Goal: Task Accomplishment & Management: Contribute content

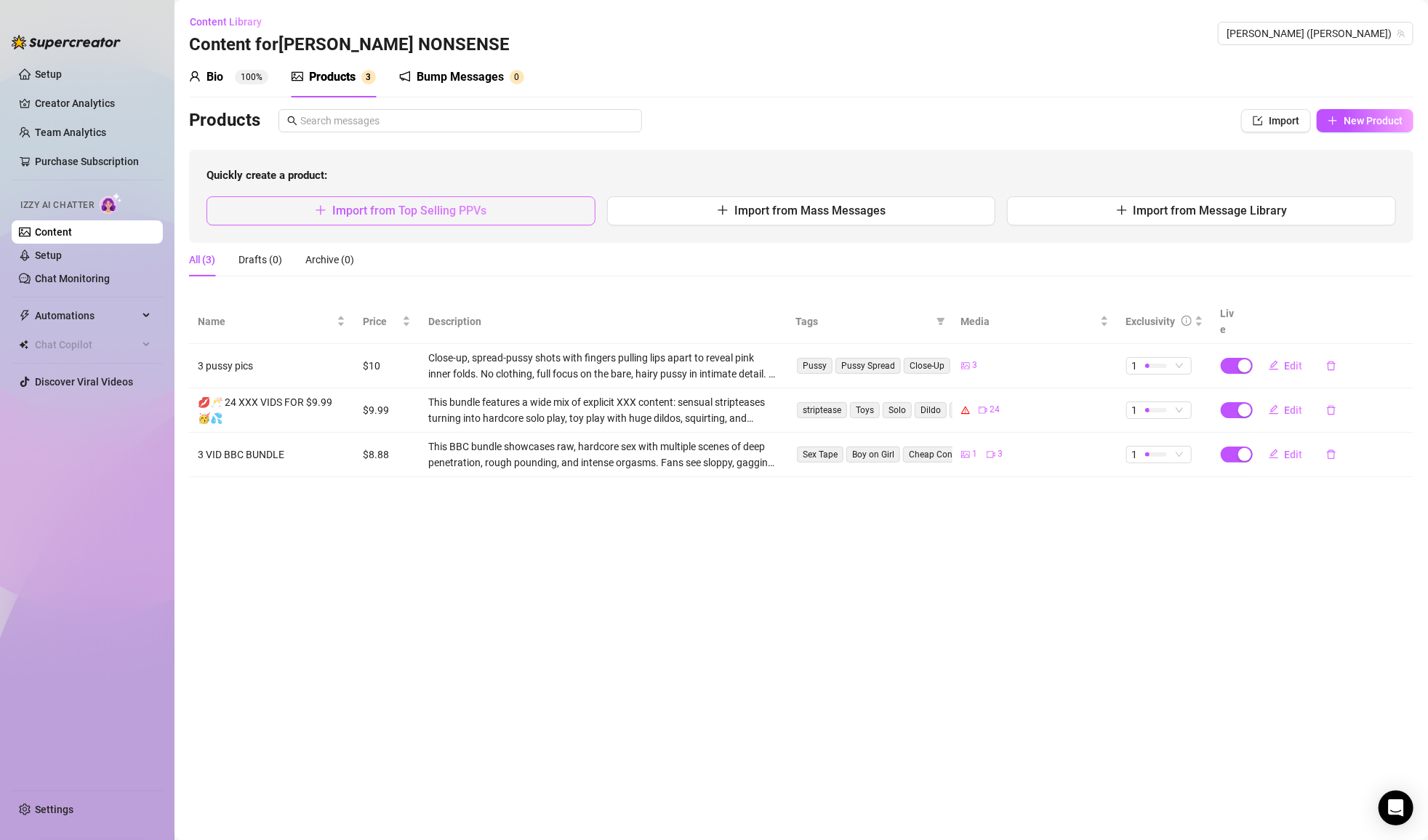
click at [513, 206] on button "Import from Top Selling PPVs" at bounding box center [401, 210] width 389 height 29
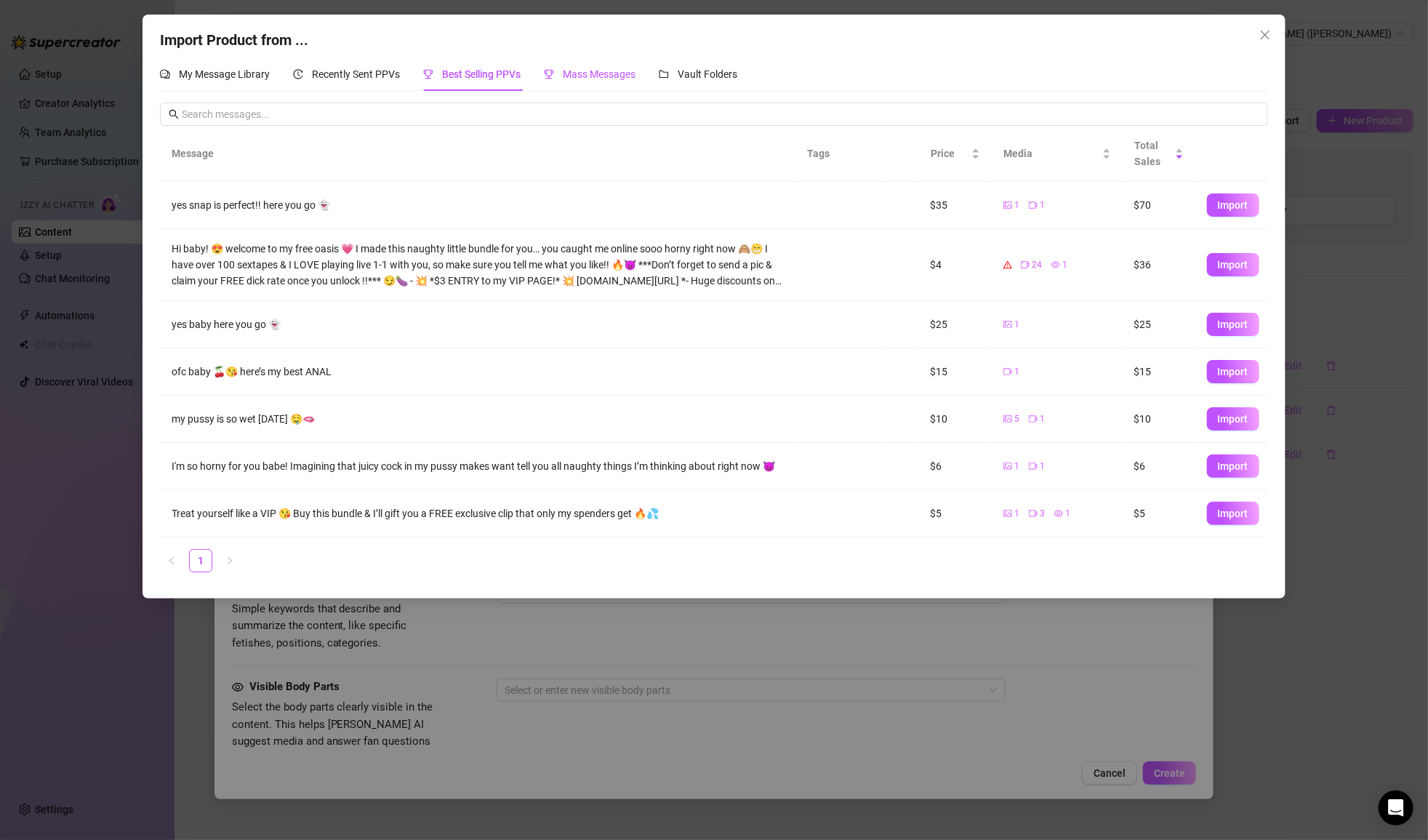
click at [578, 66] on div "Mass Messages" at bounding box center [589, 74] width 91 height 16
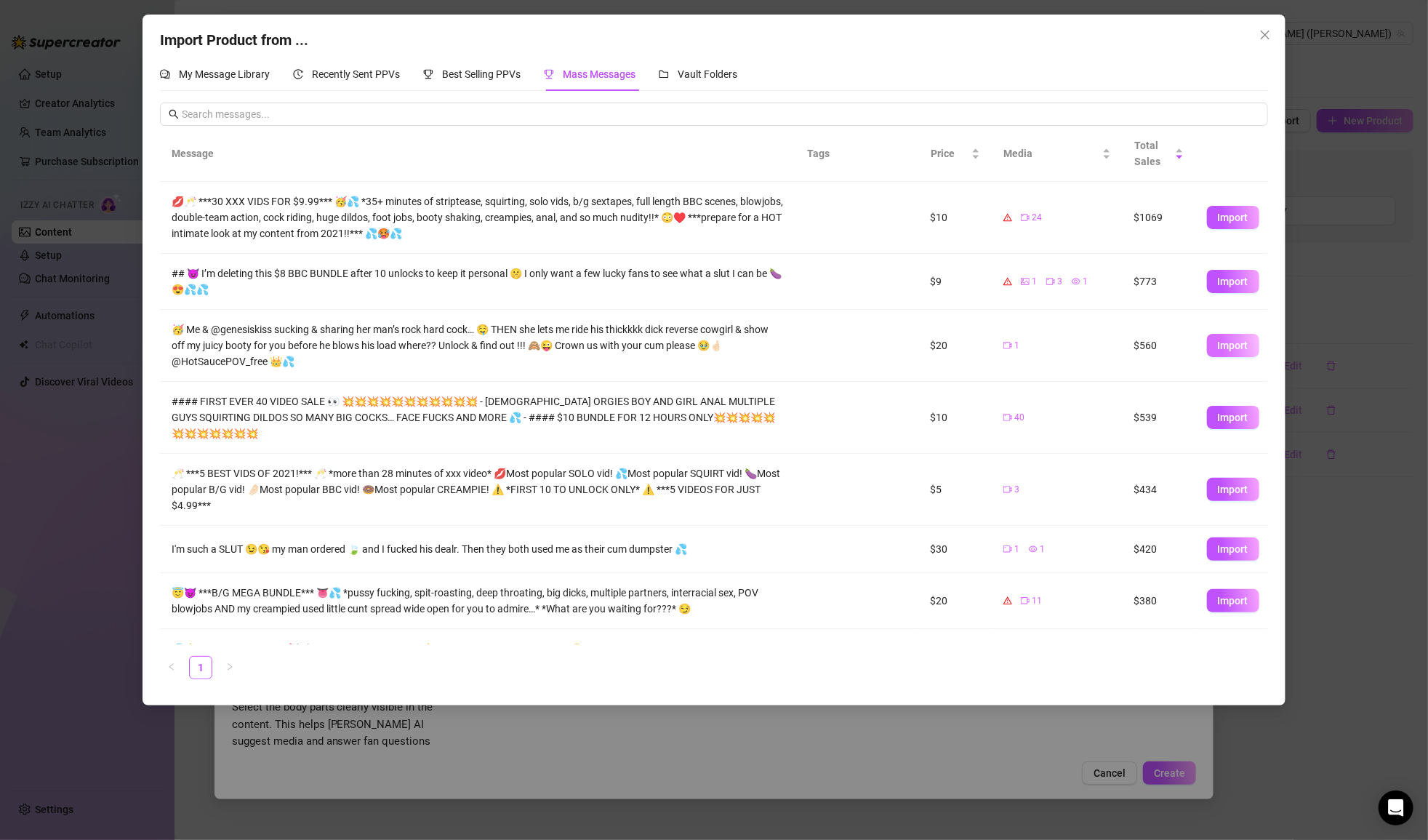
click at [1236, 339] on span "Import" at bounding box center [1233, 345] width 31 height 12
type textarea "🥳 Me & @genesiskiss sucking & sharing her man’s rock hard cock… 🤤 THEN she lets…"
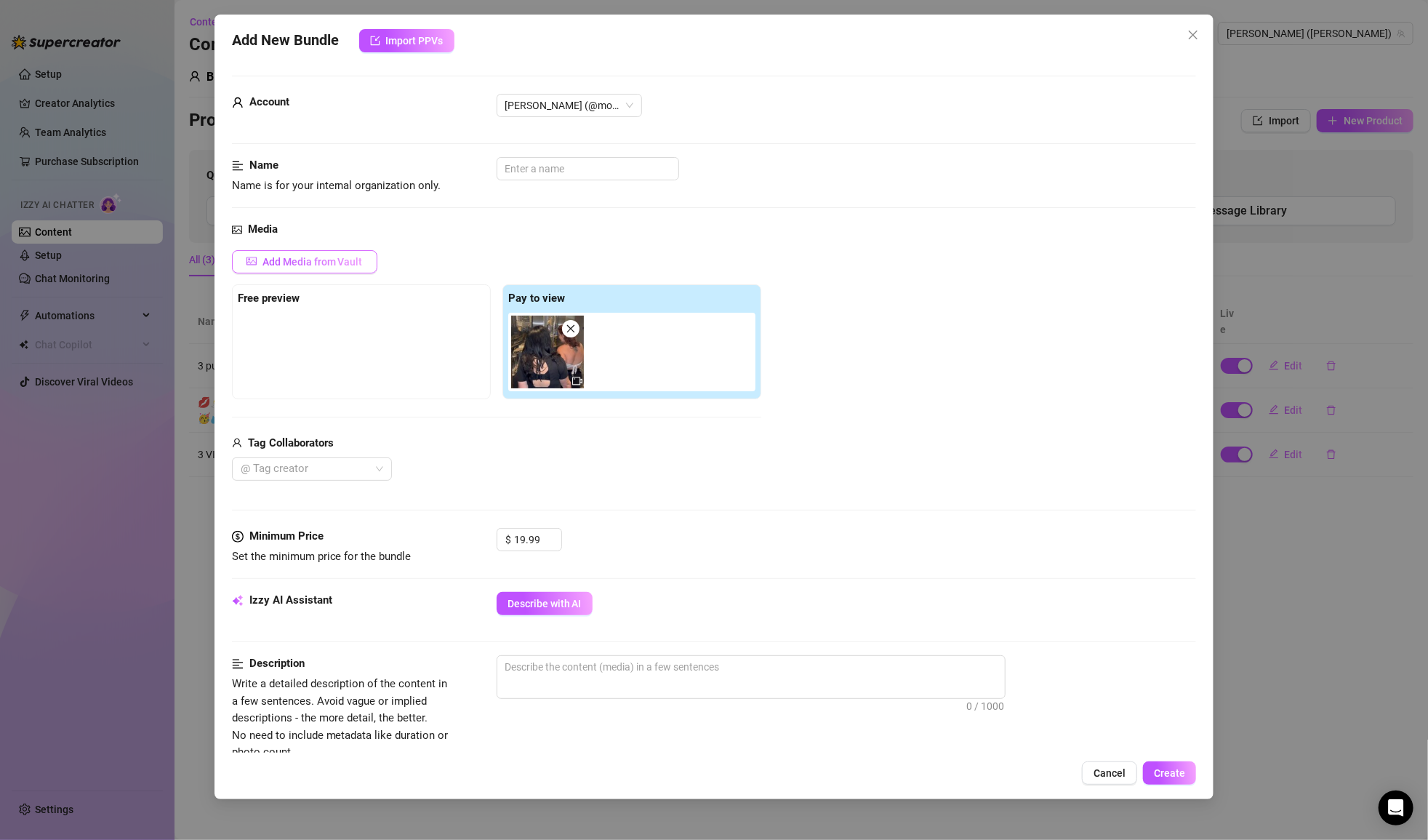
click at [320, 263] on span "Add Media from Vault" at bounding box center [312, 262] width 100 height 12
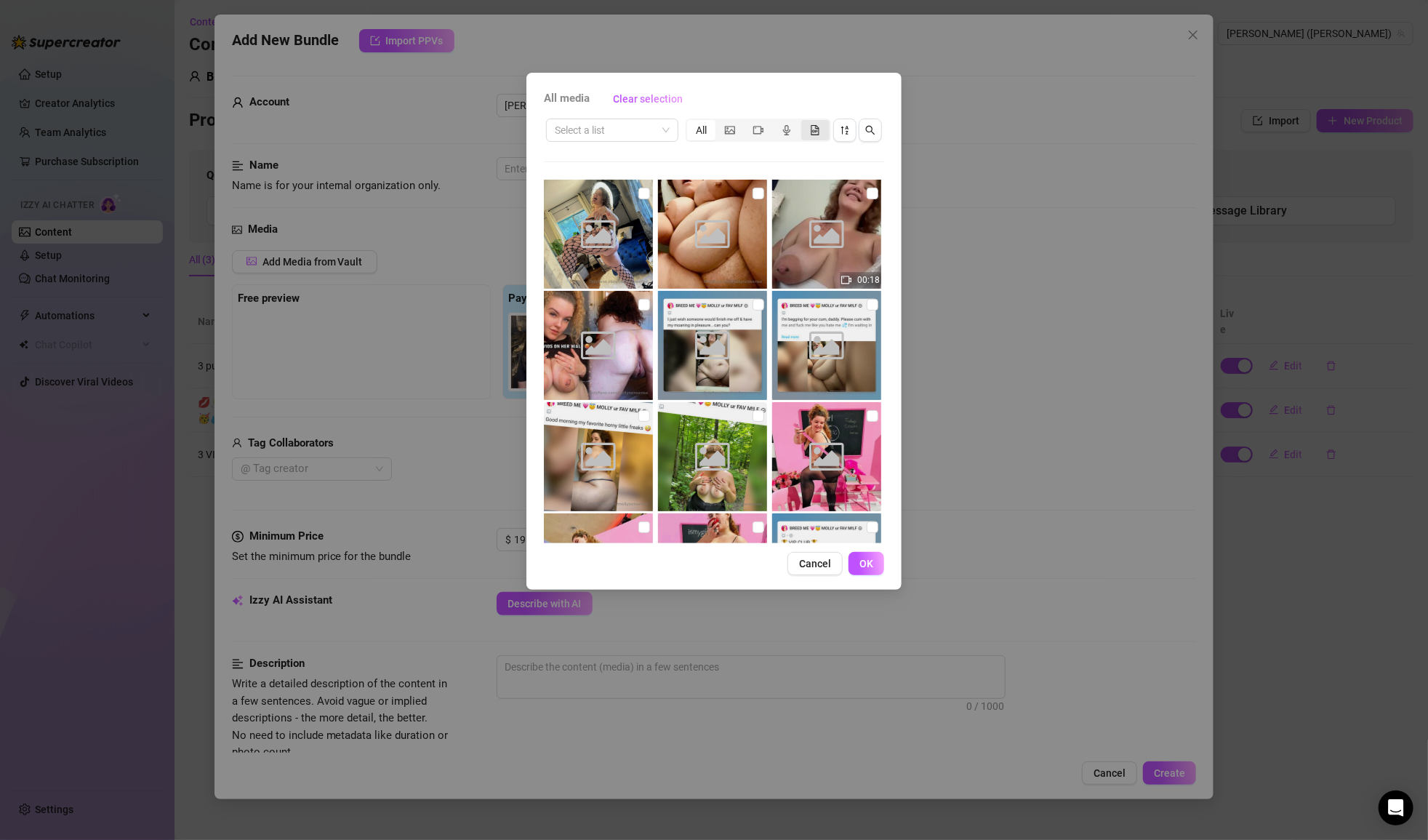
click at [819, 130] on icon "file-gif" at bounding box center [815, 130] width 8 height 10
click at [805, 122] on input "segmented control" at bounding box center [805, 122] width 0 height 0
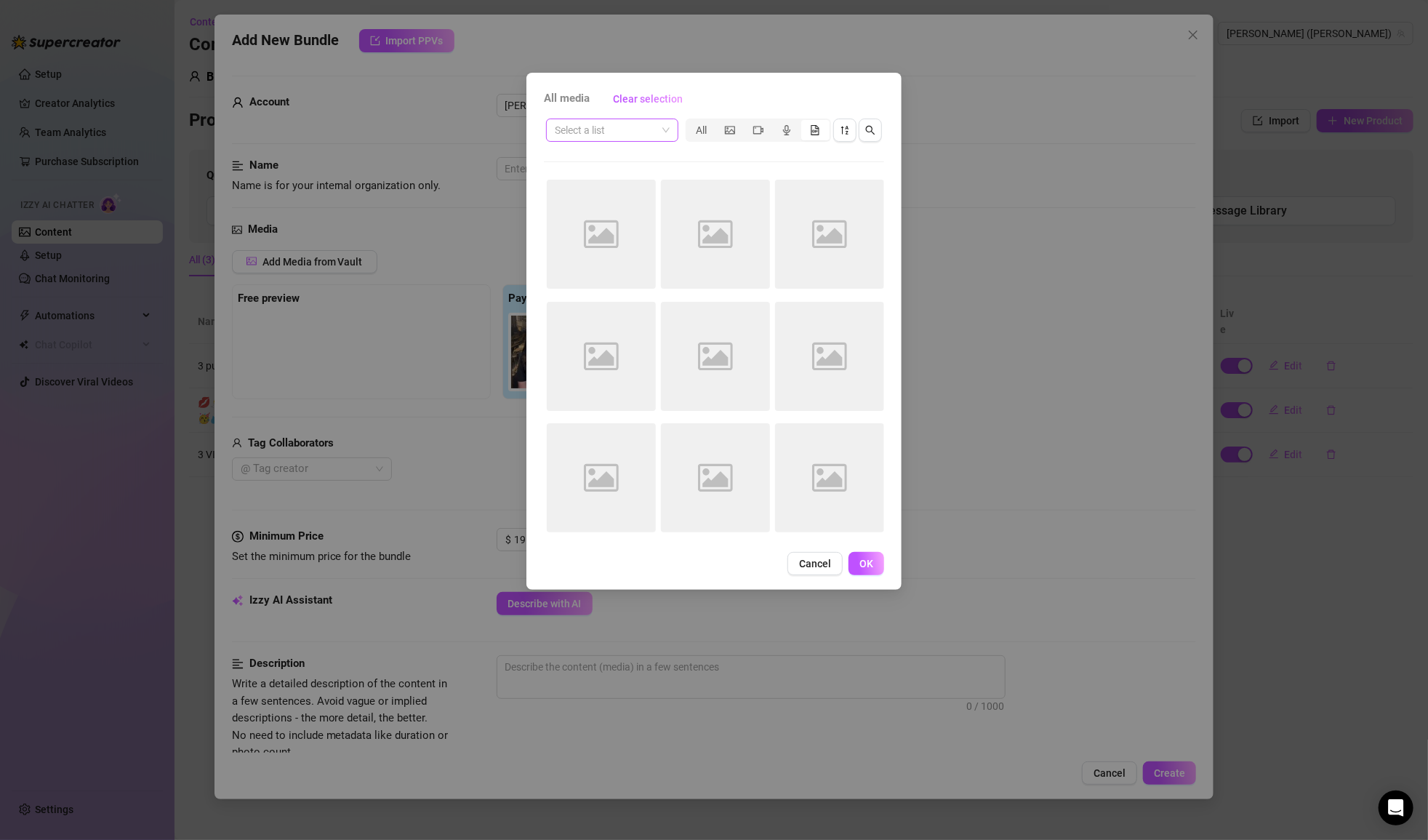
click at [620, 135] on input "search" at bounding box center [605, 130] width 102 height 22
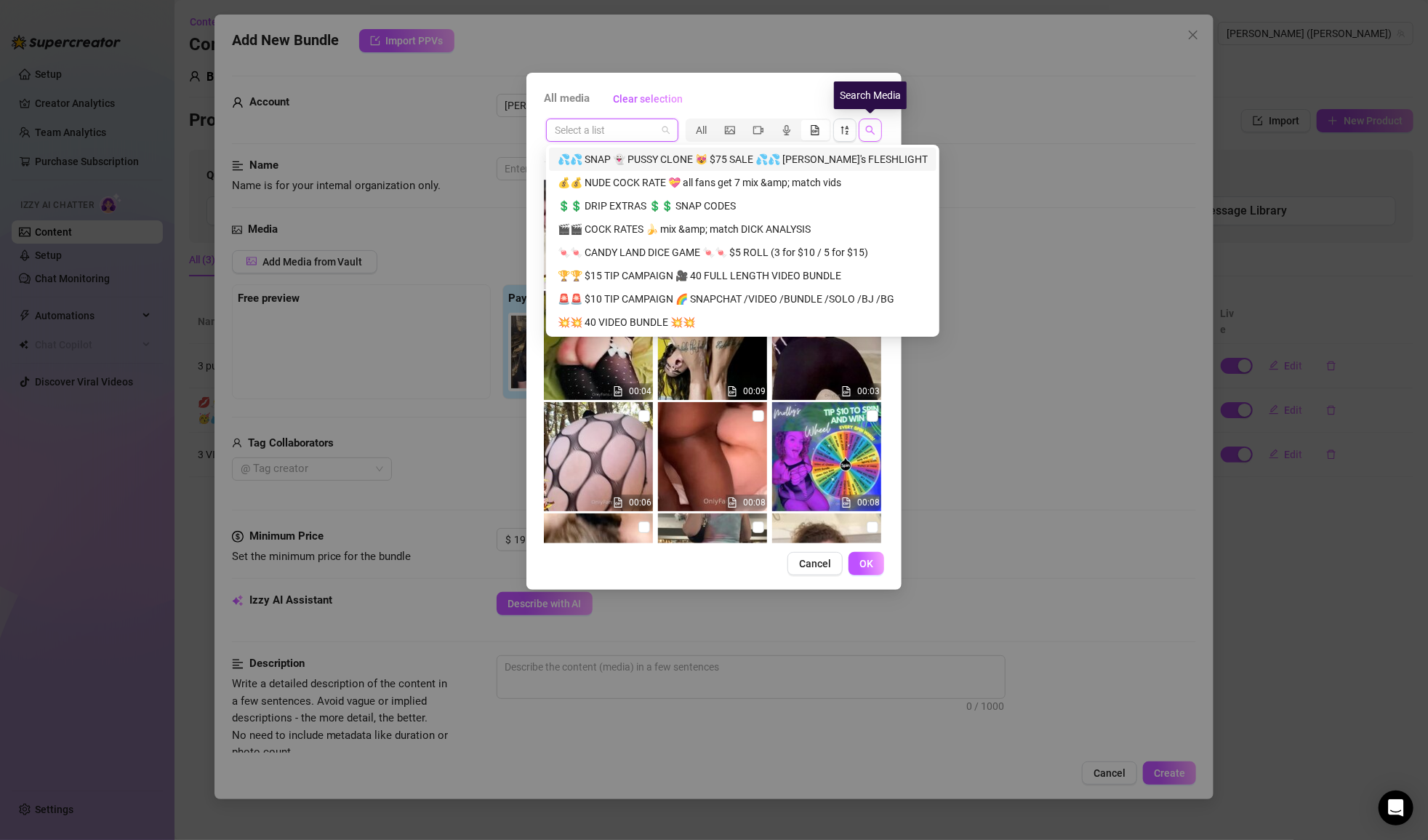
click at [877, 125] on button "button" at bounding box center [870, 130] width 23 height 23
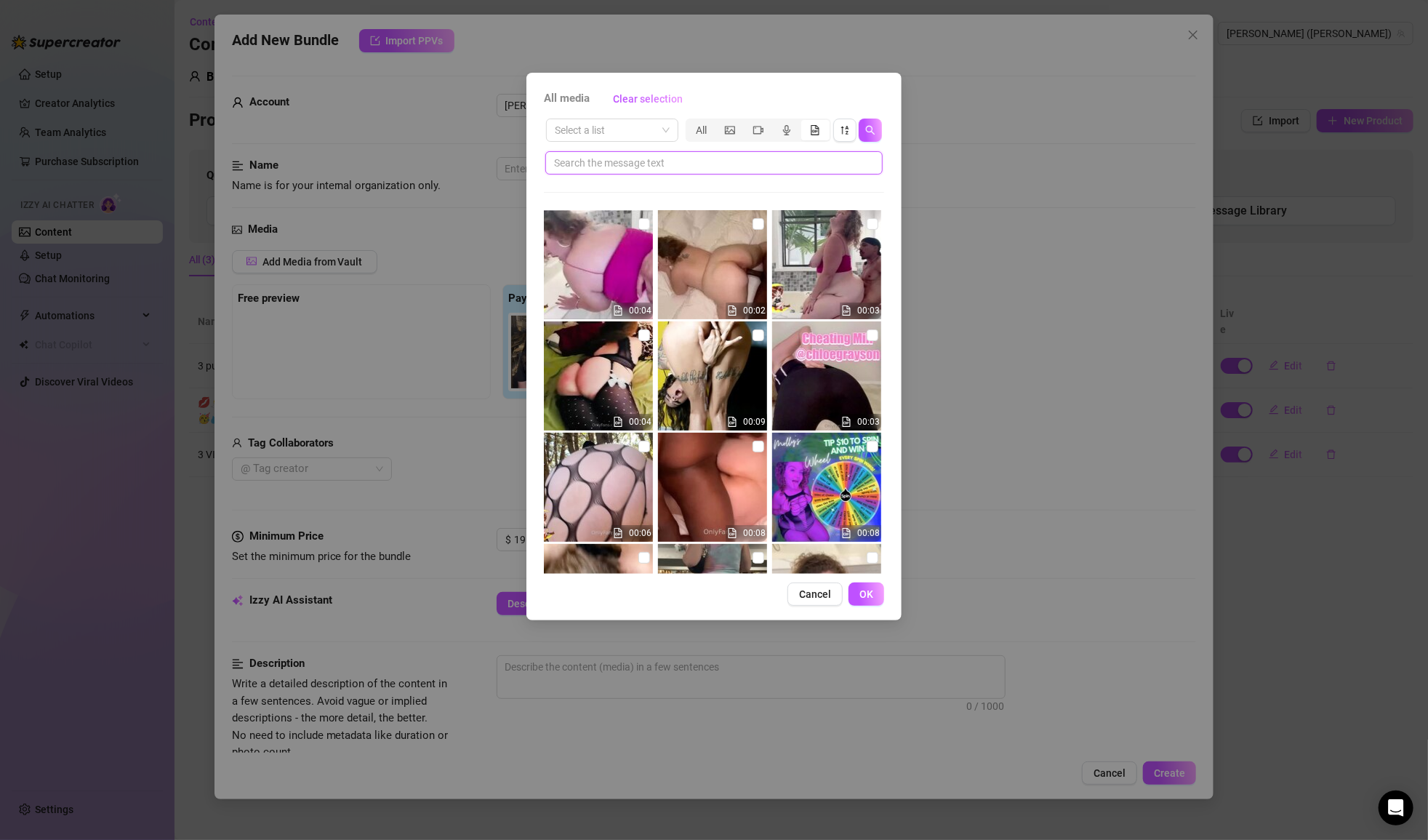
click at [681, 162] on input "text" at bounding box center [708, 163] width 308 height 16
type input "GENESIS"
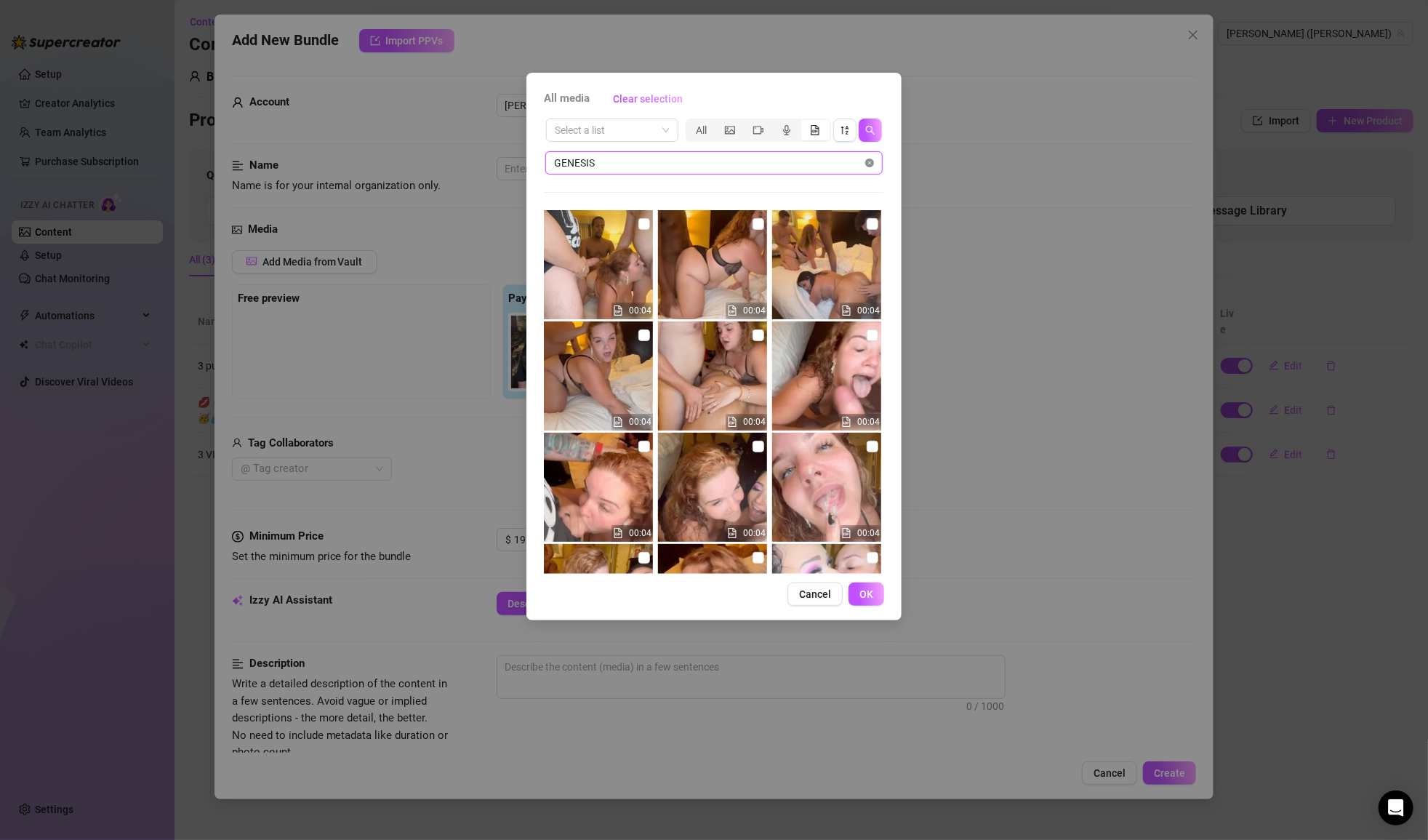
click at [868, 164] on icon "close-circle" at bounding box center [870, 163] width 9 height 9
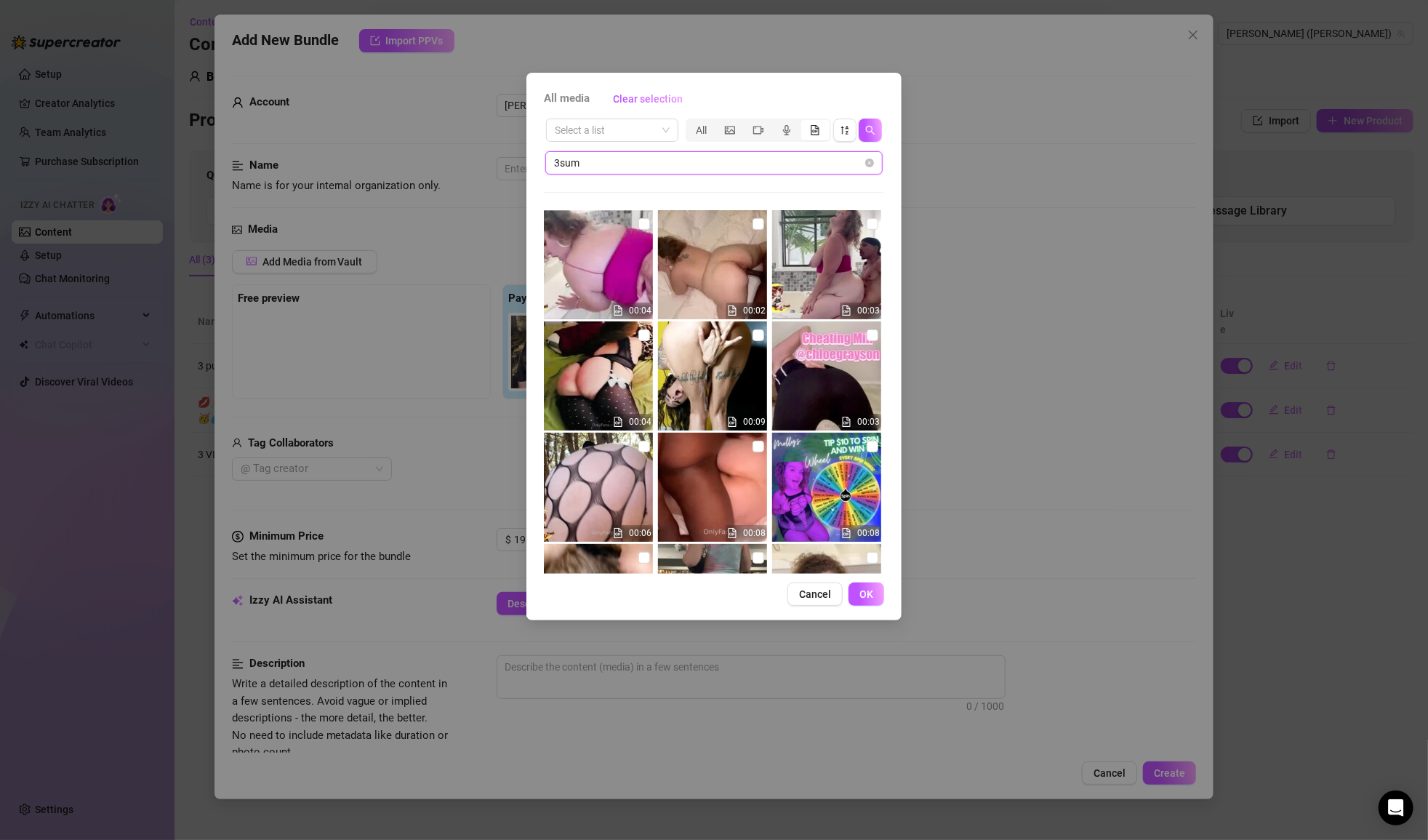
type input "3sum"
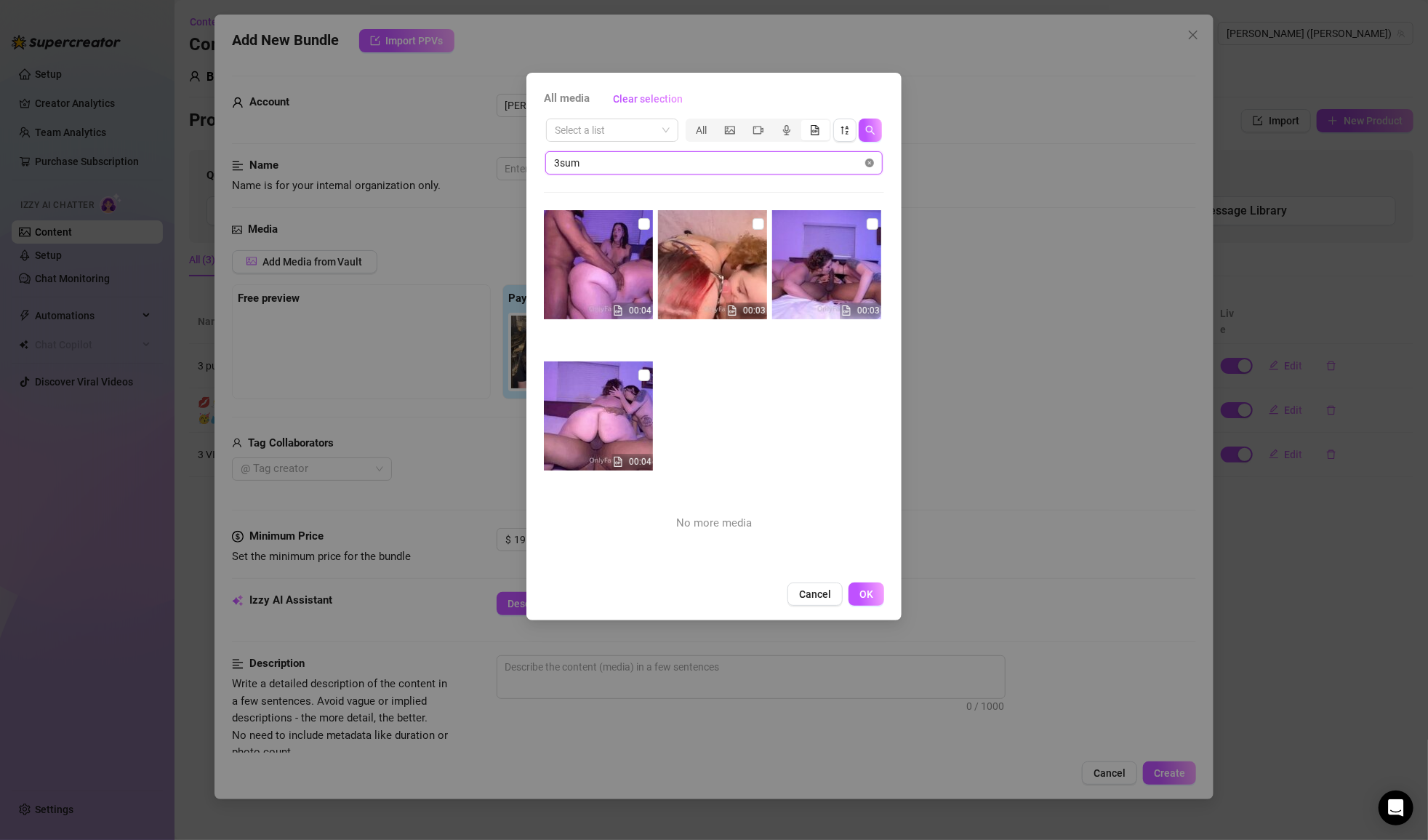
click at [870, 164] on icon "close-circle" at bounding box center [870, 163] width 9 height 9
click at [631, 124] on input "search" at bounding box center [605, 130] width 102 height 22
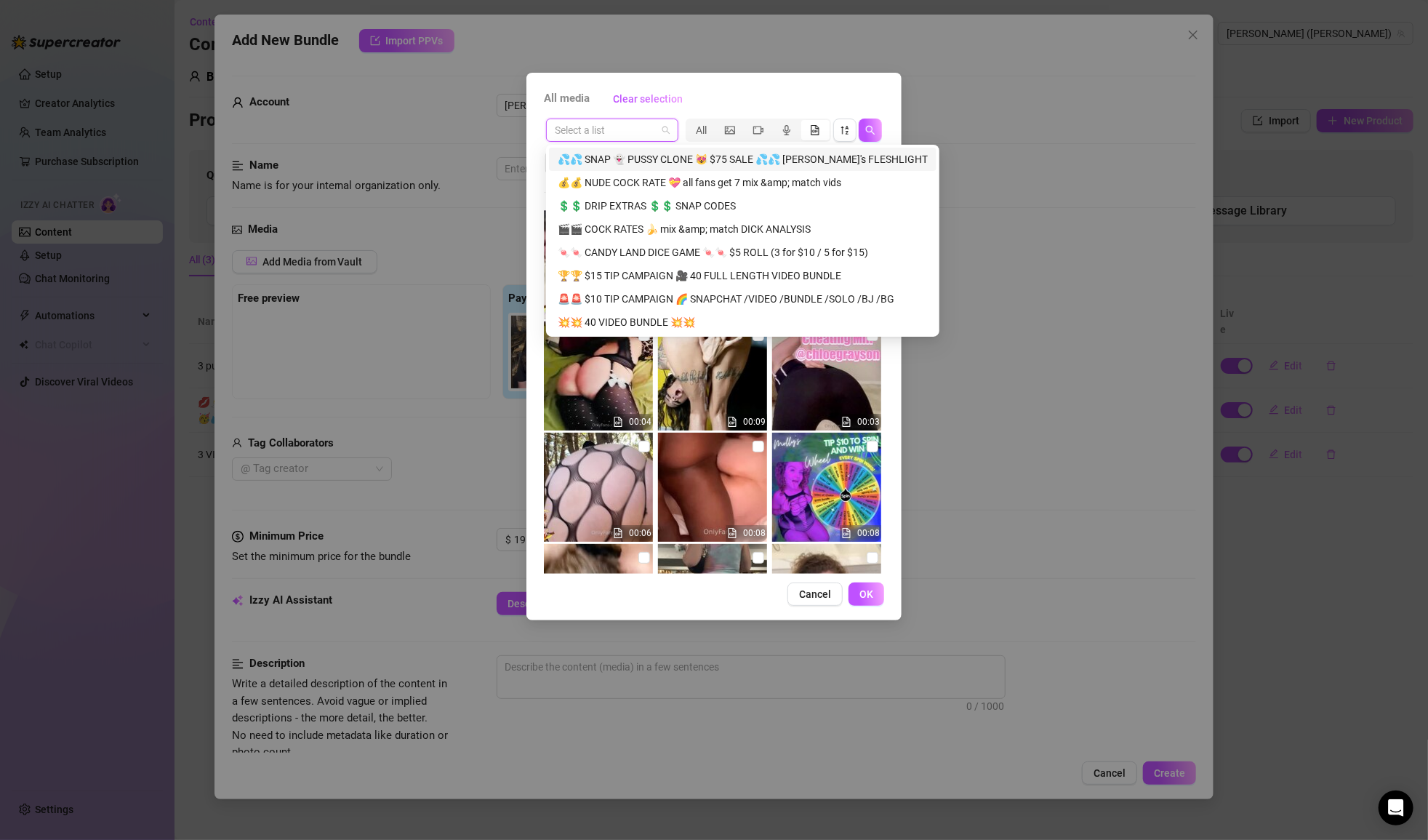
click at [650, 133] on input "search" at bounding box center [605, 130] width 102 height 22
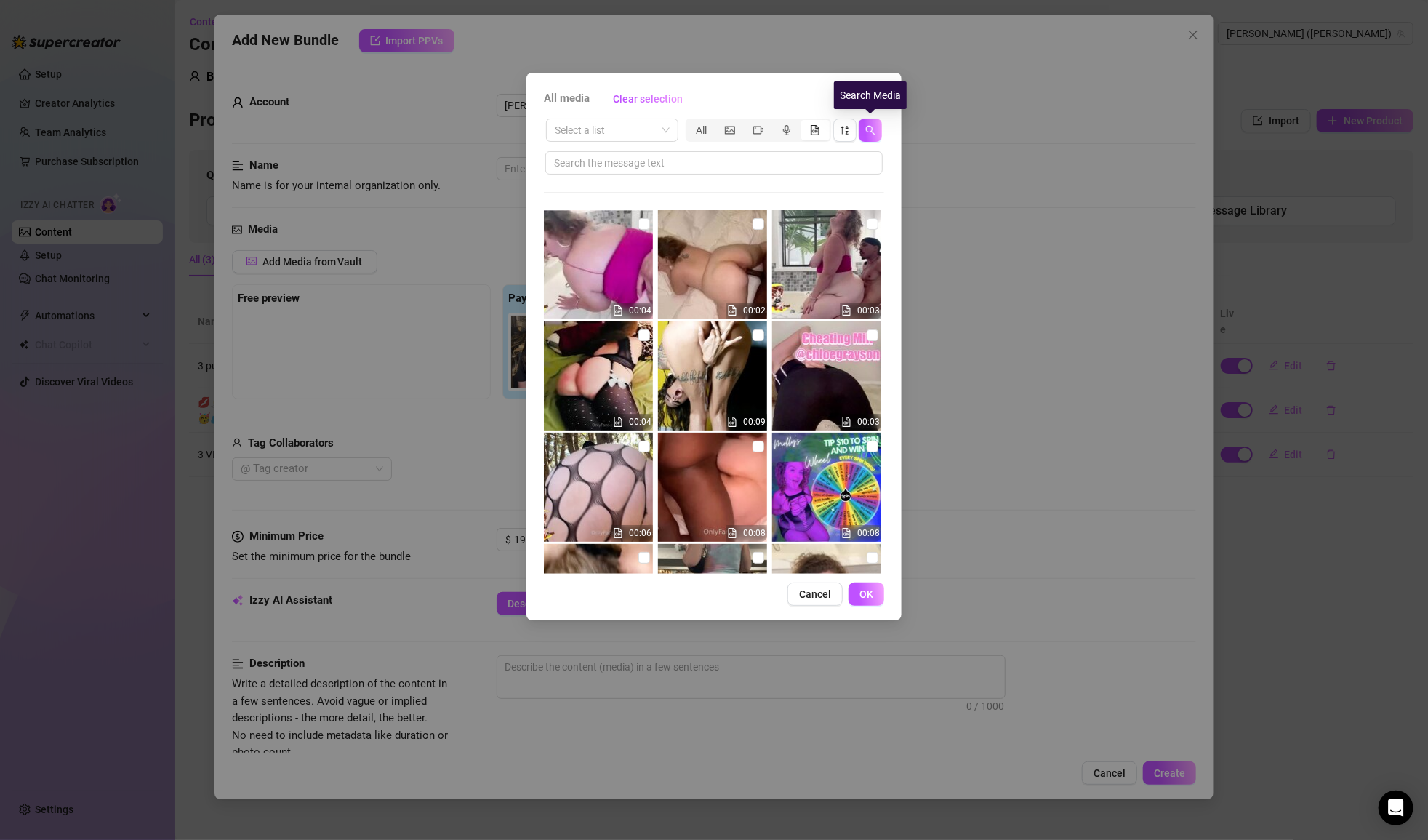
click at [866, 97] on div "Search Media" at bounding box center [870, 95] width 72 height 28
click at [812, 132] on icon "file-gif" at bounding box center [815, 130] width 10 height 10
click at [805, 122] on input "segmented control" at bounding box center [805, 122] width 0 height 0
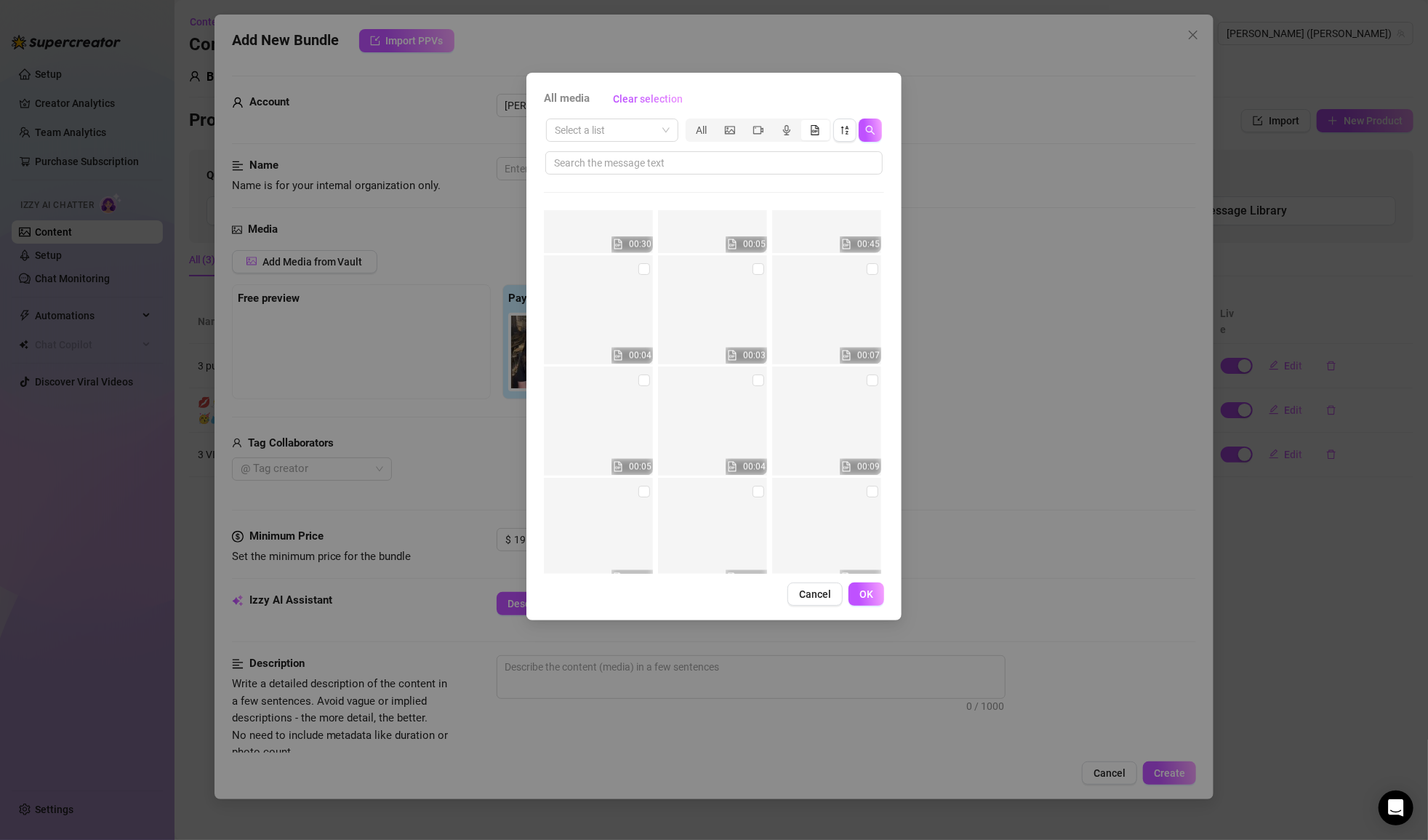
scroll to position [5296, 0]
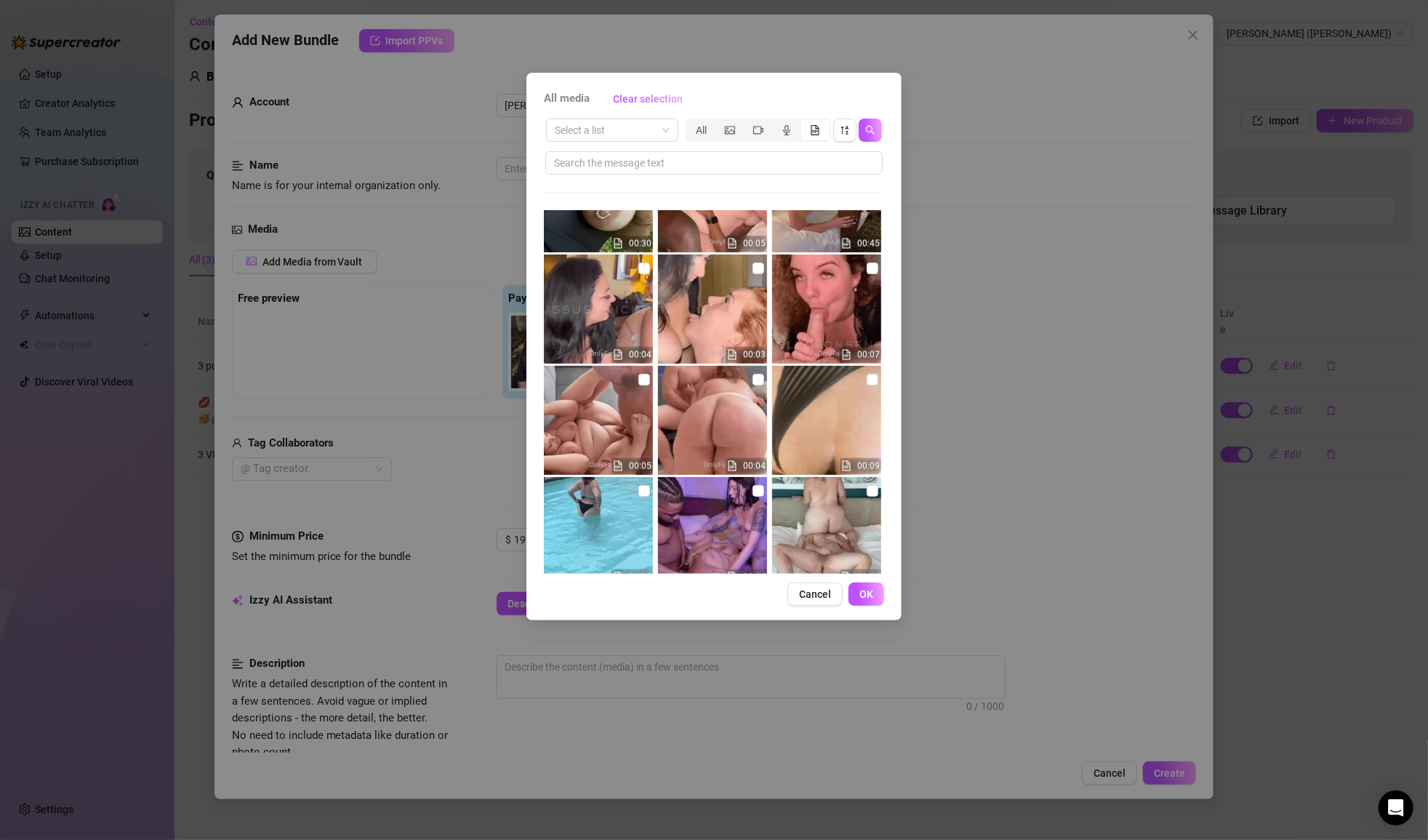
click at [617, 291] on img at bounding box center [598, 309] width 109 height 109
click at [611, 306] on img at bounding box center [598, 309] width 109 height 109
click at [723, 303] on img at bounding box center [713, 309] width 109 height 109
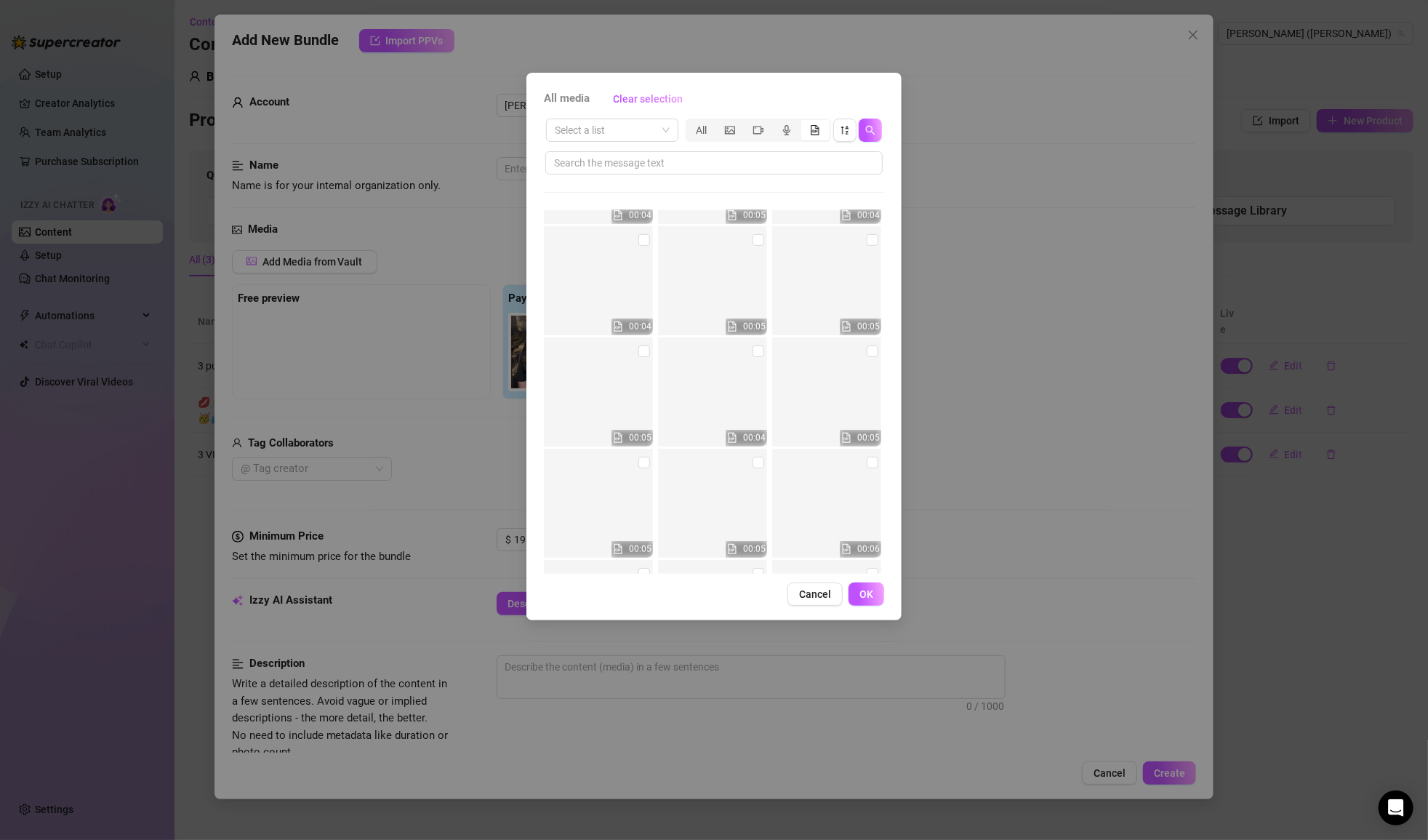
scroll to position [22342, 0]
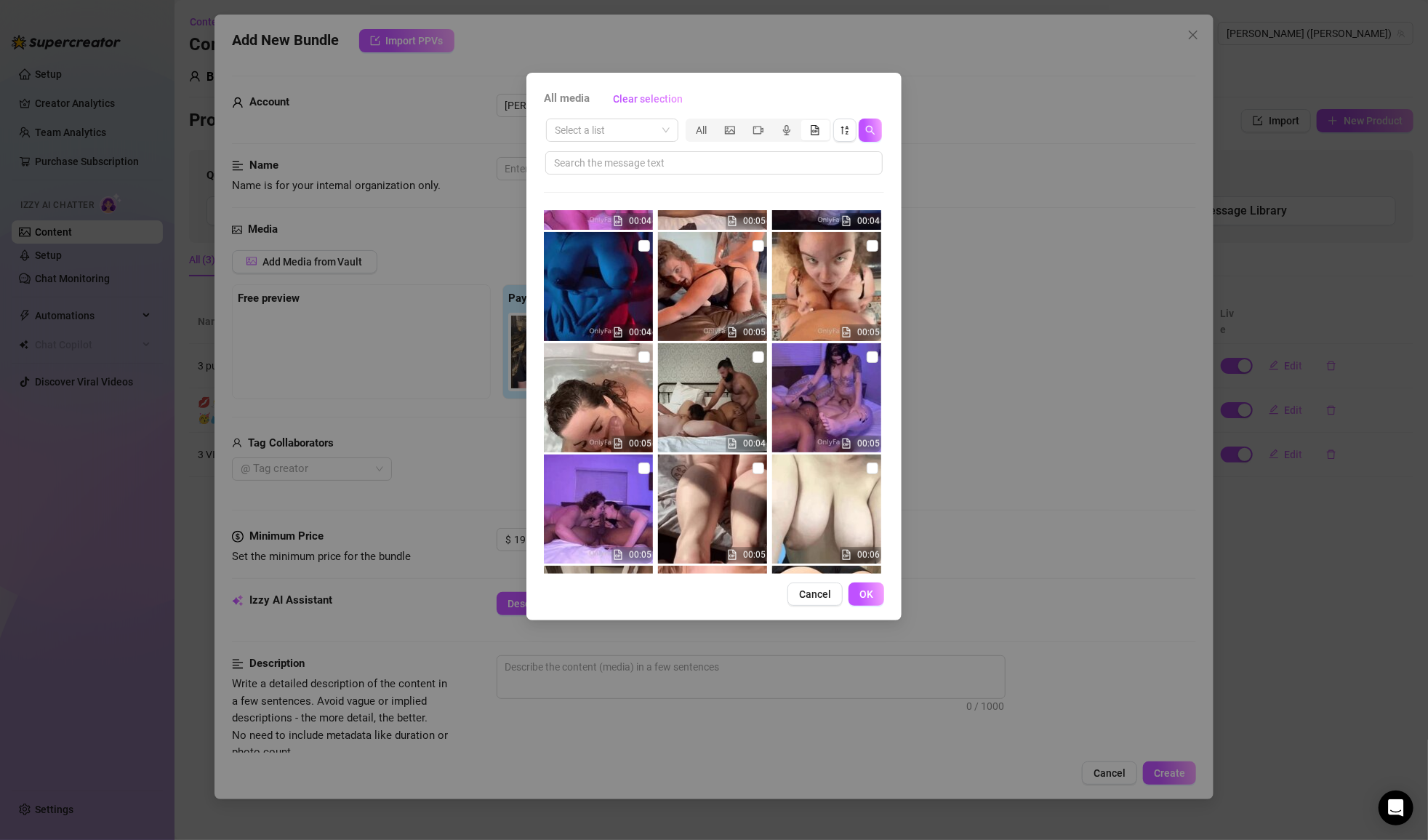
click at [585, 300] on img at bounding box center [598, 287] width 109 height 109
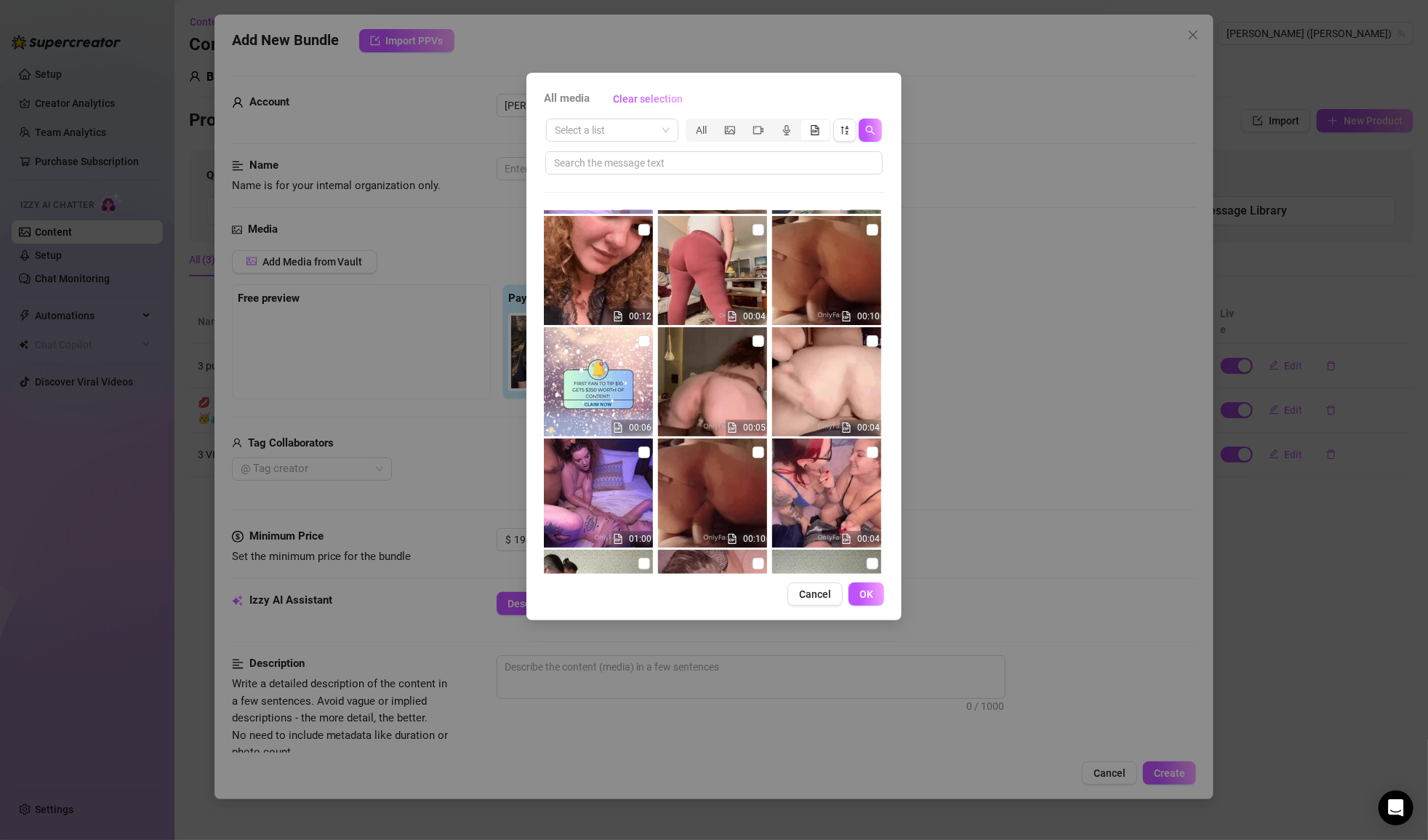
scroll to position [25157, 0]
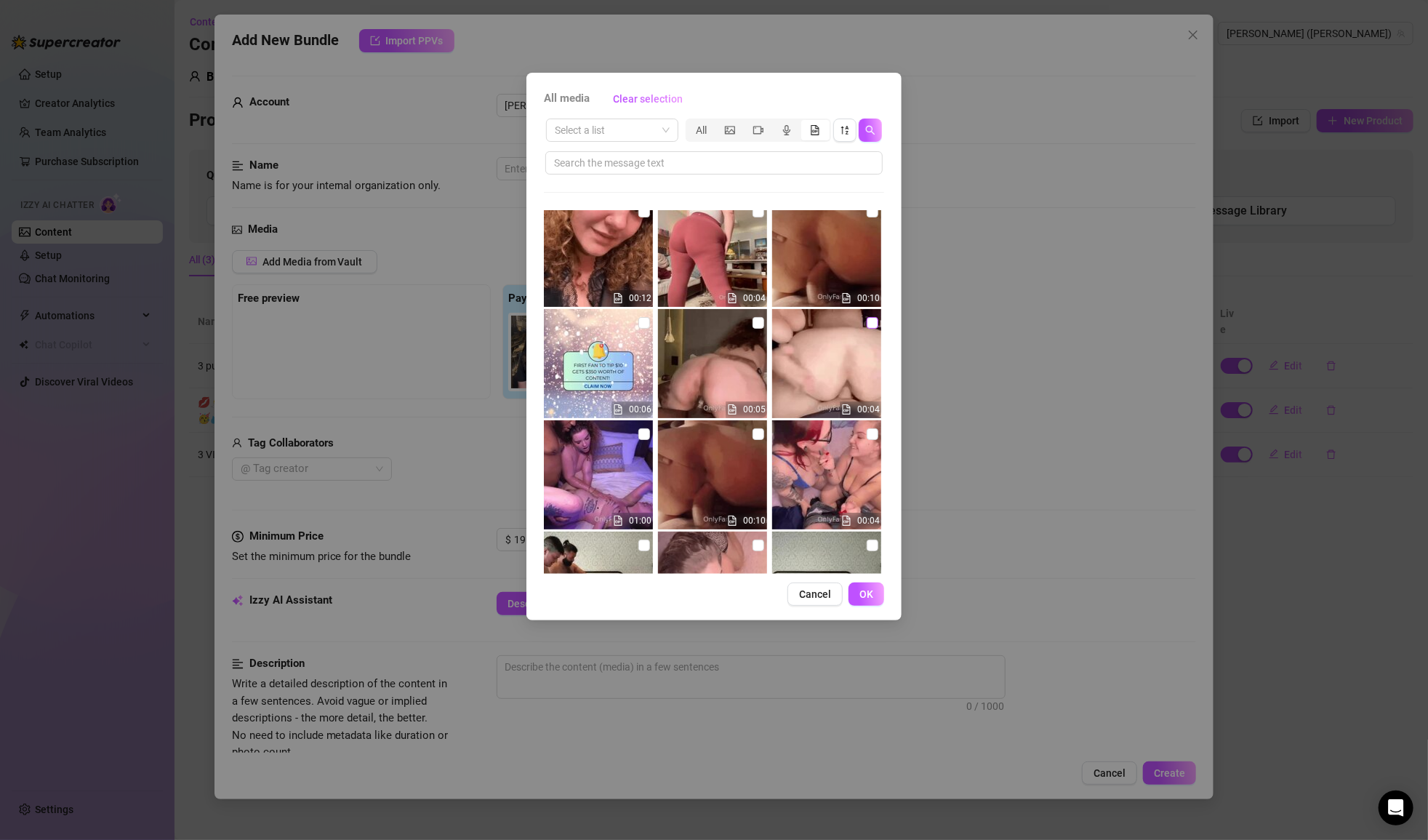
click at [868, 321] on input "checkbox" at bounding box center [873, 323] width 12 height 12
checkbox input "true"
click at [862, 592] on span "OK" at bounding box center [867, 594] width 14 height 12
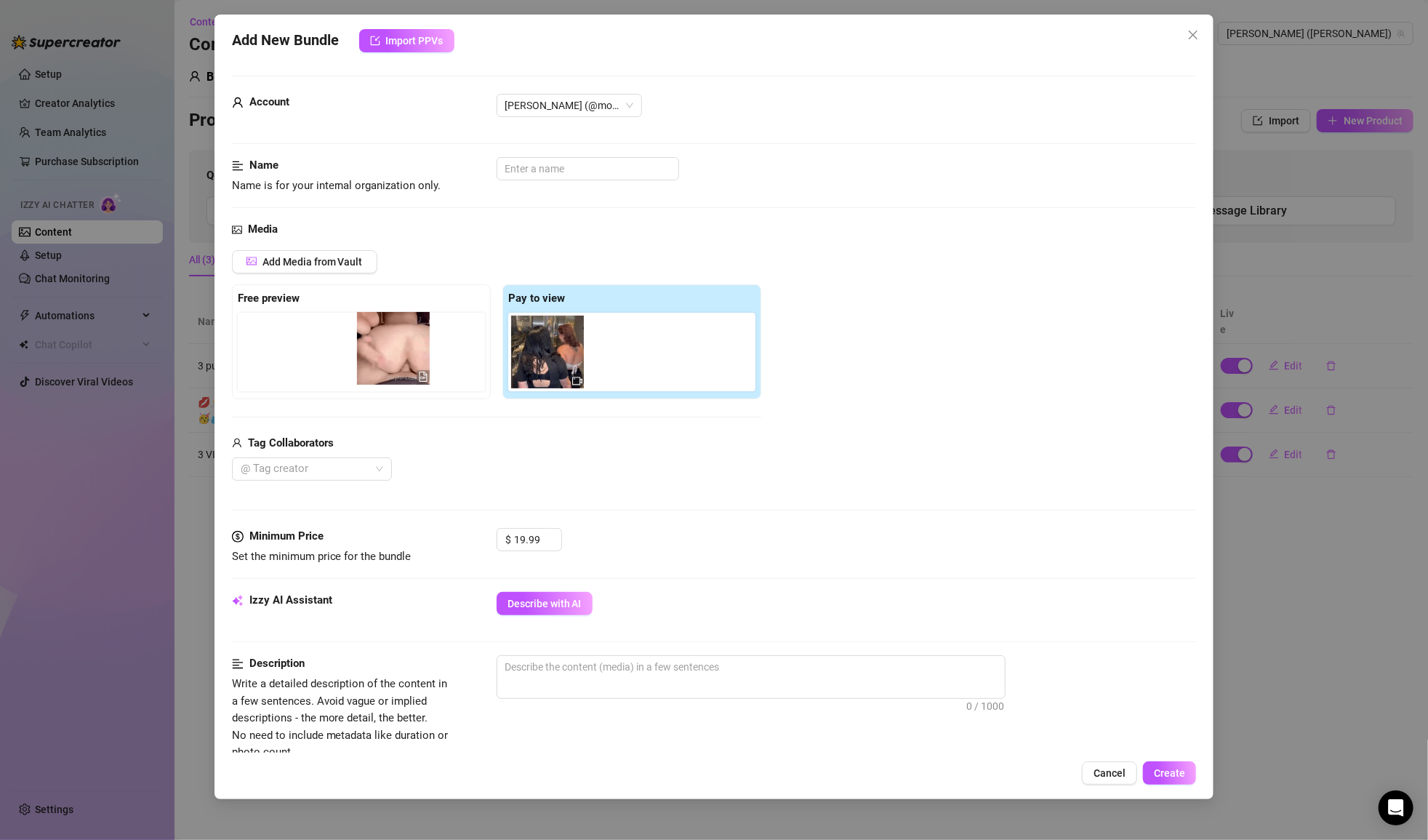
drag, startPoint x: 635, startPoint y: 347, endPoint x: 392, endPoint y: 344, distance: 243.0
click at [392, 344] on div "Free preview Pay to view" at bounding box center [497, 342] width 530 height 115
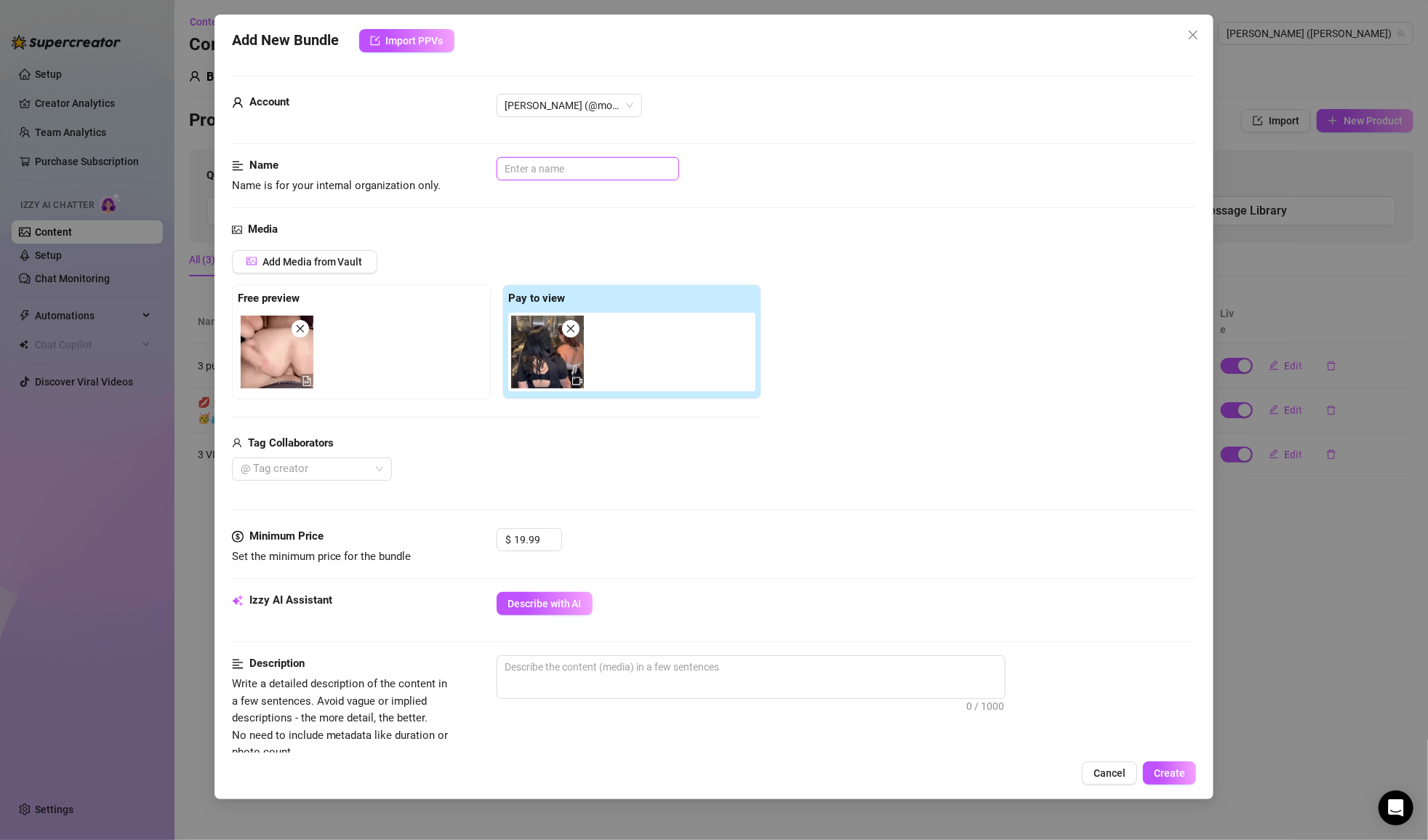
click at [539, 174] on input "text" at bounding box center [588, 168] width 182 height 23
type input "3"
type input "ffm 3sum - genesis + hotsauce"
click at [680, 232] on div "Media" at bounding box center [714, 230] width 965 height 18
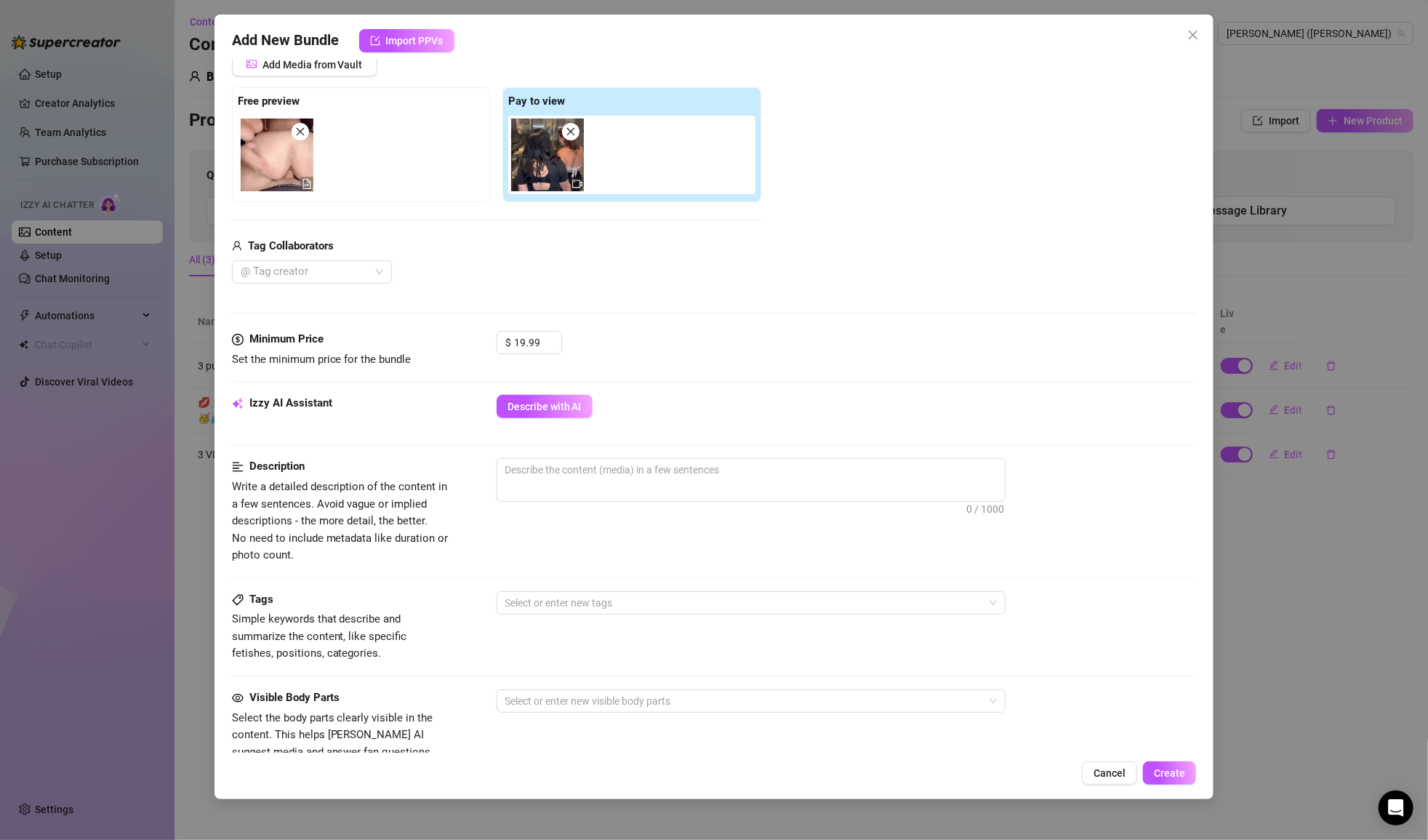
scroll to position [203, 0]
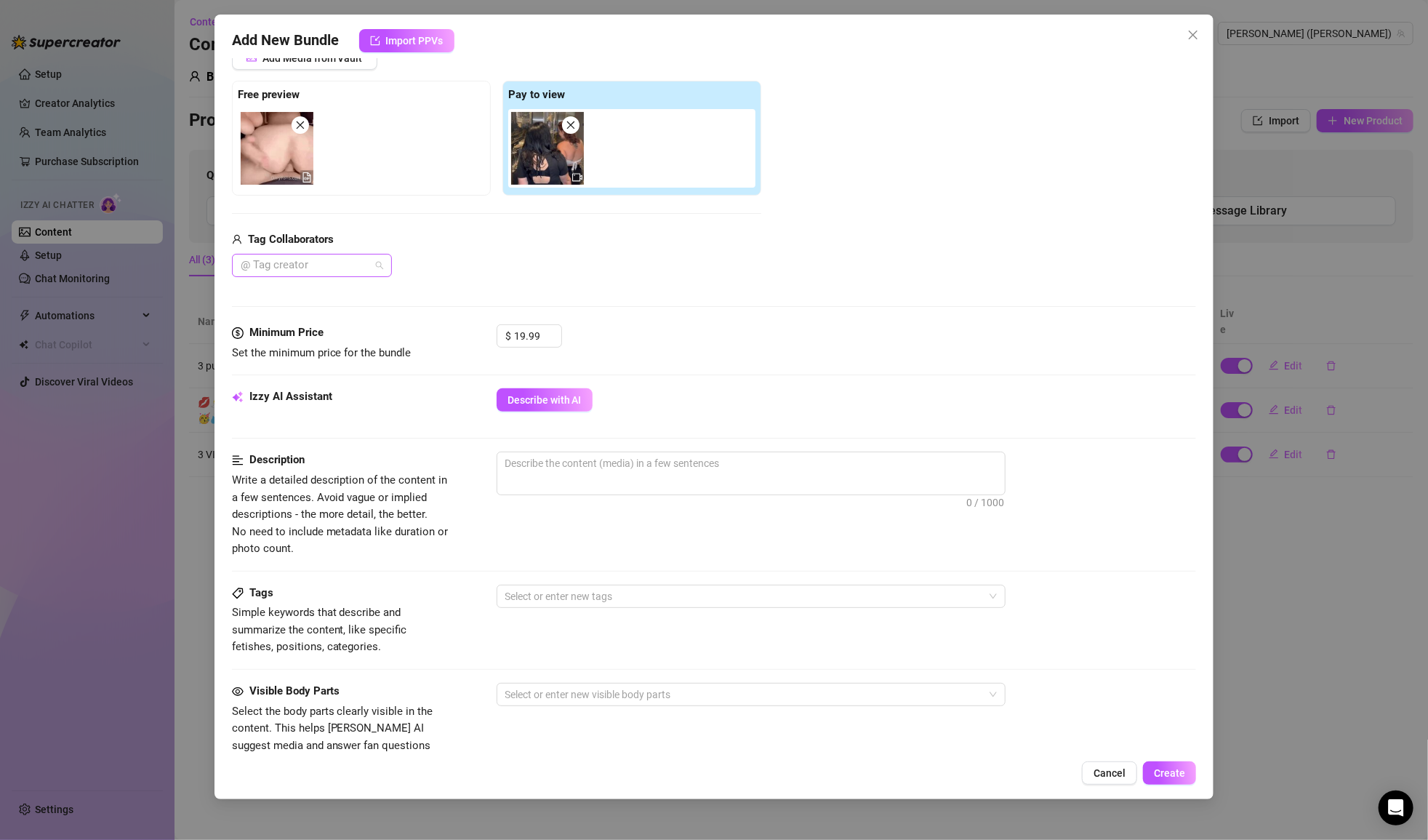
click at [358, 267] on div at bounding box center [304, 265] width 139 height 21
type input "genesis"
type input "hotsauce"
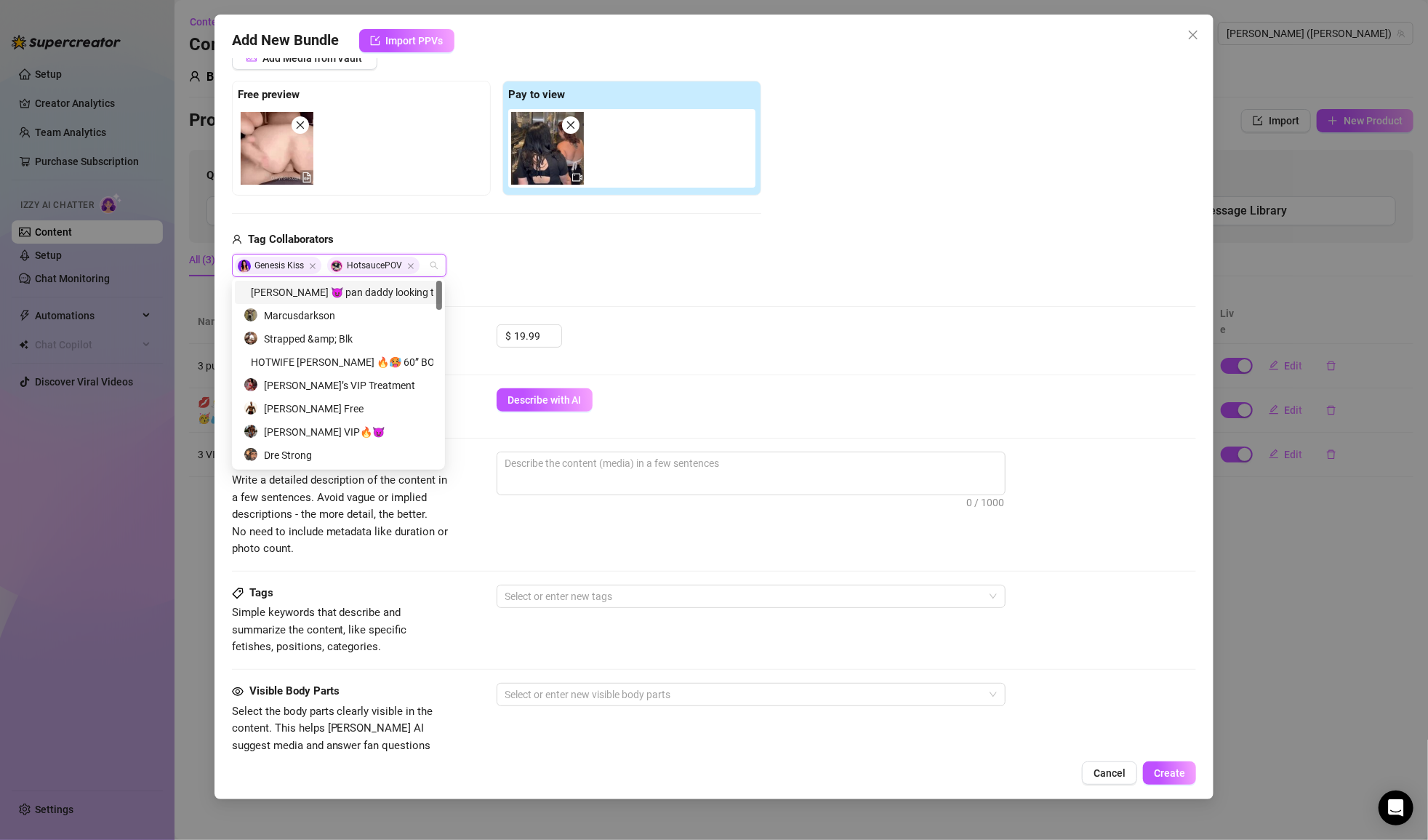
click at [538, 301] on div "Media Add Media from Vault Free preview Pay to view Tag Collaborators Genesis K…" at bounding box center [714, 171] width 965 height 306
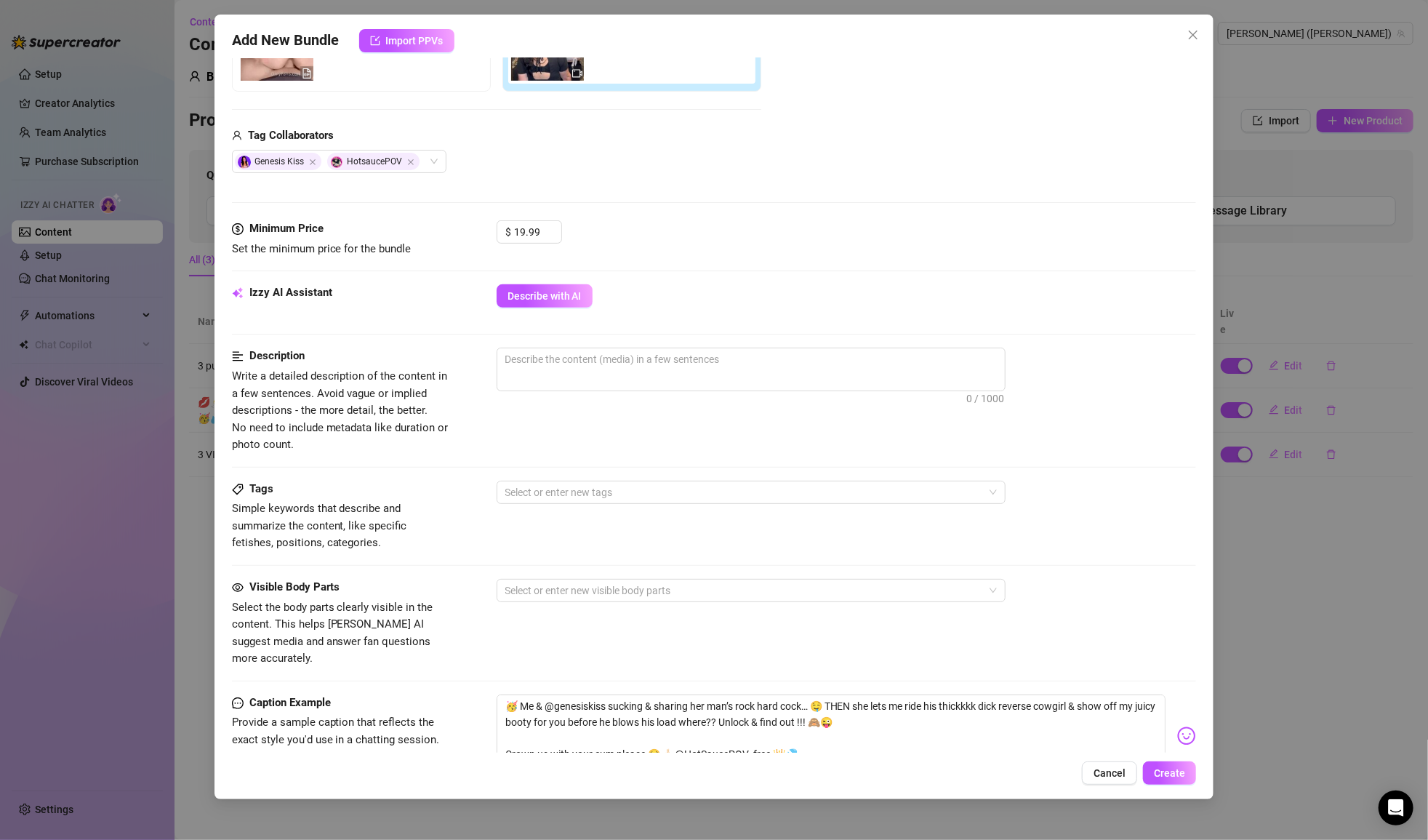
scroll to position [314, 0]
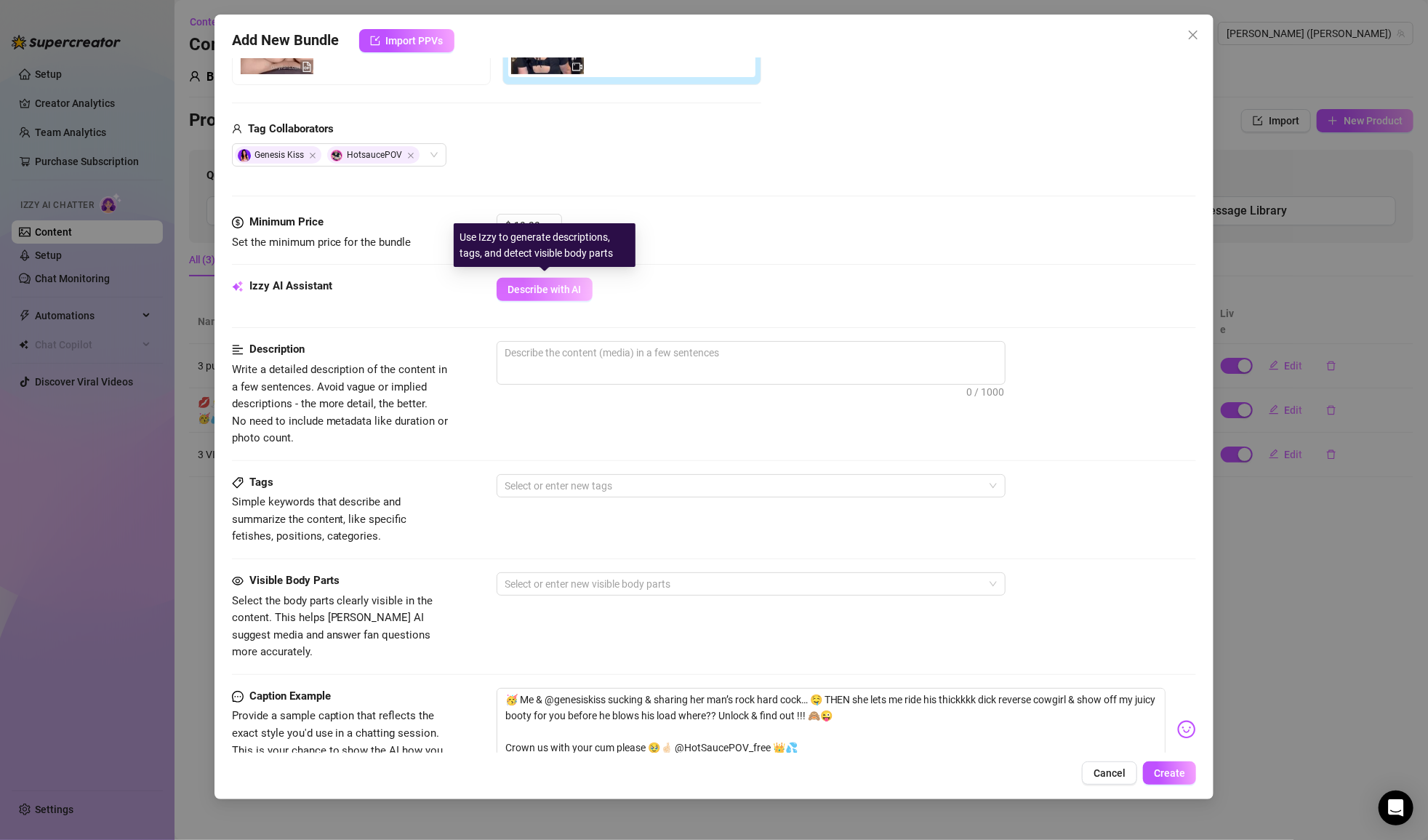
click at [522, 293] on span "Describe with AI" at bounding box center [544, 290] width 74 height 12
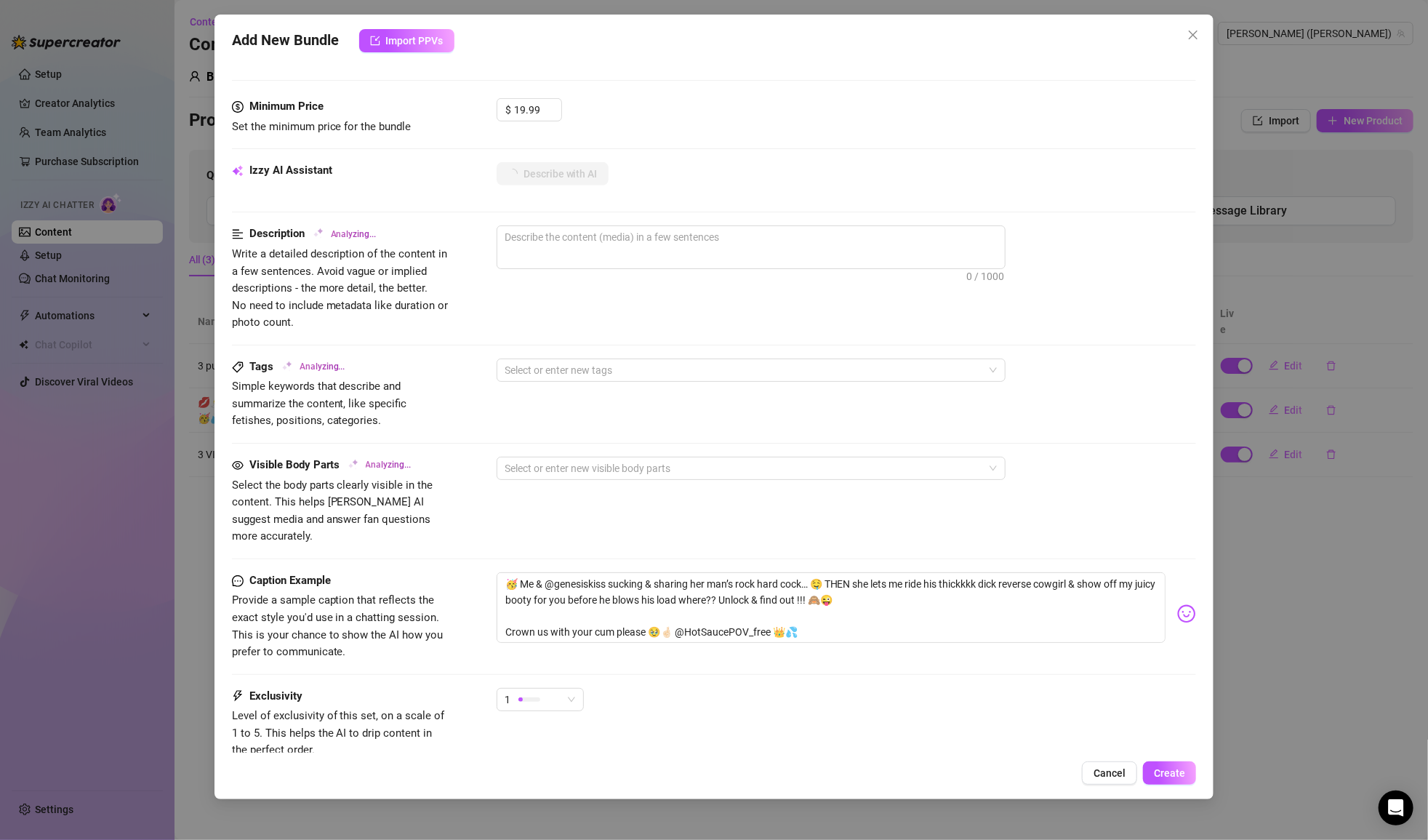
scroll to position [436, 0]
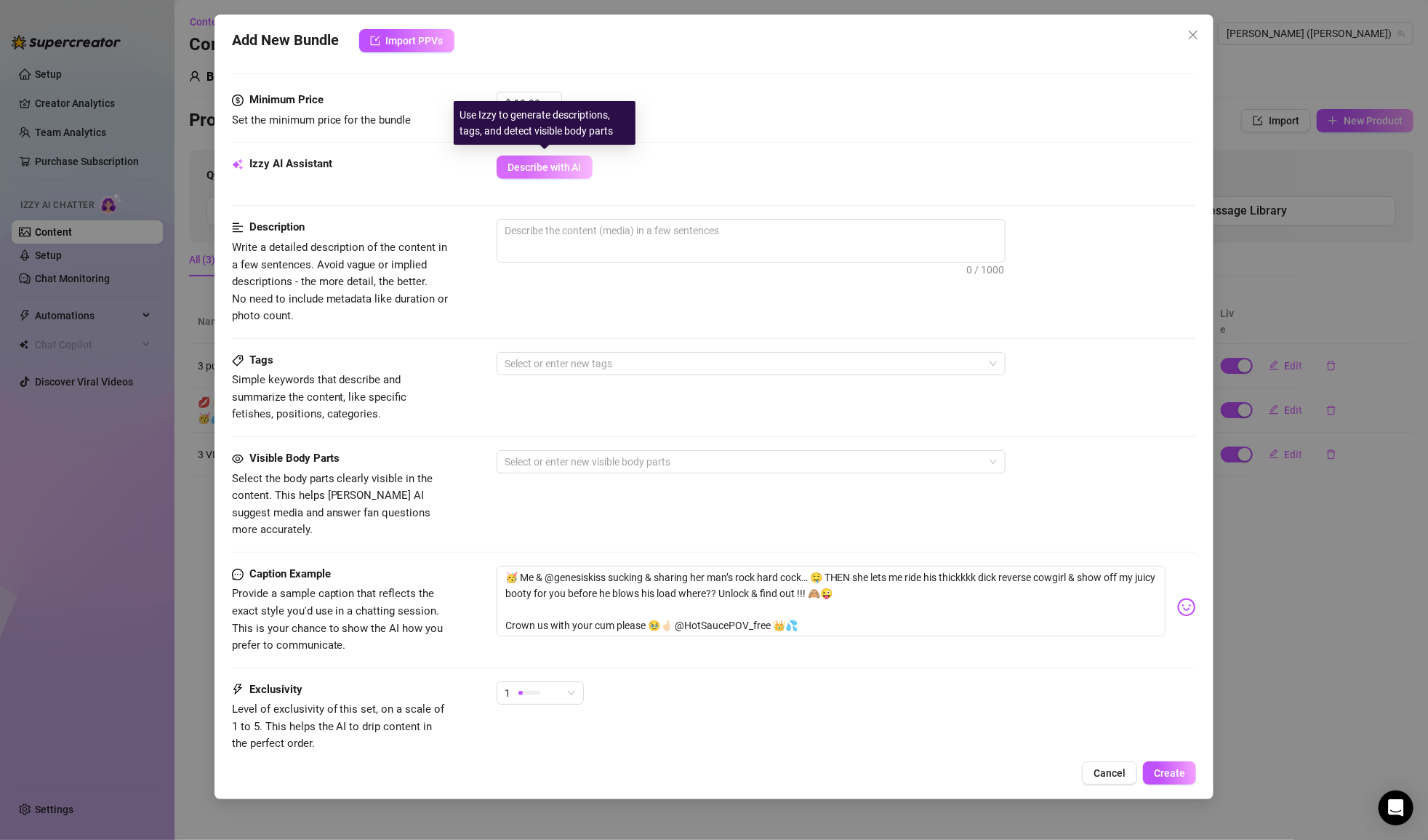
drag, startPoint x: 536, startPoint y: 162, endPoint x: 544, endPoint y: 153, distance: 12.0
click at [536, 162] on span "Describe with AI" at bounding box center [544, 168] width 74 height 12
click at [612, 232] on textarea at bounding box center [752, 230] width 508 height 22
type textarea "3"
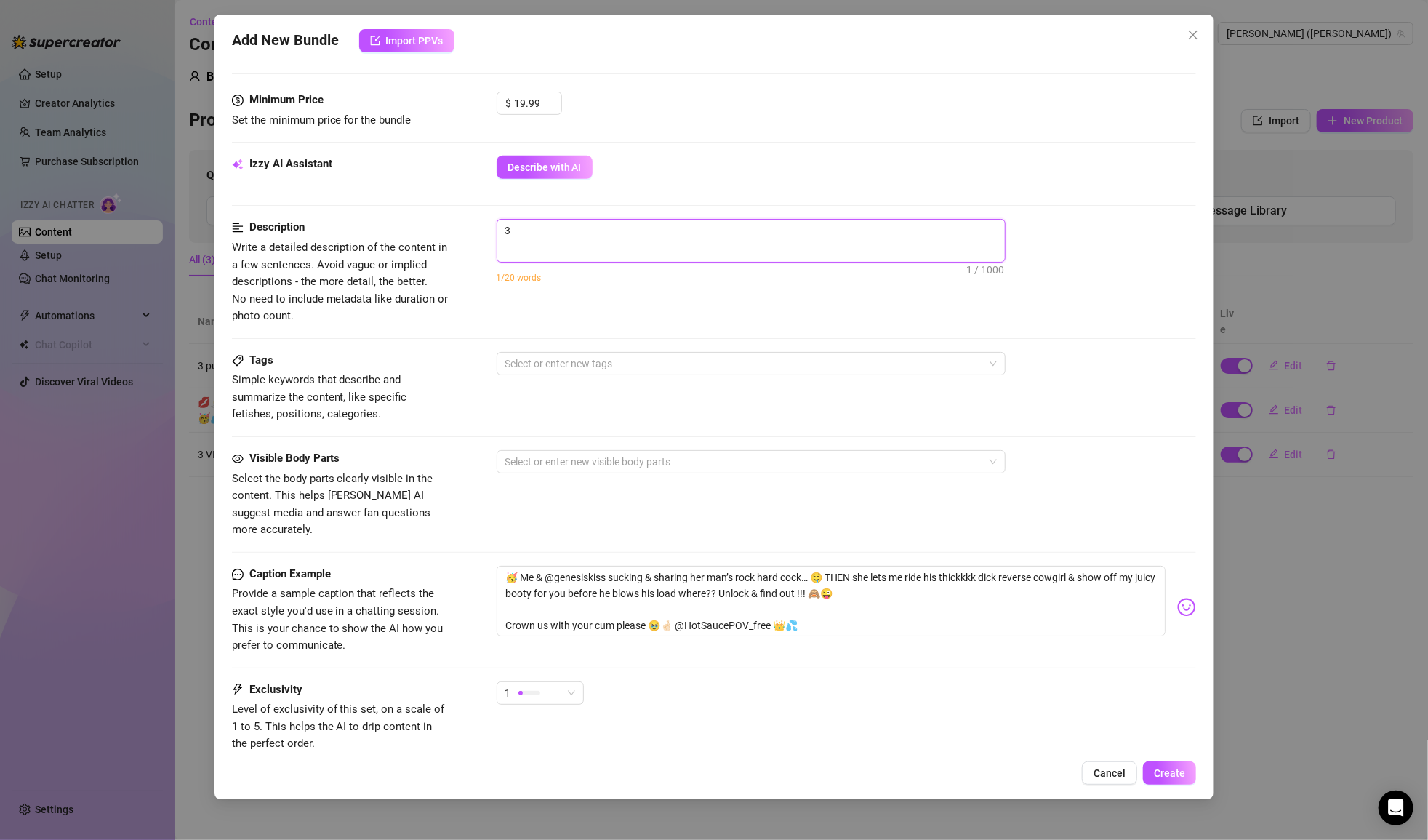
type textarea "3s"
type textarea "3su"
type textarea "3sum"
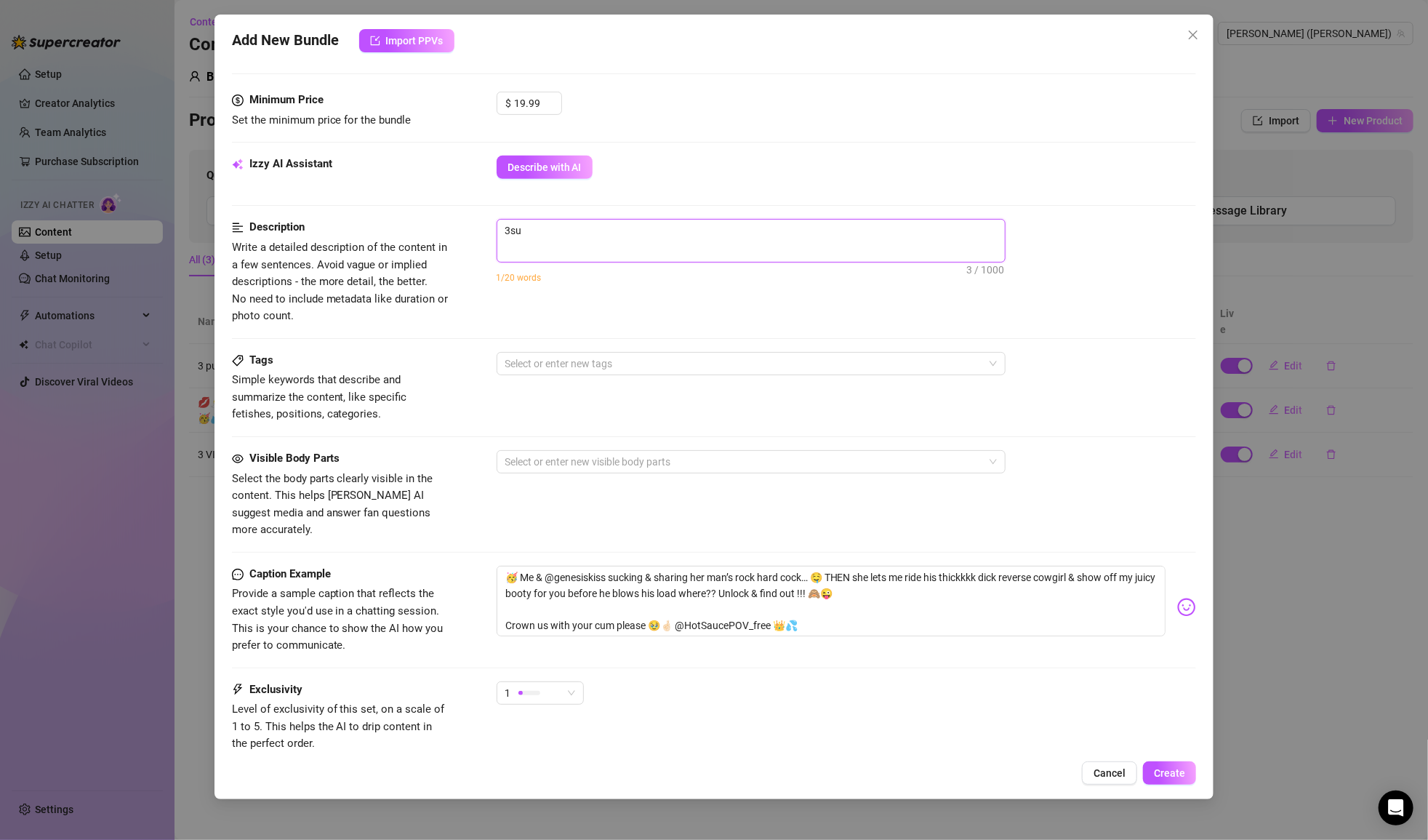
type textarea "3sum"
type textarea "3sum h"
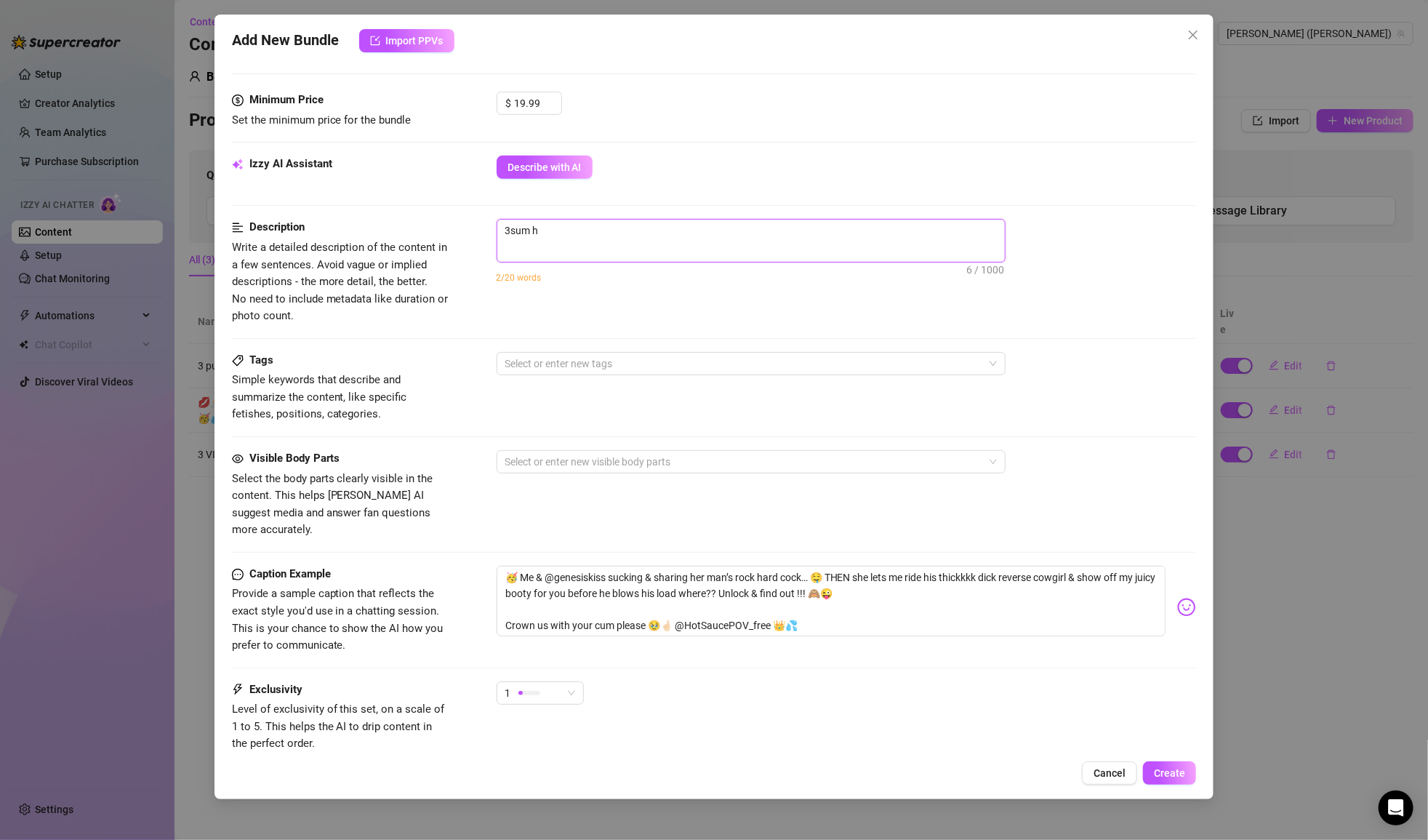
type textarea "3sum"
type textarea "3sum t"
type textarea "3sum th"
type textarea "3sum thr"
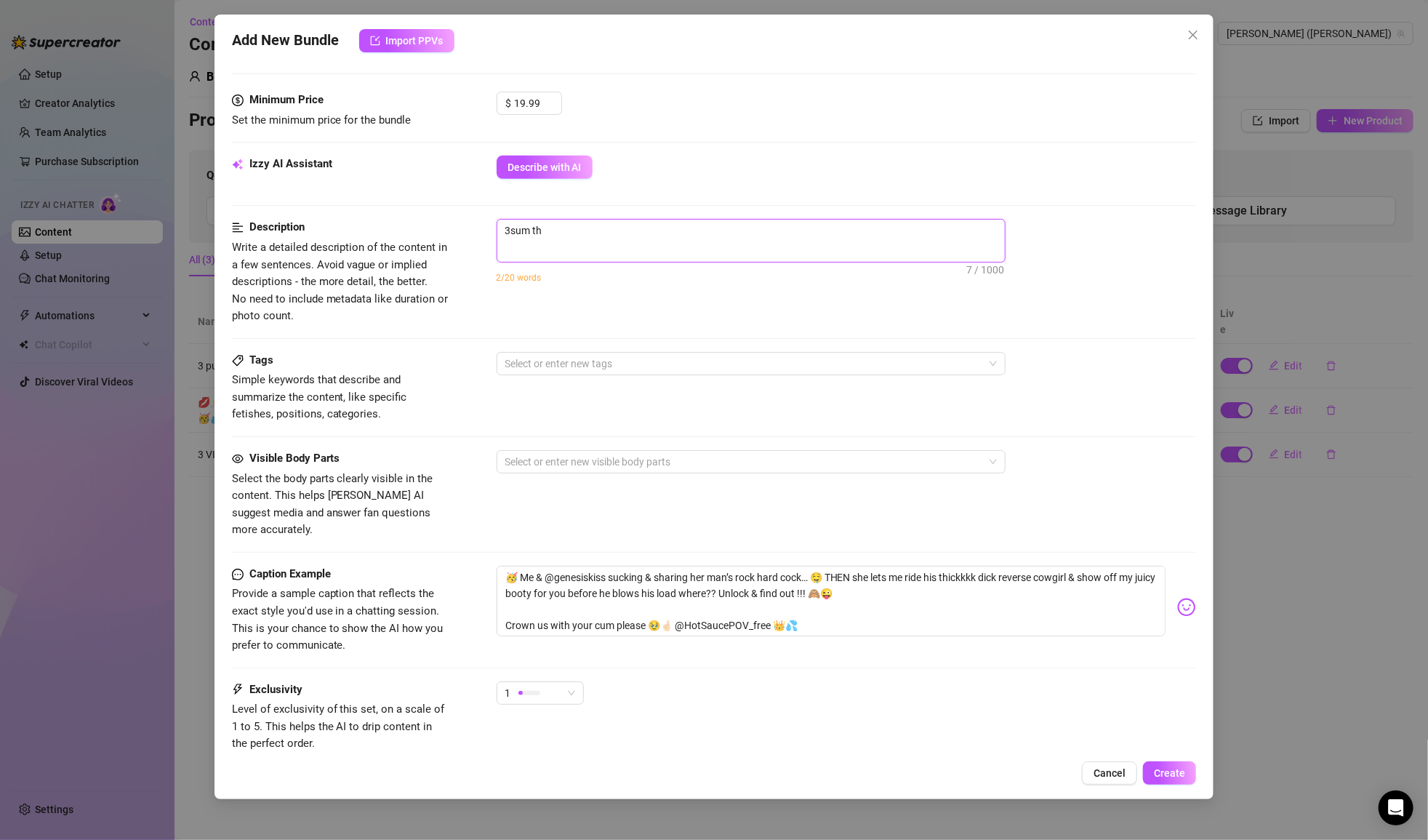
type textarea "3sum thr"
type textarea "3sum thre"
type textarea "3sum three"
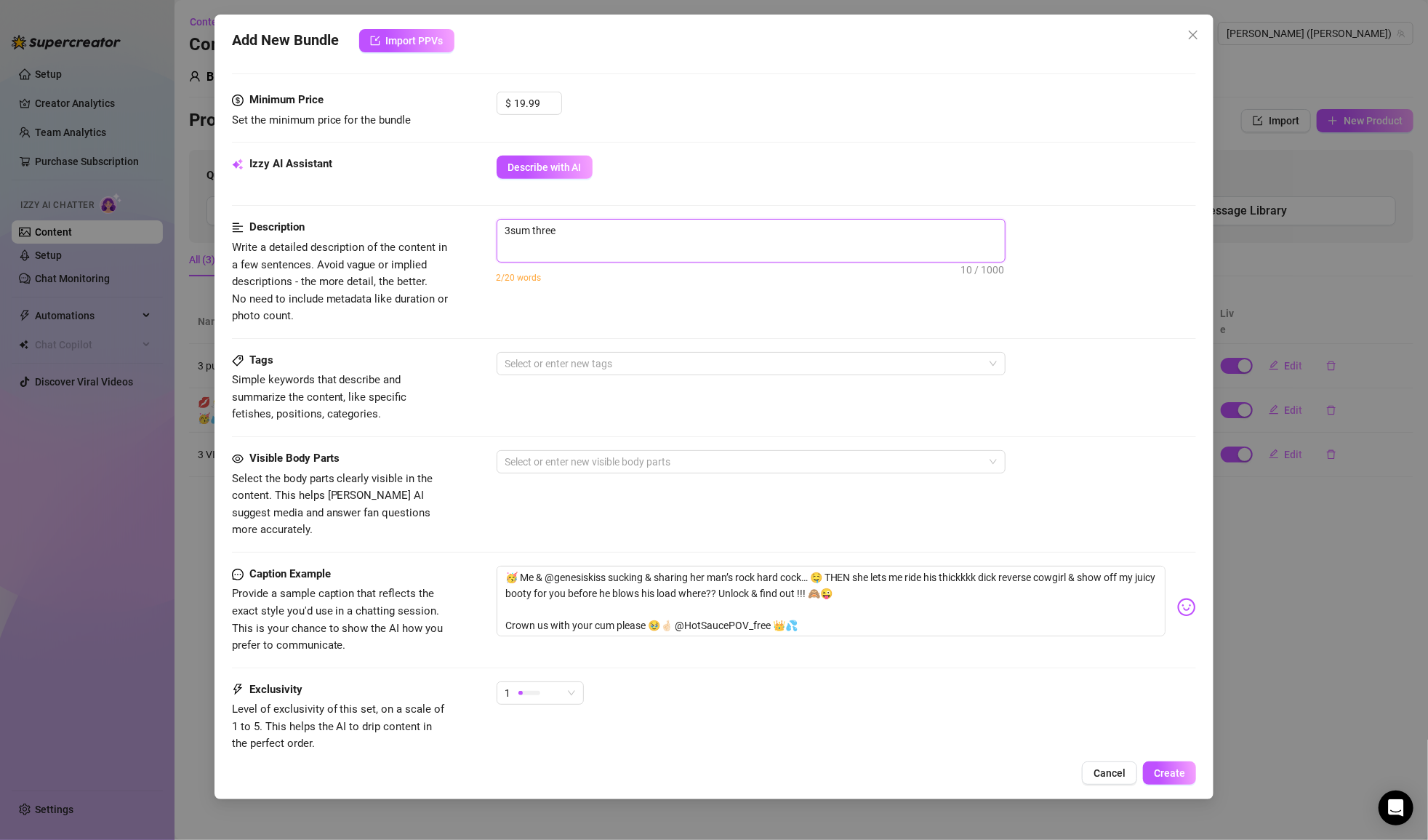
type textarea "3sum threes"
type textarea "3sum threeso"
type textarea "3sum threesom"
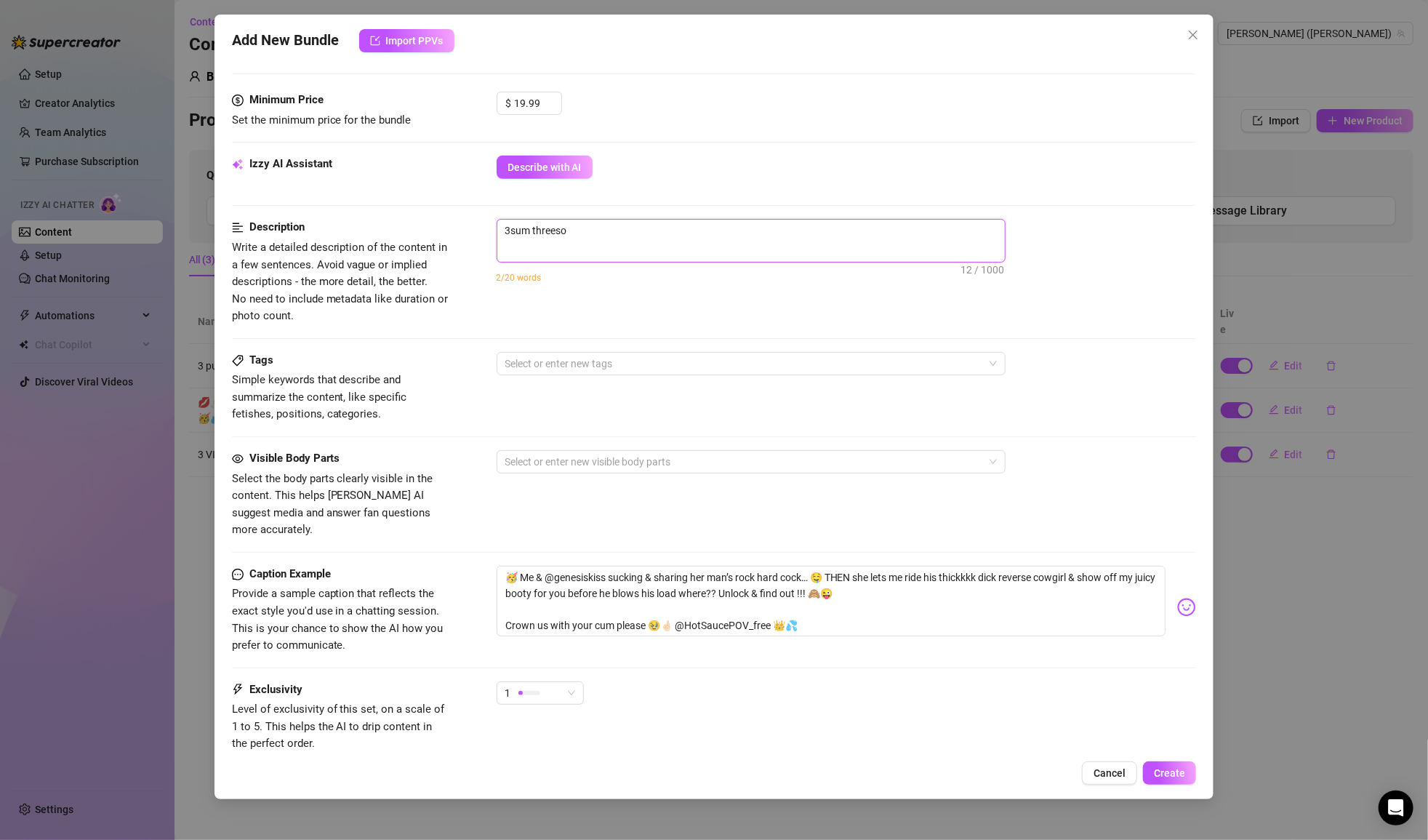
type textarea "3sum threesom"
type textarea "3sum threesome"
type textarea "3sum threesome f"
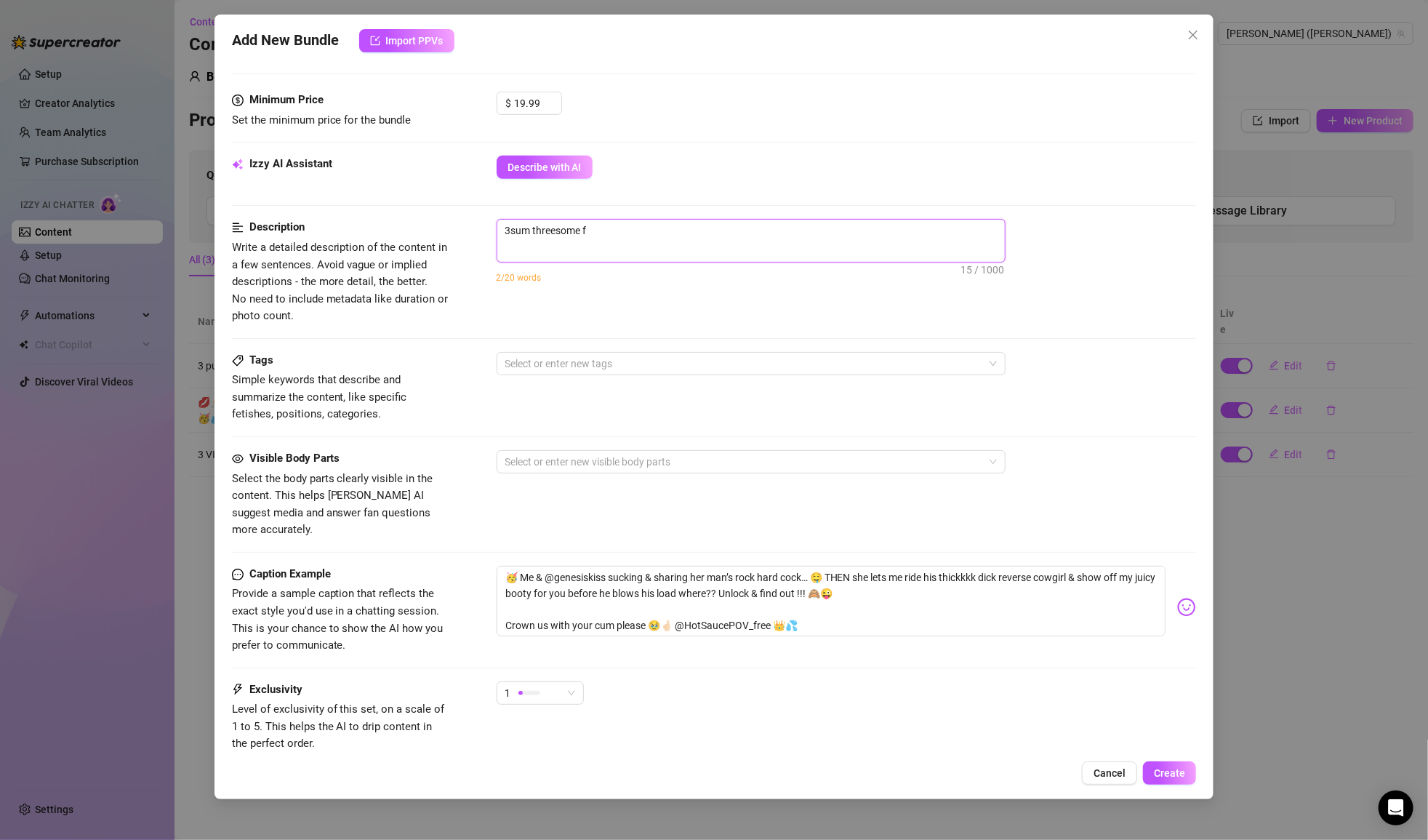
type textarea "3sum threesome fe"
type textarea "3sum threesome fea"
type textarea "3sum threesome fe"
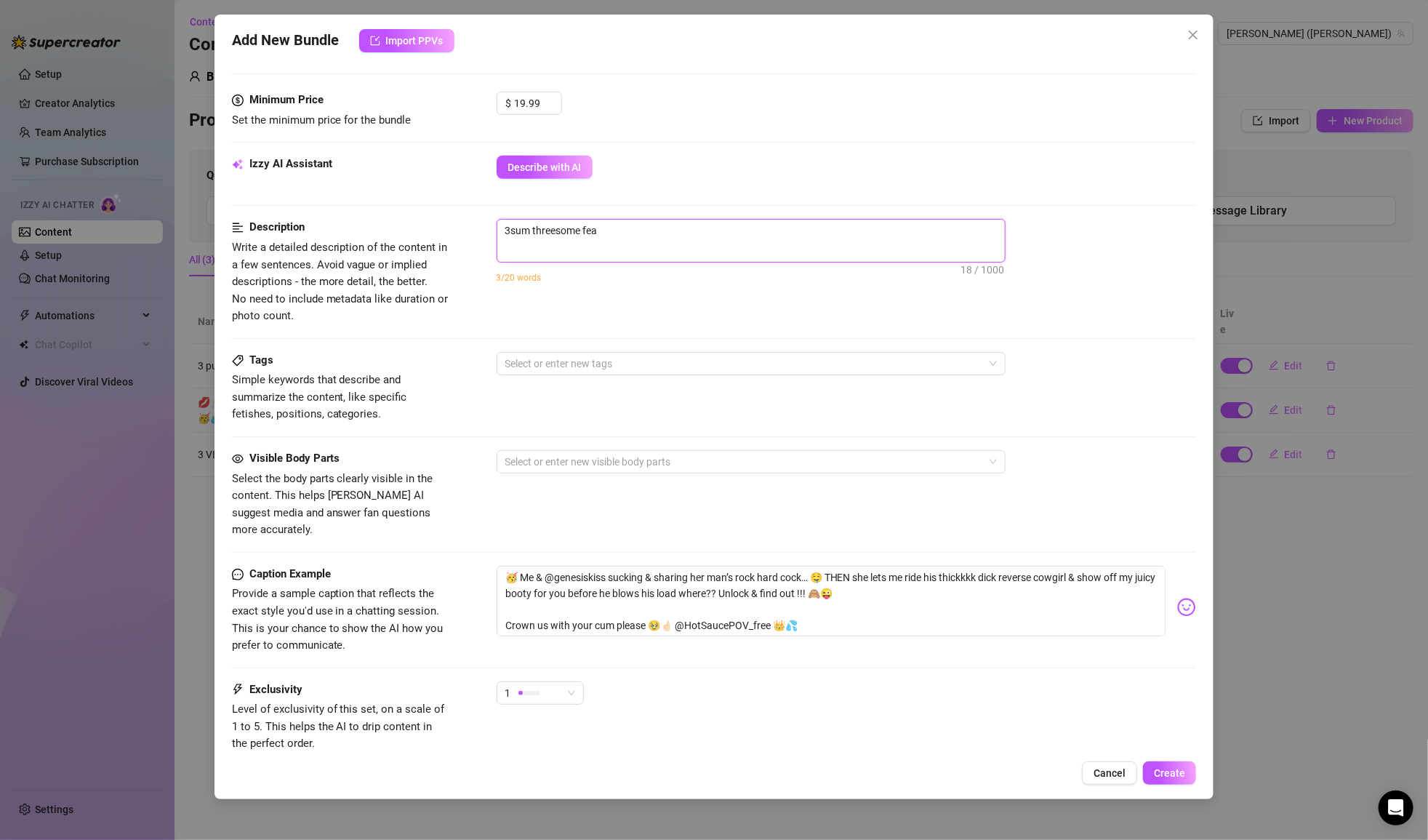
type textarea "3sum threesome fe"
type textarea "3sum threesome f"
type textarea "3sum threesome"
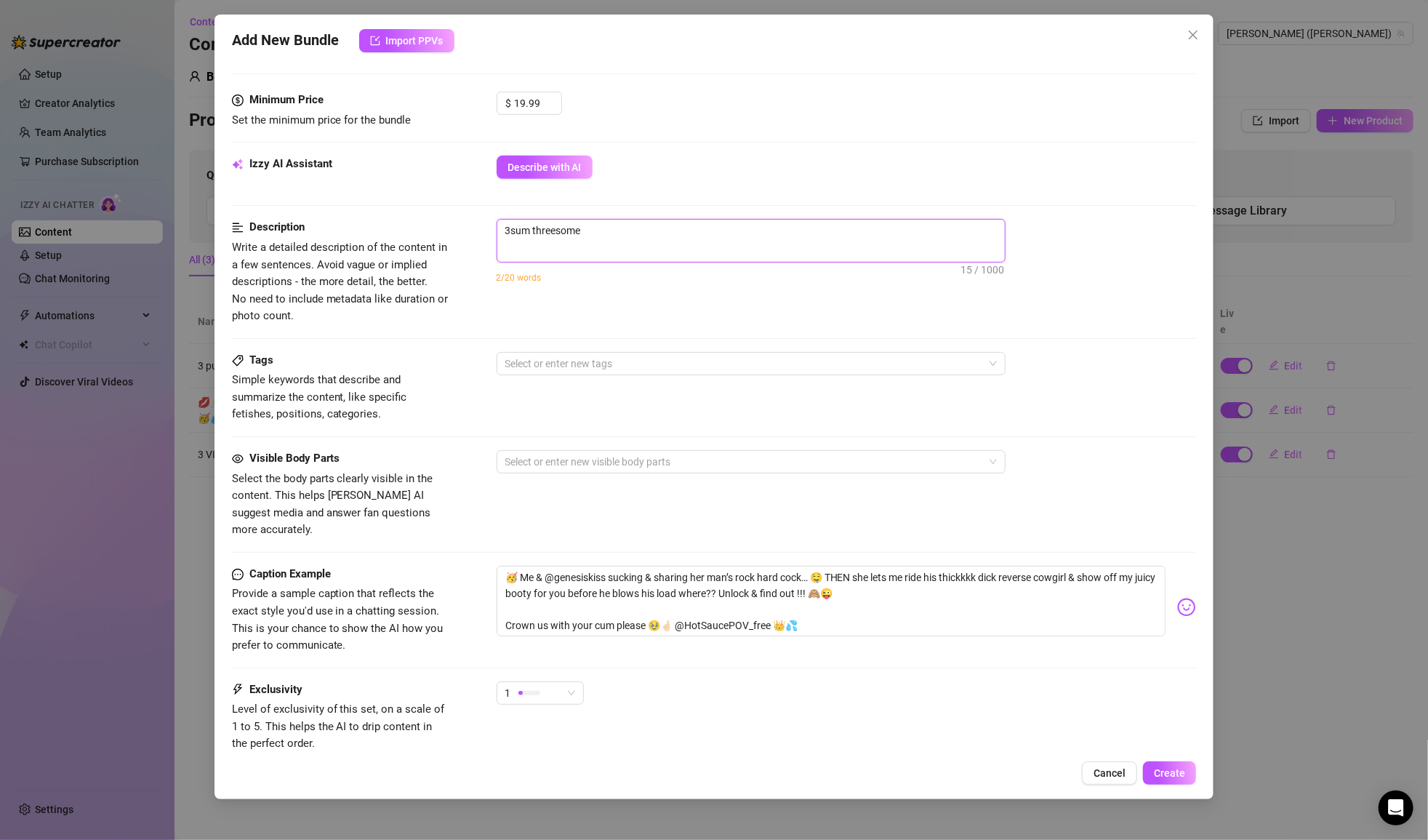
type textarea "3sum threesome"
type textarea "3sum threesom"
type textarea "3sum threeso"
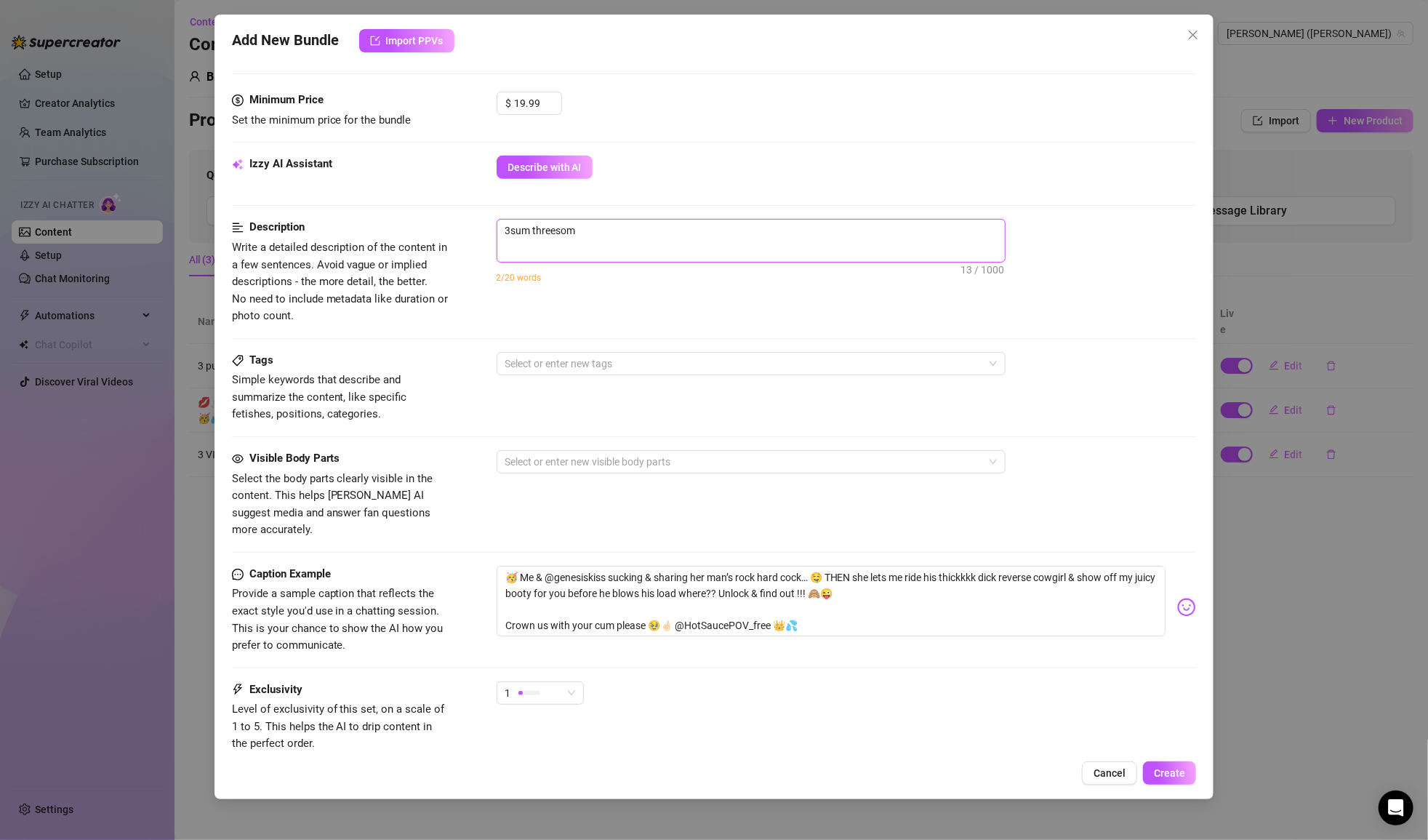
type textarea "3sum threeso"
type textarea "3sum threes"
type textarea "3sum three"
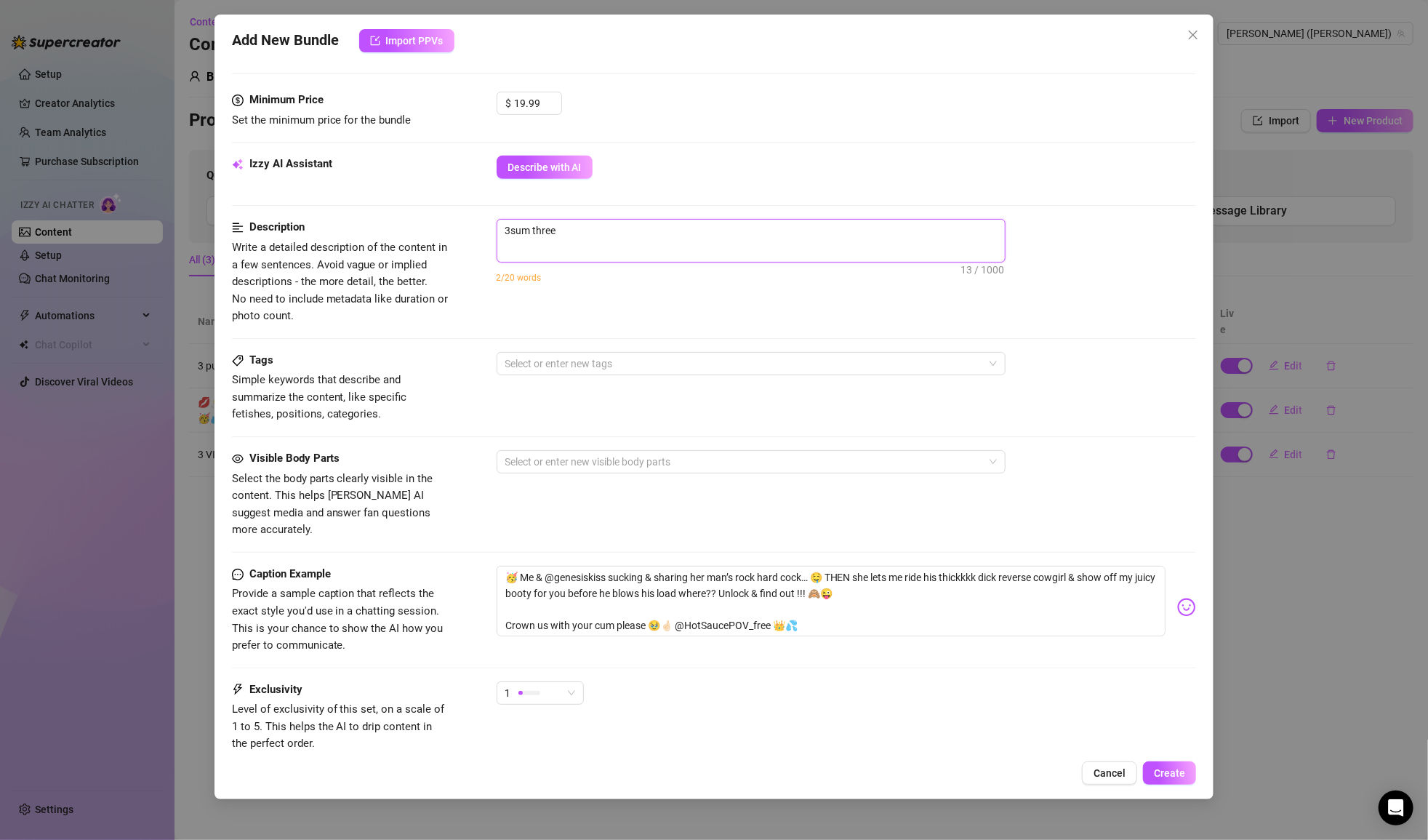
type textarea "3sum thre"
type textarea "3sum thr"
type textarea "3sum th"
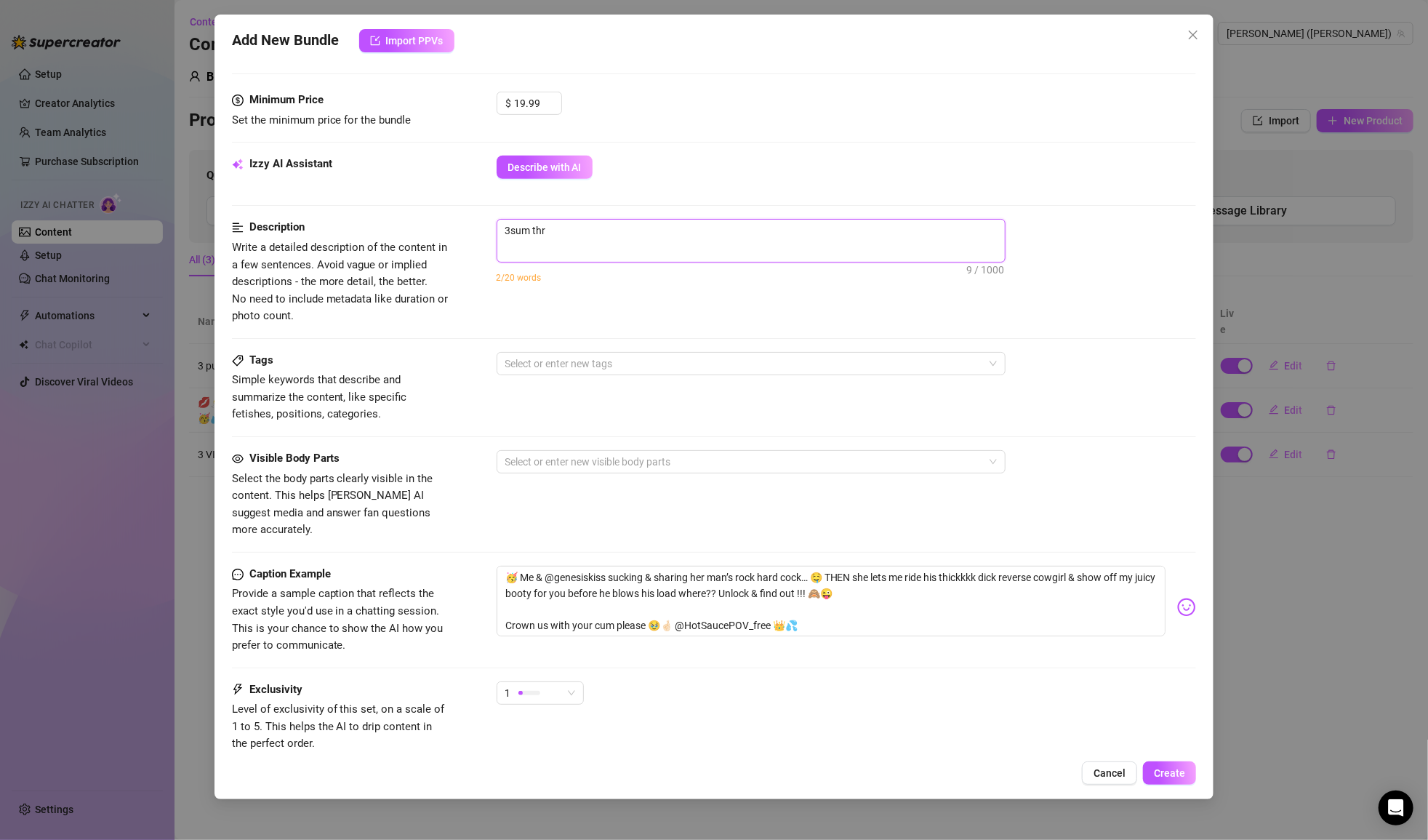
type textarea "3sum th"
type textarea "3sum t"
type textarea "3sum"
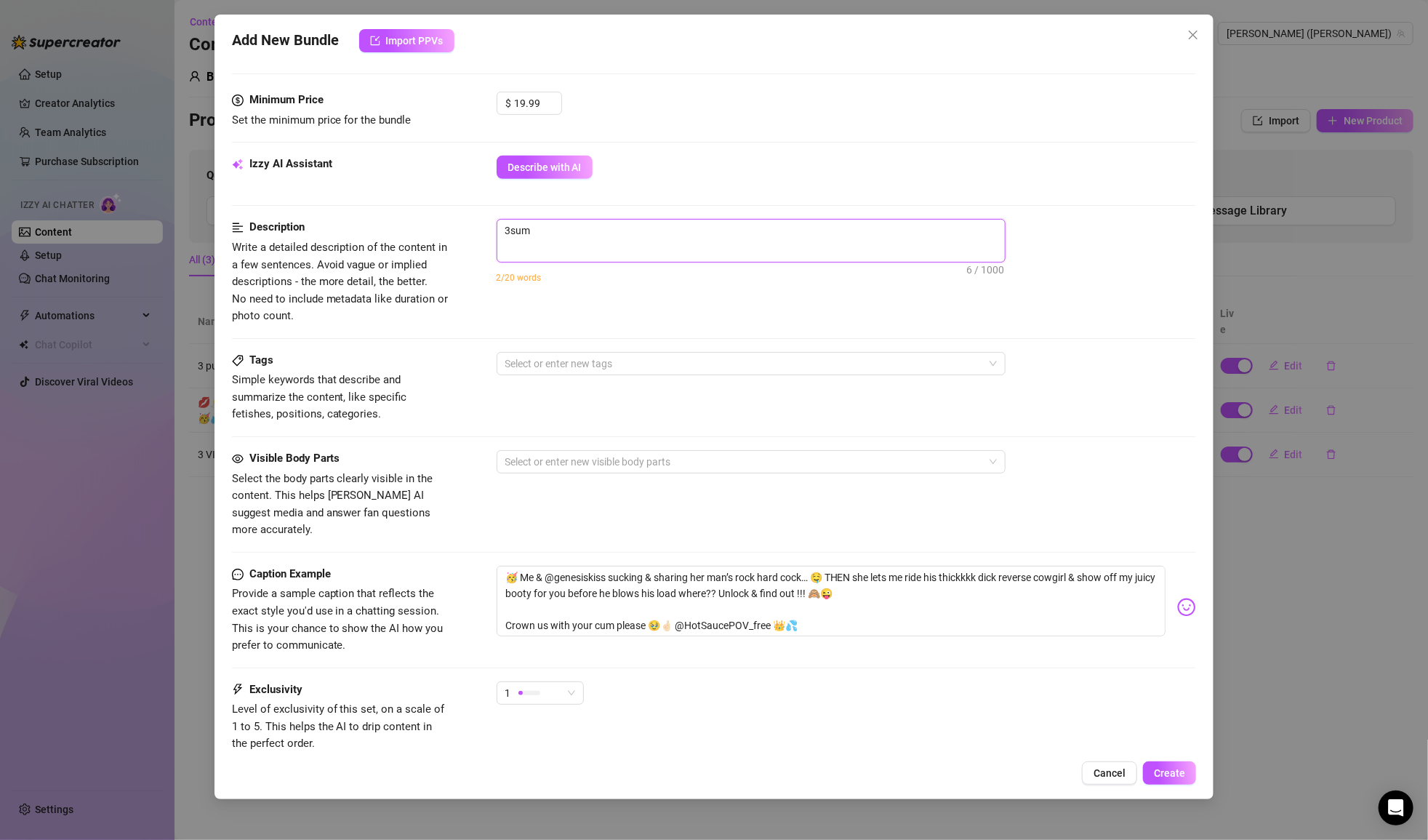
type textarea "3sum"
type textarea "3su"
type textarea "3s"
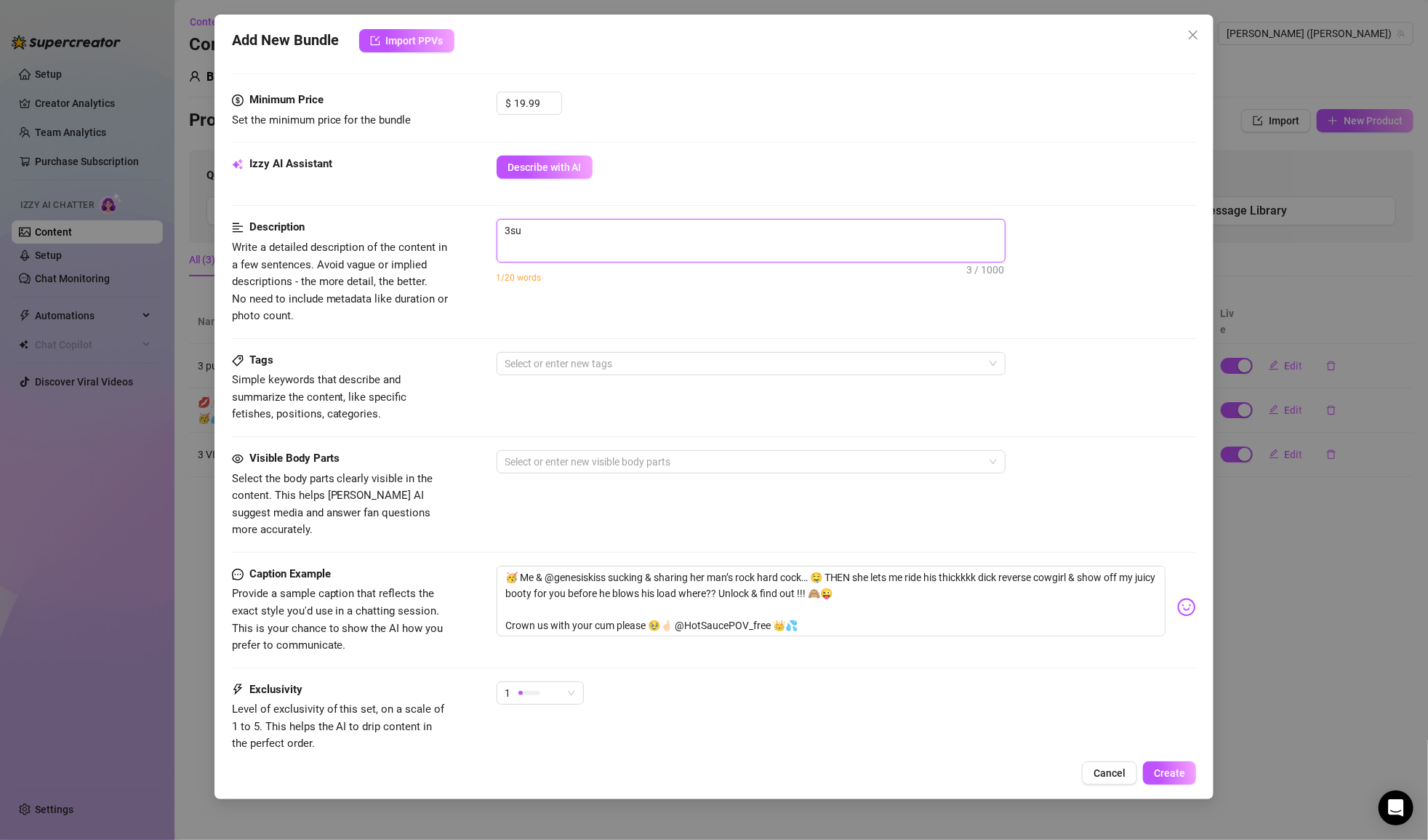
type textarea "3s"
type textarea "3"
type textarea "Describe the content (media) in a few sentences"
click at [637, 360] on div at bounding box center [744, 363] width 488 height 21
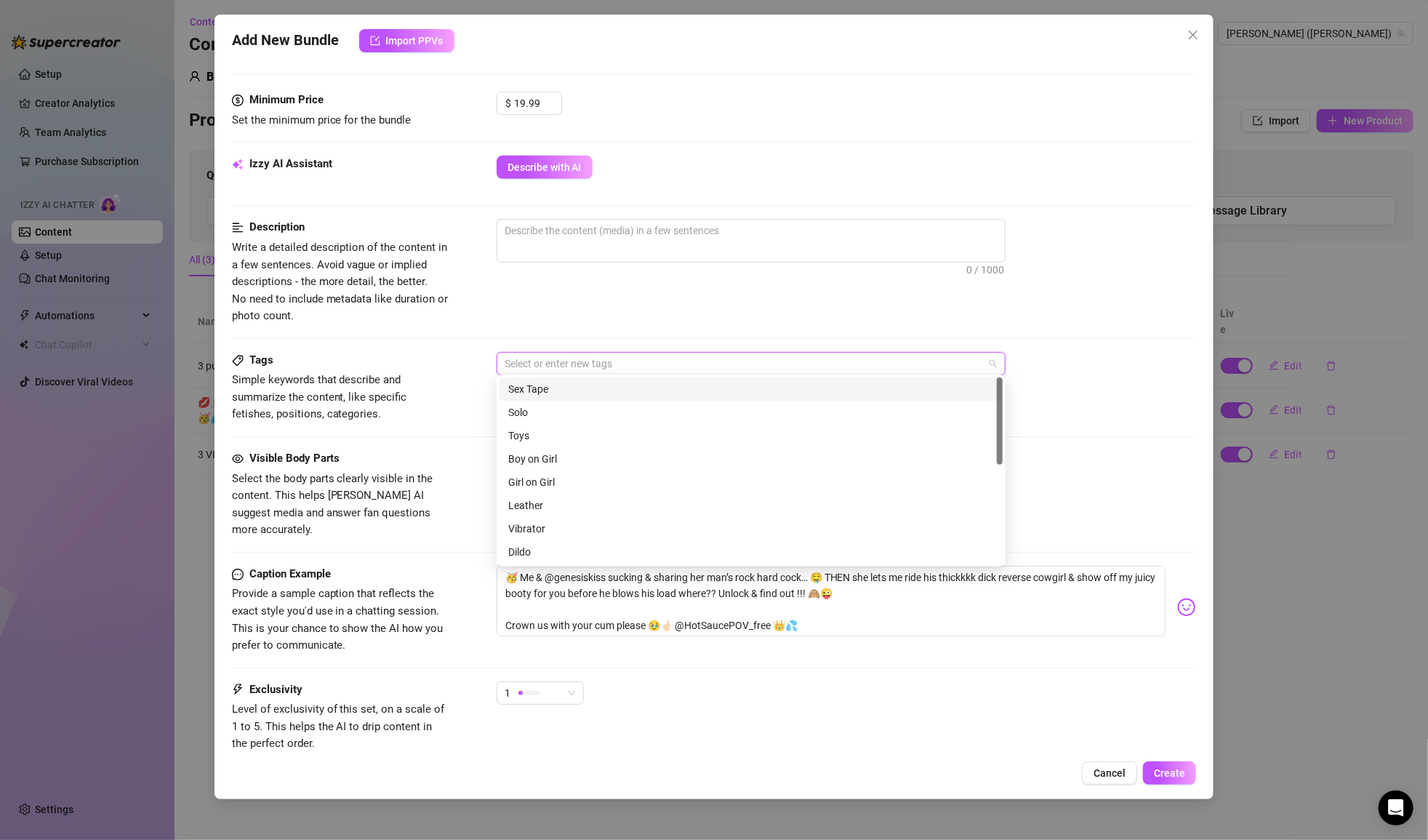
click at [562, 386] on div "Sex Tape" at bounding box center [752, 389] width 486 height 16
click at [575, 459] on div "Boy on Girl" at bounding box center [752, 459] width 486 height 16
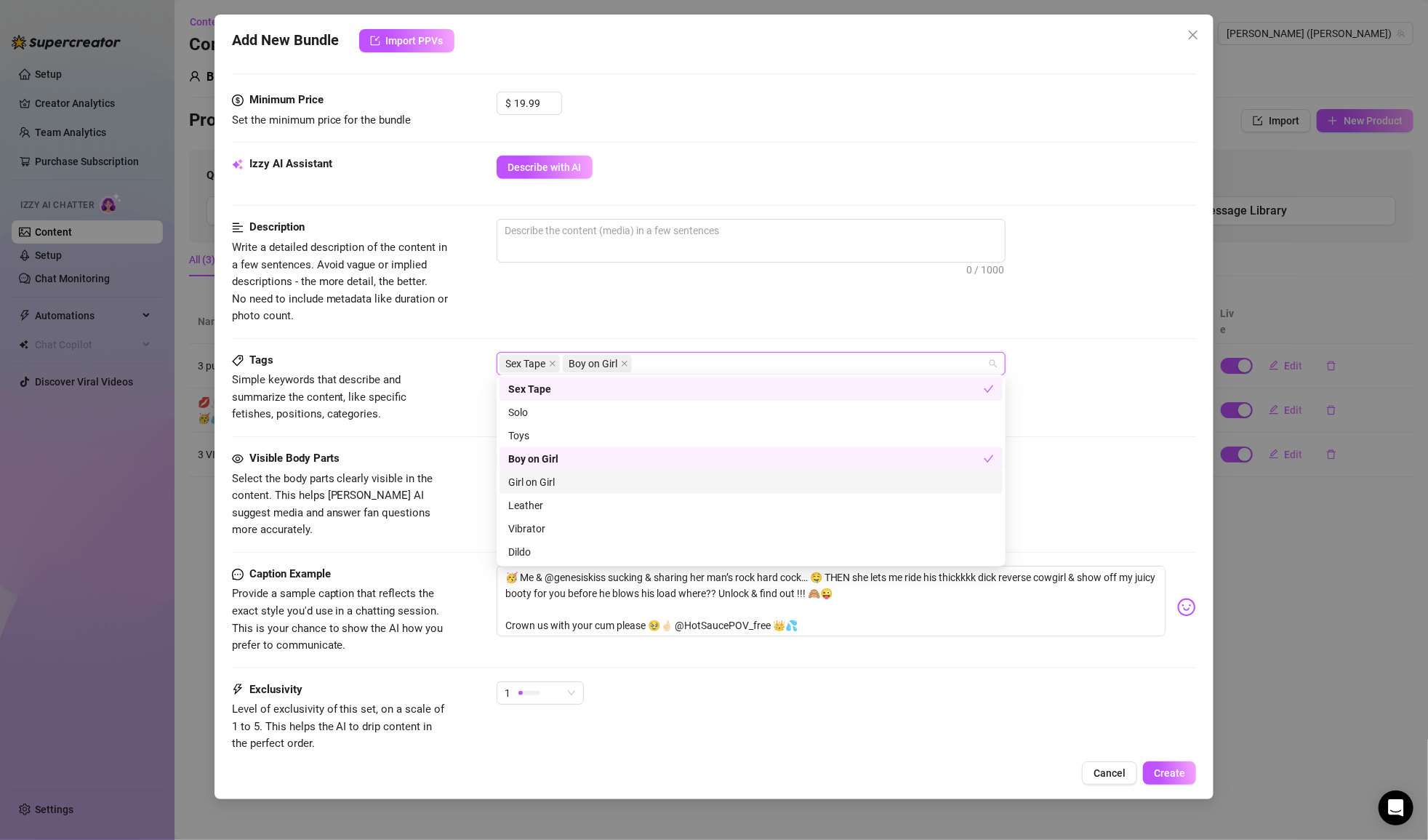
click at [579, 476] on div "Girl on Girl" at bounding box center [752, 482] width 486 height 16
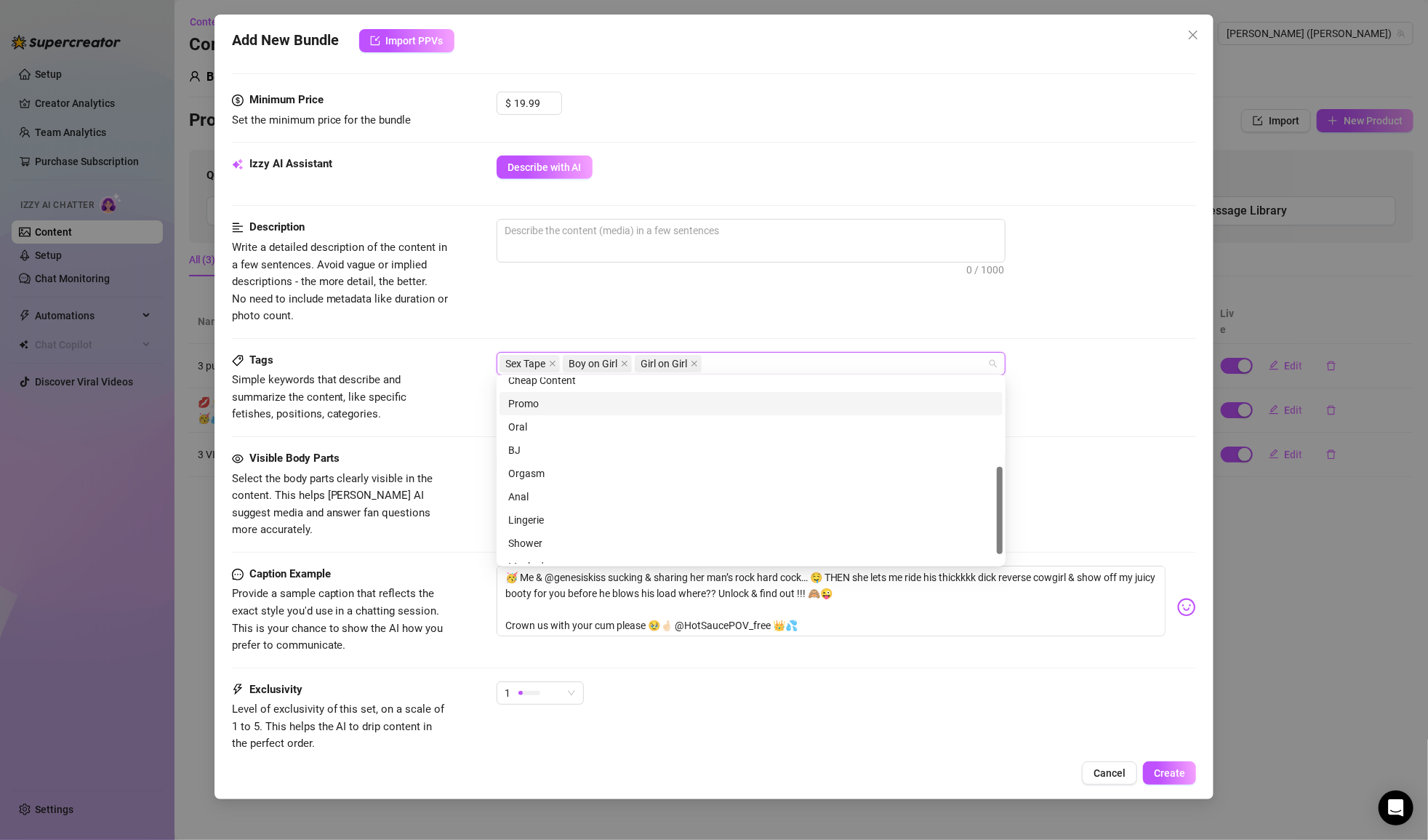
scroll to position [197, 0]
click at [548, 419] on div "Oral" at bounding box center [752, 424] width 486 height 16
click at [554, 441] on div "BJ" at bounding box center [752, 448] width 486 height 16
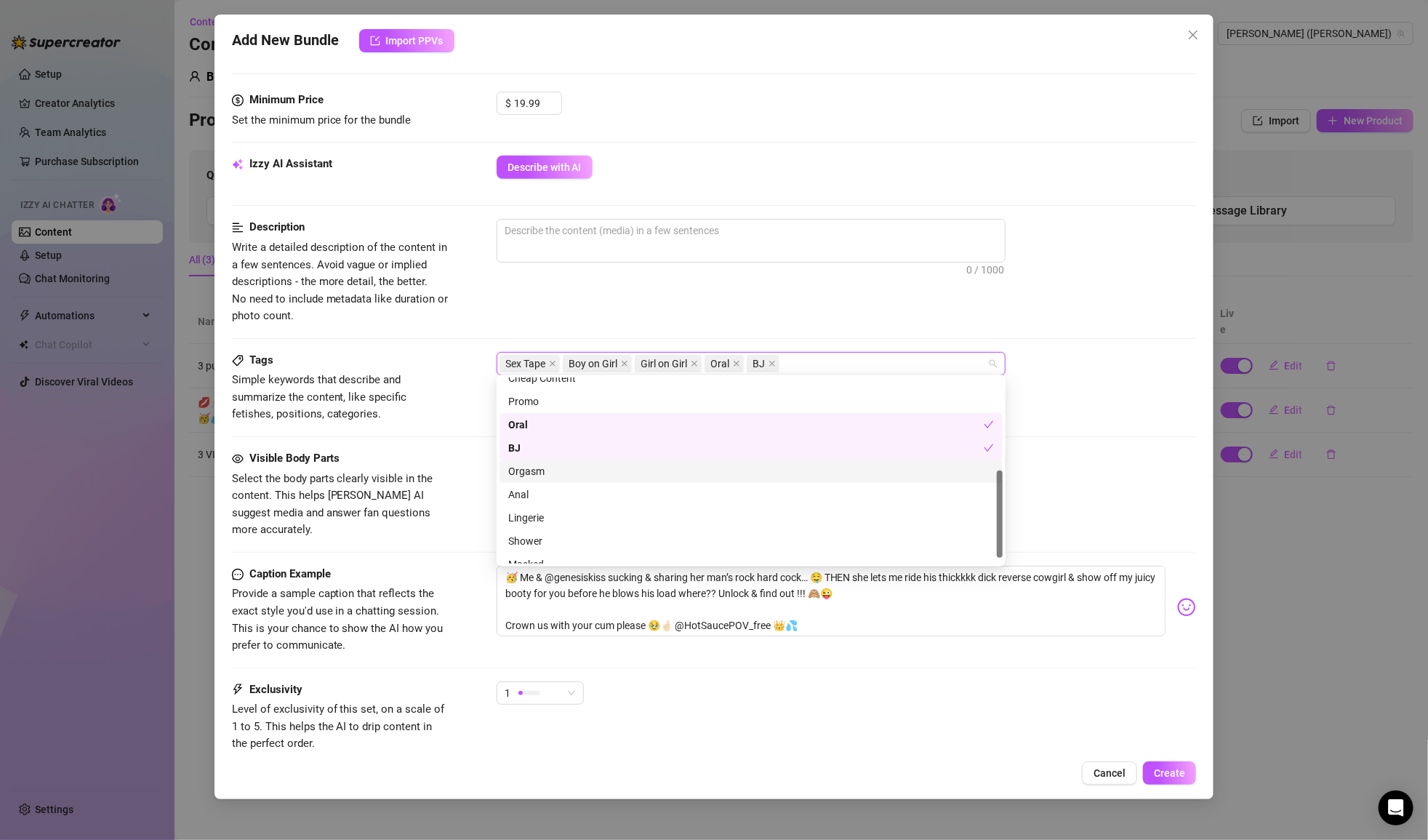
click at [565, 471] on div "Orgasm" at bounding box center [752, 471] width 486 height 16
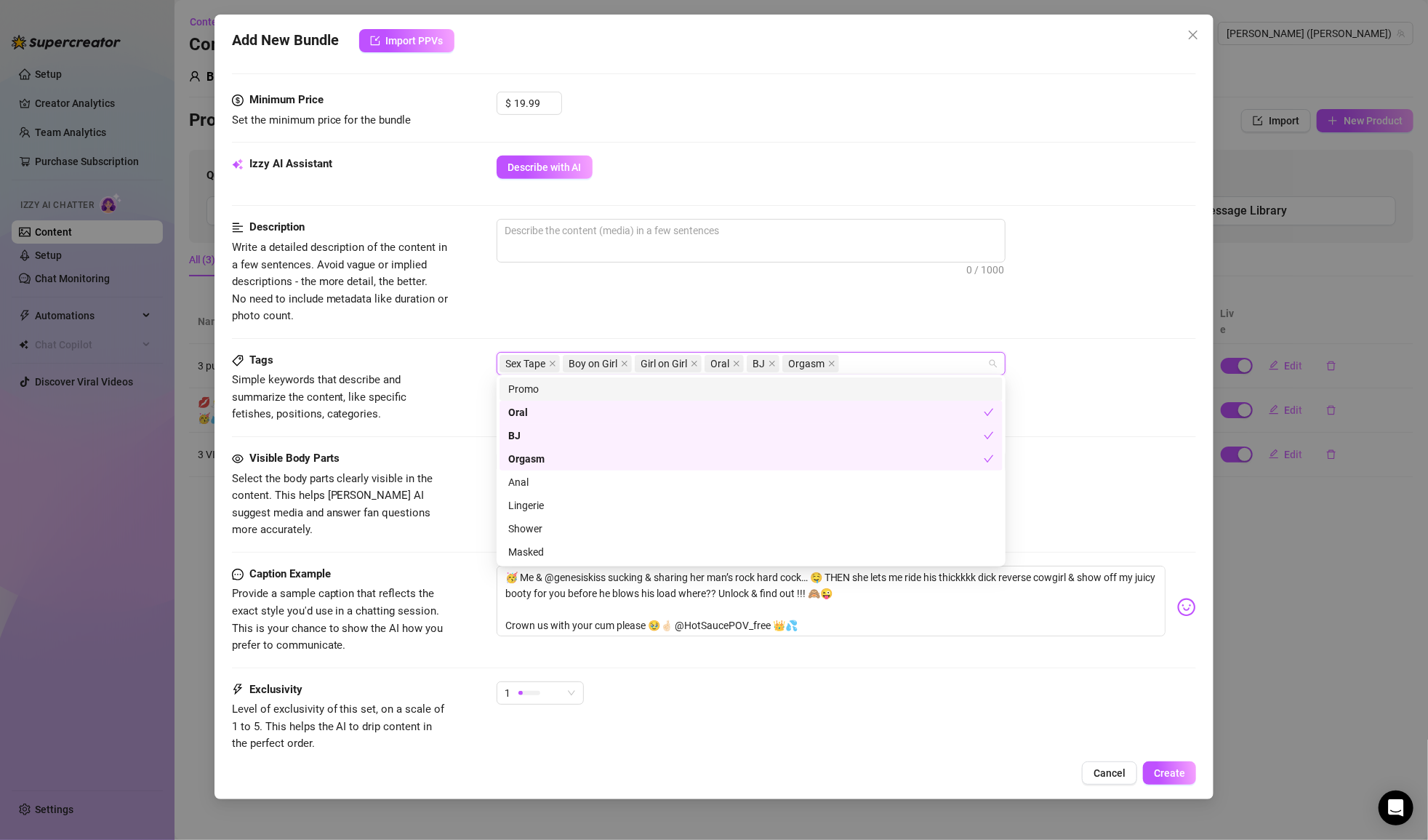
click at [899, 361] on div "Sex Tape Boy on Girl Girl on Girl Oral BJ Orgasm" at bounding box center [744, 363] width 488 height 21
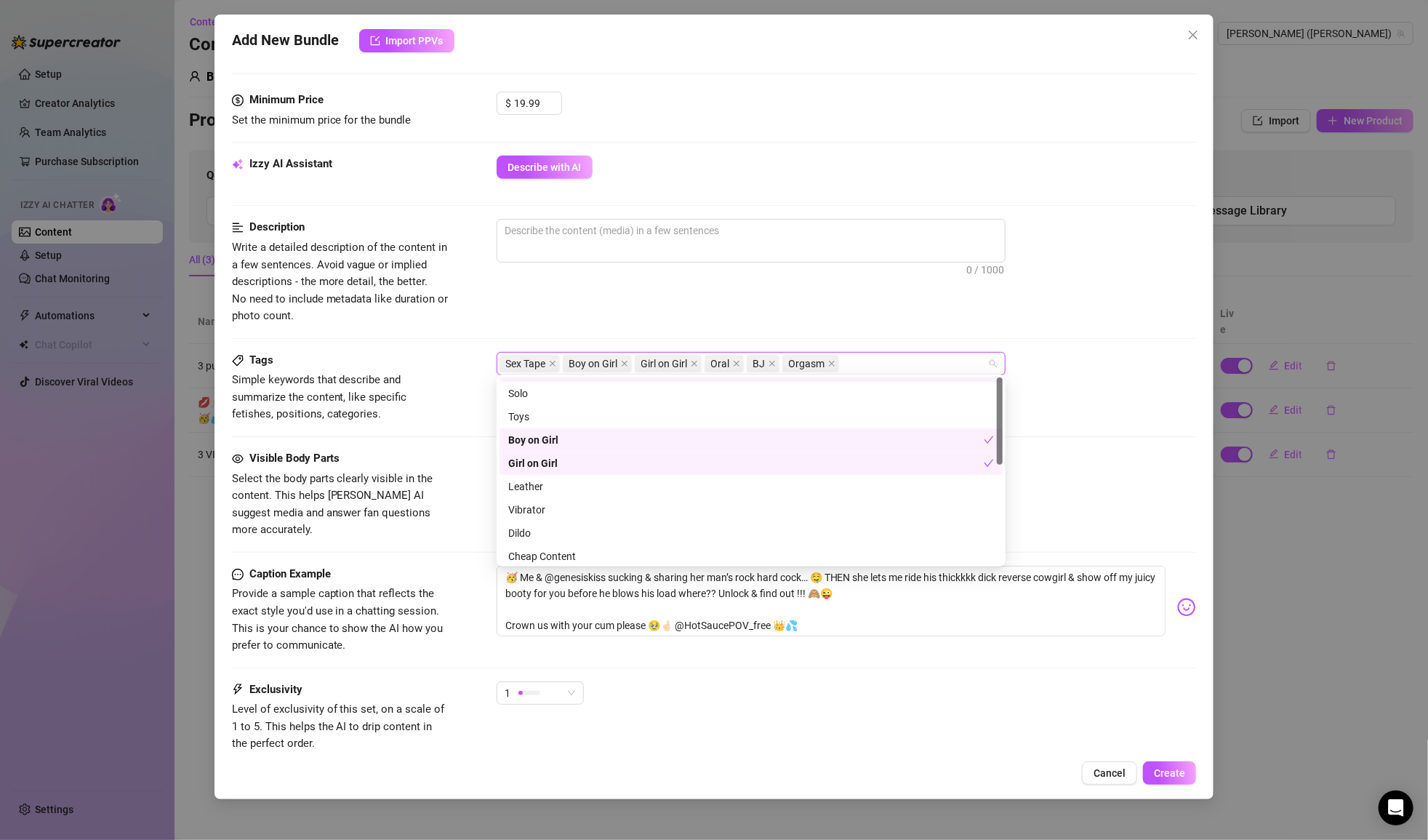
scroll to position [0, 0]
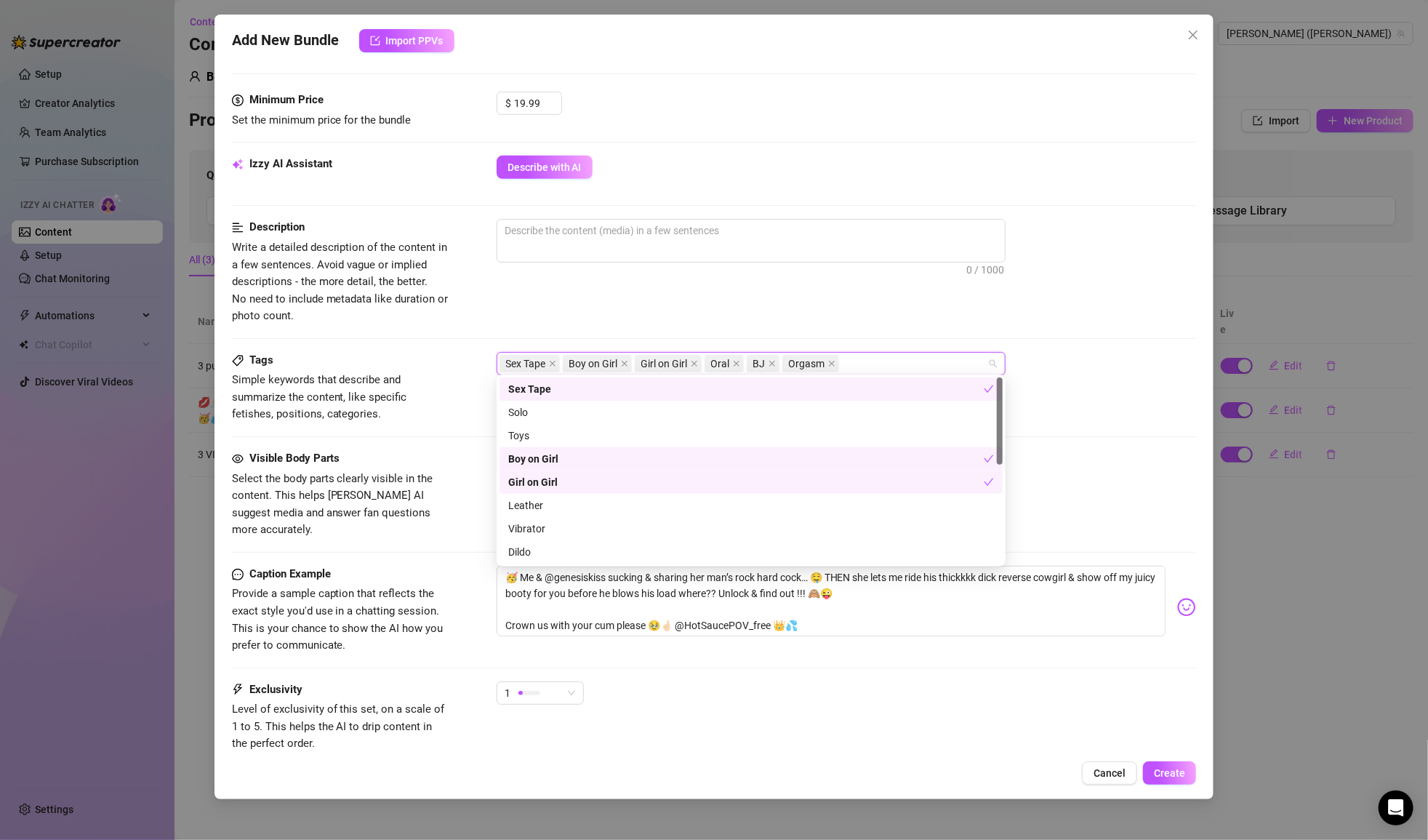
click at [885, 359] on div "Sex Tape Boy on Girl Girl on Girl Oral BJ Orgasm" at bounding box center [744, 363] width 488 height 21
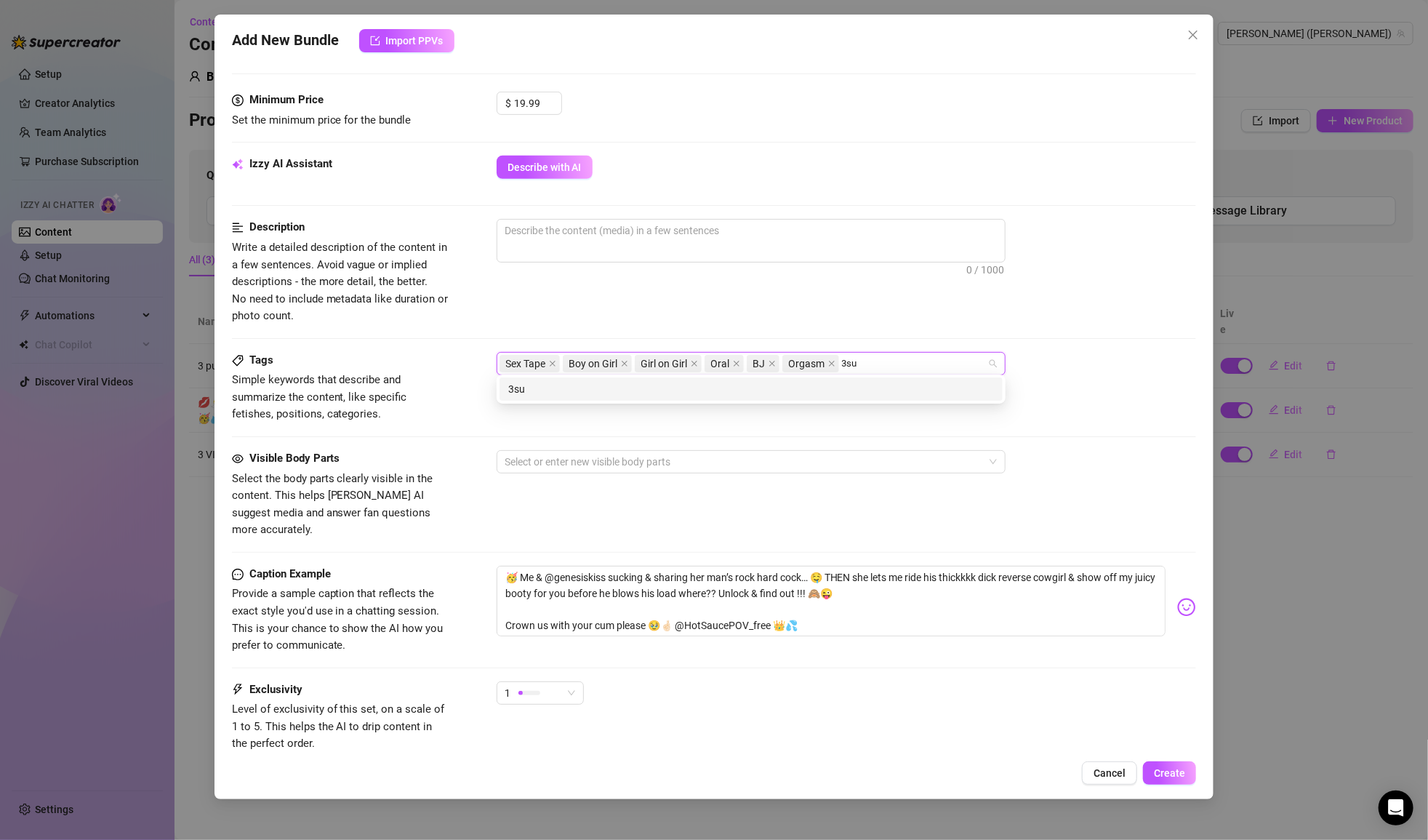
type input "3sum"
type input "threesome"
type input "threesum"
type input "ffm"
type input "bgg"
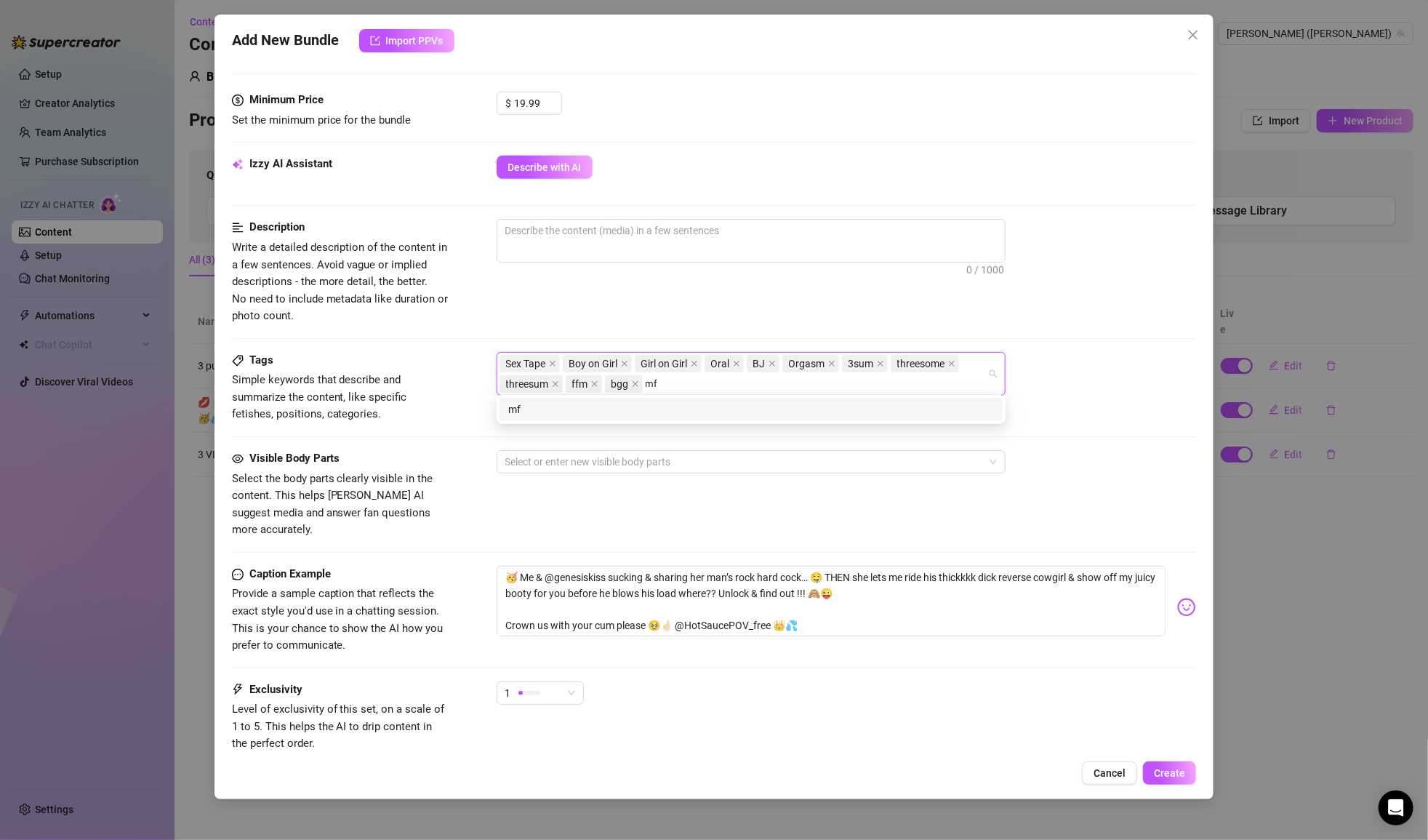
type input "mff"
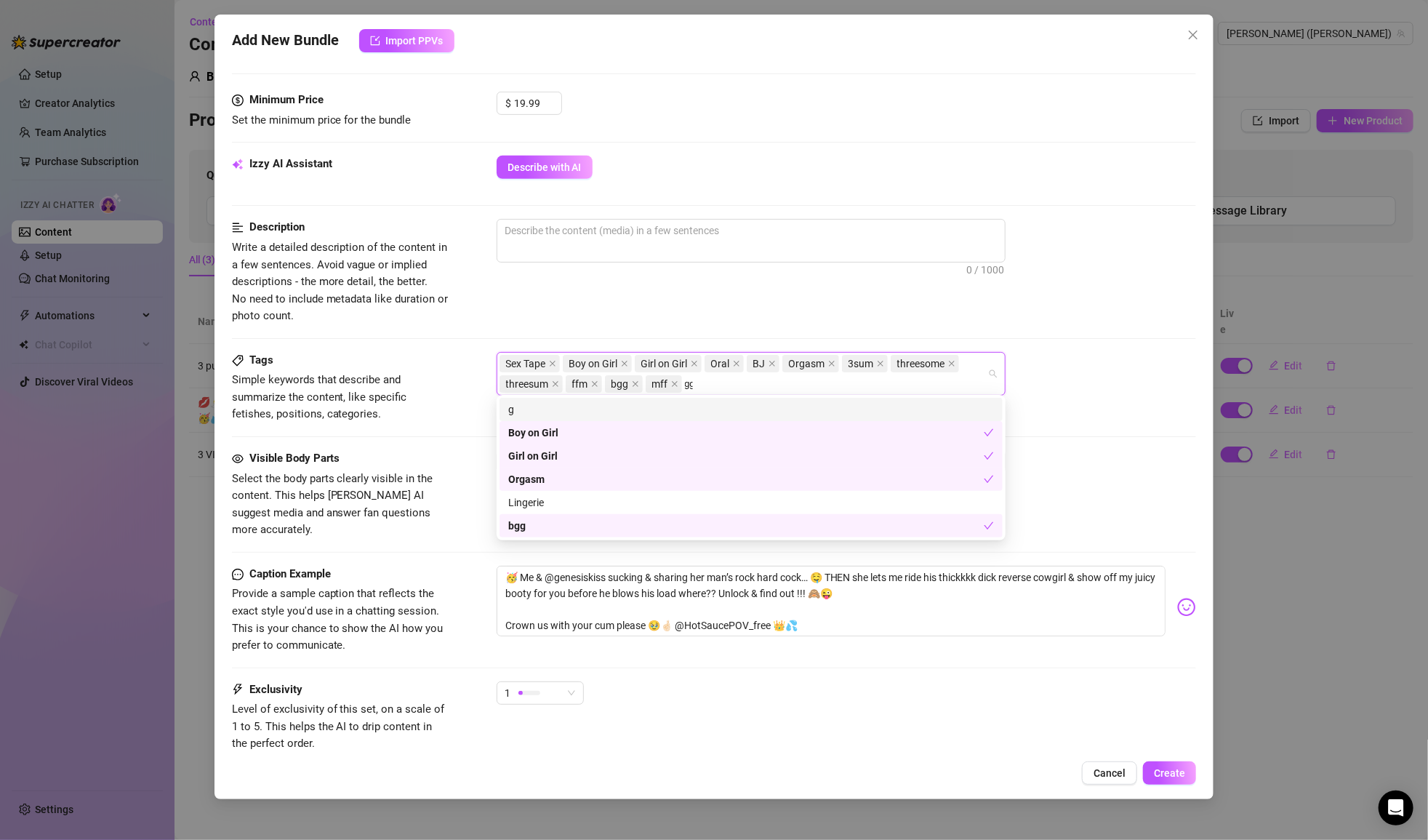
type input "ggb"
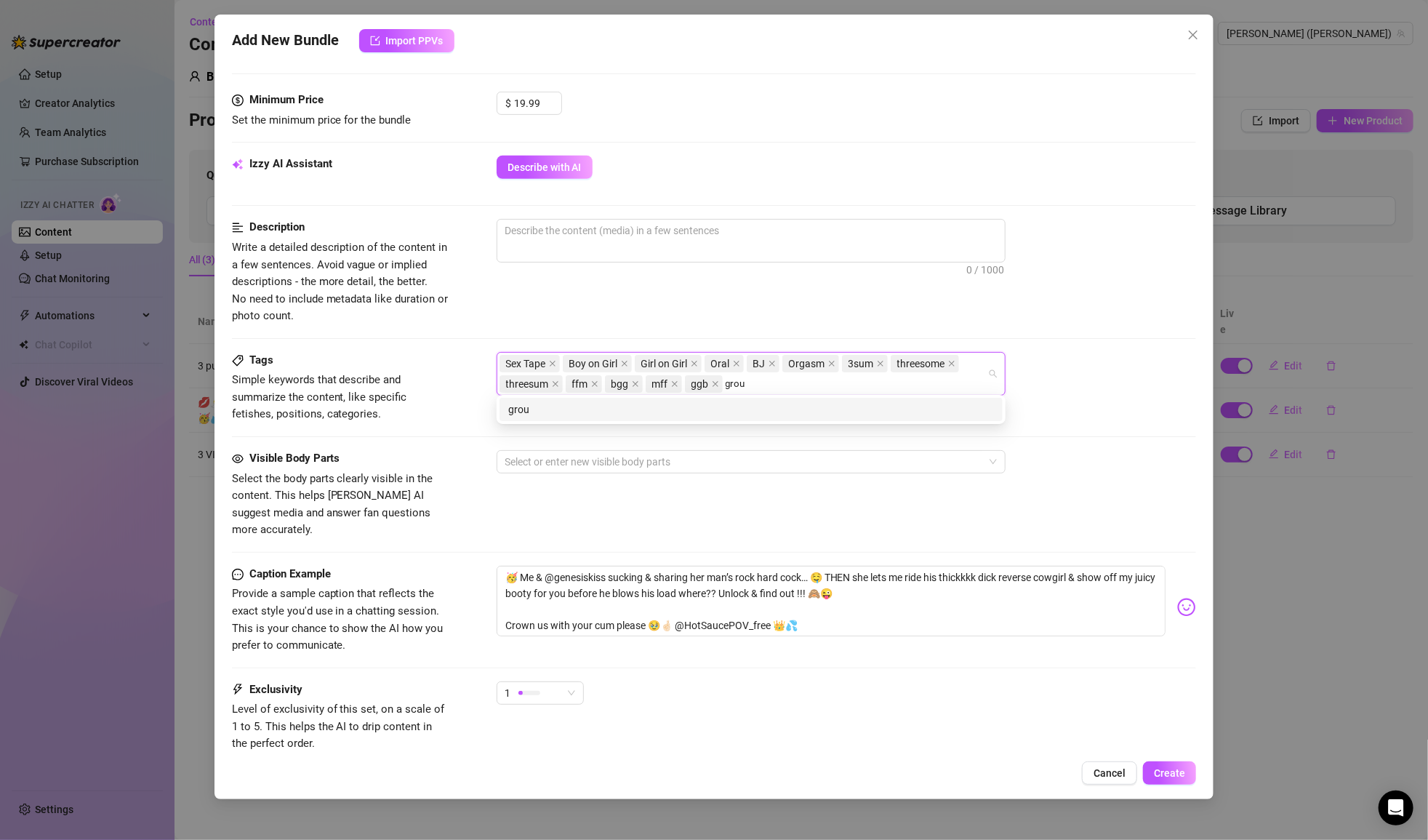
type input "group"
type input "eating pussy"
type input "cunnilingus"
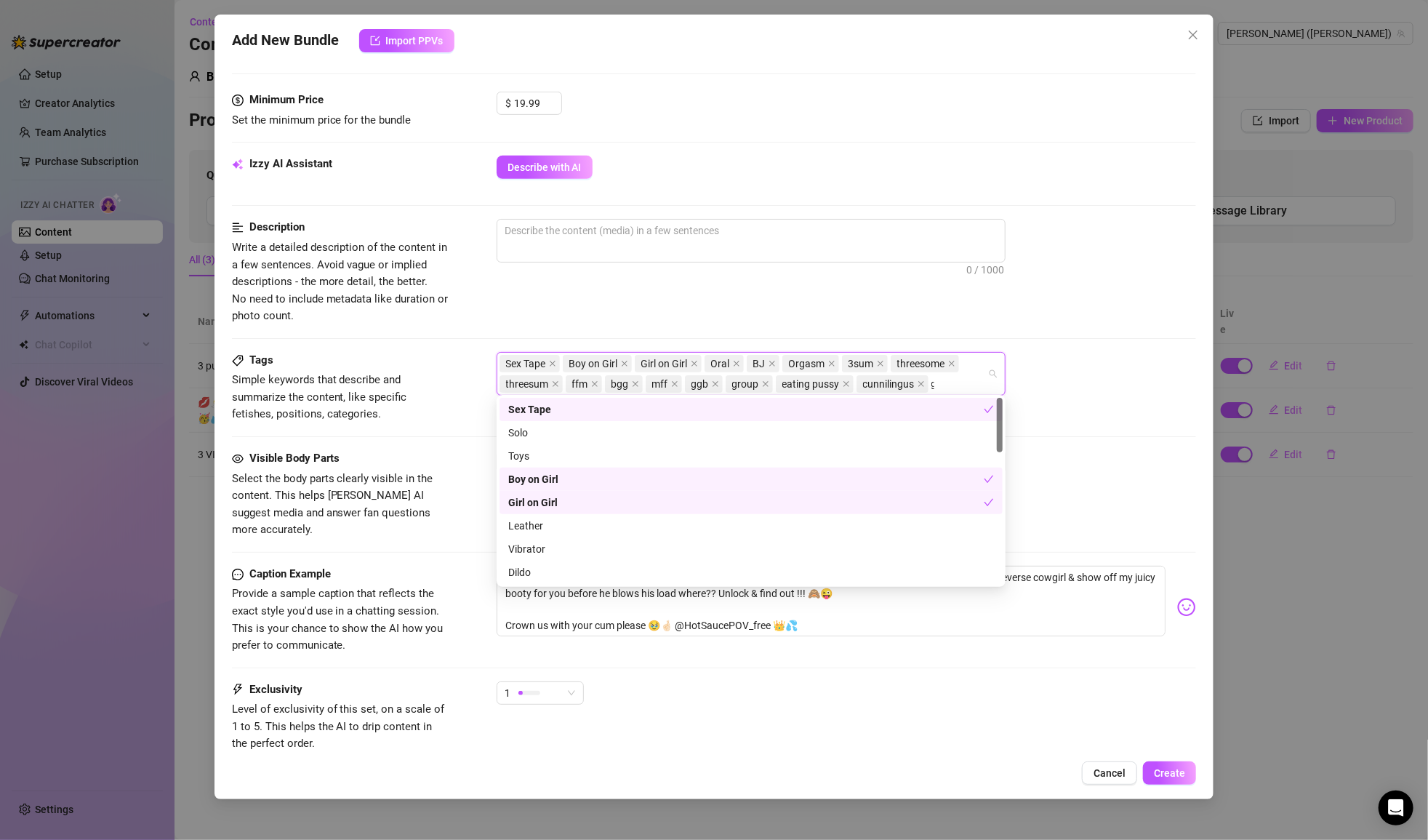
type input "gg"
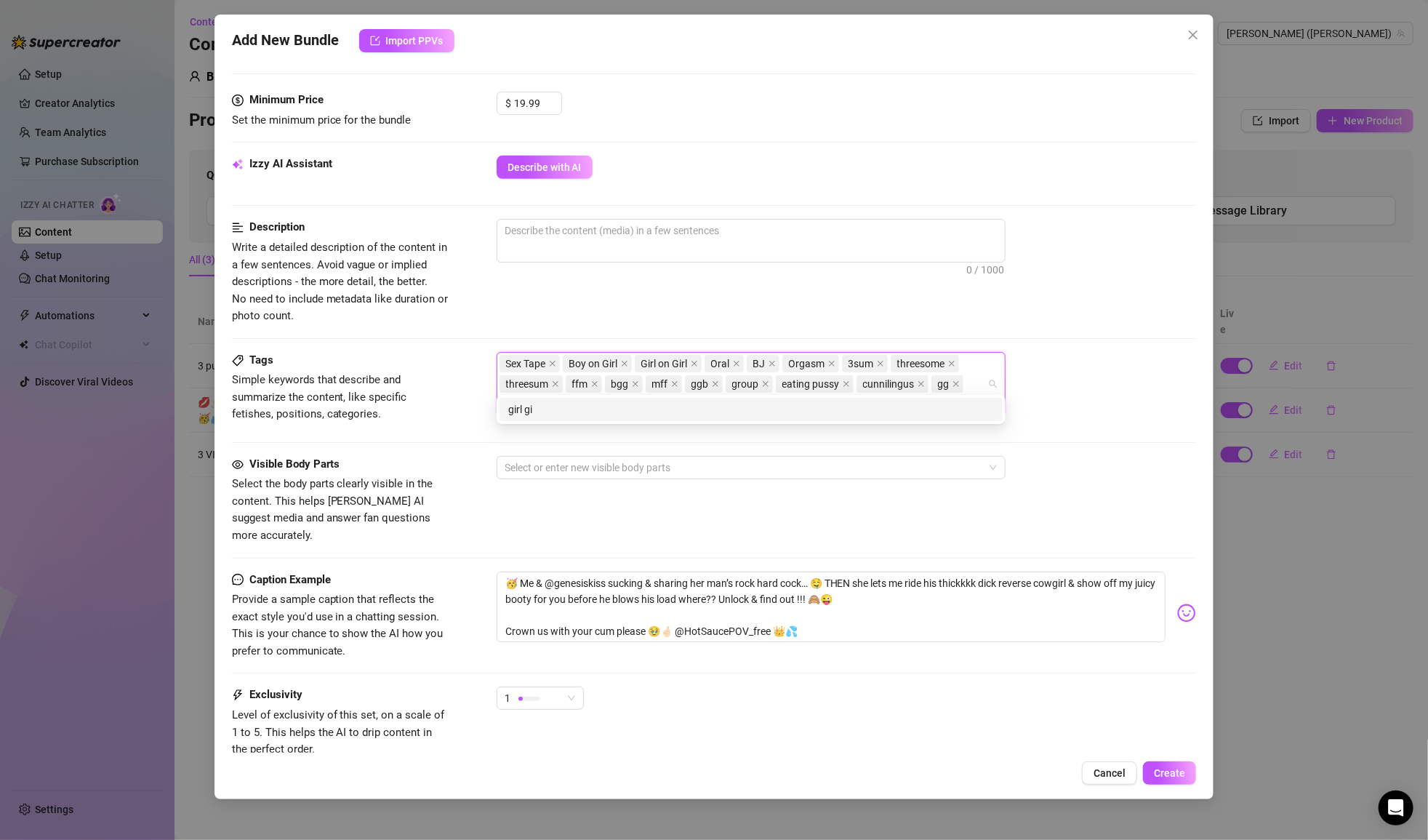
type input "girl girl"
type input "s"
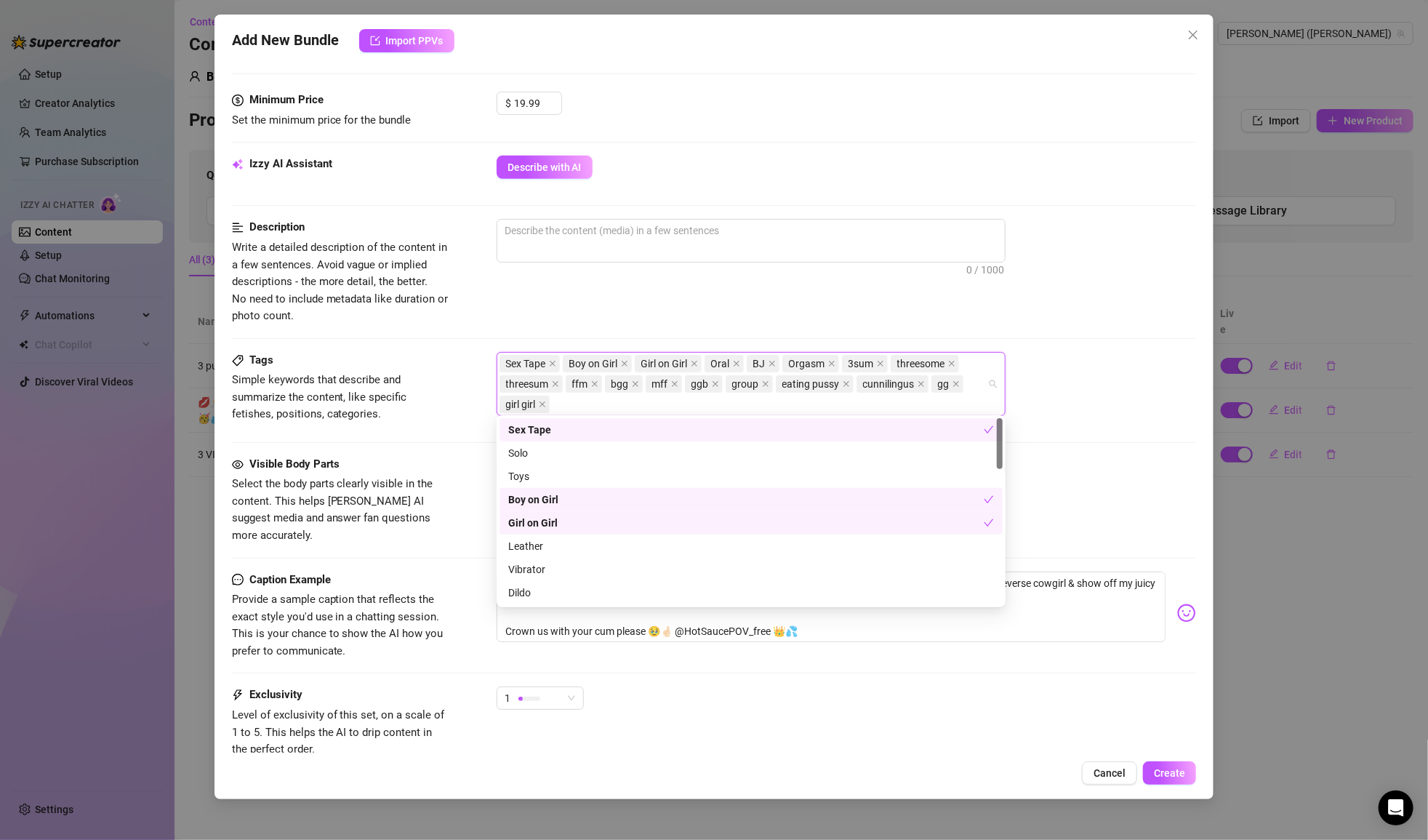
type input "p"
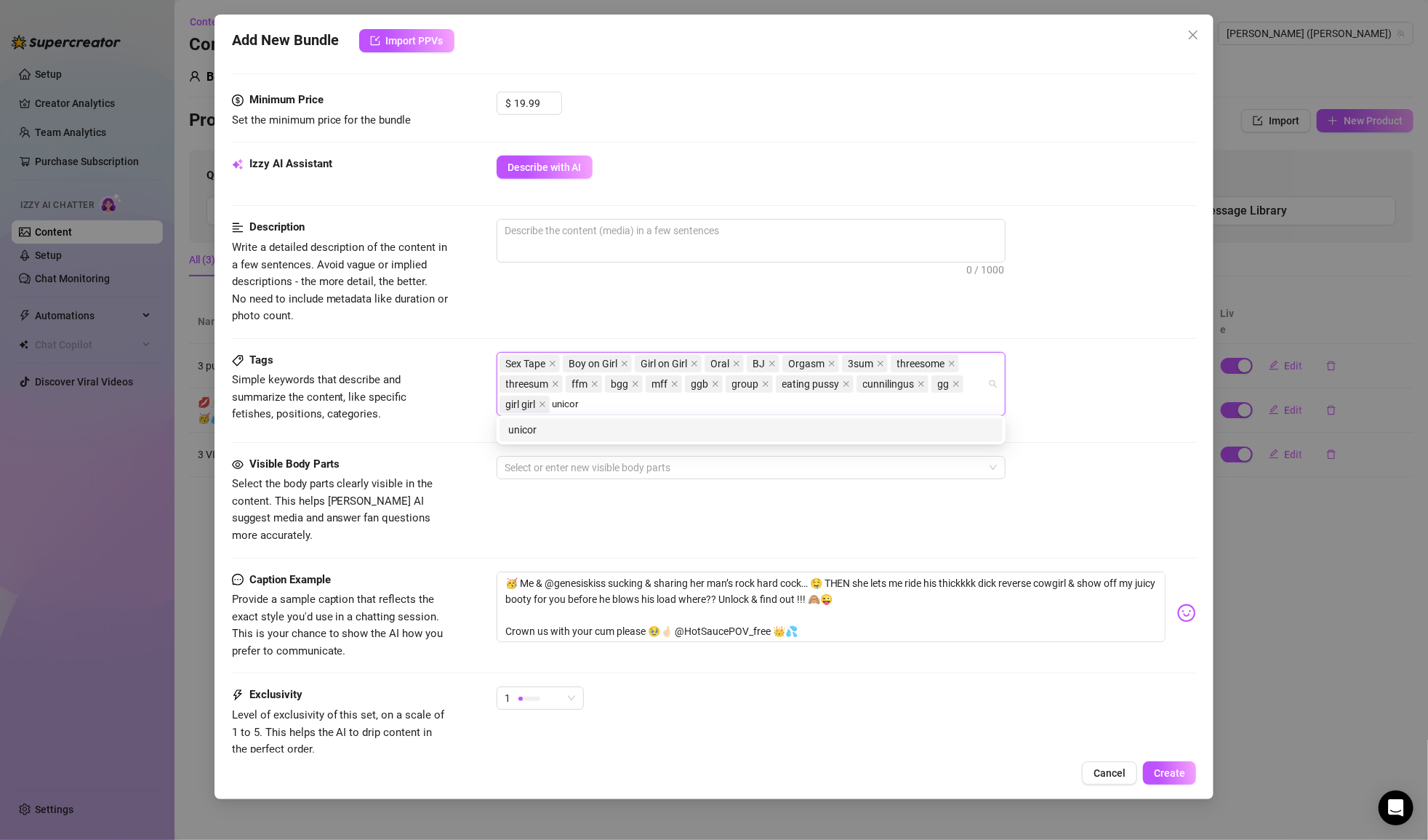
type input "unicorn"
type input "3rd wheel"
type input "bonus girl"
click at [1070, 409] on div "Sex Tape Boy on Girl Girl on Girl Oral BJ Orgasm 3sum threesome threesum ffm bg…" at bounding box center [847, 384] width 700 height 64
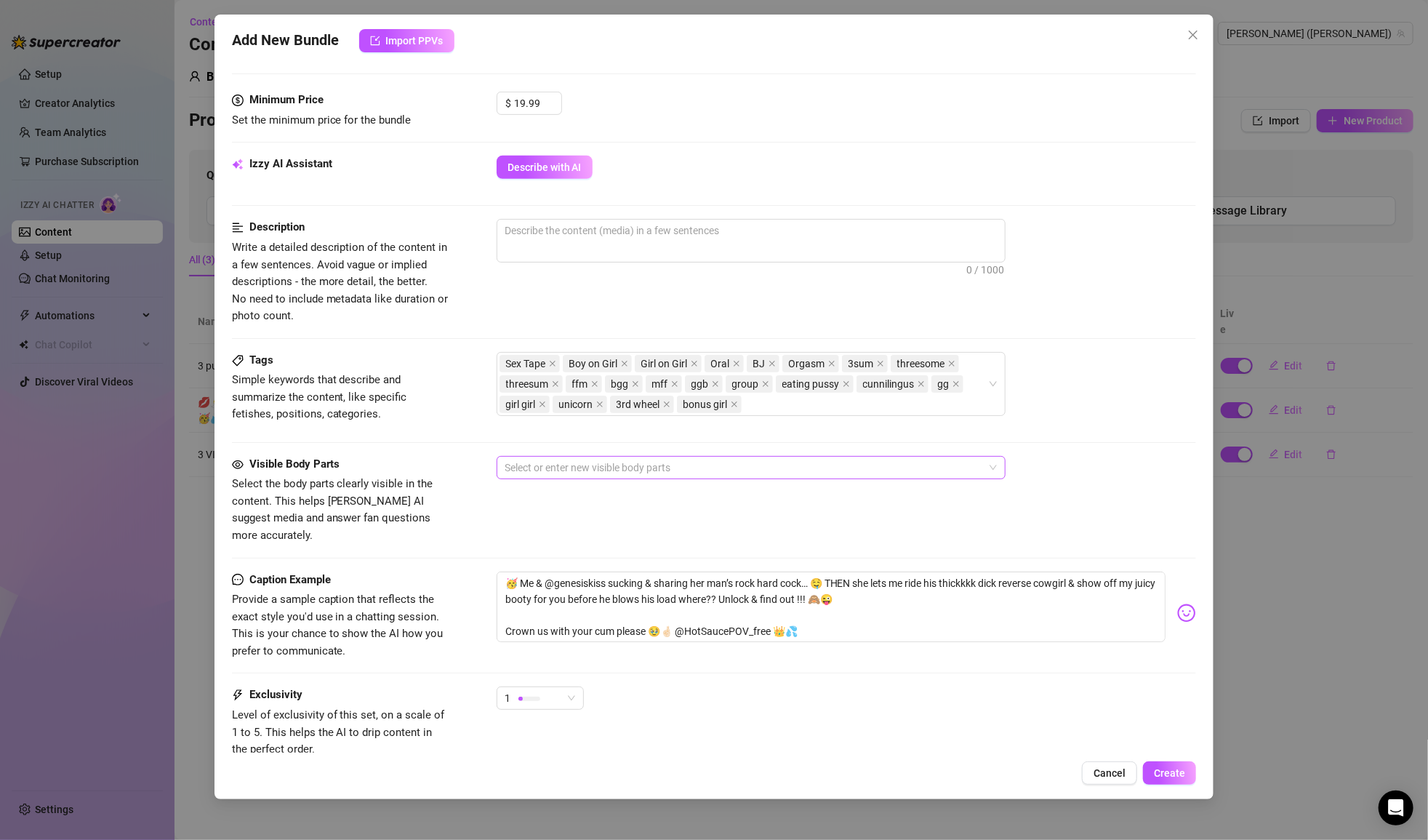
click at [584, 457] on div at bounding box center [744, 467] width 488 height 21
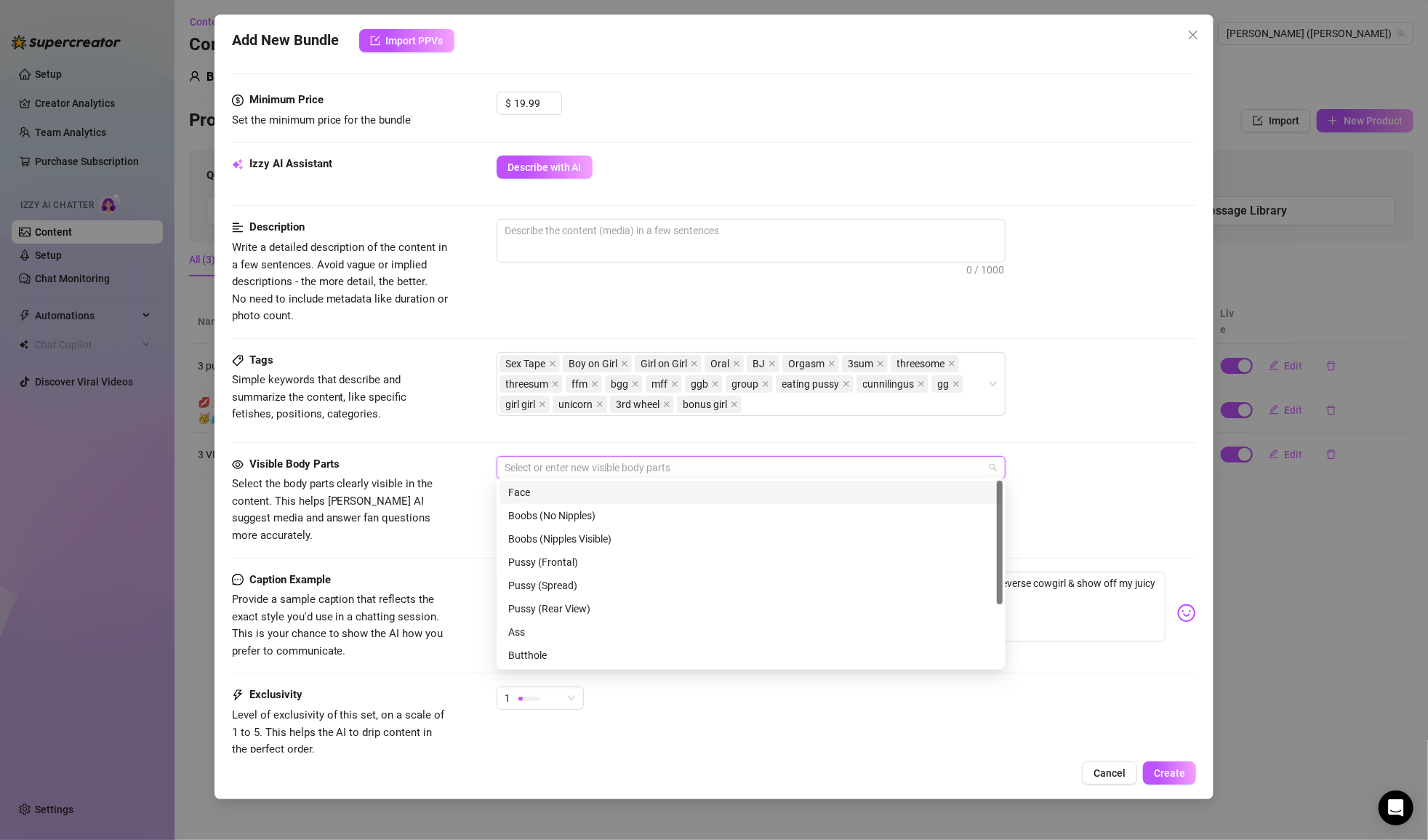
click at [579, 489] on div "Face" at bounding box center [752, 492] width 486 height 16
click at [591, 534] on div "Boobs (Nipples Visible)" at bounding box center [752, 539] width 486 height 16
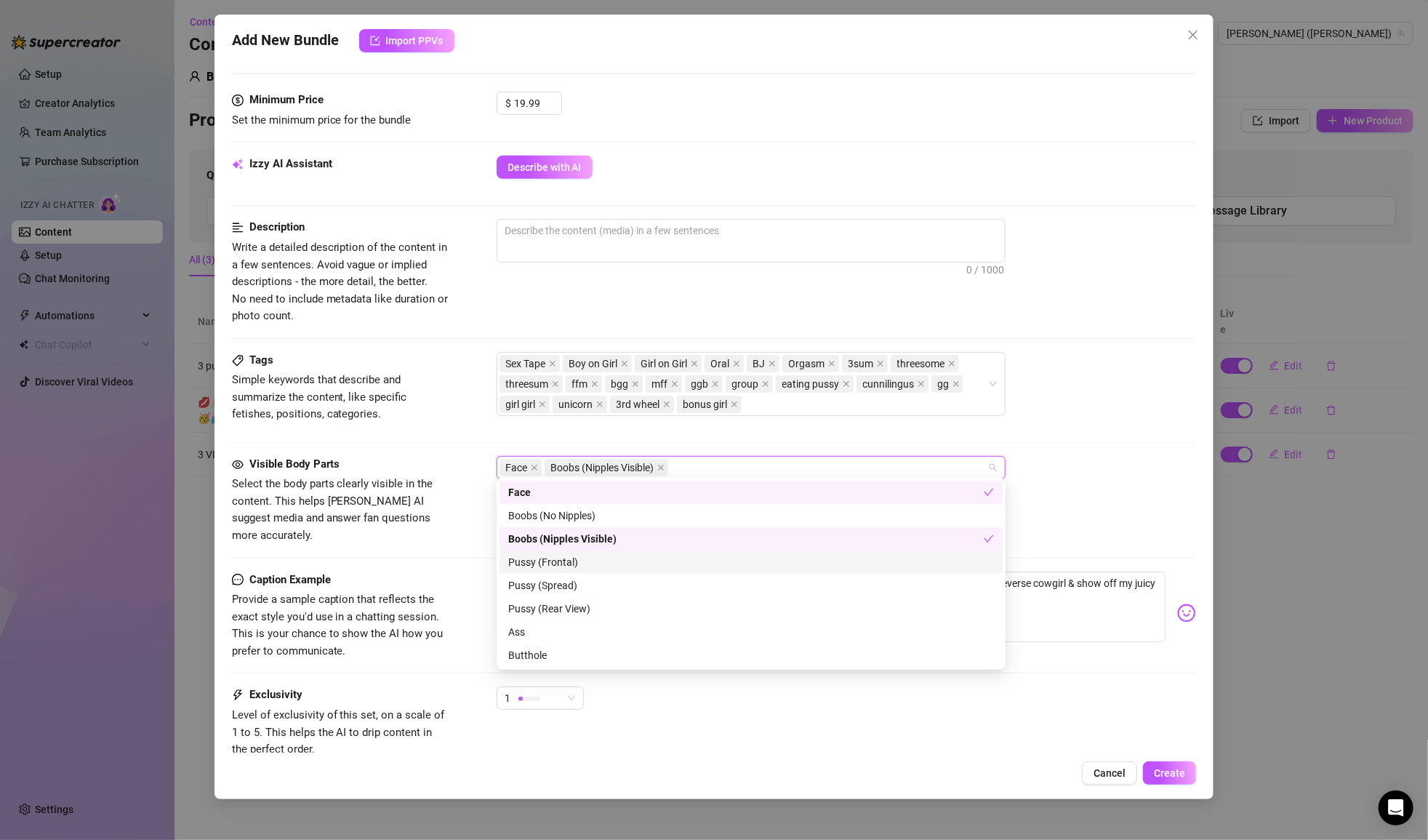
click at [587, 561] on div "Pussy (Frontal)" at bounding box center [752, 562] width 486 height 16
click at [593, 582] on div "Pussy (Spread)" at bounding box center [752, 585] width 486 height 16
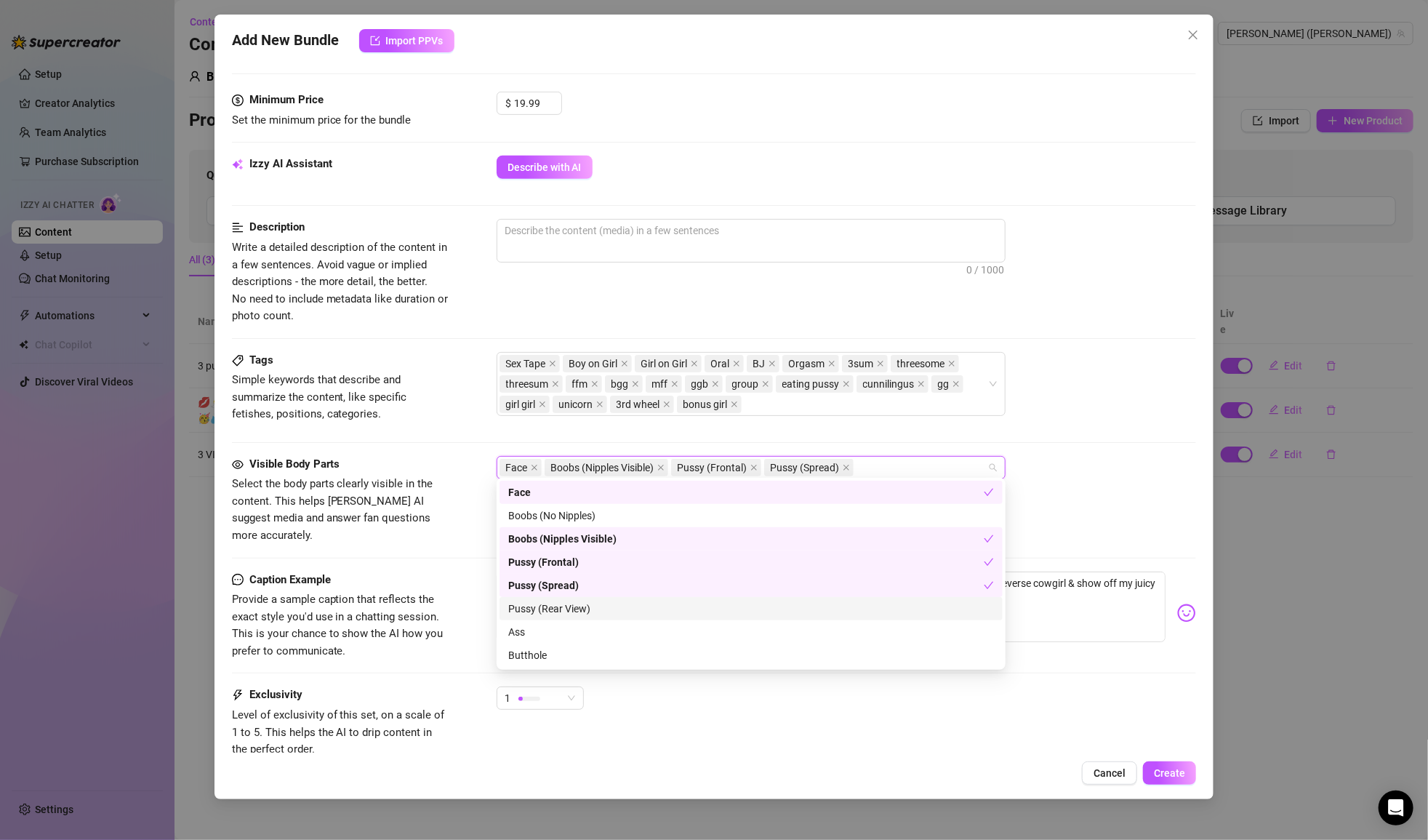
click at [602, 619] on div "Pussy (Rear View)" at bounding box center [751, 608] width 503 height 23
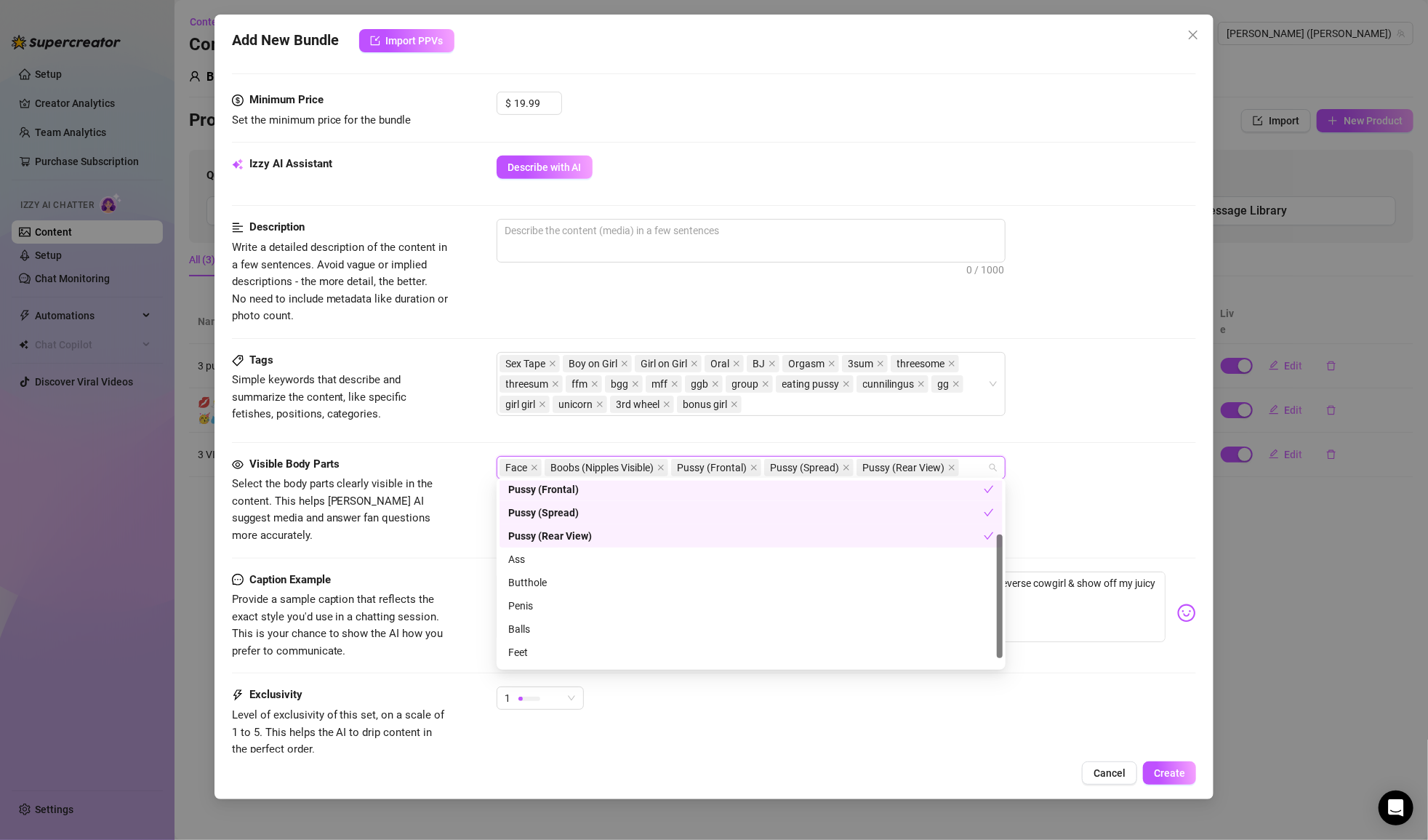
scroll to position [86, 0]
click at [549, 543] on div "Ass" at bounding box center [752, 546] width 486 height 16
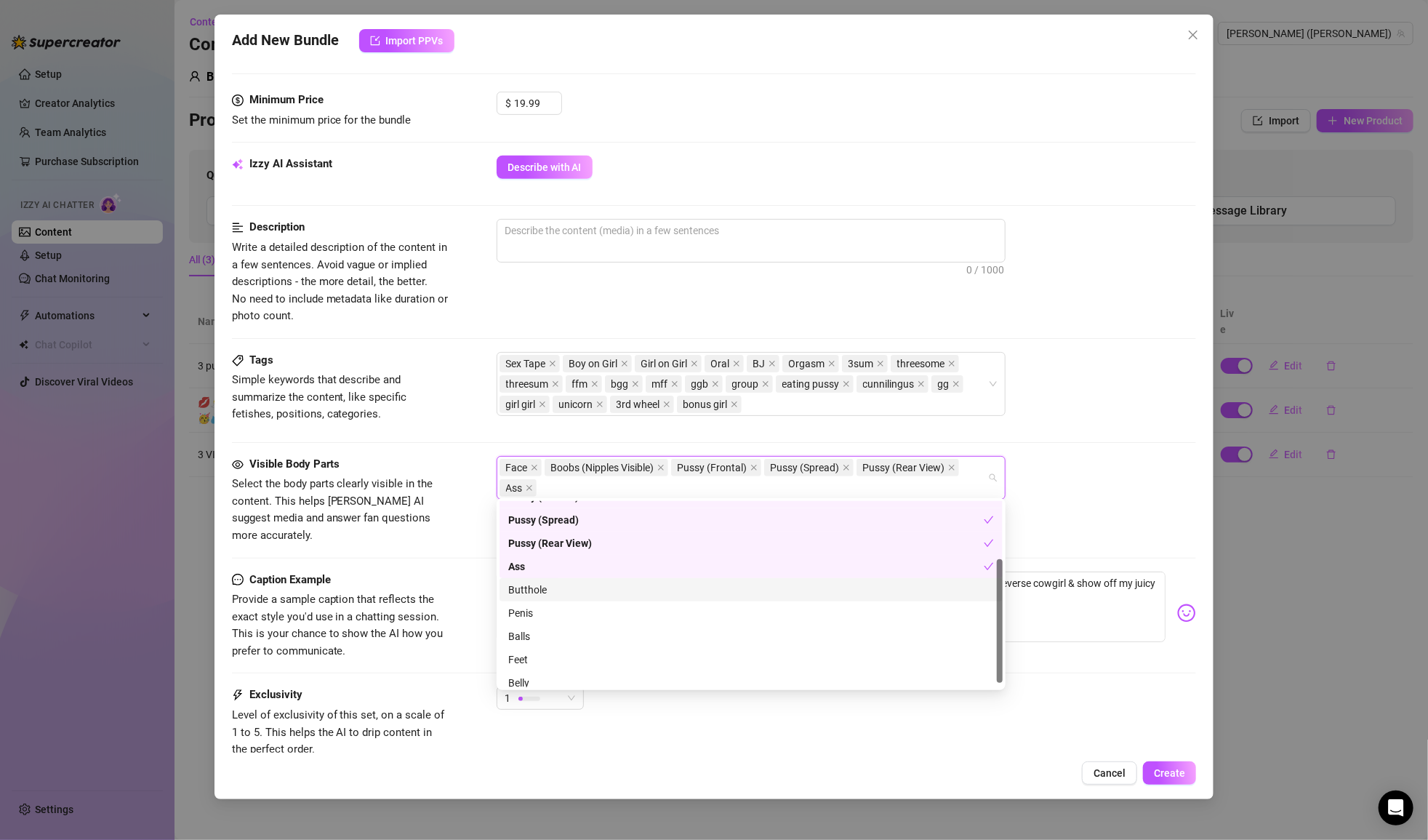
click at [552, 594] on div "Butthole" at bounding box center [752, 590] width 486 height 16
click at [553, 615] on div "Penis" at bounding box center [752, 613] width 486 height 16
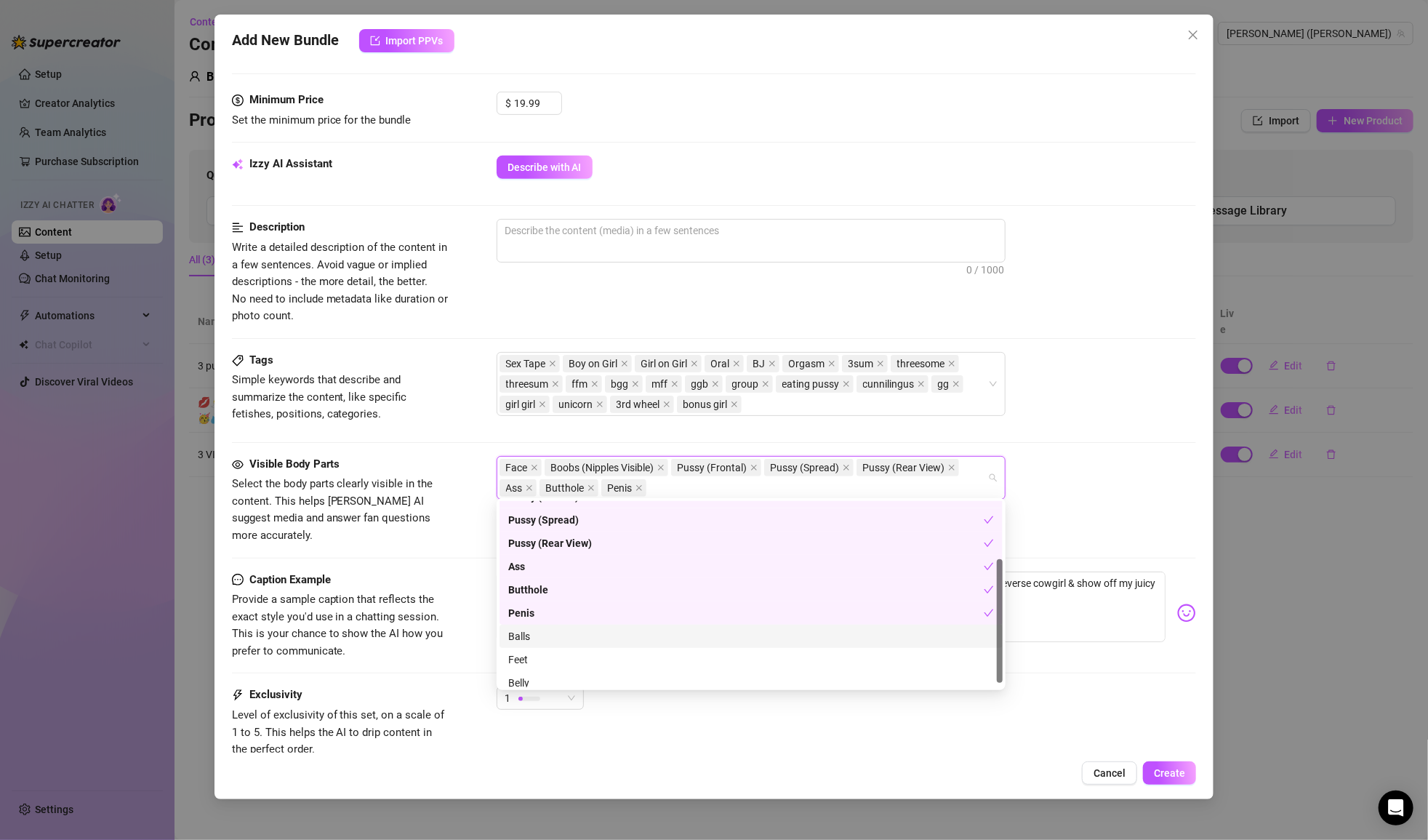
click at [549, 637] on div "Balls" at bounding box center [752, 637] width 486 height 16
click at [551, 661] on div "Feet" at bounding box center [752, 660] width 486 height 16
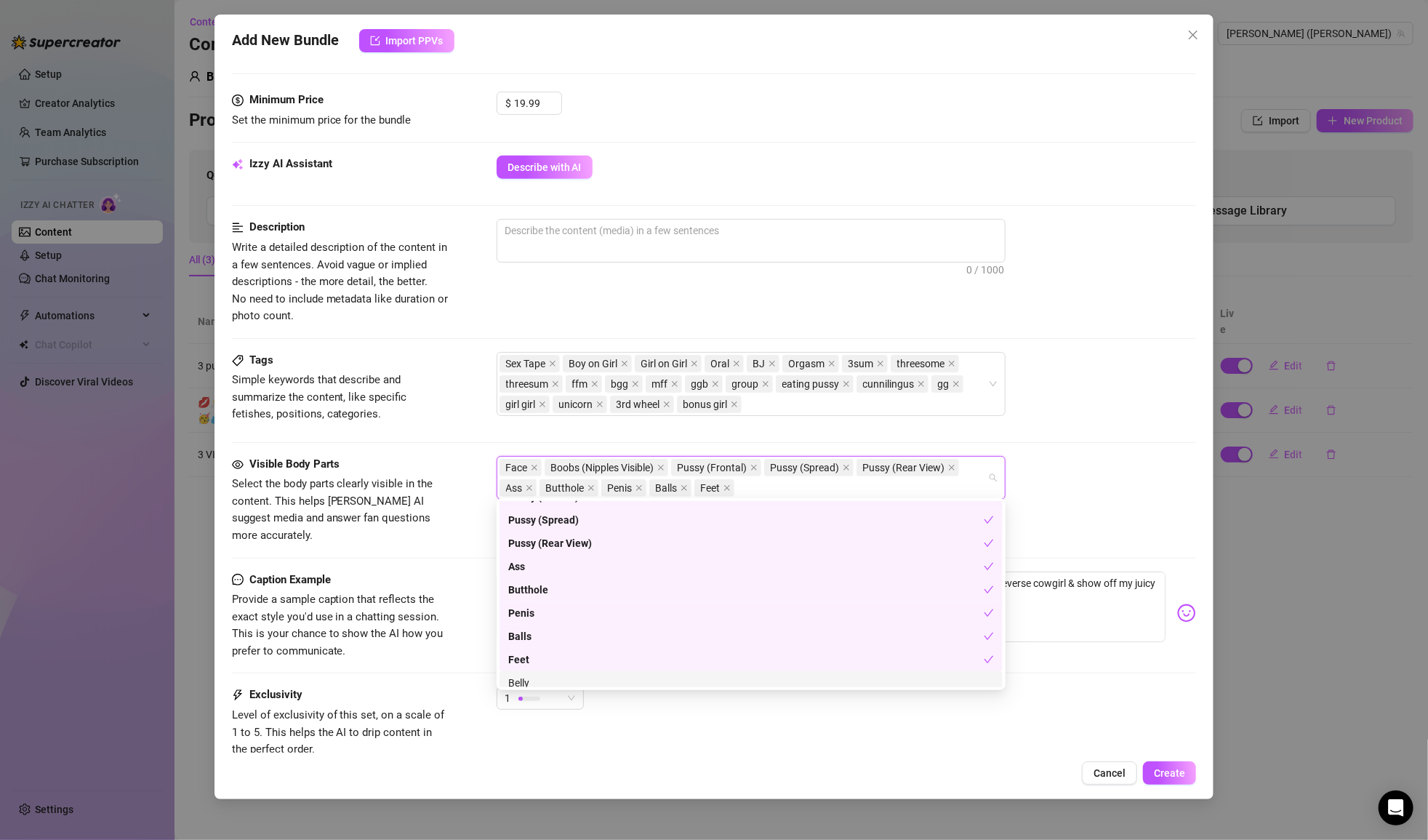
click at [551, 671] on div "Belly" at bounding box center [751, 682] width 503 height 23
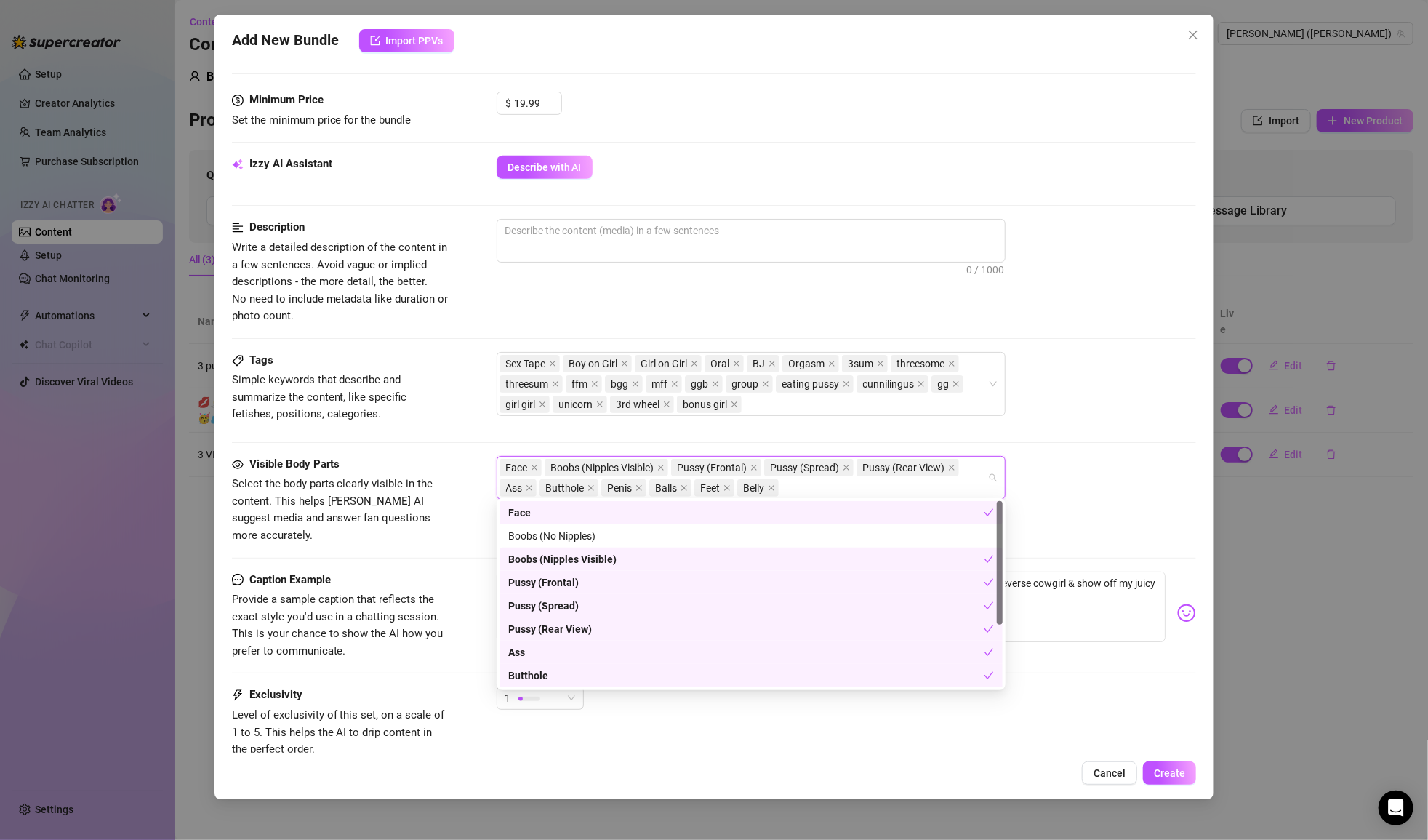
scroll to position [0, 0]
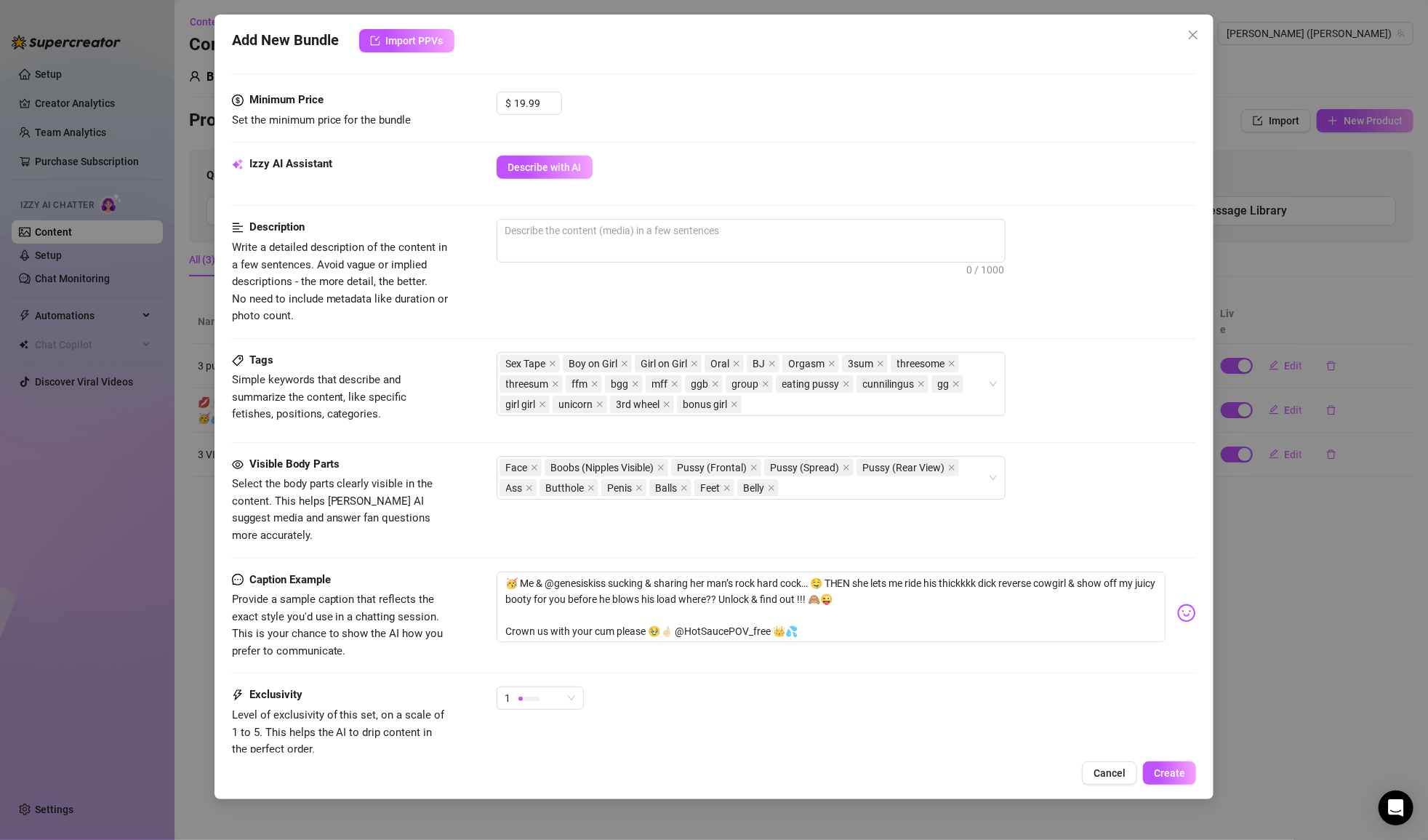
click at [1027, 421] on div "Tags Simple keywords that describe and summarize the content, like specific fet…" at bounding box center [714, 391] width 965 height 77
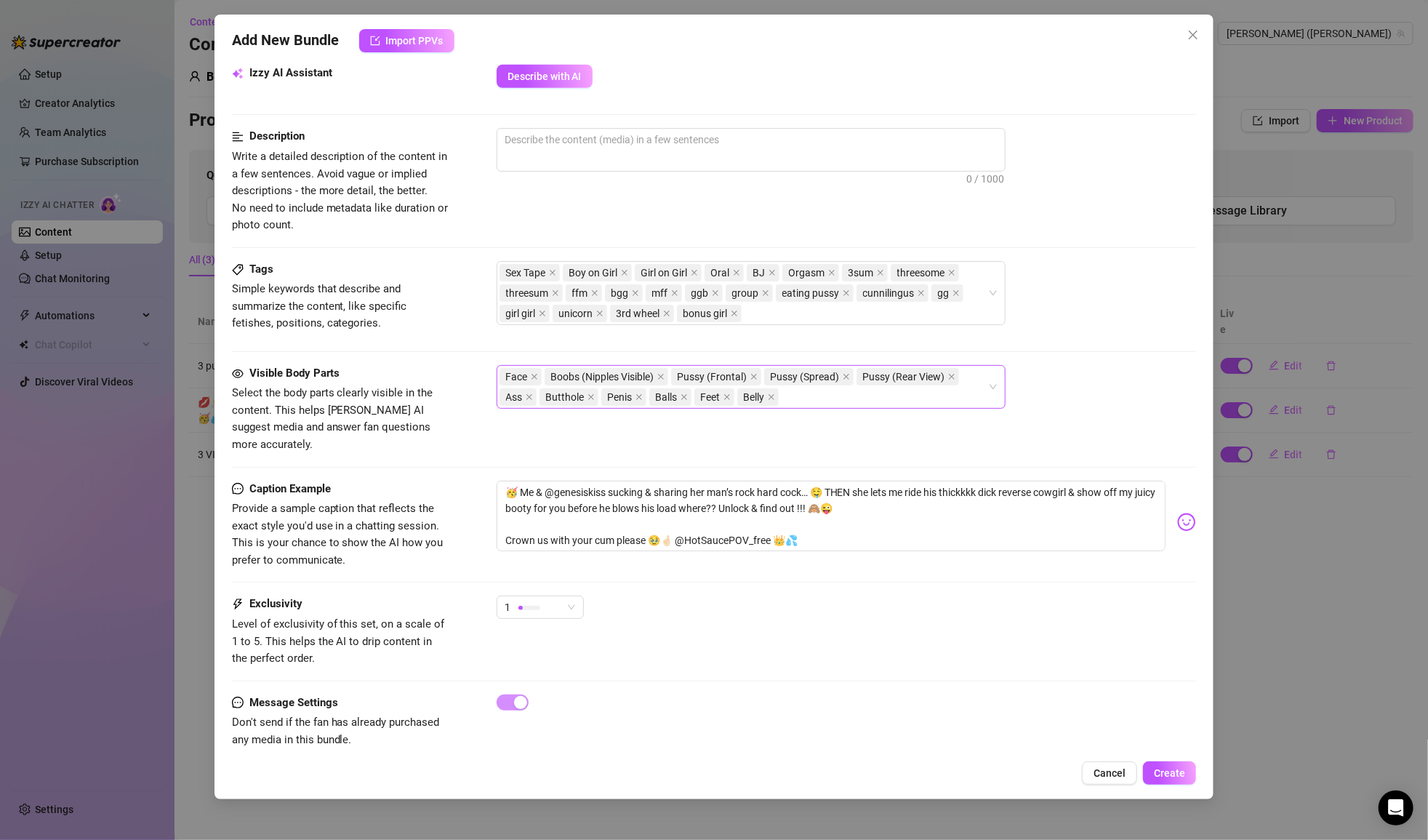
click at [797, 387] on div "Face Boobs (Nipples Visible) Pussy (Frontal) Pussy (Spread) Pussy (Rear View) A…" at bounding box center [744, 387] width 488 height 41
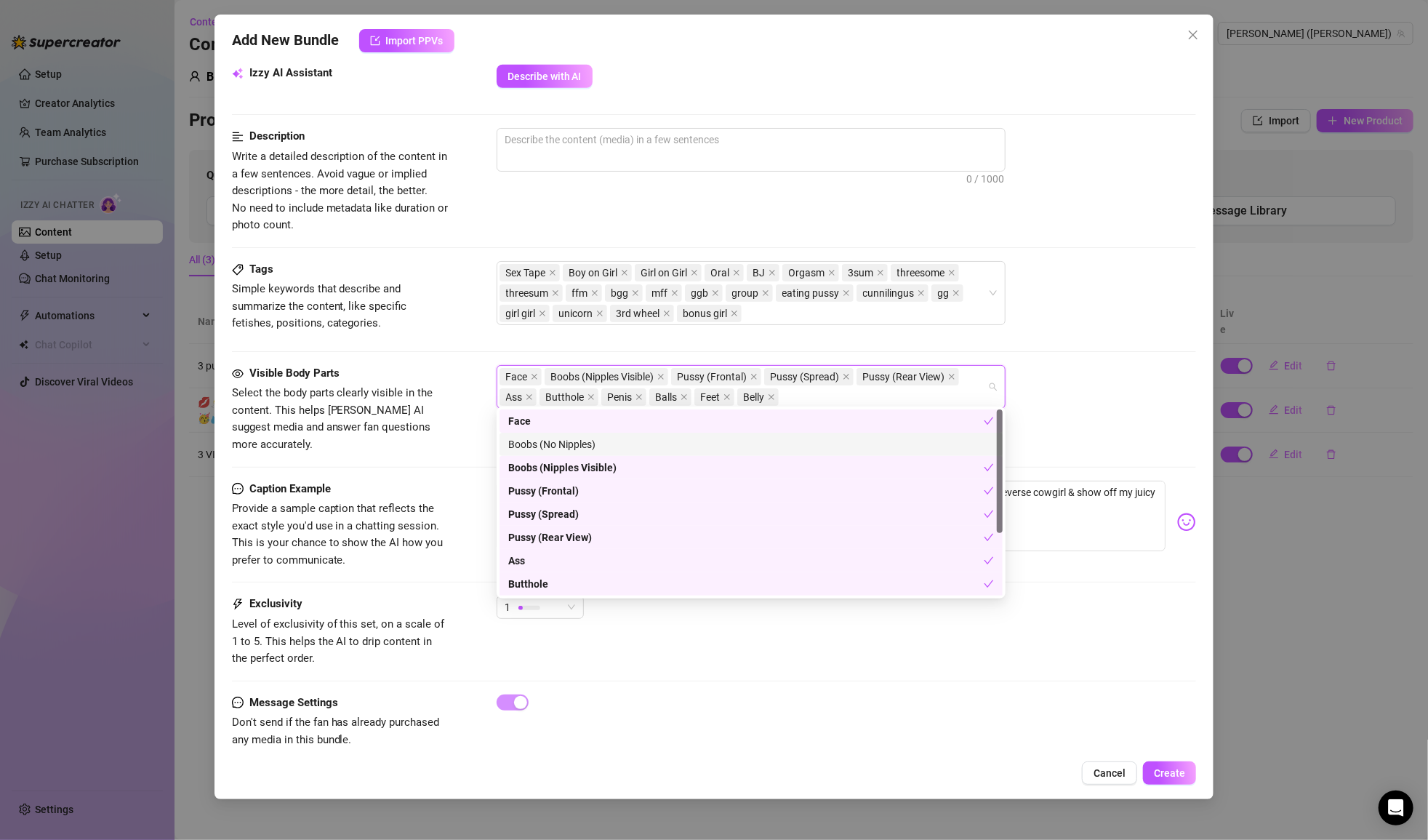
click at [774, 448] on div "Boobs (No Nipples)" at bounding box center [752, 444] width 486 height 16
click at [1048, 351] on div at bounding box center [714, 351] width 965 height 1
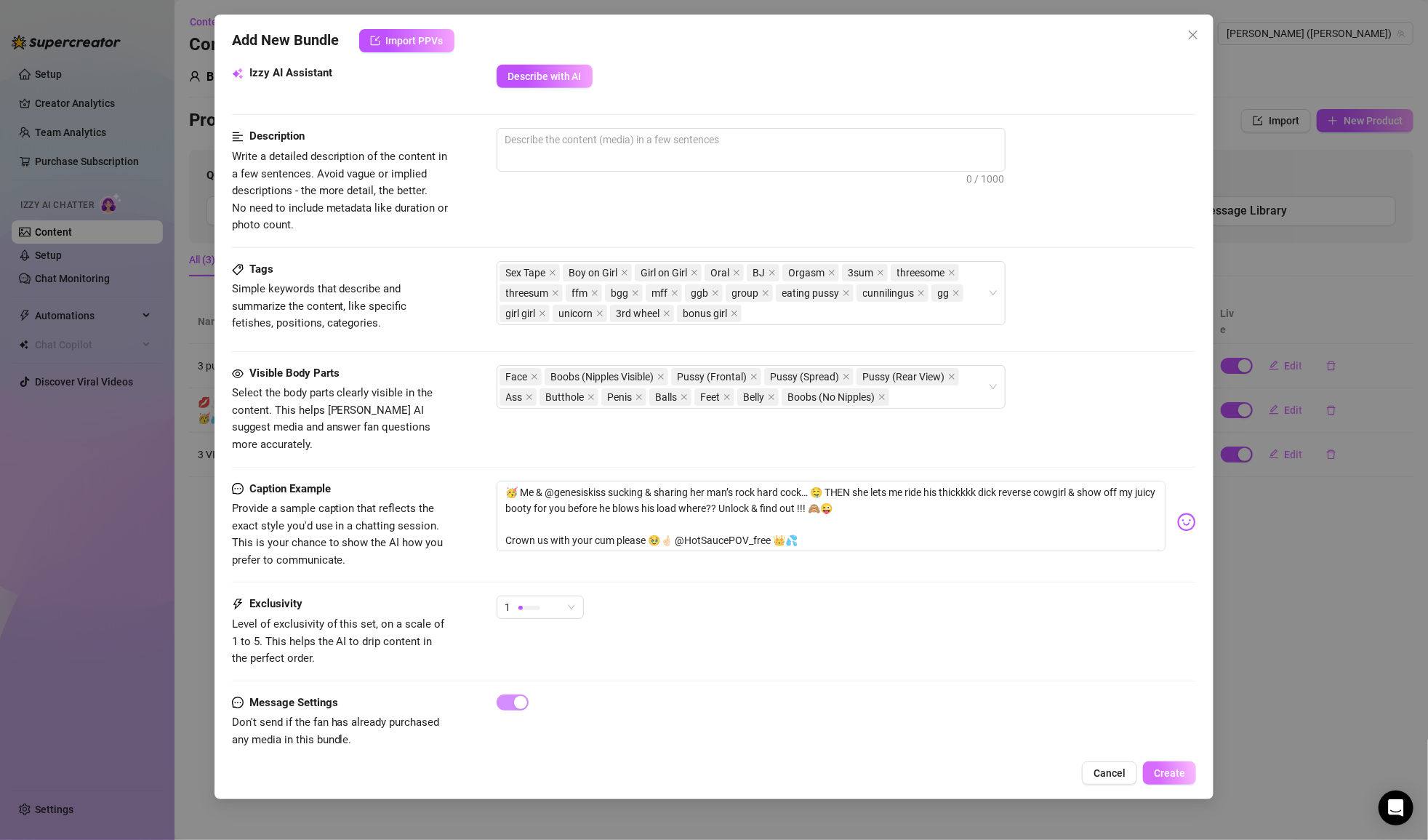
click at [1159, 773] on span "Create" at bounding box center [1170, 774] width 32 height 12
click at [735, 154] on span "0 / 1000" at bounding box center [751, 150] width 509 height 44
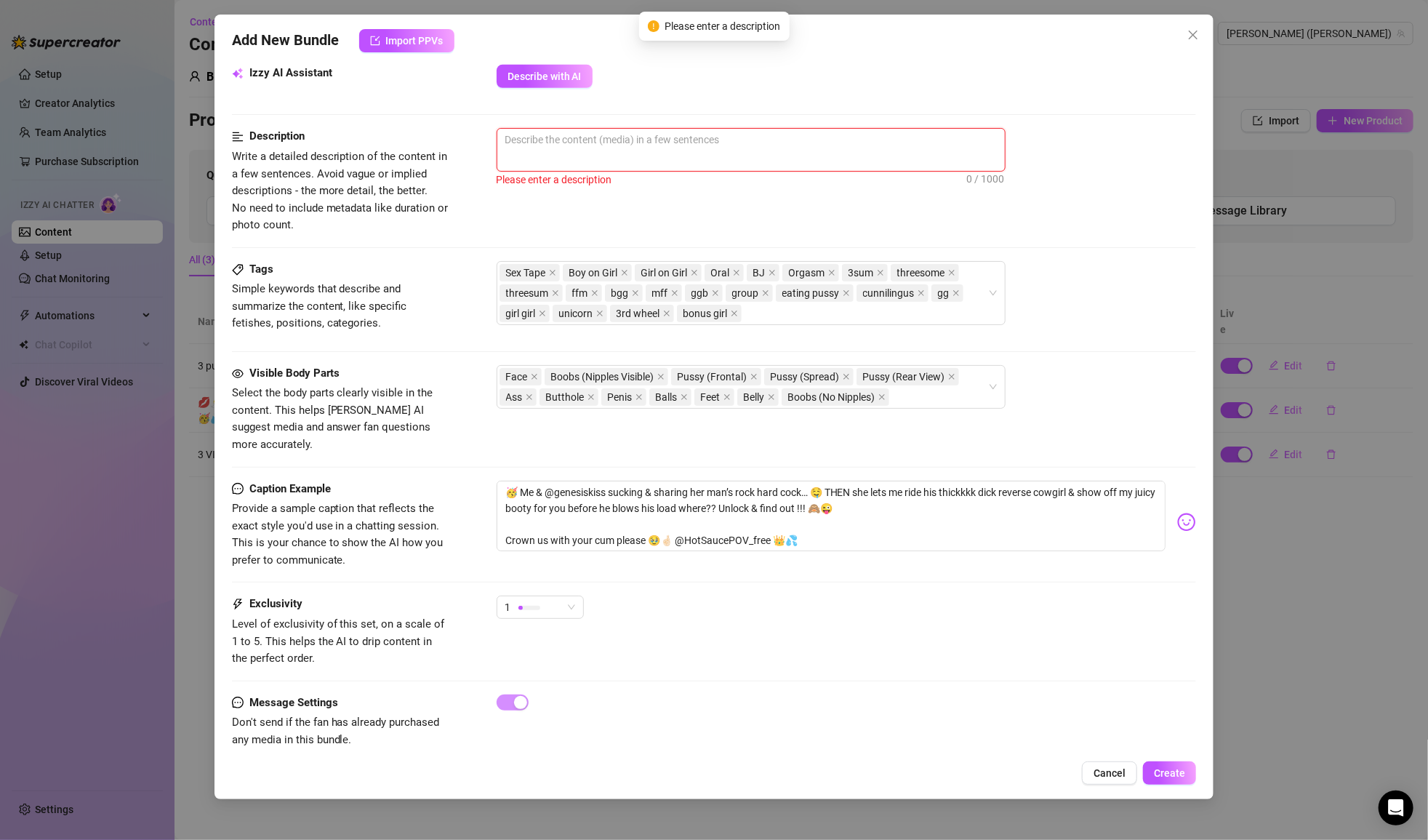
click at [729, 144] on textarea at bounding box center [752, 140] width 508 height 22
paste textarea "This threesome video blends passion and playfulness with two girls and one guy,…"
type textarea "This threesome video blends passion and playfulness with two girls and one guy,…"
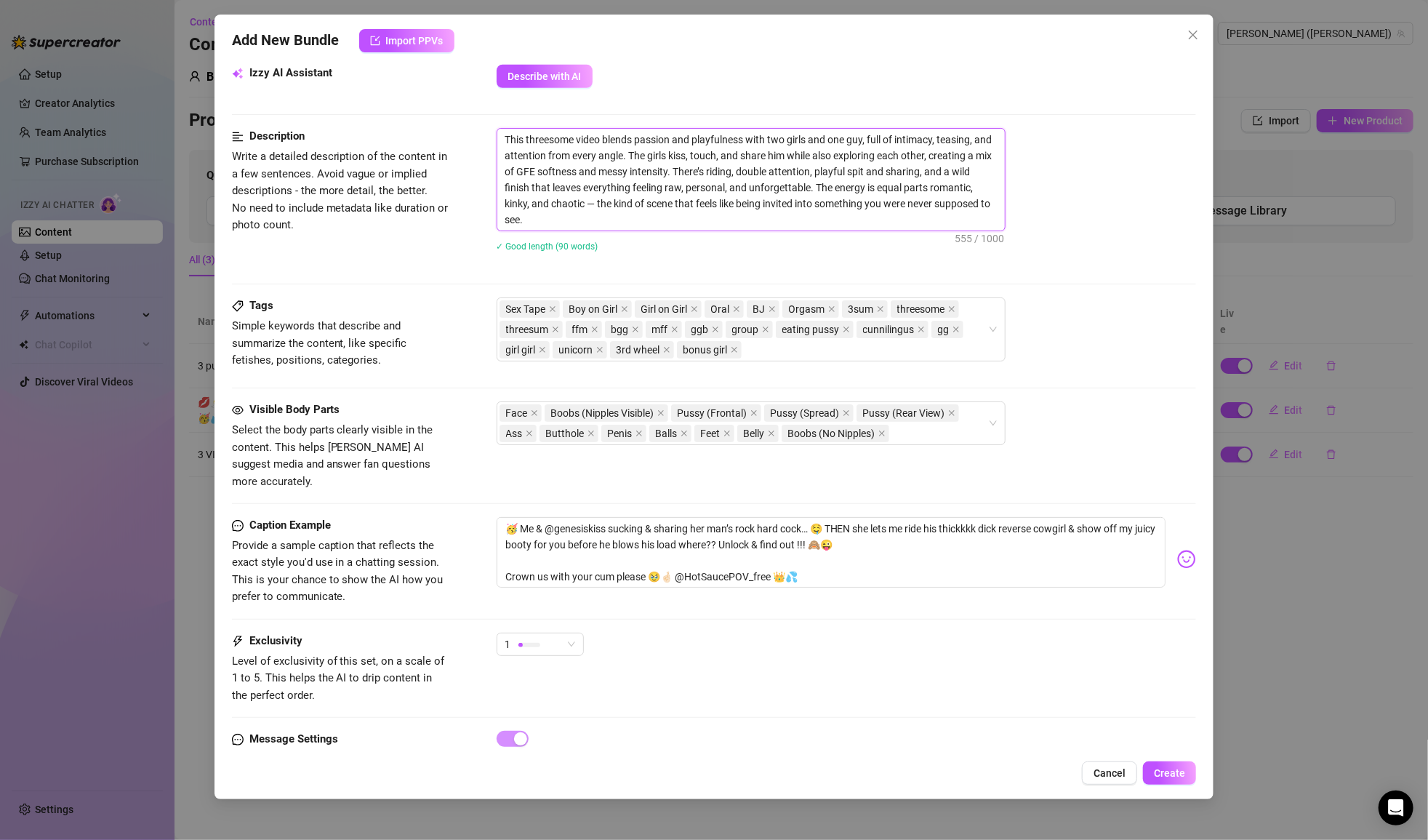
scroll to position [0, 0]
paste textarea "fantasy brings two girls and one guy together in the ultimate mix of passion an…"
type textarea "This threesome fantasy brings two girls and one guy together in the ultimate mi…"
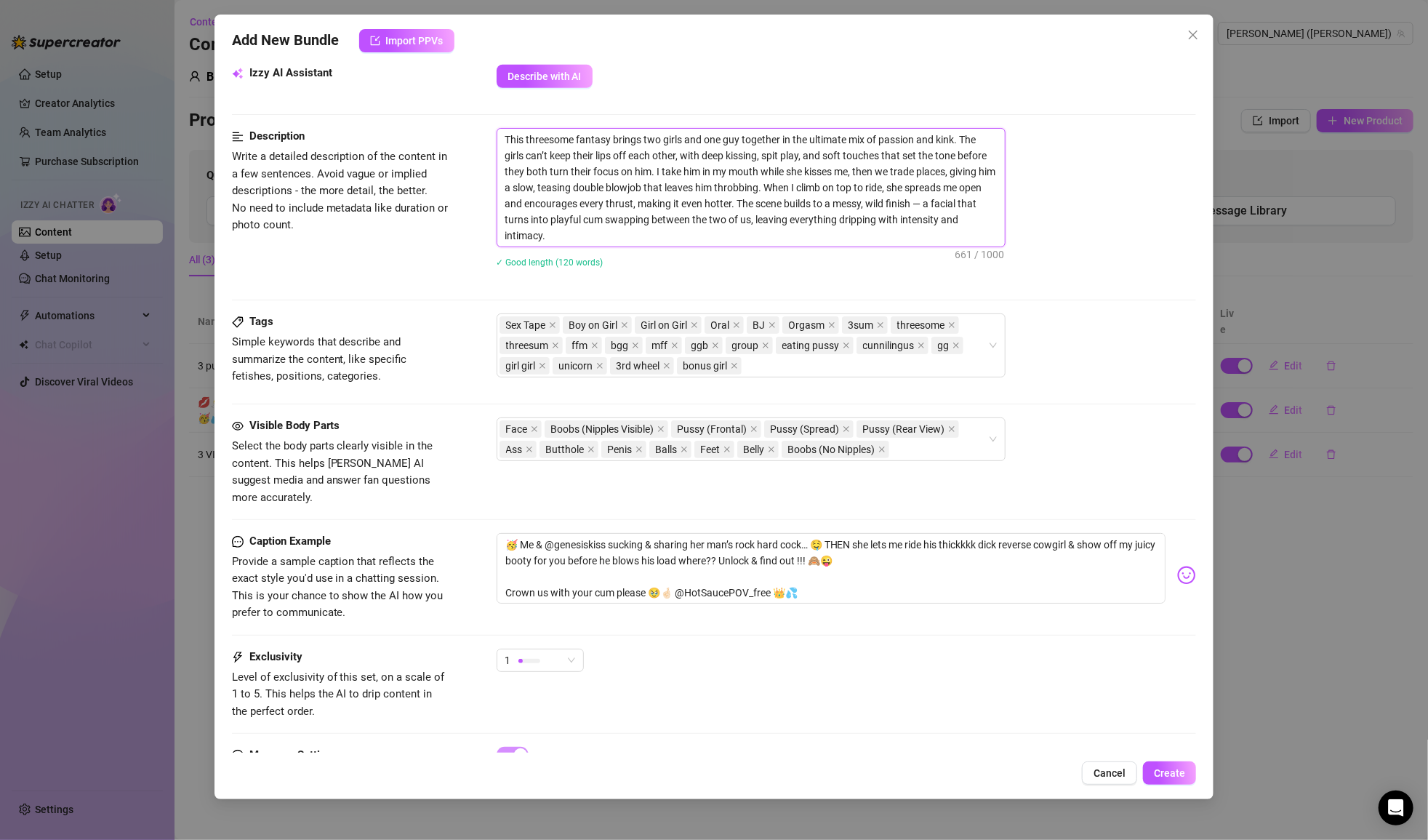
type textarea "This threesome fantasy brings two girls and one guy together in the ultimate mi…"
click at [1103, 320] on div "Sex Tape Boy on Girl Girl on Girl Oral BJ Orgasm 3sum threesome threesum ffm bg…" at bounding box center [847, 345] width 700 height 64
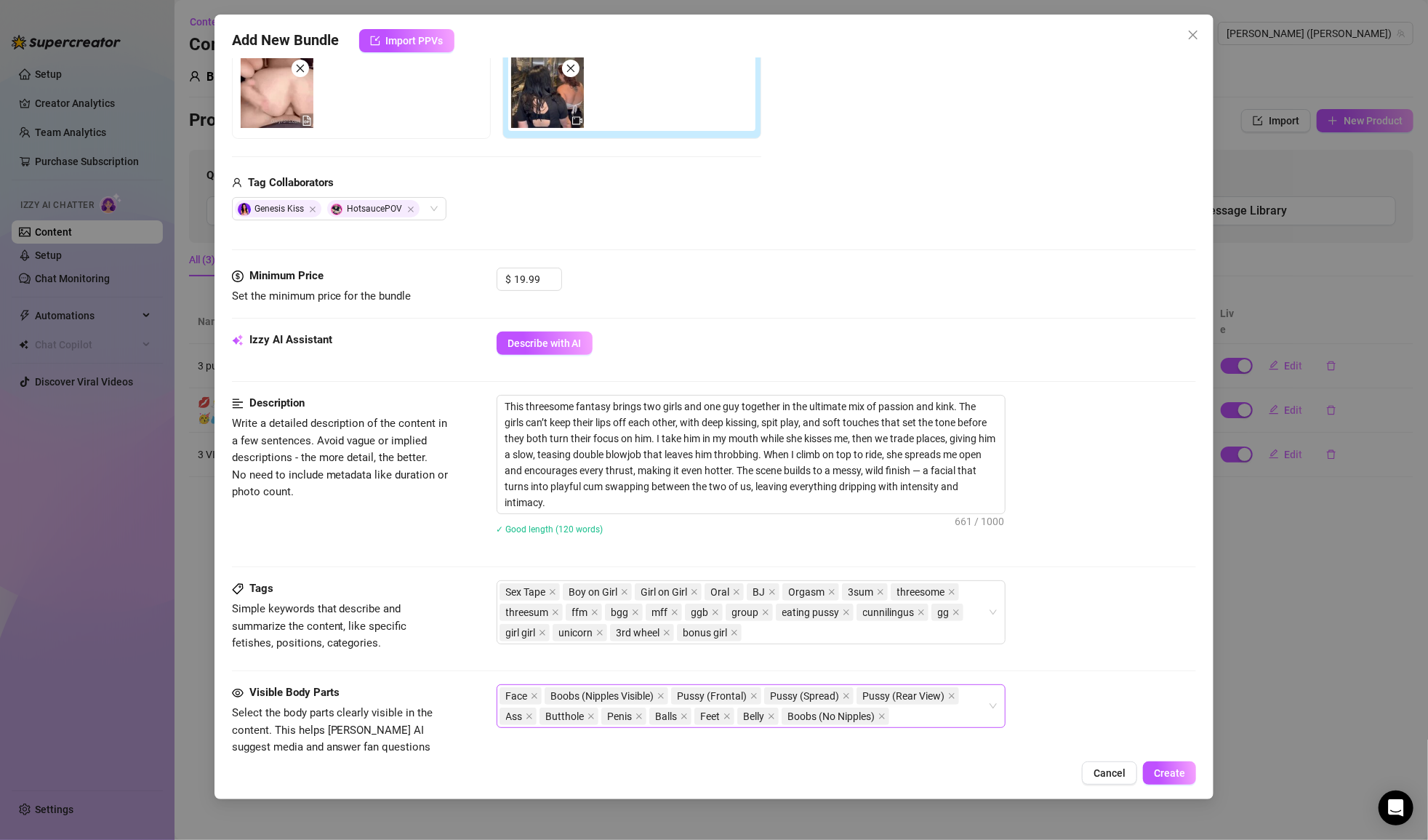
scroll to position [579, 0]
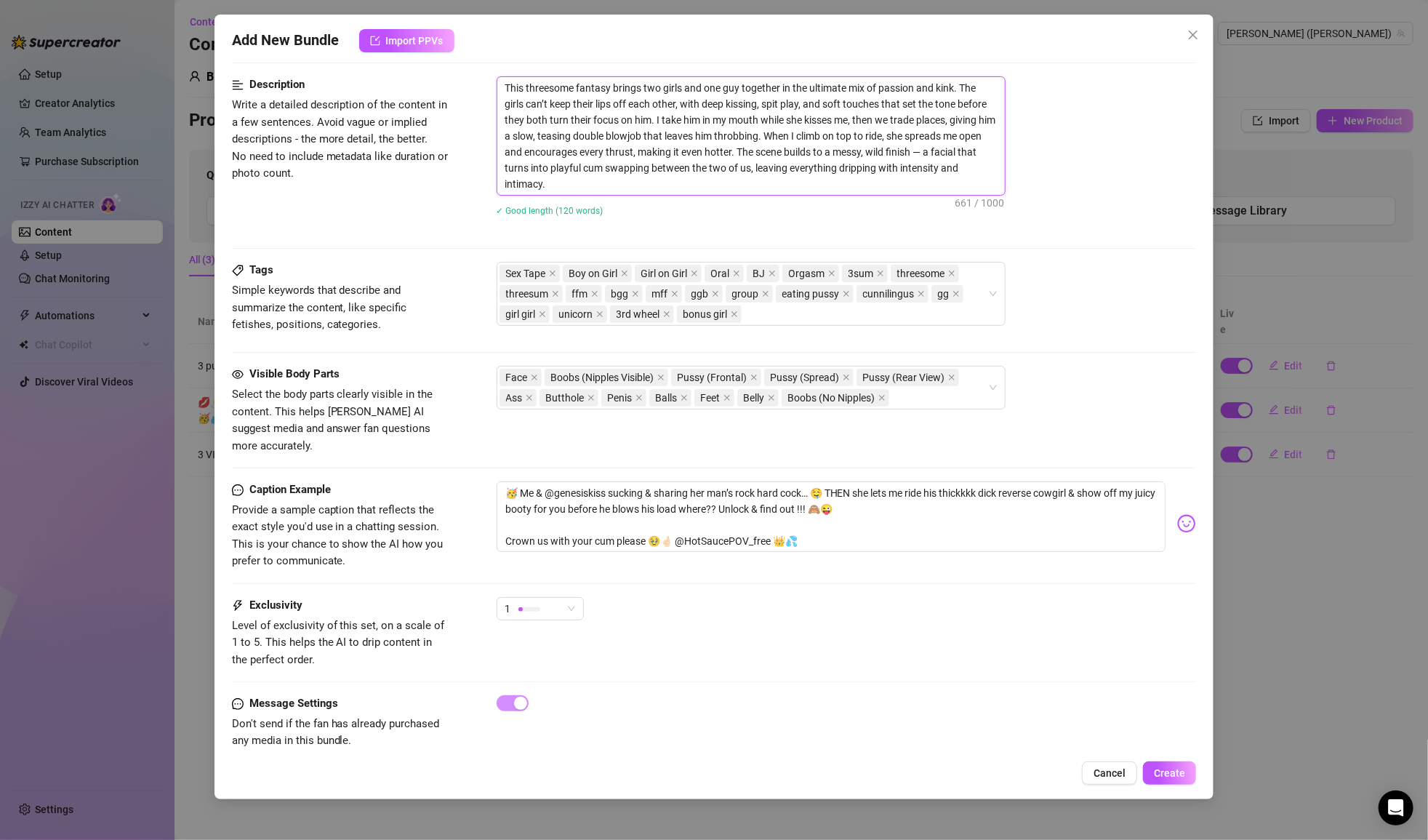
click at [961, 88] on textarea "This threesome fantasy brings two girls and one guy together in the ultimate mi…" at bounding box center [752, 136] width 508 height 118
type textarea "This threesome fantasy brings two girls and one guy together in the ultimate mi…"
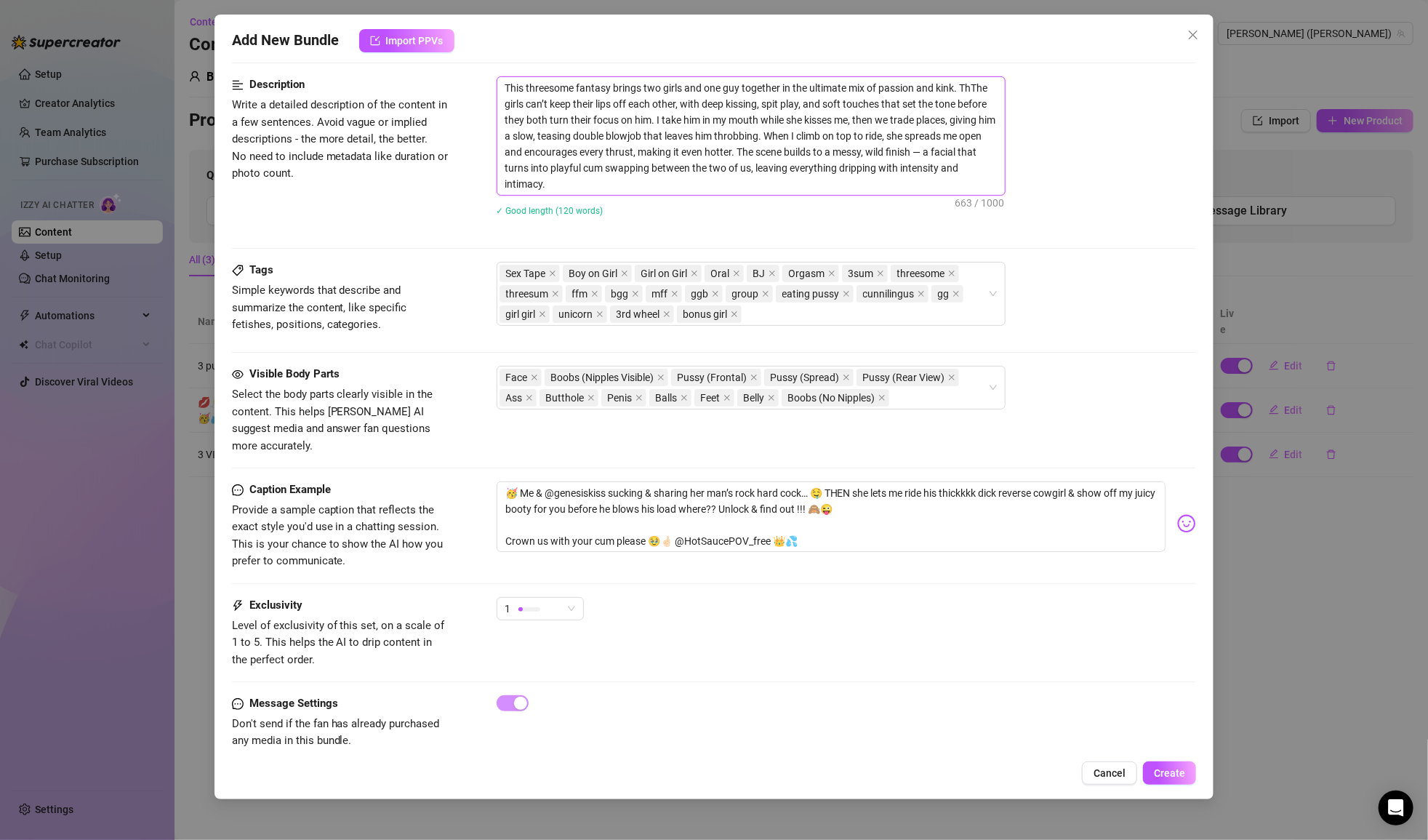
type textarea "This threesome fantasy brings two girls and one guy together in the ultimate mi…"
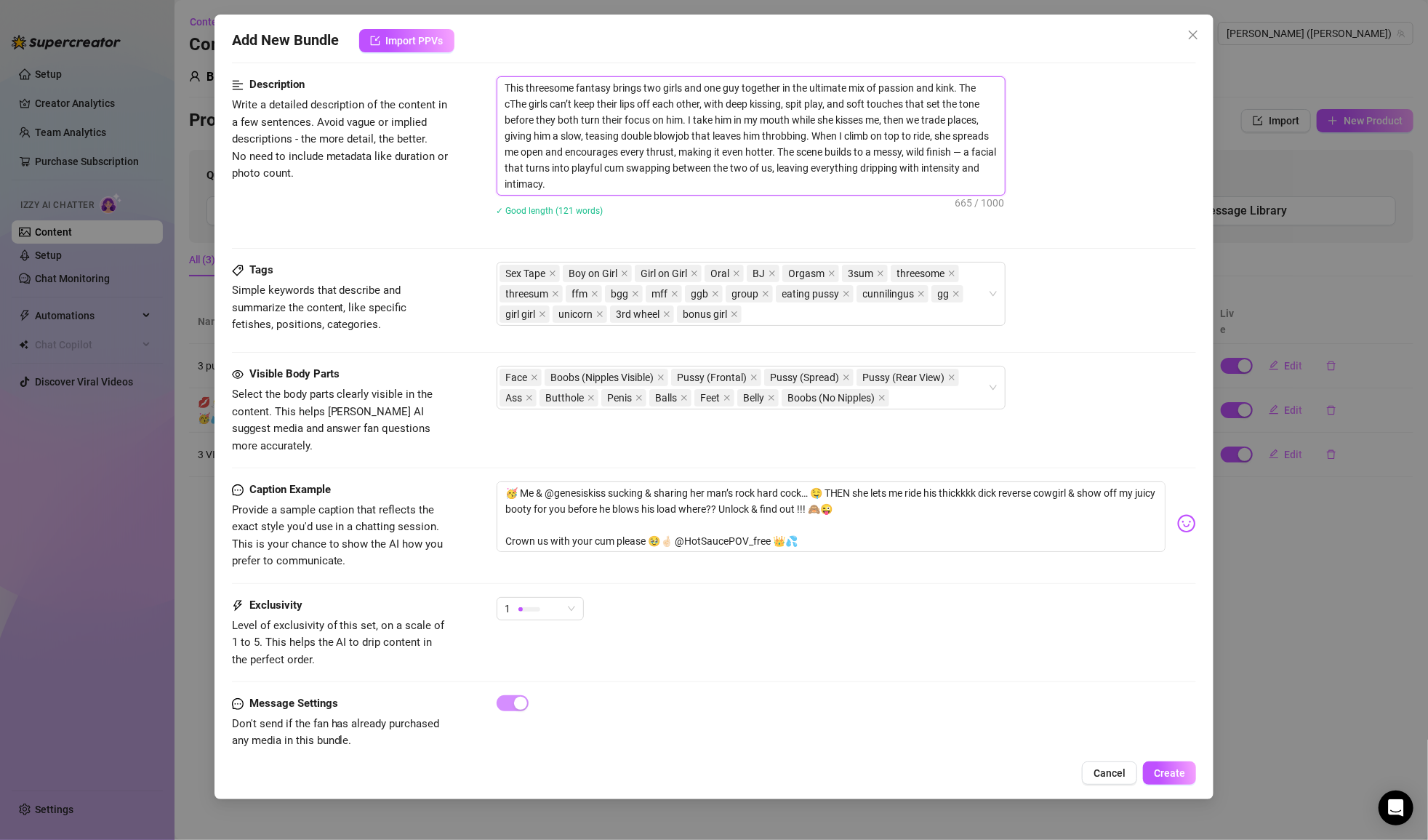
type textarea "This threesome fantasy brings two girls and one guy together in the ultimate mi…"
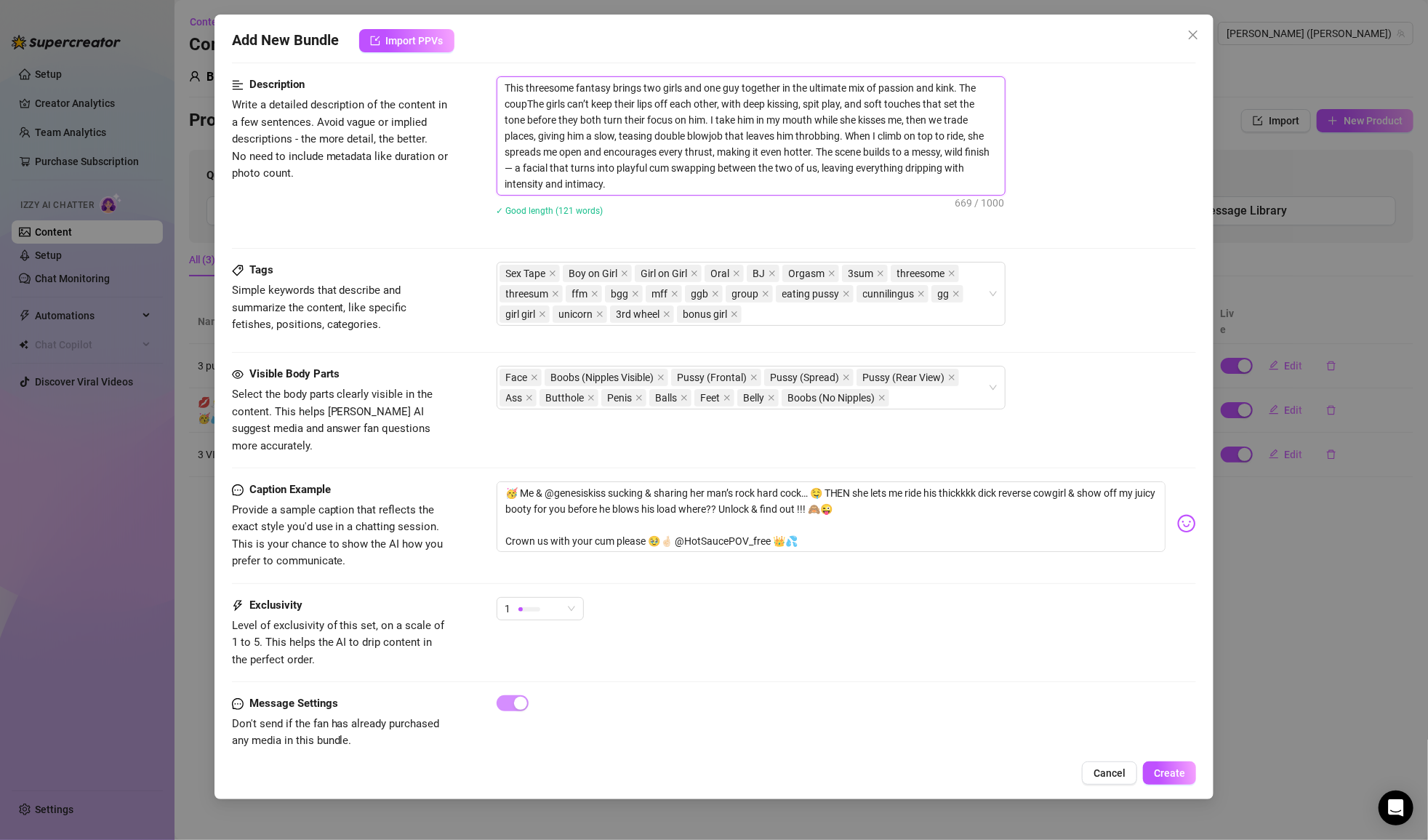
type textarea "This threesome fantasy brings two girls and one guy together in the ultimate mi…"
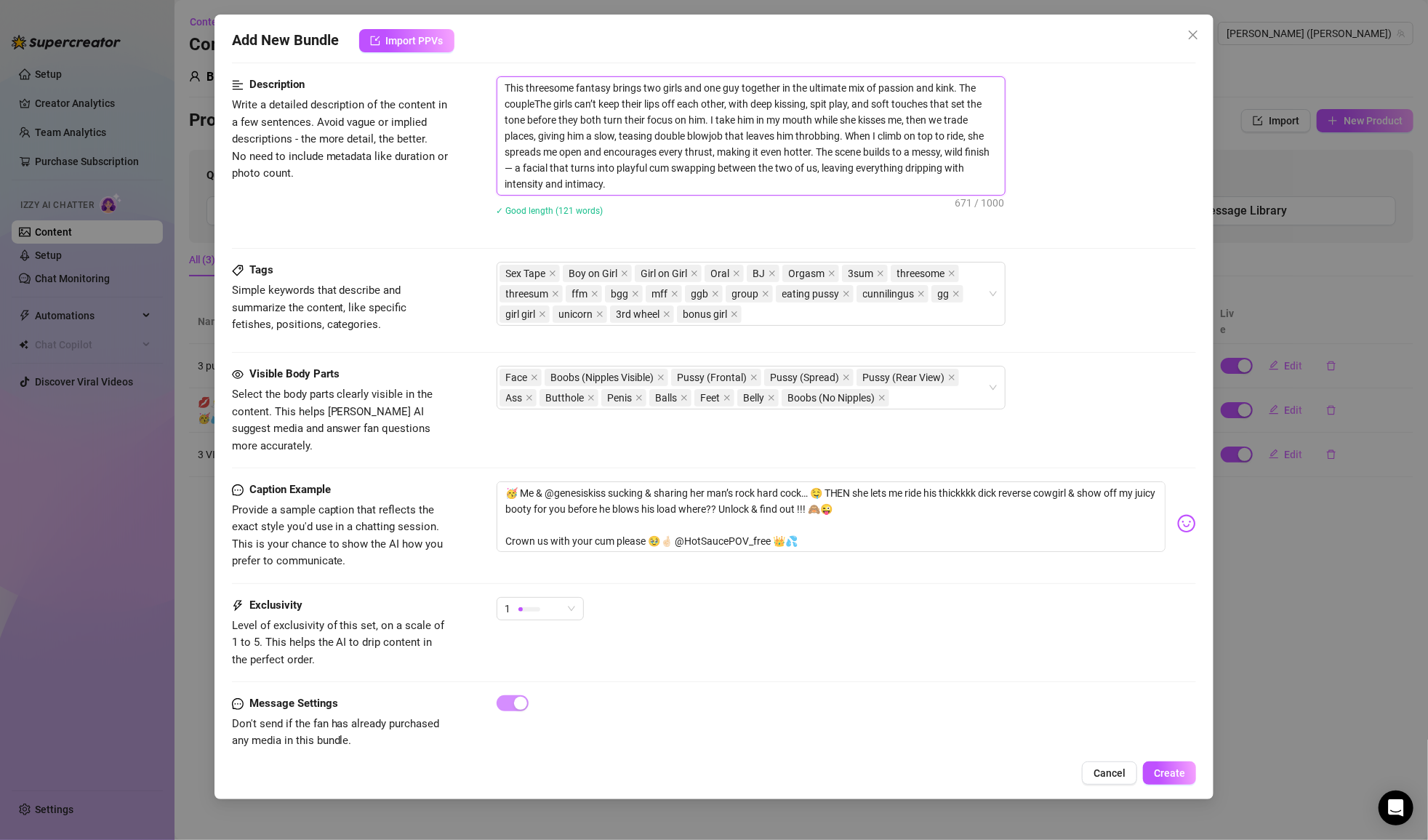
type textarea "This threesome fantasy brings two girls and one guy together in the ultimate mi…"
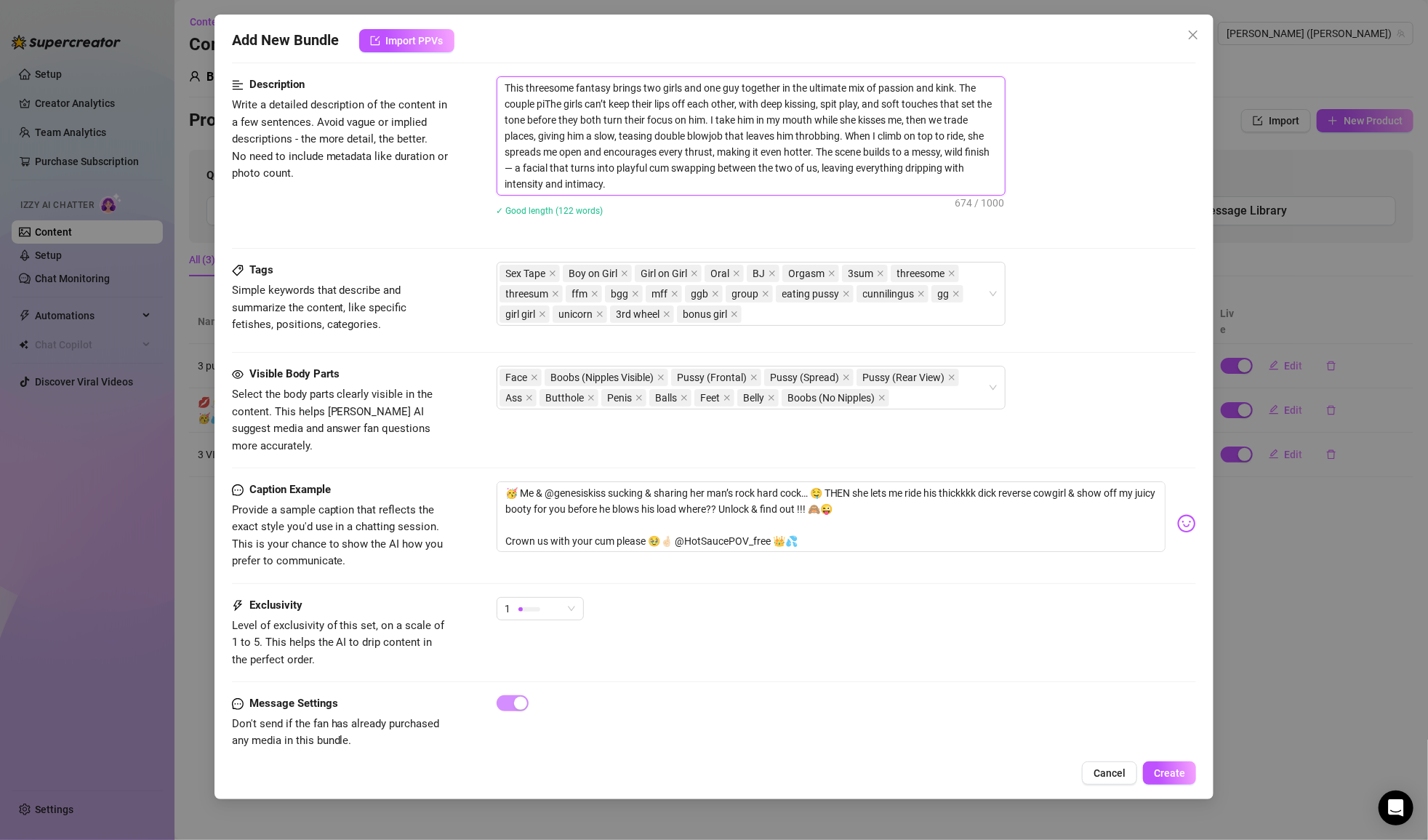
type textarea "This threesome fantasy brings two girls and one guy together in the ultimate mi…"
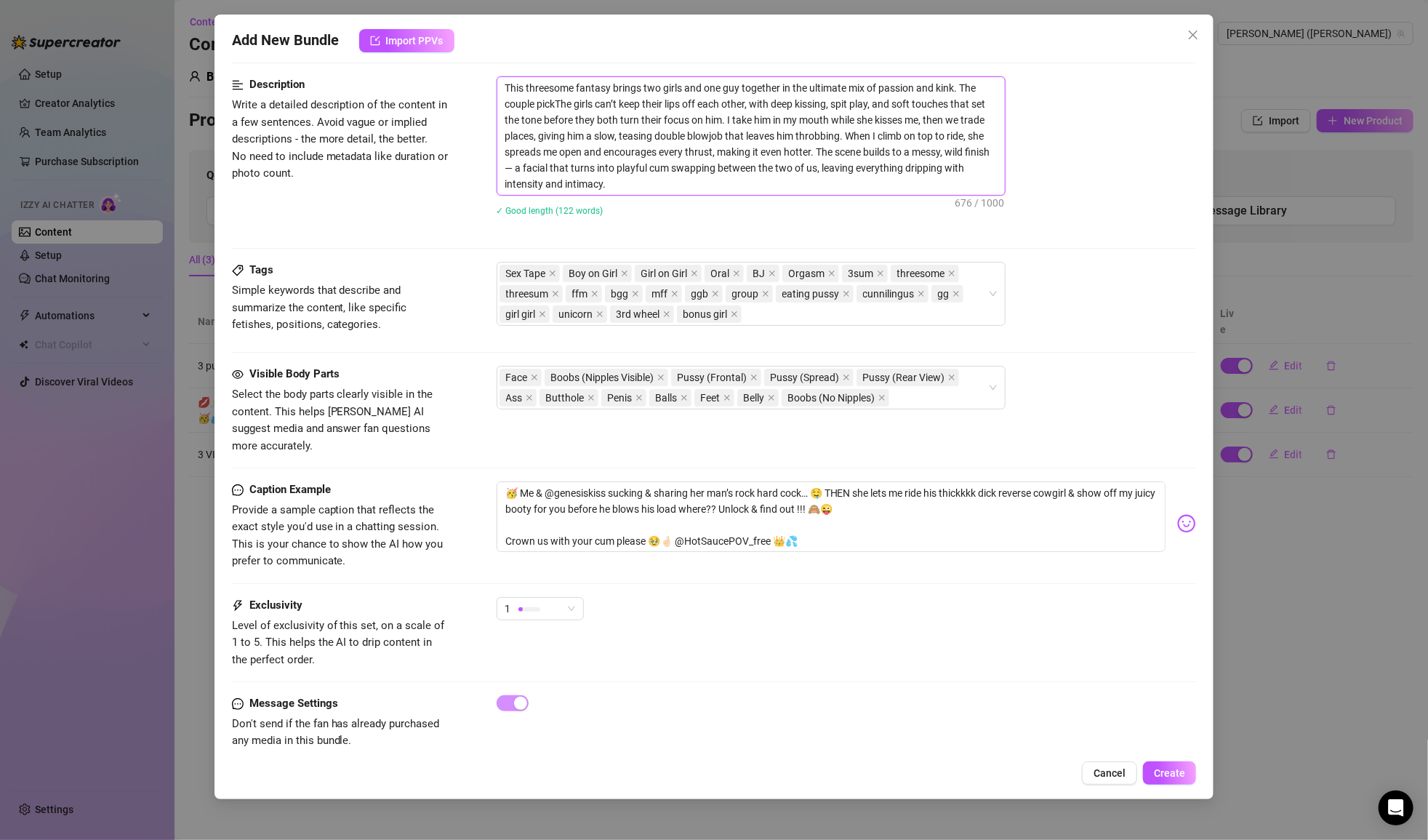
type textarea "This threesome fantasy brings two girls and one guy together in the ultimate mi…"
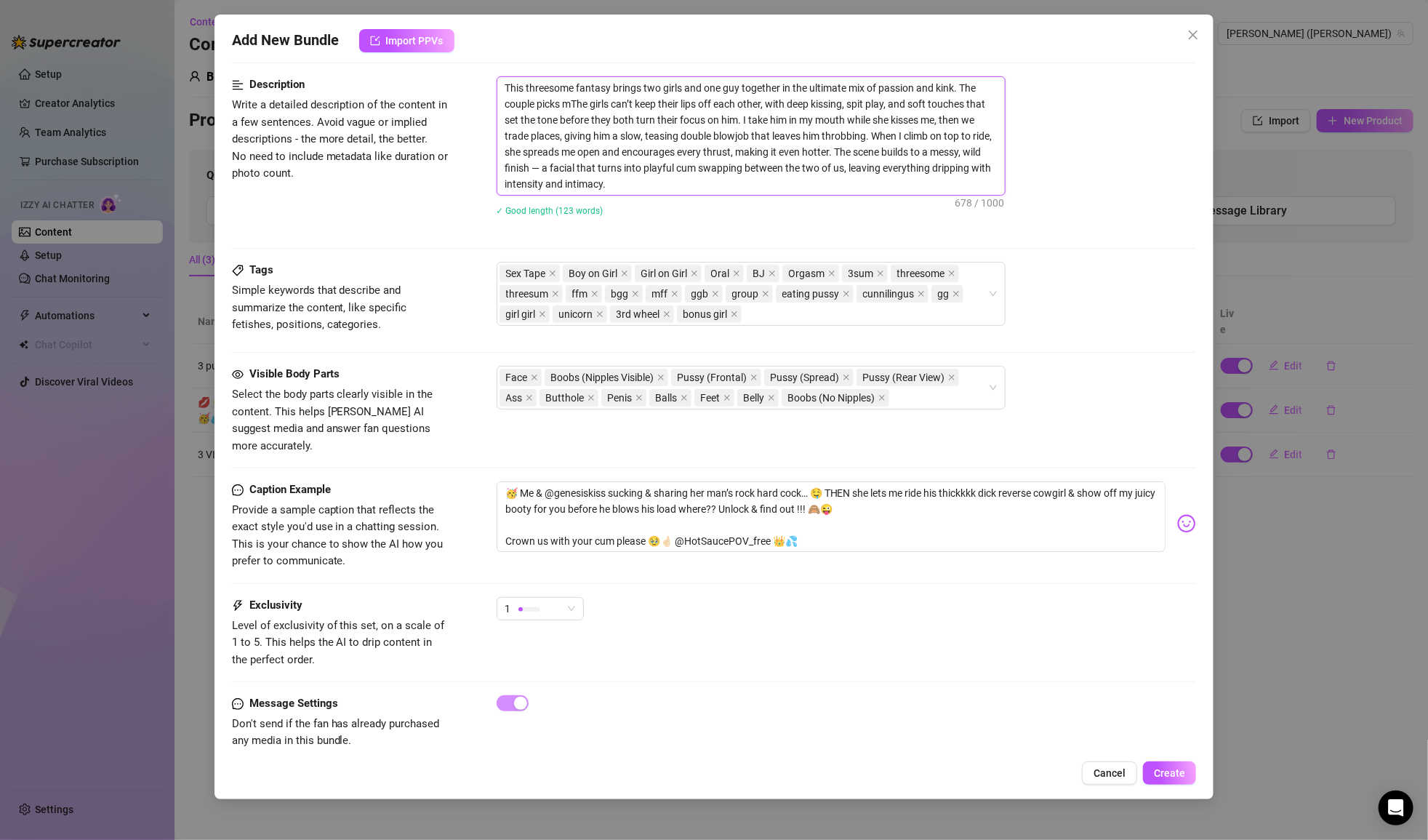
type textarea "This threesome fantasy brings two girls and one guy together in the ultimate mi…"
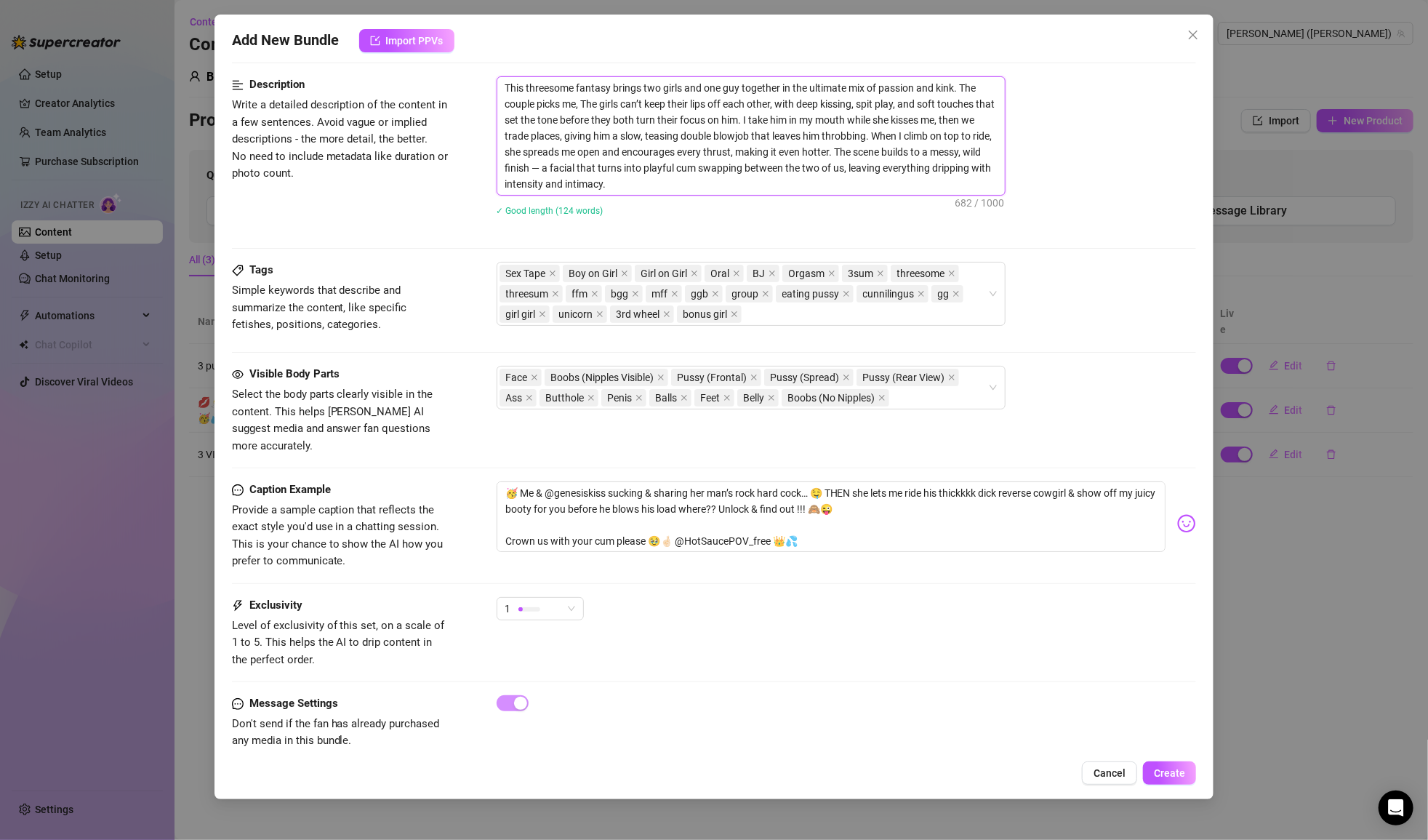
type textarea "This threesome fantasy brings two girls and one guy together in the ultimate mi…"
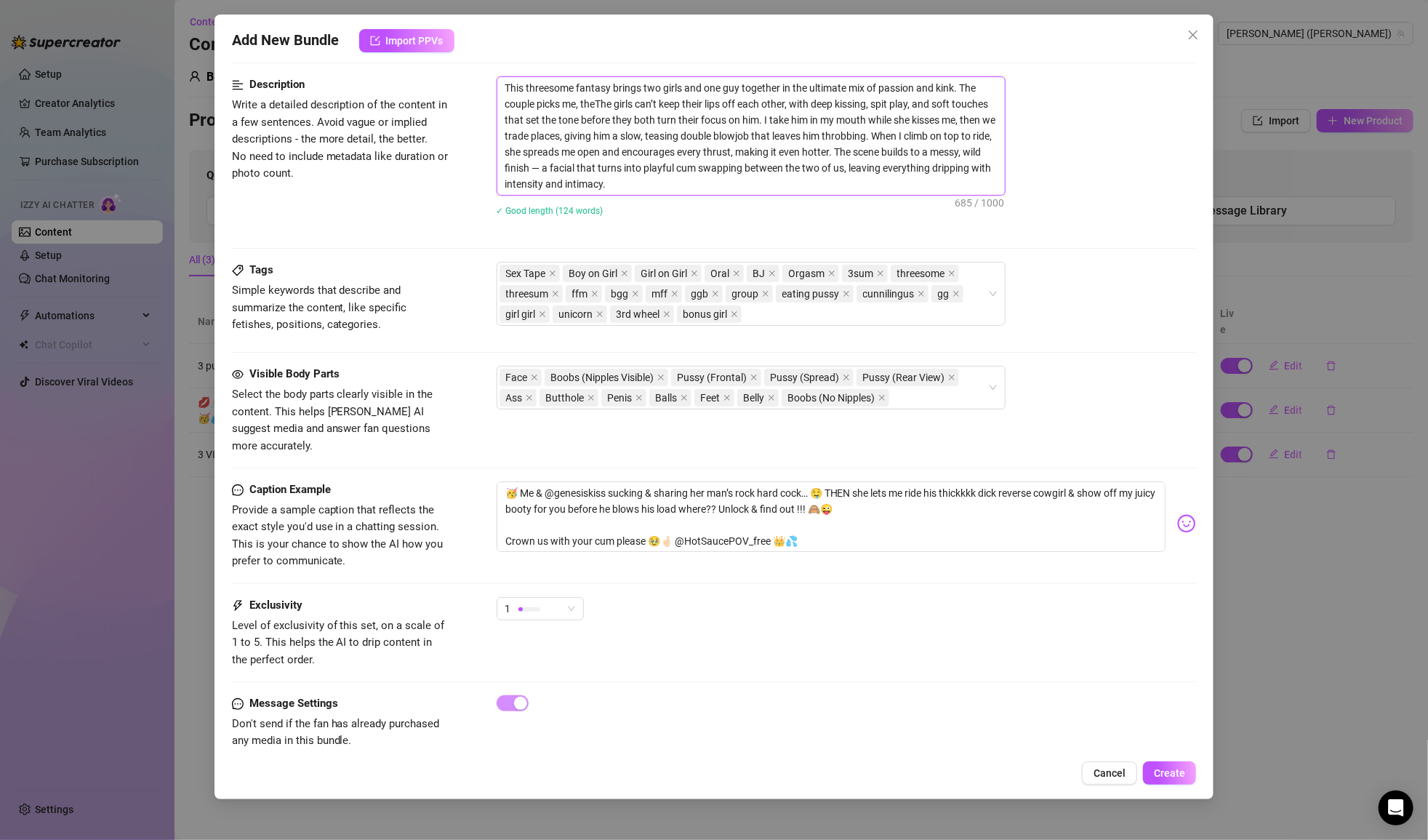
type textarea "This threesome fantasy brings two girls and one guy together in the ultimate mi…"
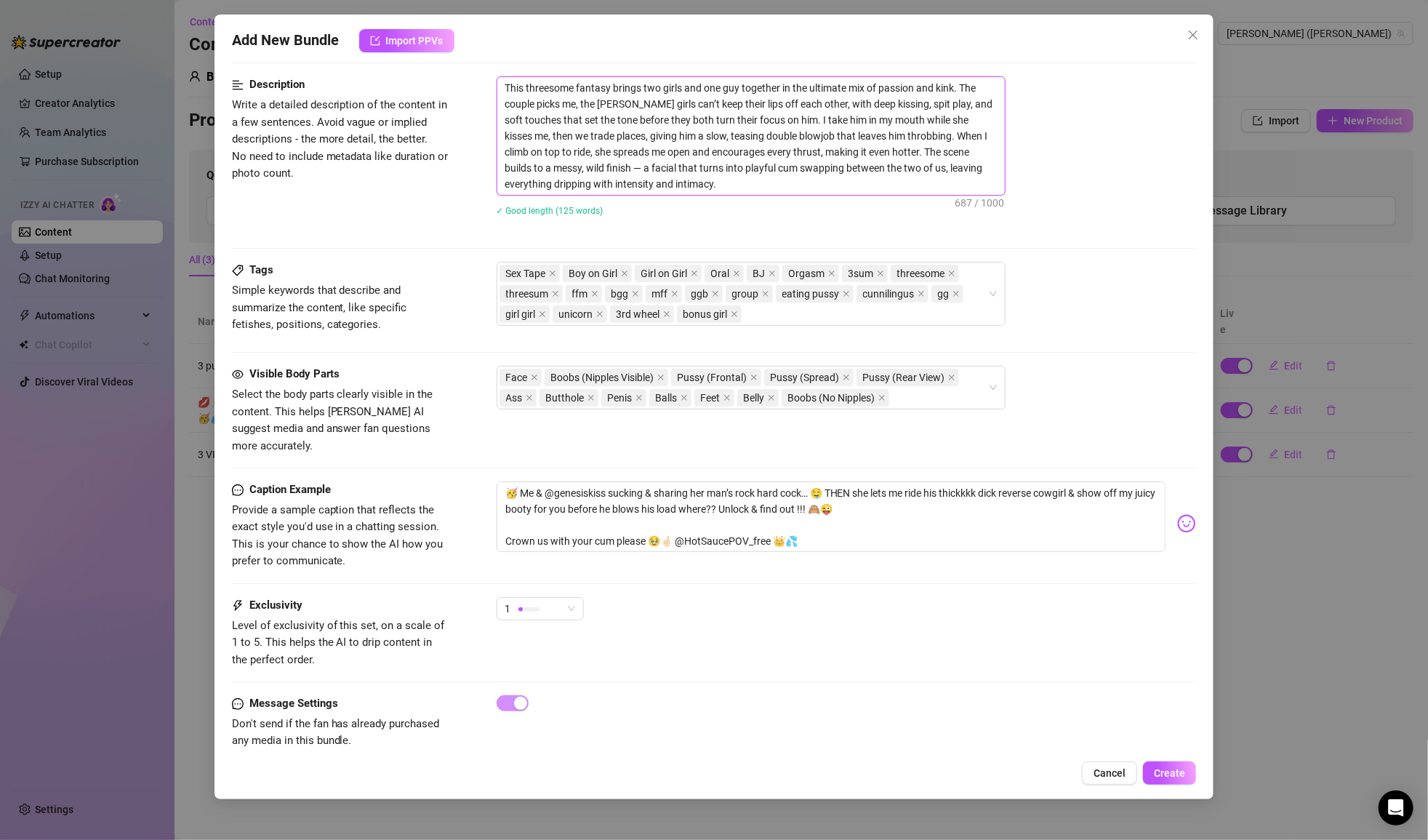
type textarea "This threesome fantasy brings two girls and one guy together in the ultimate mi…"
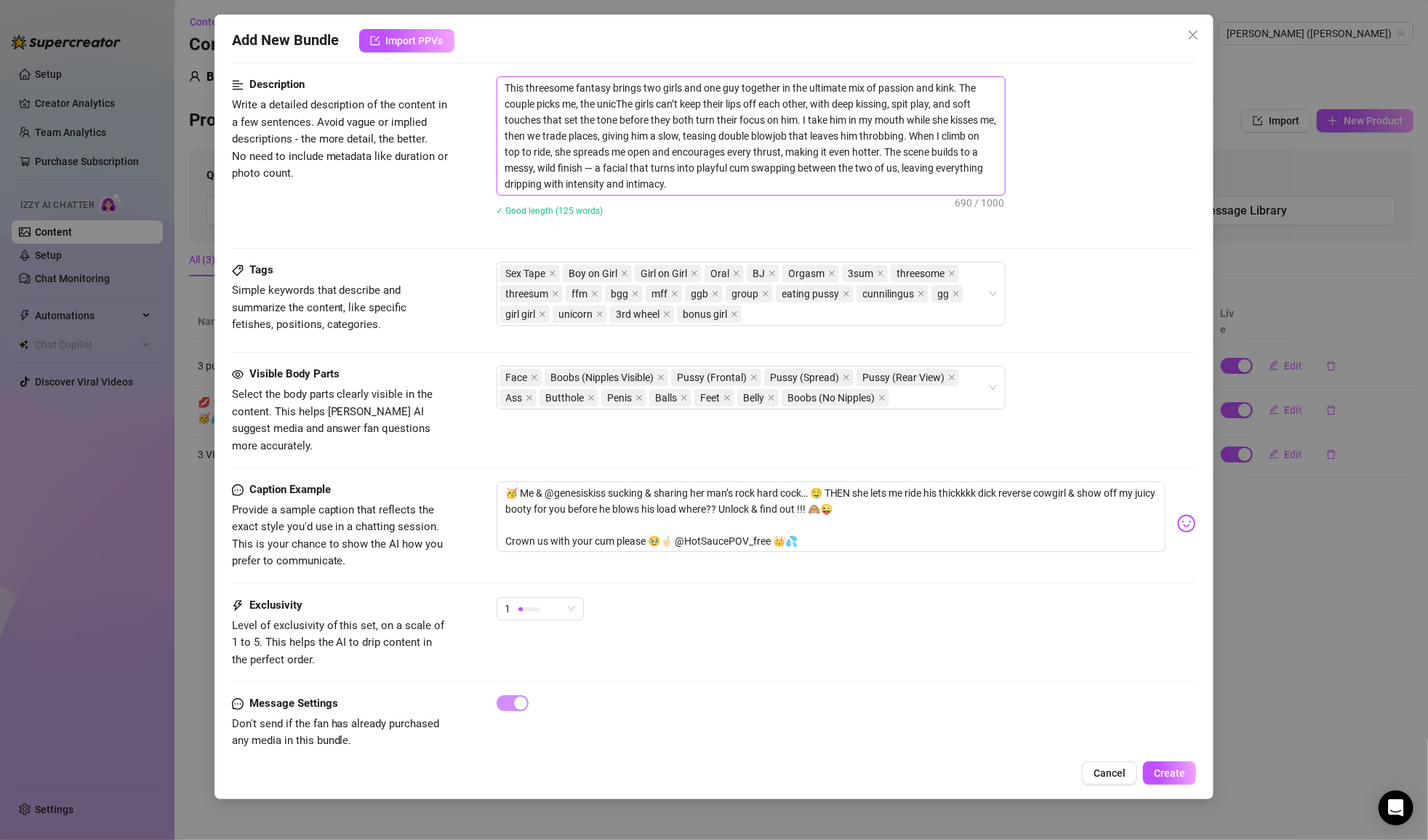
type textarea "This threesome fantasy brings two girls and one guy together in the ultimate mi…"
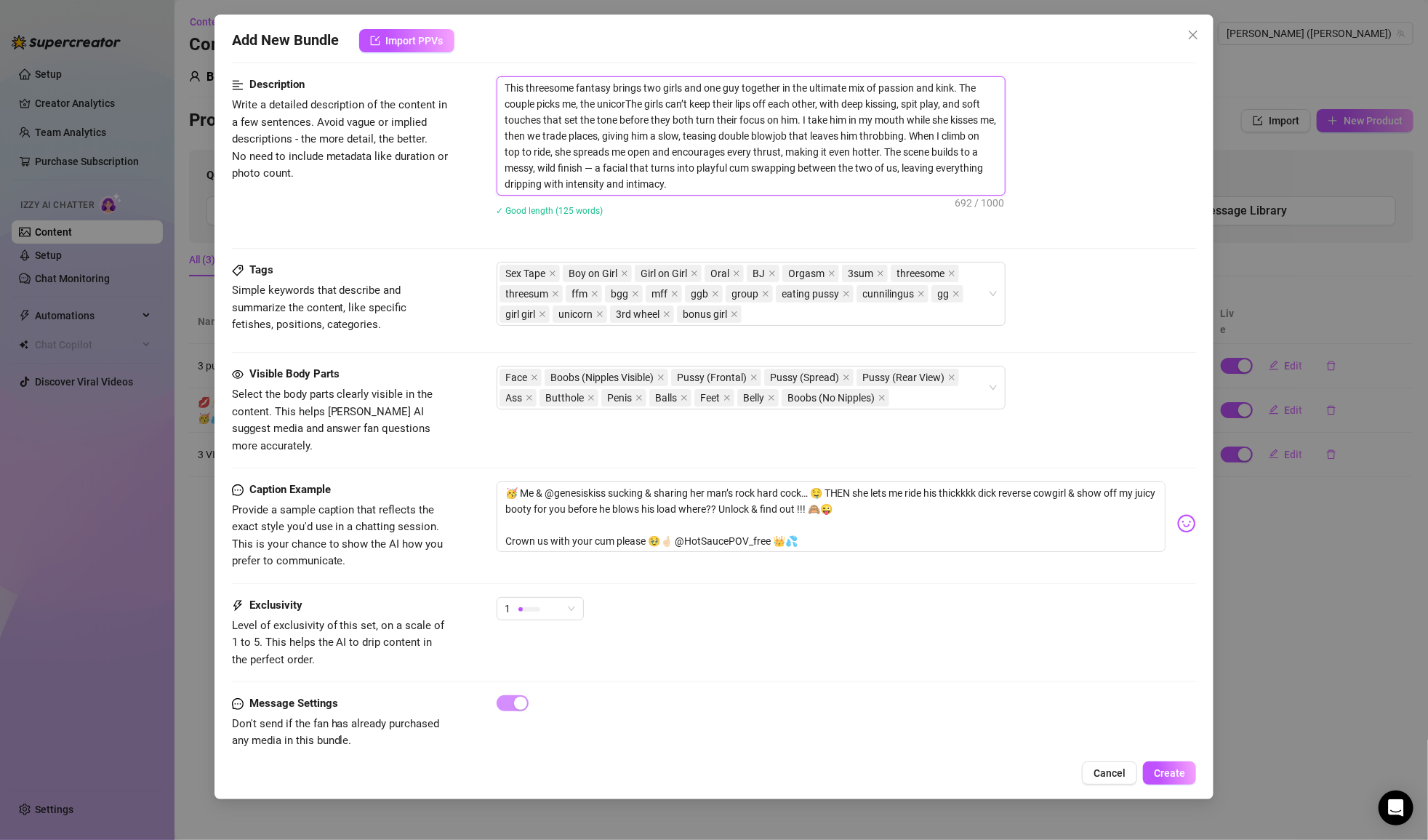
type textarea "This threesome fantasy brings two girls and one guy together in the ultimate mi…"
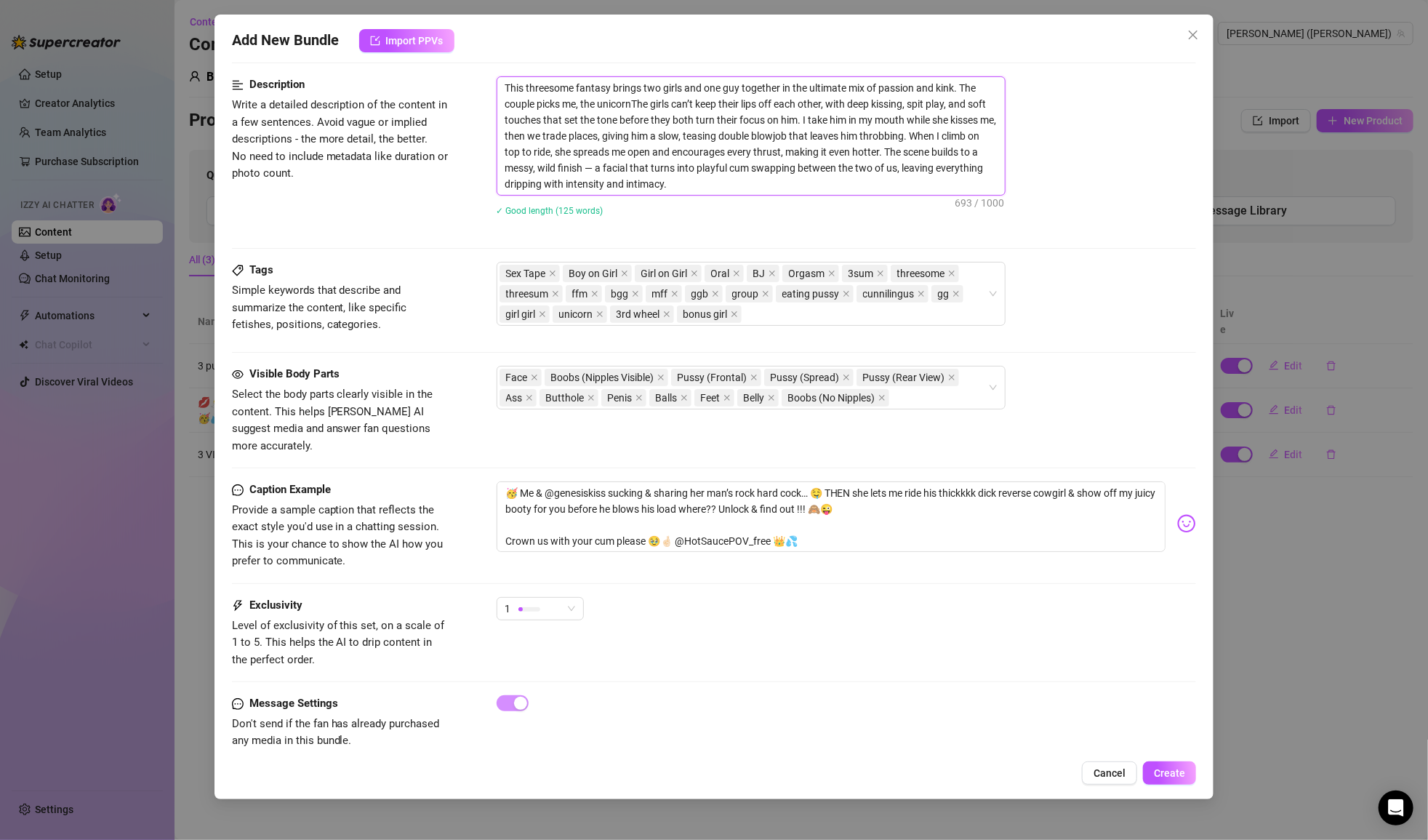
type textarea "This threesome fantasy brings two girls and one guy together in the ultimate mi…"
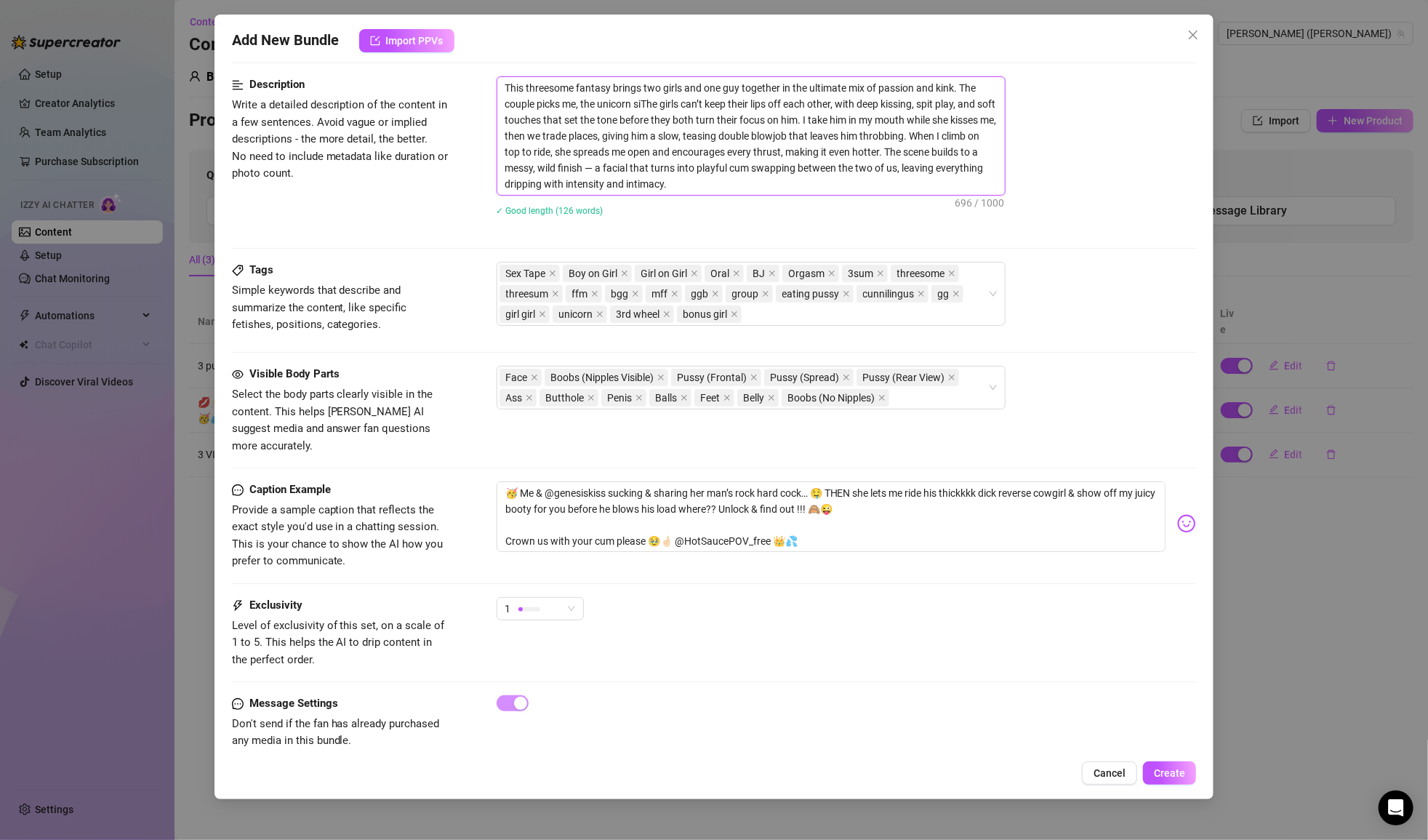
type textarea "This threesome fantasy brings two girls and one guy together in the ultimate mi…"
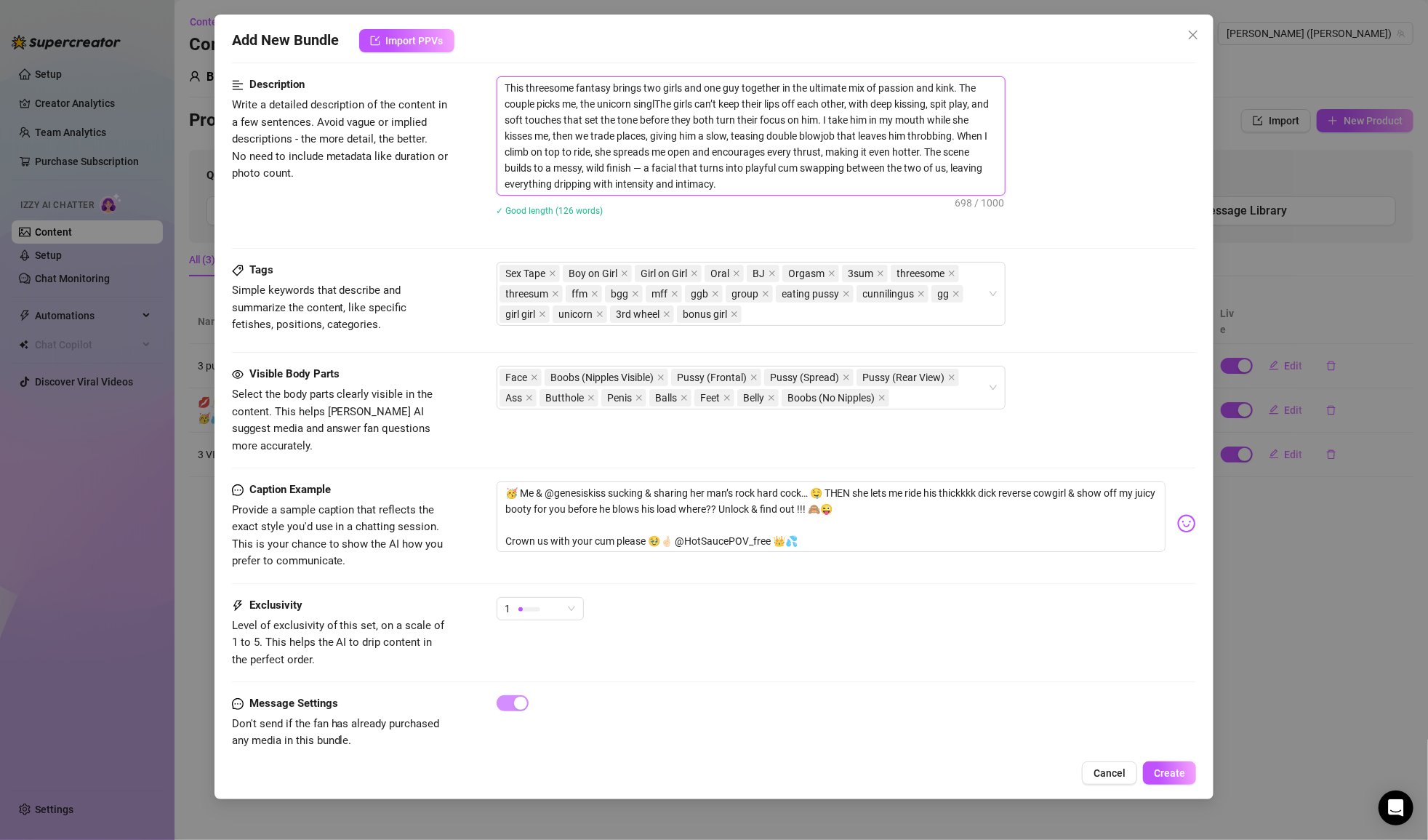
type textarea "This threesome fantasy brings two girls and one guy together in the ultimate mi…"
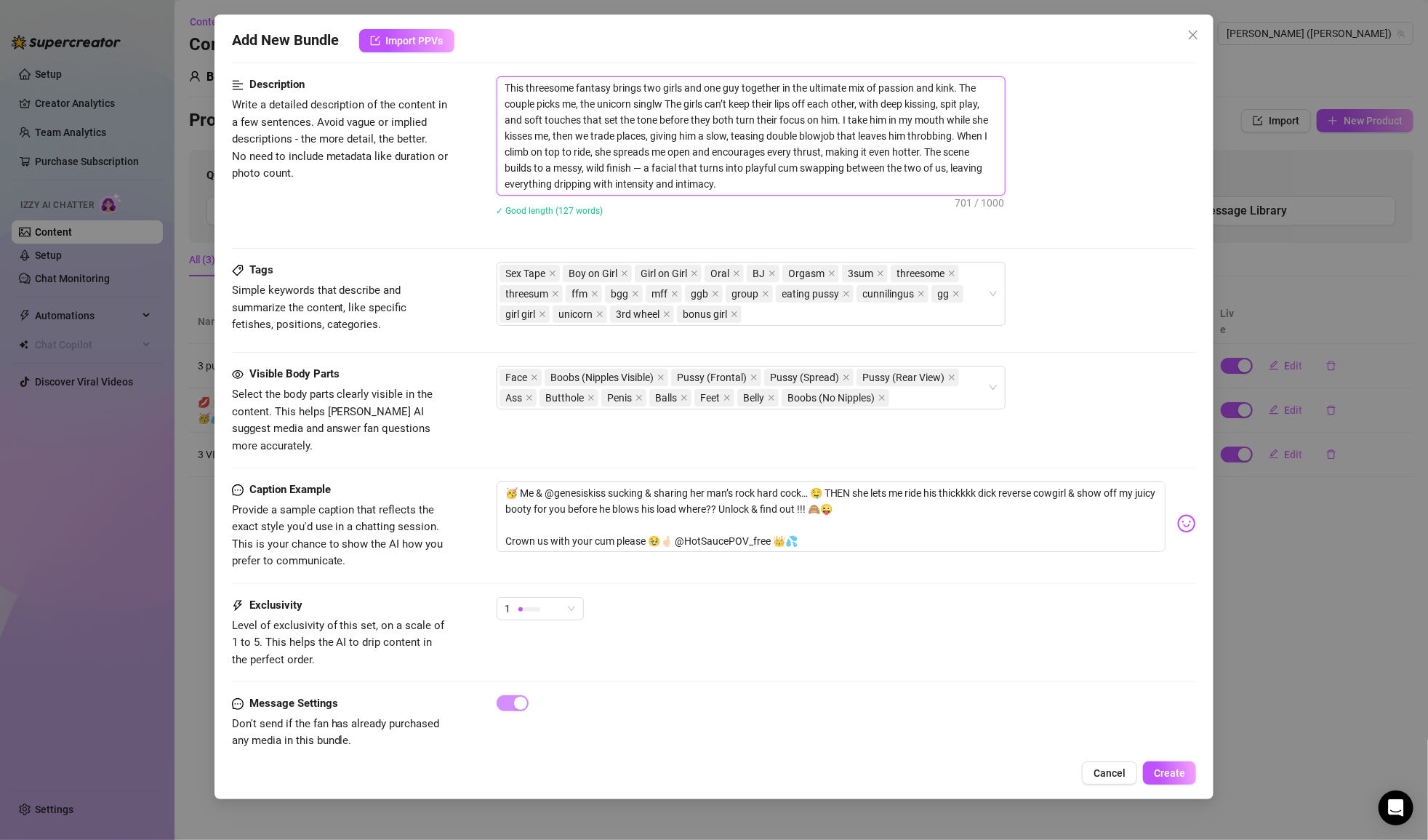
type textarea "This threesome fantasy brings two girls and one guy together in the ultimate mi…"
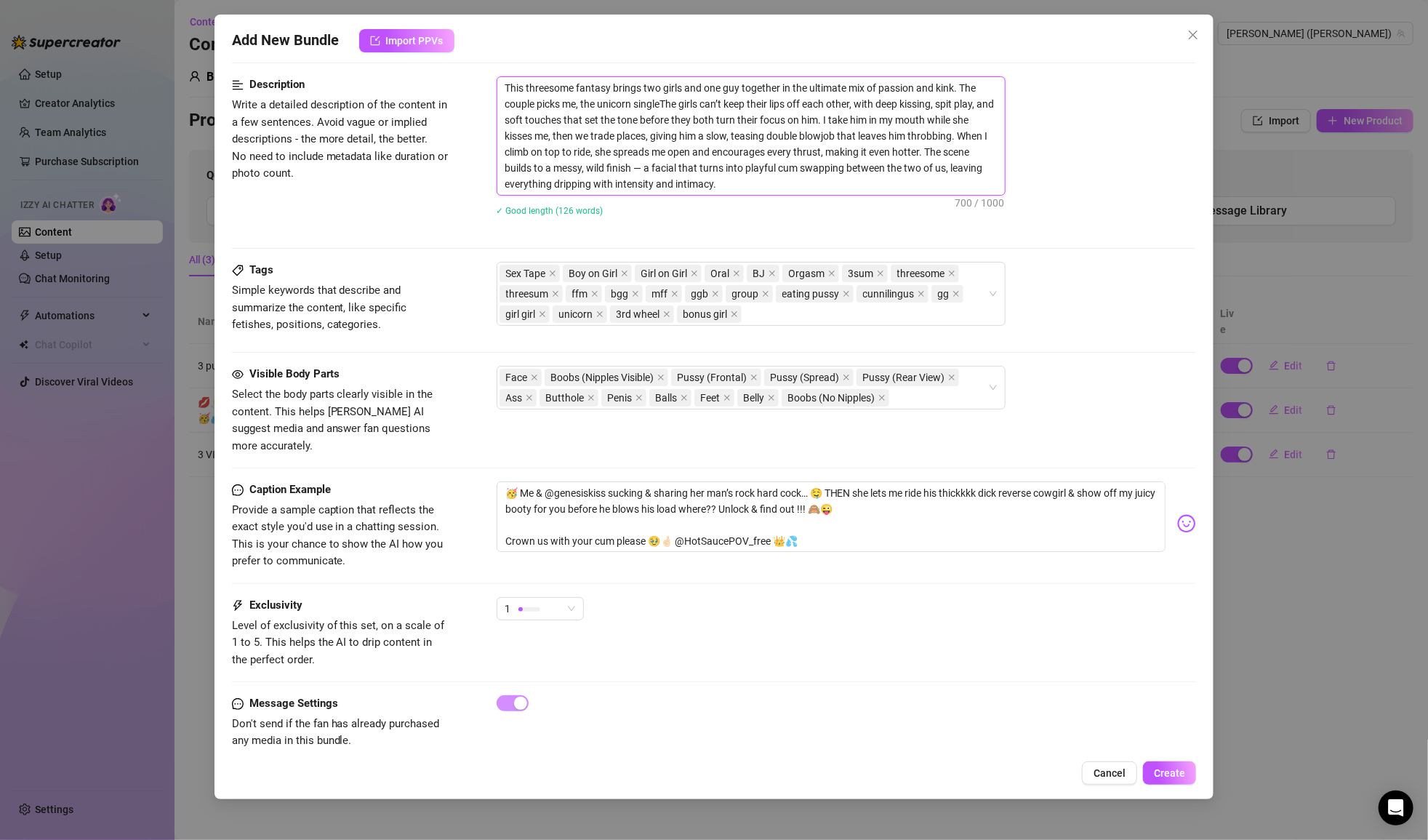
type textarea "This threesome fantasy brings two girls and one guy together in the ultimate mi…"
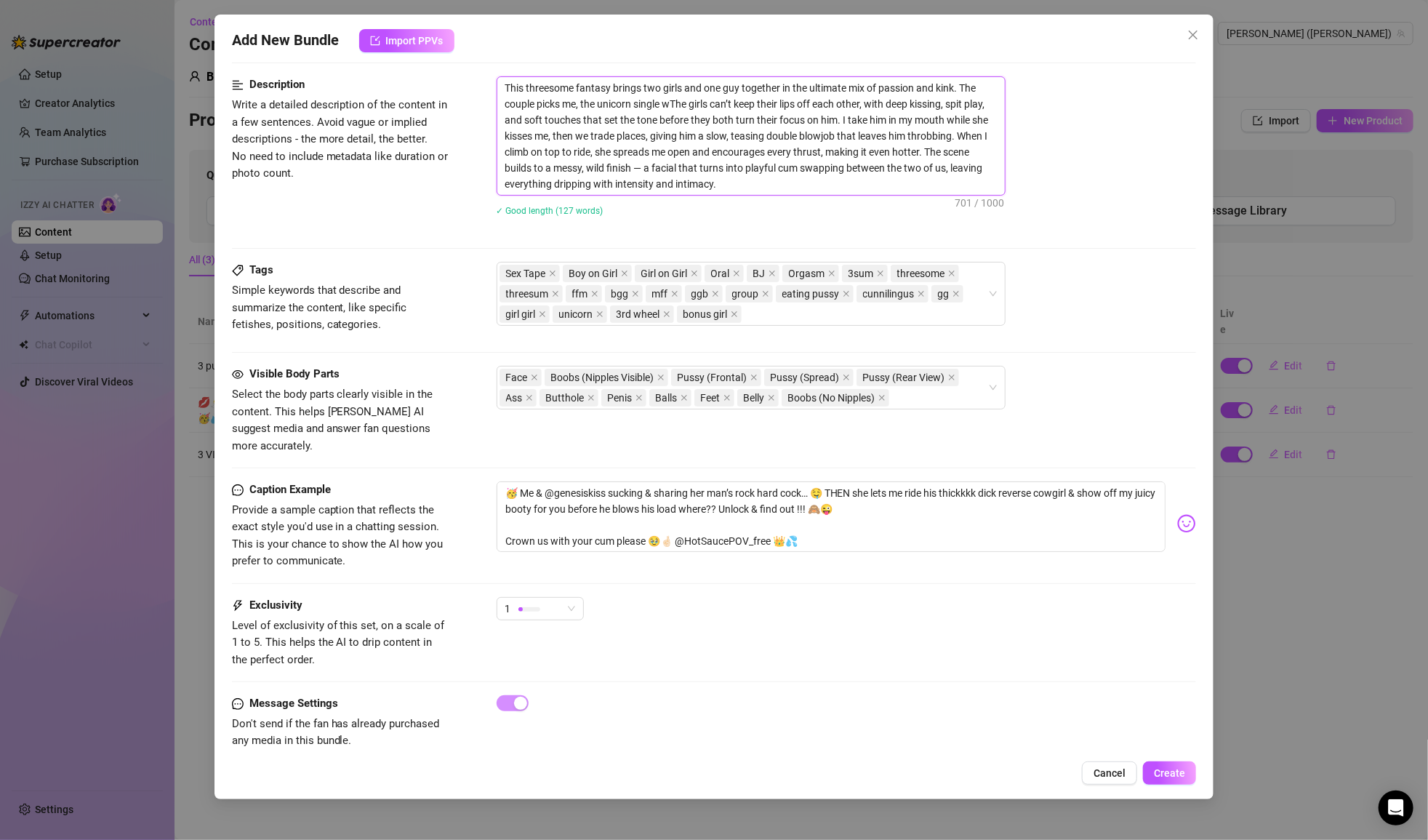
type textarea "This threesome fantasy brings two girls and one guy together in the ultimate mi…"
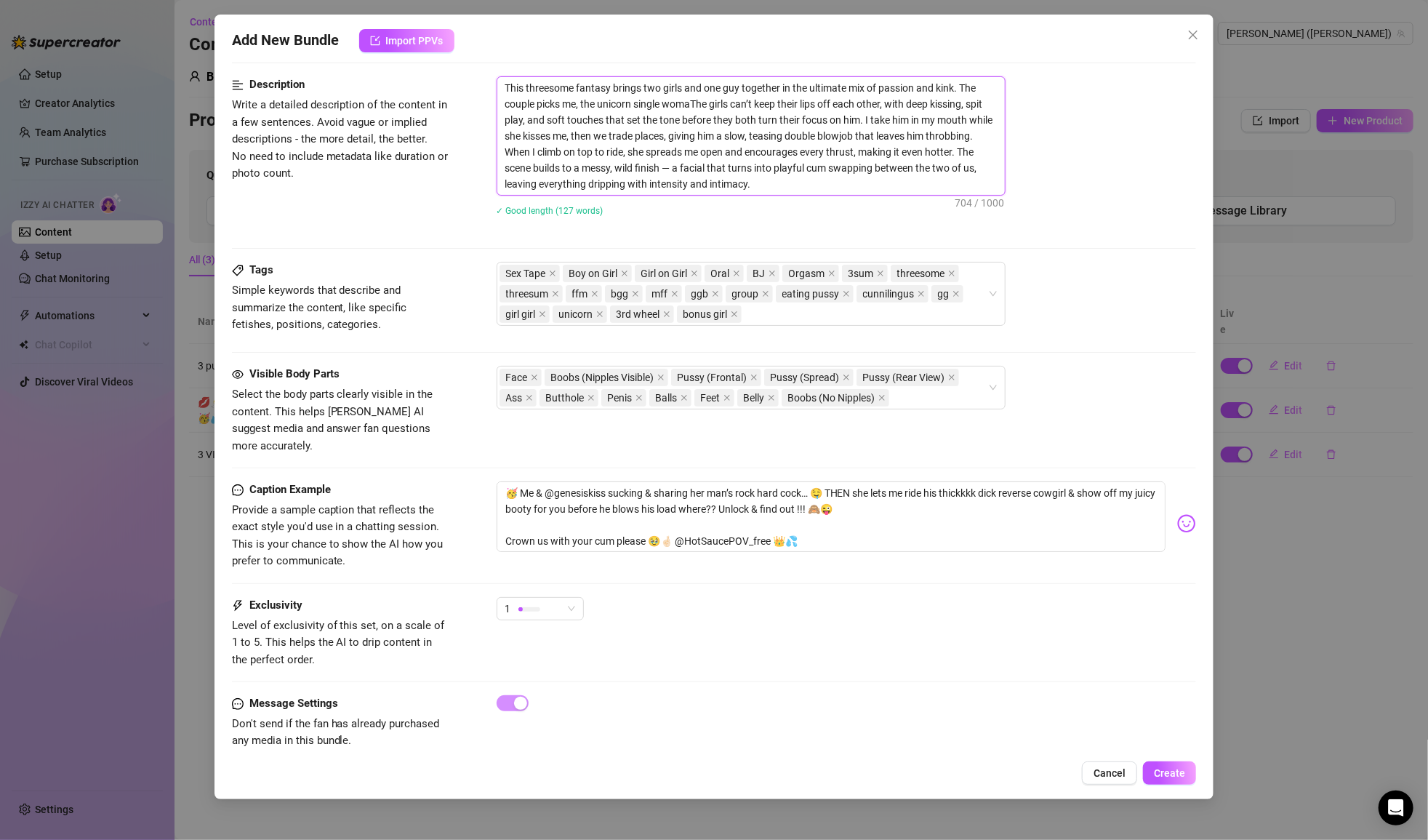
type textarea "This threesome fantasy brings two girls and one guy together in the ultimate mi…"
click at [531, 119] on textarea "This threesome fantasy brings two girls and one guy together in the ultimate mi…" at bounding box center [752, 136] width 508 height 118
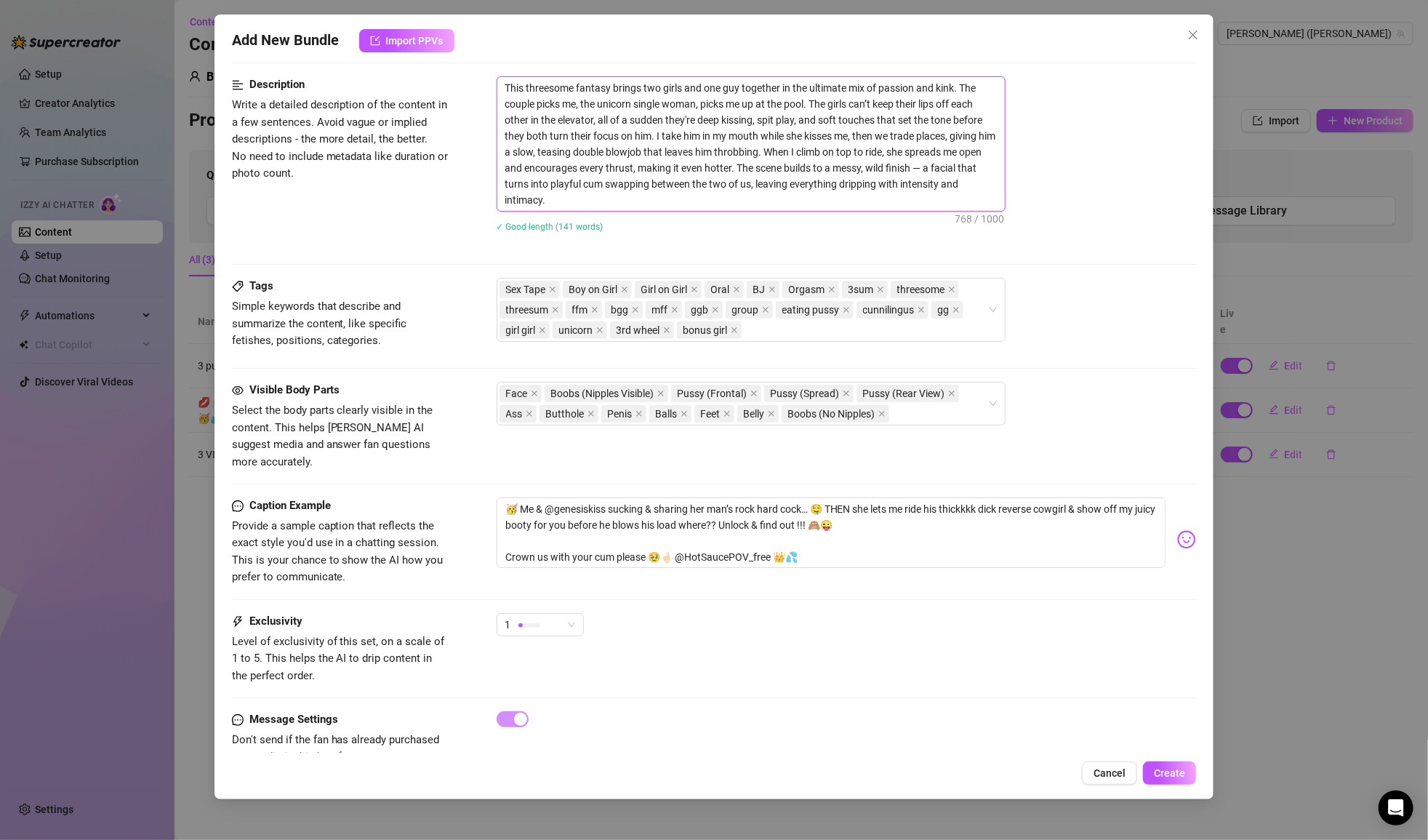
click at [815, 118] on textarea "This threesome fantasy brings two girls and one guy together in the ultimate mi…" at bounding box center [752, 144] width 508 height 134
click at [629, 137] on textarea "This threesome fantasy brings two girls and one guy together in the ultimate mi…" at bounding box center [752, 144] width 508 height 134
click at [645, 153] on textarea "This threesome fantasy brings two girls and one guy together in the ultimate mi…" at bounding box center [752, 144] width 508 height 134
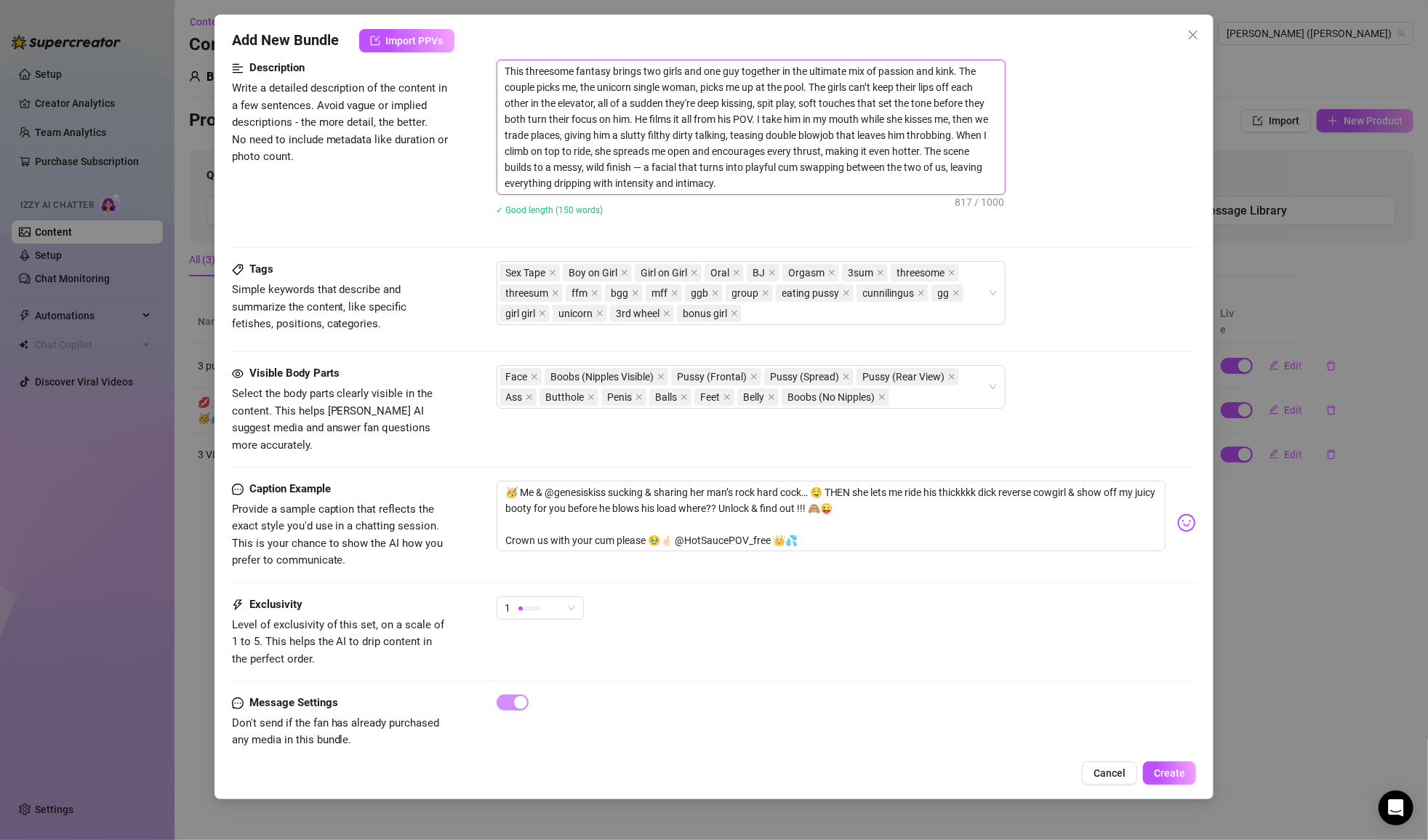
click at [648, 168] on textarea "This threesome fantasy brings two girls and one guy together in the ultimate mi…" at bounding box center [752, 127] width 508 height 134
click at [989, 181] on textarea "This threesome fantasy brings two girls and one guy together in the ultimate mi…" at bounding box center [752, 127] width 508 height 134
click at [1086, 306] on div "Sex Tape Boy on Girl Girl on Girl Oral BJ Orgasm 3sum threesome threesum ffm bg…" at bounding box center [847, 293] width 700 height 64
click at [1169, 773] on span "Create" at bounding box center [1170, 774] width 32 height 12
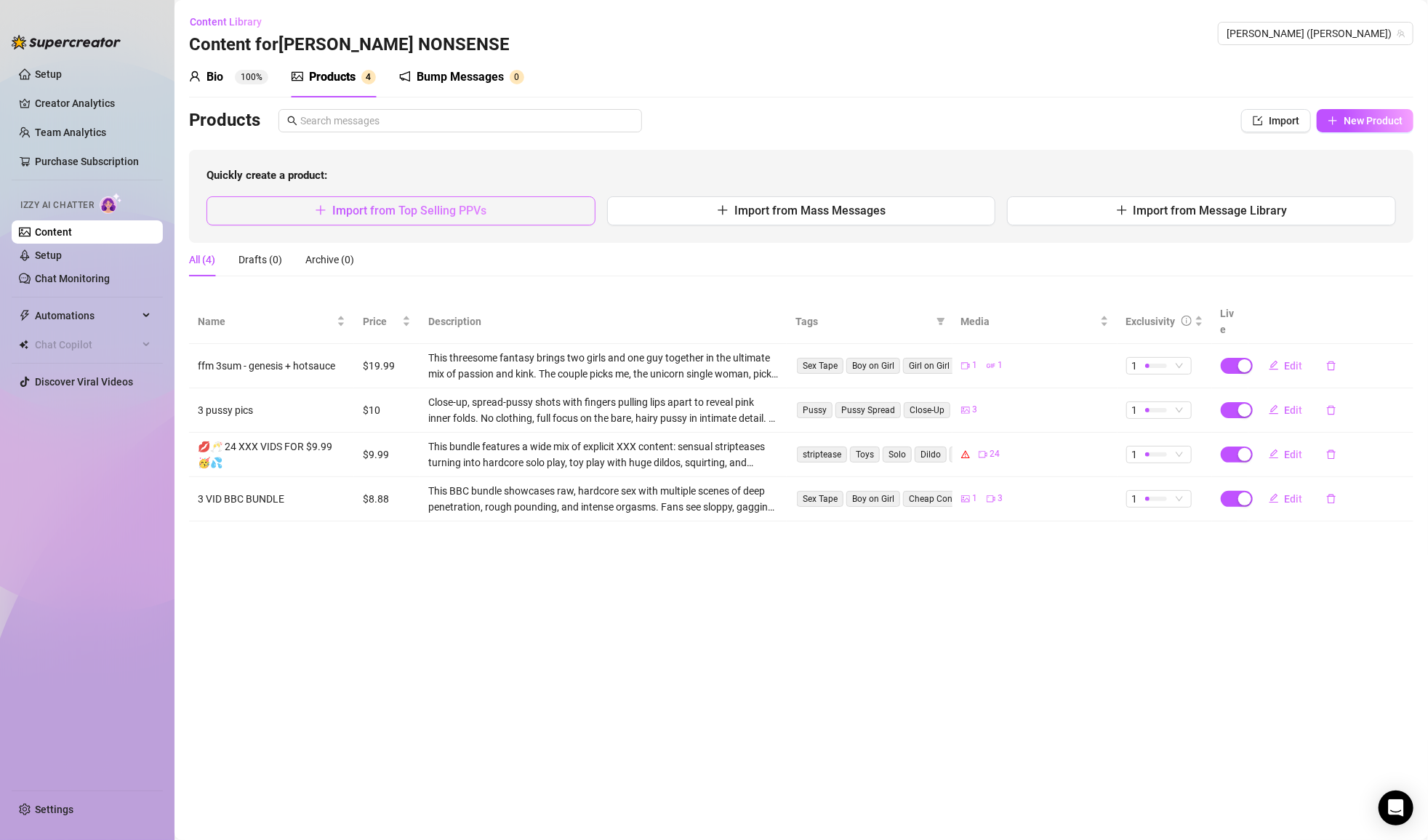
click at [467, 204] on span "Import from Top Selling PPVs" at bounding box center [409, 210] width 154 height 14
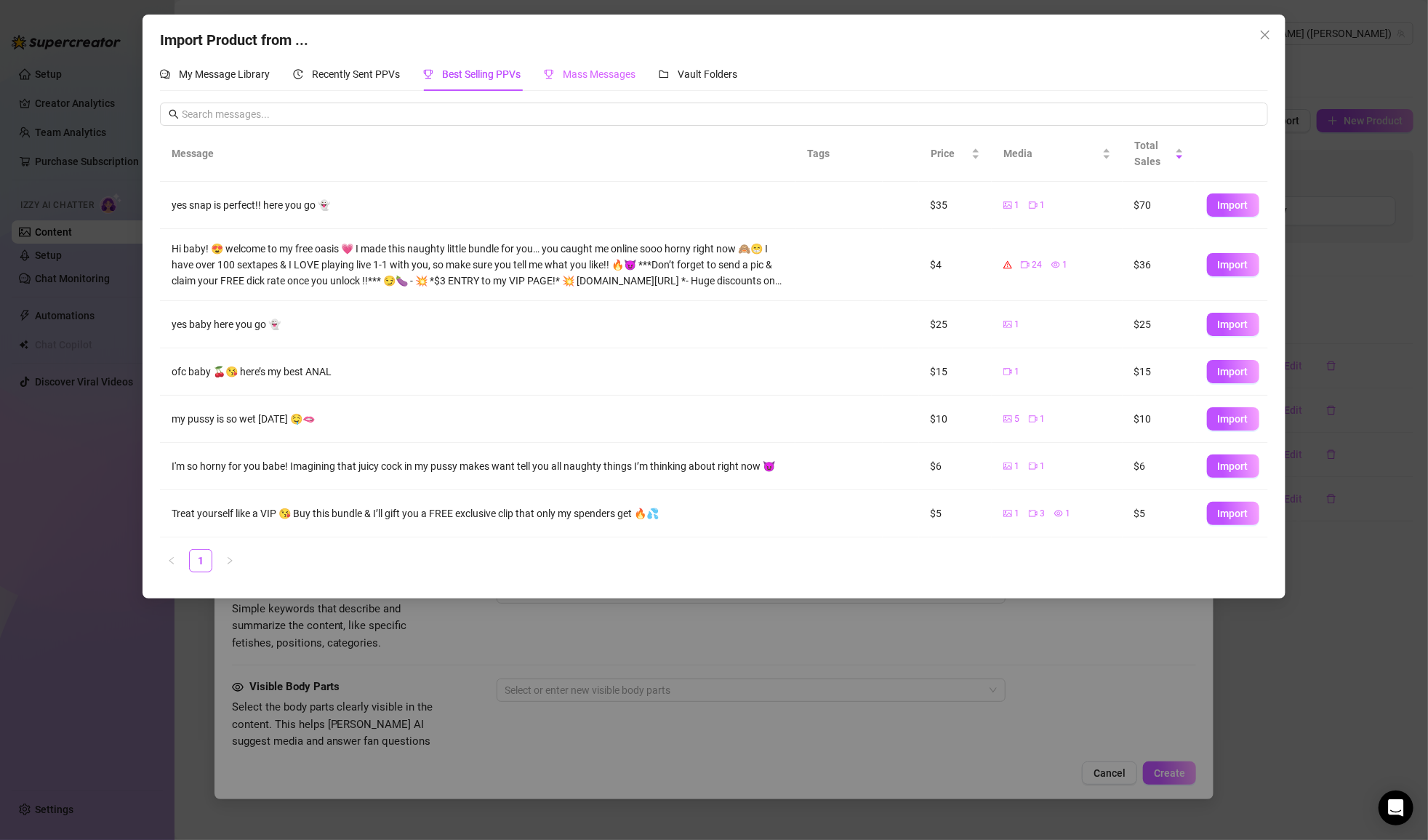
click at [603, 89] on div "Mass Messages" at bounding box center [589, 74] width 91 height 34
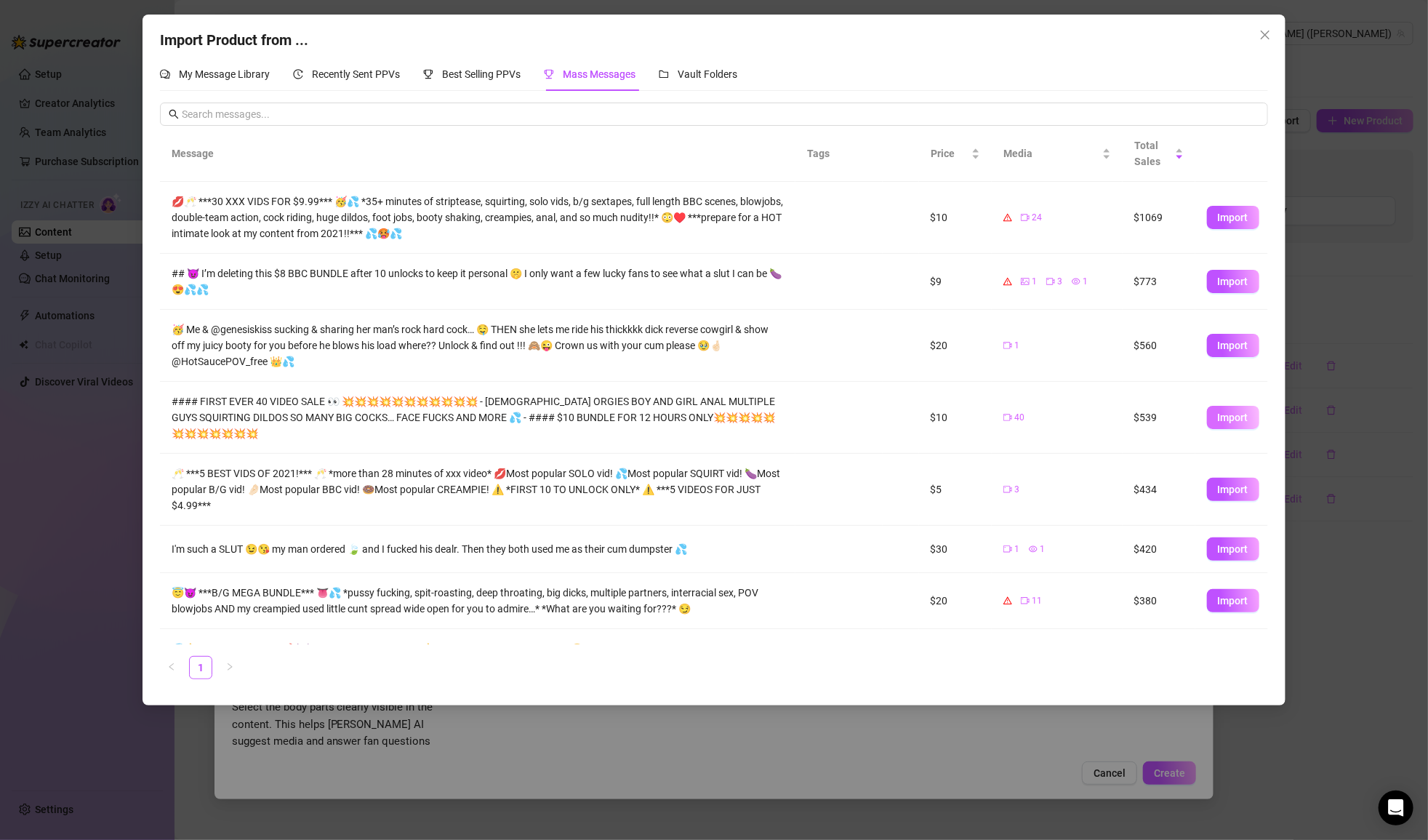
click at [1218, 412] on span "Import" at bounding box center [1233, 418] width 31 height 12
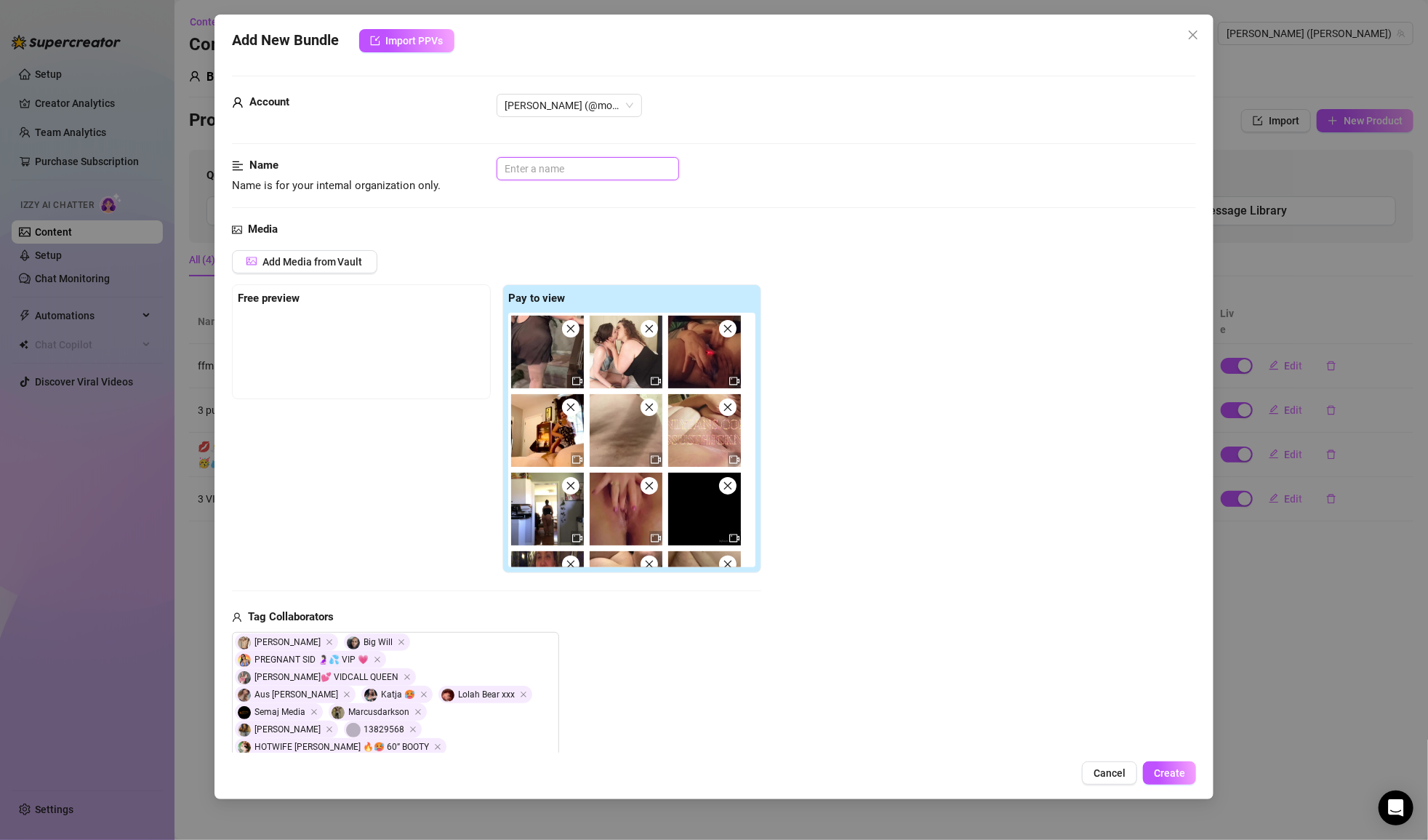
click at [521, 174] on input "text" at bounding box center [588, 168] width 182 height 23
click at [763, 241] on div "Media Add Media from Vault Free preview Pay to view Tag Collaborators [PERSON_N…" at bounding box center [714, 575] width 965 height 708
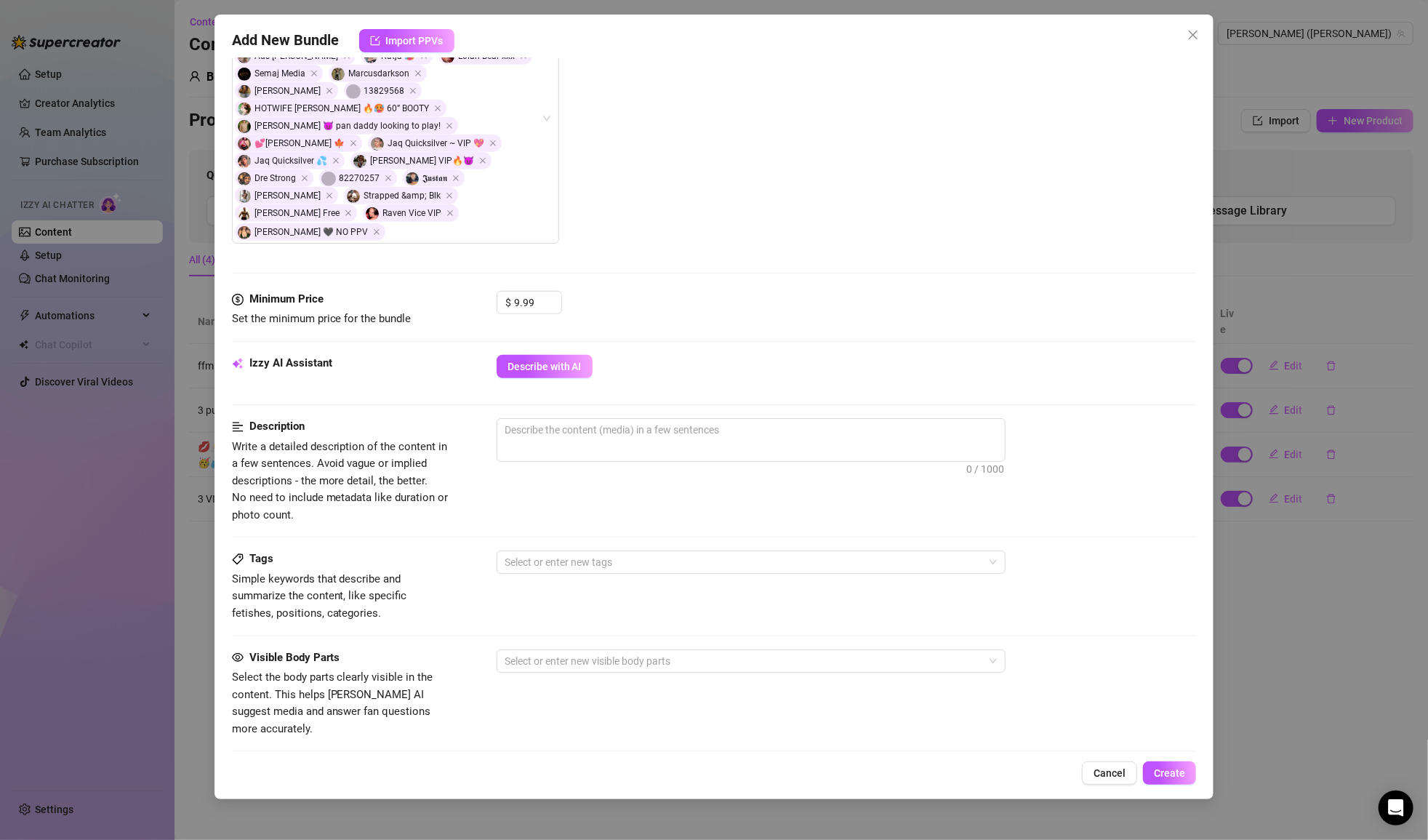
scroll to position [677, 0]
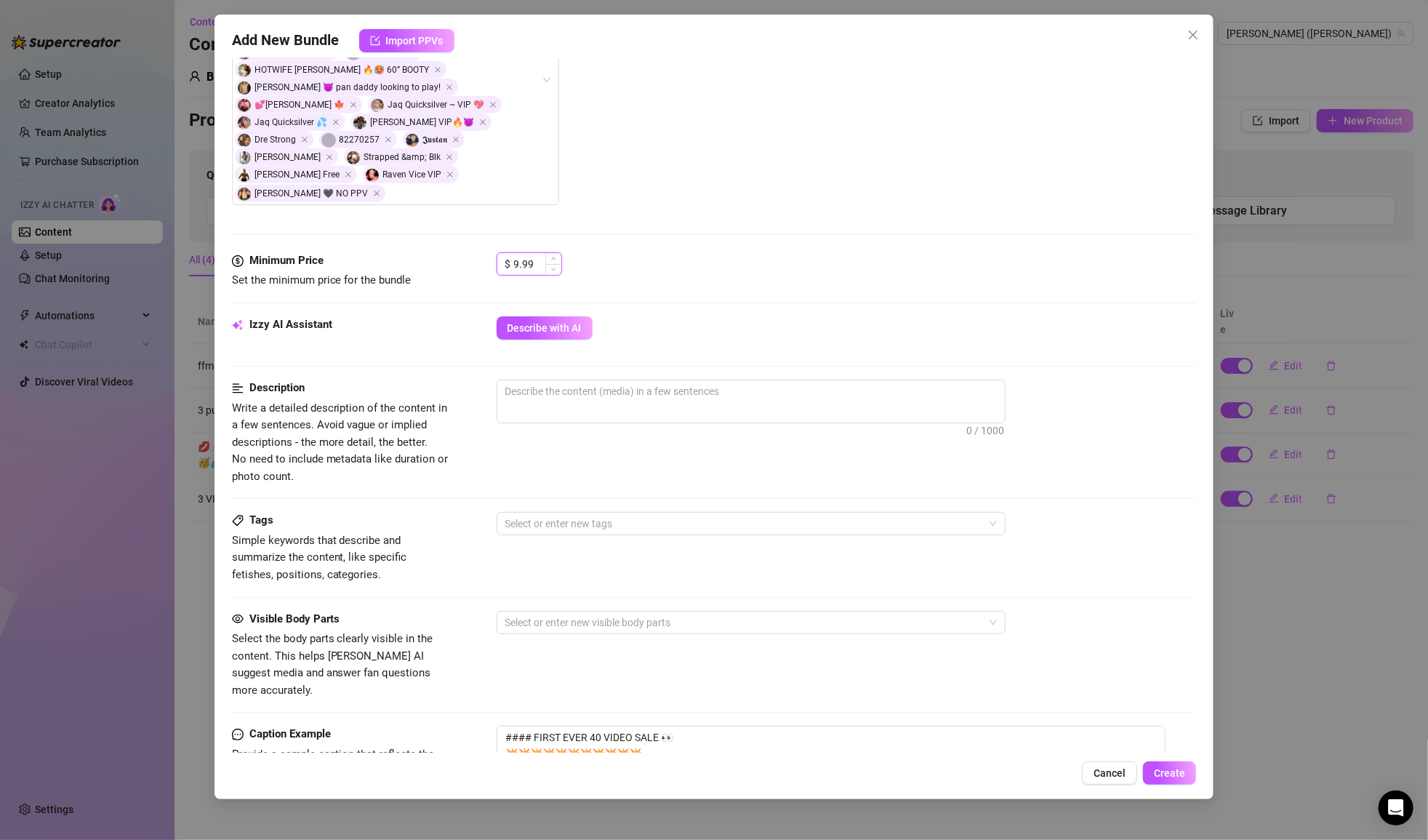
click at [529, 253] on input "9.99" at bounding box center [537, 264] width 48 height 22
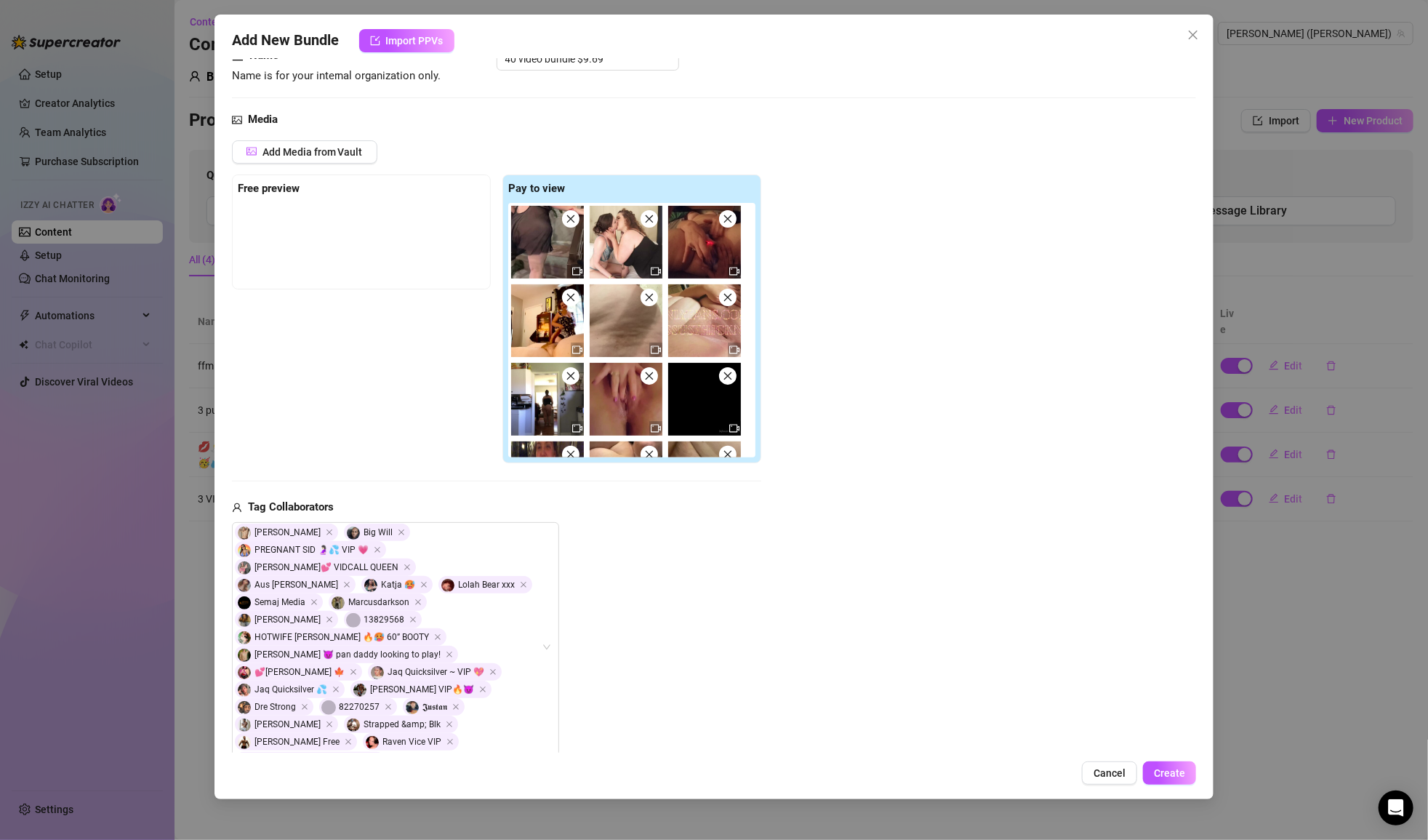
scroll to position [0, 0]
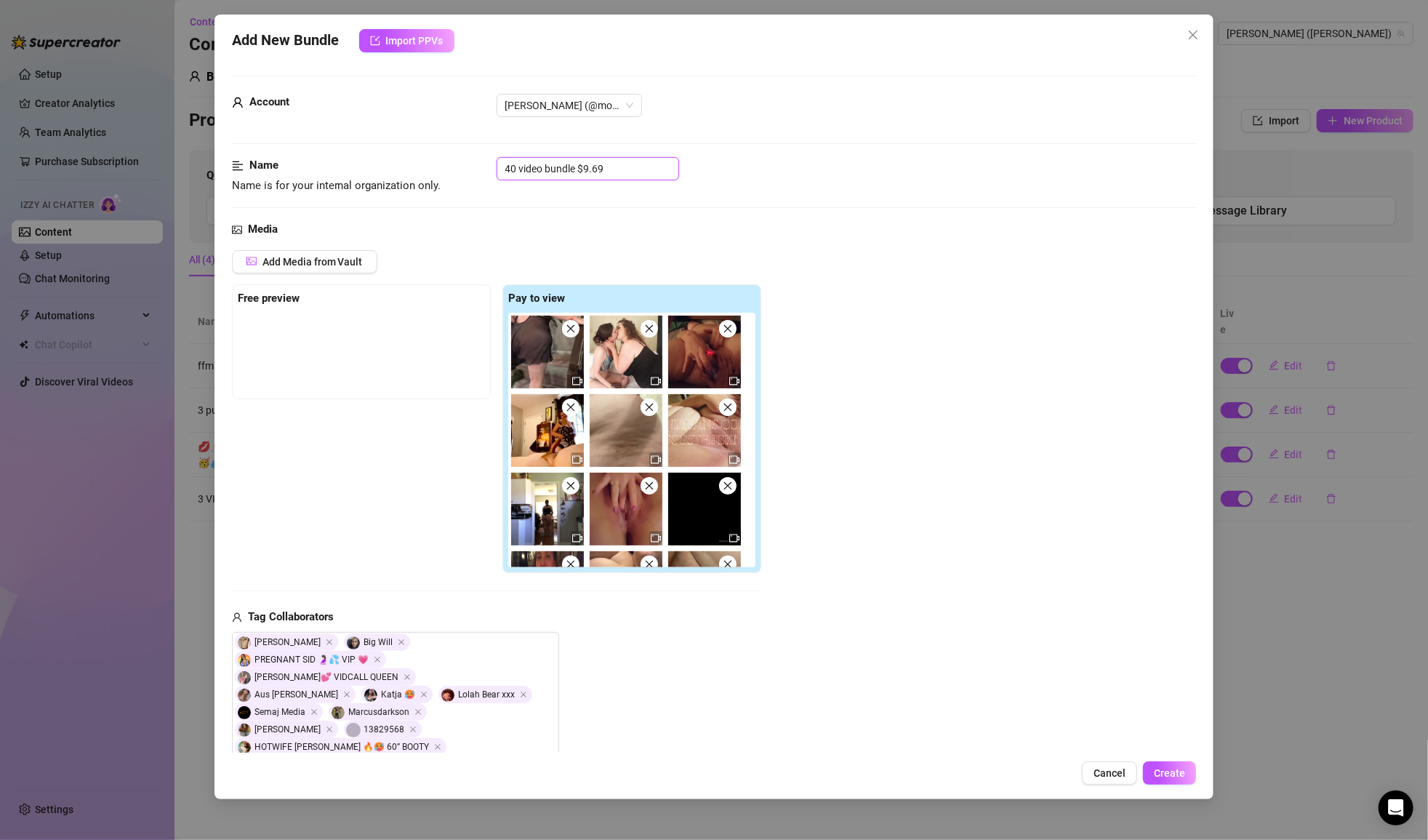
click at [632, 165] on input "40 video bundle $9.69" at bounding box center [588, 168] width 182 height 23
click at [783, 244] on div "Media Add Media from Vault Free preview Pay to view Tag Collaborators [PERSON_N…" at bounding box center [714, 575] width 965 height 708
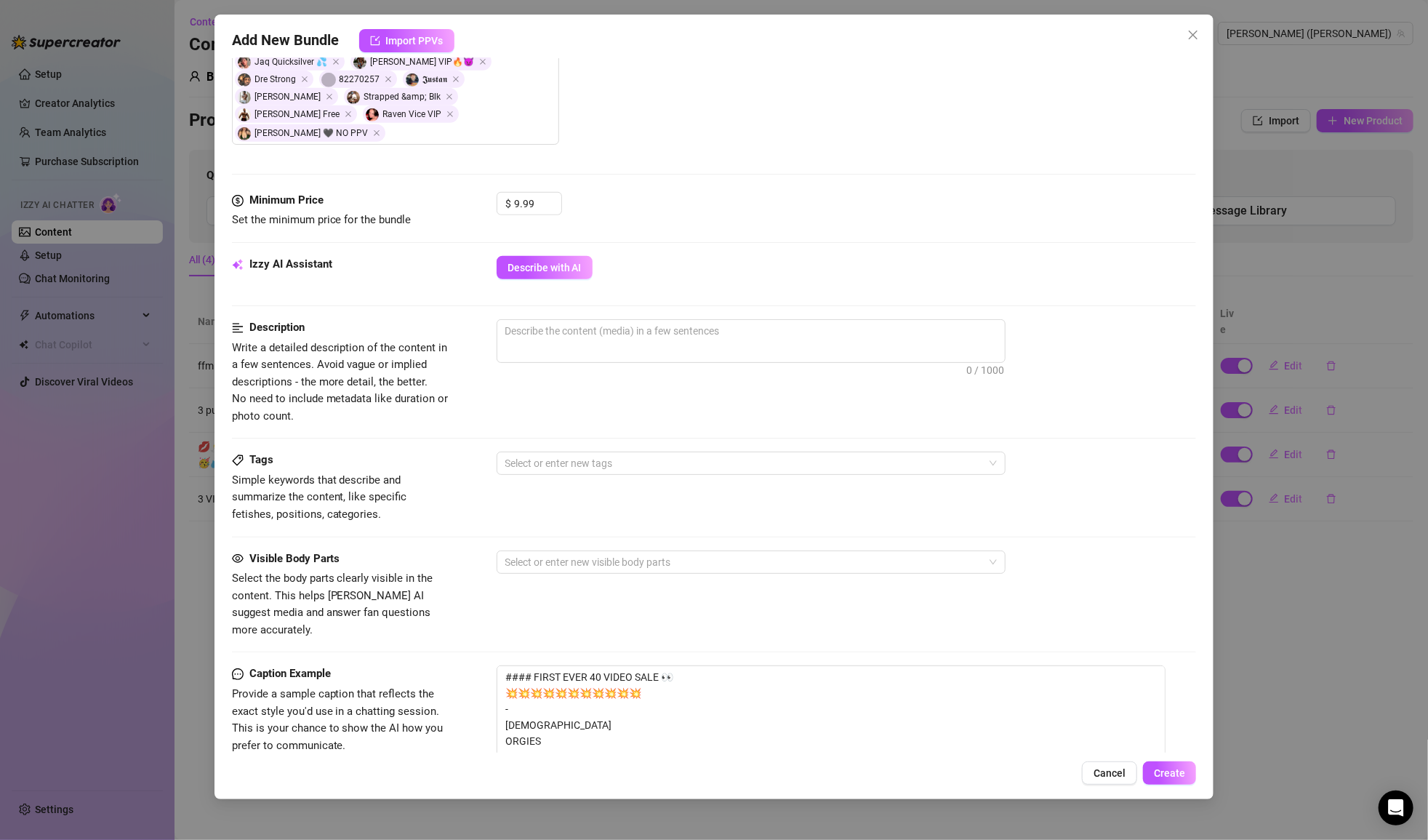
scroll to position [733, 0]
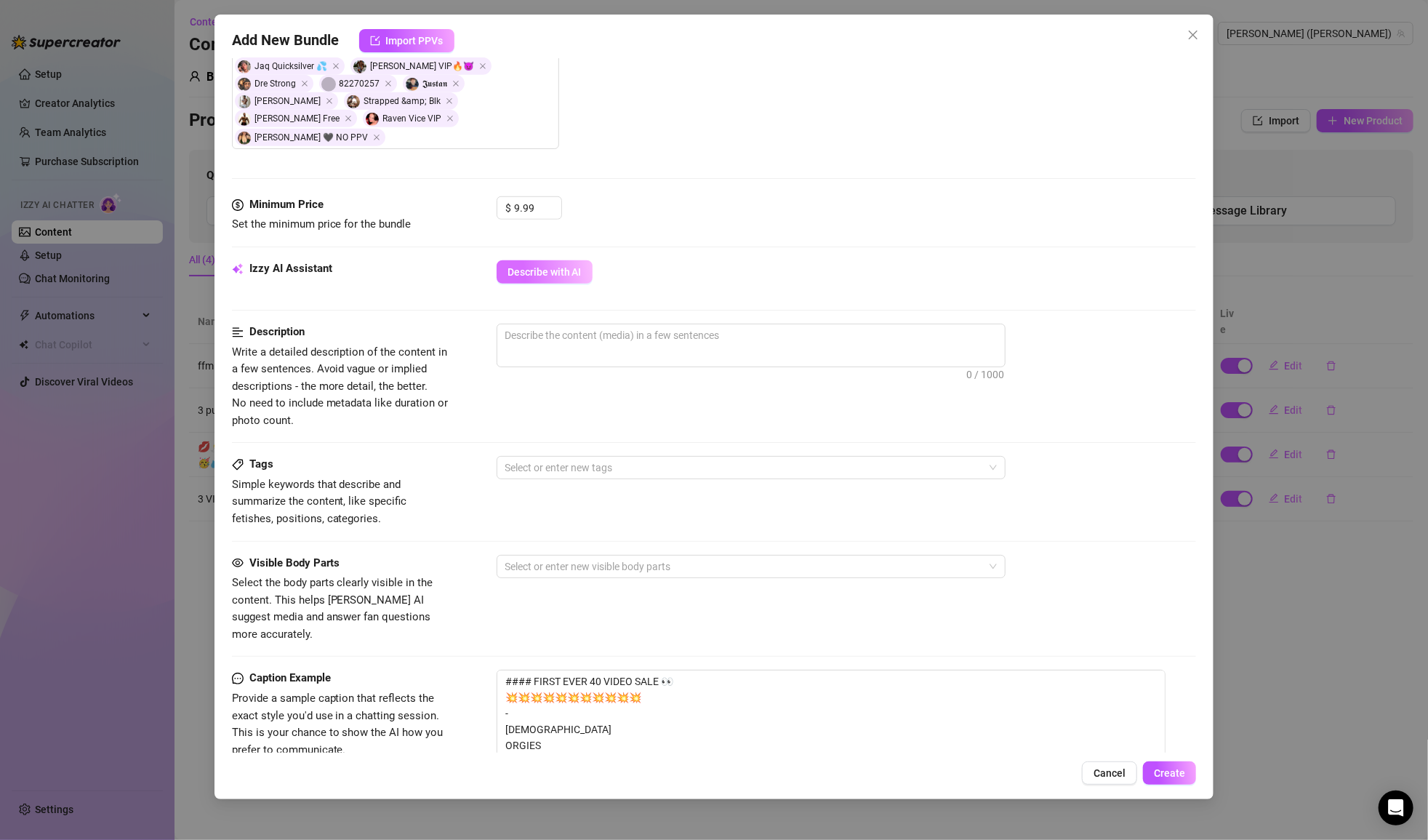
click at [568, 266] on span "Describe with AI" at bounding box center [544, 272] width 74 height 12
click at [565, 324] on textarea at bounding box center [752, 335] width 508 height 22
click at [534, 324] on textarea "a sample bundle" at bounding box center [752, 335] width 508 height 22
click at [533, 324] on textarea "a sample bundle" at bounding box center [752, 335] width 508 height 22
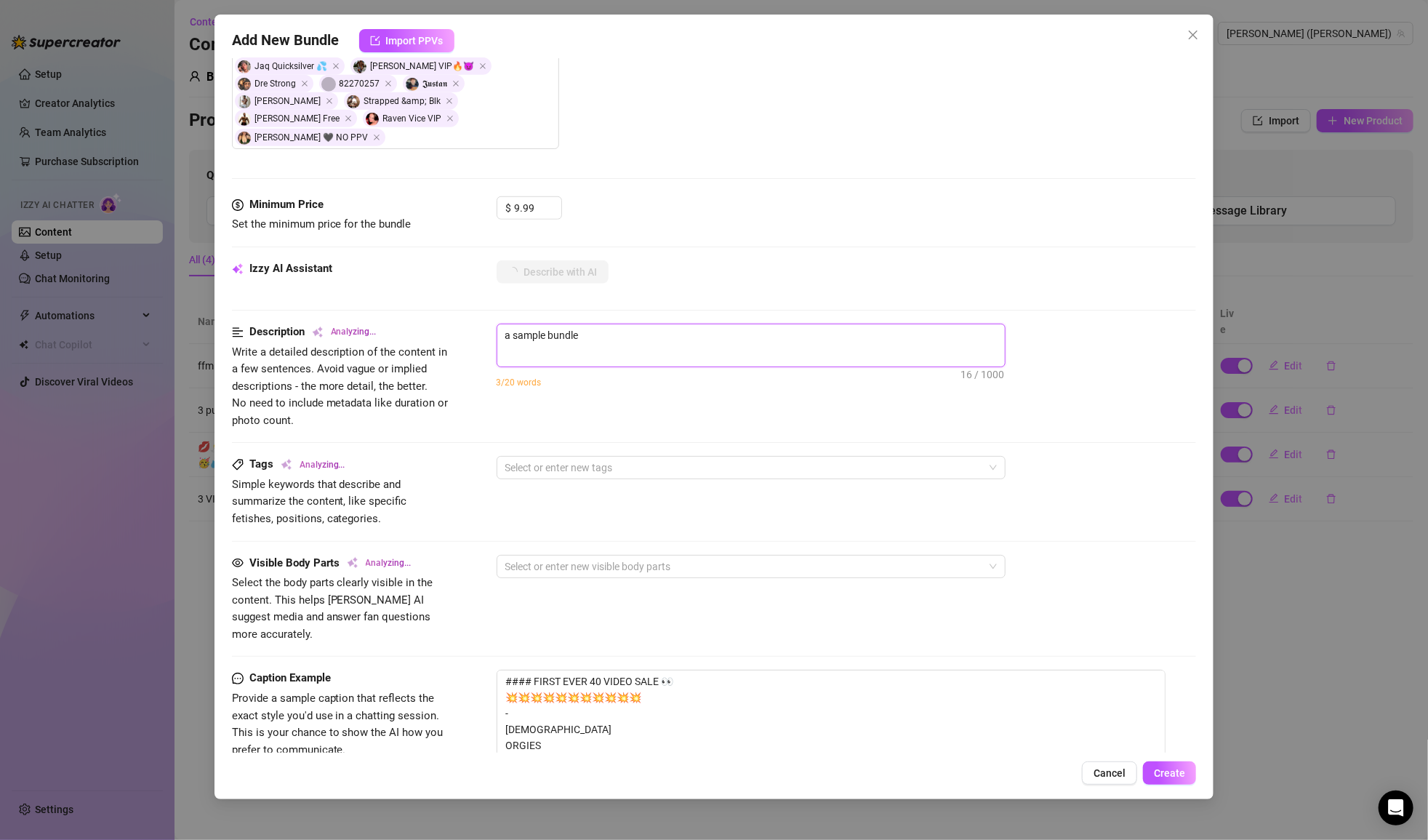
click at [533, 324] on textarea "a sample bundle" at bounding box center [752, 335] width 508 height 22
click at [601, 324] on textarea "a 40 video bundle" at bounding box center [752, 335] width 508 height 22
click at [511, 324] on textarea "a 40 video bundle featuring something from every porn category you can dream of…" at bounding box center [752, 343] width 508 height 38
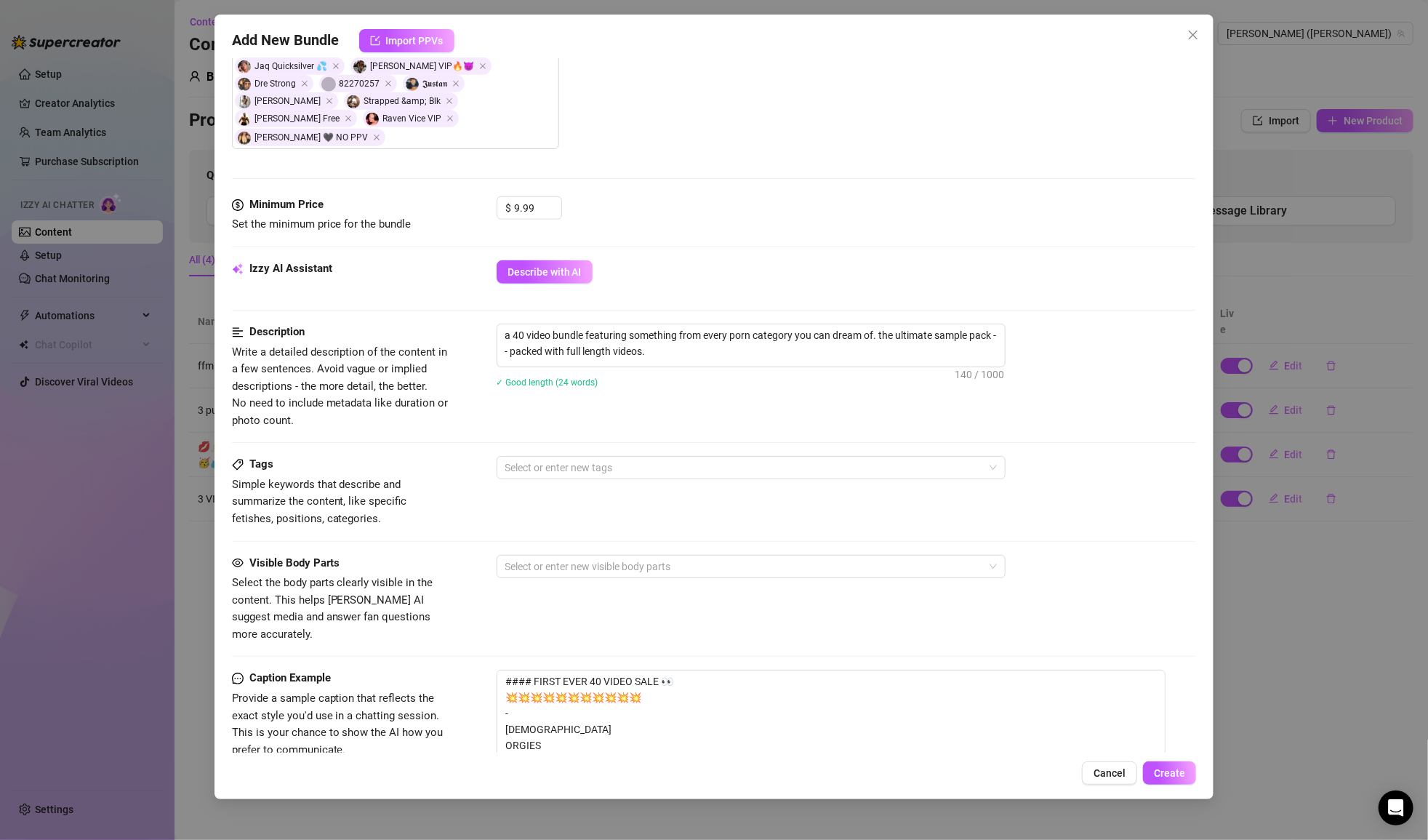
click at [623, 374] on div "✓ Good length (24 words)" at bounding box center [847, 382] width 700 height 16
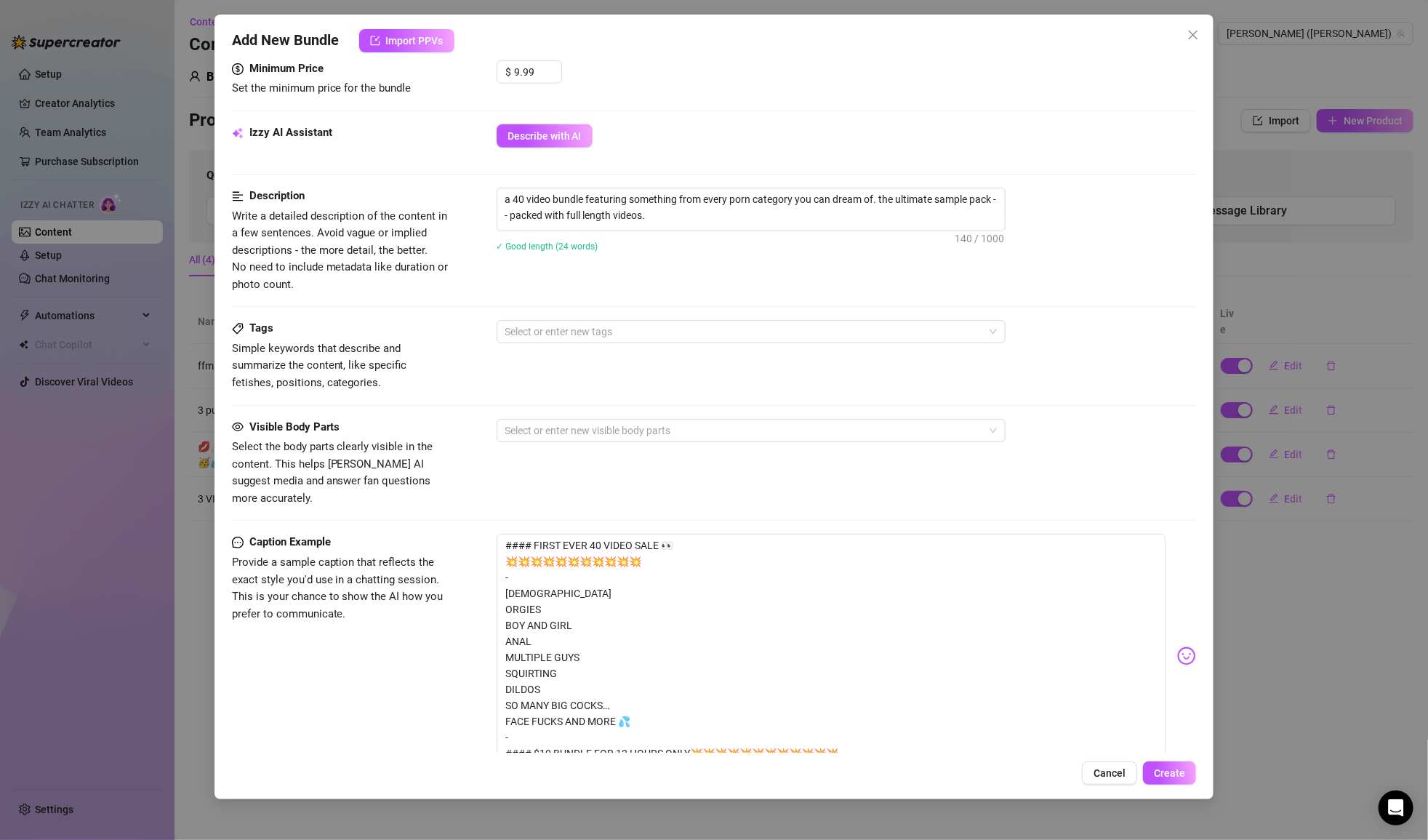
scroll to position [871, 0]
click at [658, 320] on div at bounding box center [744, 330] width 488 height 21
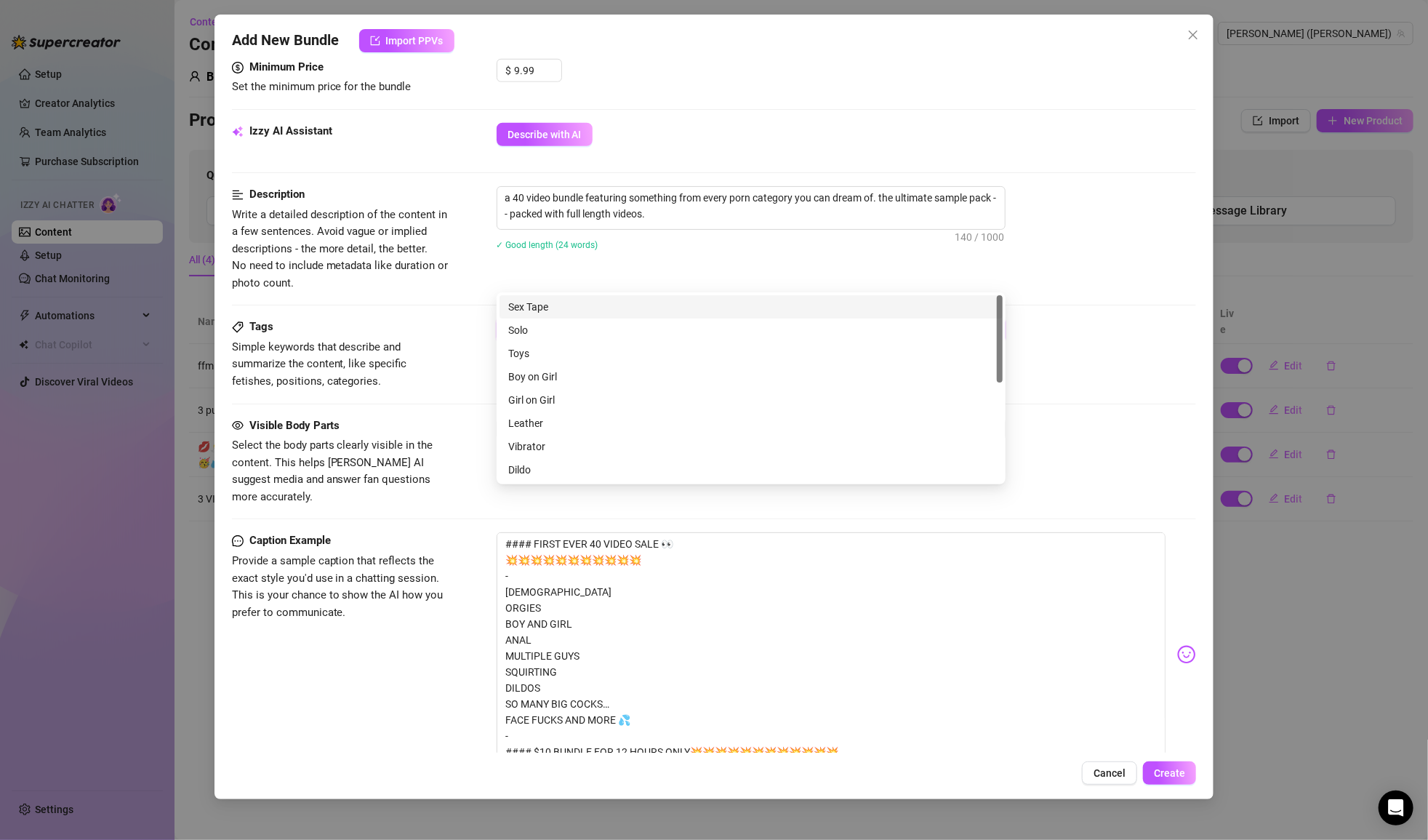
click at [607, 307] on div "Sex Tape" at bounding box center [752, 306] width 486 height 16
click at [577, 327] on div "Solo" at bounding box center [752, 330] width 486 height 16
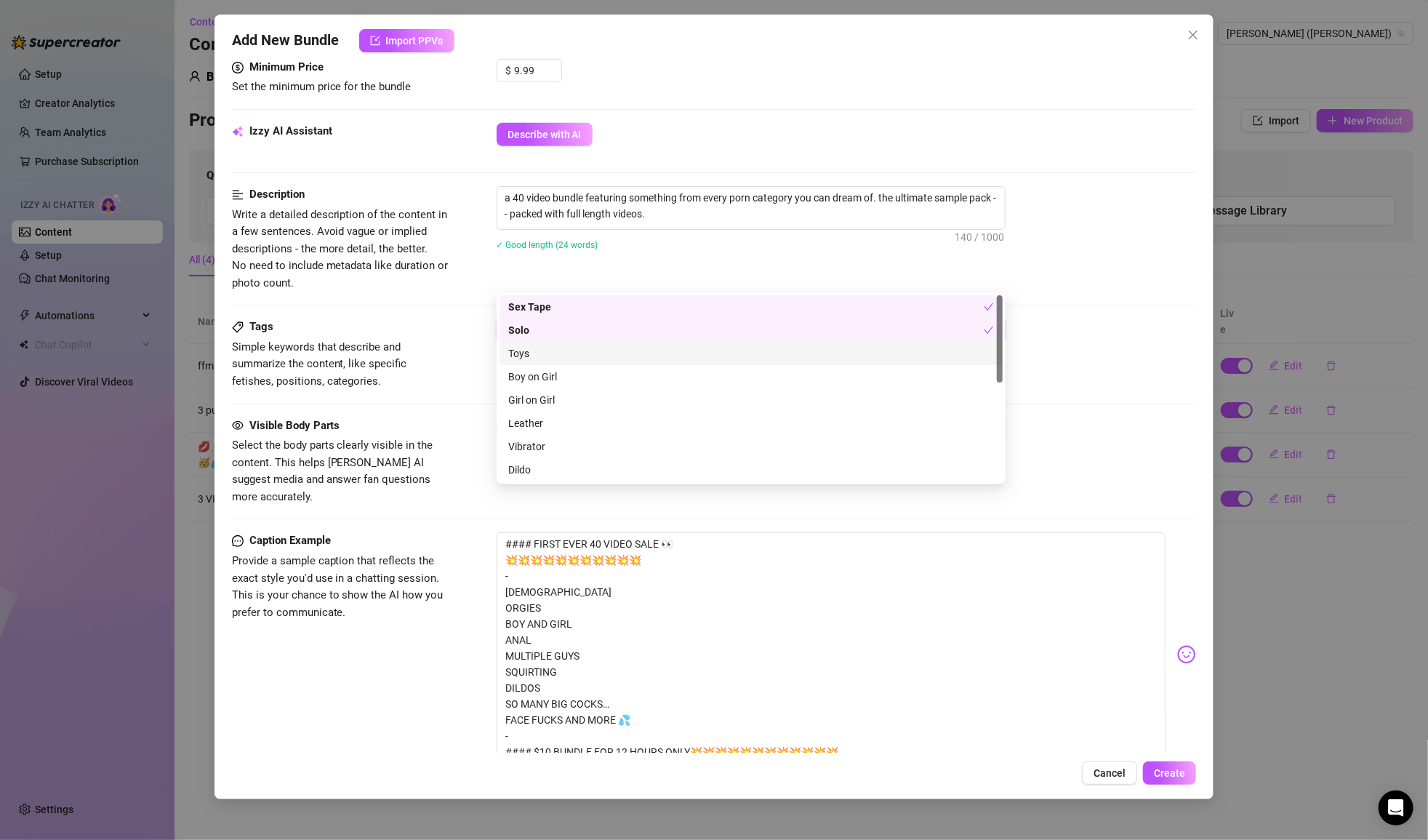
click at [572, 354] on div "Toys" at bounding box center [752, 353] width 486 height 16
click at [570, 371] on div "Boy on Girl" at bounding box center [752, 377] width 486 height 16
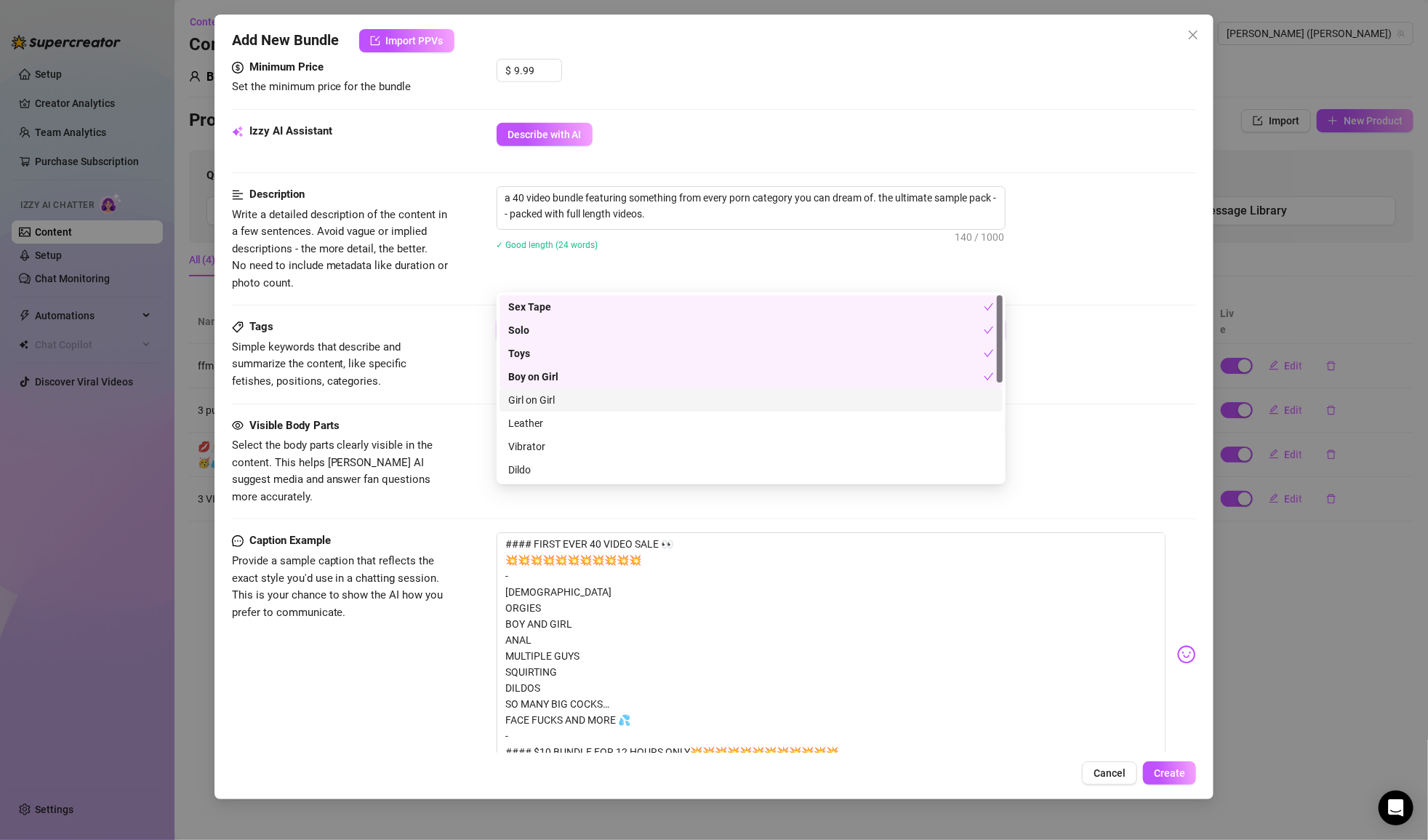
click at [569, 410] on div "Girl on Girl" at bounding box center [751, 400] width 503 height 23
click at [570, 422] on div "Leather" at bounding box center [752, 423] width 486 height 16
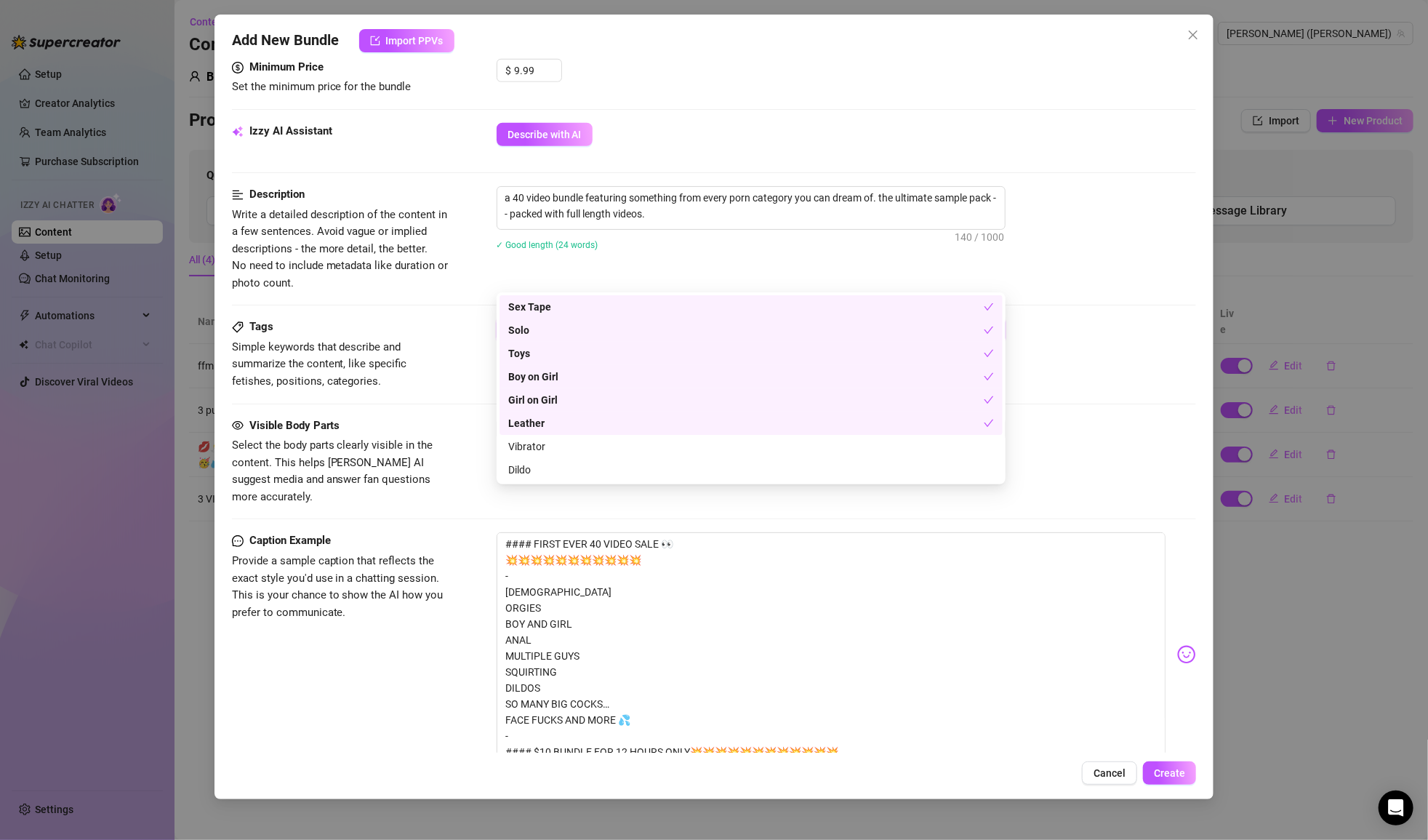
click at [568, 423] on div "Leather" at bounding box center [747, 423] width 476 height 16
click at [568, 443] on div "Vibrator" at bounding box center [752, 446] width 486 height 16
click at [568, 467] on div "Dildo" at bounding box center [752, 470] width 486 height 16
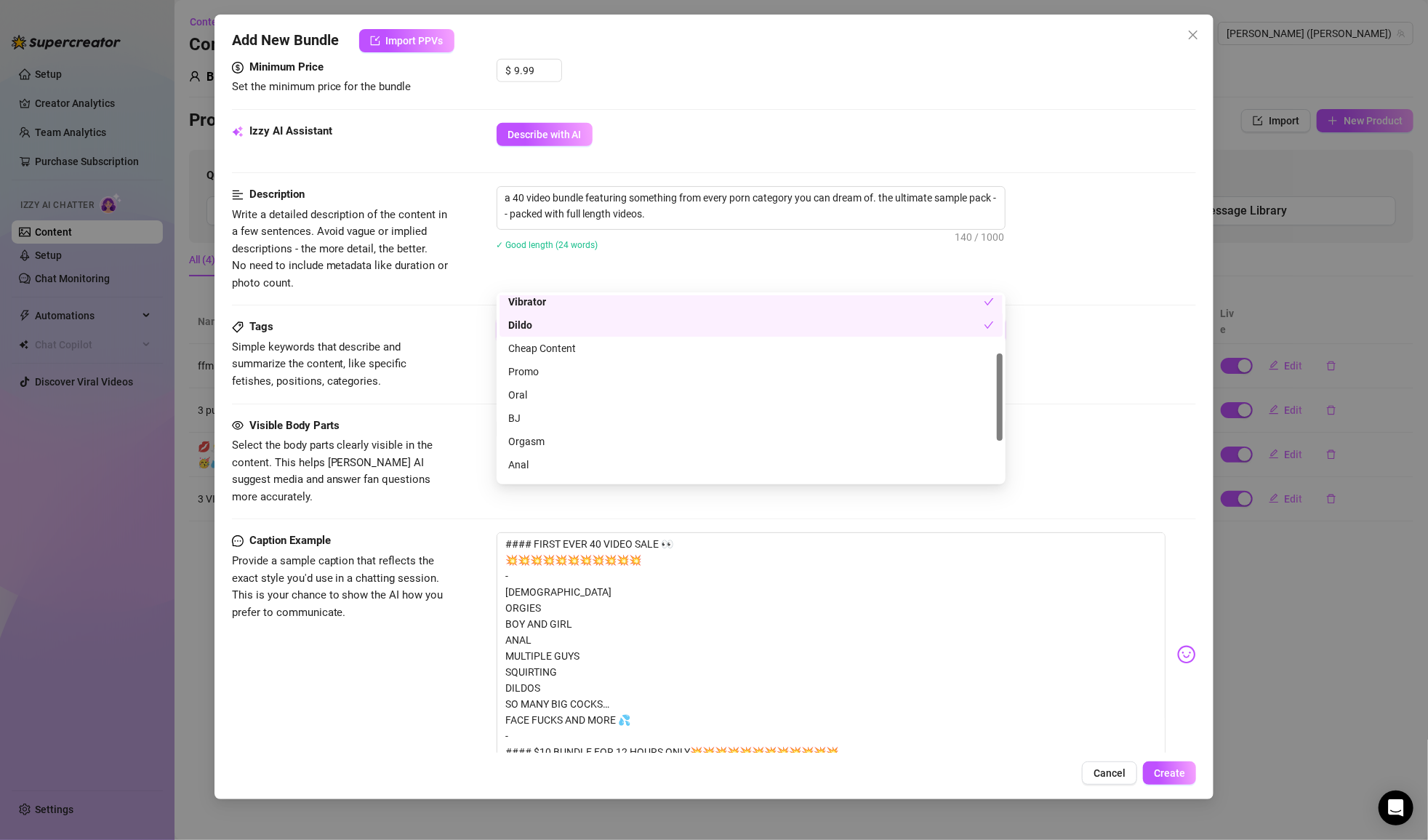
scroll to position [153, 0]
click at [563, 345] on div "Cheap Content" at bounding box center [752, 340] width 486 height 16
click at [556, 369] on div "Promo" at bounding box center [752, 364] width 486 height 16
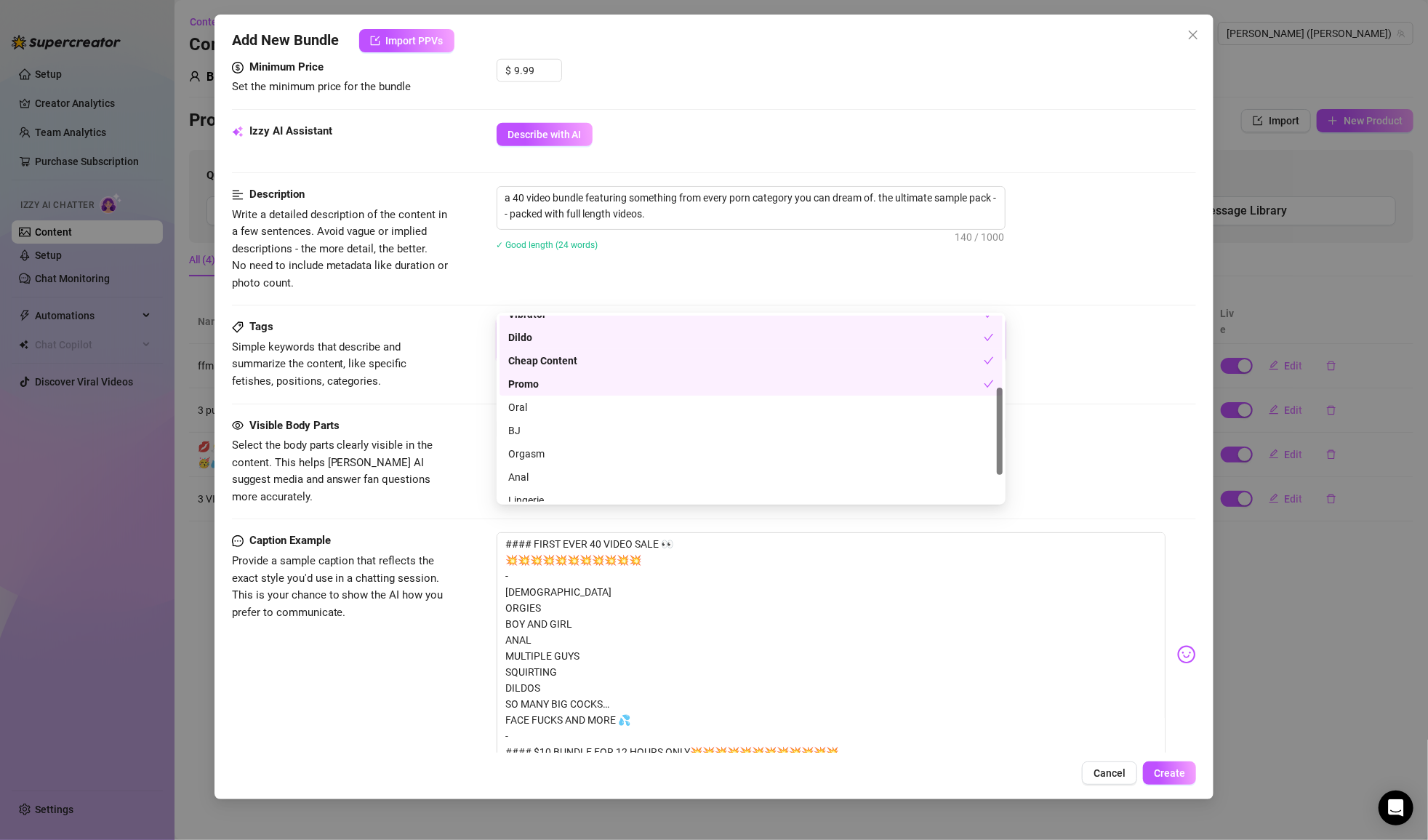
click at [544, 386] on div "Promo" at bounding box center [747, 384] width 476 height 16
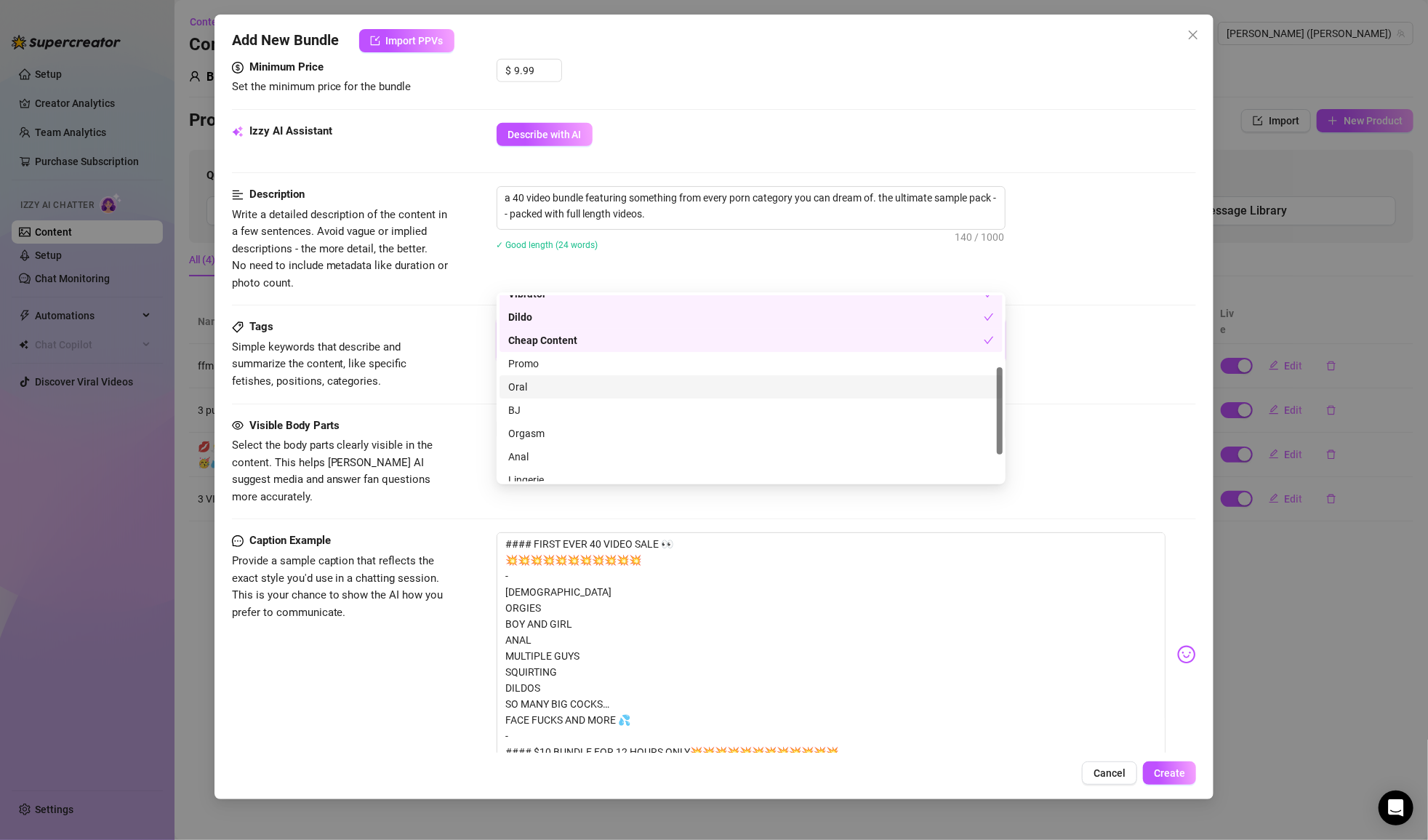
click at [537, 388] on div "Oral" at bounding box center [752, 387] width 486 height 16
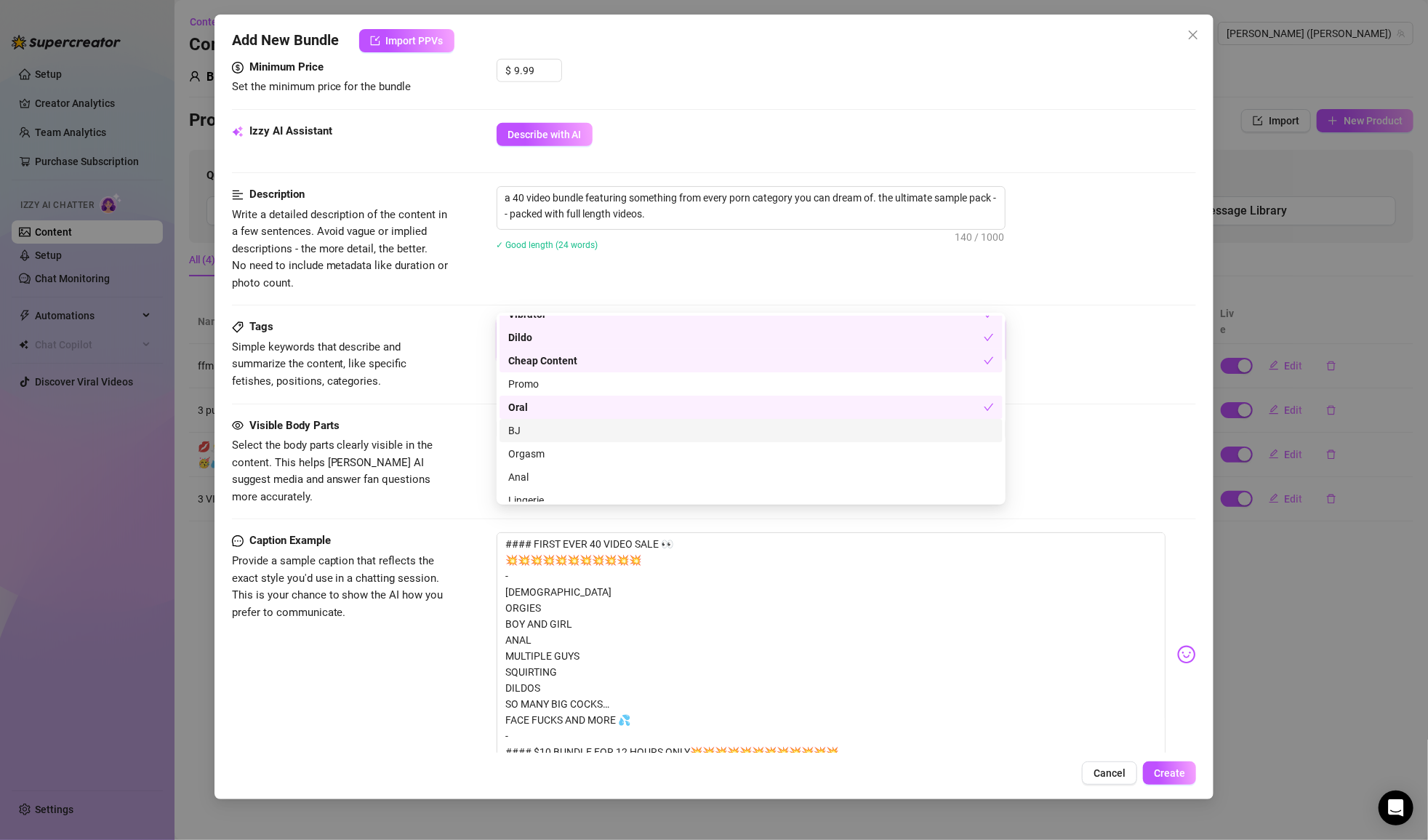
click at [528, 440] on div "BJ" at bounding box center [751, 429] width 503 height 23
click at [533, 451] on div "Orgasm" at bounding box center [752, 453] width 486 height 16
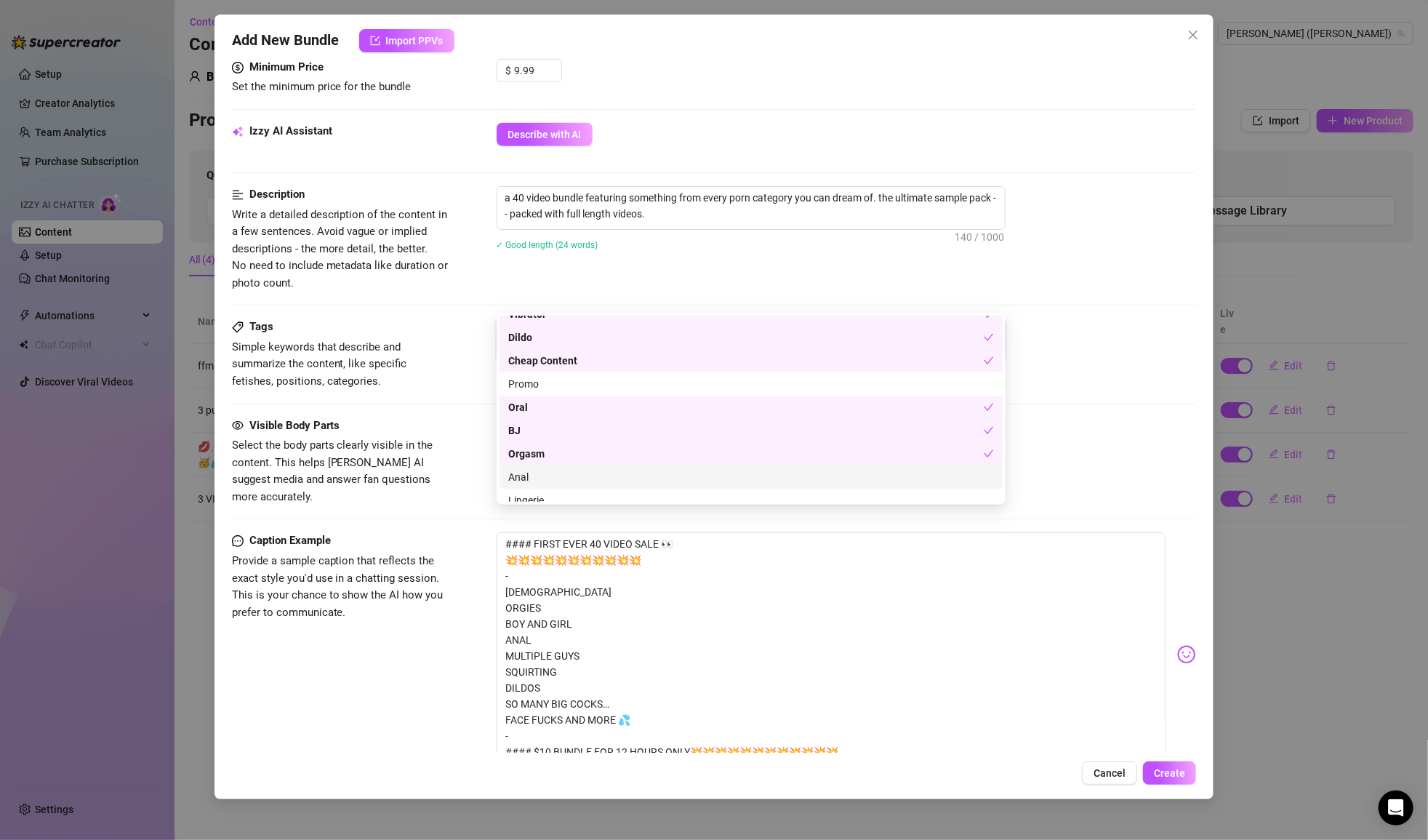
click at [533, 473] on div "Anal" at bounding box center [752, 477] width 486 height 16
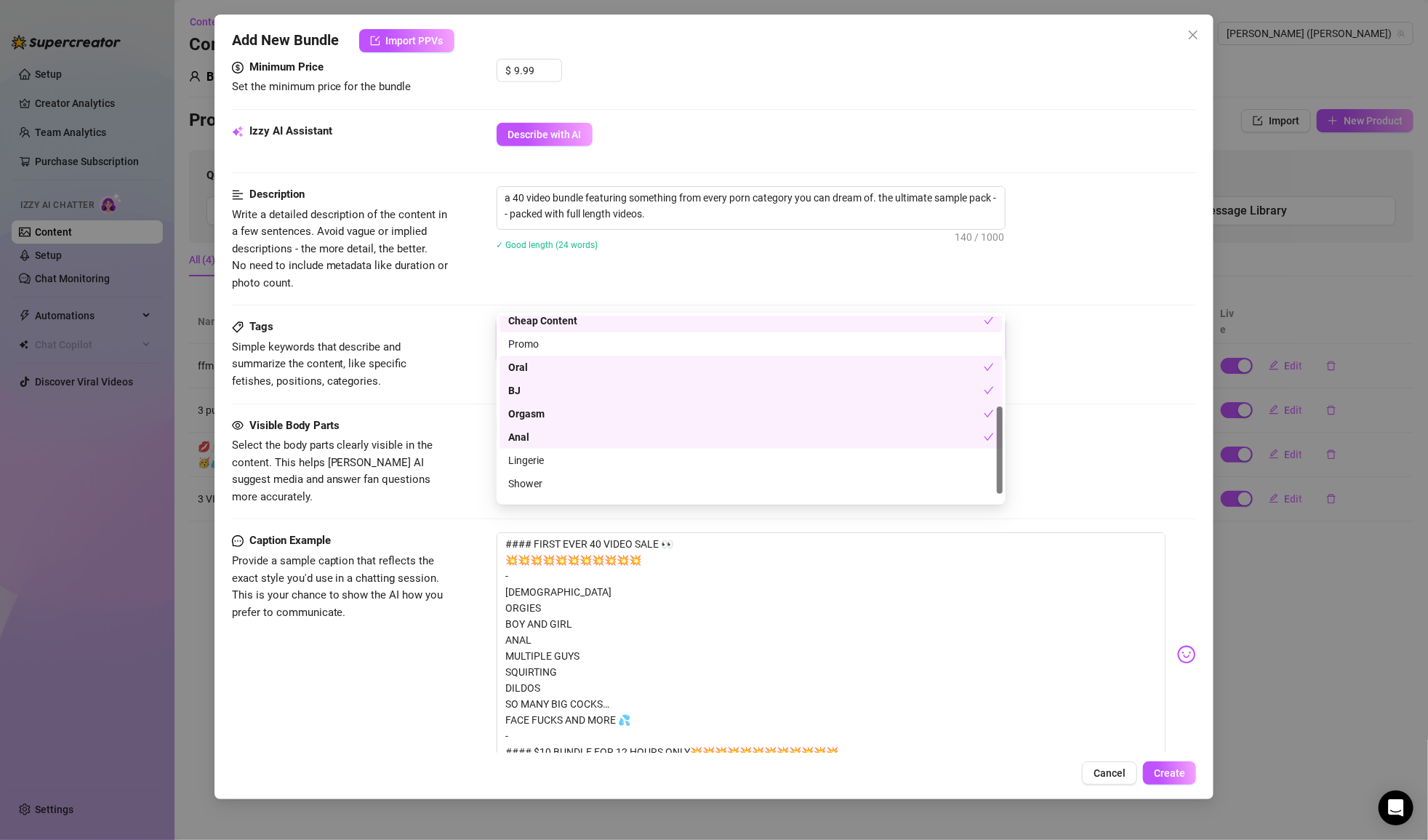
scroll to position [209, 0]
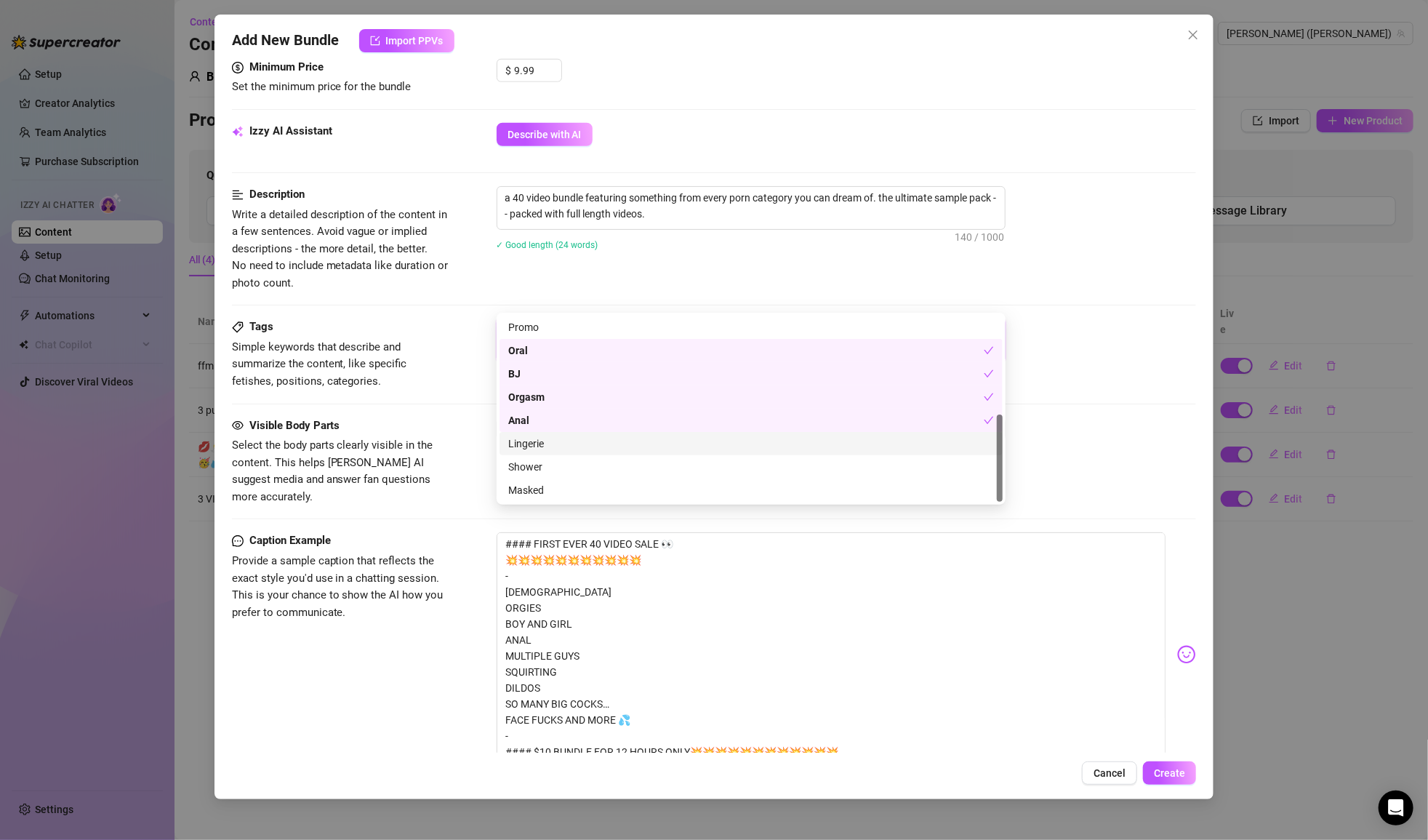
click at [538, 441] on div "Lingerie" at bounding box center [752, 443] width 486 height 16
click at [539, 470] on div "Shower" at bounding box center [752, 467] width 486 height 16
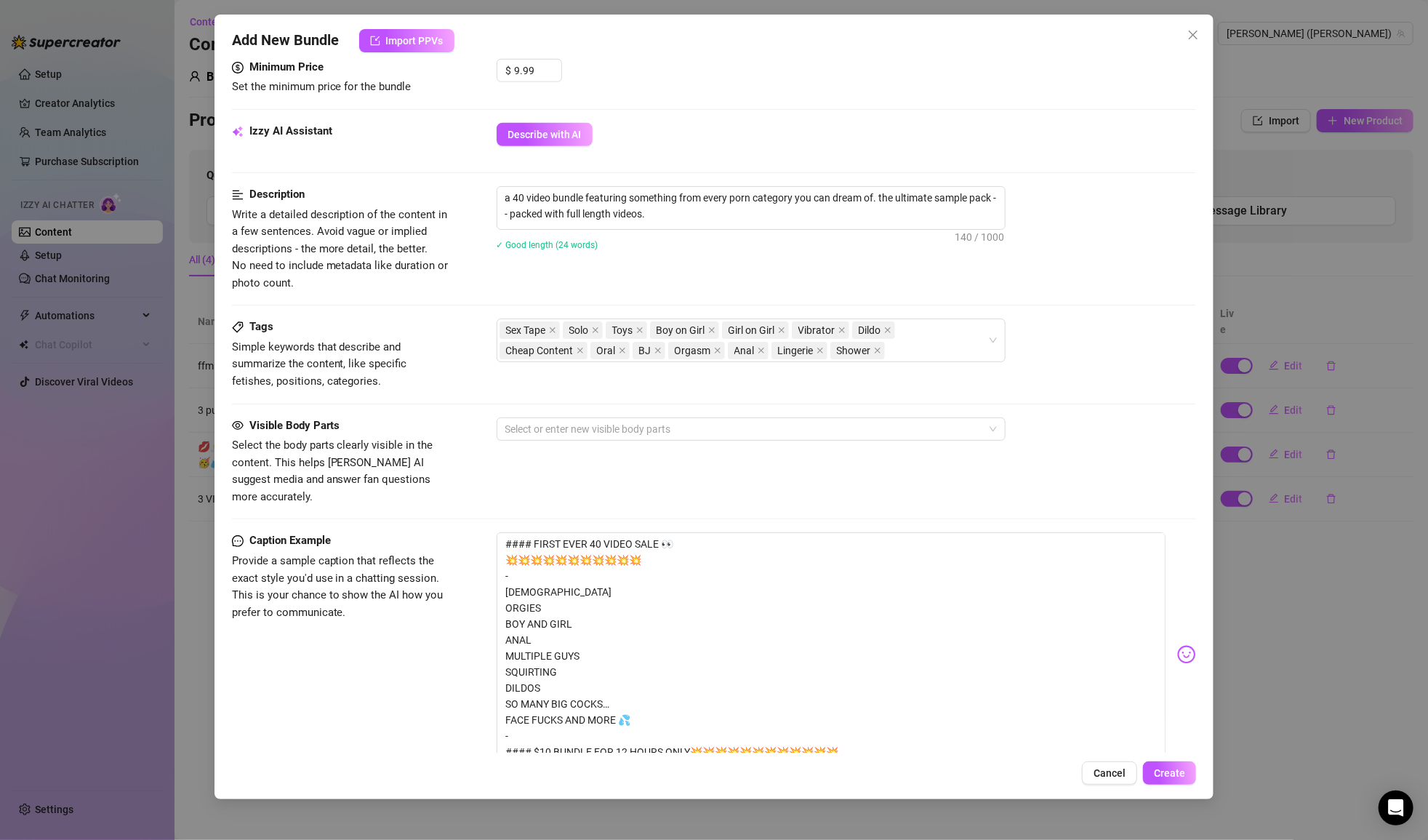
click at [1043, 318] on div "Sex Tape Solo Toys Boy on Girl Girl on Girl Vibrator Dildo Cheap Content Oral B…" at bounding box center [847, 340] width 700 height 44
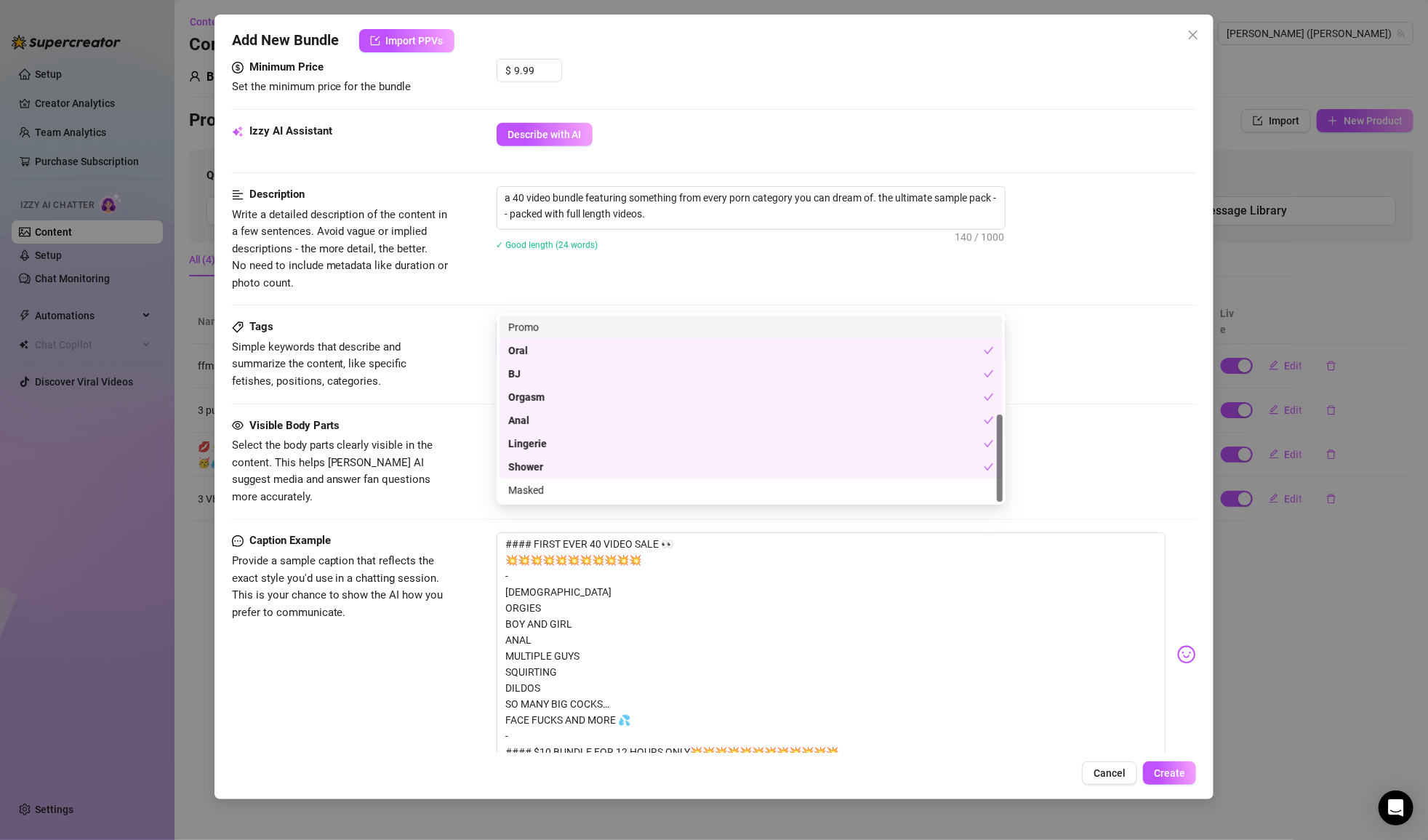
click at [860, 320] on div "Sex Tape Solo Toys Boy on Girl Girl on Girl Vibrator Dildo Cheap Content Oral B…" at bounding box center [744, 340] width 488 height 41
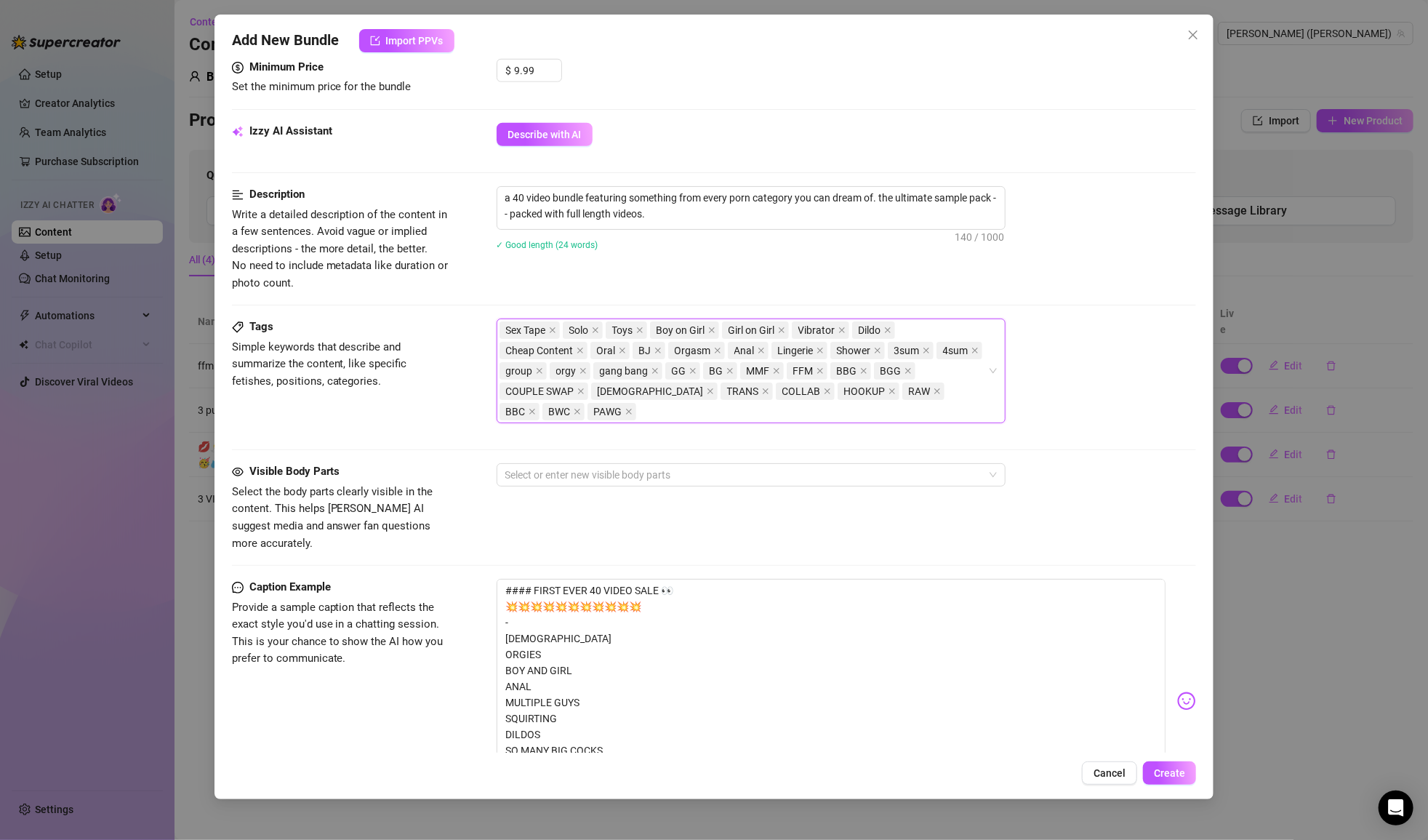
click at [1001, 338] on div "Sex Tape Solo Toys Boy on Girl Girl on Girl Vibrator Dildo Cheap Content Oral B…" at bounding box center [751, 371] width 509 height 105
click at [1045, 342] on div "Sex Tape, Solo, Toys, Boy on Girl, Girl on Girl, Vibrator, Dildo, Cheap Content…" at bounding box center [847, 371] width 700 height 105
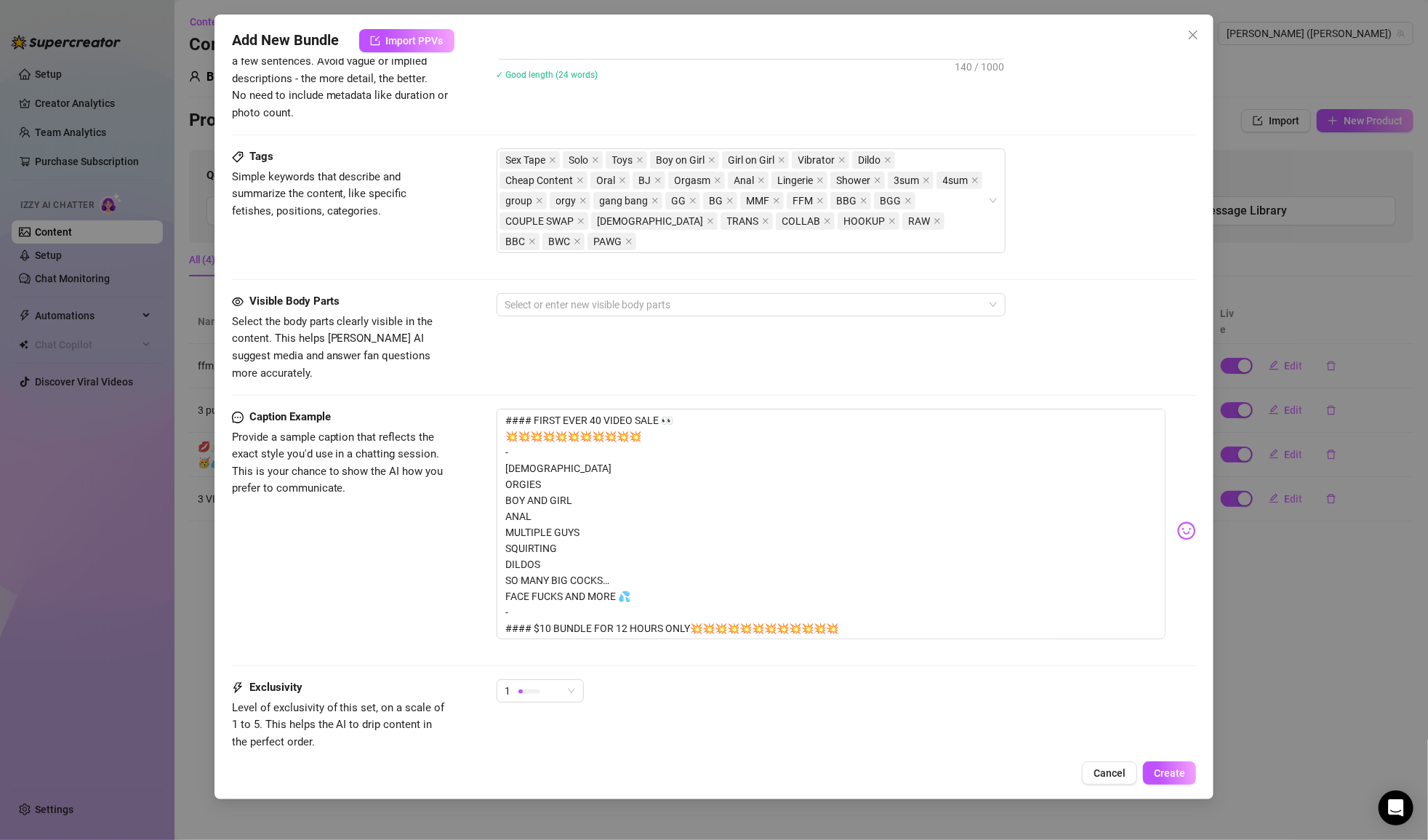
scroll to position [1055, 0]
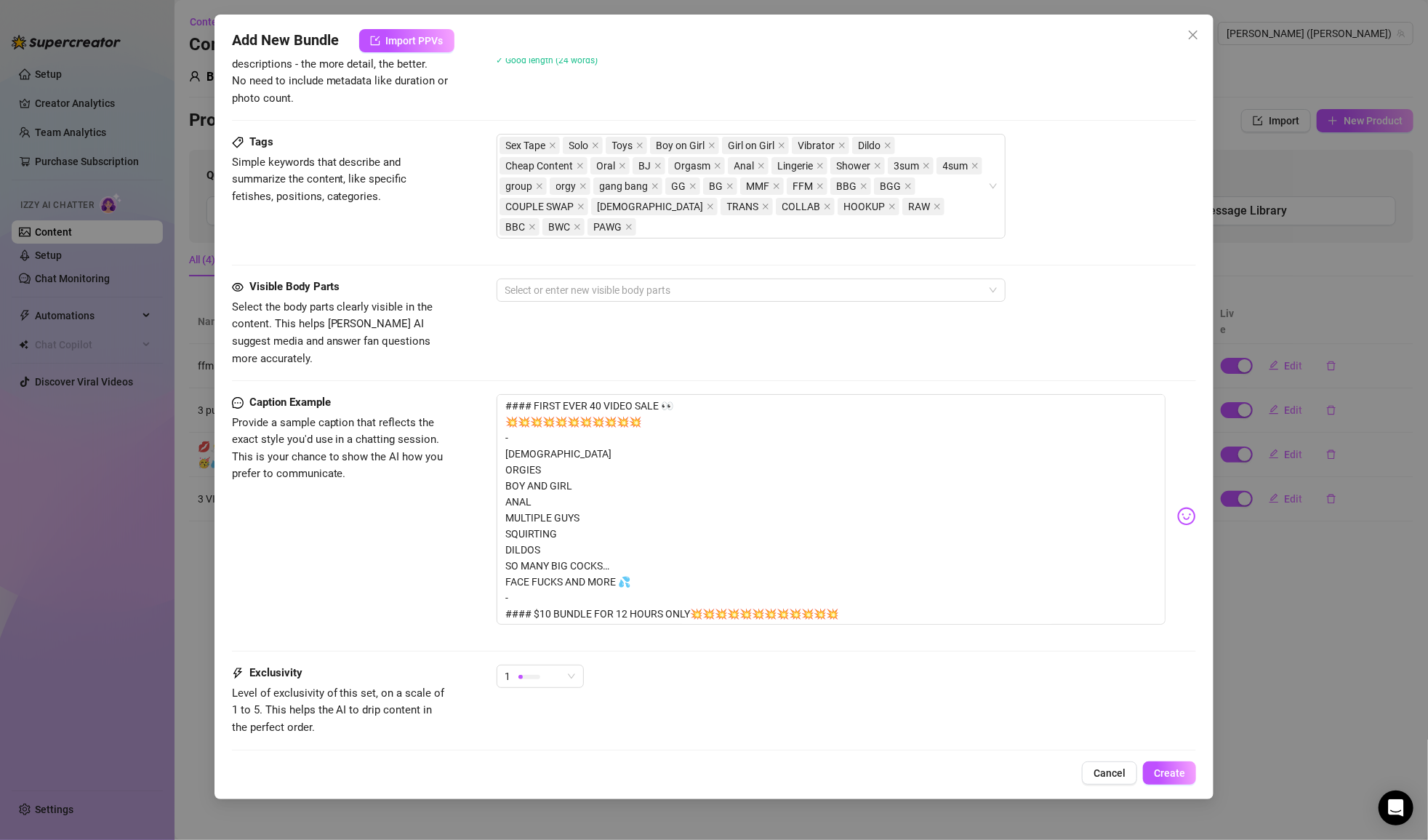
click at [942, 279] on div "Visible Body Parts Select the body parts clearly visible in the content. This h…" at bounding box center [714, 322] width 965 height 88
click at [930, 280] on div at bounding box center [744, 290] width 488 height 21
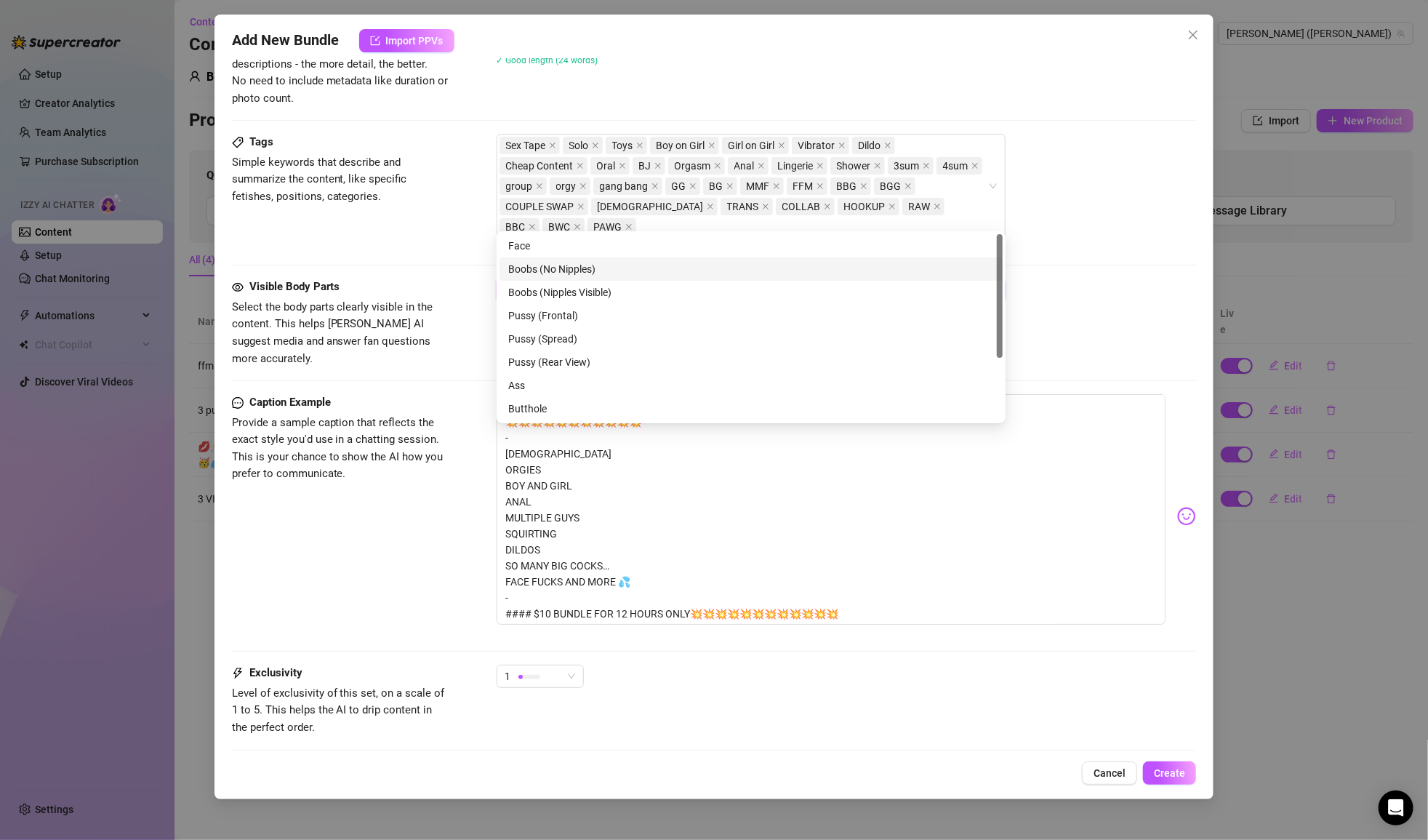
click at [619, 250] on div "Face" at bounding box center [752, 246] width 486 height 16
click at [621, 265] on div "Boobs (No Nipples)" at bounding box center [752, 269] width 486 height 16
click at [621, 280] on div "Face Boobs (No Nipples) Boobs (Nipples Visible) Pussy (Frontal) Pussy (Spread) …" at bounding box center [751, 350] width 503 height 233
click at [616, 309] on div "Pussy (Frontal)" at bounding box center [752, 315] width 486 height 16
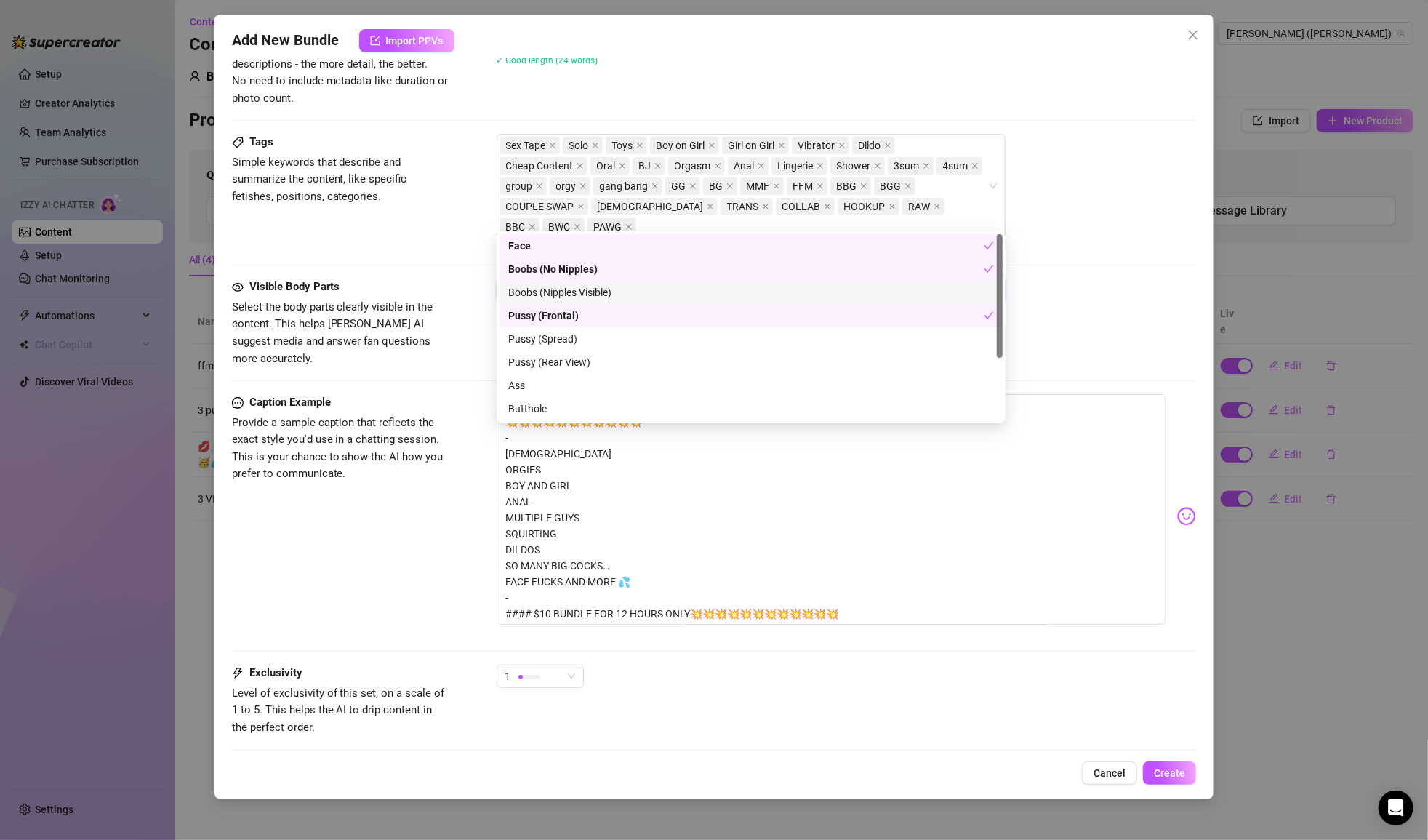
click at [616, 300] on div "Boobs (Nipples Visible)" at bounding box center [752, 293] width 486 height 16
click at [609, 336] on div "Pussy (Spread)" at bounding box center [752, 339] width 486 height 16
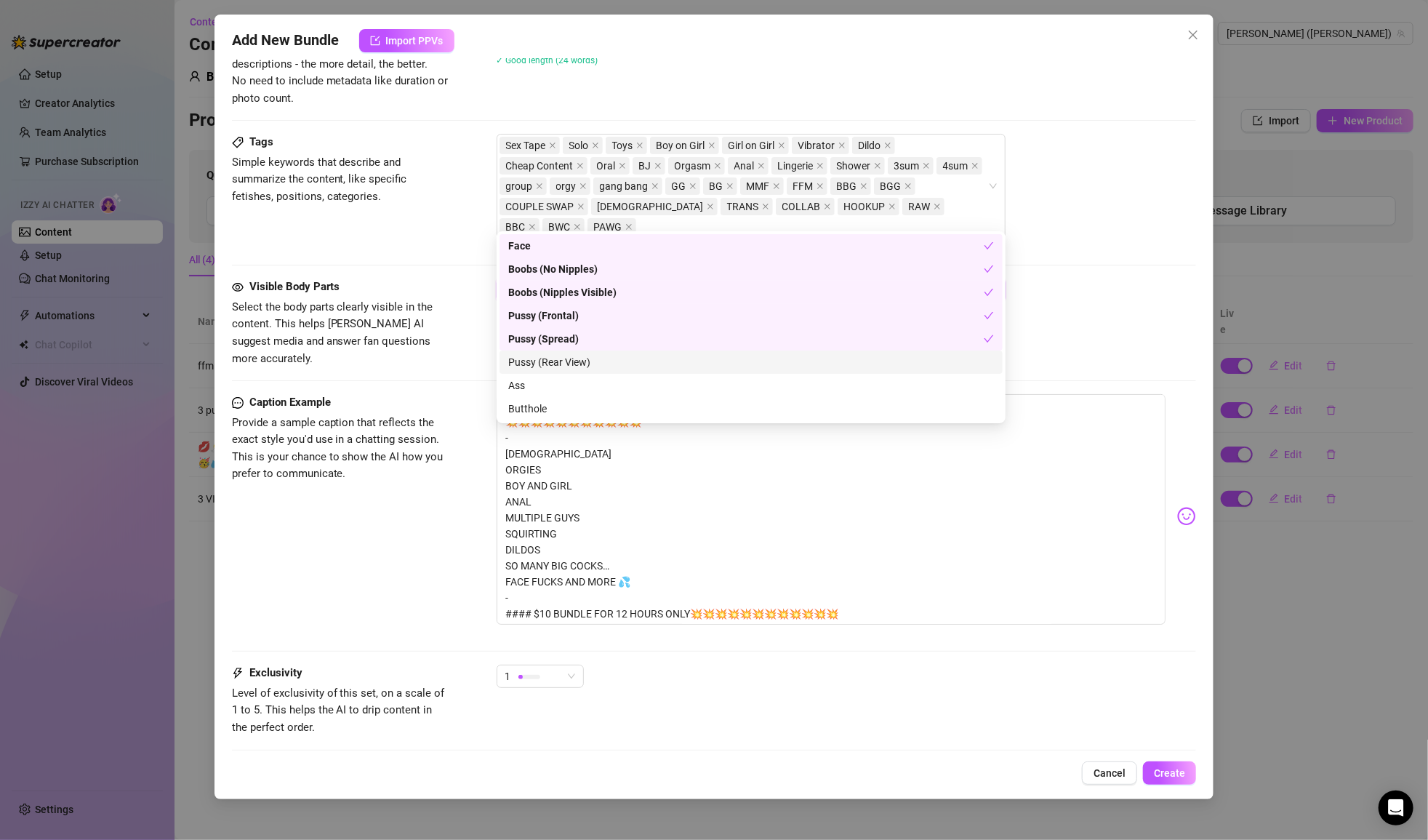
click at [604, 372] on div "Pussy (Rear View)" at bounding box center [751, 361] width 503 height 23
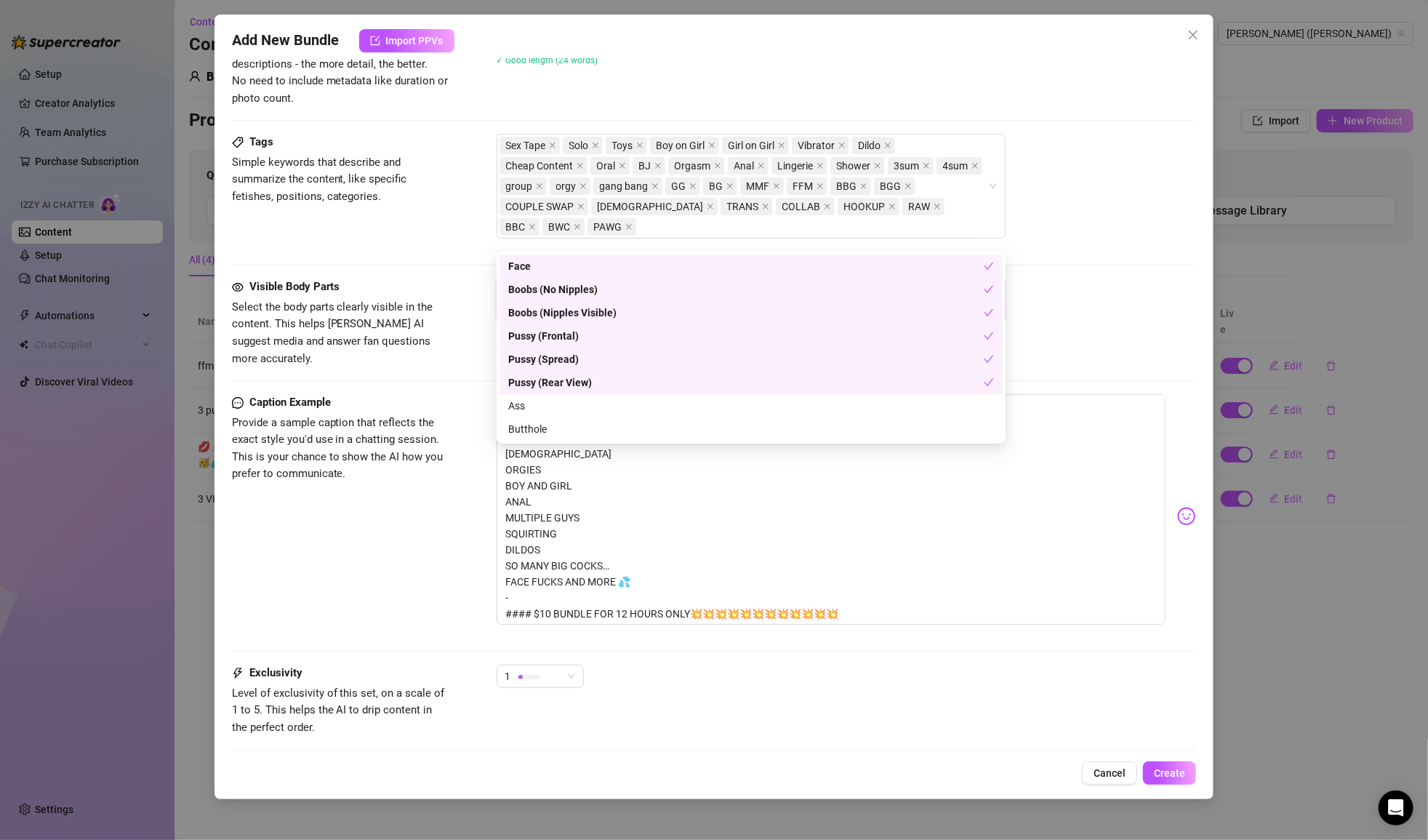
click at [604, 383] on div "Pussy (Rear View)" at bounding box center [747, 383] width 476 height 16
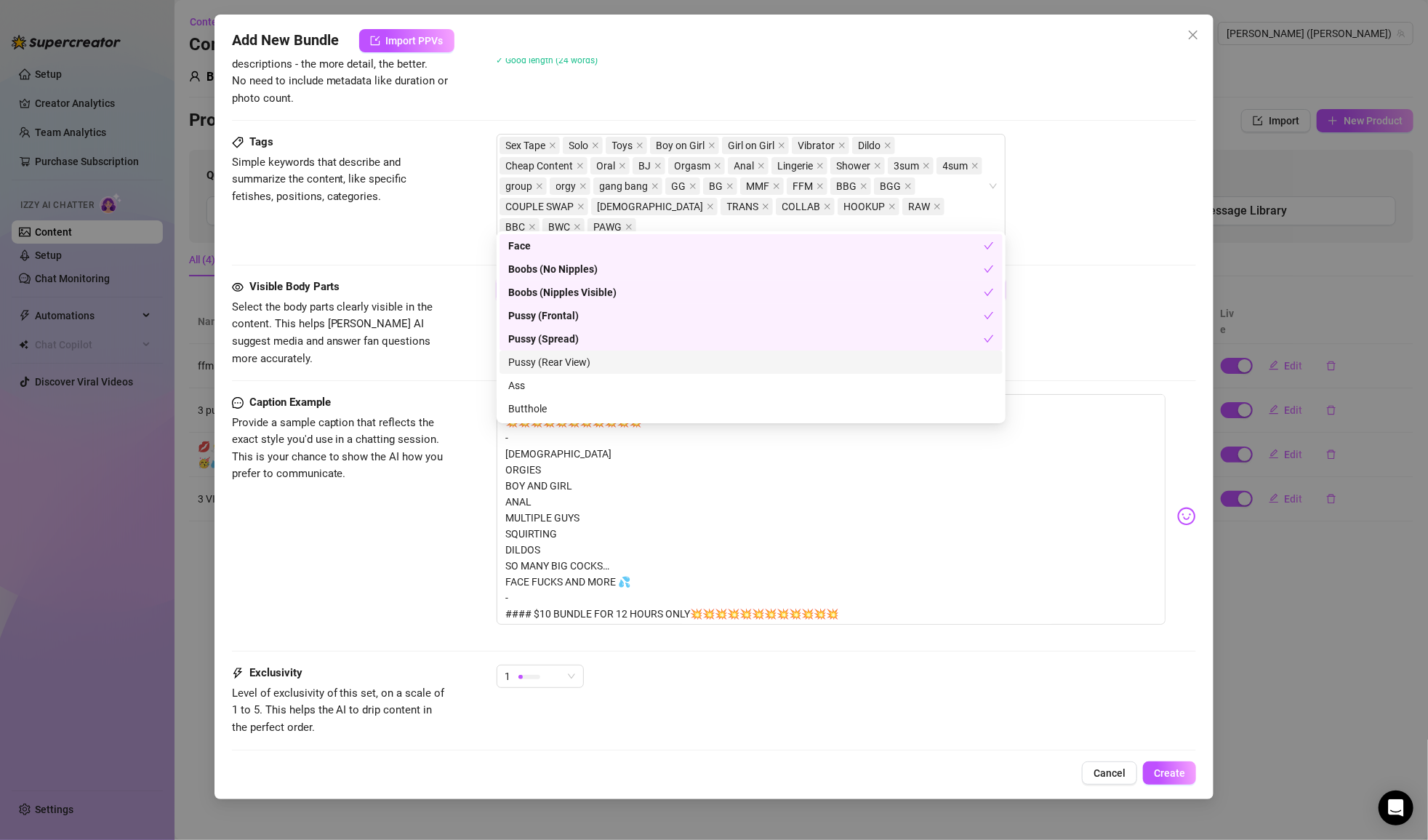
click at [596, 367] on div "Pussy (Rear View)" at bounding box center [752, 362] width 486 height 16
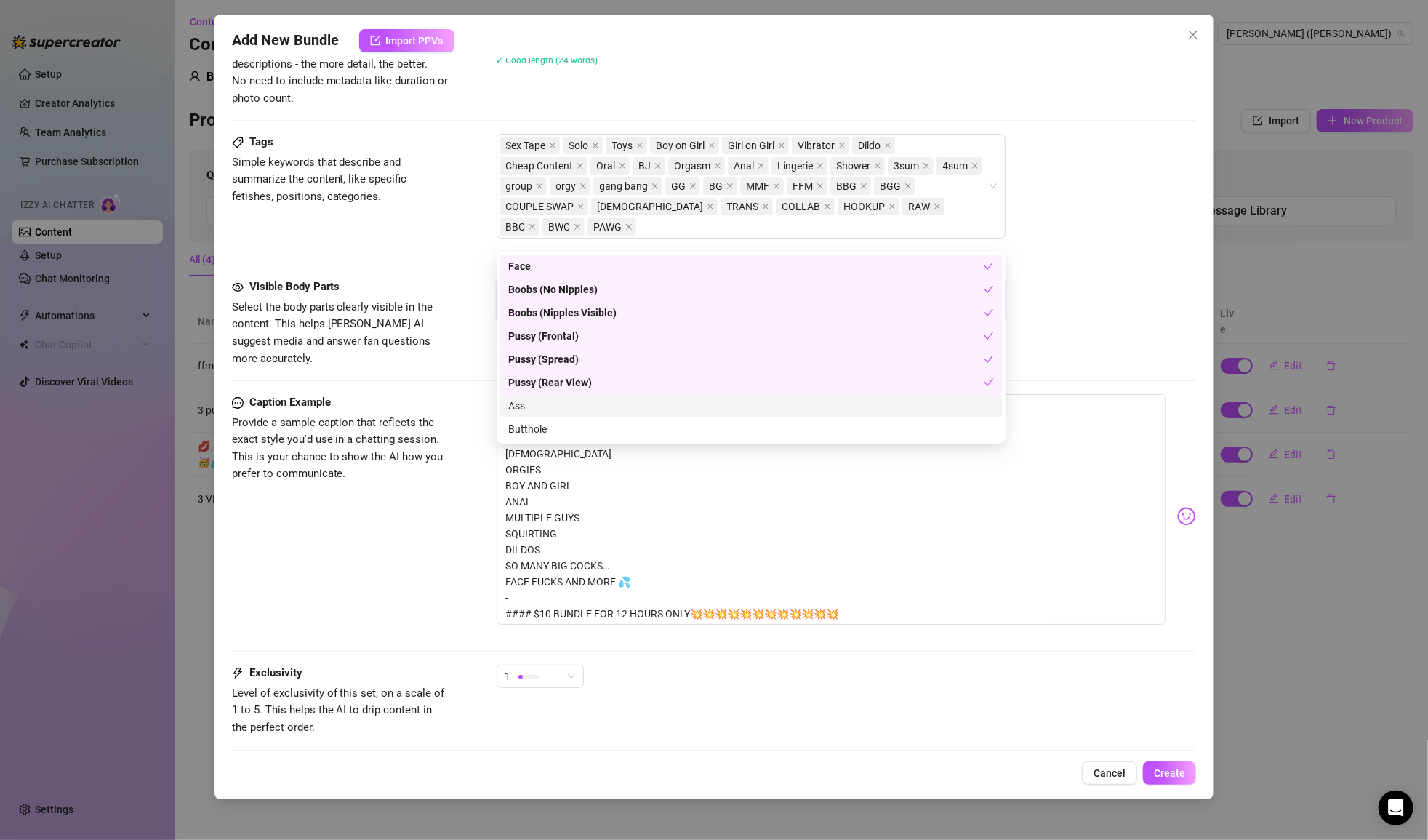
click at [590, 399] on div "Ass" at bounding box center [752, 406] width 486 height 16
click at [590, 429] on div "Butthole" at bounding box center [752, 429] width 486 height 16
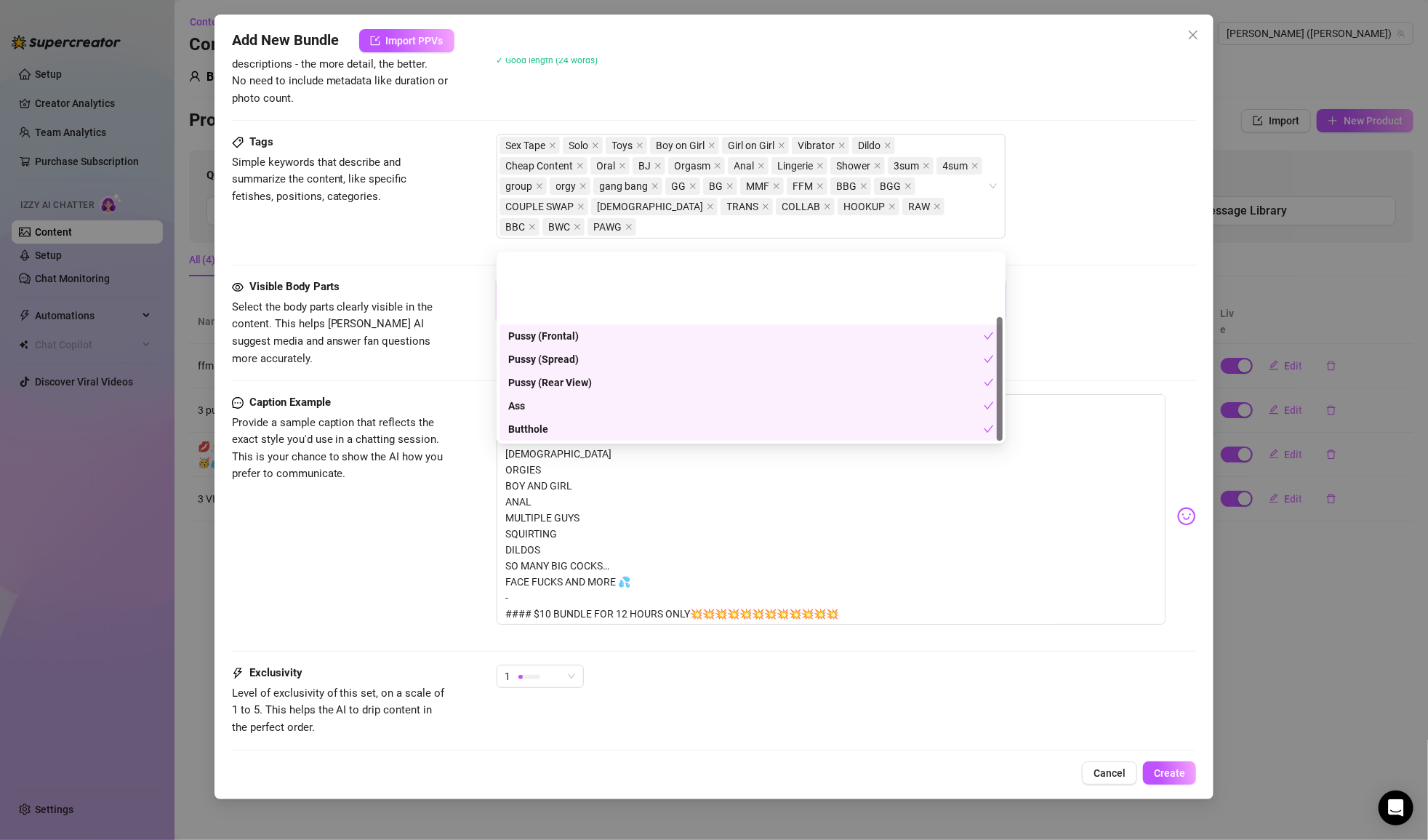
scroll to position [92, 0]
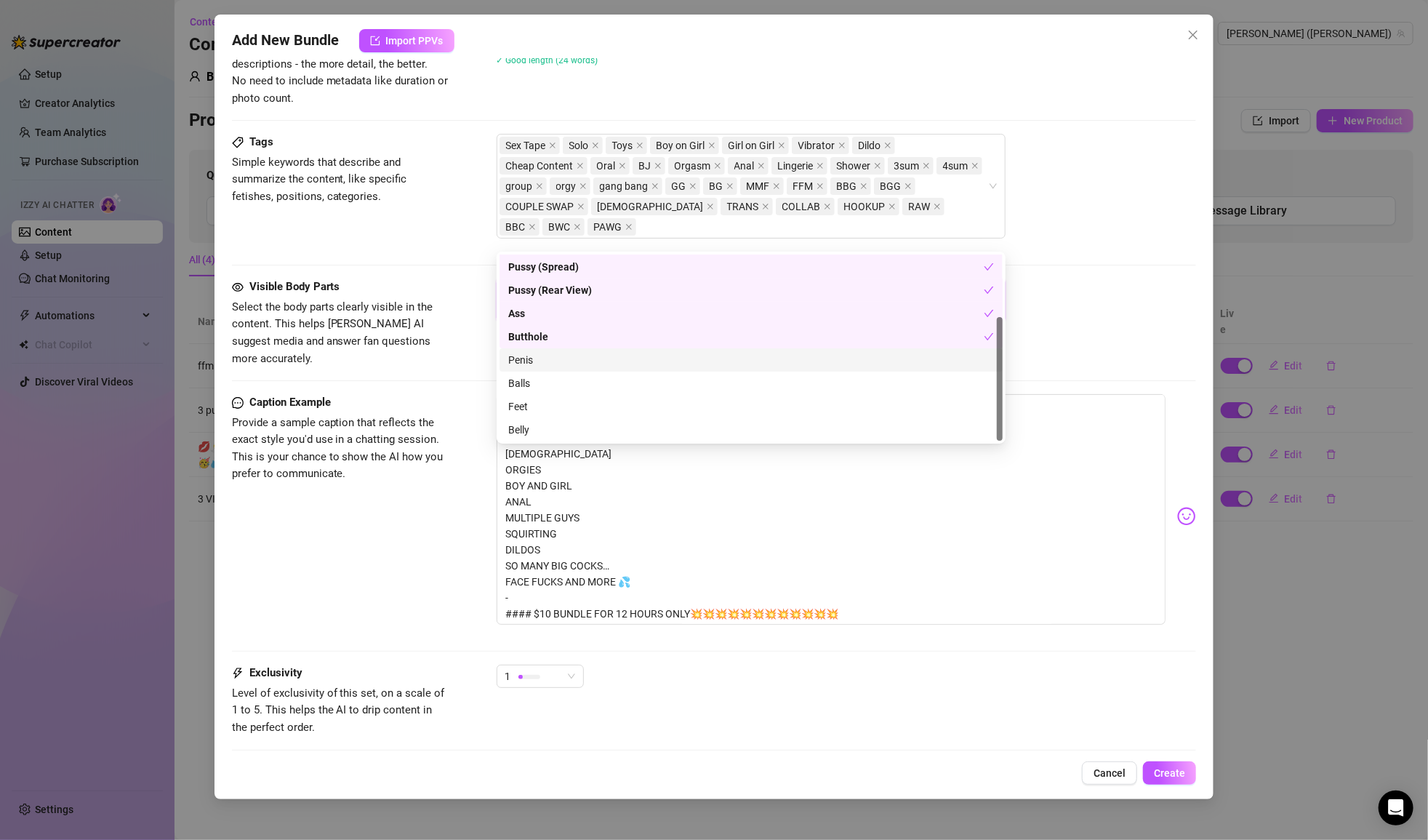
click at [574, 356] on div "Penis" at bounding box center [752, 360] width 486 height 16
click at [572, 384] on div "Balls" at bounding box center [752, 383] width 486 height 16
click at [571, 417] on div "Feet" at bounding box center [751, 406] width 503 height 23
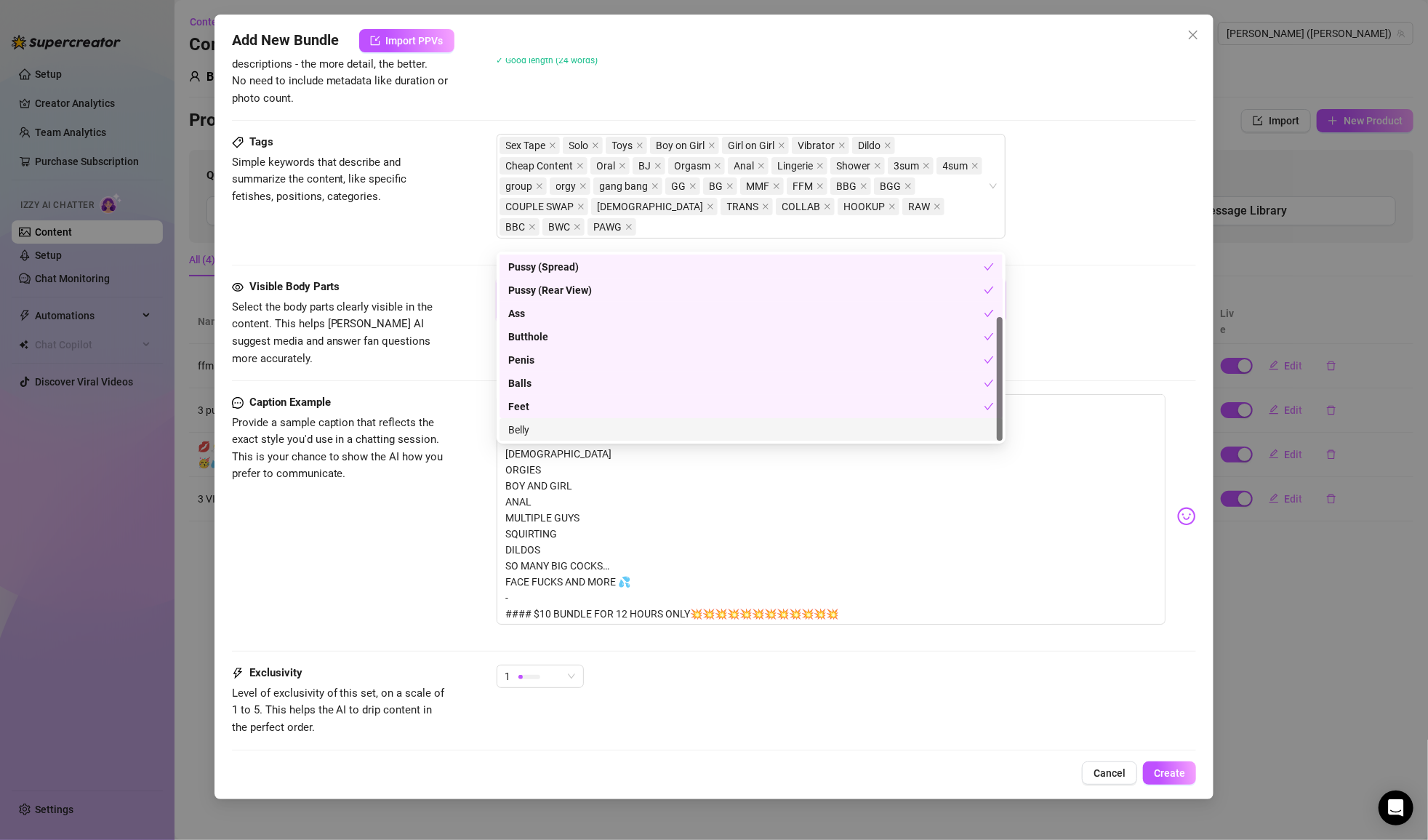
click at [571, 431] on div "Belly" at bounding box center [752, 429] width 486 height 16
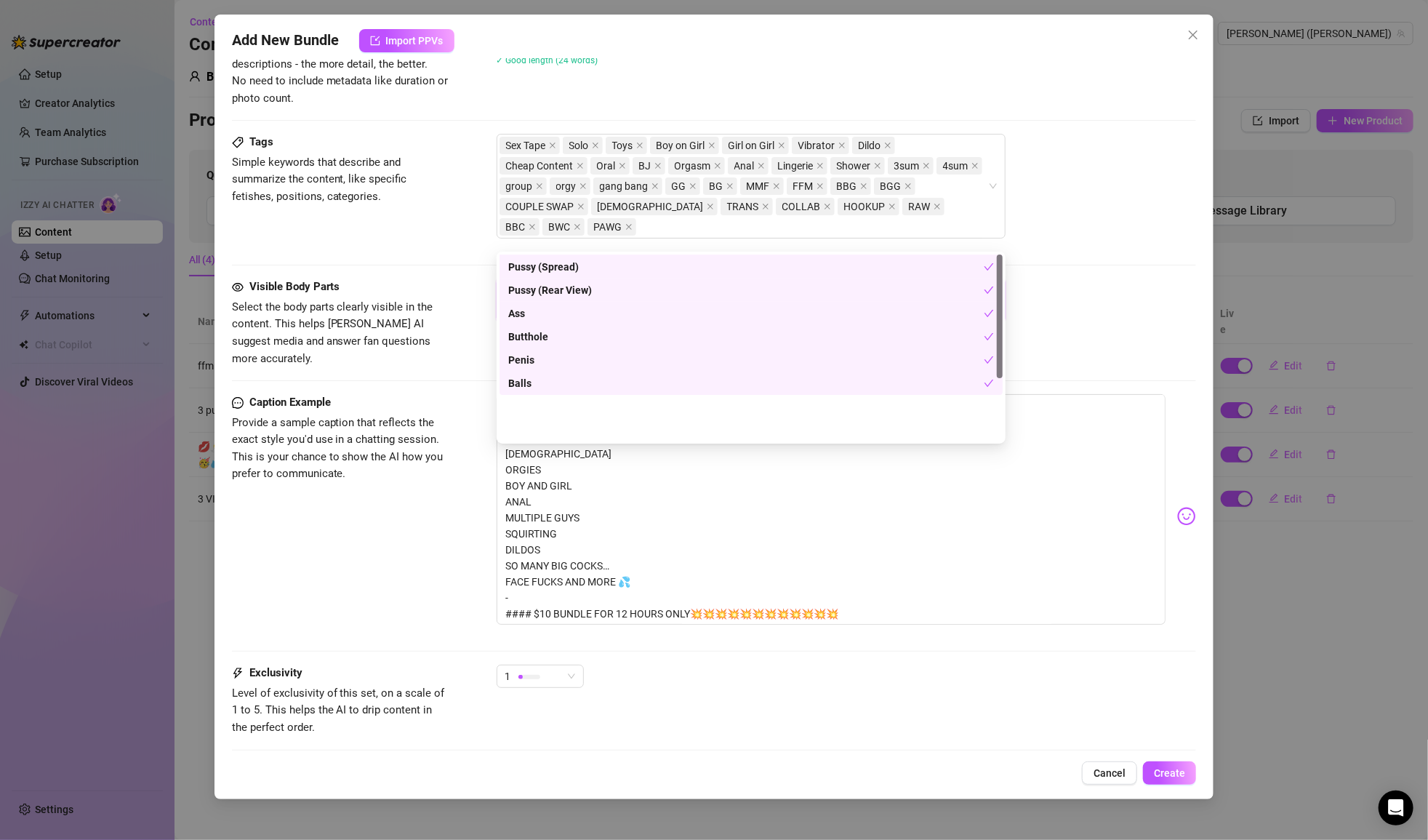
scroll to position [0, 0]
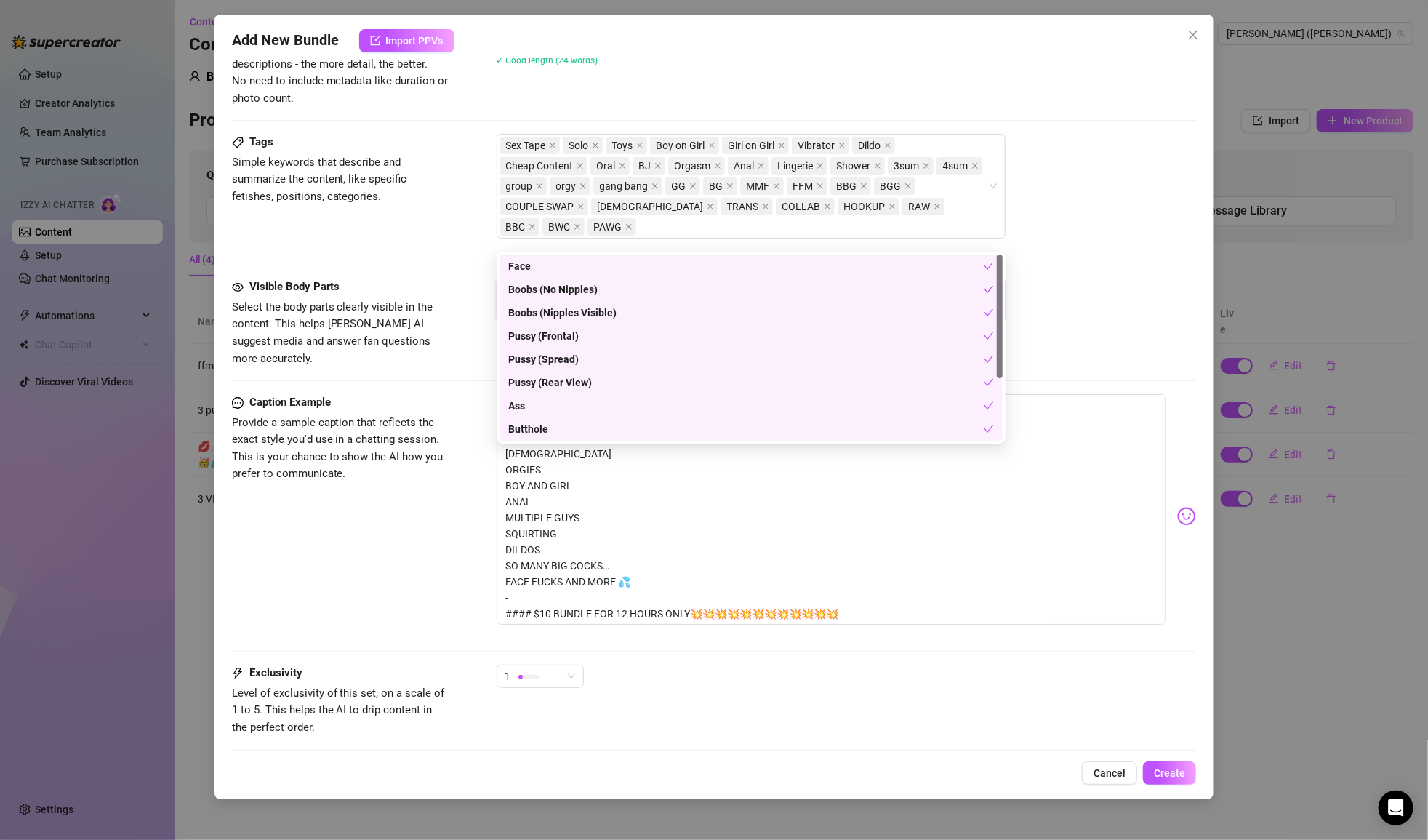
click at [1041, 279] on div "Face Boobs (No Nipples) Pussy (Frontal) Boobs (Nipples Visible) Pussy (Spread) …" at bounding box center [847, 300] width 700 height 44
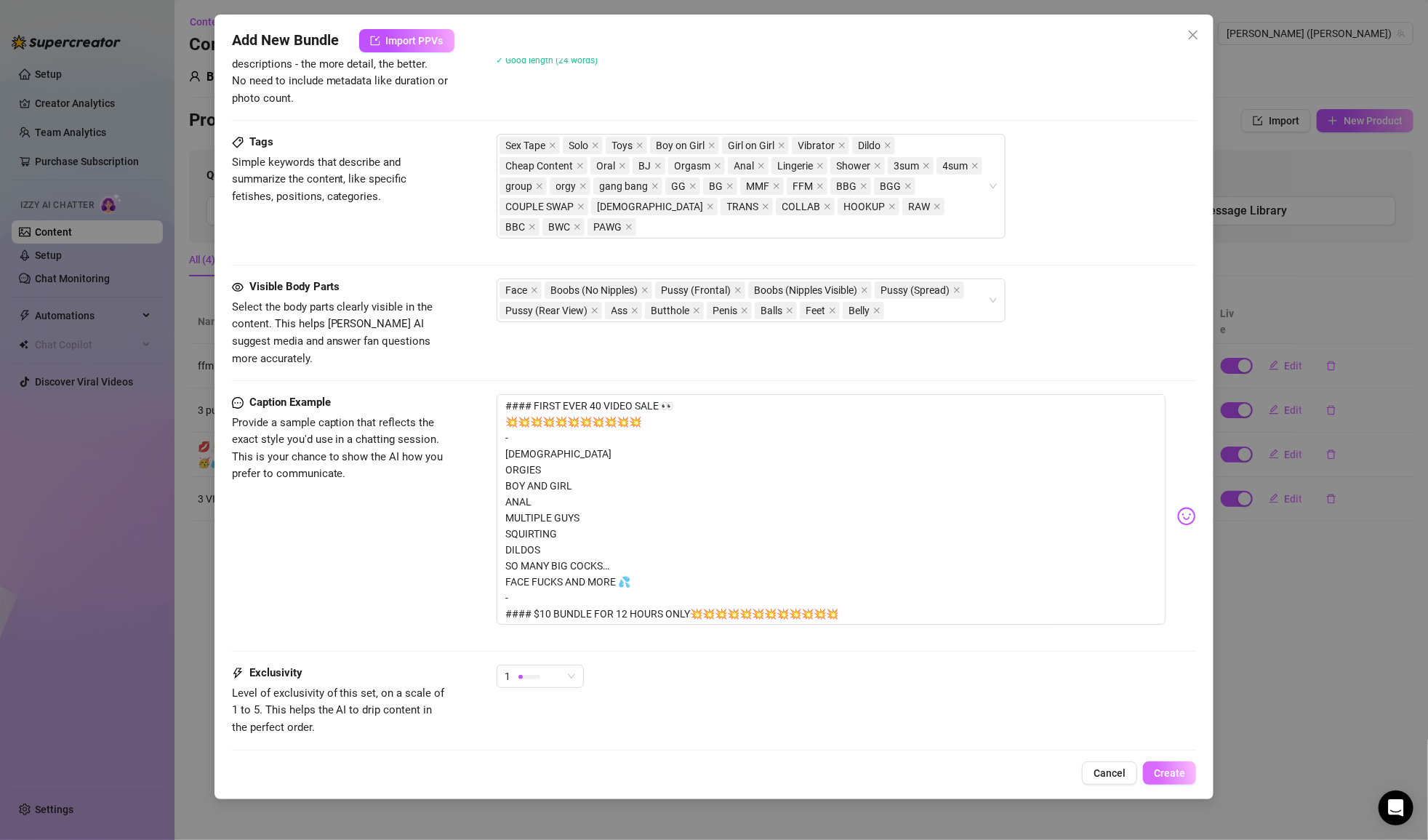
click at [1171, 765] on button "Create" at bounding box center [1170, 773] width 54 height 23
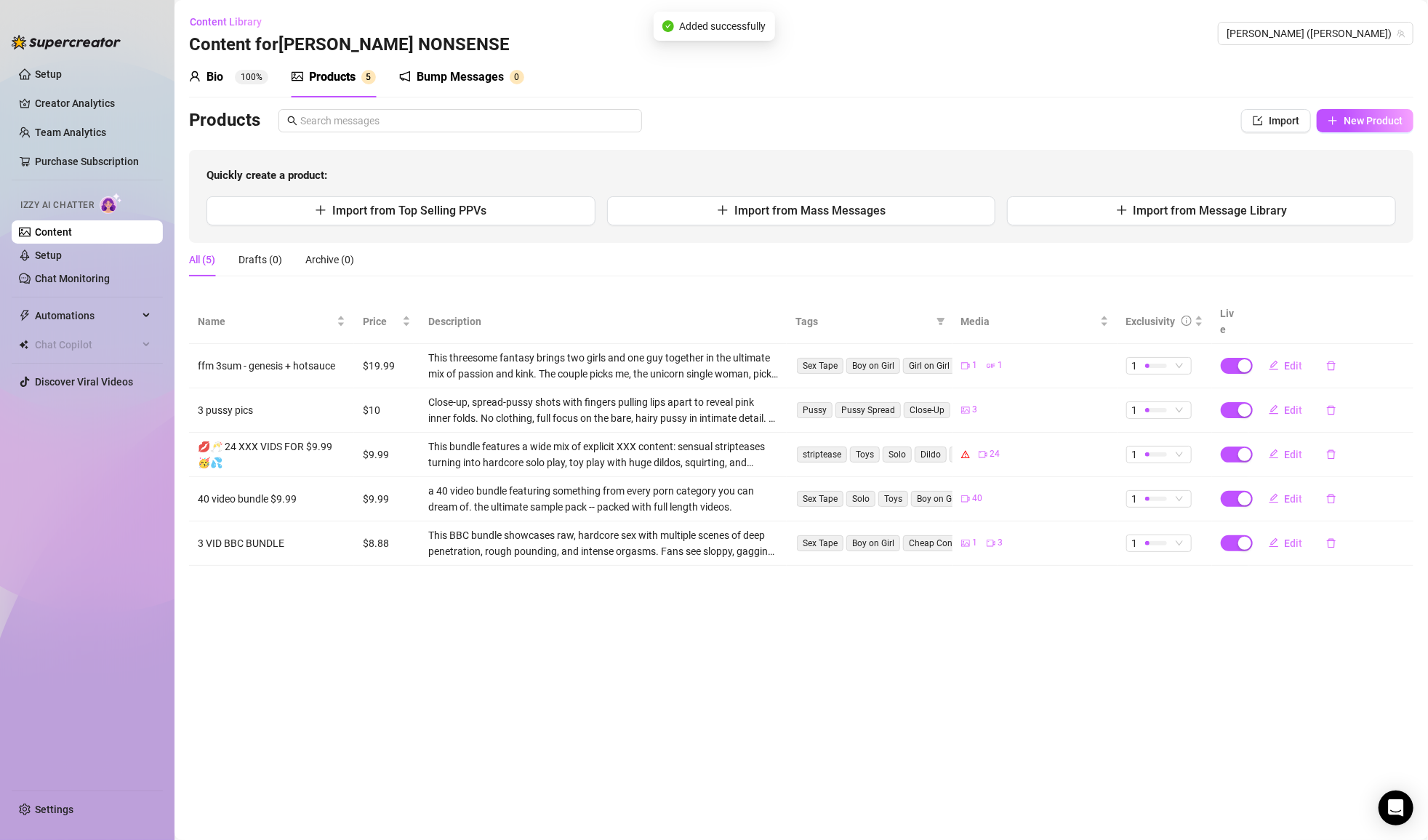
click at [740, 623] on main "Content Library Content for [PERSON_NAME] [PERSON_NAME] NONSENSE (mollynonsense…" at bounding box center [801, 420] width 1253 height 840
click at [1180, 491] on span "1" at bounding box center [1159, 499] width 54 height 16
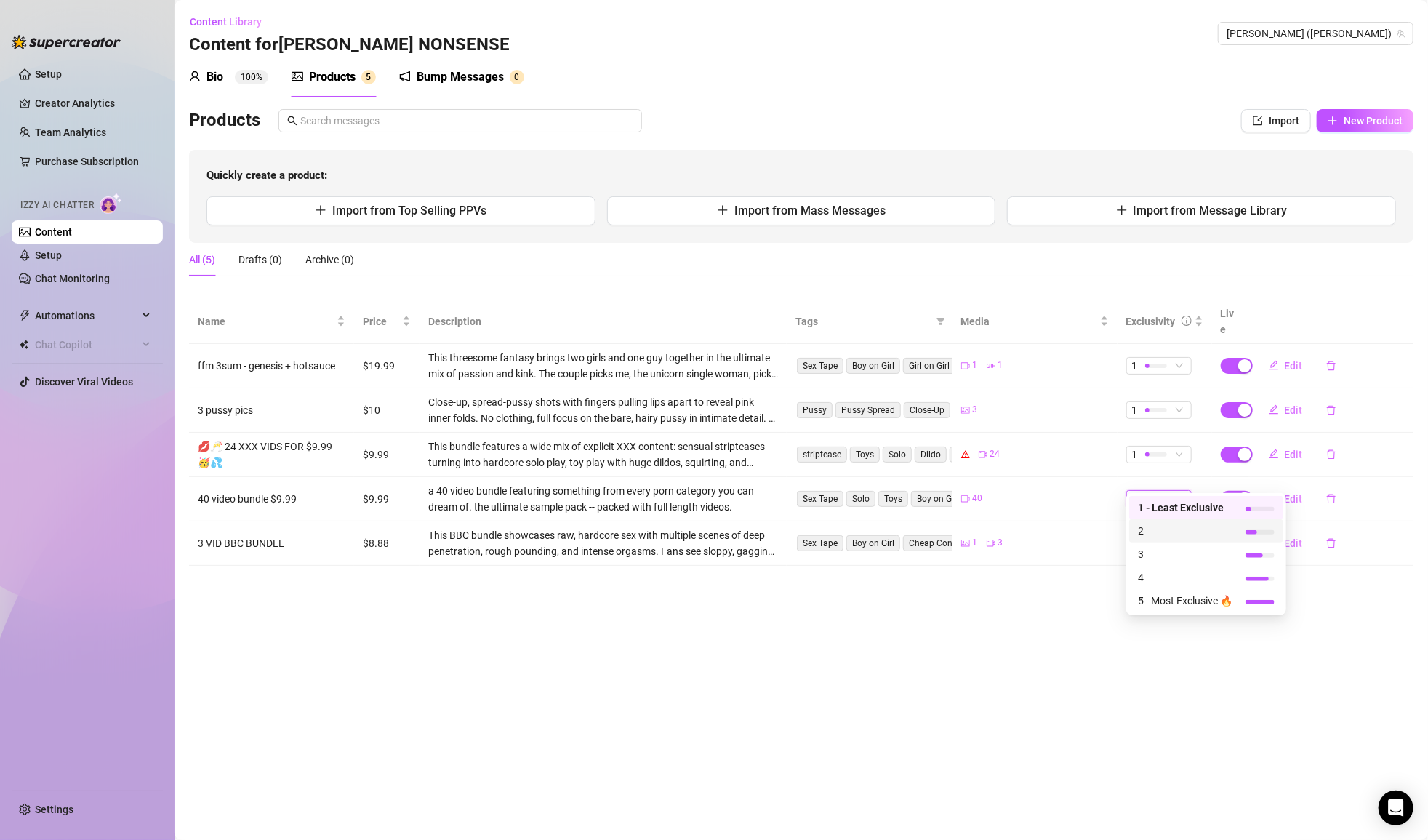
click at [1179, 533] on span "2" at bounding box center [1185, 531] width 94 height 16
click at [1181, 491] on span "2" at bounding box center [1159, 499] width 54 height 16
click at [1028, 573] on main "Content Library Content for [PERSON_NAME] [PERSON_NAME] NONSENSE (mollynonsense…" at bounding box center [801, 420] width 1253 height 840
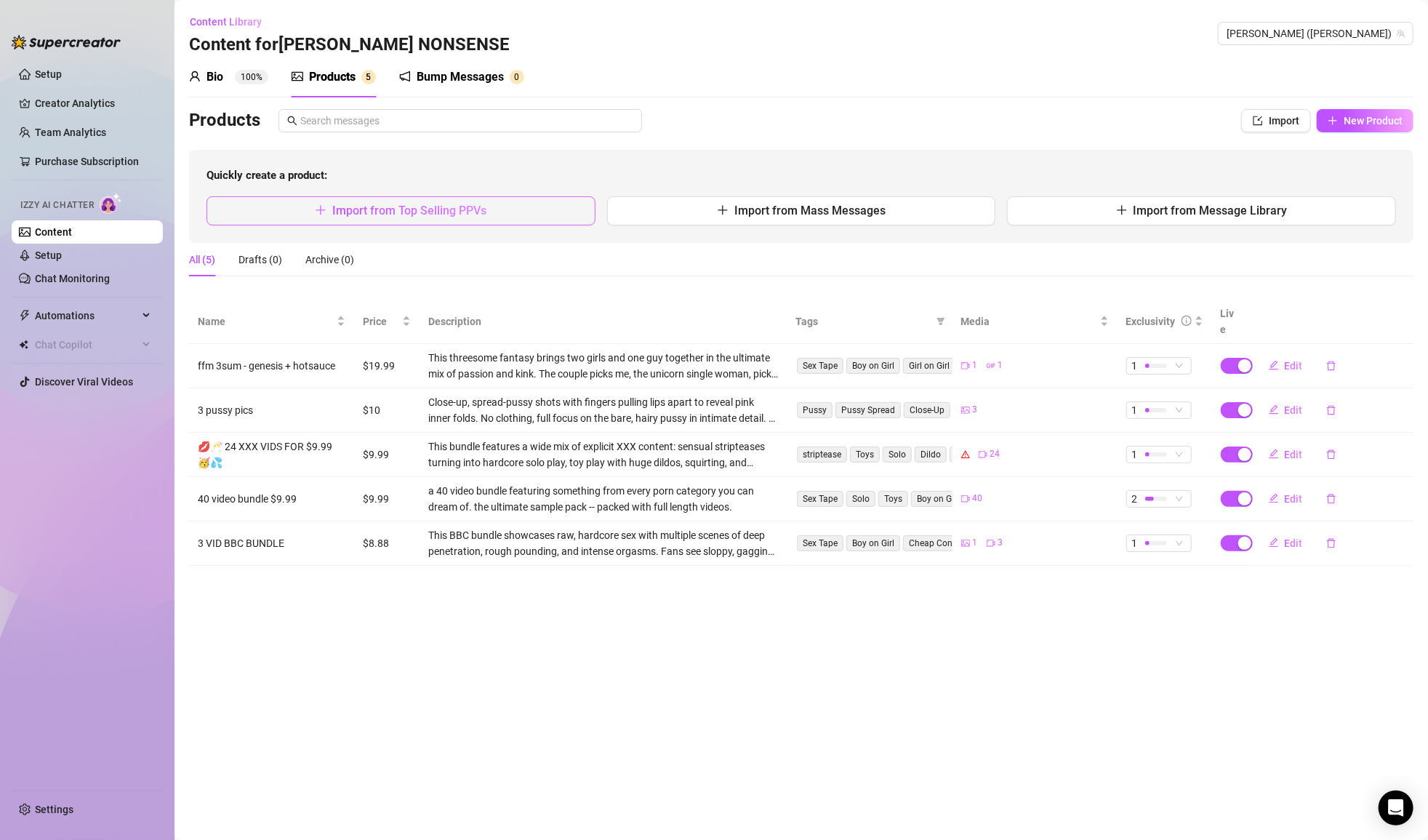
click at [484, 219] on button "Import from Top Selling PPVs" at bounding box center [401, 210] width 389 height 29
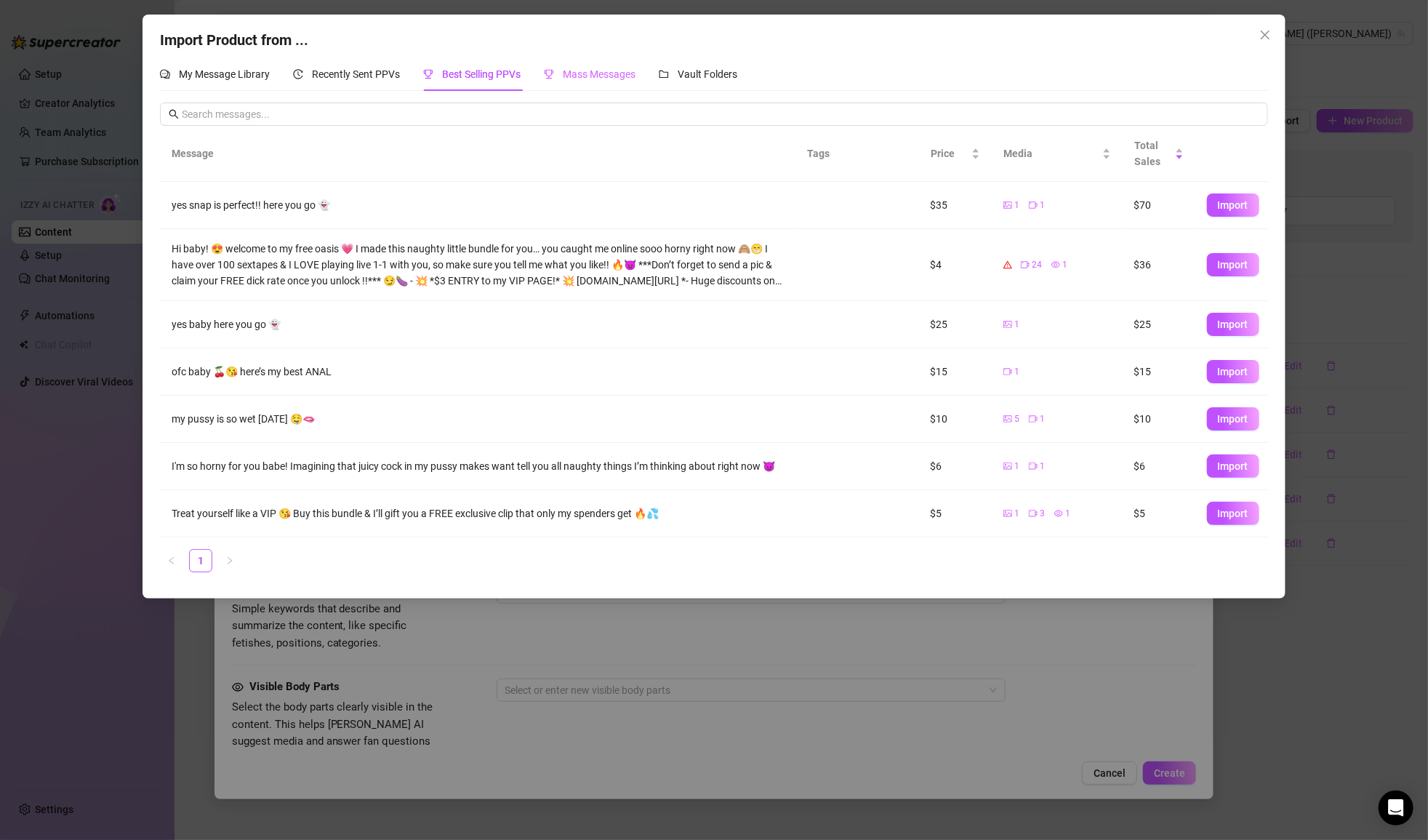
click at [625, 86] on div "Mass Messages" at bounding box center [589, 74] width 91 height 34
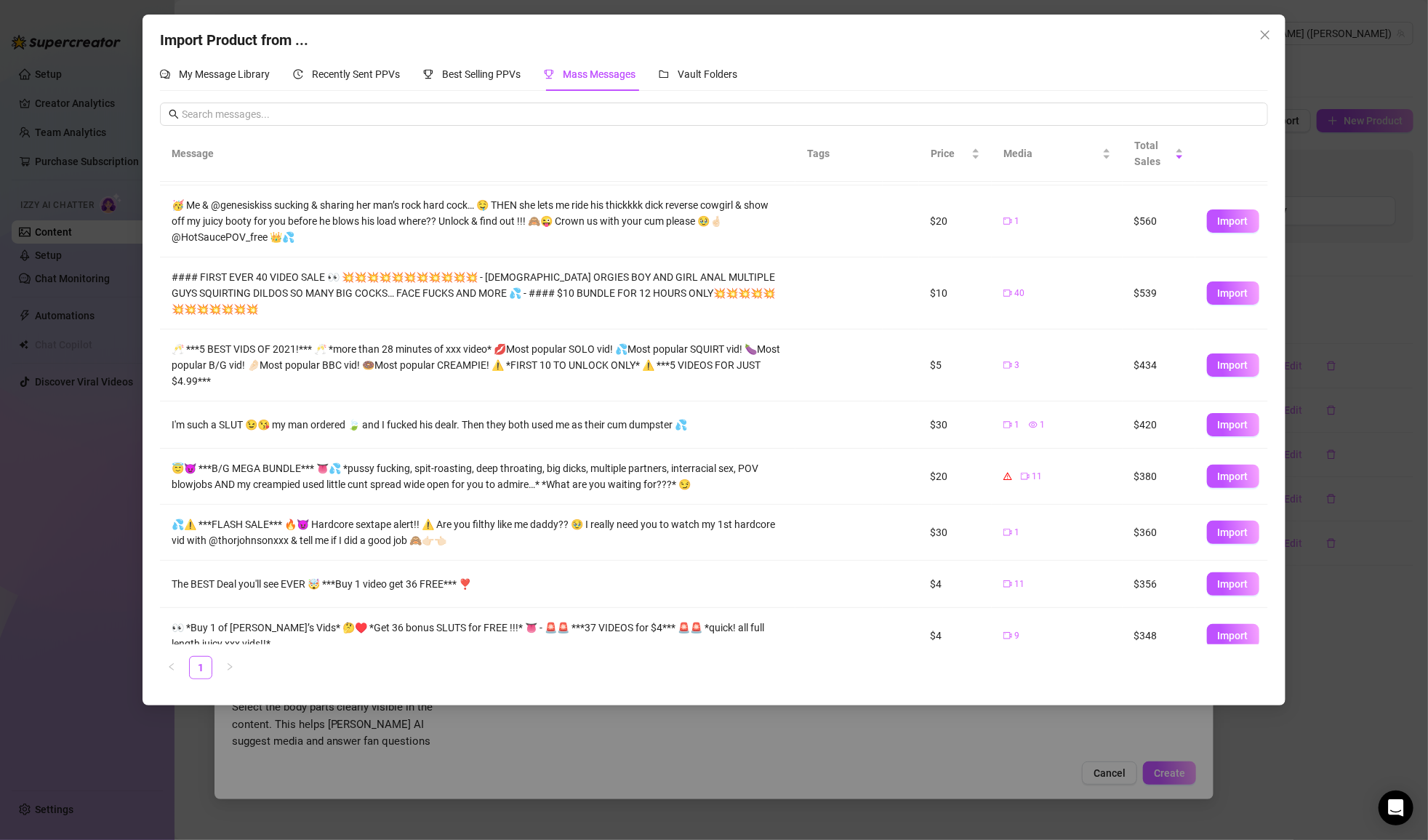
scroll to position [125, 0]
click at [1231, 358] on span "Import" at bounding box center [1233, 364] width 31 height 12
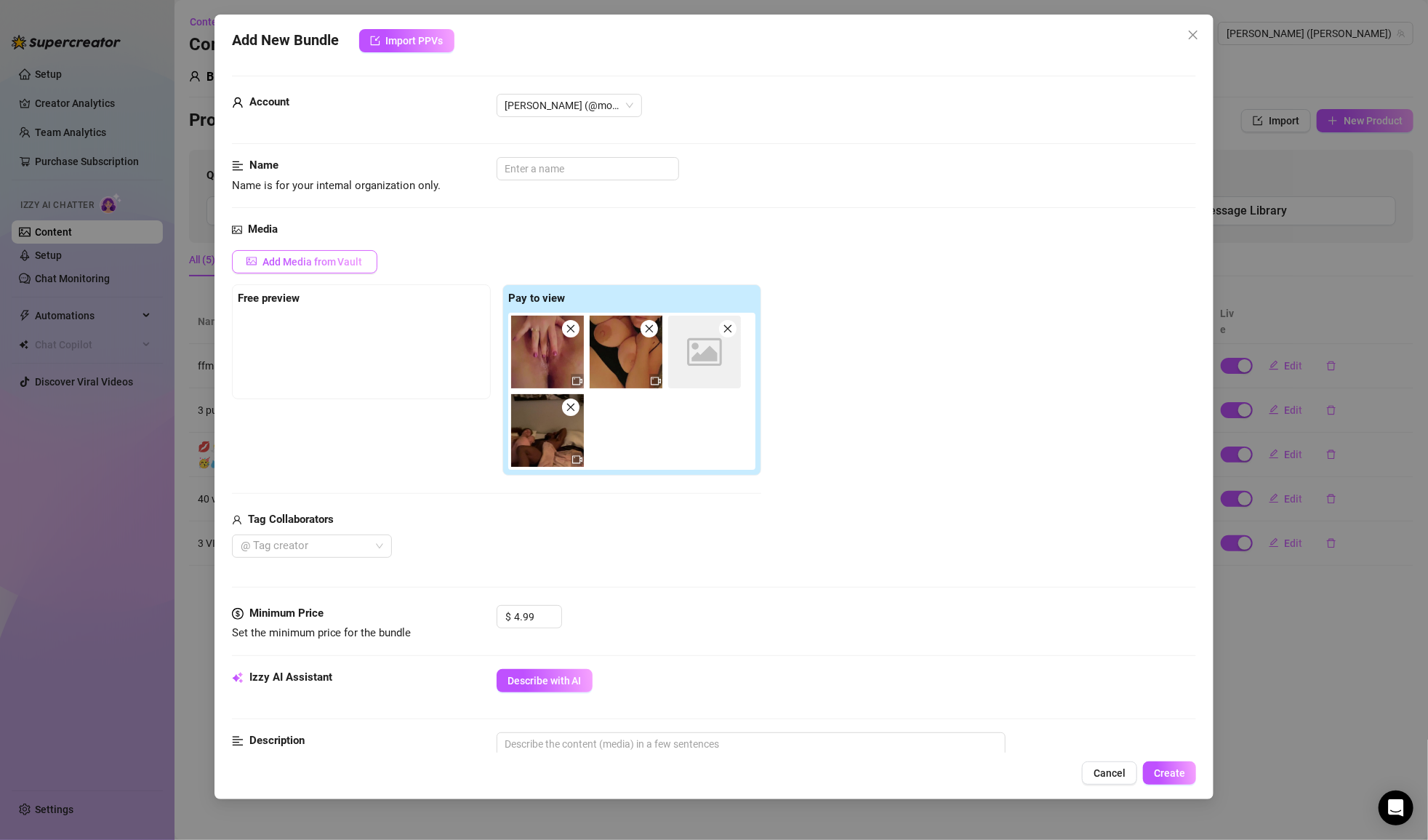
click at [350, 266] on span "Add Media from Vault" at bounding box center [312, 262] width 100 height 12
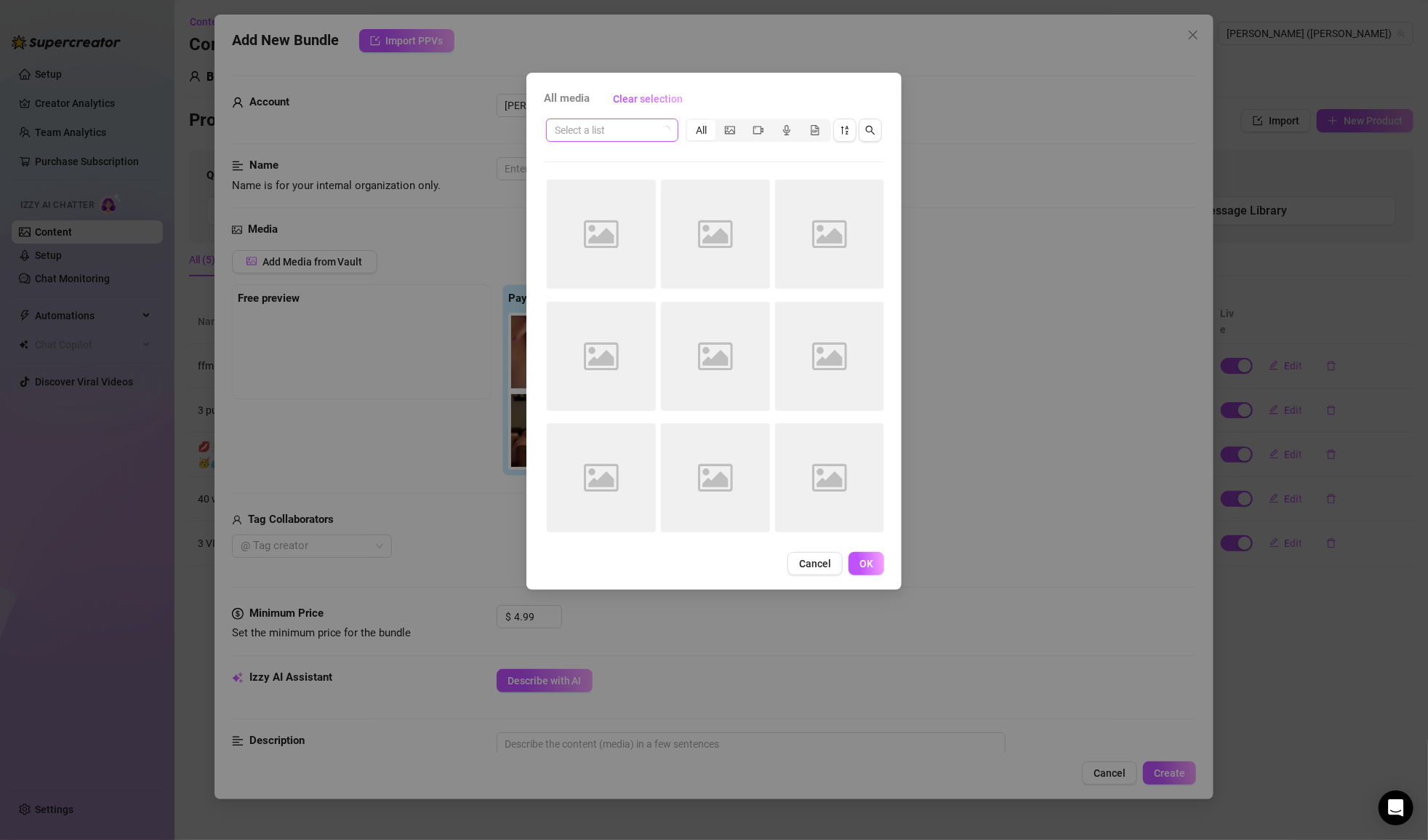
click at [631, 136] on input "search" at bounding box center [605, 130] width 102 height 22
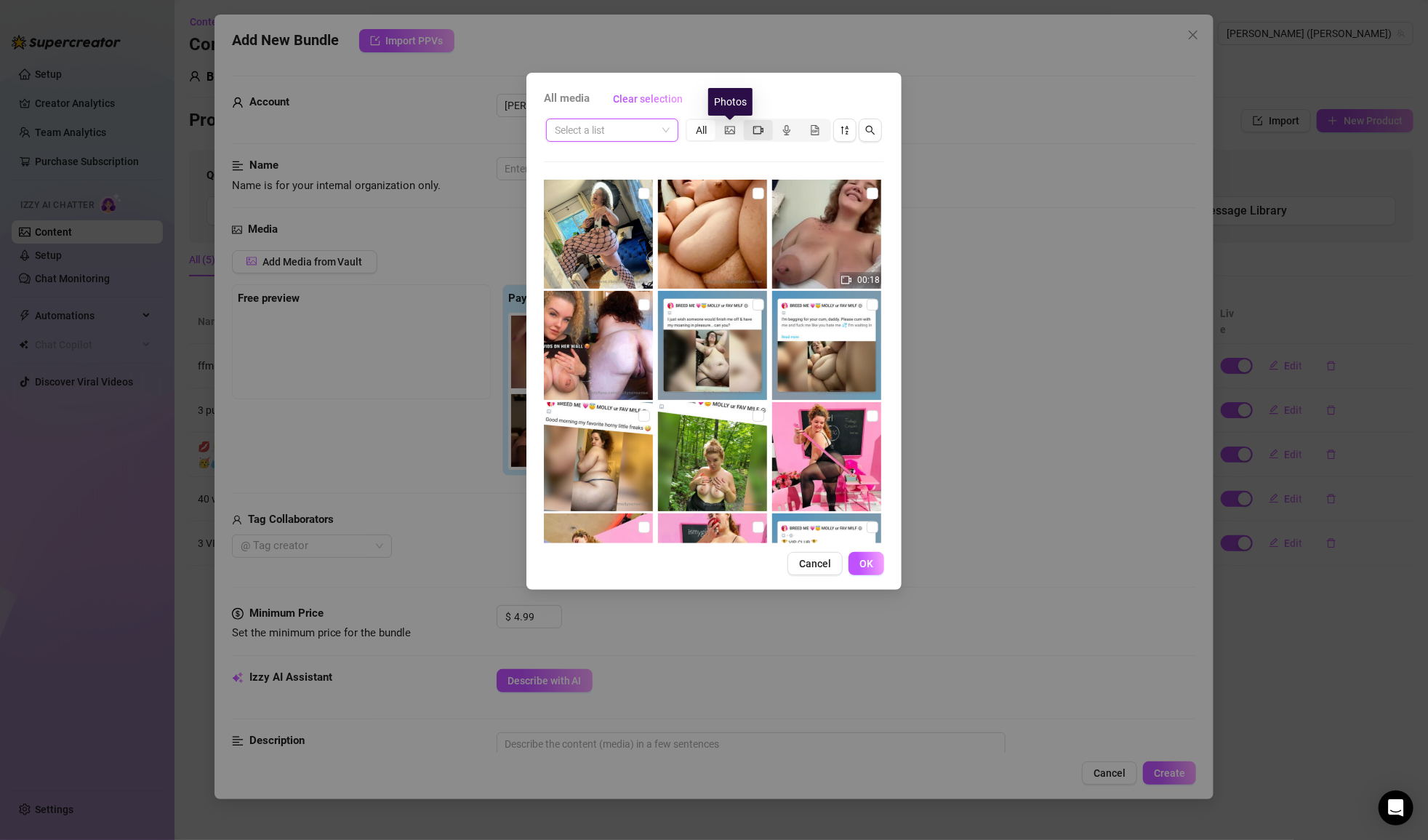
click at [757, 133] on icon "video-camera" at bounding box center [759, 130] width 10 height 8
click at [748, 122] on input "segmented control" at bounding box center [748, 122] width 0 height 0
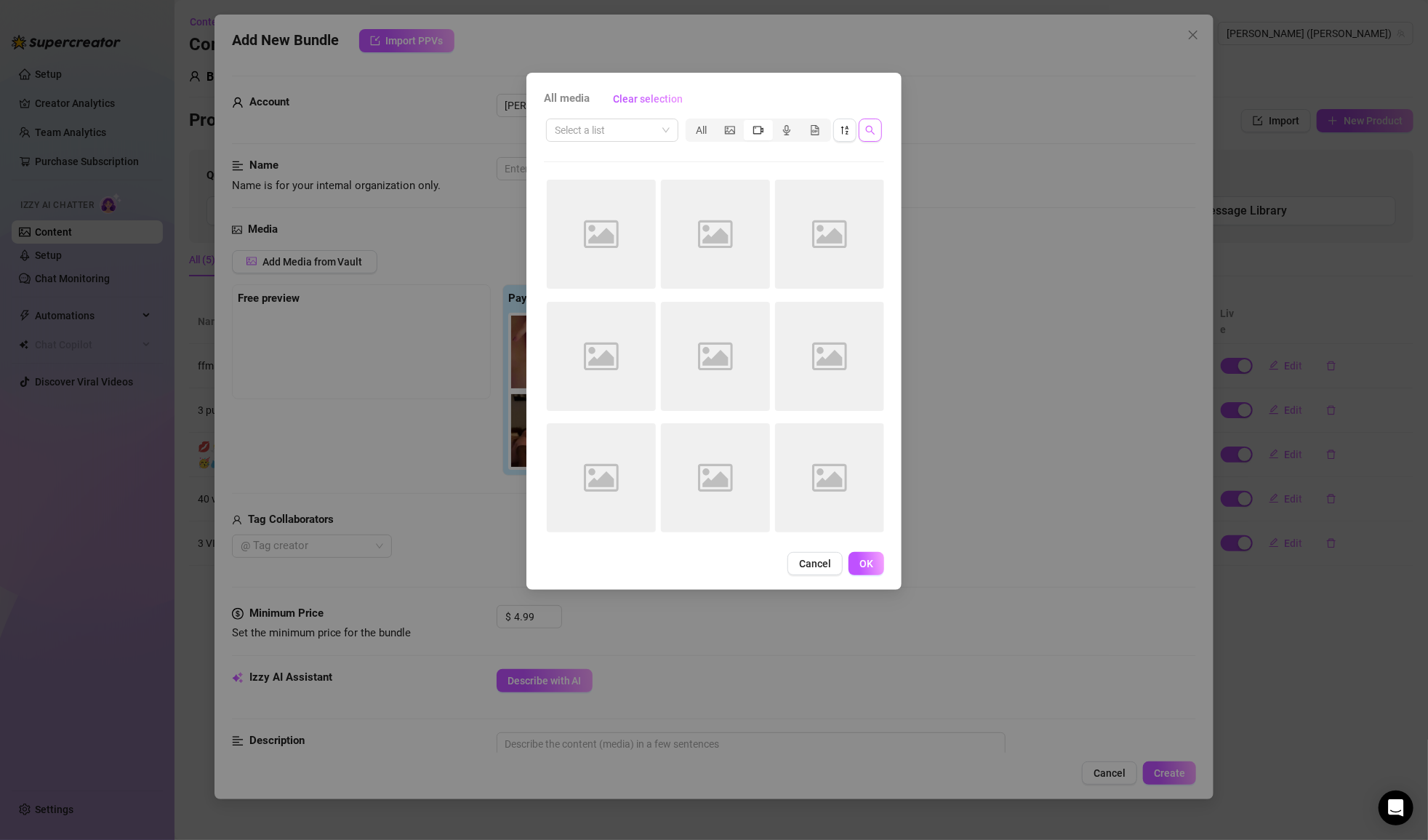
click at [868, 130] on icon "search" at bounding box center [871, 131] width 10 height 10
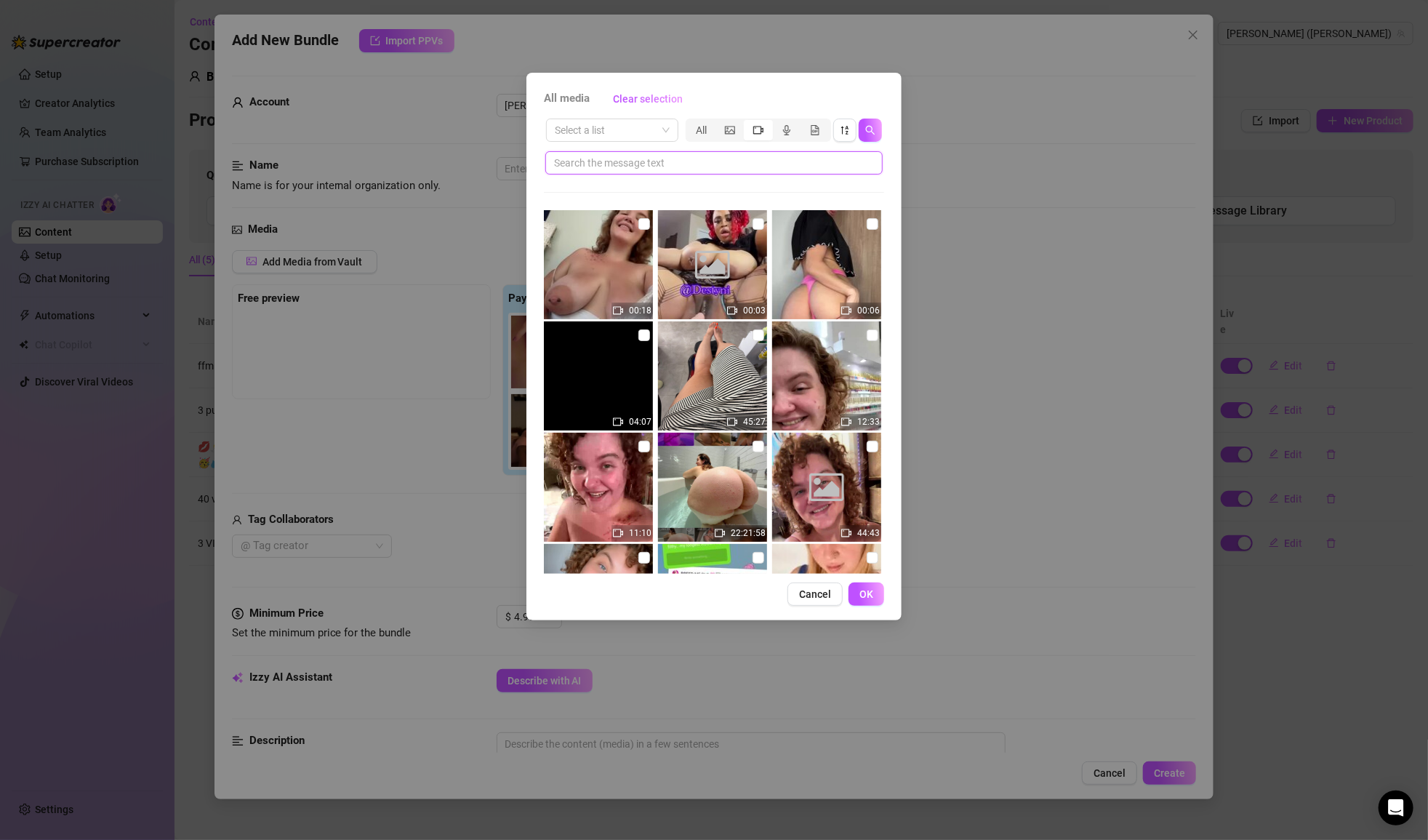
click at [814, 163] on input "text" at bounding box center [708, 163] width 308 height 16
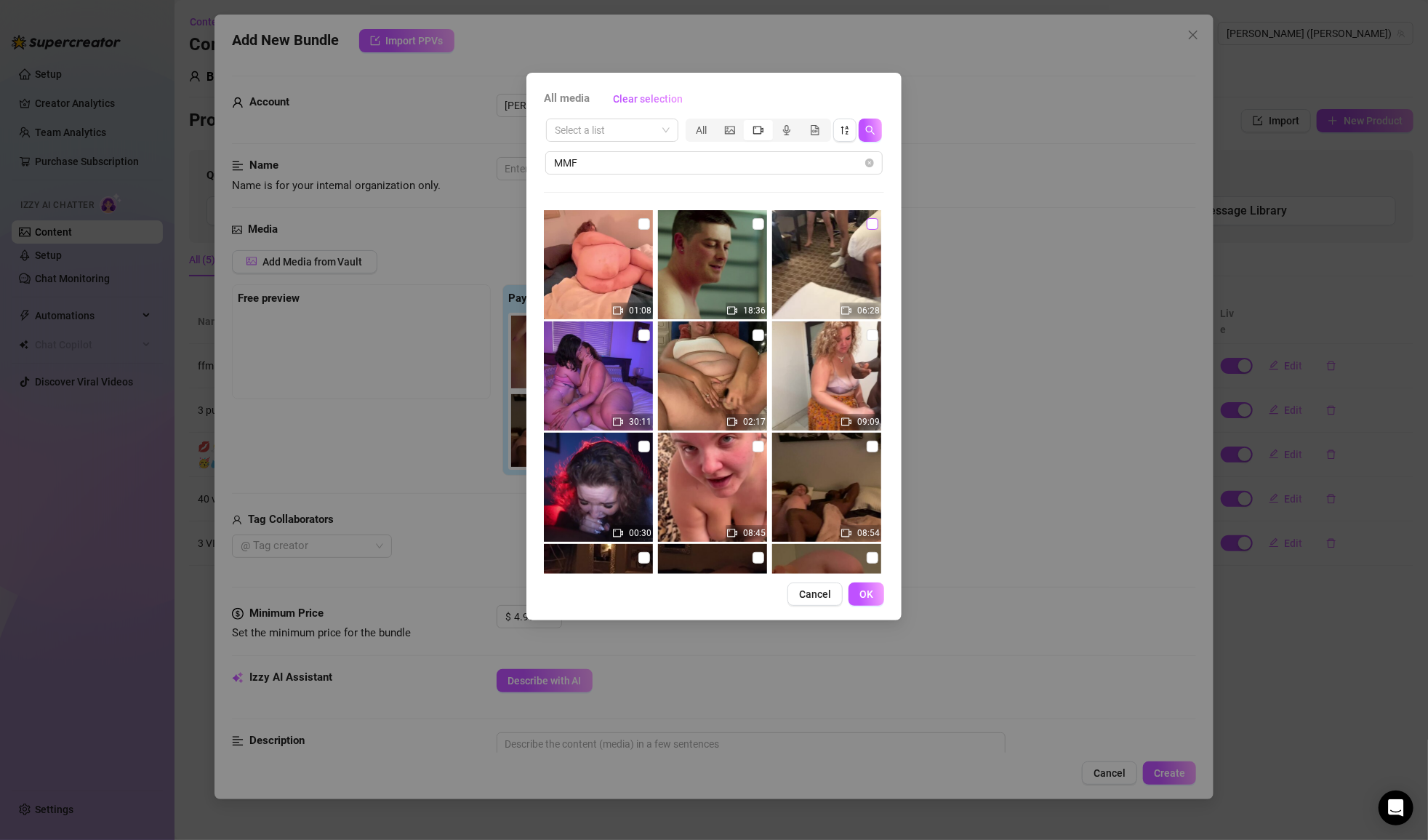
click at [874, 223] on input "checkbox" at bounding box center [873, 224] width 12 height 12
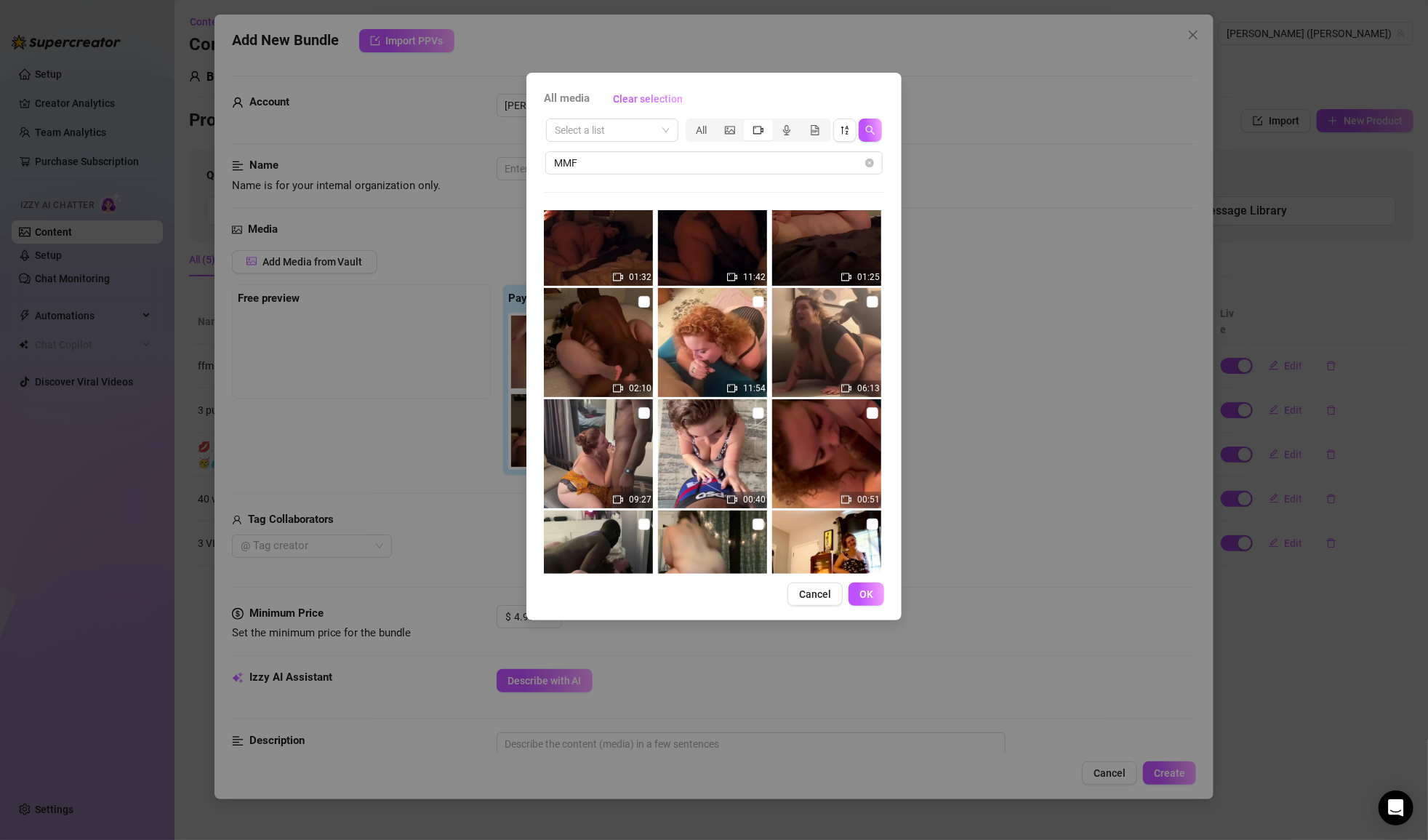
scroll to position [507, 0]
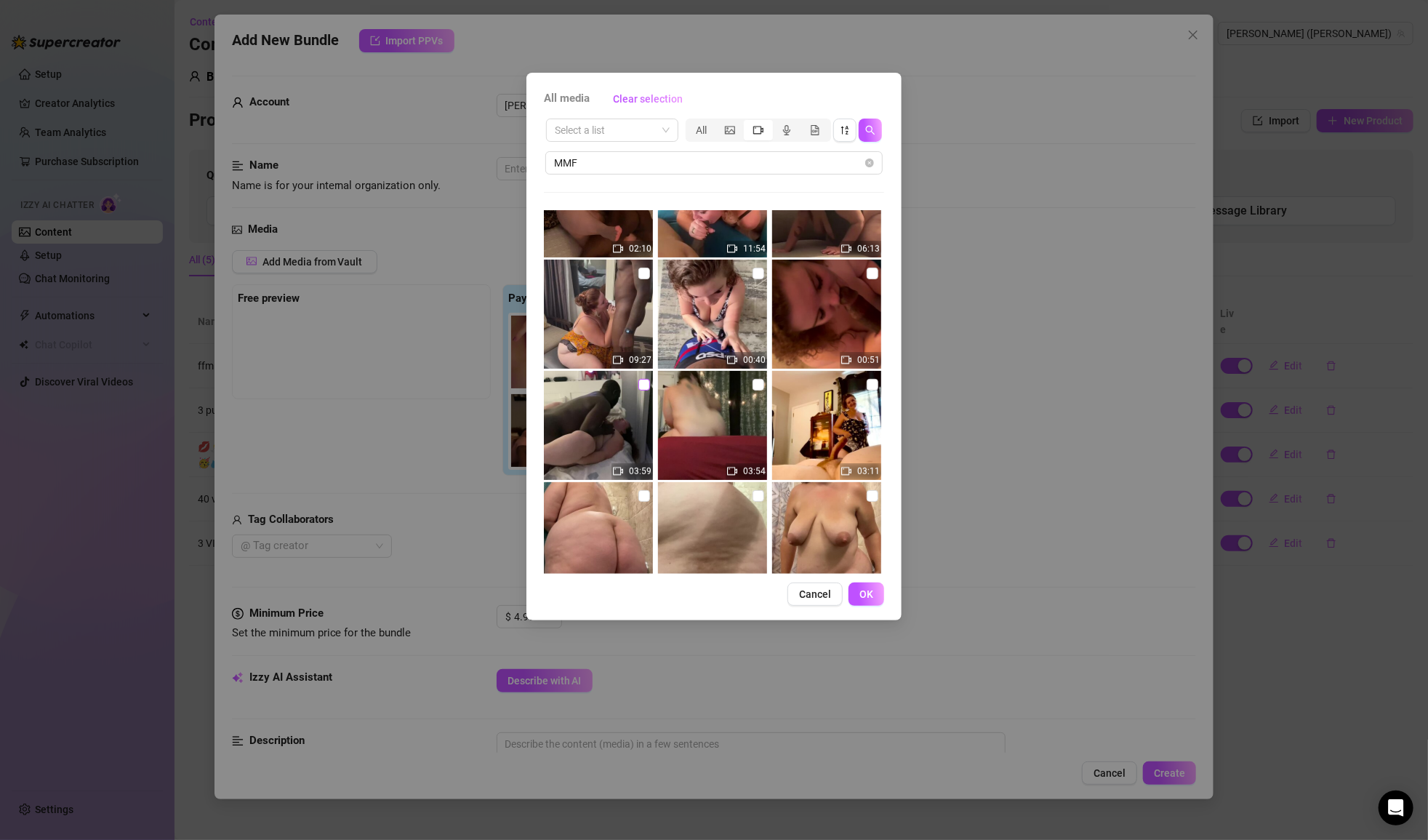
click at [642, 383] on input "checkbox" at bounding box center [645, 385] width 12 height 12
click at [866, 596] on span "OK" at bounding box center [867, 594] width 14 height 12
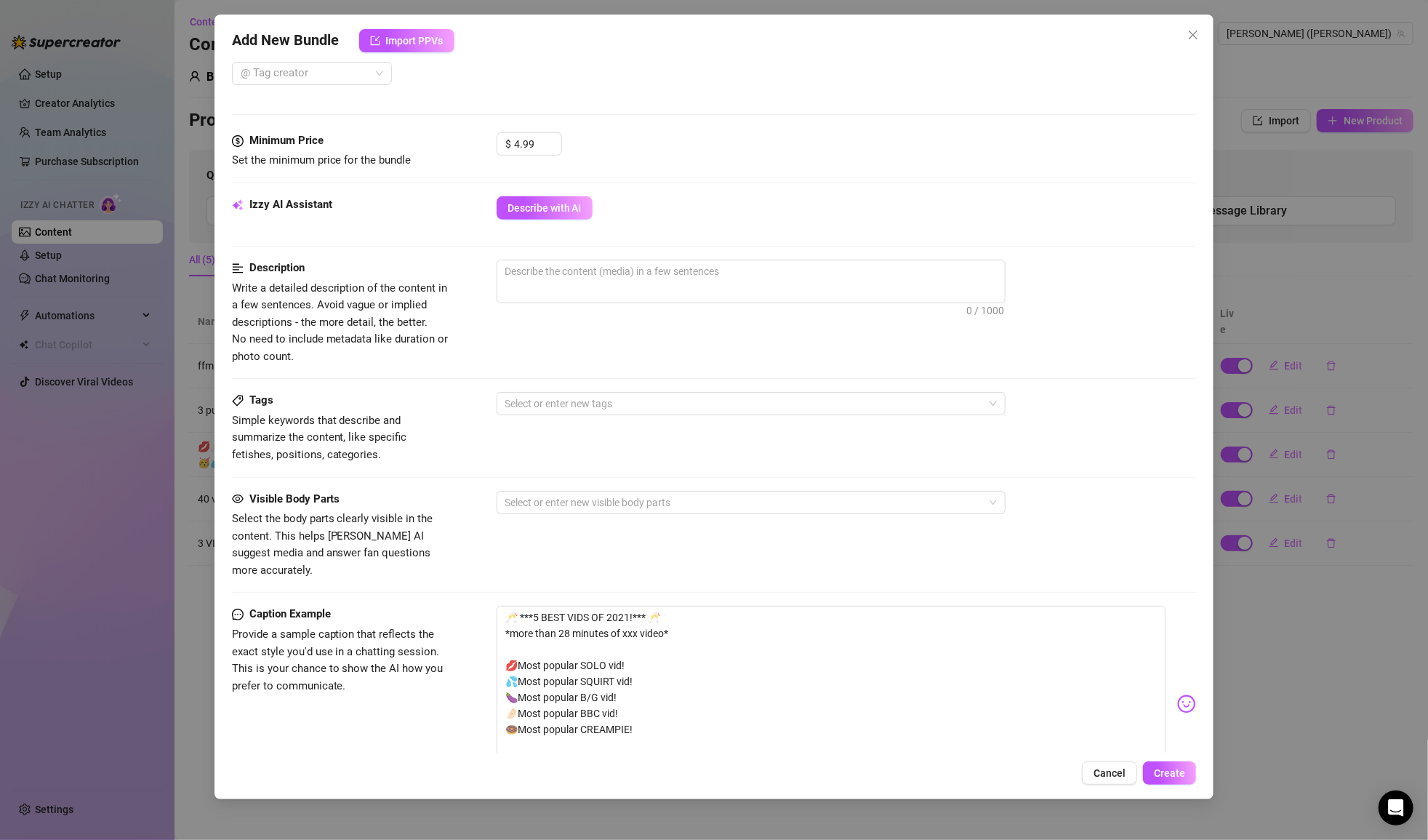
scroll to position [0, 0]
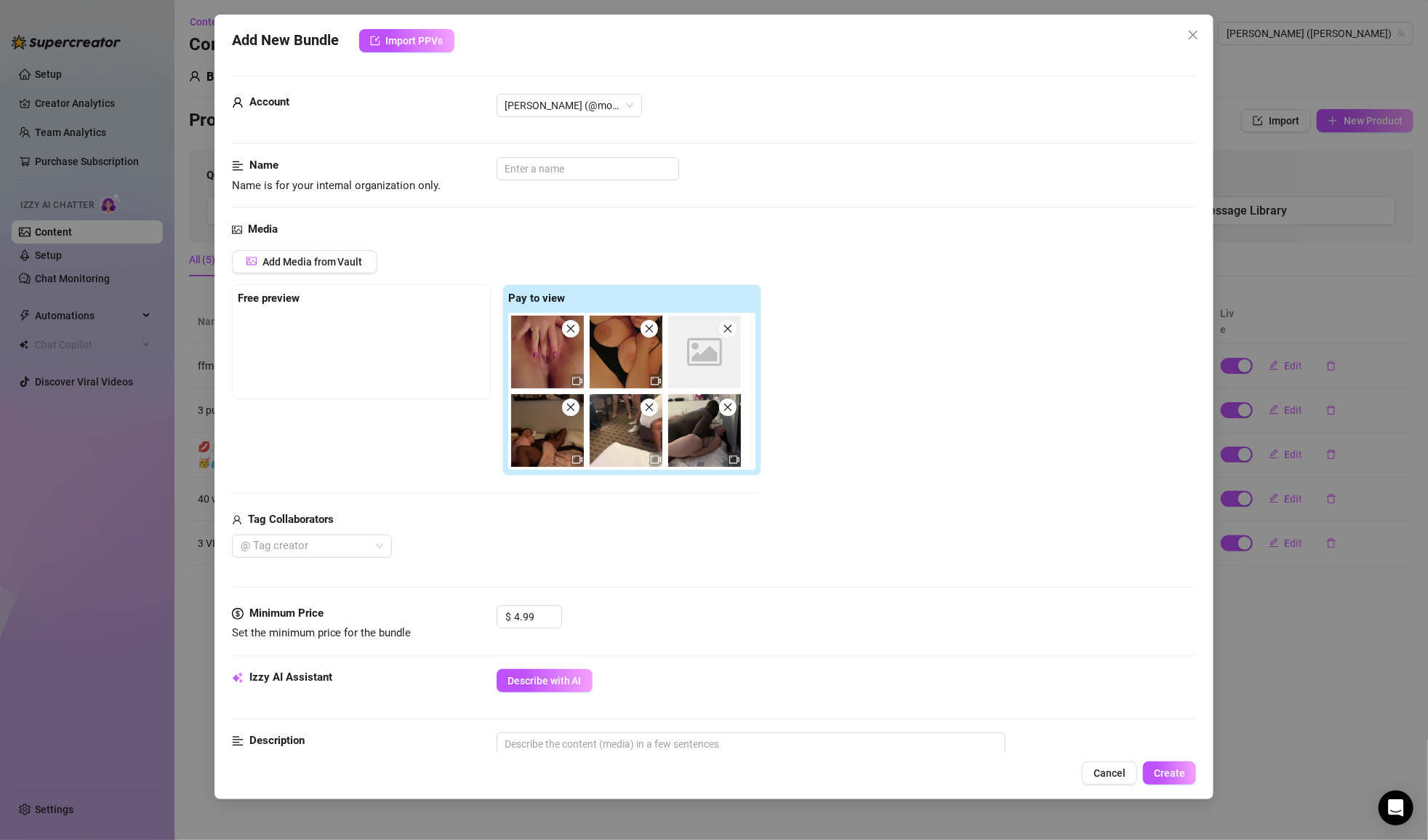
click at [731, 410] on icon "close" at bounding box center [728, 407] width 10 height 10
click at [808, 419] on div "Add Media from Vault Free preview Pay to view Image placeholder Tag Collaborato…" at bounding box center [714, 404] width 965 height 307
click at [680, 325] on div "Image placeholder" at bounding box center [704, 351] width 72 height 72
click at [730, 338] on div "Image placeholder" at bounding box center [704, 351] width 72 height 72
click at [729, 325] on icon "close" at bounding box center [728, 329] width 8 height 8
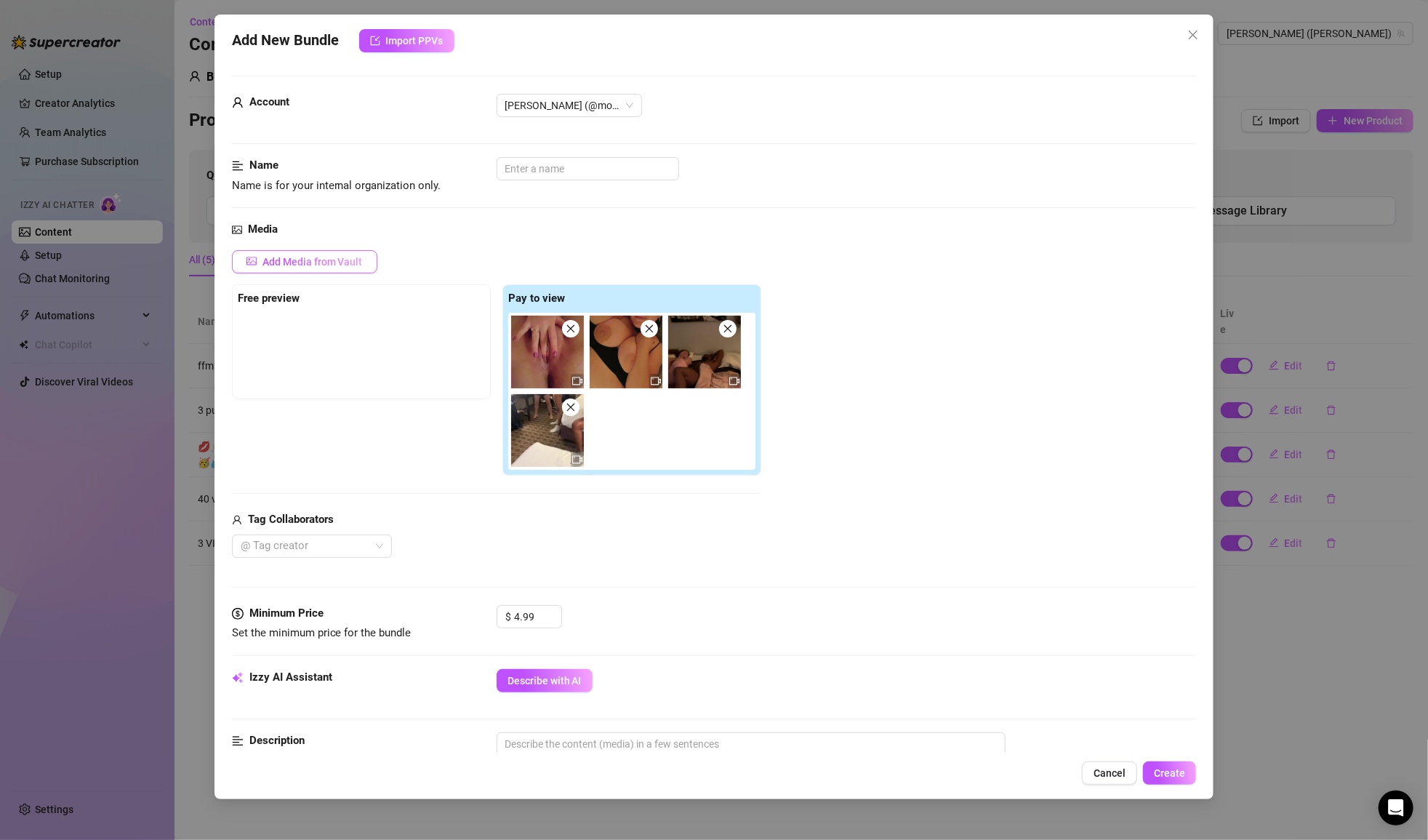
click at [303, 260] on span "Add Media from Vault" at bounding box center [312, 262] width 100 height 12
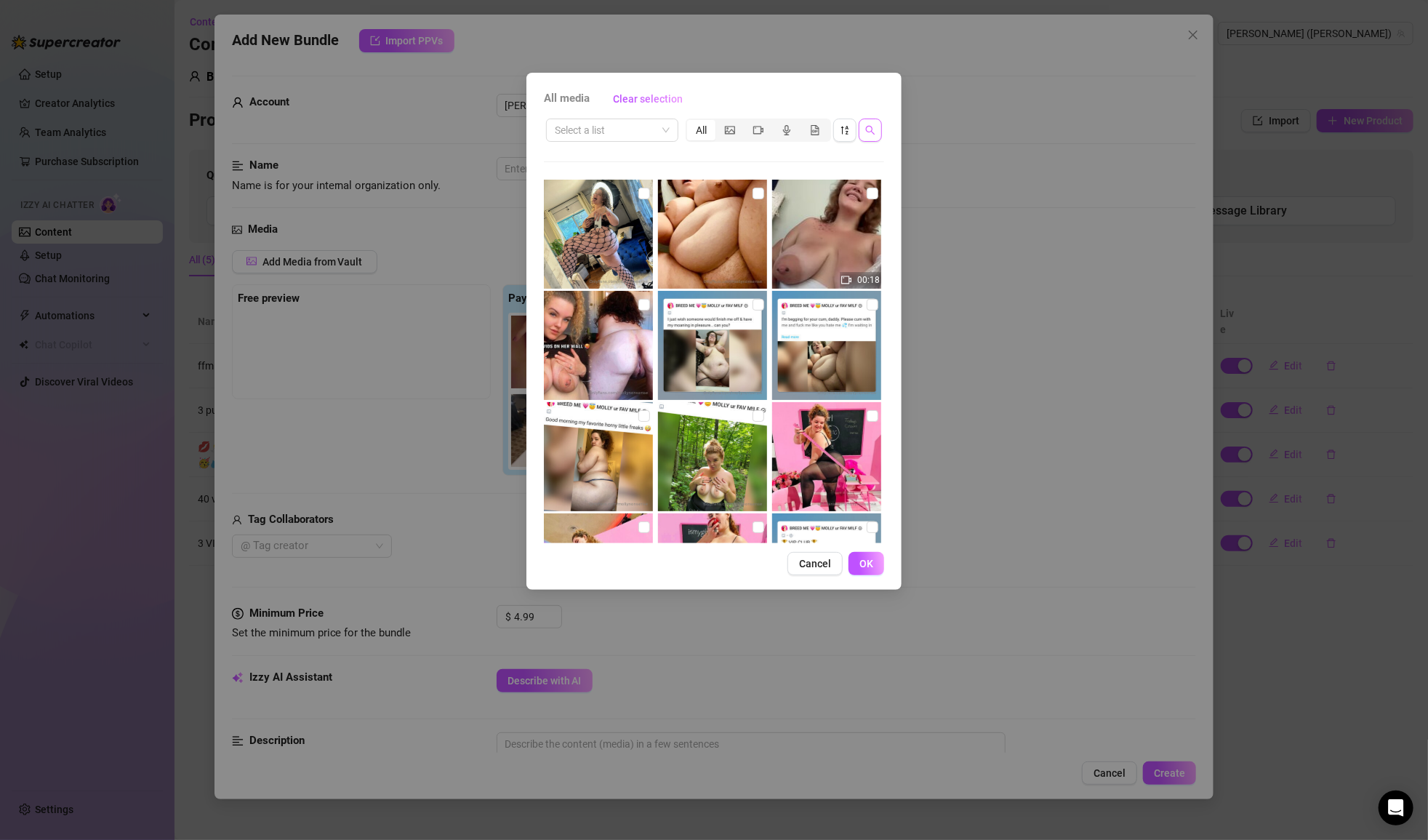
click at [876, 127] on button "button" at bounding box center [870, 130] width 23 height 23
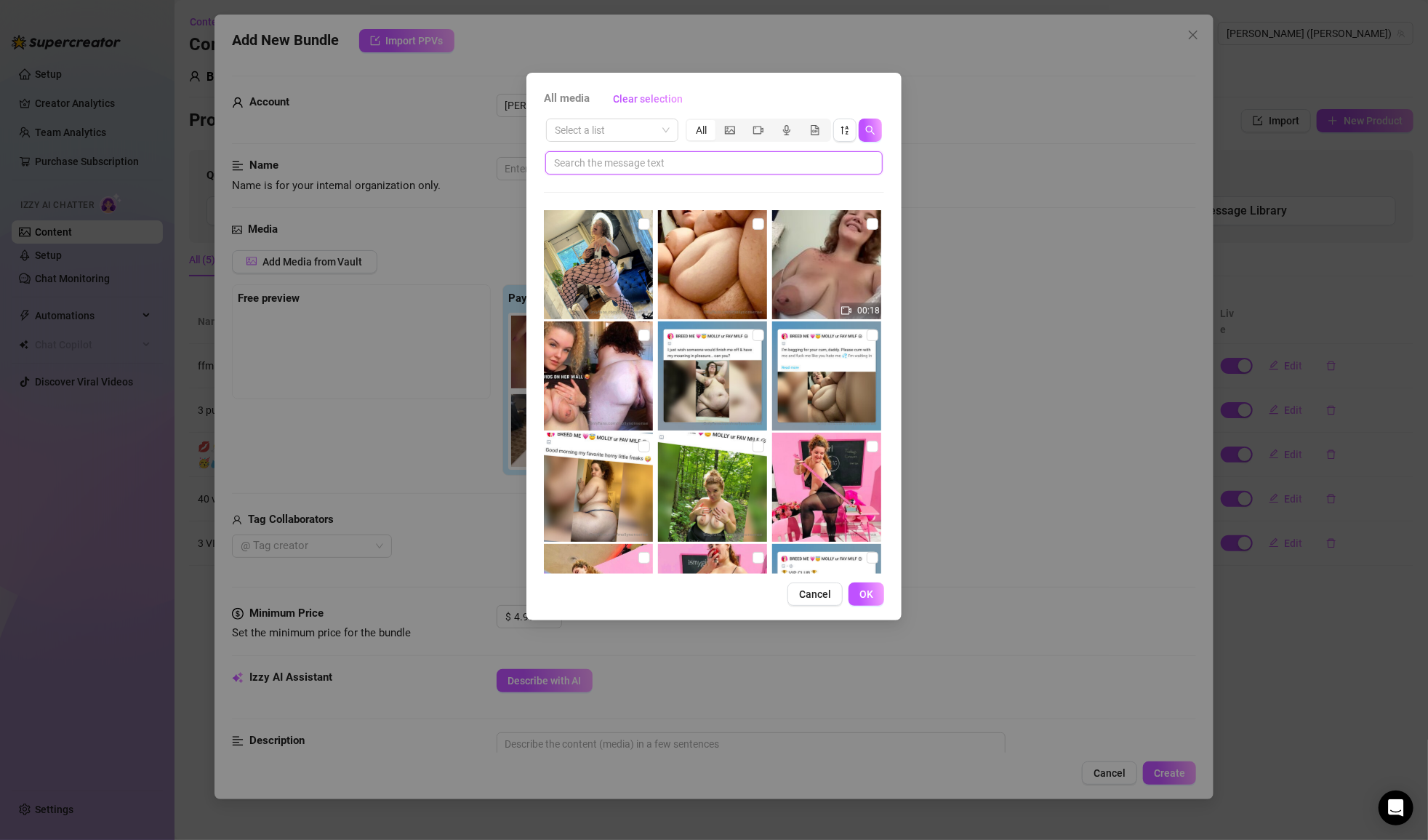
click at [762, 162] on input "text" at bounding box center [708, 163] width 308 height 16
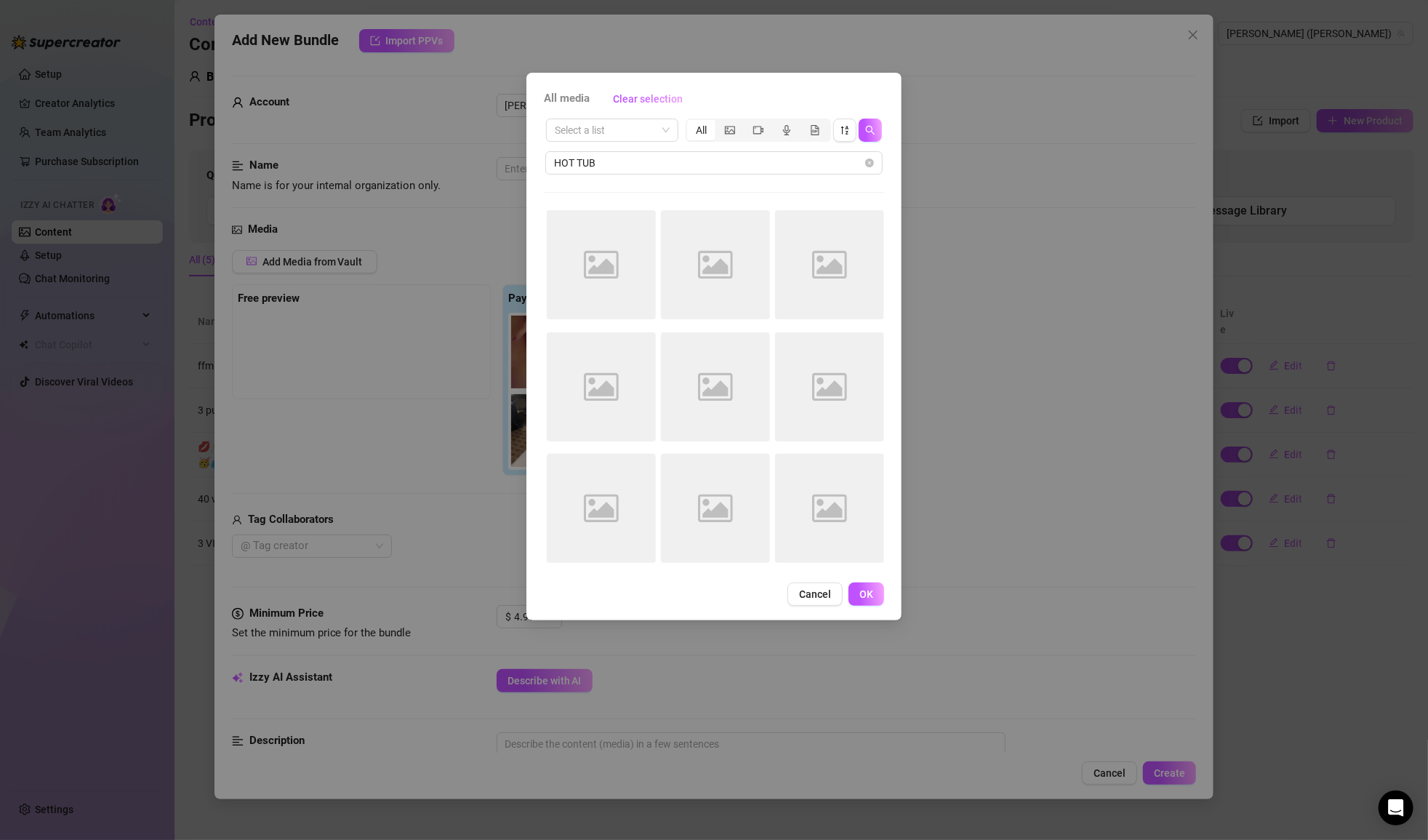
click at [759, 142] on div "Select a list All" at bounding box center [713, 130] width 340 height 28
click at [760, 135] on span "segmented control" at bounding box center [759, 130] width 10 height 12
click at [748, 122] on input "segmented control" at bounding box center [748, 122] width 0 height 0
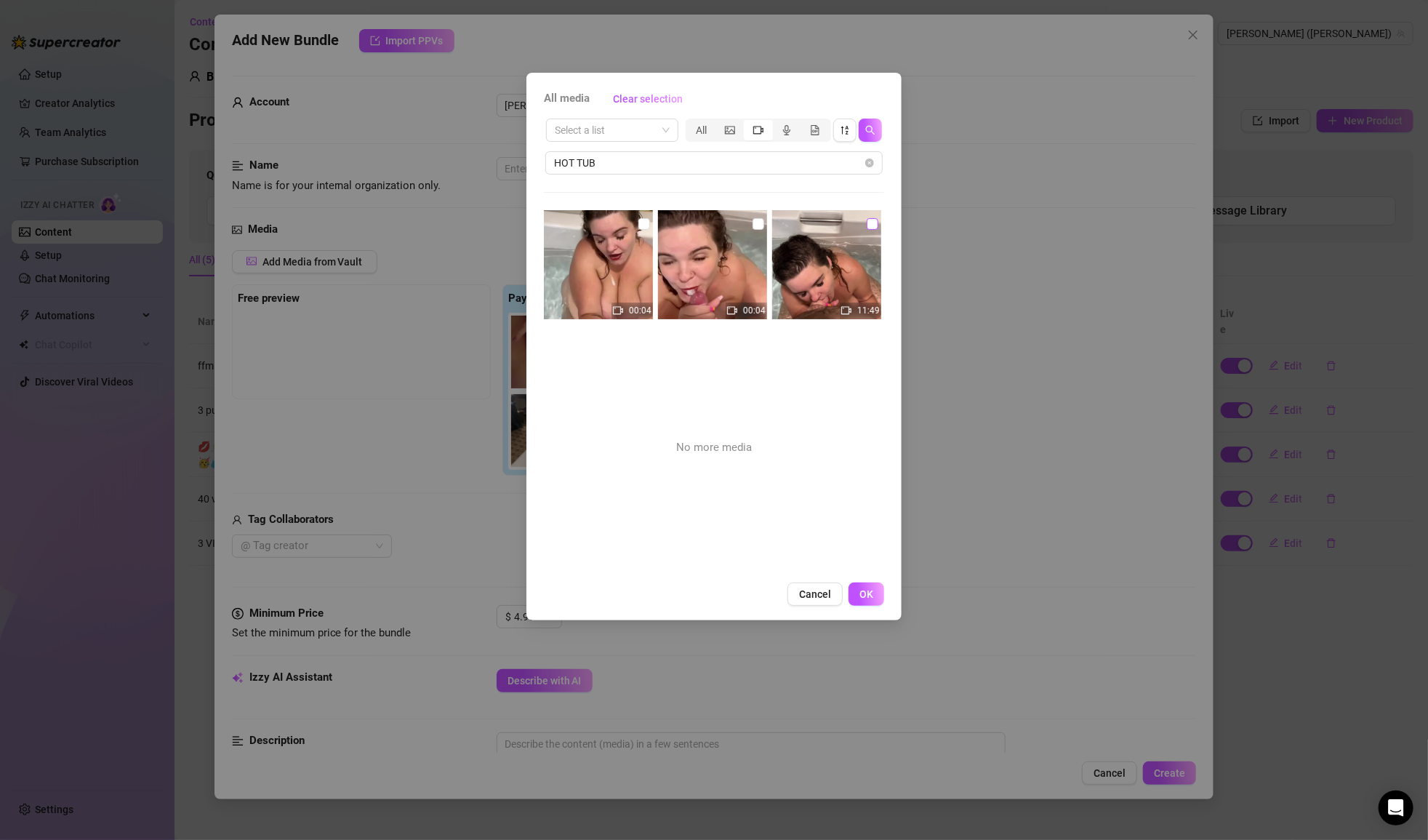
click at [869, 223] on input "checkbox" at bounding box center [873, 224] width 12 height 12
click at [867, 588] on span "OK" at bounding box center [867, 594] width 14 height 12
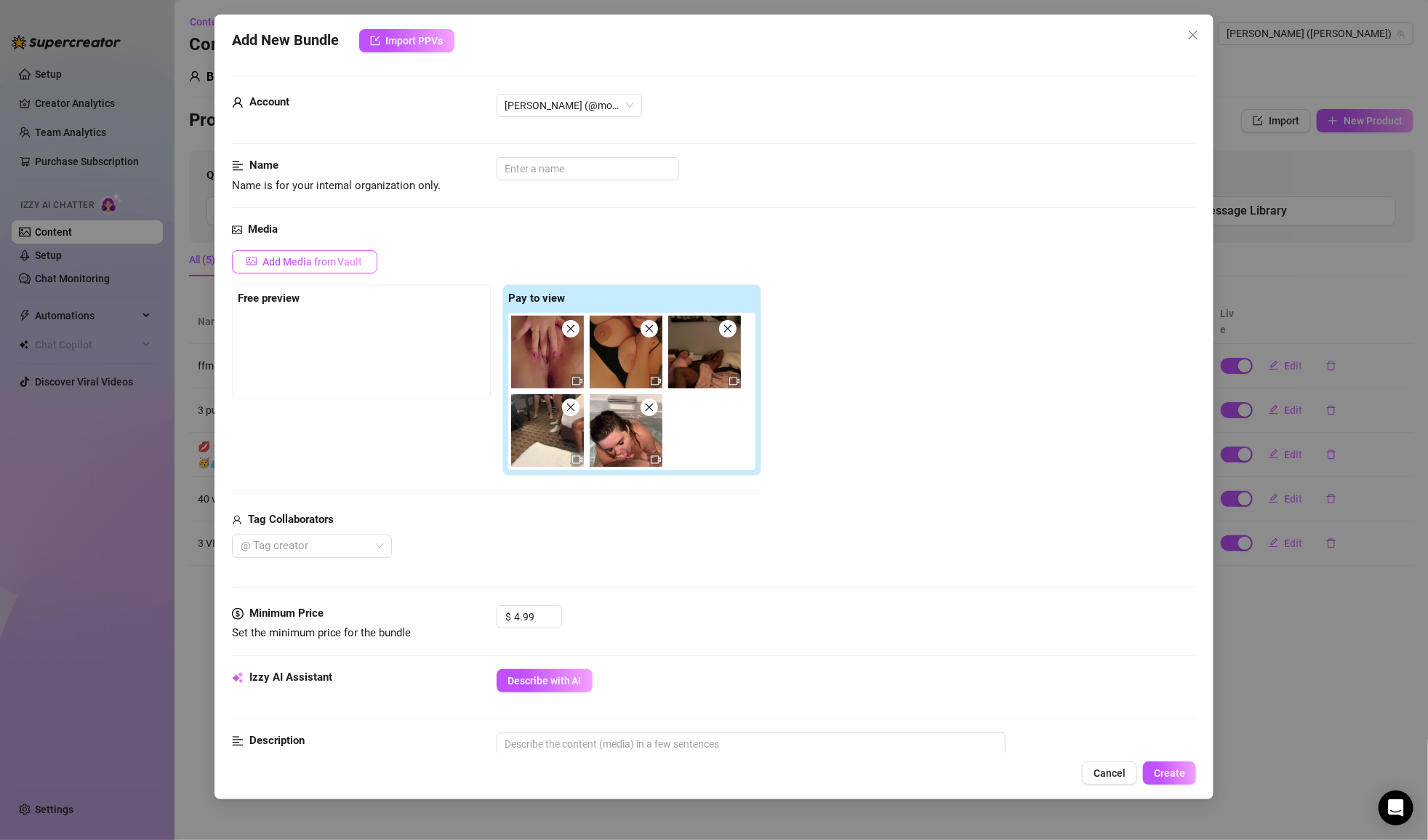
click at [354, 271] on button "Add Media from Vault" at bounding box center [304, 261] width 146 height 23
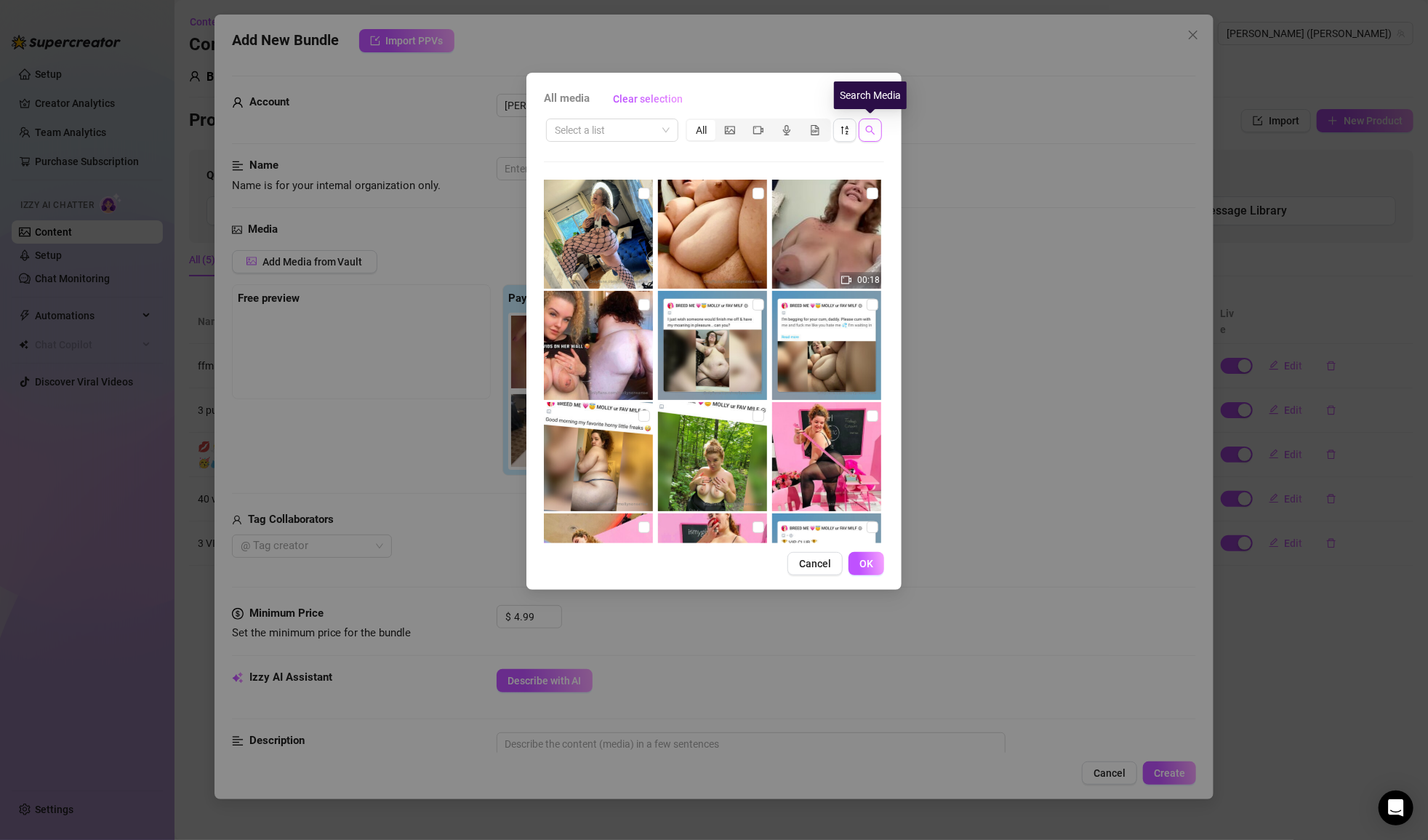
click at [868, 134] on icon "search" at bounding box center [871, 130] width 10 height 10
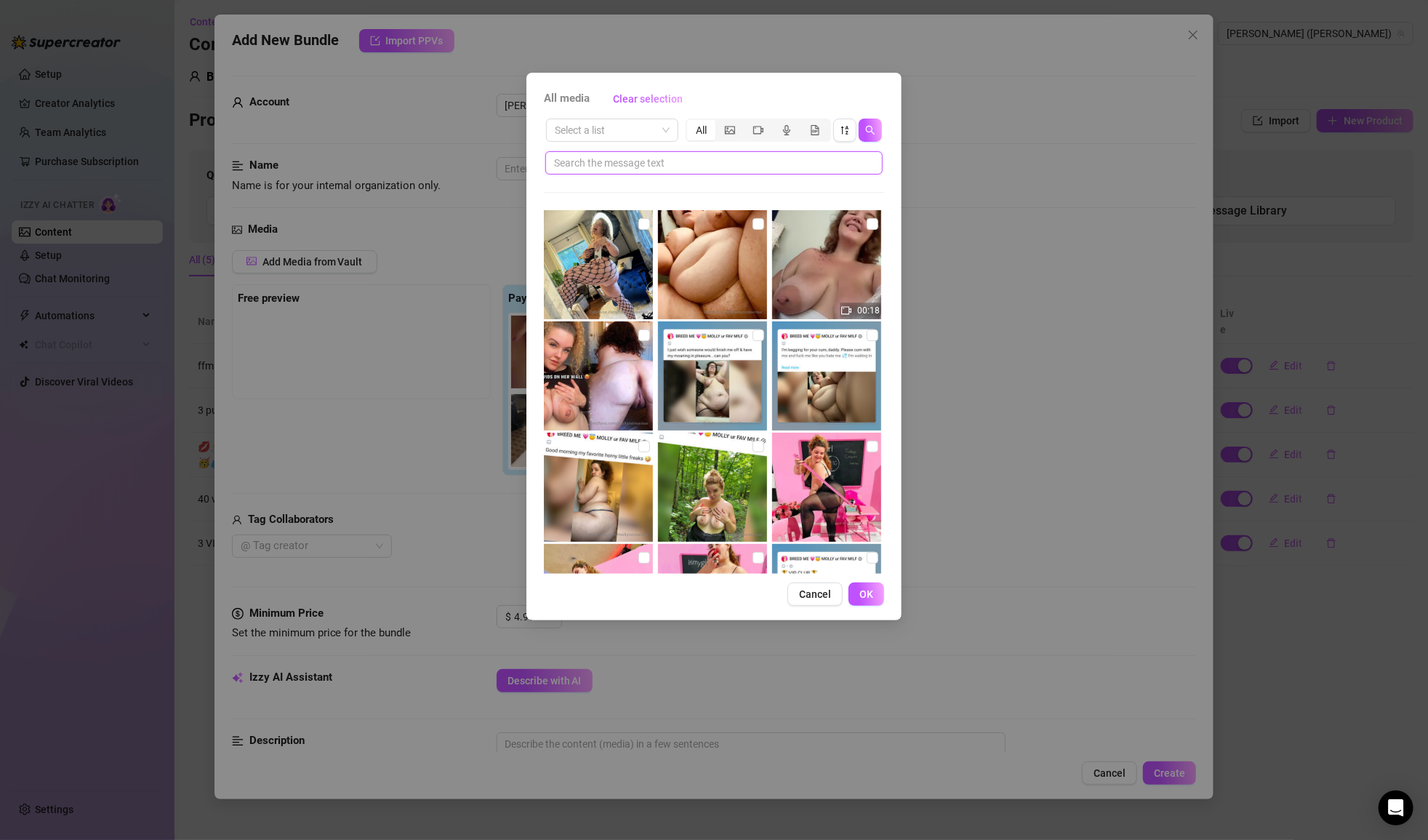
click at [739, 164] on input "text" at bounding box center [708, 163] width 308 height 16
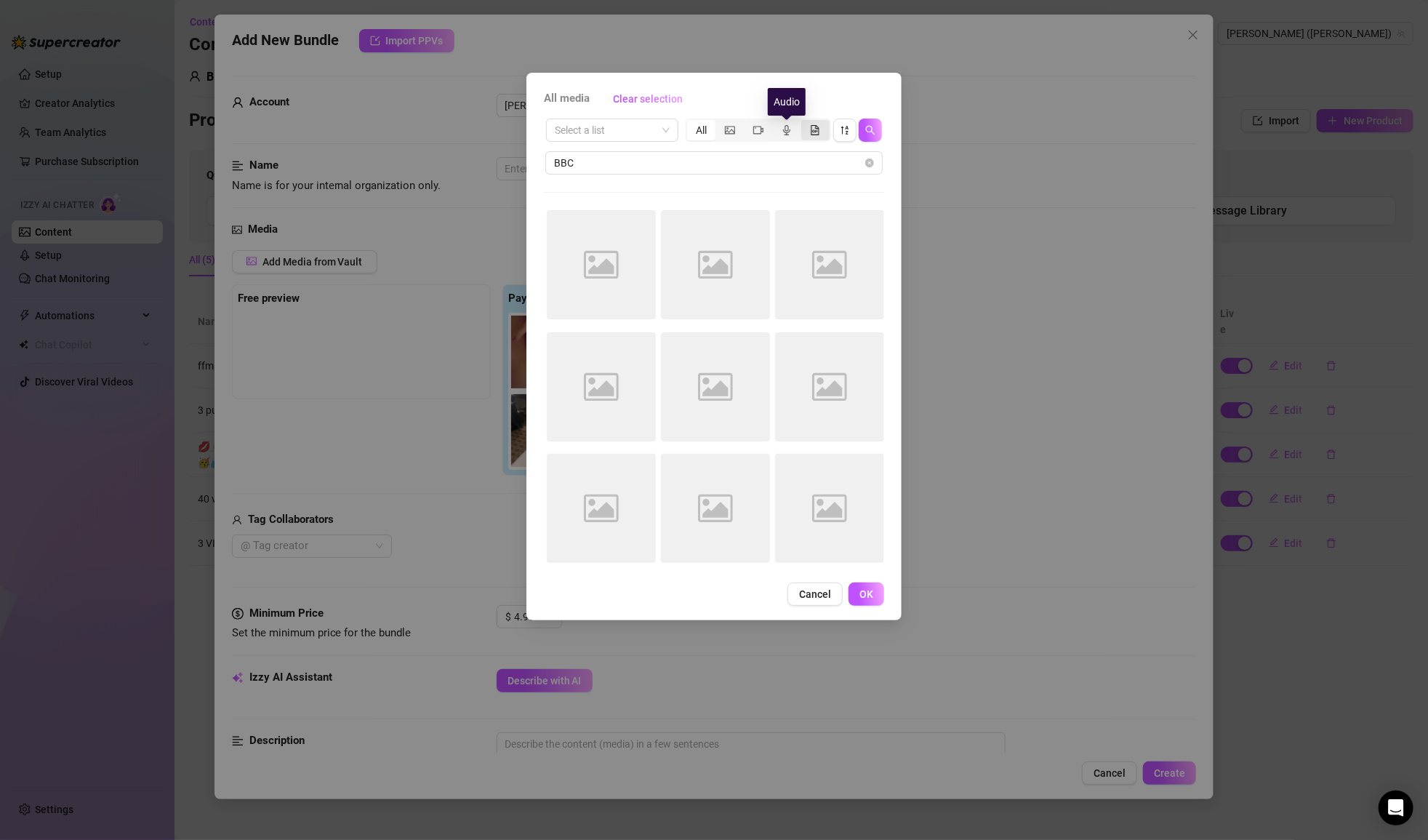
click at [809, 127] on div "segmented control" at bounding box center [815, 130] width 29 height 21
click at [805, 122] on input "segmented control" at bounding box center [805, 122] width 0 height 0
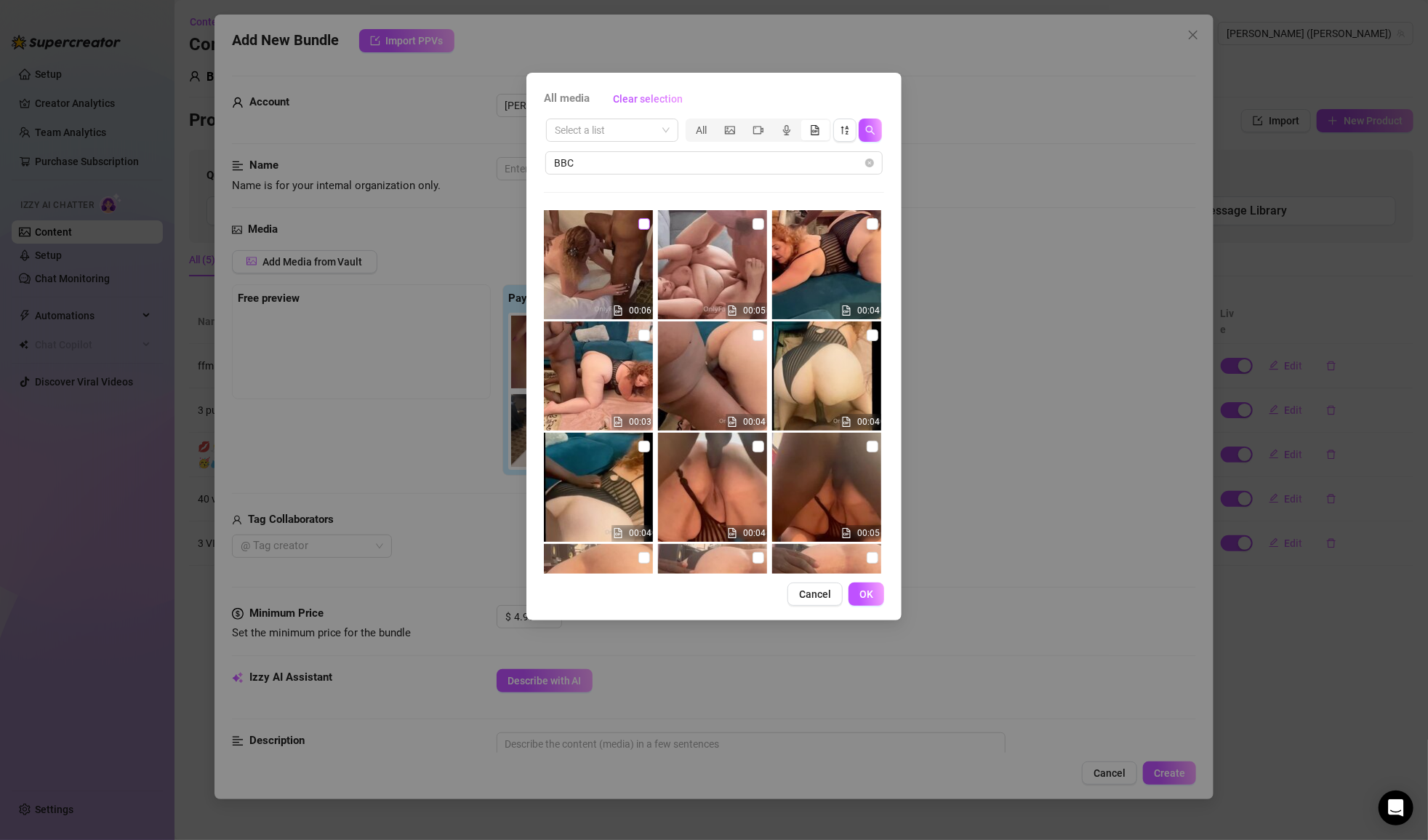
click at [648, 222] on input "checkbox" at bounding box center [645, 224] width 12 height 12
click at [870, 591] on span "OK" at bounding box center [867, 594] width 14 height 12
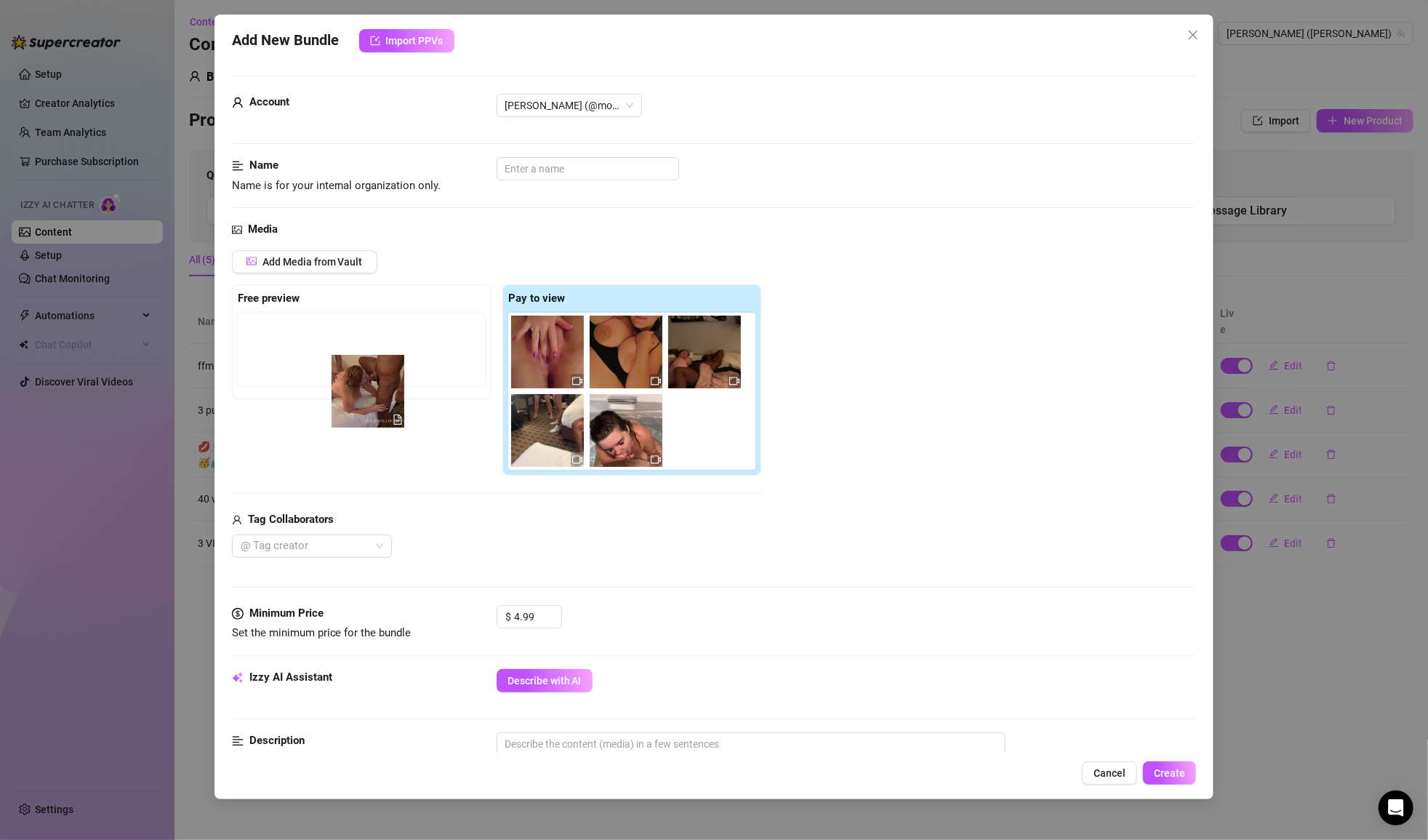
drag, startPoint x: 711, startPoint y: 420, endPoint x: 364, endPoint y: 381, distance: 349.2
click at [364, 381] on div "Free preview Pay to view" at bounding box center [497, 381] width 530 height 192
drag, startPoint x: 707, startPoint y: 434, endPoint x: 347, endPoint y: 326, distance: 375.9
click at [347, 326] on div "Free preview Pay to view" at bounding box center [497, 381] width 530 height 192
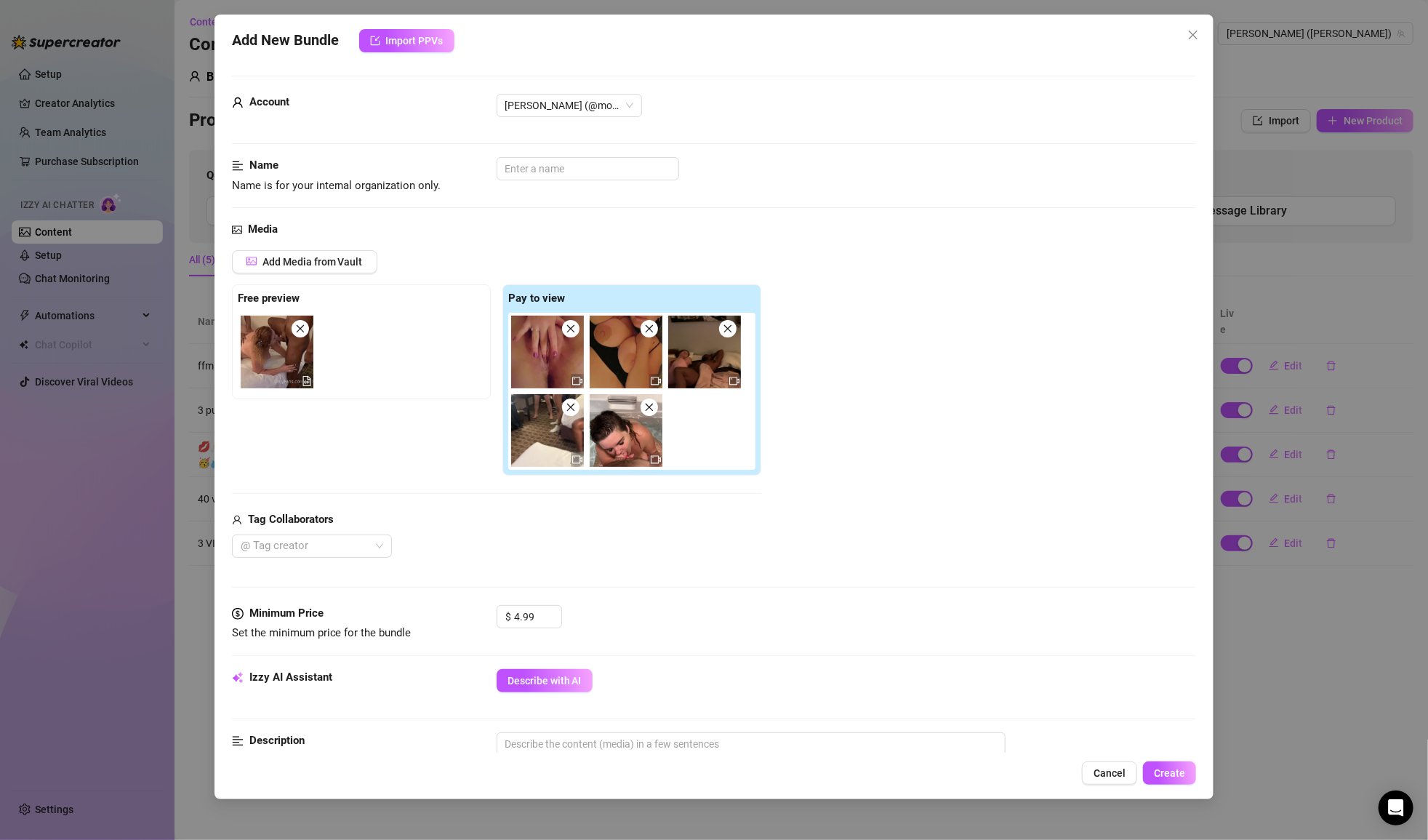
click at [823, 360] on div "Add Media from Vault Free preview Pay to view Tag Collaborators @ Tag creator" at bounding box center [714, 404] width 965 height 307
click at [600, 169] on input "text" at bounding box center [588, 168] width 182 height 23
click at [631, 165] on input "SOLO/BG/SQUIRT/BBC/CREAMPIE BUNDLE" at bounding box center [588, 168] width 182 height 23
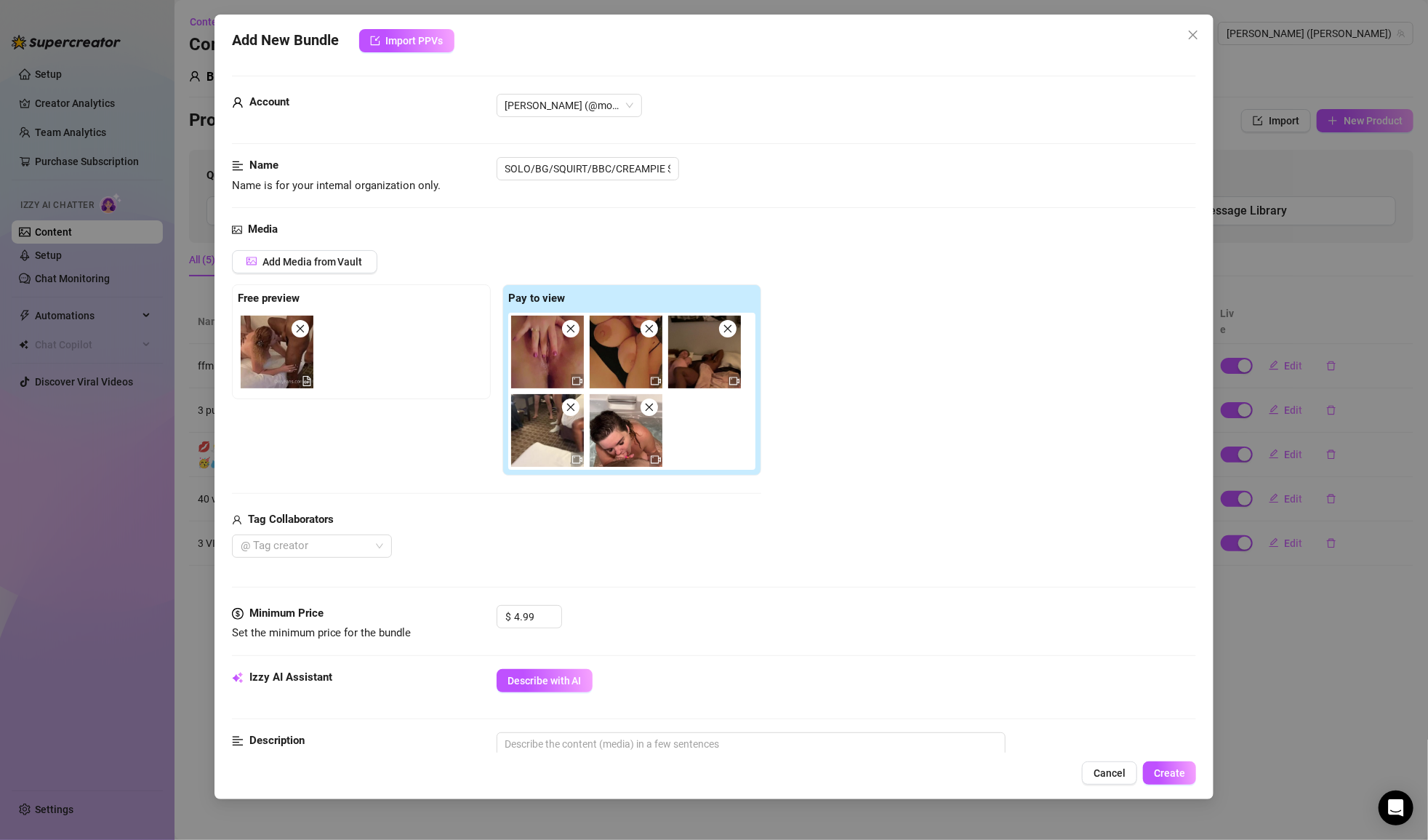
click at [781, 261] on div "Add Media from Vault Free preview Pay to view Tag Collaborators @ Tag creator" at bounding box center [714, 404] width 965 height 307
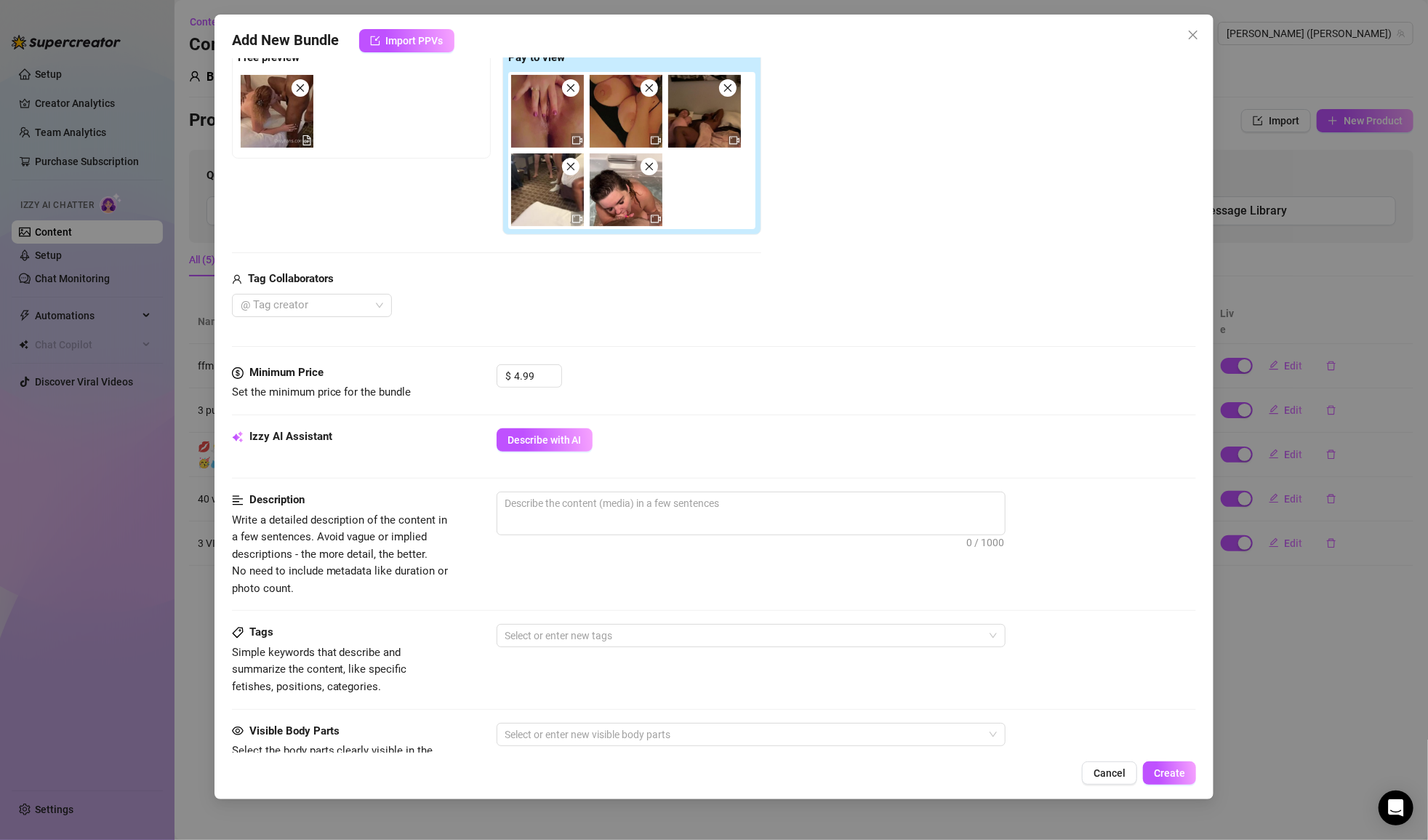
scroll to position [242, 0]
drag, startPoint x: 538, startPoint y: 369, endPoint x: 488, endPoint y: 372, distance: 50.1
click at [488, 372] on div "Minimum Price Set the minimum price for the bundle $ 4.99" at bounding box center [714, 381] width 965 height 37
click at [610, 376] on div "$ 4.99" at bounding box center [847, 381] width 700 height 37
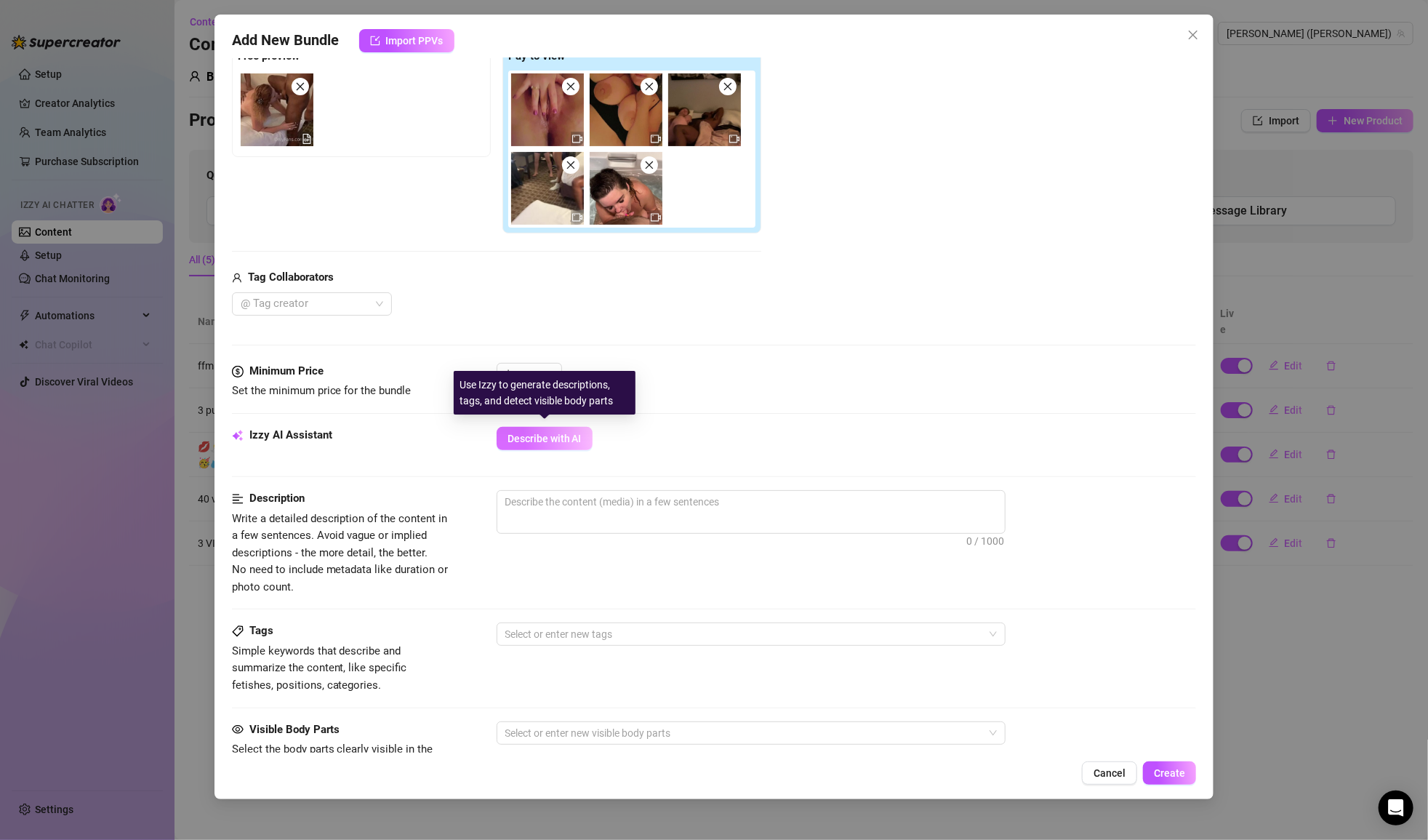
click at [541, 435] on span "Describe with AI" at bounding box center [544, 438] width 74 height 12
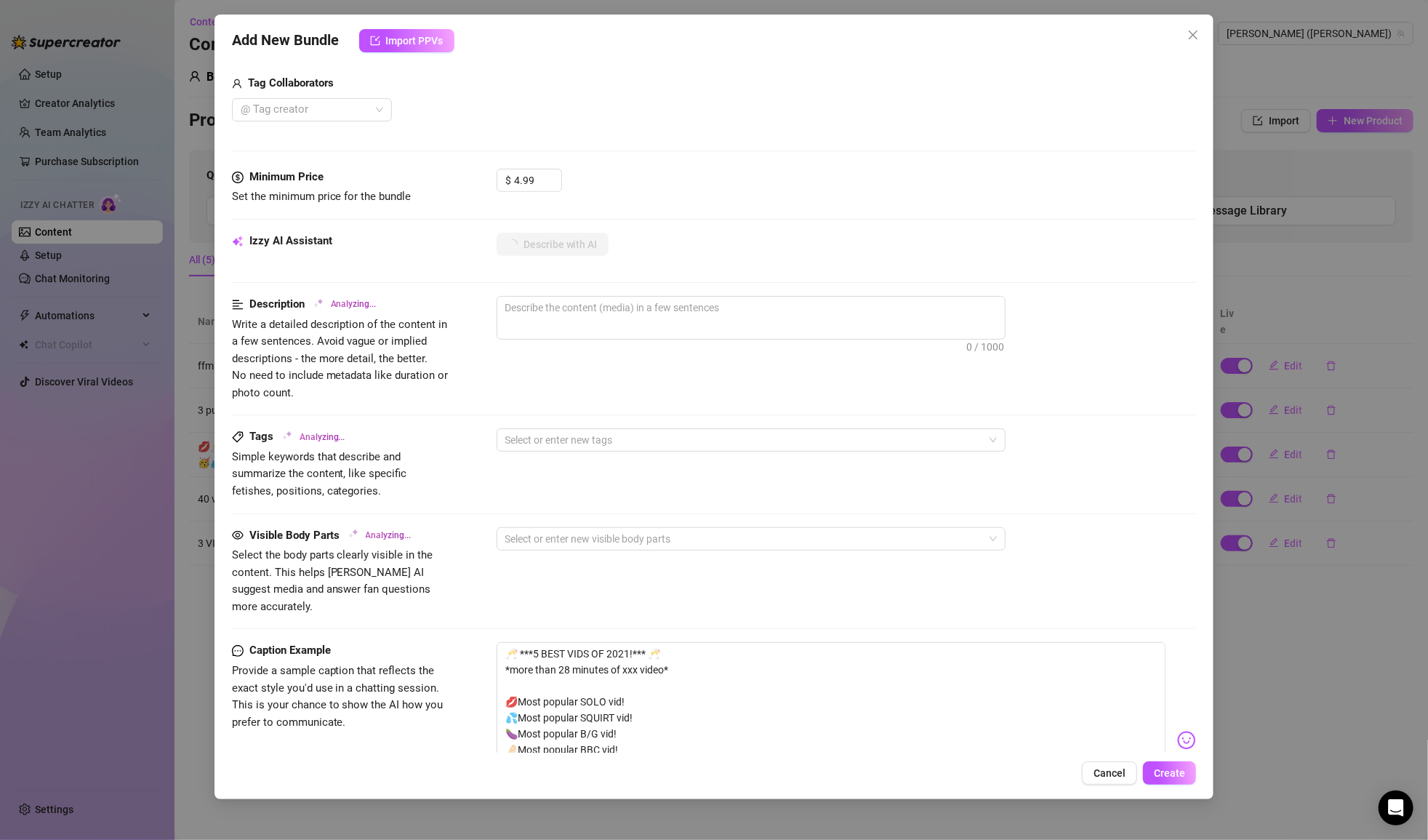
scroll to position [705, 0]
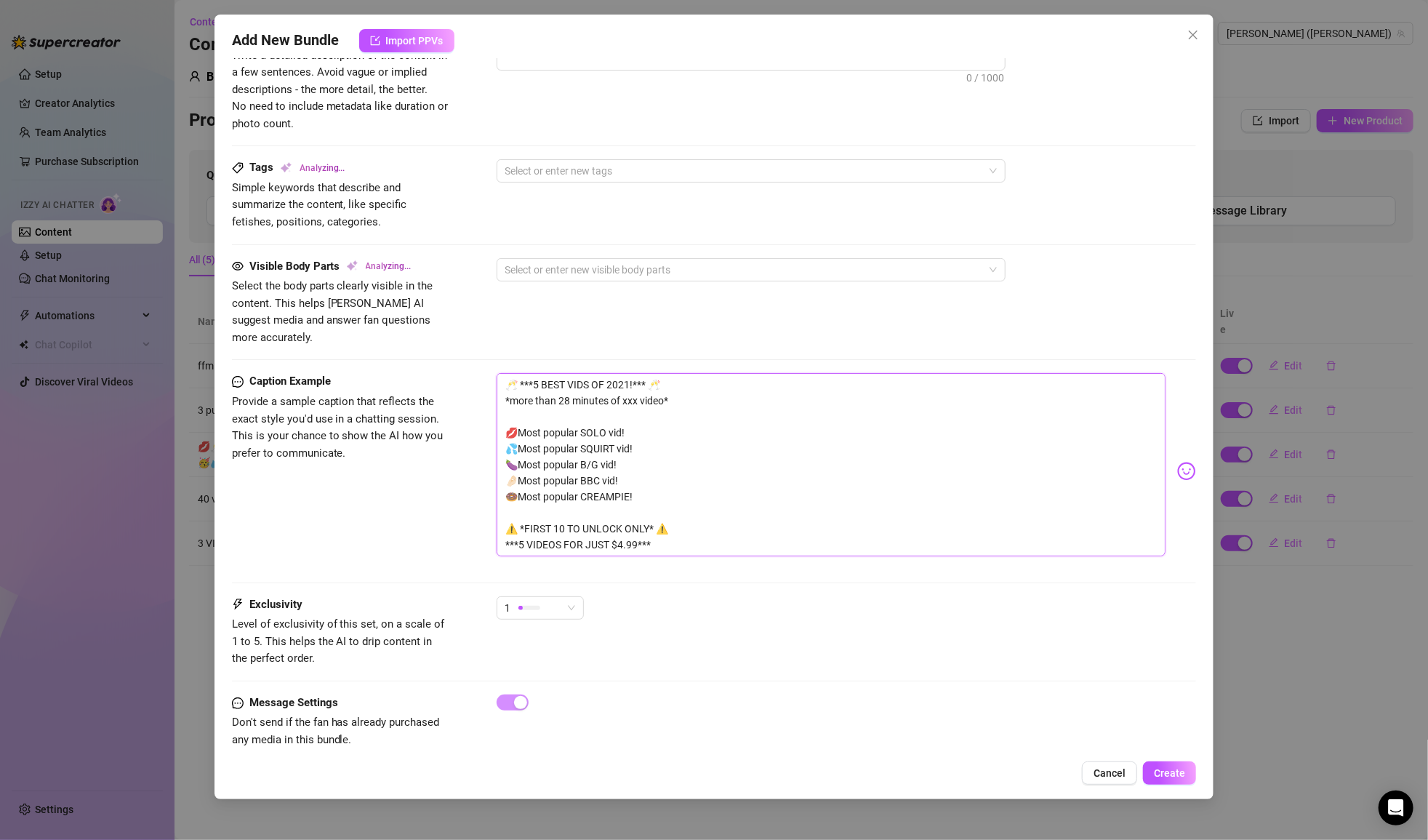
click at [625, 373] on textarea "🥂 ***5 BEST VIDS OF 2021!*** 🥂 *more than 28 minutes of xxx video* 💋Most popula…" at bounding box center [831, 464] width 669 height 182
click at [800, 322] on div "Visible Body Parts Analyzing... Select the body parts clearly visible in the co…" at bounding box center [714, 301] width 965 height 88
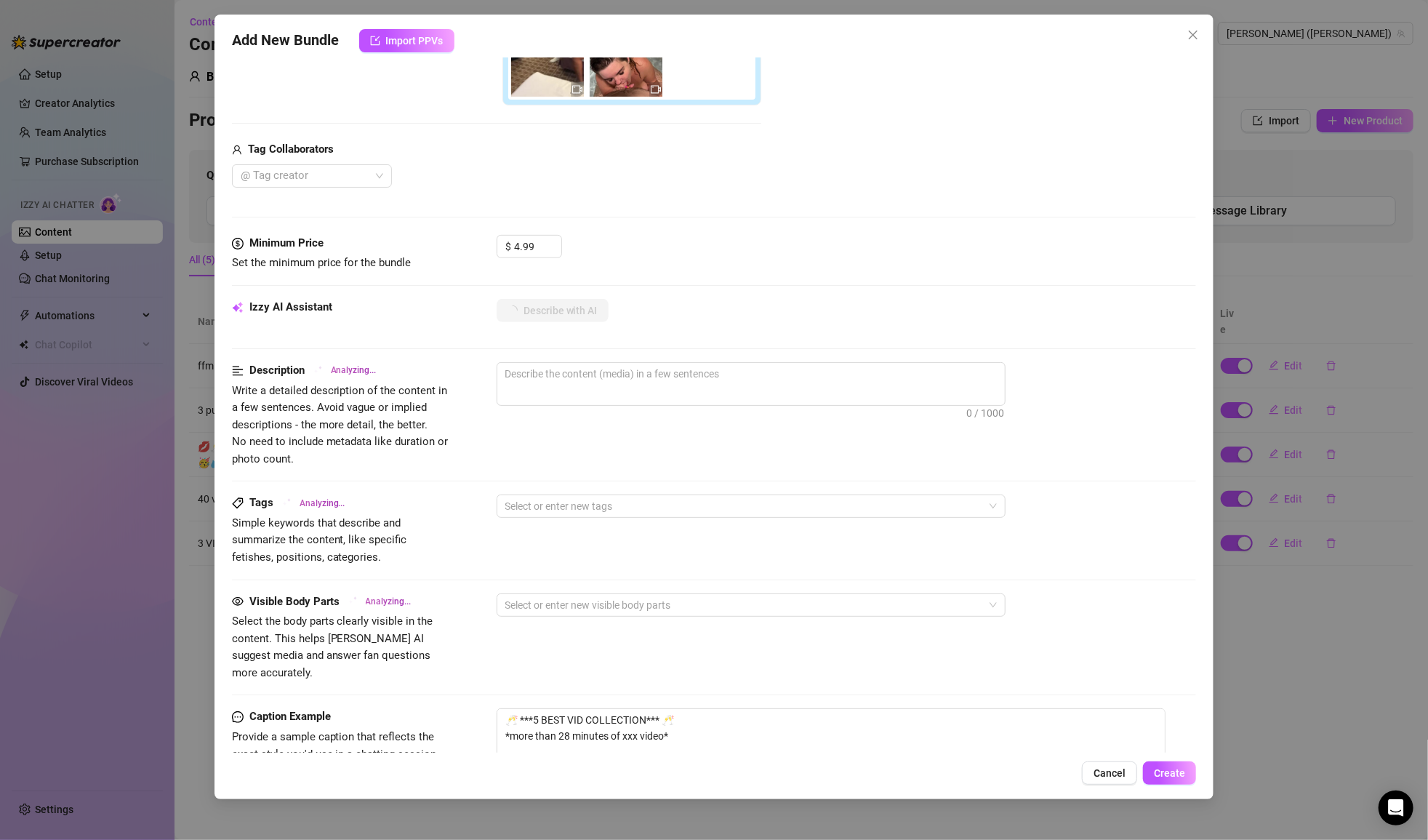
scroll to position [379, 0]
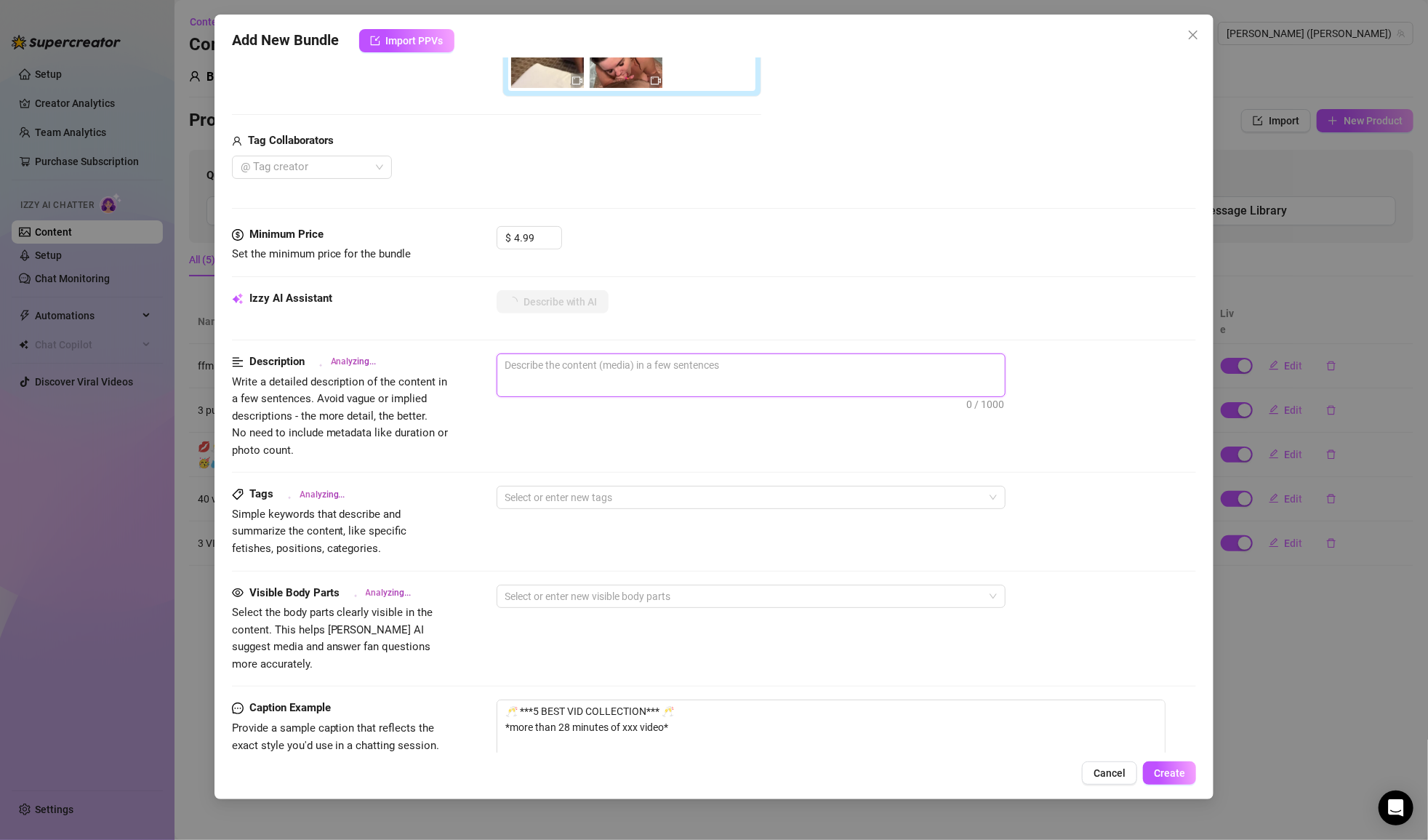
click at [653, 363] on textarea at bounding box center [752, 365] width 508 height 22
click at [1167, 780] on button "Create" at bounding box center [1170, 773] width 54 height 23
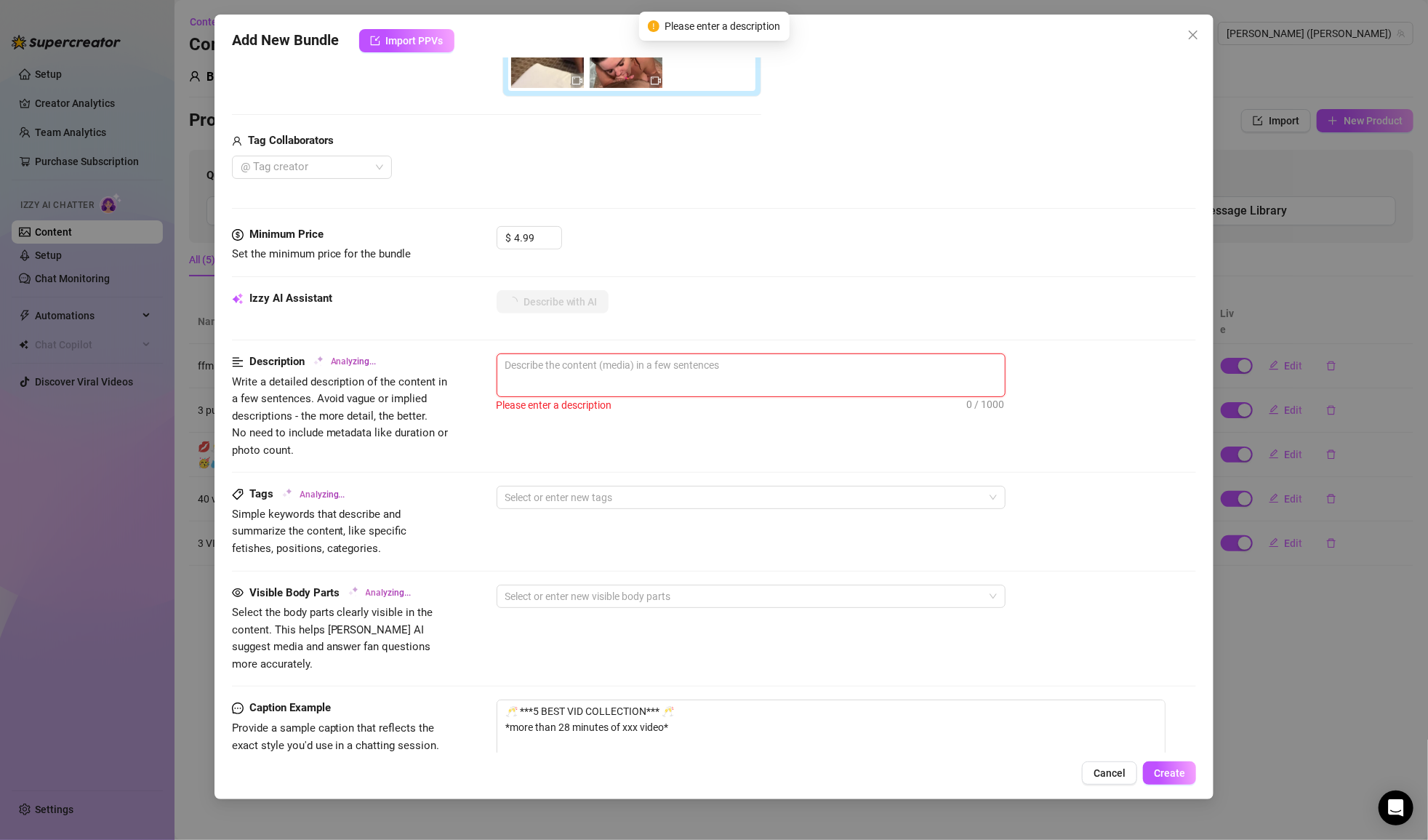
click at [631, 354] on textarea at bounding box center [752, 365] width 508 height 22
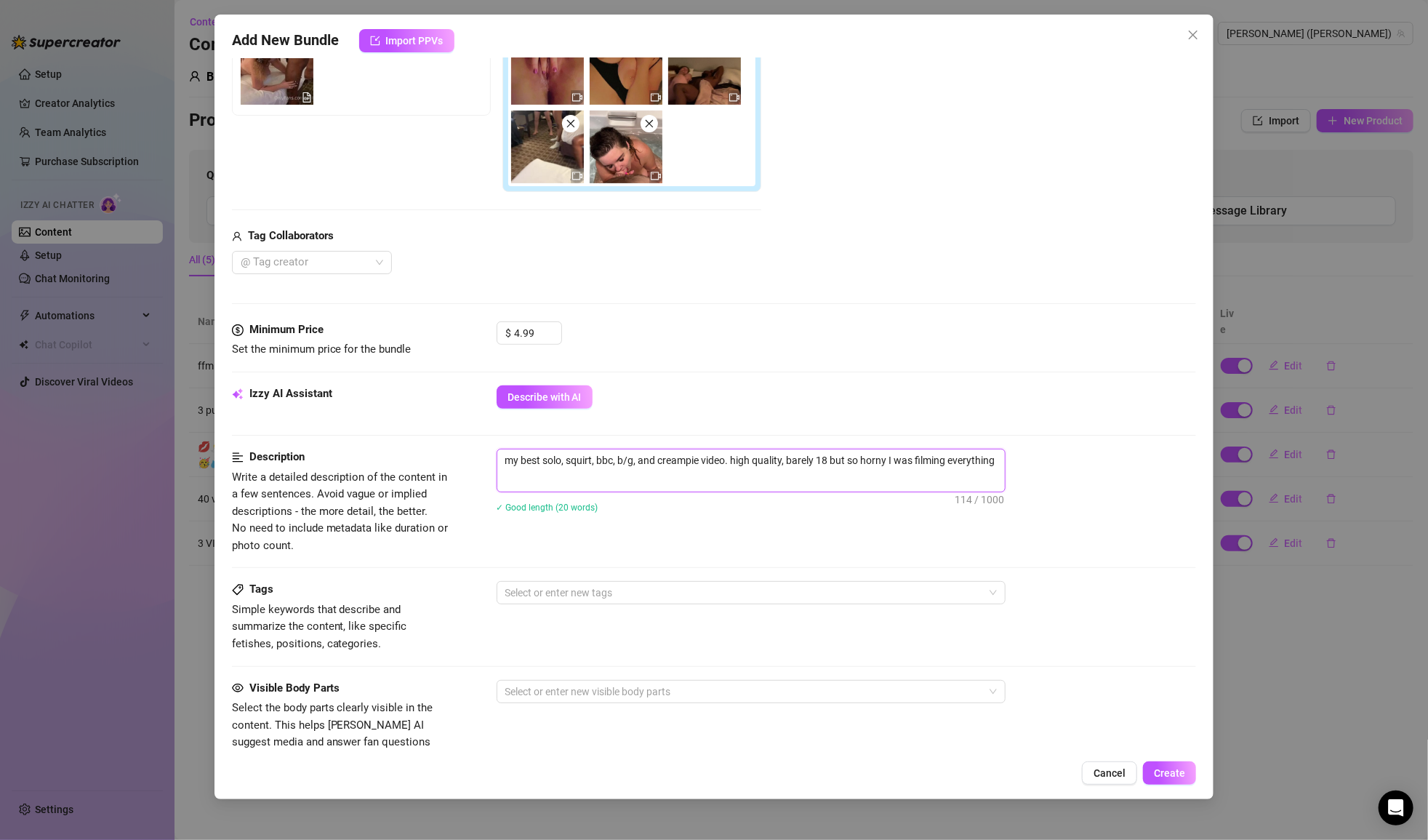
scroll to position [0, 0]
click at [764, 473] on textarea "my best solo, squirt, bbc, b/g, and creampie video. high quality, barely 18 but…" at bounding box center [752, 468] width 508 height 38
click at [822, 526] on div "my best solo, squirt, bbc, b/g, and creampie video. high quality, barely 18 but…" at bounding box center [847, 490] width 700 height 83
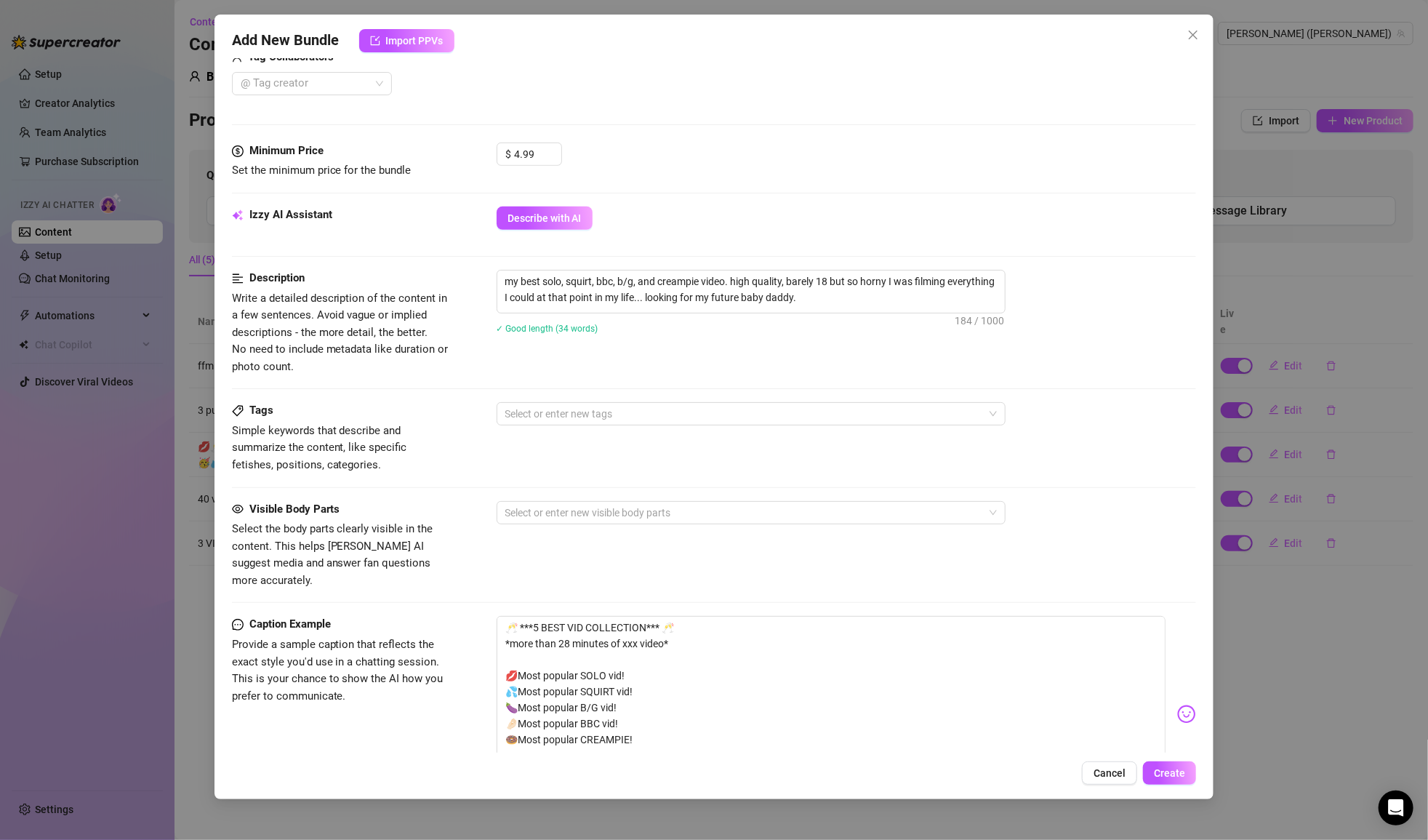
scroll to position [479, 0]
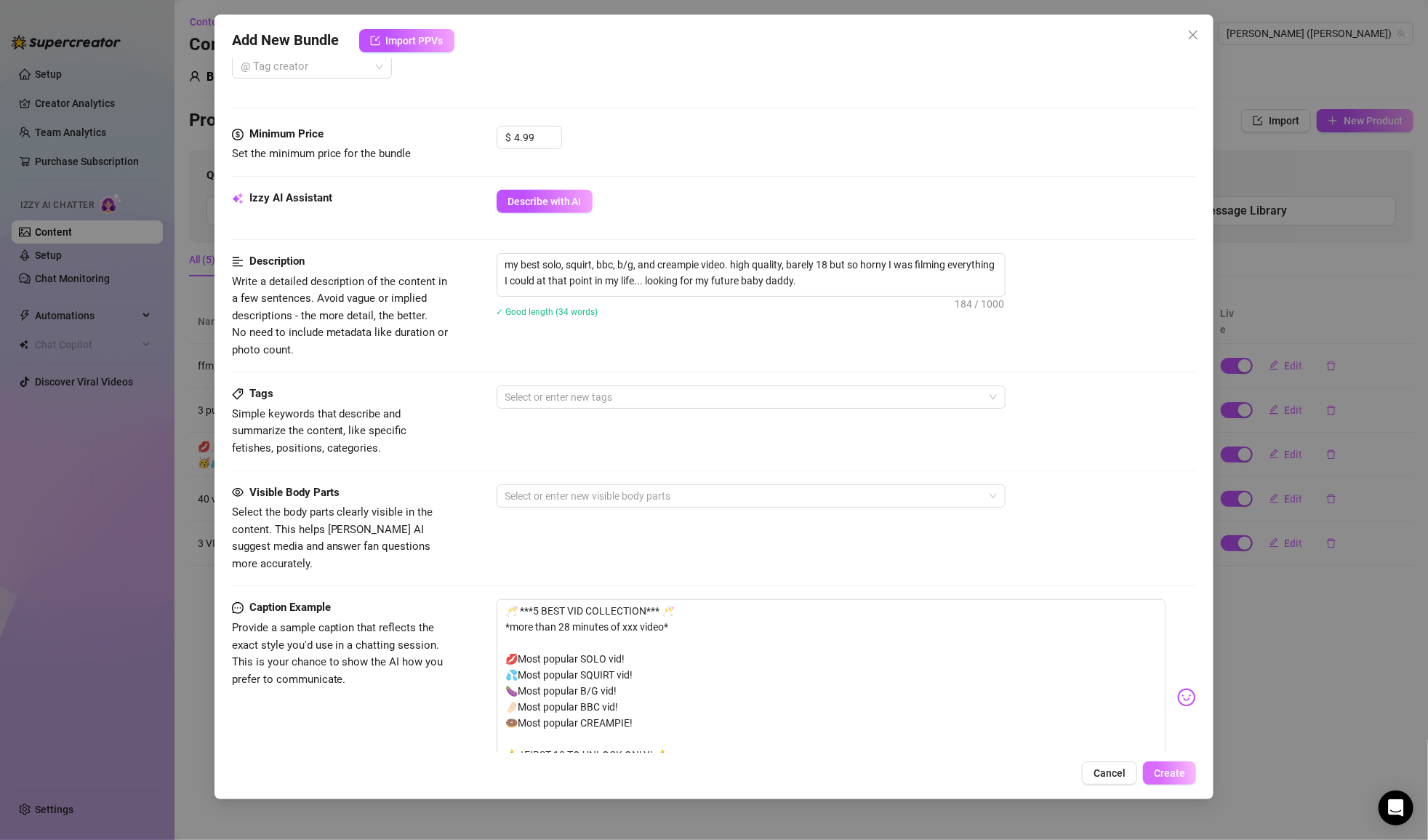
click at [1171, 775] on span "Create" at bounding box center [1170, 774] width 32 height 12
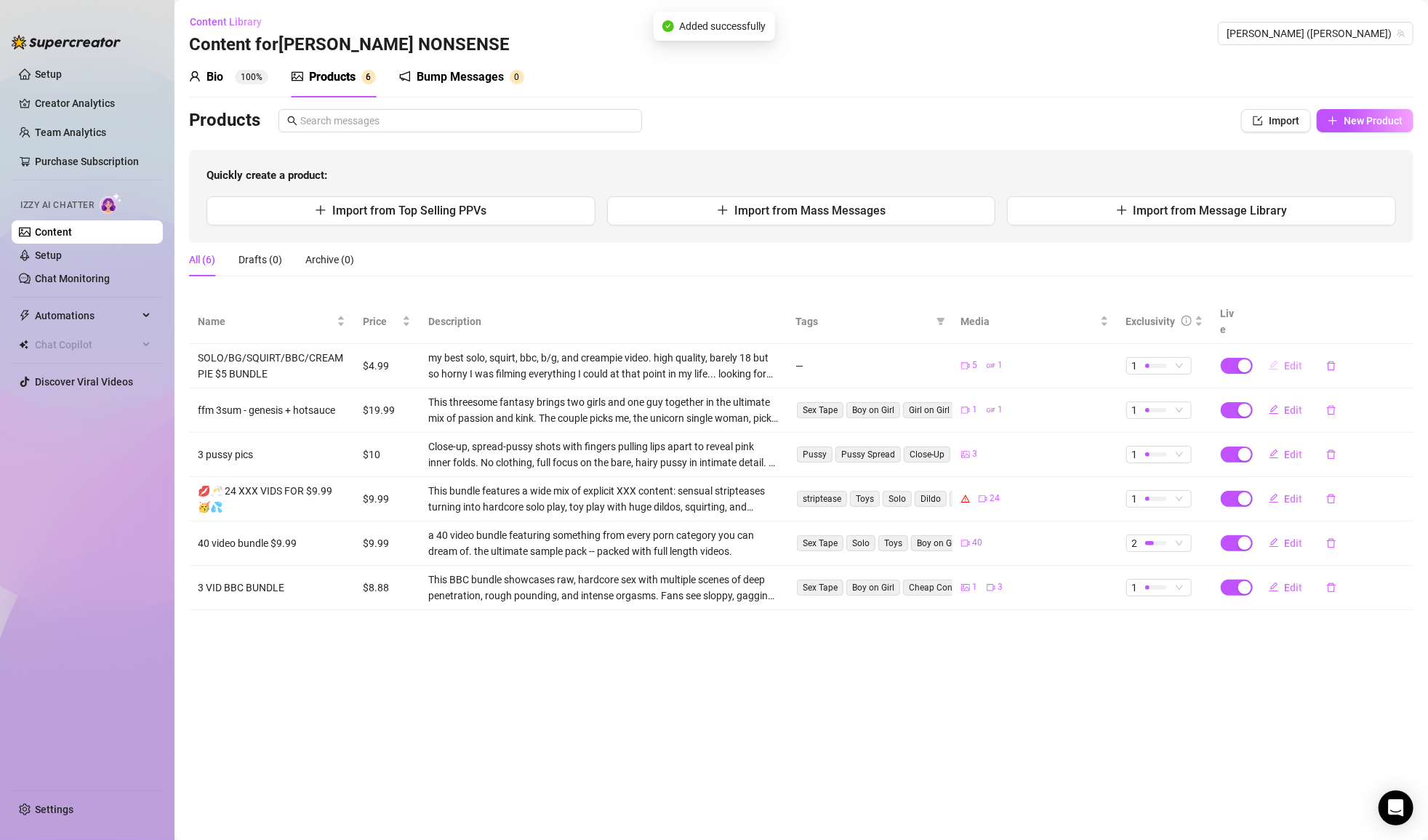
click at [1294, 360] on span "Edit" at bounding box center [1294, 366] width 18 height 12
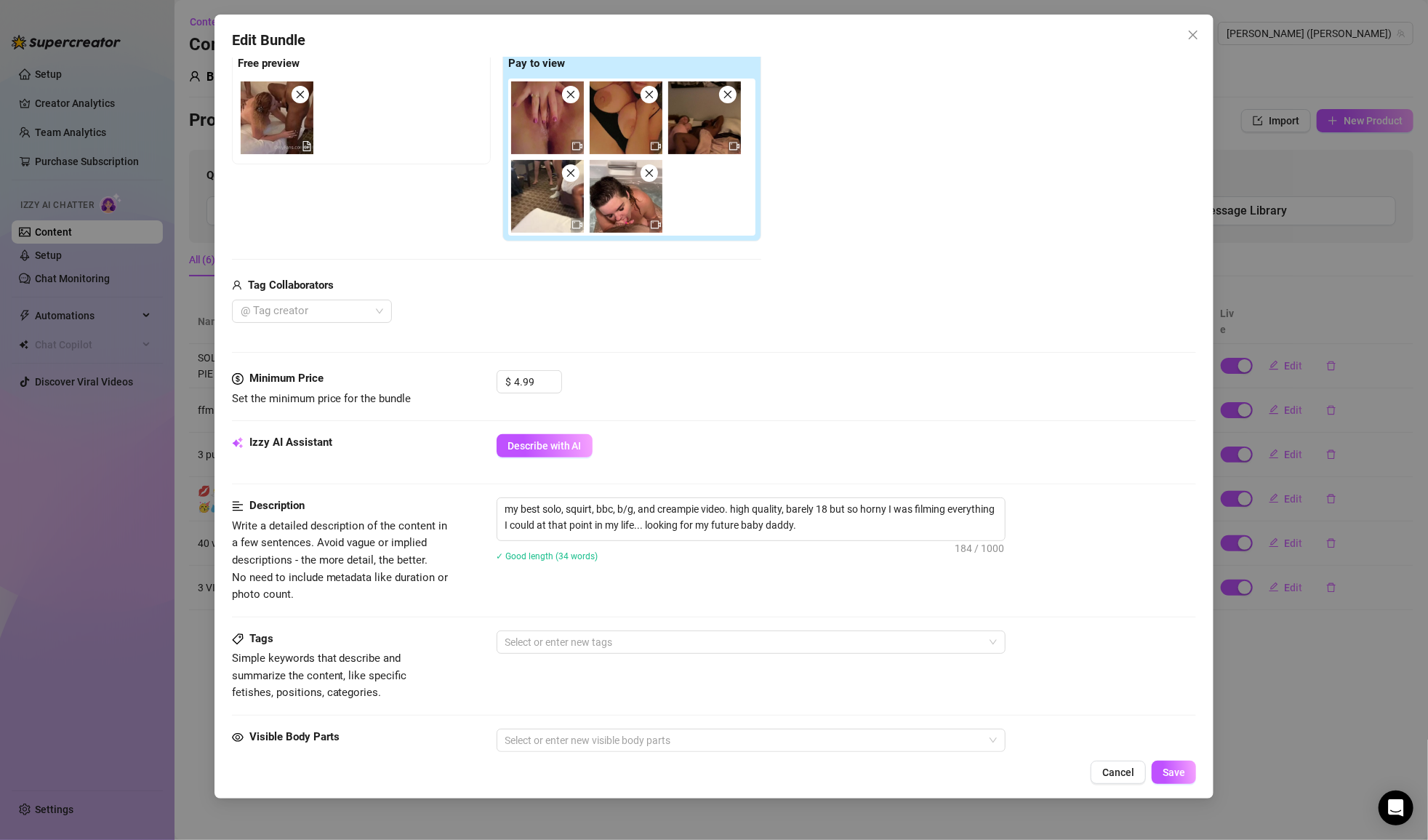
scroll to position [151, 0]
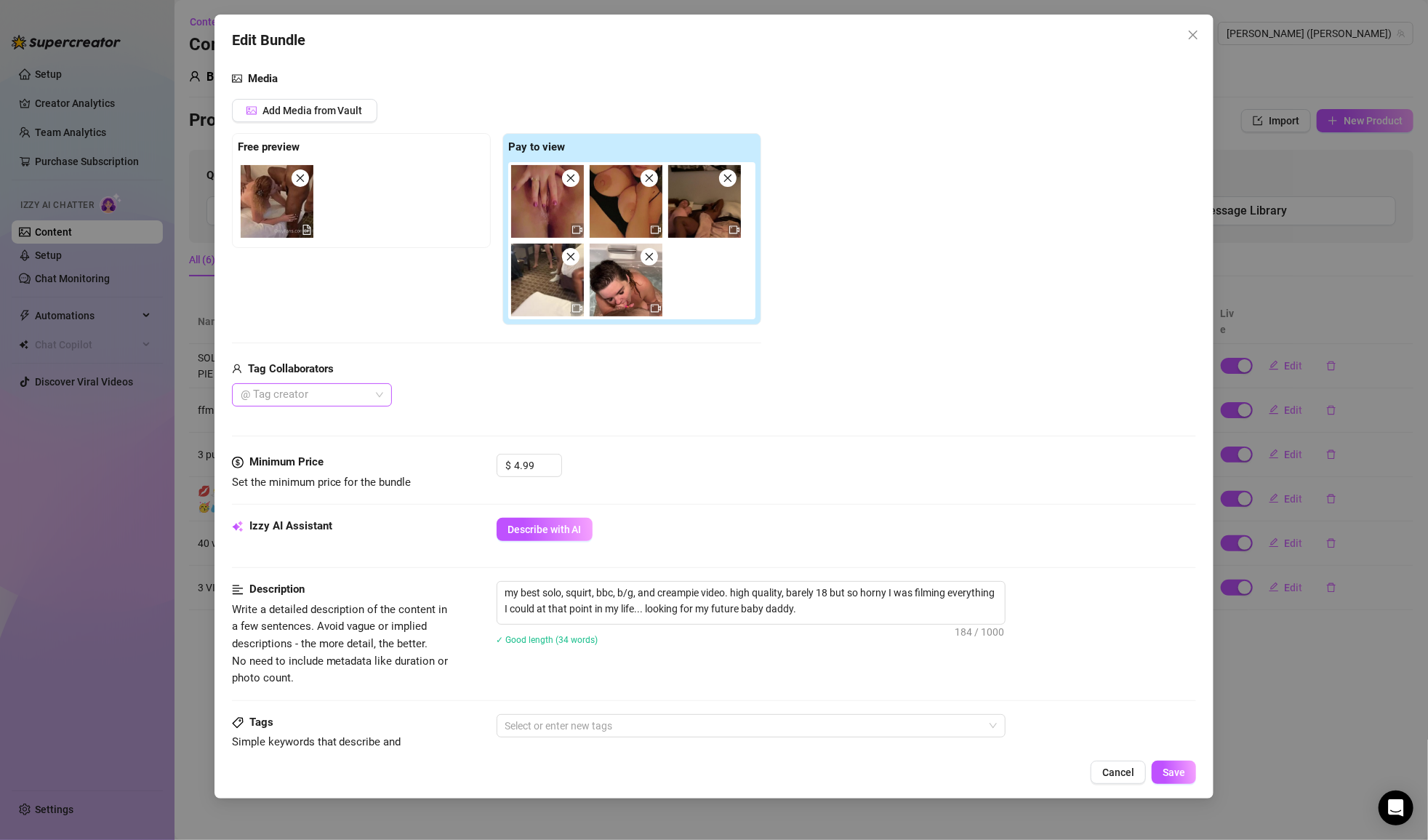
click at [372, 394] on div at bounding box center [304, 395] width 139 height 21
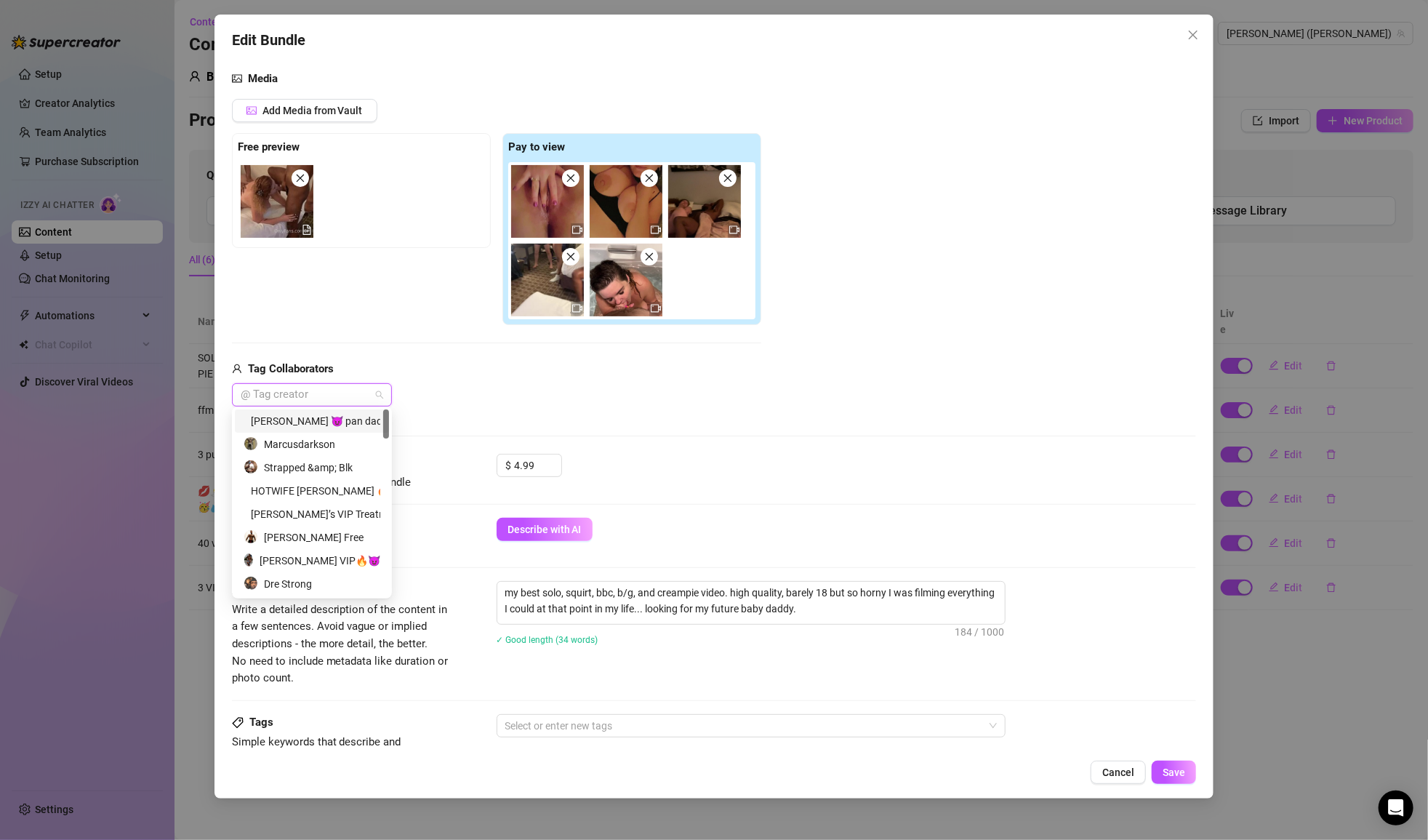
click at [350, 420] on div "[PERSON_NAME] 😈 pan daddy looking to play!" at bounding box center [312, 420] width 137 height 16
click at [318, 445] on div "Marcusdarkson" at bounding box center [332, 444] width 178 height 16
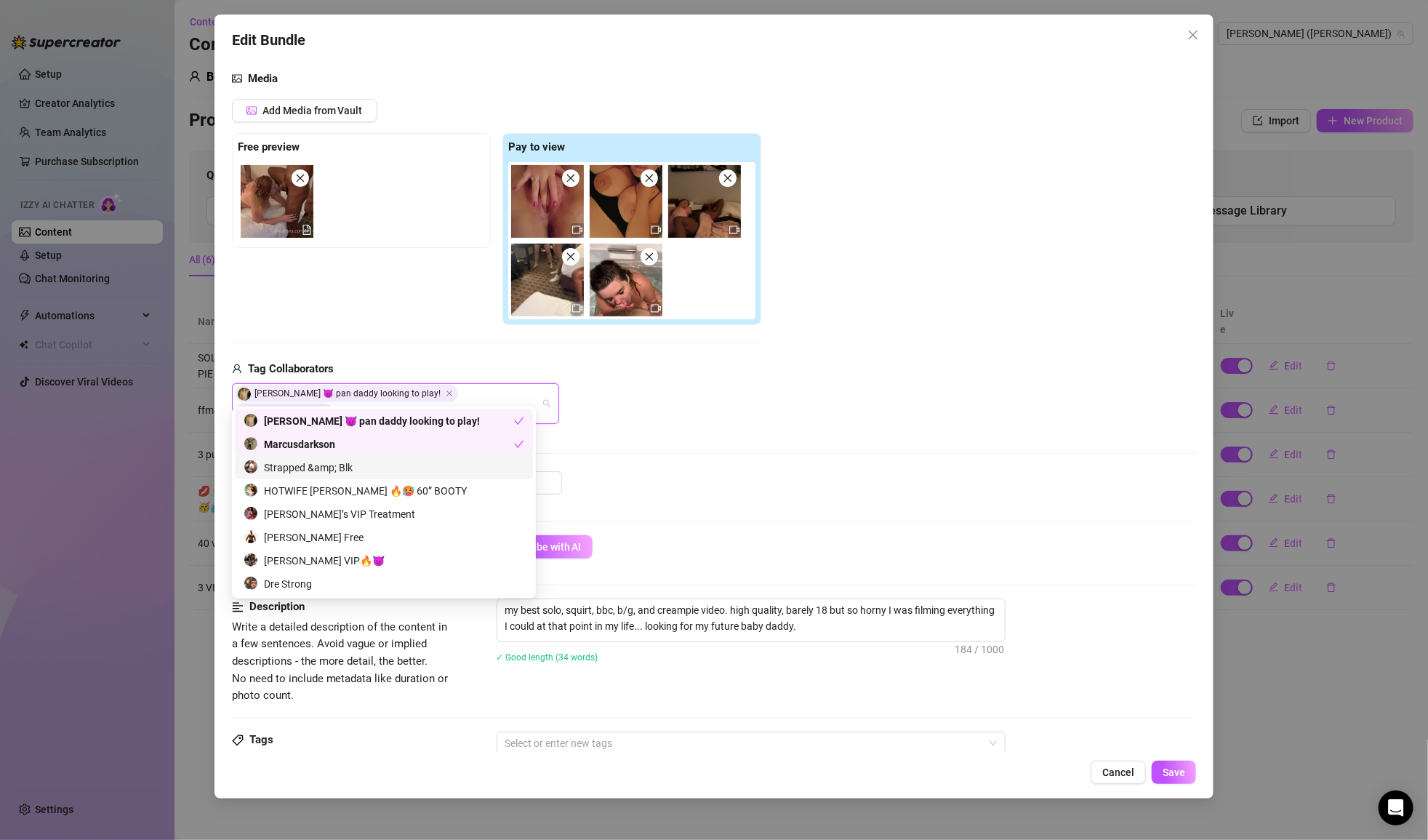
click at [317, 465] on div "Strapped &amp; Blk" at bounding box center [384, 467] width 281 height 16
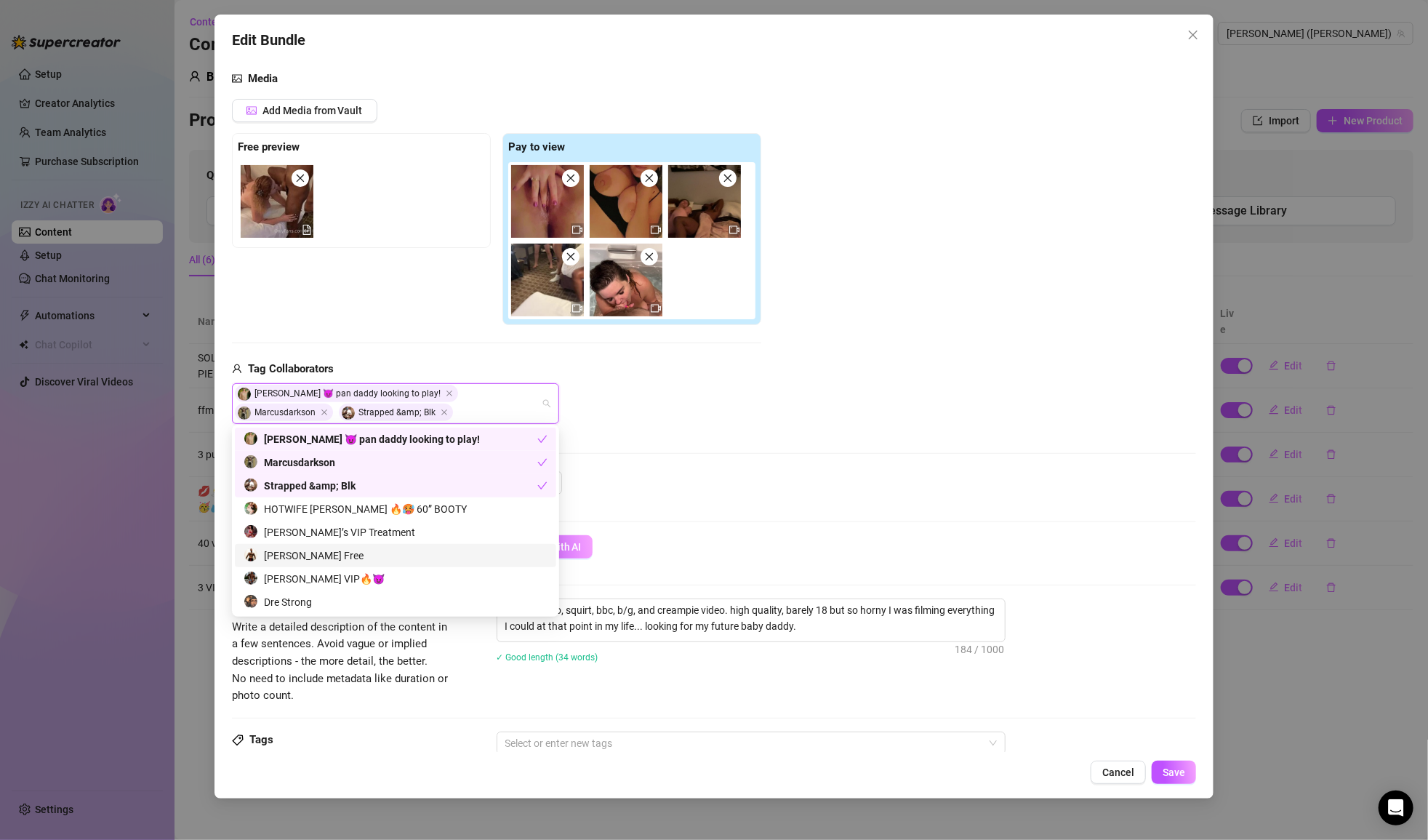
click at [323, 559] on div "[PERSON_NAME] Free" at bounding box center [396, 555] width 303 height 16
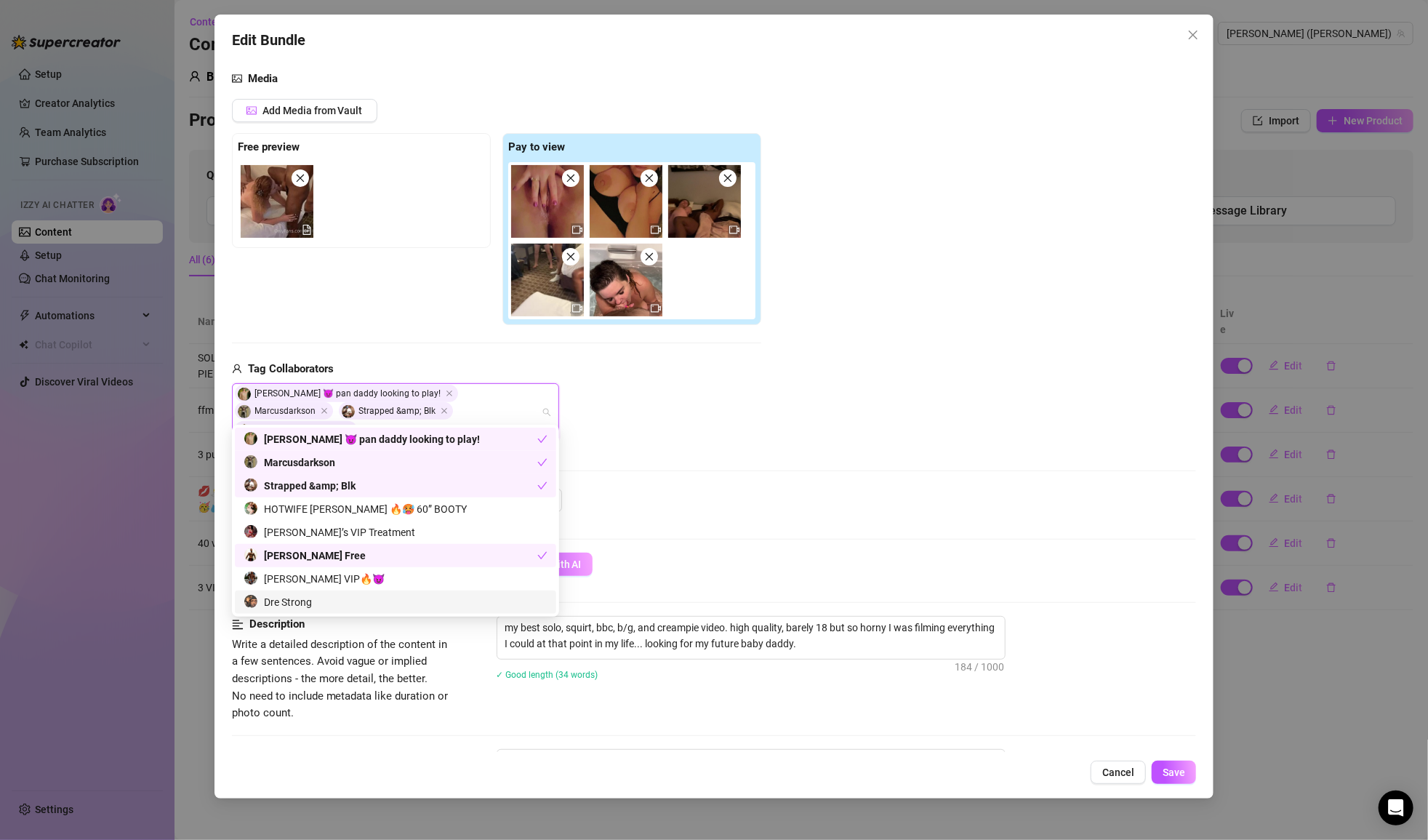
click at [312, 603] on div "Dre Strong" at bounding box center [396, 602] width 303 height 16
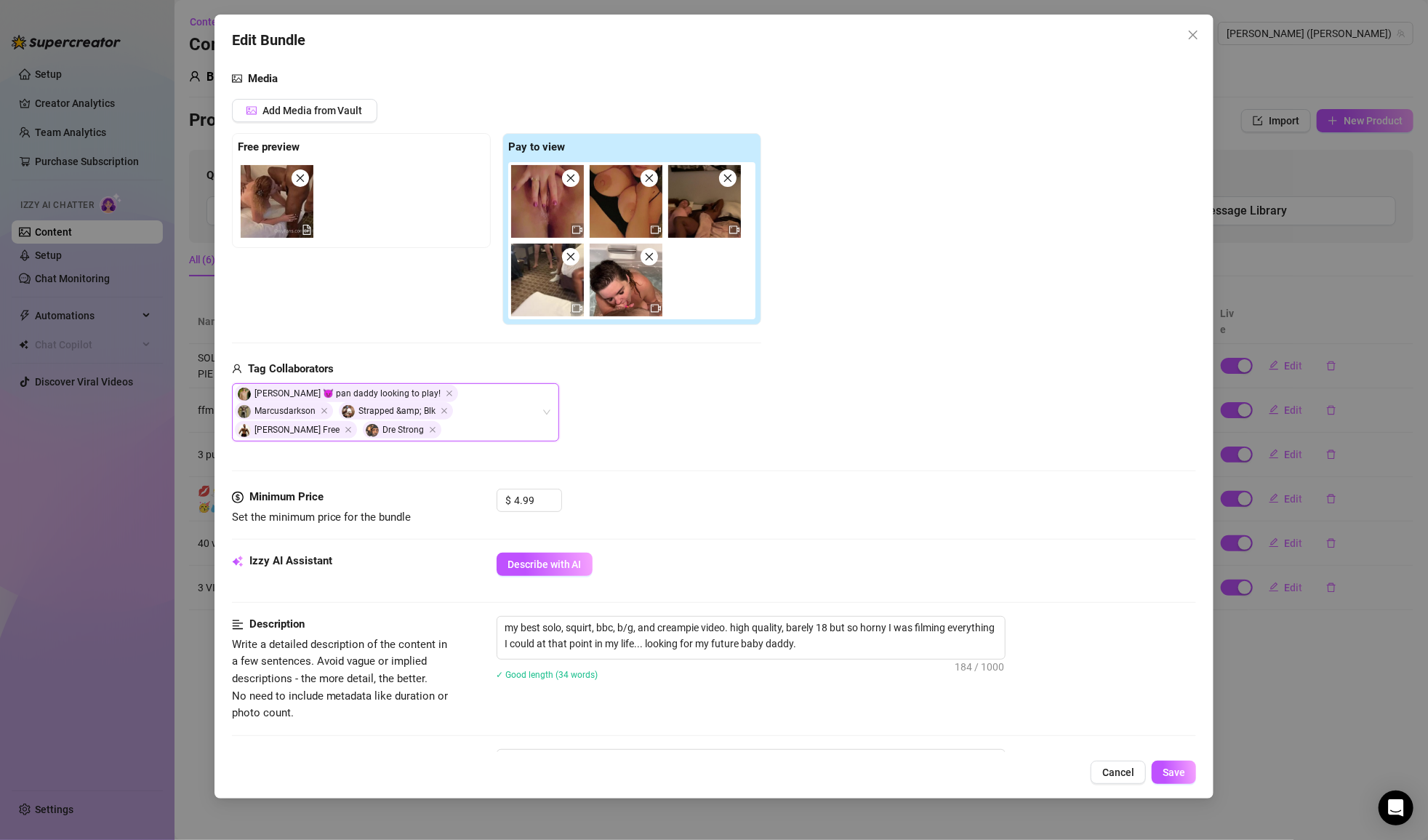
click at [618, 420] on div "[PERSON_NAME] 😈 pan daddy looking to play!, [PERSON_NAME], Strapped &amp; Blk, …" at bounding box center [497, 412] width 530 height 59
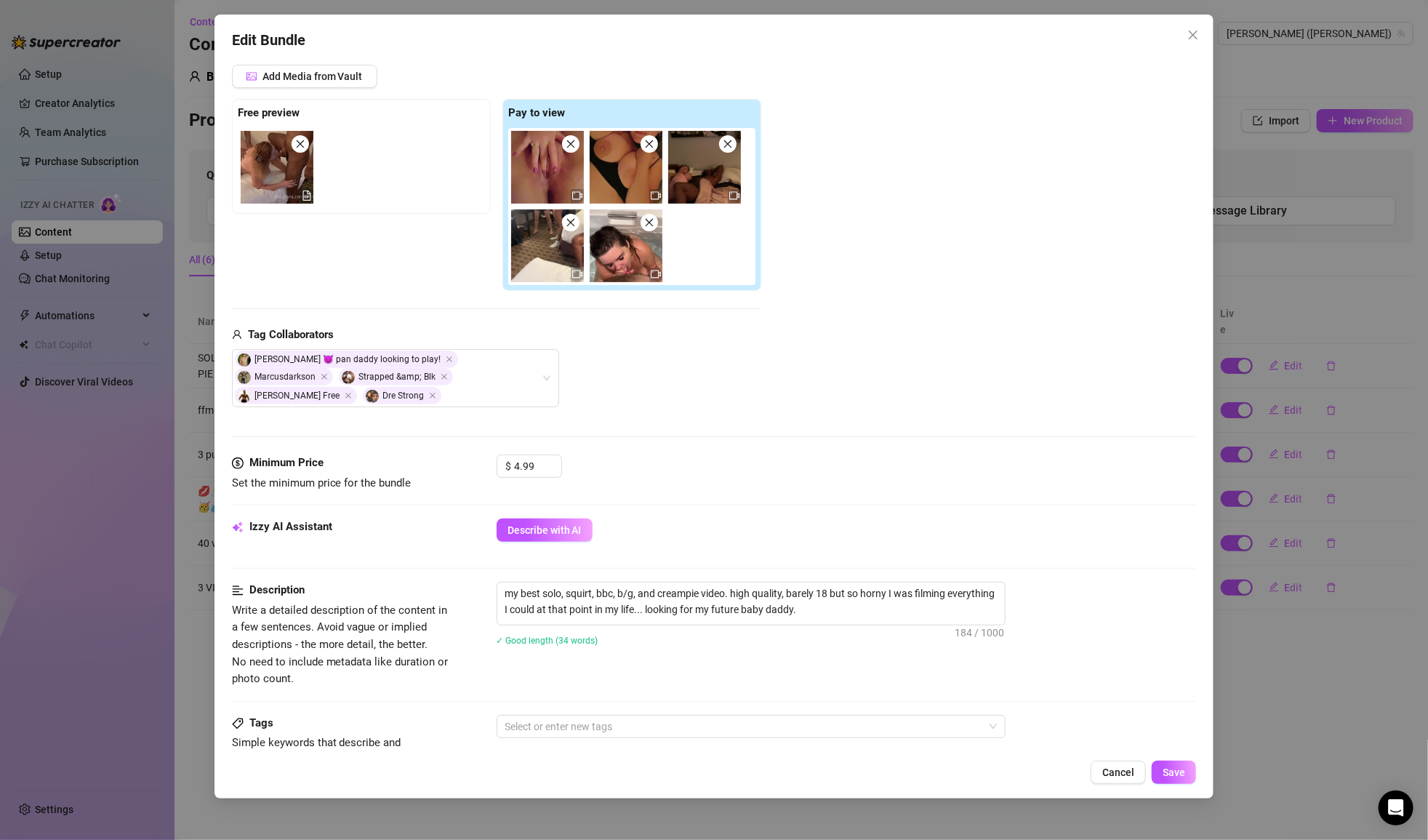
scroll to position [185, 0]
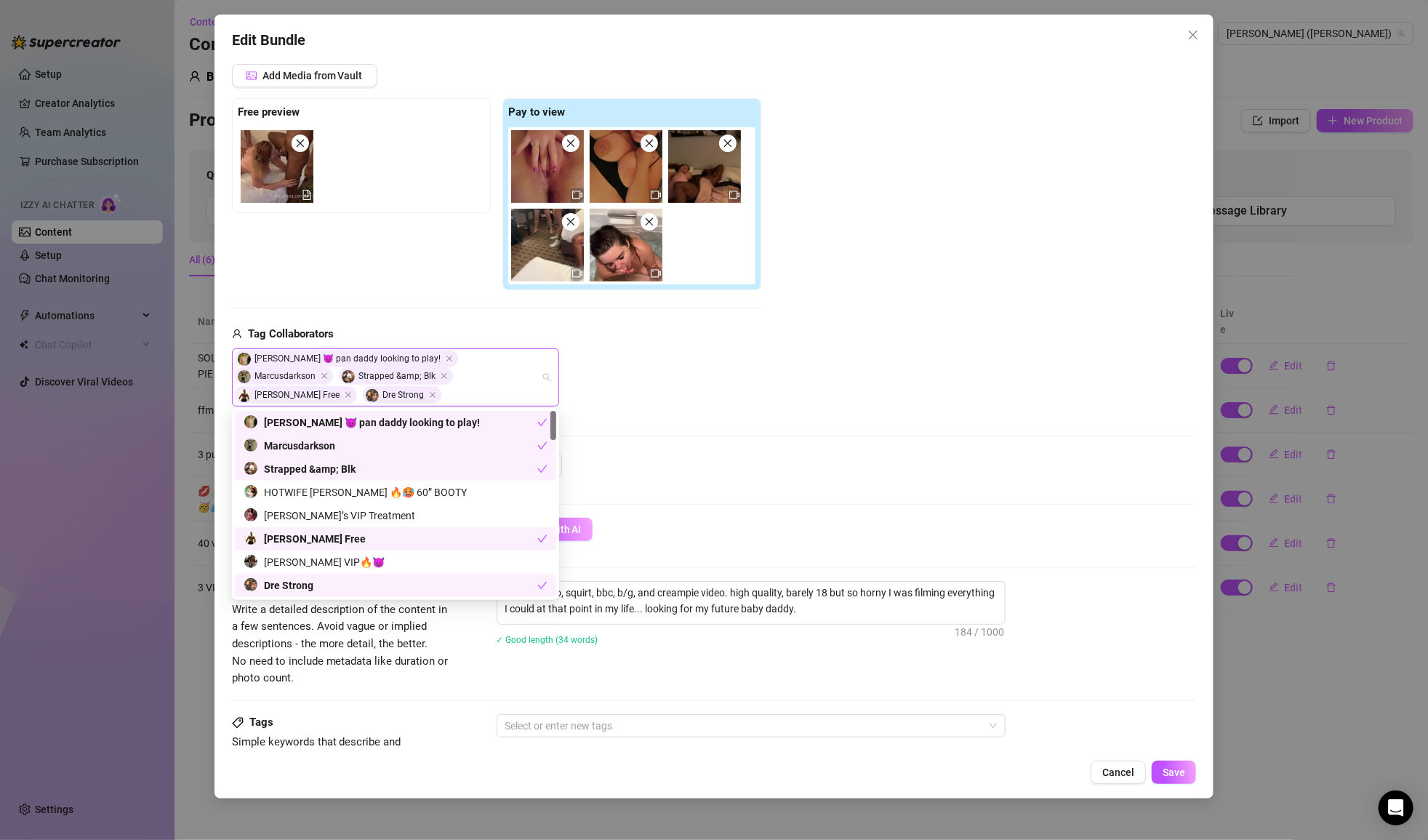
click at [383, 386] on div "[PERSON_NAME] 😈 pan daddy looking to play! Marcusdarkson Strapped &amp; Blk [PE…" at bounding box center [388, 378] width 306 height 56
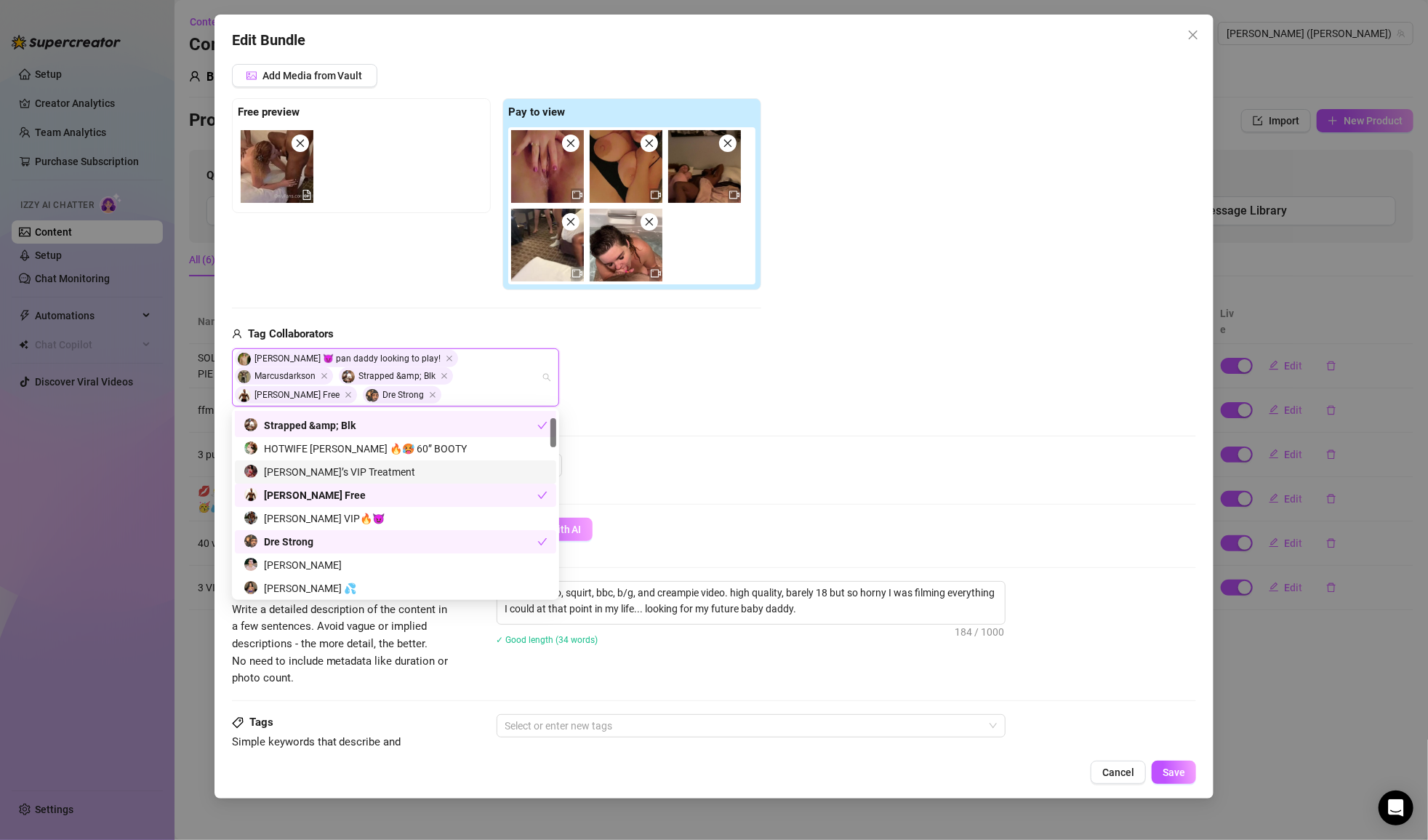
click at [359, 472] on div "[PERSON_NAME]’s VIP Treatment" at bounding box center [396, 472] width 303 height 16
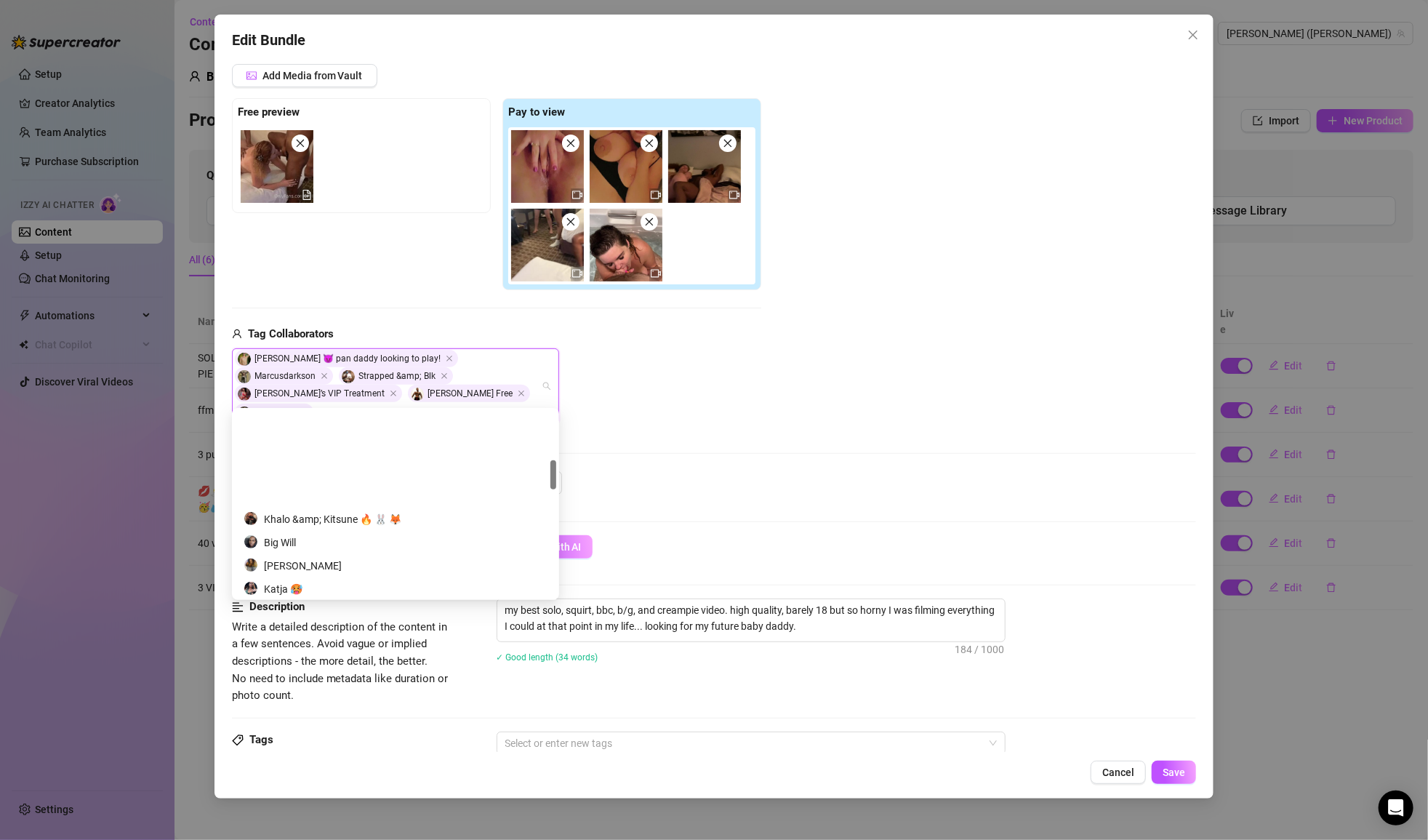
scroll to position [308, 0]
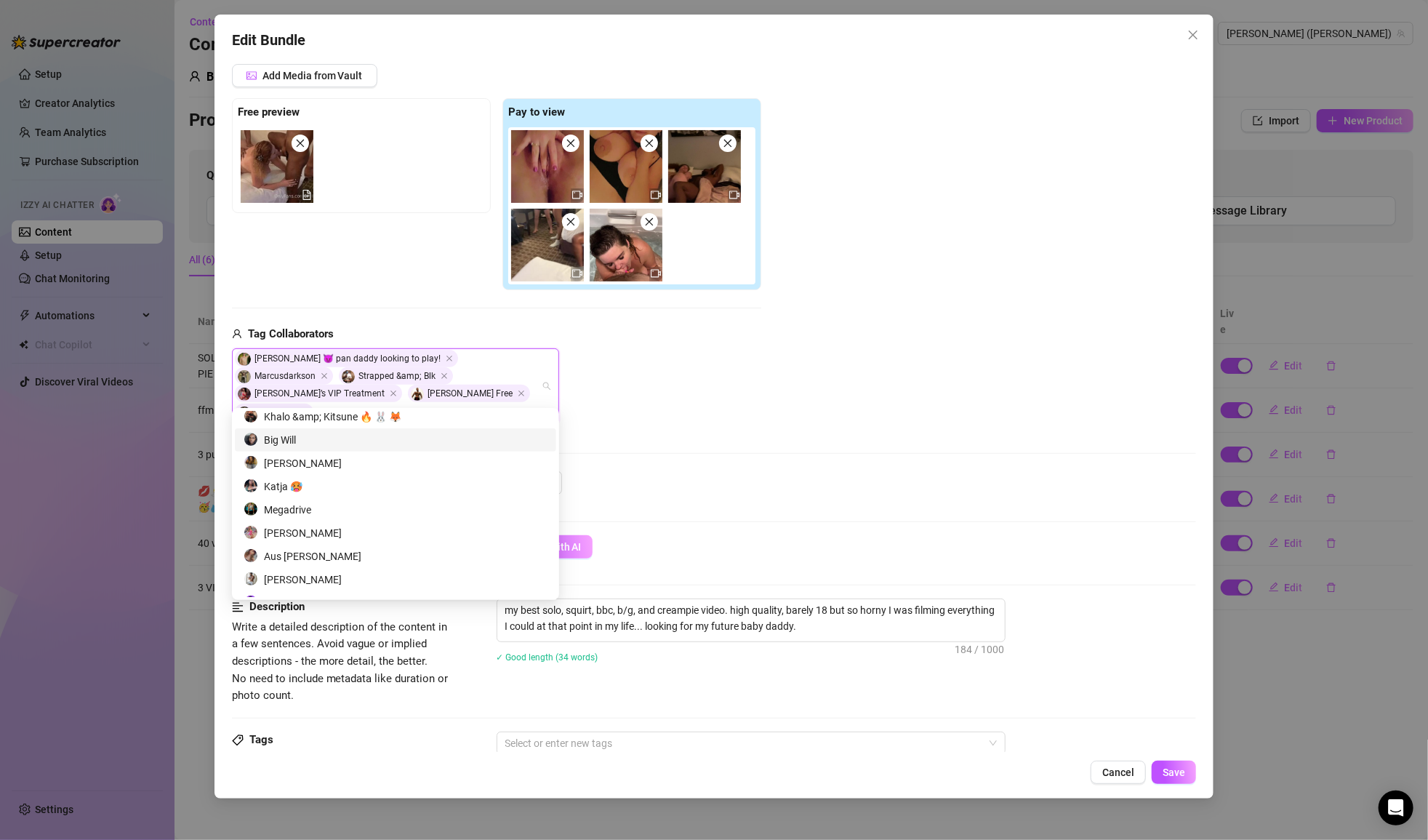
click at [666, 416] on div "Media Add Media from Vault Free preview Pay to view Tag Collaborators [PERSON_N…" at bounding box center [714, 254] width 965 height 436
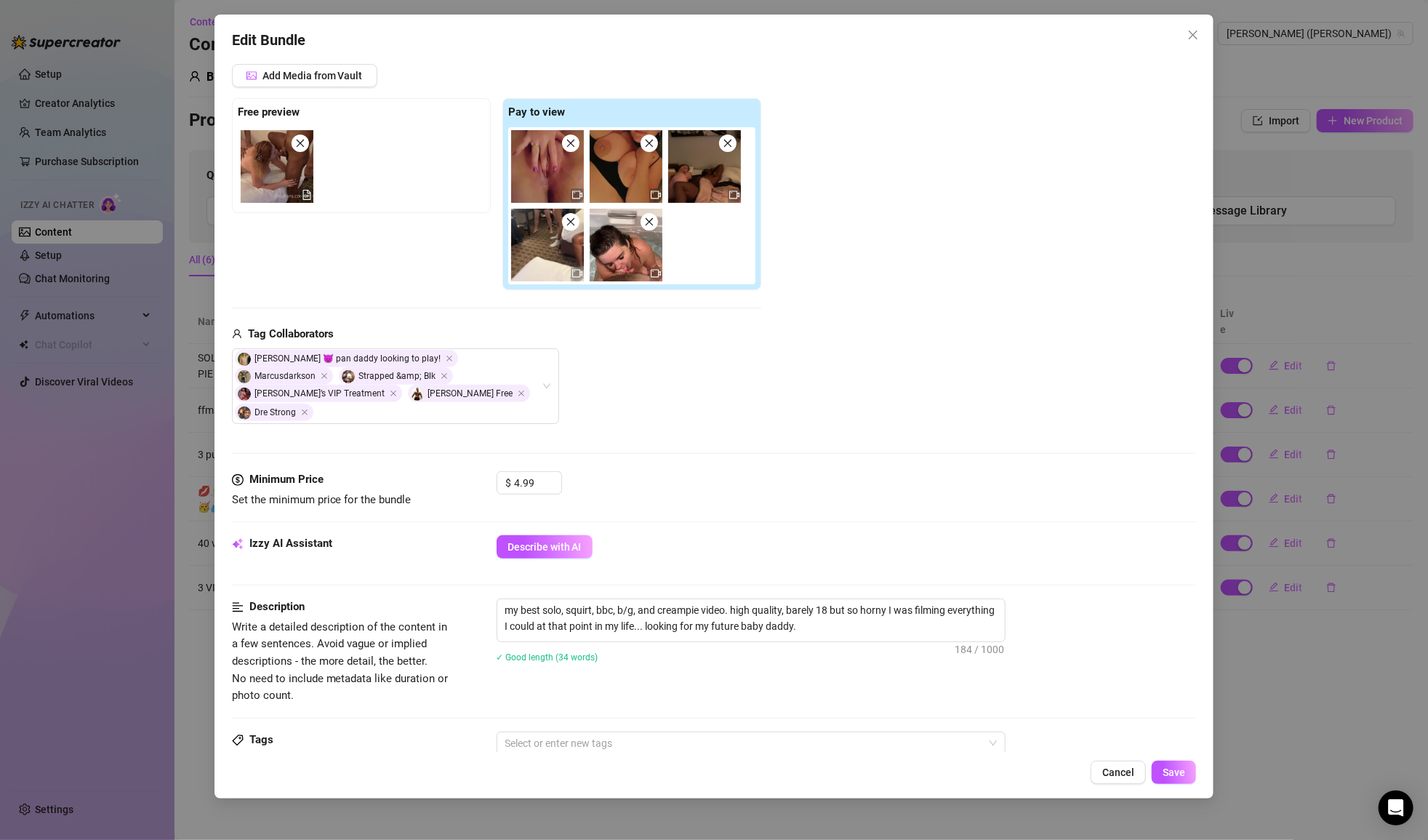
click at [774, 371] on div "Add Media from Vault Free preview Pay to view Tag Collaborators [PERSON_NAME] 😈…" at bounding box center [714, 244] width 965 height 360
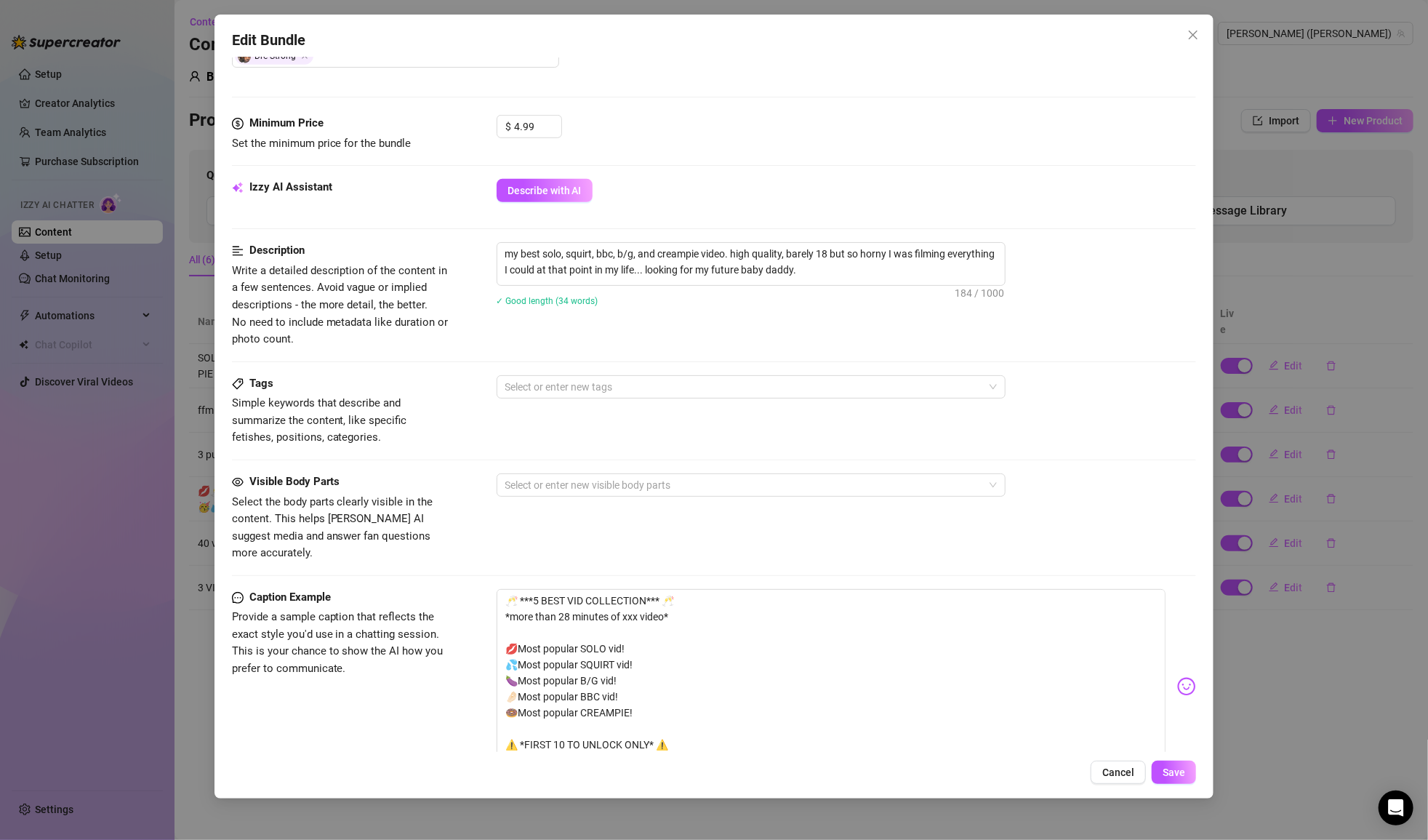
scroll to position [592, 0]
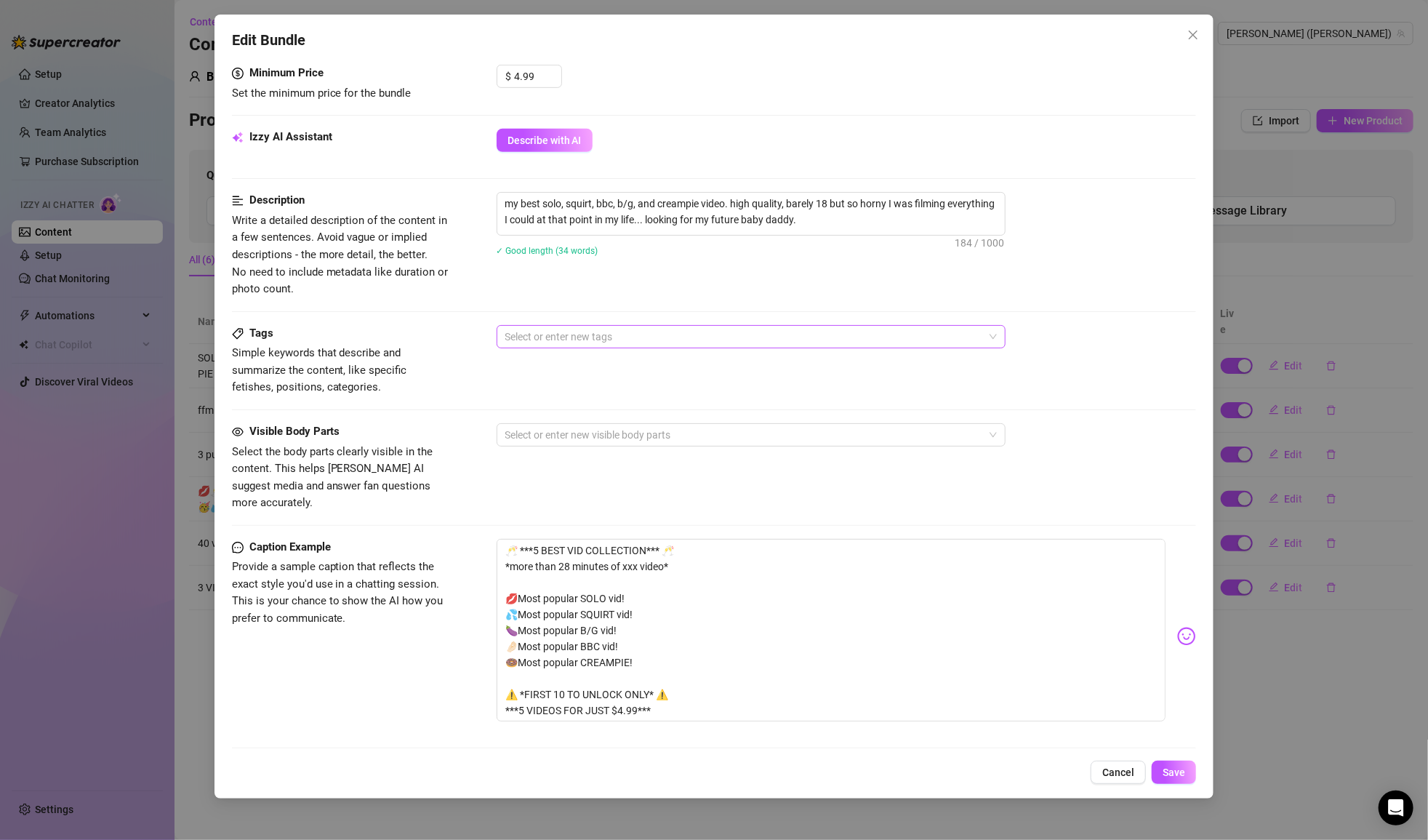
click at [704, 326] on div at bounding box center [744, 336] width 488 height 21
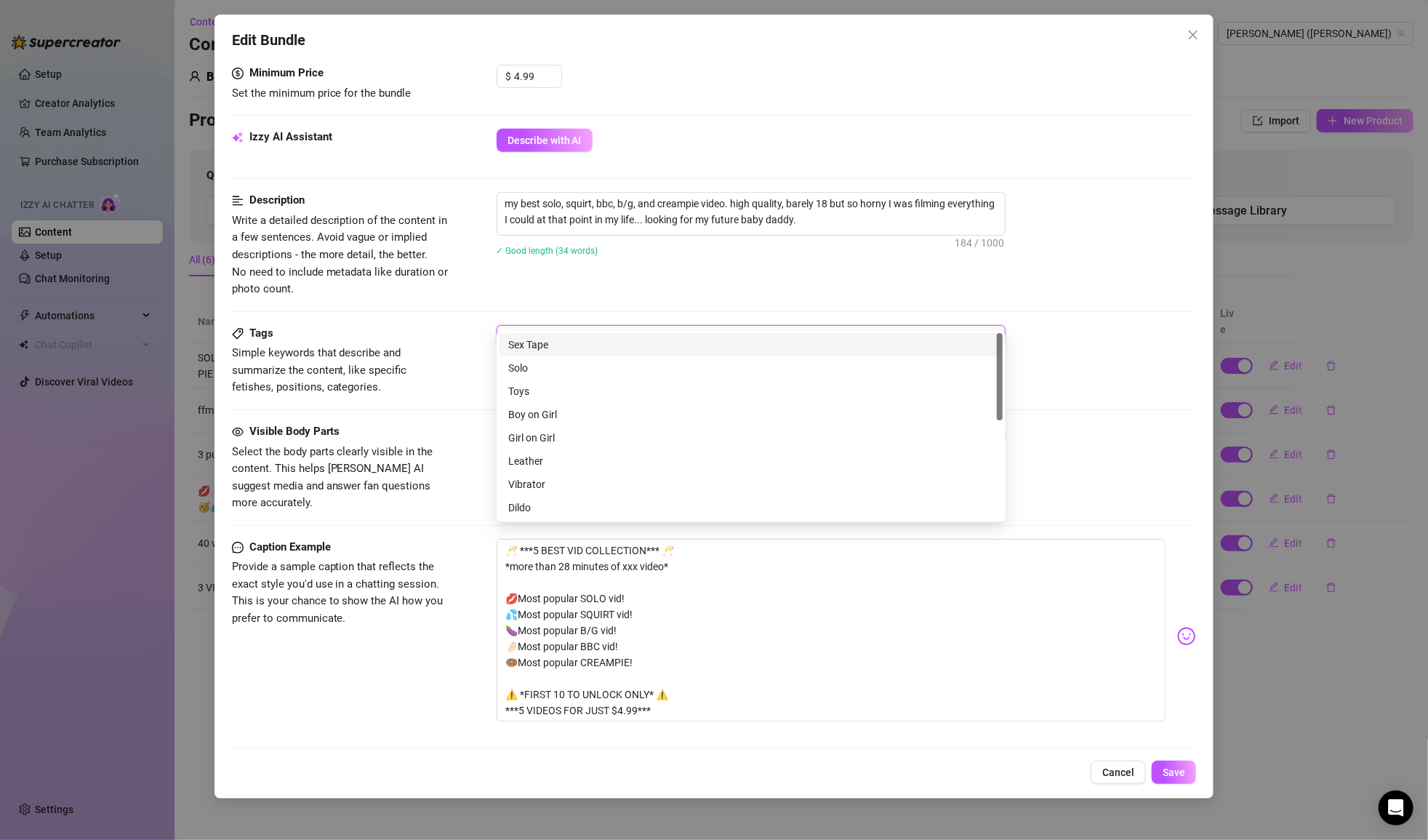
click at [568, 339] on div "Sex Tape" at bounding box center [752, 344] width 486 height 16
click at [550, 365] on div "Solo" at bounding box center [752, 368] width 486 height 16
click at [558, 412] on div "Boy on Girl" at bounding box center [752, 408] width 486 height 16
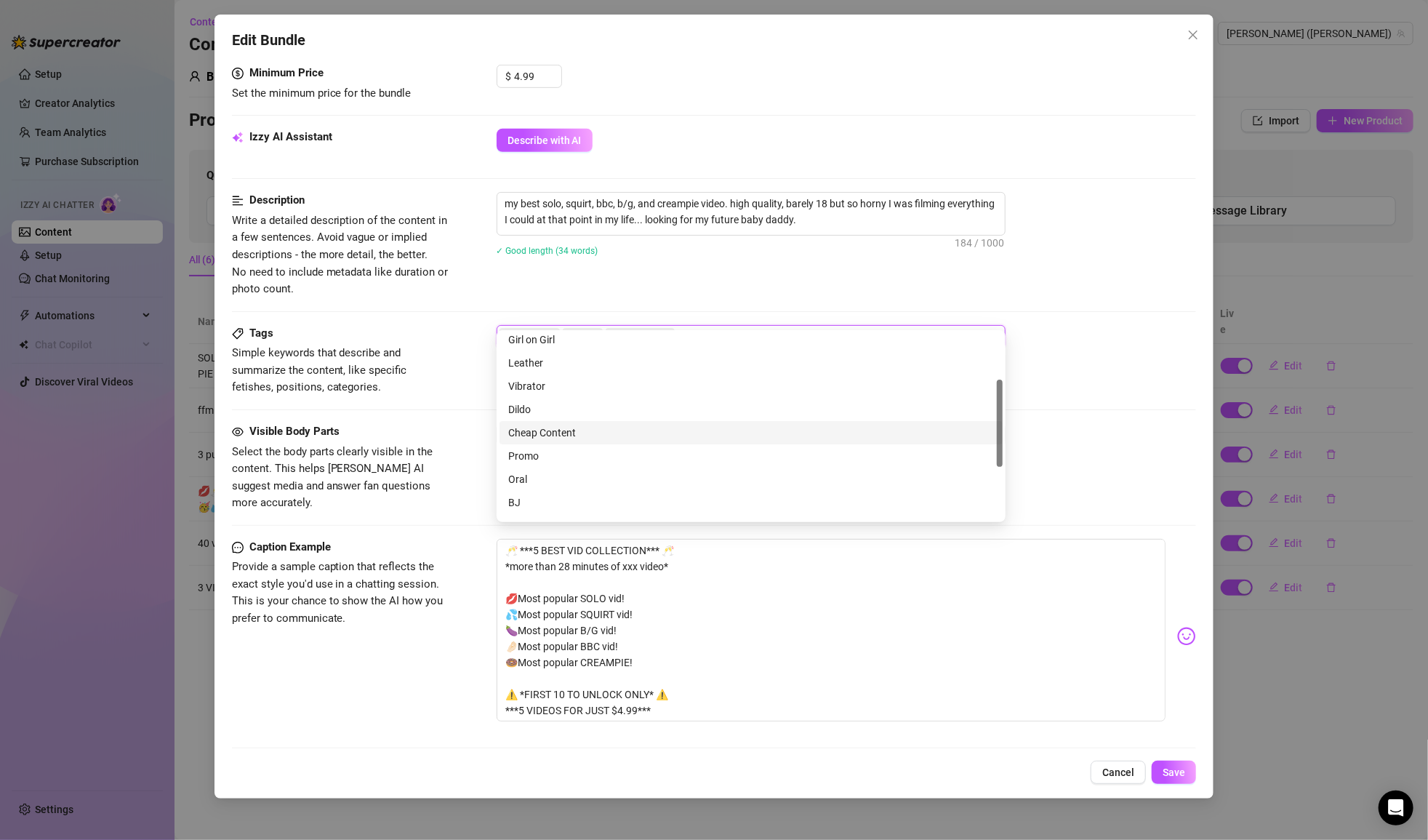
click at [592, 428] on div "Cheap Content" at bounding box center [752, 432] width 486 height 16
click at [552, 481] on div "Oral" at bounding box center [752, 479] width 486 height 16
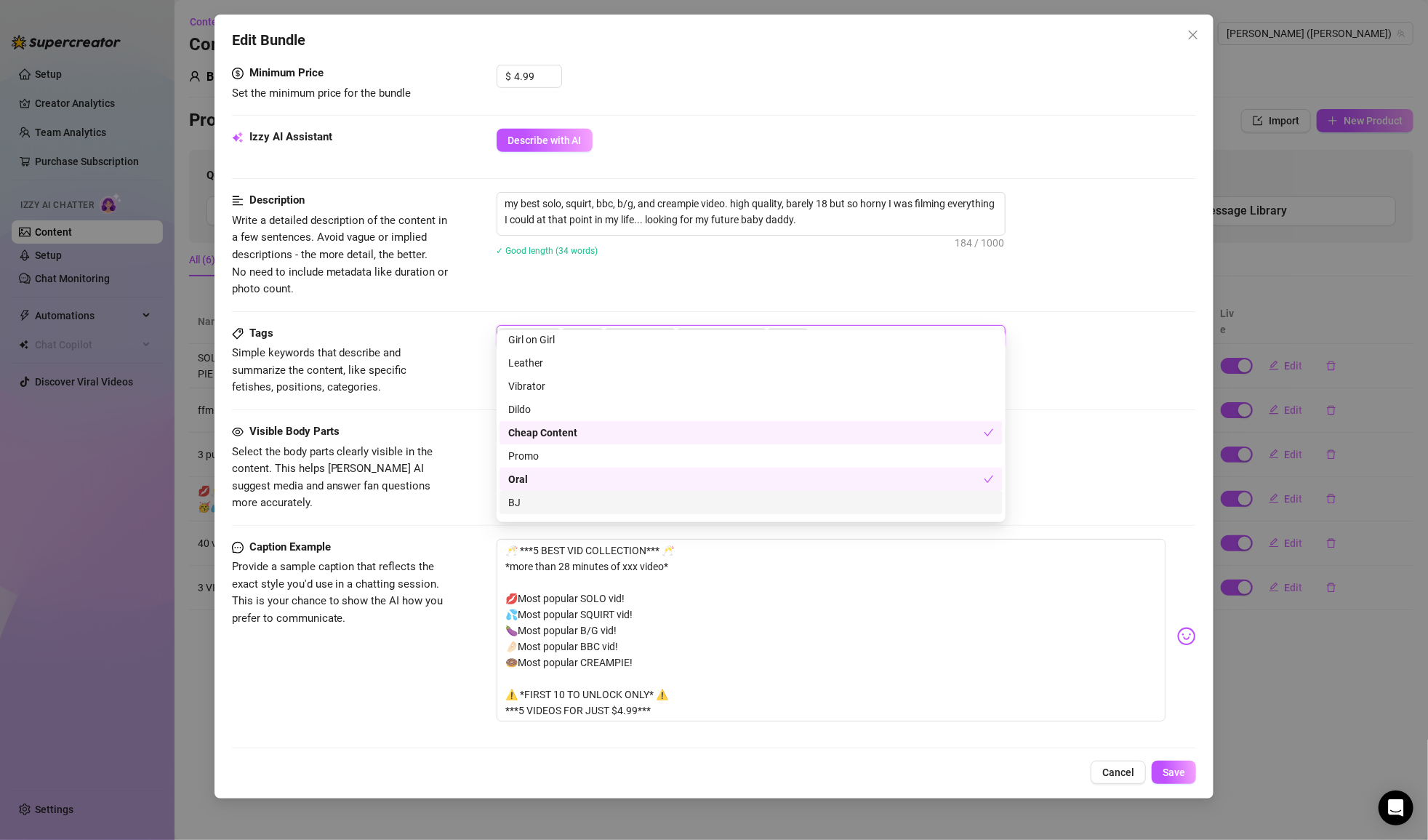
click at [549, 506] on div "BJ" at bounding box center [752, 503] width 486 height 16
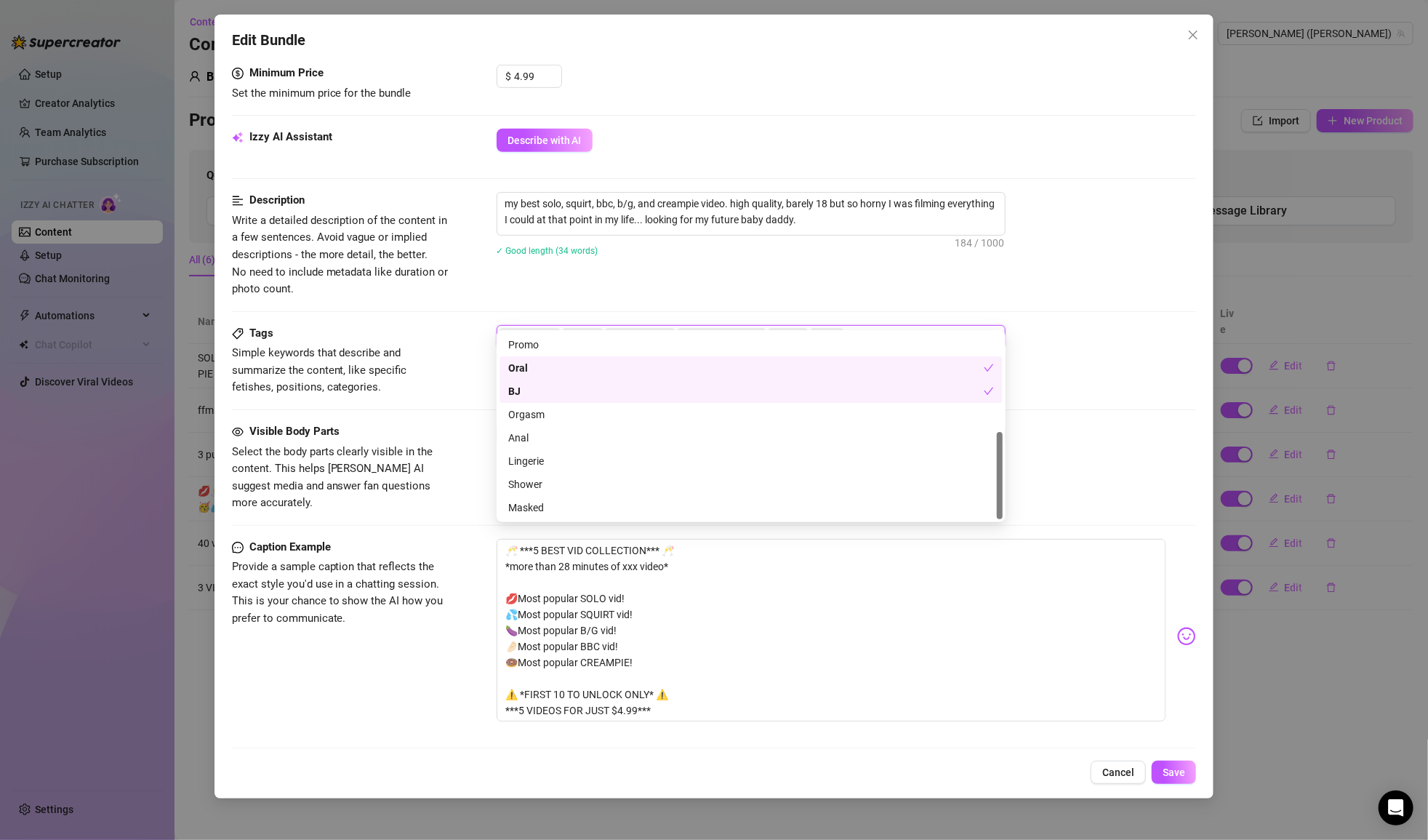
scroll to position [209, 0]
click at [541, 420] on div "Orgasm" at bounding box center [752, 415] width 486 height 16
click at [542, 434] on div "Anal" at bounding box center [752, 437] width 486 height 16
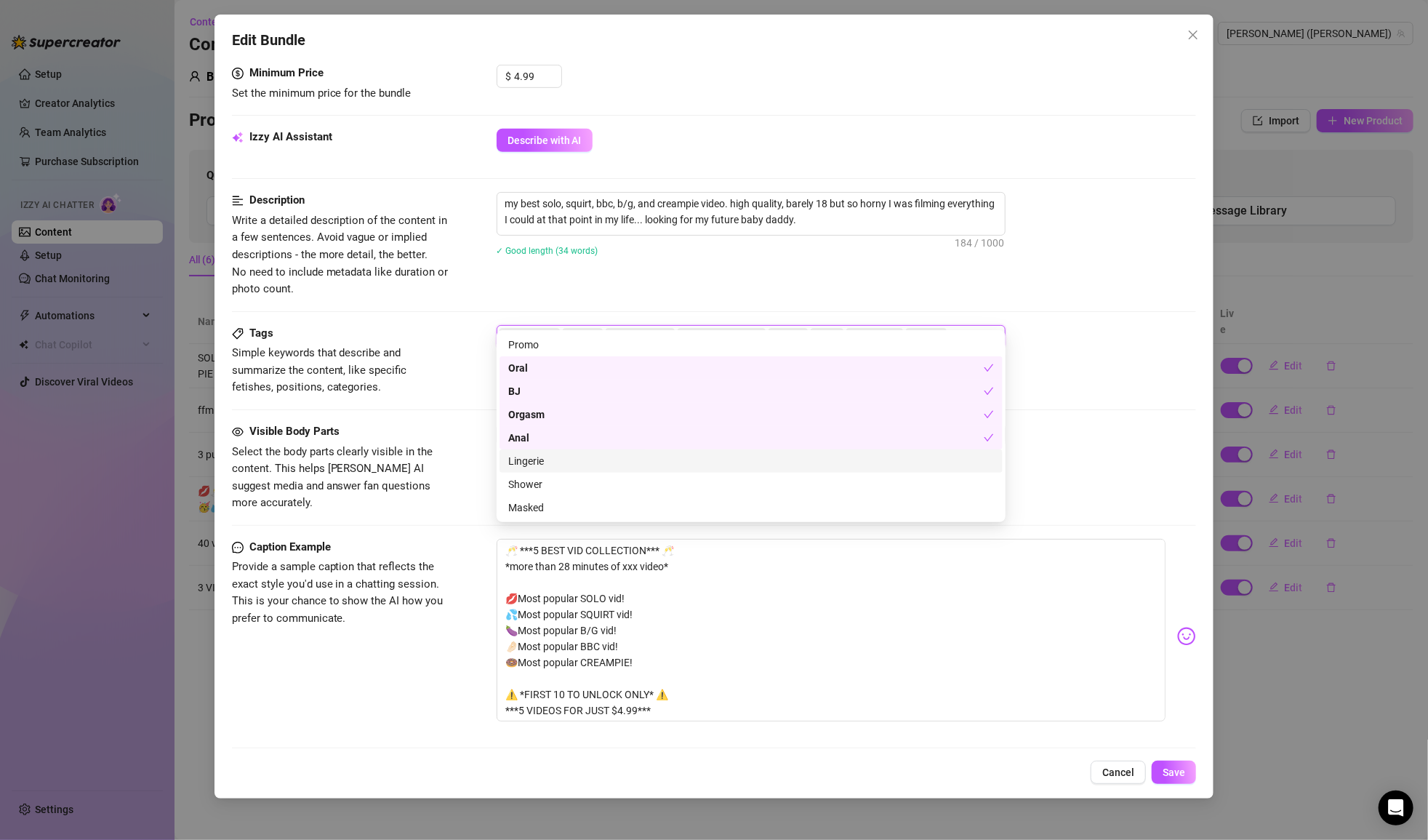
click at [866, 470] on div "Lingerie" at bounding box center [751, 460] width 503 height 23
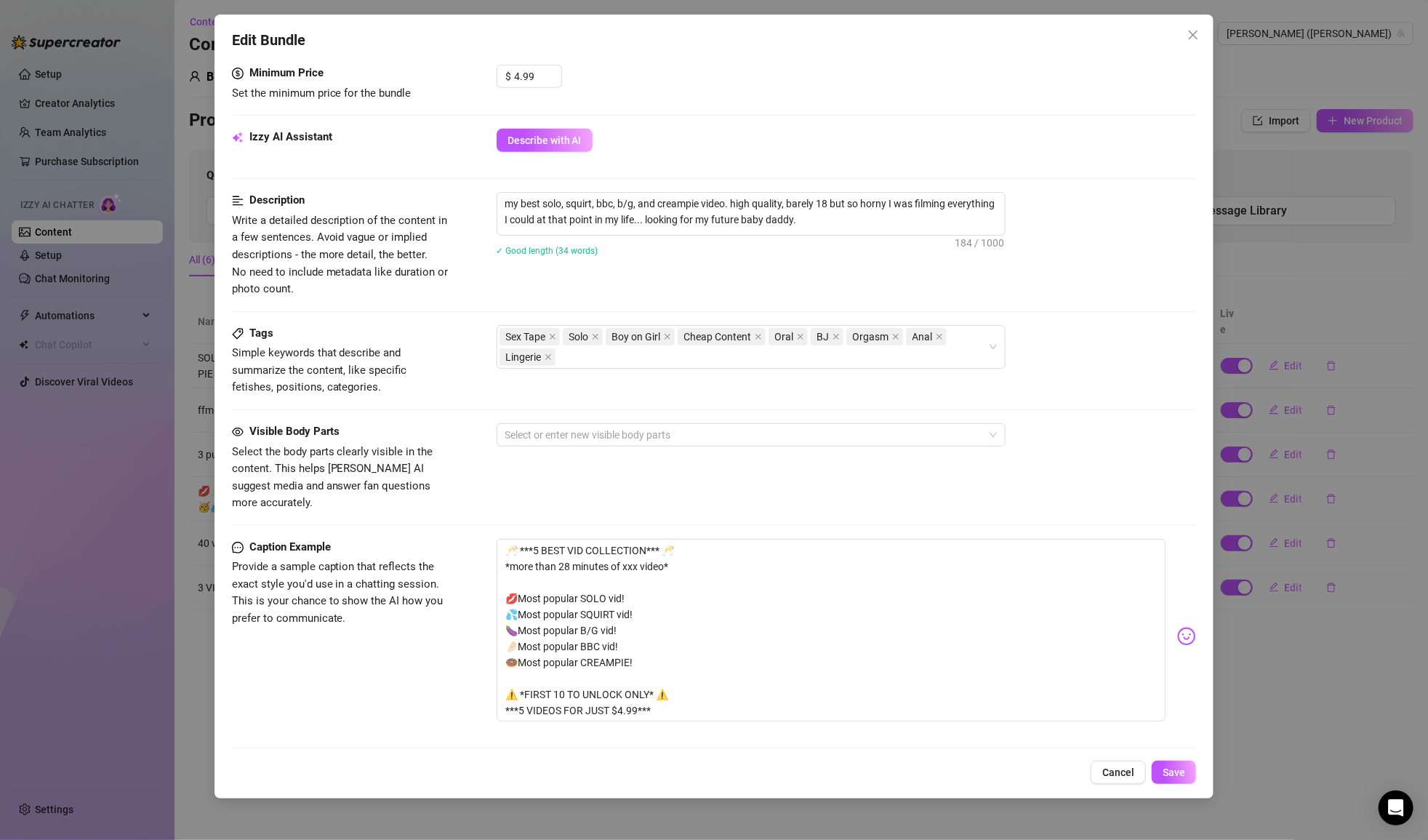
click at [1046, 387] on div "Tags Simple keywords that describe and summarize the content, like specific fet…" at bounding box center [714, 374] width 965 height 98
click at [638, 424] on div at bounding box center [744, 434] width 488 height 21
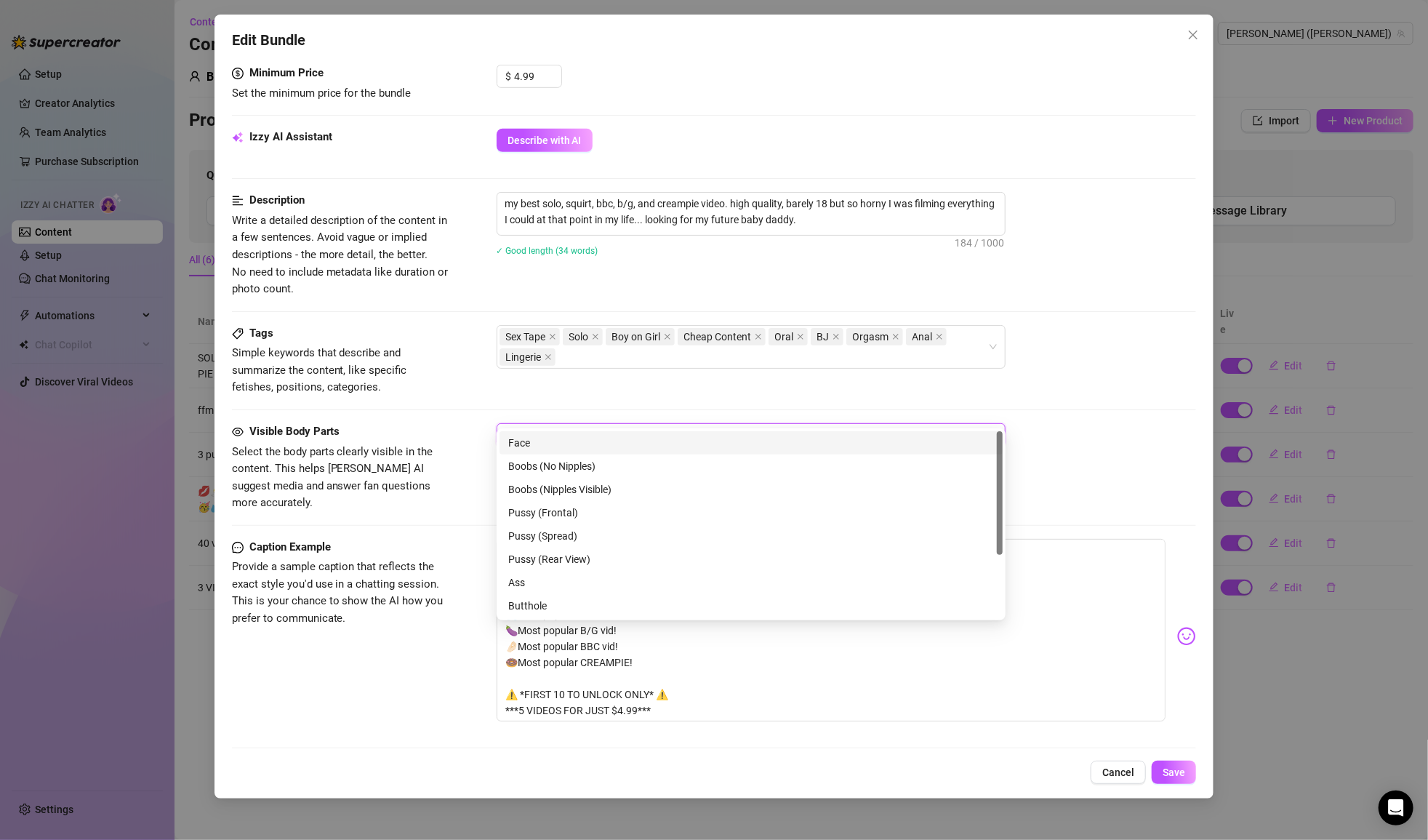
click at [585, 445] on div "Face" at bounding box center [752, 442] width 486 height 16
click at [575, 467] on div "Boobs (No Nipples)" at bounding box center [752, 466] width 486 height 16
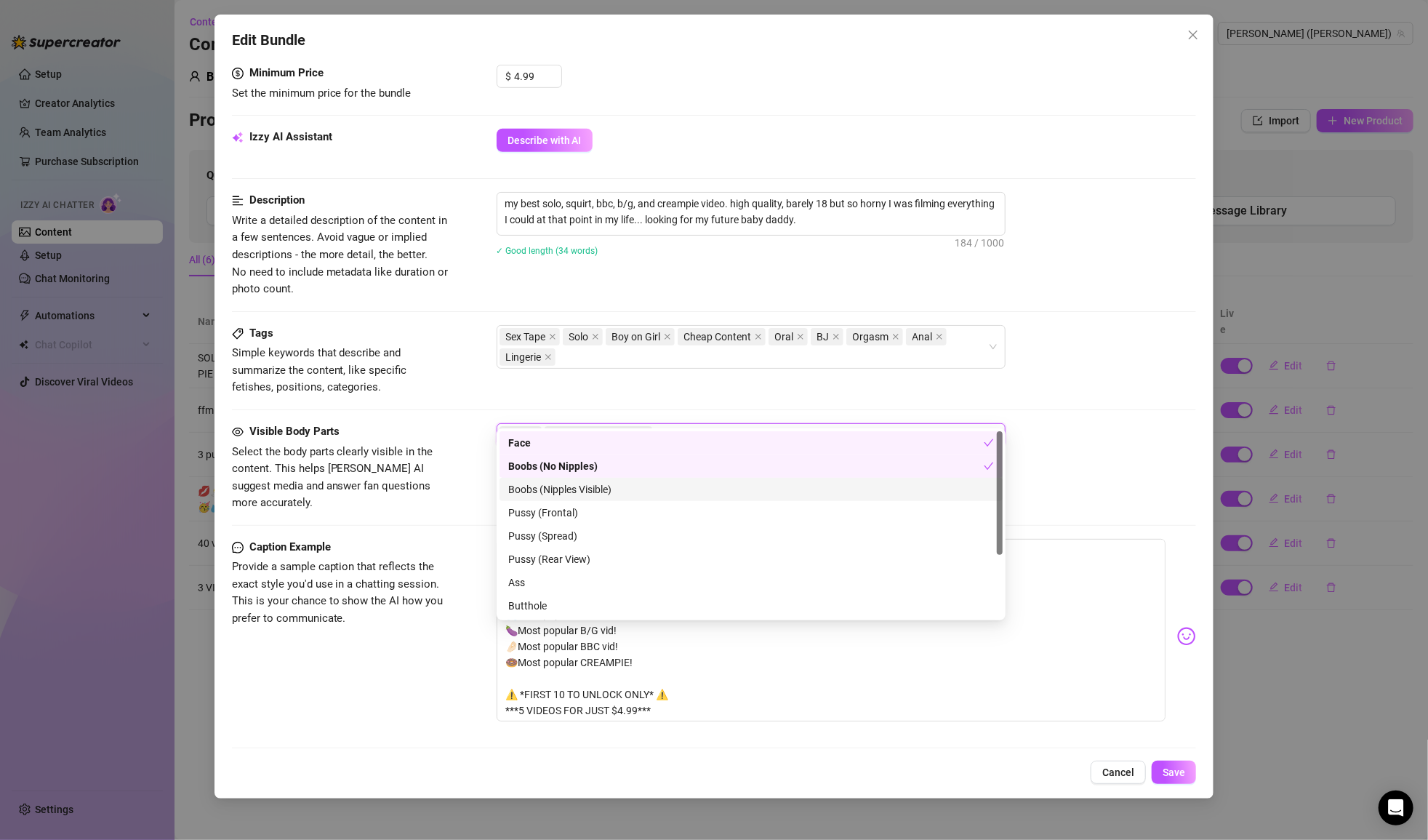
click at [575, 484] on div "Boobs (Nipples Visible)" at bounding box center [752, 489] width 486 height 16
click at [571, 511] on div "Pussy (Frontal)" at bounding box center [752, 513] width 486 height 16
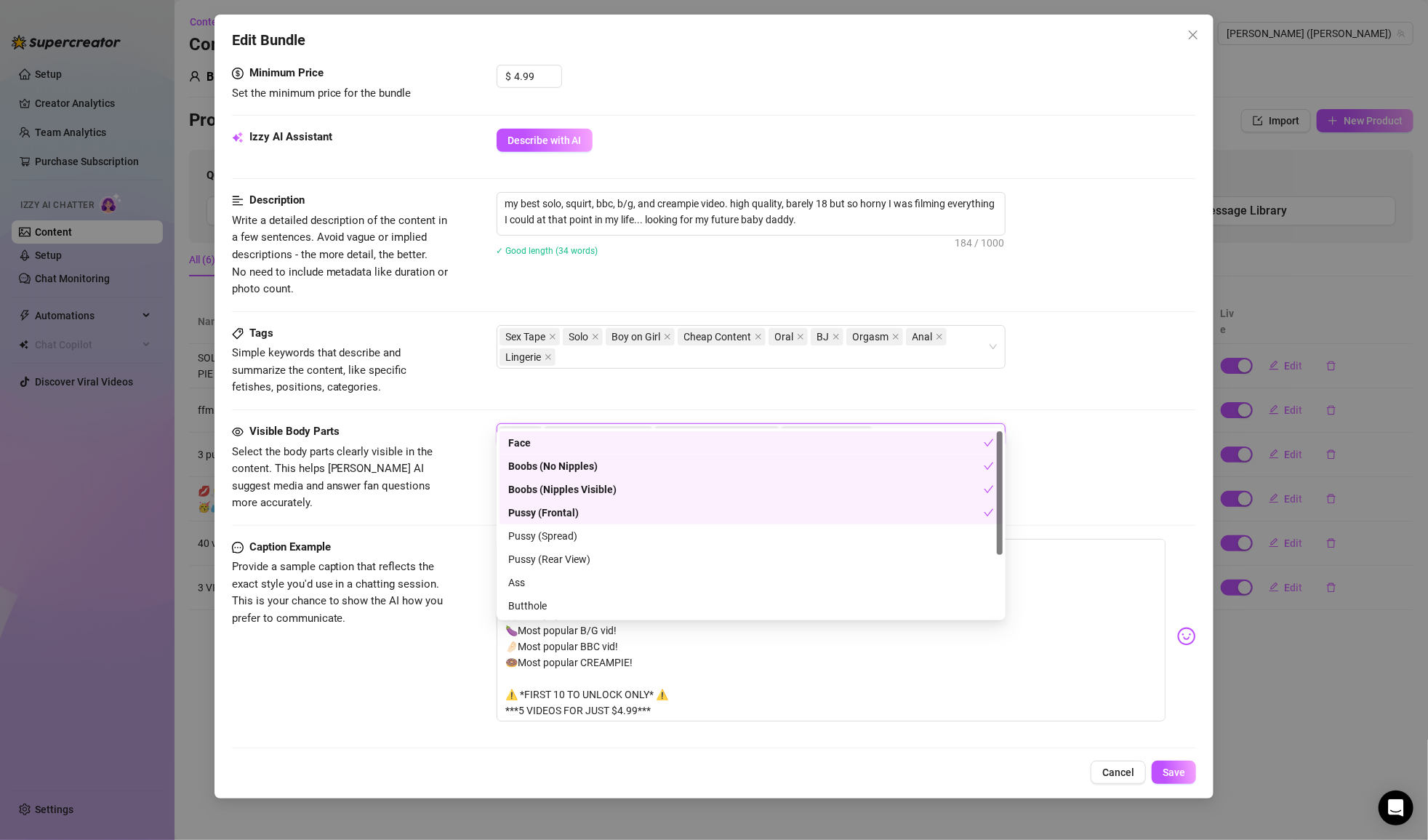
click at [569, 533] on div "Pussy (Spread)" at bounding box center [752, 536] width 486 height 16
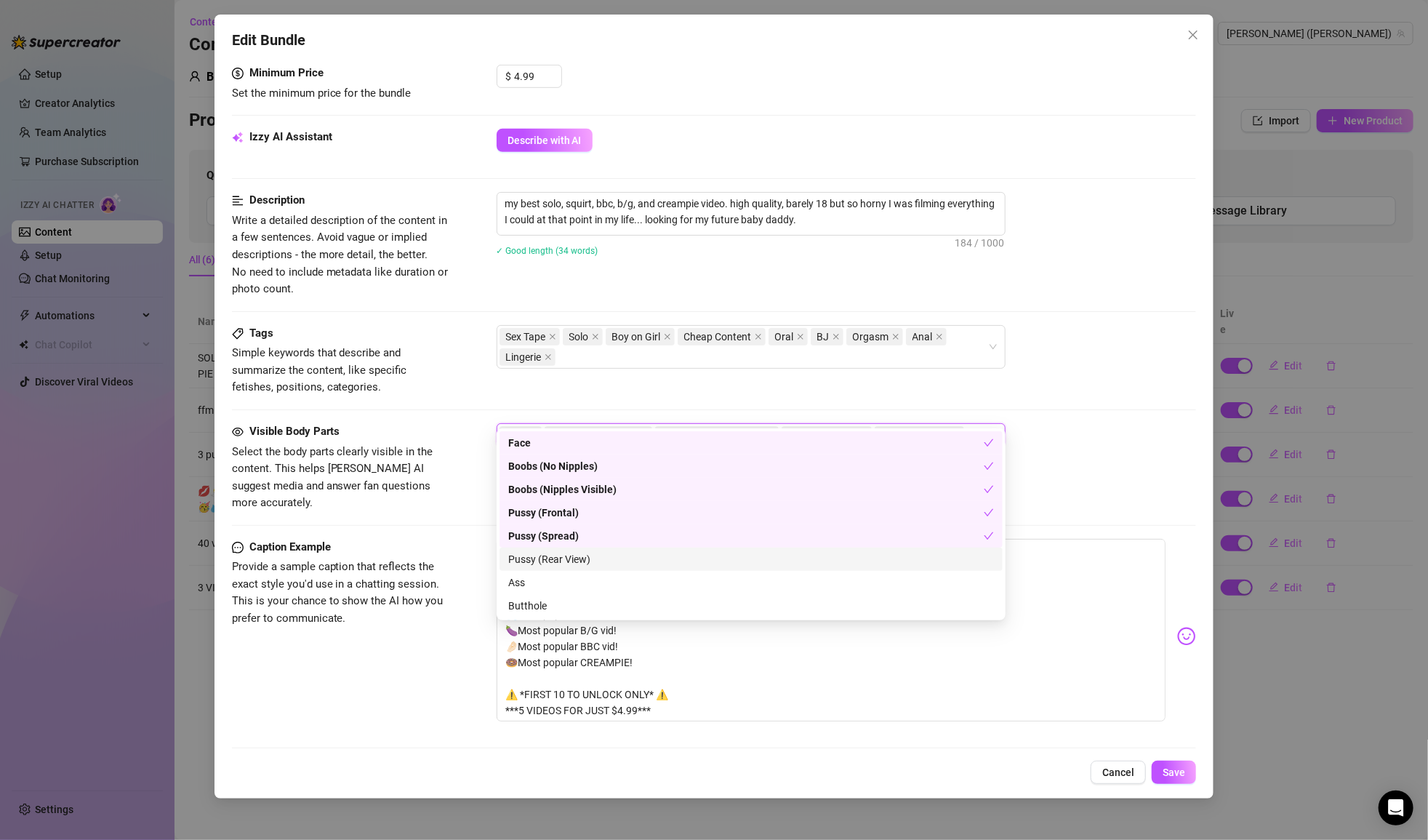
click at [568, 557] on div "Pussy (Rear View)" at bounding box center [752, 559] width 486 height 16
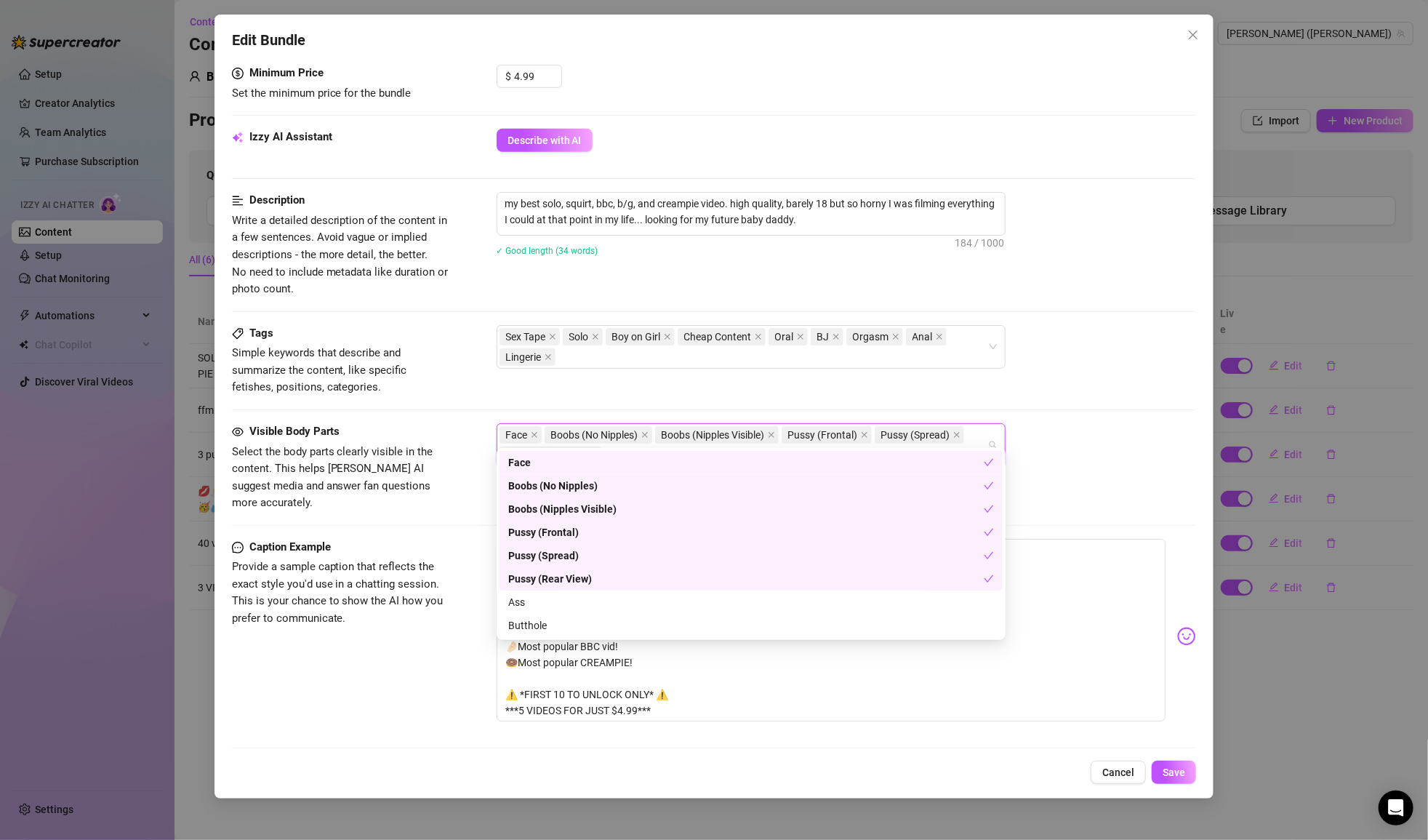
click at [568, 587] on div "Pussy (Rear View)" at bounding box center [751, 578] width 503 height 23
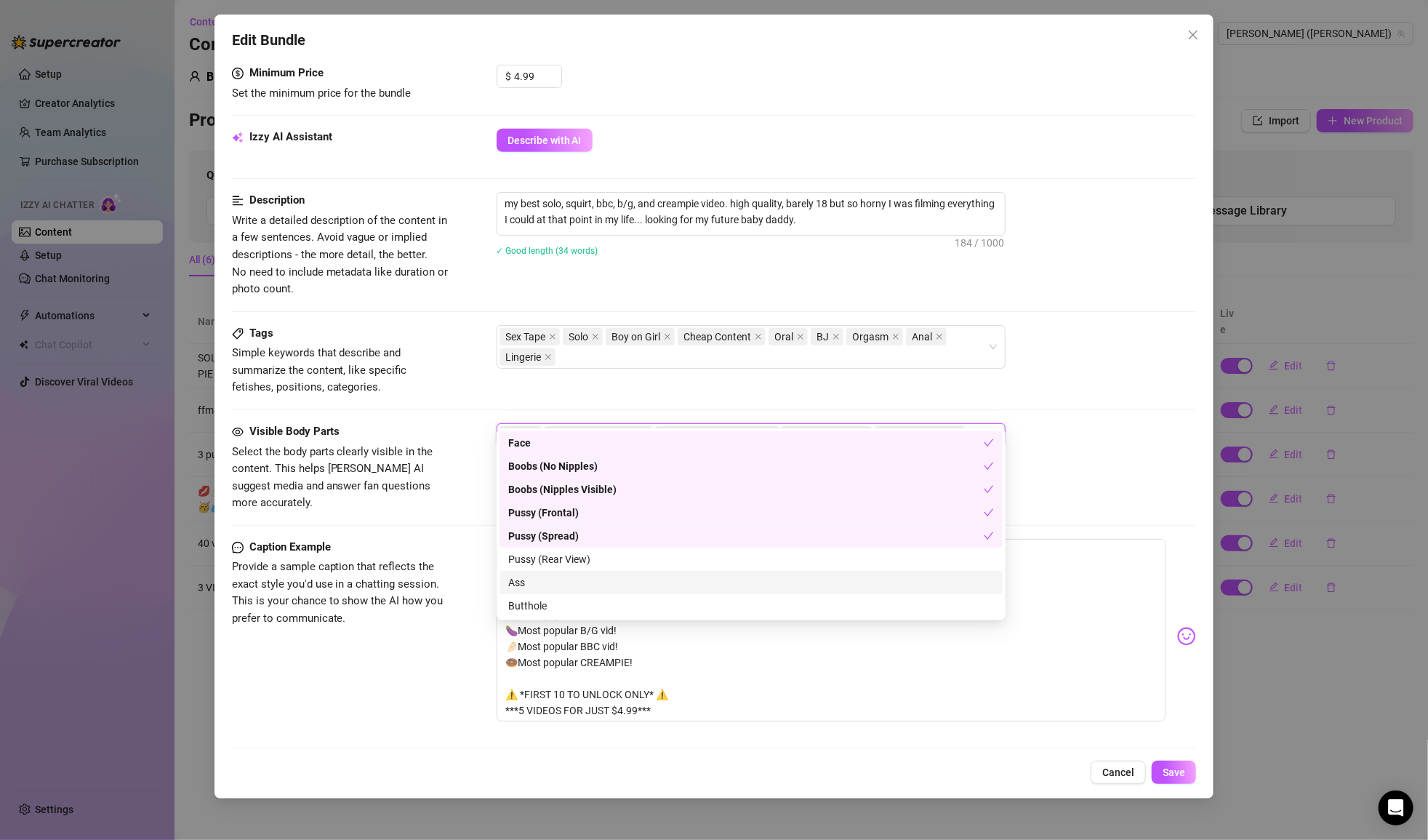
click at [565, 577] on div "Ass" at bounding box center [752, 582] width 486 height 16
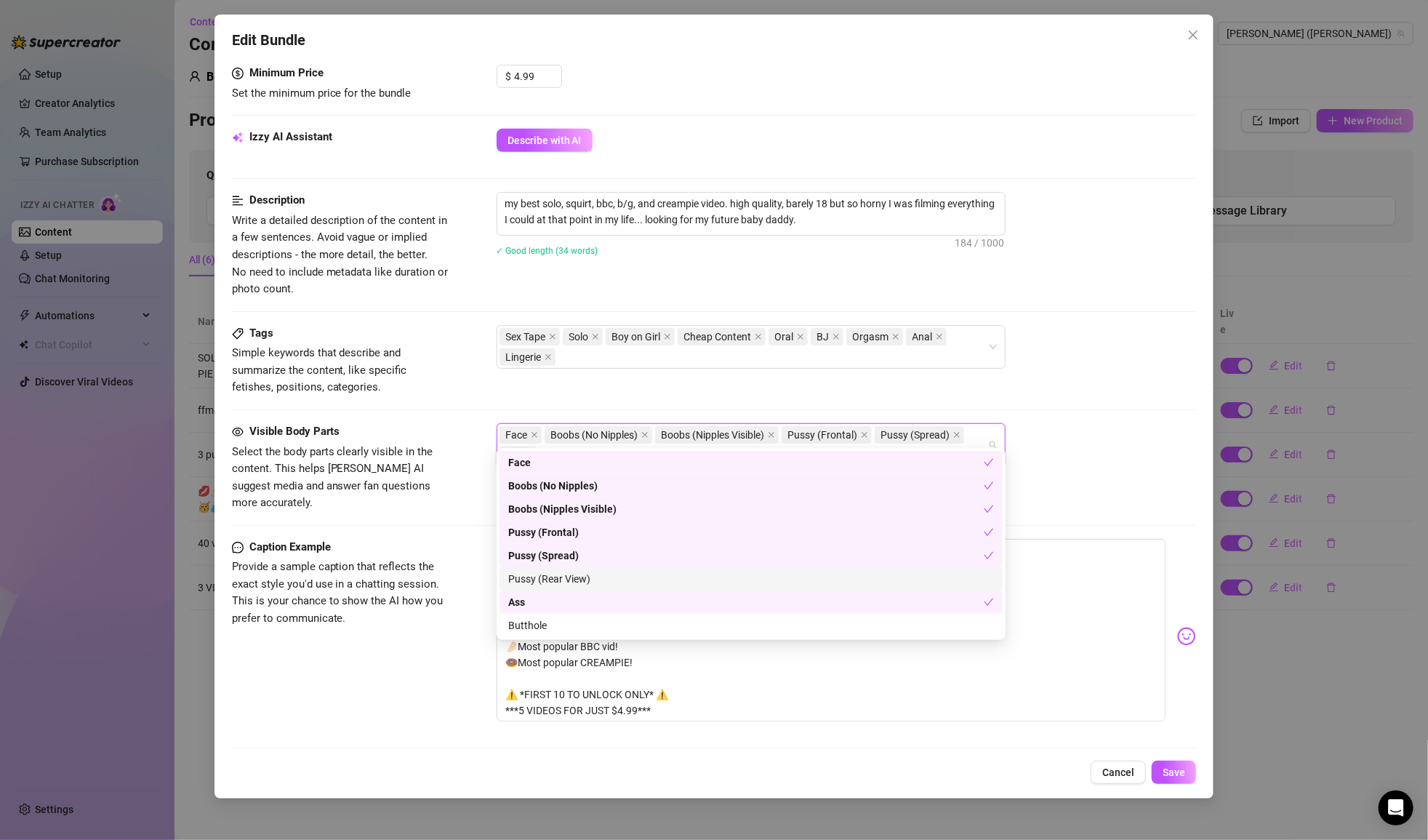
click at [568, 582] on div "Pussy (Rear View)" at bounding box center [752, 579] width 486 height 16
click at [563, 623] on div "Butthole" at bounding box center [752, 626] width 486 height 16
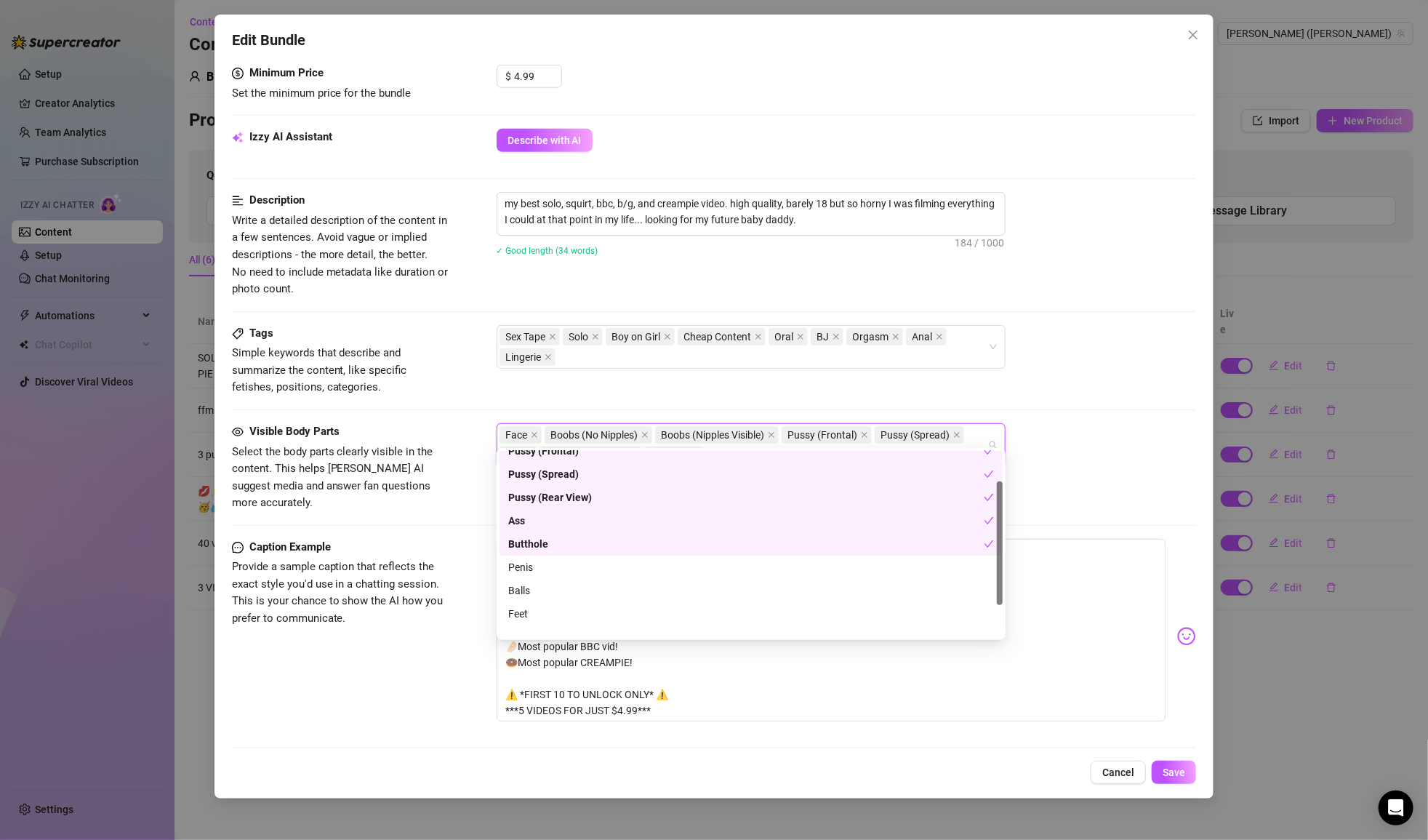
scroll to position [92, 0]
click at [525, 552] on div "Penis" at bounding box center [752, 556] width 486 height 16
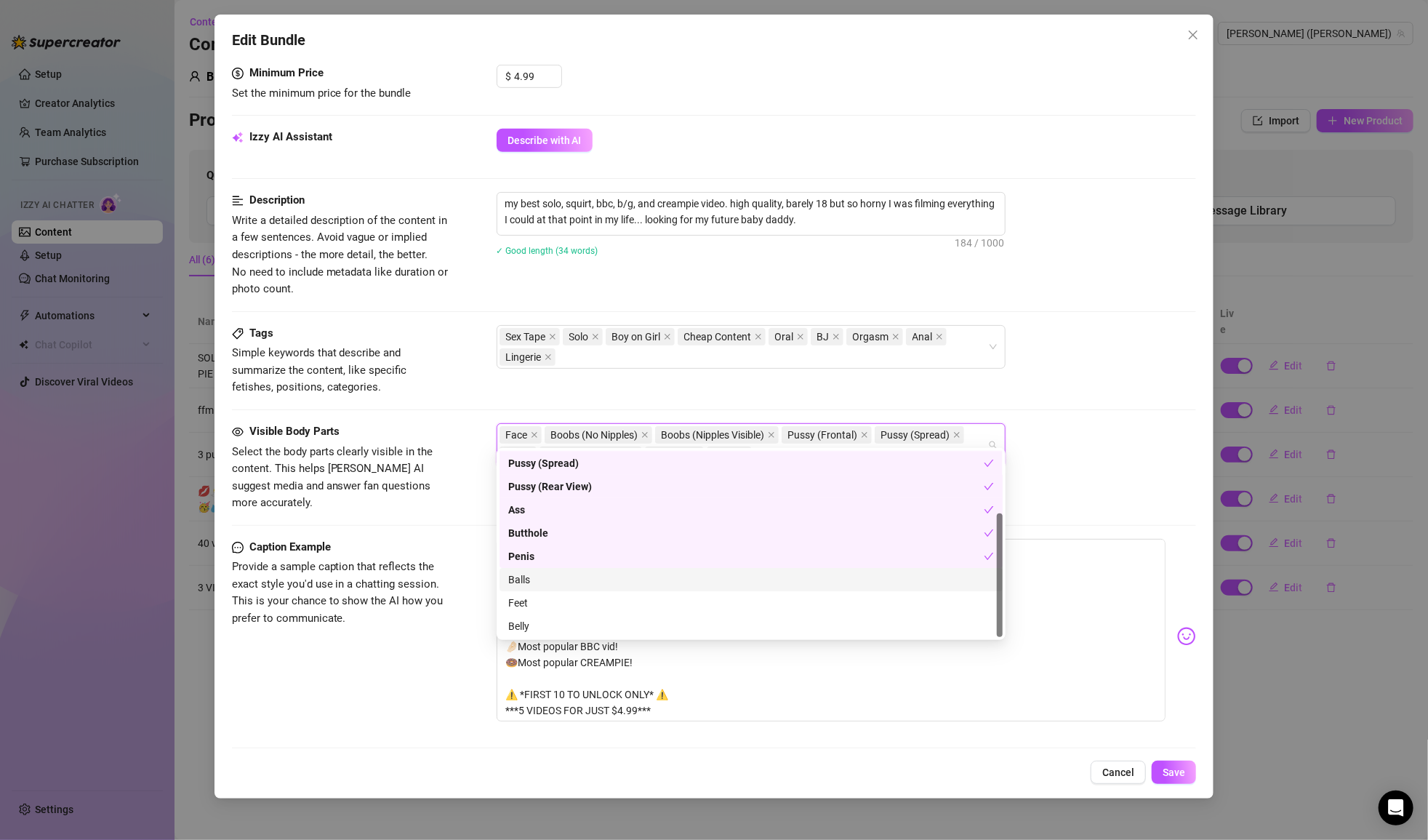
click at [525, 571] on div "Balls" at bounding box center [752, 579] width 486 height 16
click at [532, 600] on div "Feet" at bounding box center [752, 603] width 486 height 16
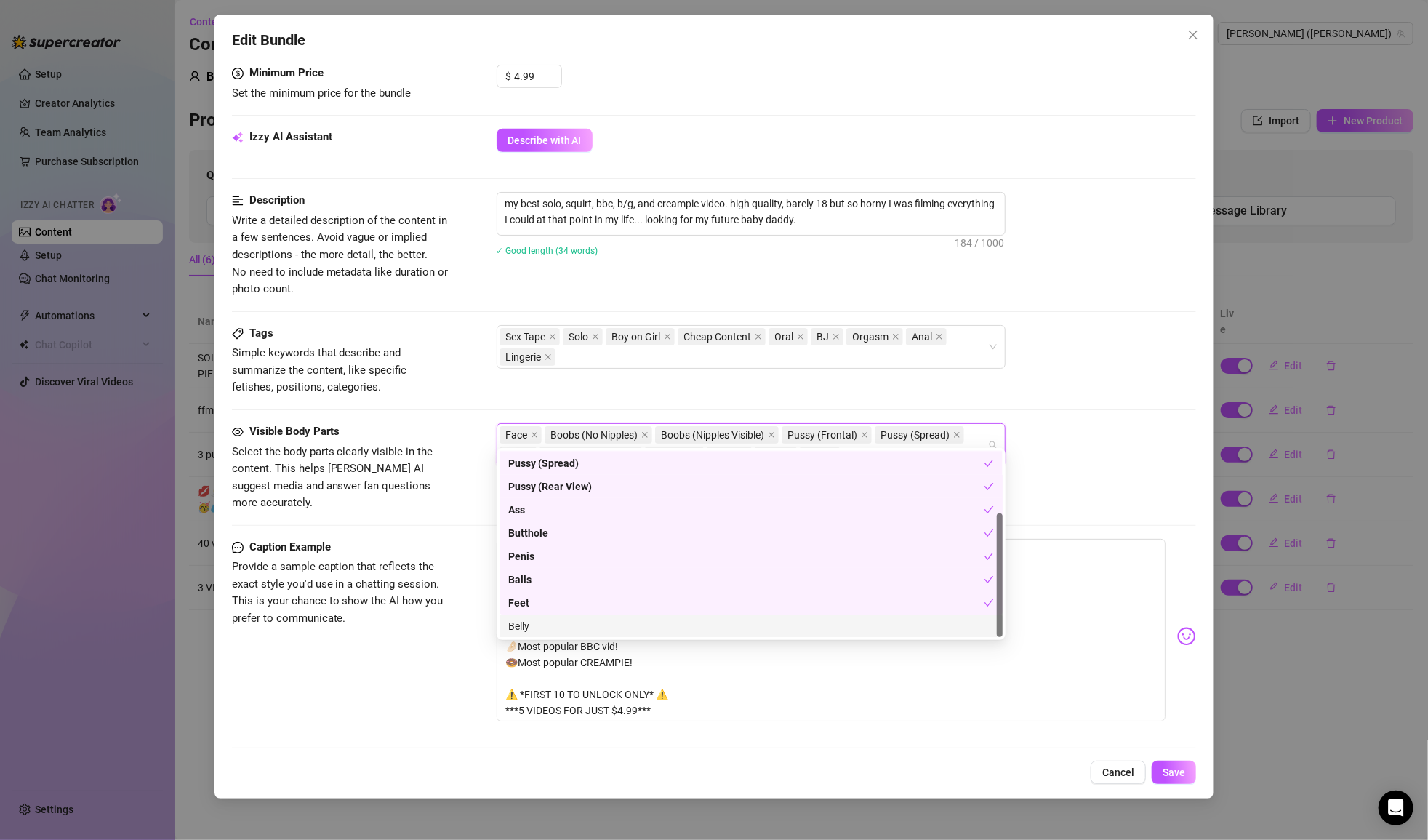
click at [532, 627] on div "Belly" at bounding box center [752, 626] width 486 height 16
click at [1060, 423] on div "Face Boobs (No Nipples) Boobs (Nipples Visible) Pussy (Frontal) Pussy (Spread) …" at bounding box center [847, 445] width 700 height 44
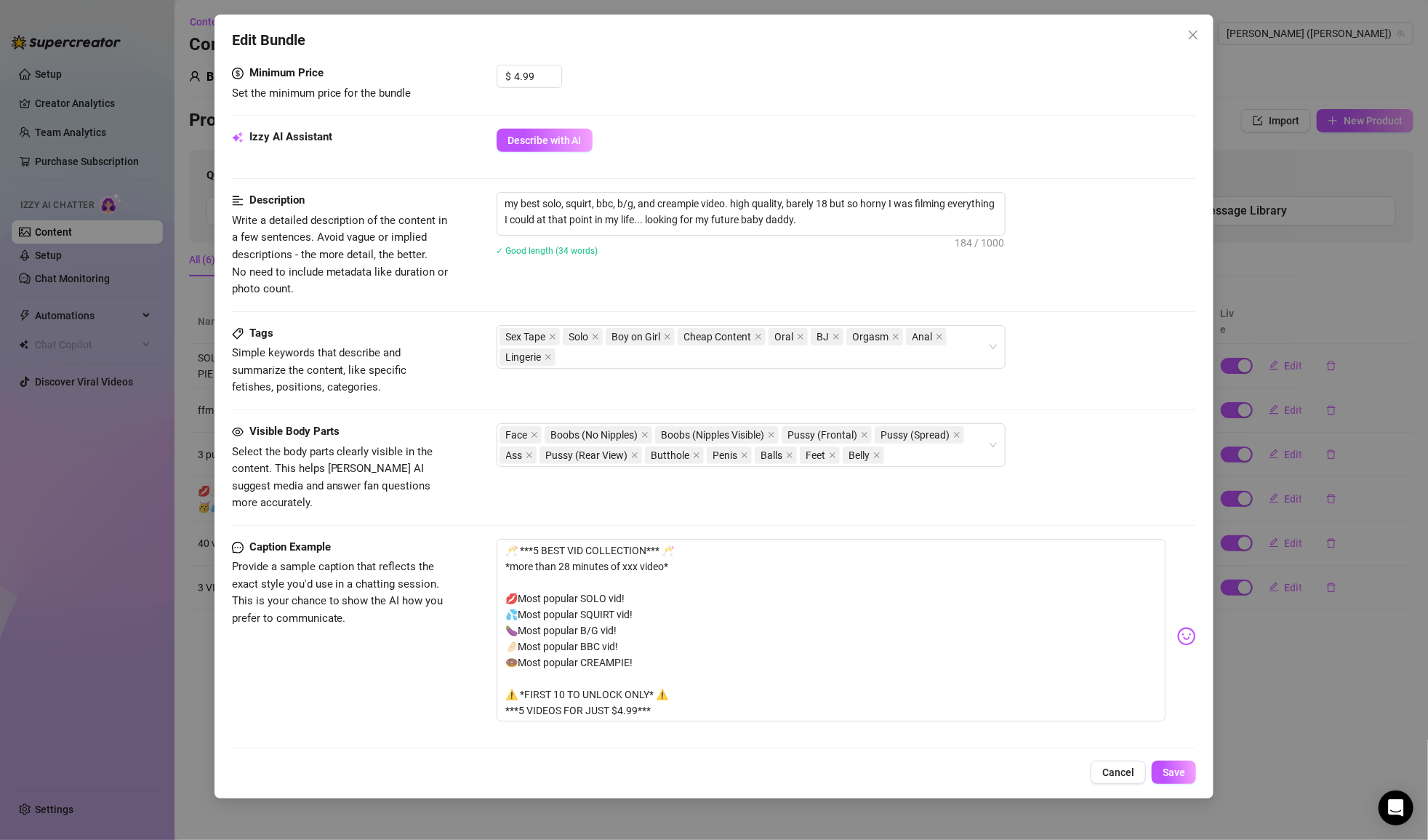
scroll to position [741, 0]
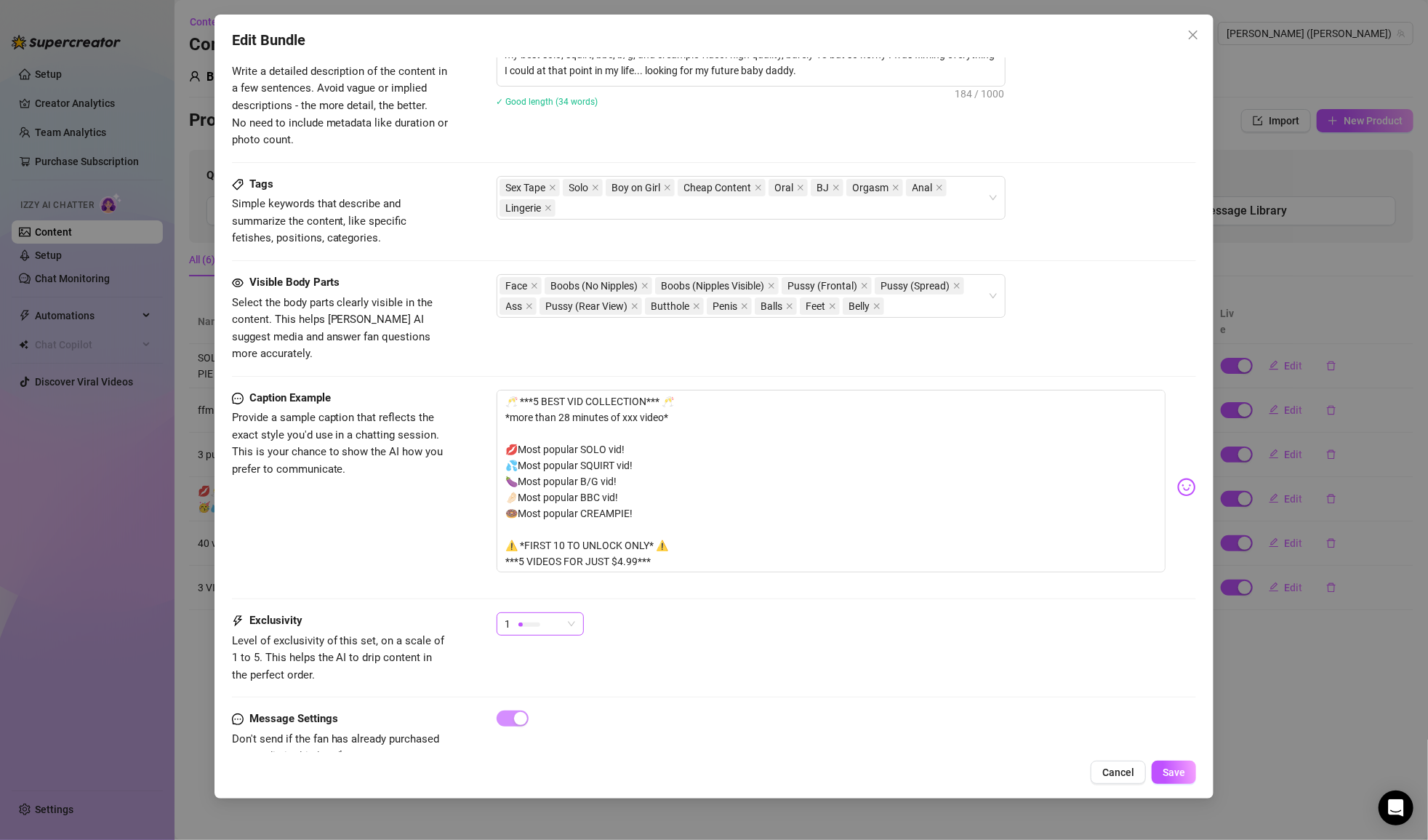
click at [573, 613] on span "1" at bounding box center [540, 624] width 69 height 22
click at [715, 612] on div "1" at bounding box center [847, 630] width 700 height 37
click at [1171, 769] on span "Save" at bounding box center [1173, 773] width 23 height 12
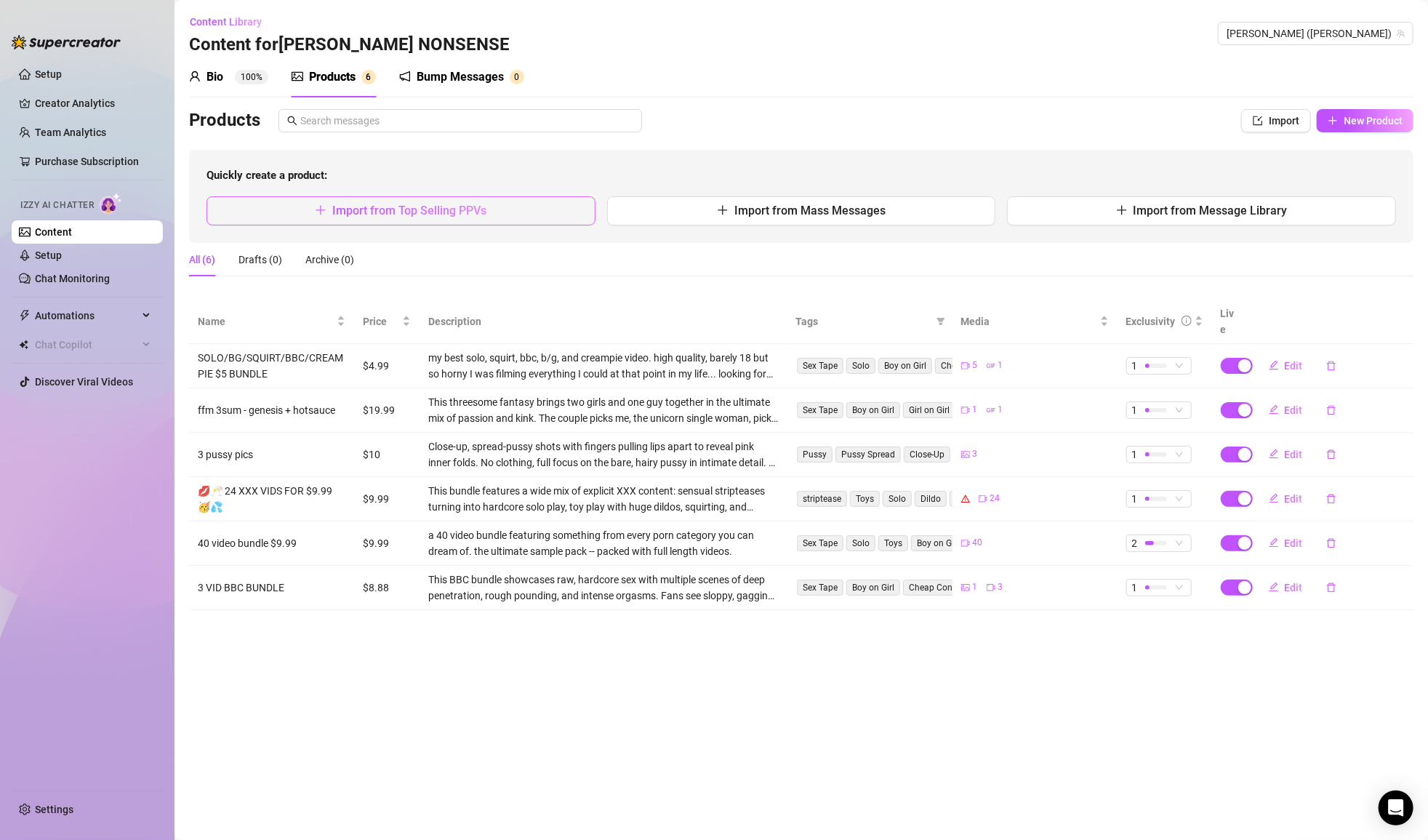
click at [402, 209] on span "Import from Top Selling PPVs" at bounding box center [409, 210] width 154 height 14
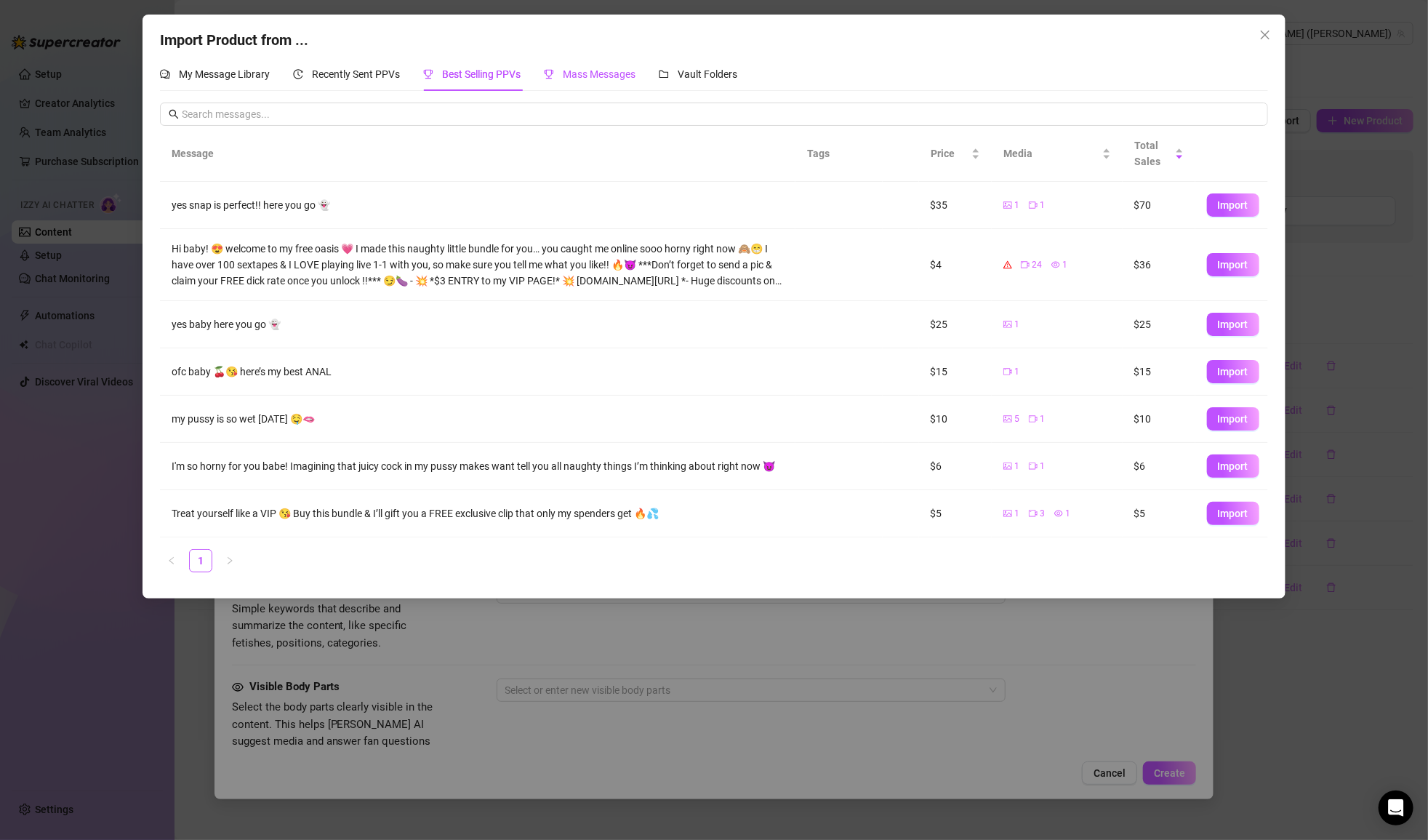
click at [607, 81] on div "Mass Messages" at bounding box center [589, 74] width 91 height 16
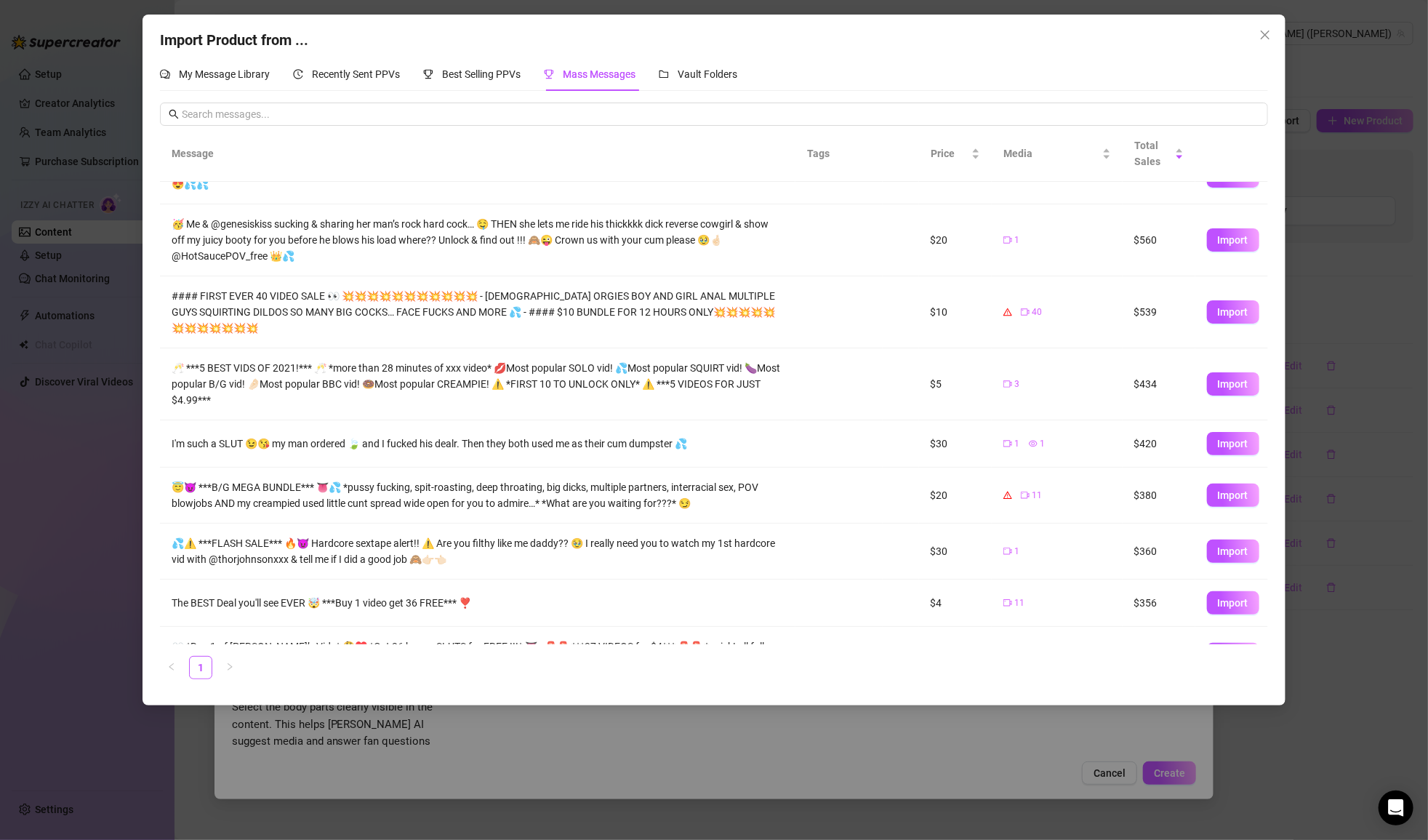
scroll to position [125, 0]
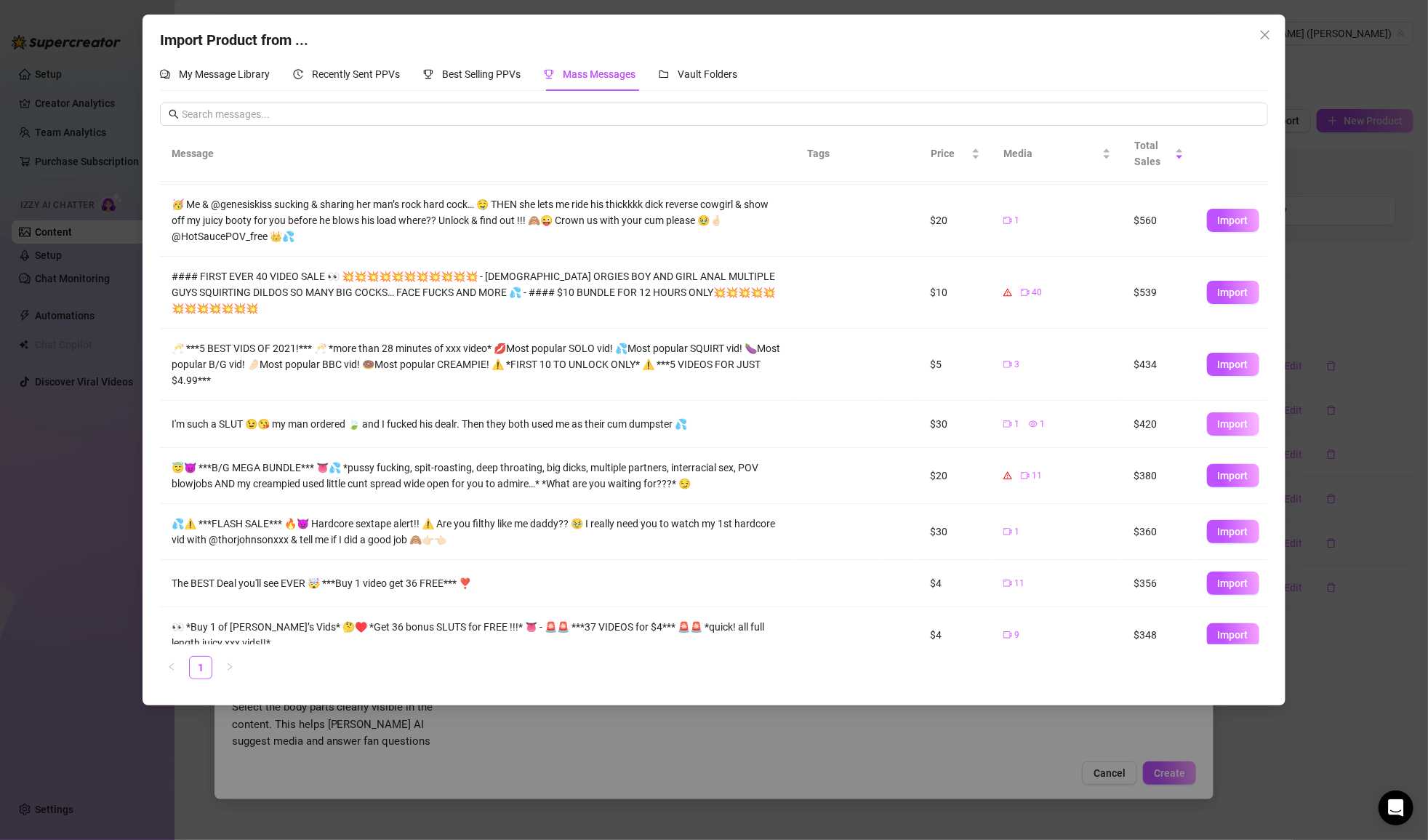
click at [1231, 419] on span "Import" at bounding box center [1233, 424] width 31 height 12
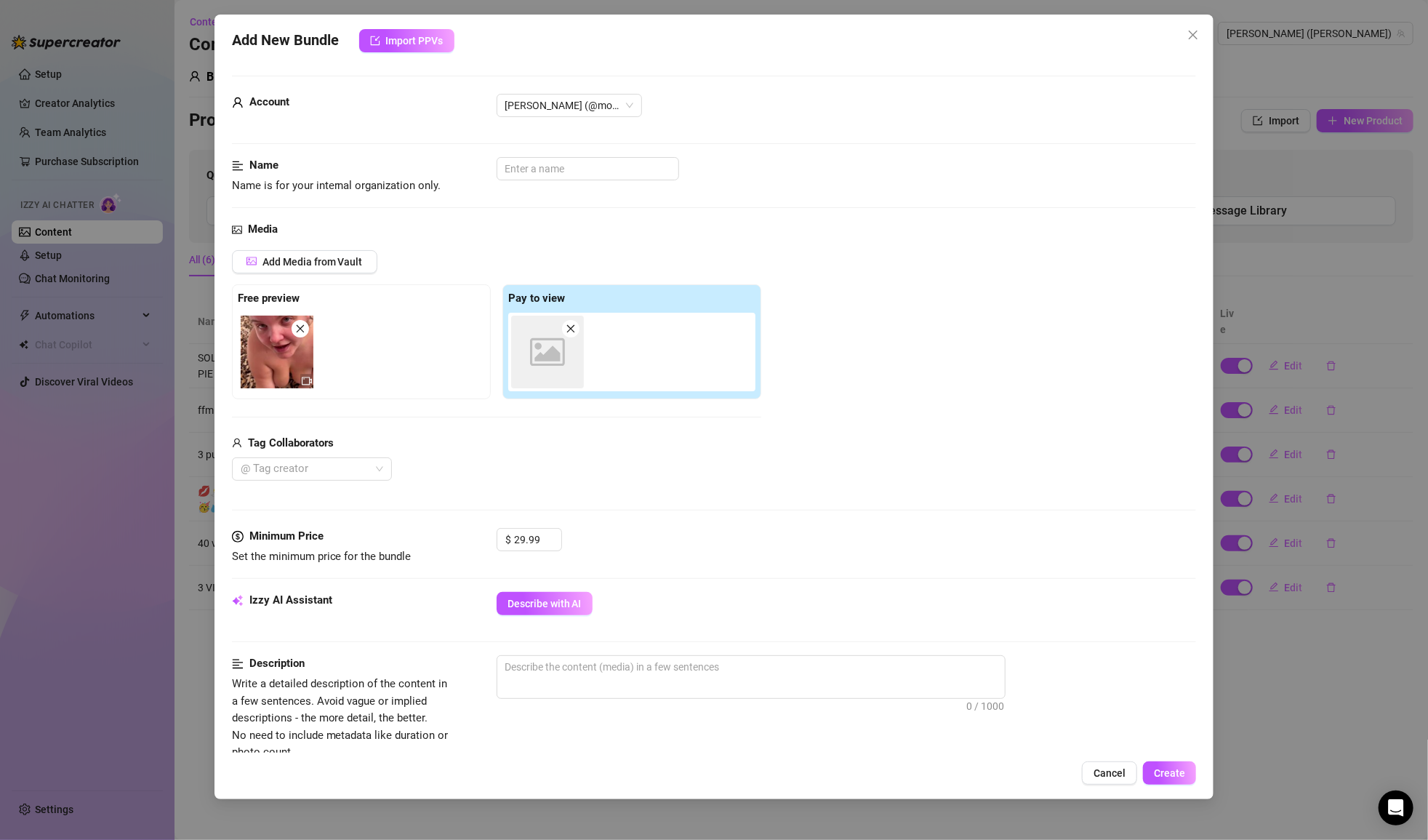
click at [358, 454] on div "Tag Collaborators @ Tag creator" at bounding box center [497, 457] width 530 height 47
click at [356, 471] on div at bounding box center [304, 469] width 139 height 21
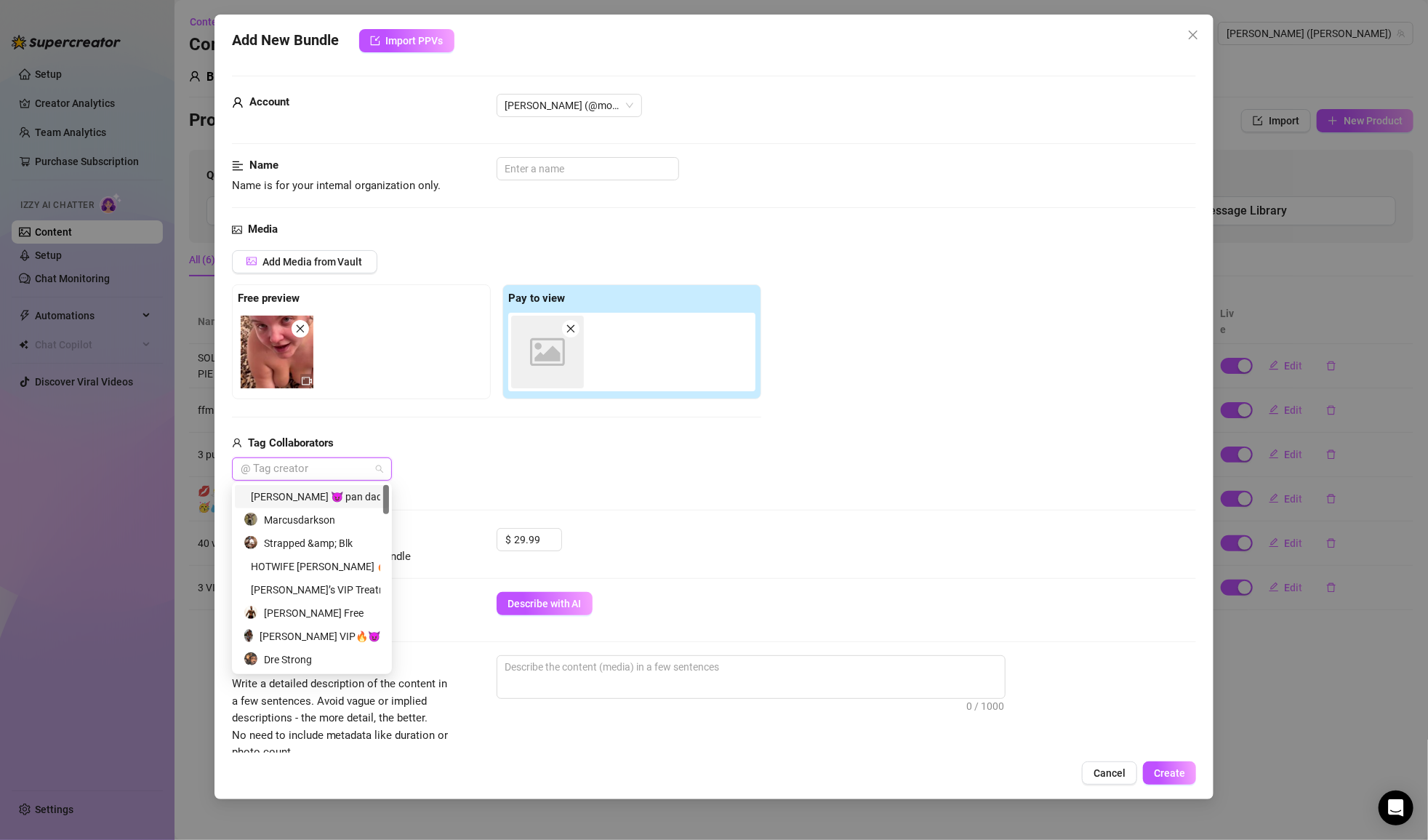
click at [331, 497] on div "[PERSON_NAME] 😈 pan daddy looking to play!" at bounding box center [312, 497] width 137 height 16
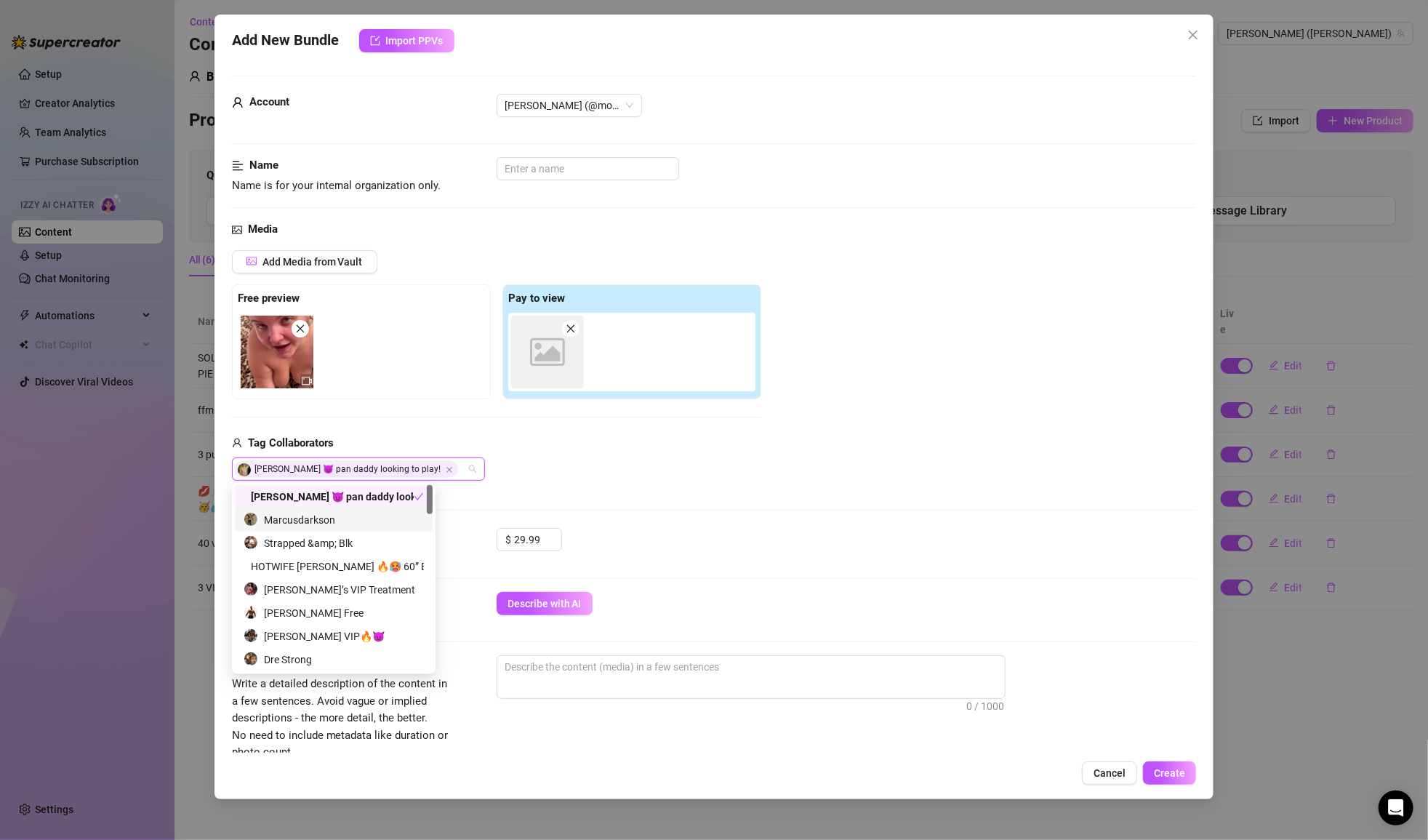
click at [325, 520] on div "Marcusdarkson" at bounding box center [334, 520] width 180 height 16
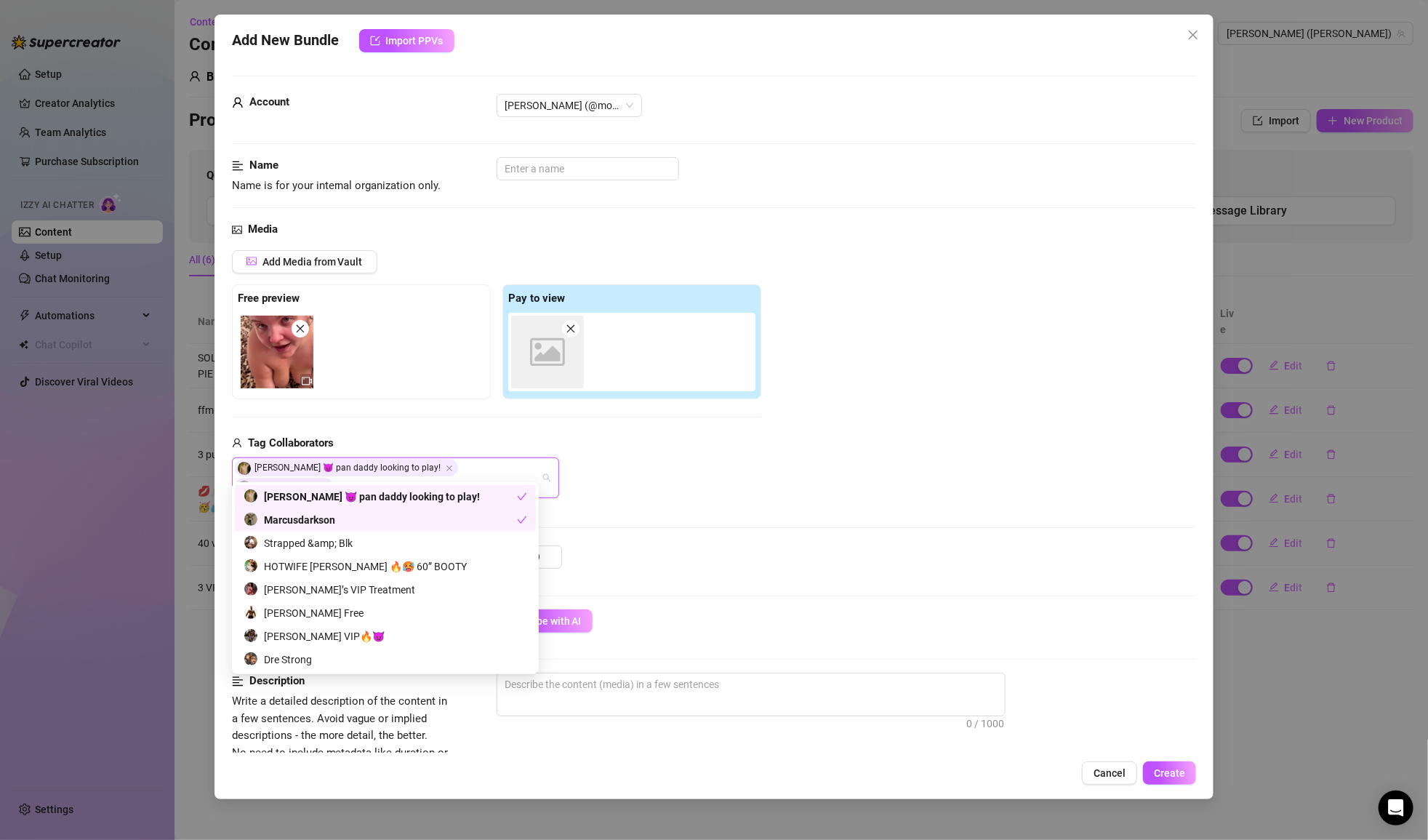
click at [596, 468] on div "[PERSON_NAME] 😈 pan daddy looking to play! Marcusdarkson" at bounding box center [497, 477] width 530 height 41
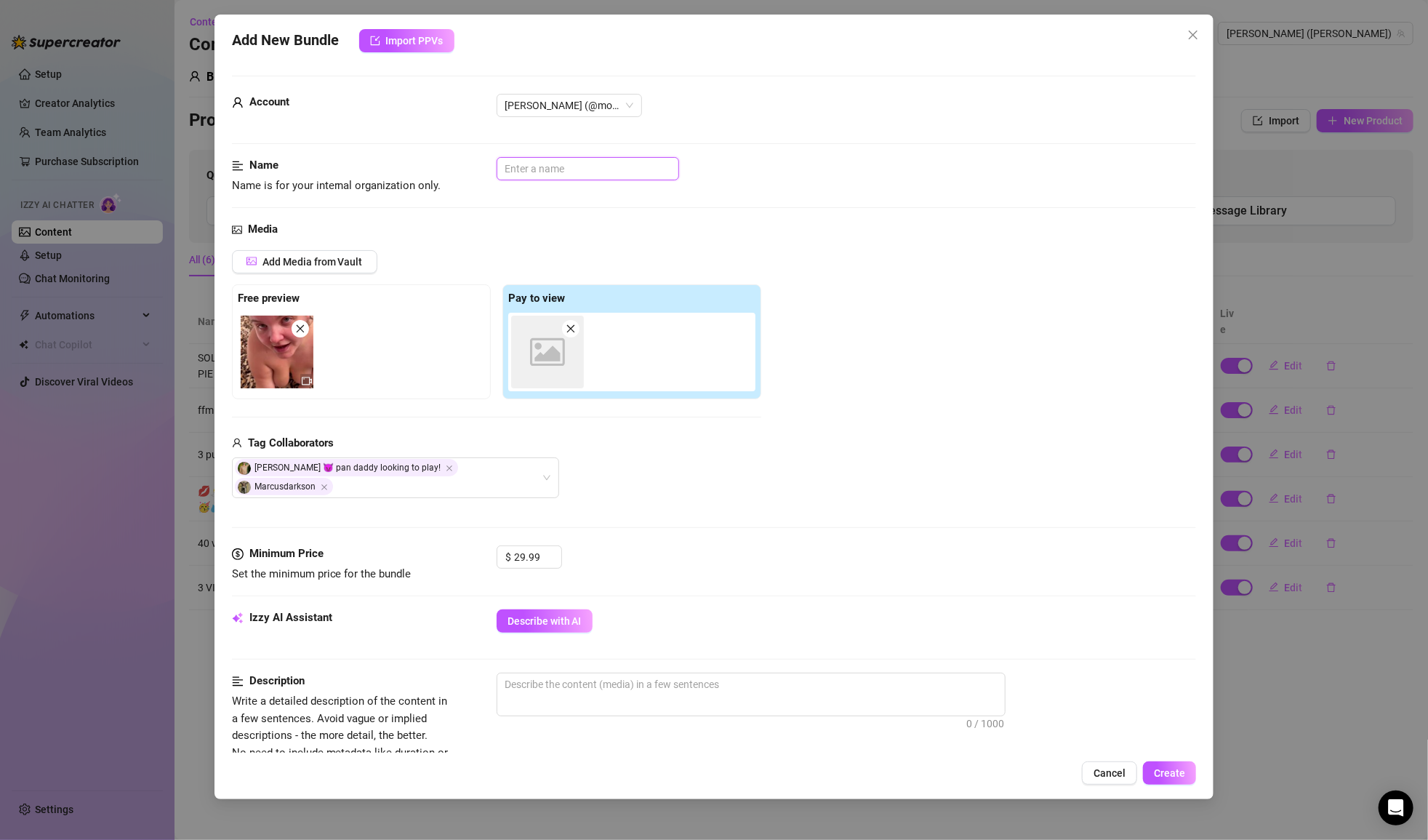
click at [609, 174] on input "text" at bounding box center [588, 168] width 182 height 23
click at [557, 169] on input "HOTEL BBC DOUBLE TEAM" at bounding box center [588, 168] width 182 height 23
click at [806, 211] on div "Name Name is for your internal organization only. HOTEL BBC + BWC DOUBLE TEAM" at bounding box center [714, 188] width 965 height 64
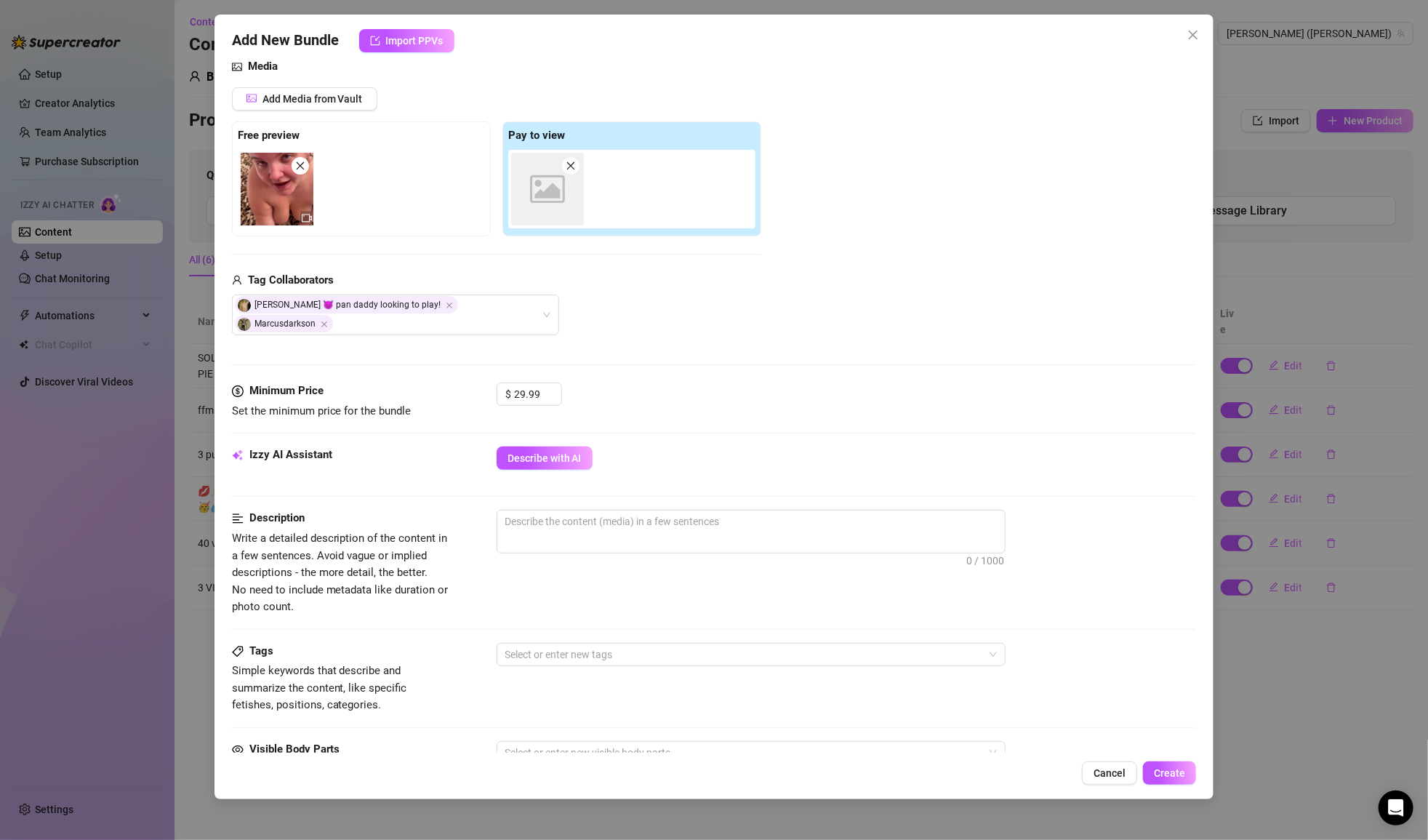
scroll to position [201, 0]
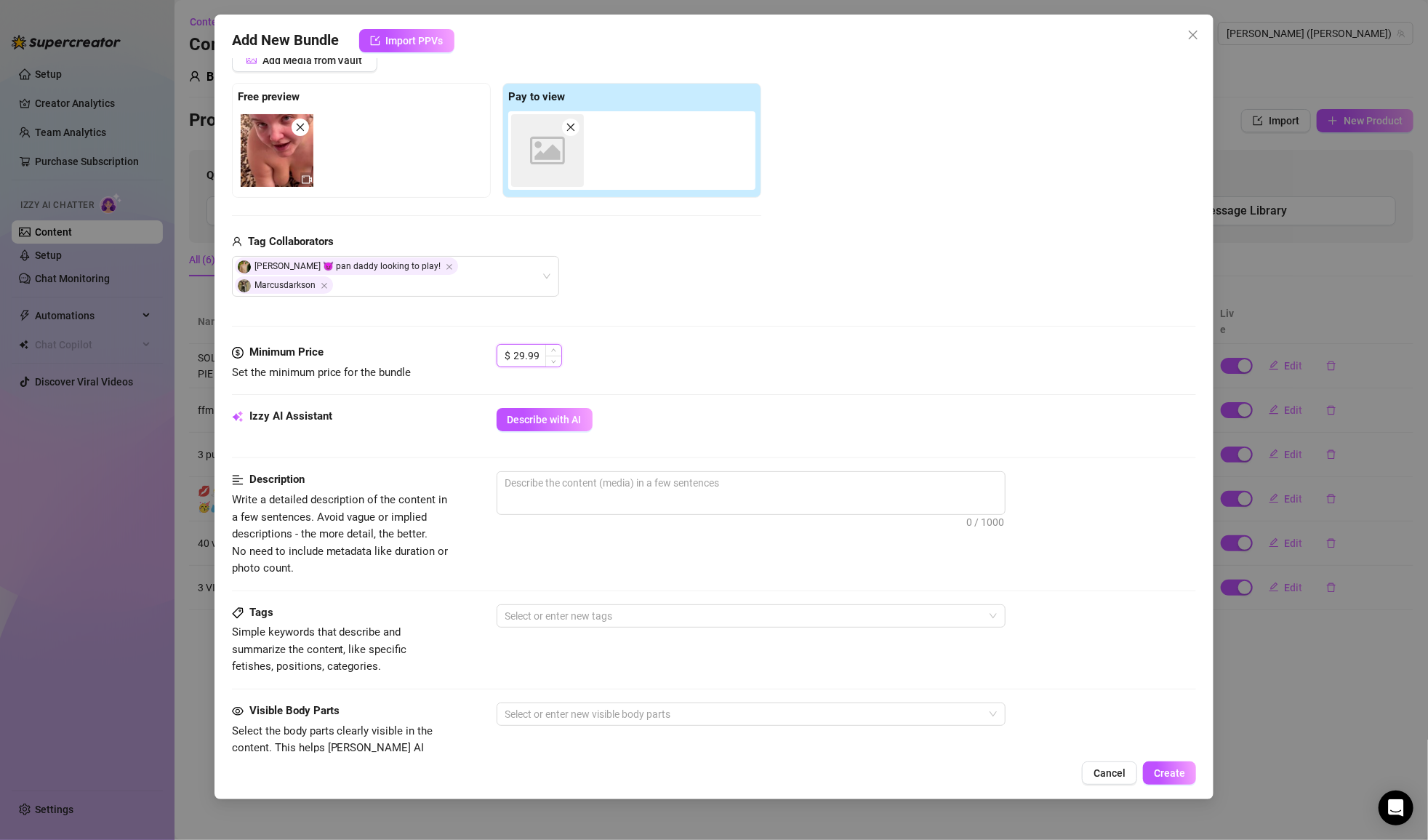
click at [523, 345] on input "29.99" at bounding box center [537, 356] width 48 height 22
click at [661, 366] on div "Minimum Price Set the minimum price for the bundle $ 14.99" at bounding box center [714, 376] width 965 height 64
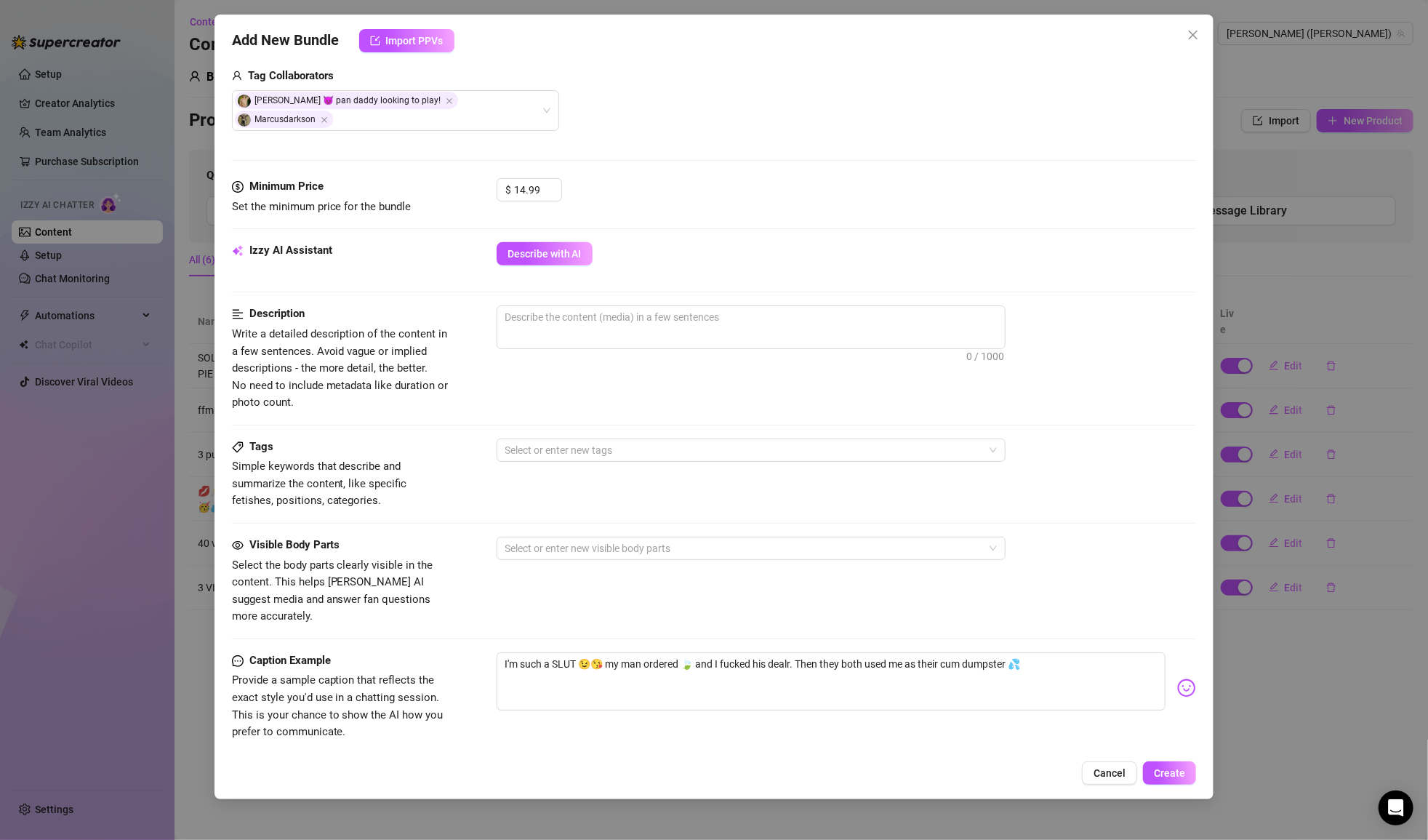
scroll to position [365, 0]
click at [727, 310] on span "0 / 1000" at bounding box center [751, 329] width 509 height 44
click at [719, 308] on textarea at bounding box center [752, 319] width 508 height 22
click at [1180, 765] on button "Create" at bounding box center [1170, 773] width 54 height 23
click at [817, 315] on span "my first ever 14 / 1000" at bounding box center [751, 329] width 509 height 44
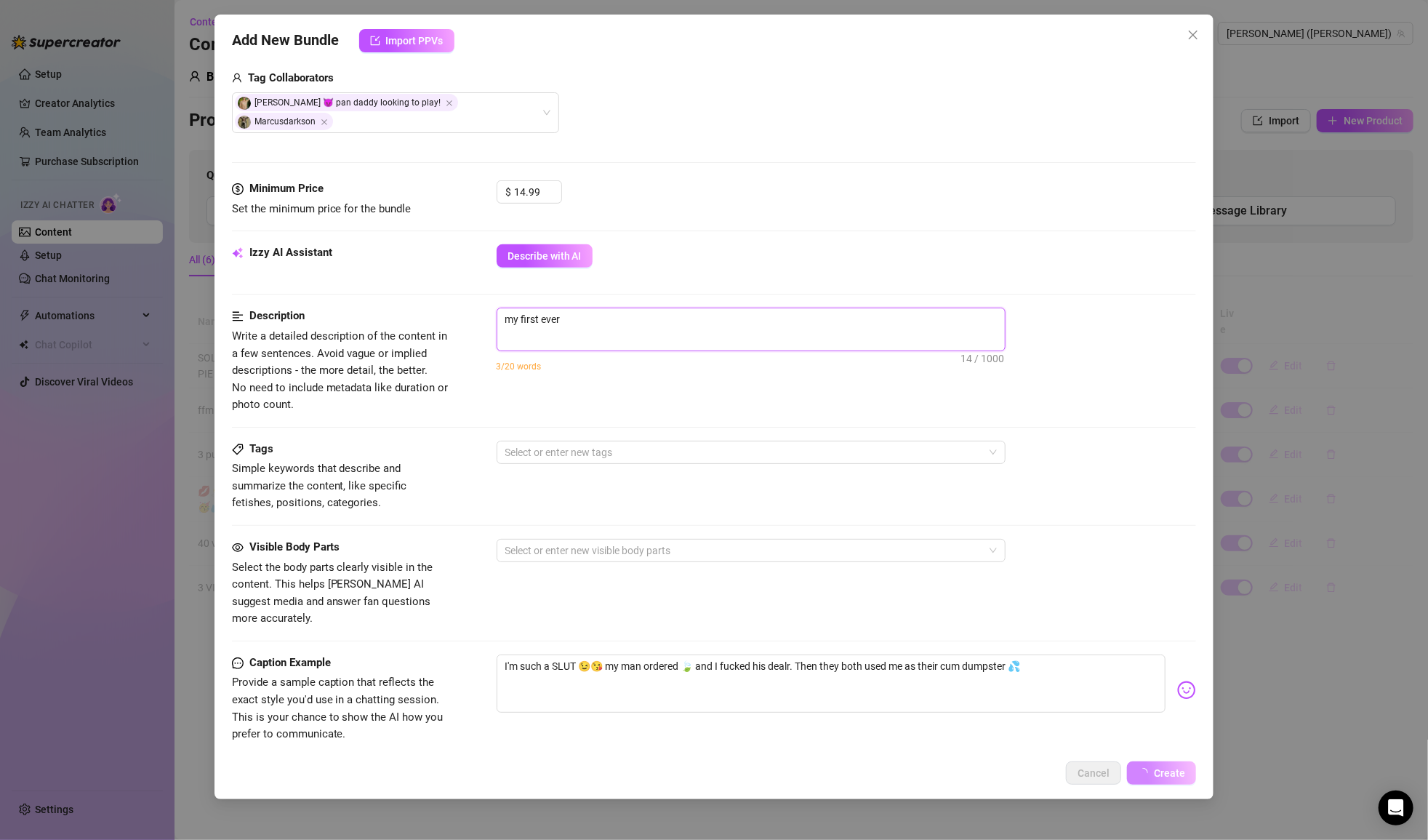
click at [812, 308] on textarea "my first ever" at bounding box center [752, 319] width 508 height 22
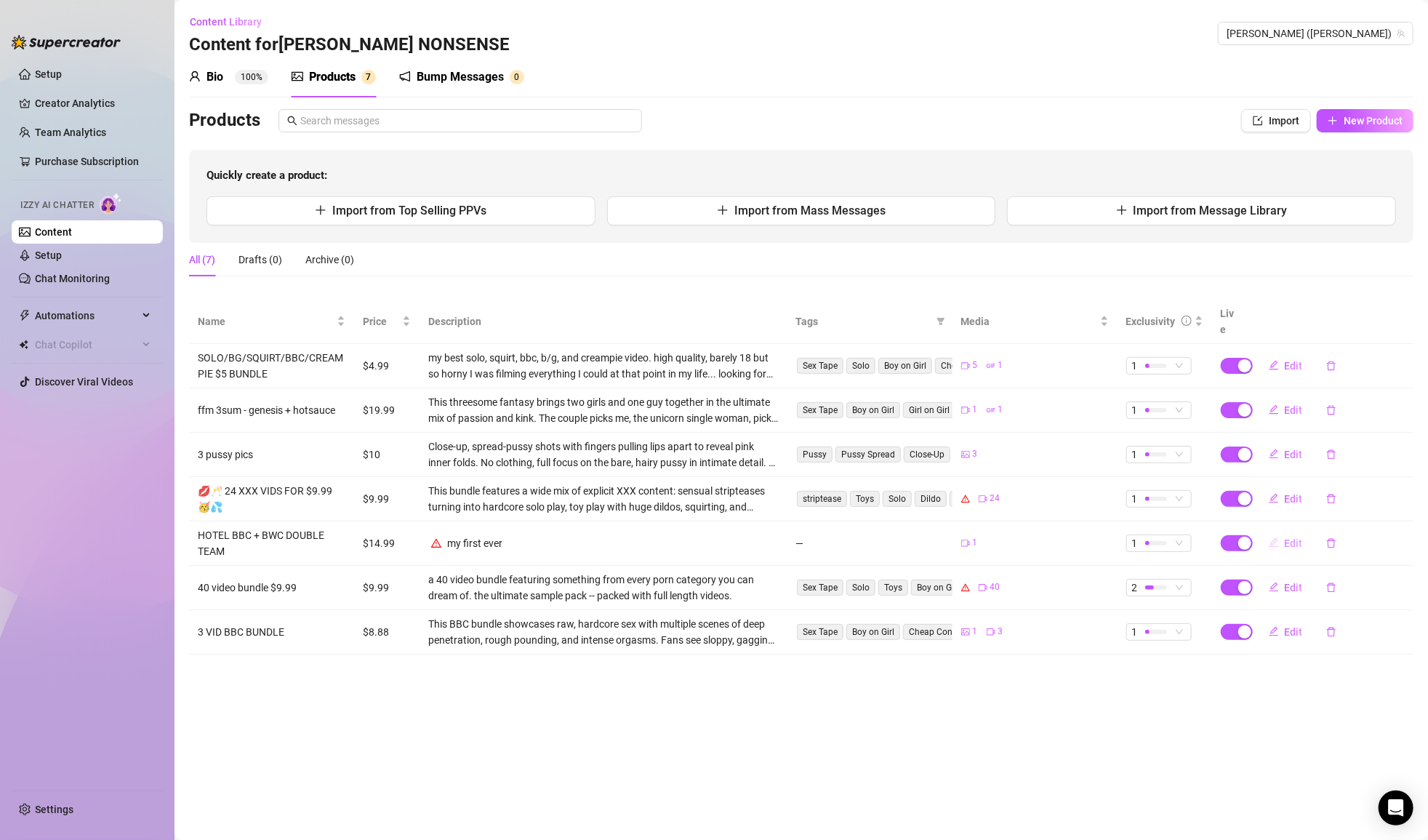
click at [1288, 538] on span "Edit" at bounding box center [1294, 543] width 18 height 12
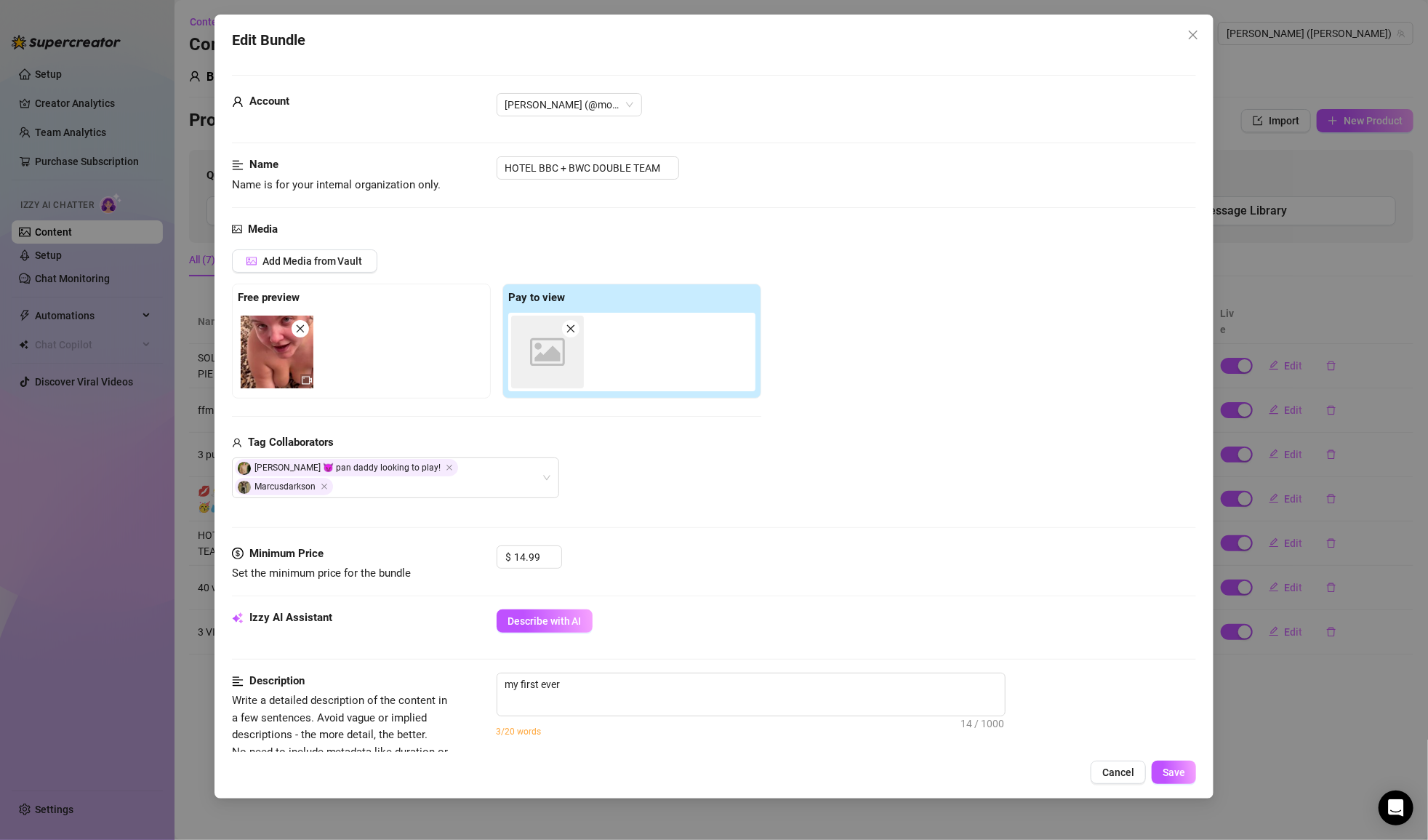
scroll to position [291, 0]
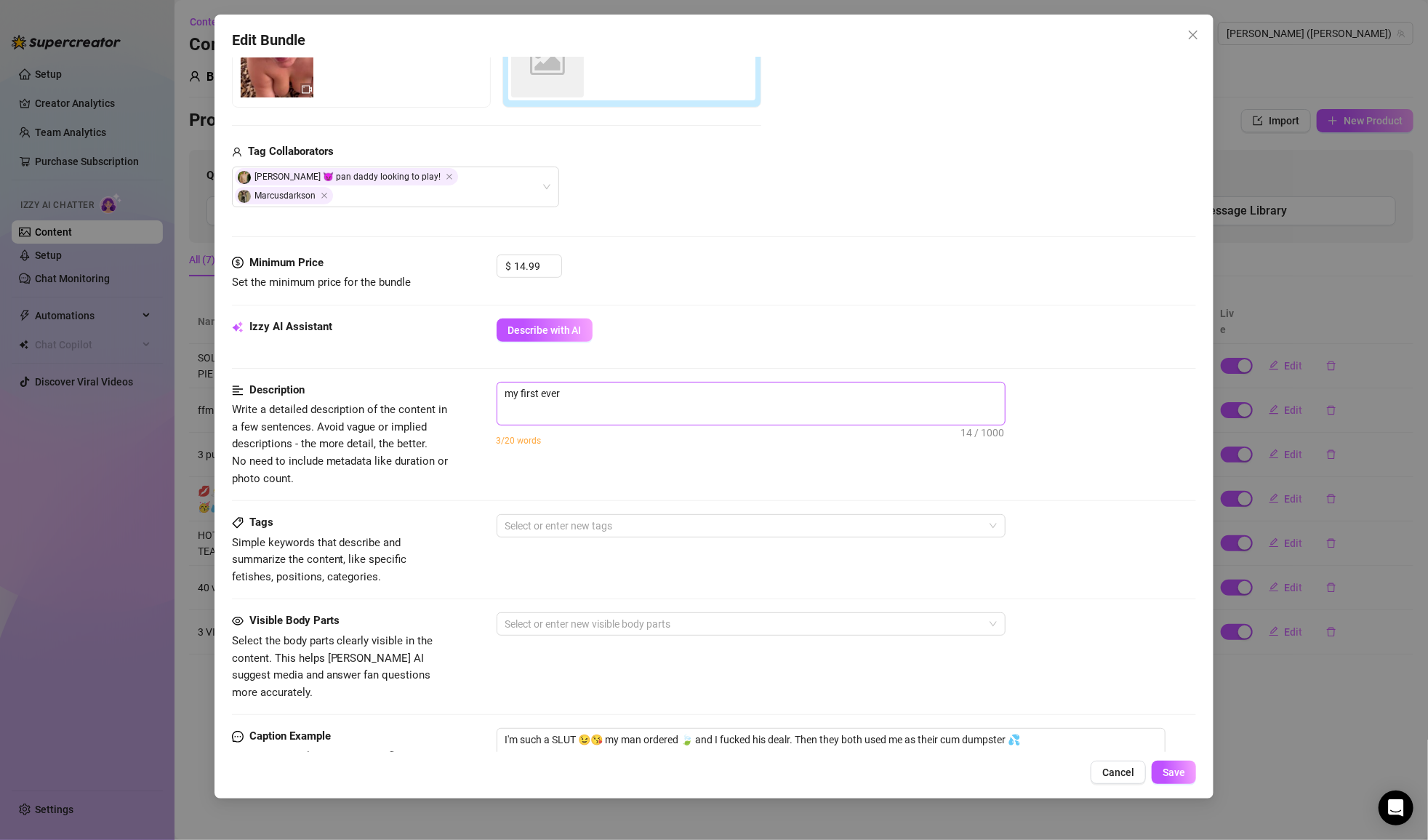
click at [629, 387] on span "my first ever 14 / 1000" at bounding box center [751, 404] width 509 height 44
click at [629, 383] on textarea "my first ever" at bounding box center [752, 394] width 508 height 22
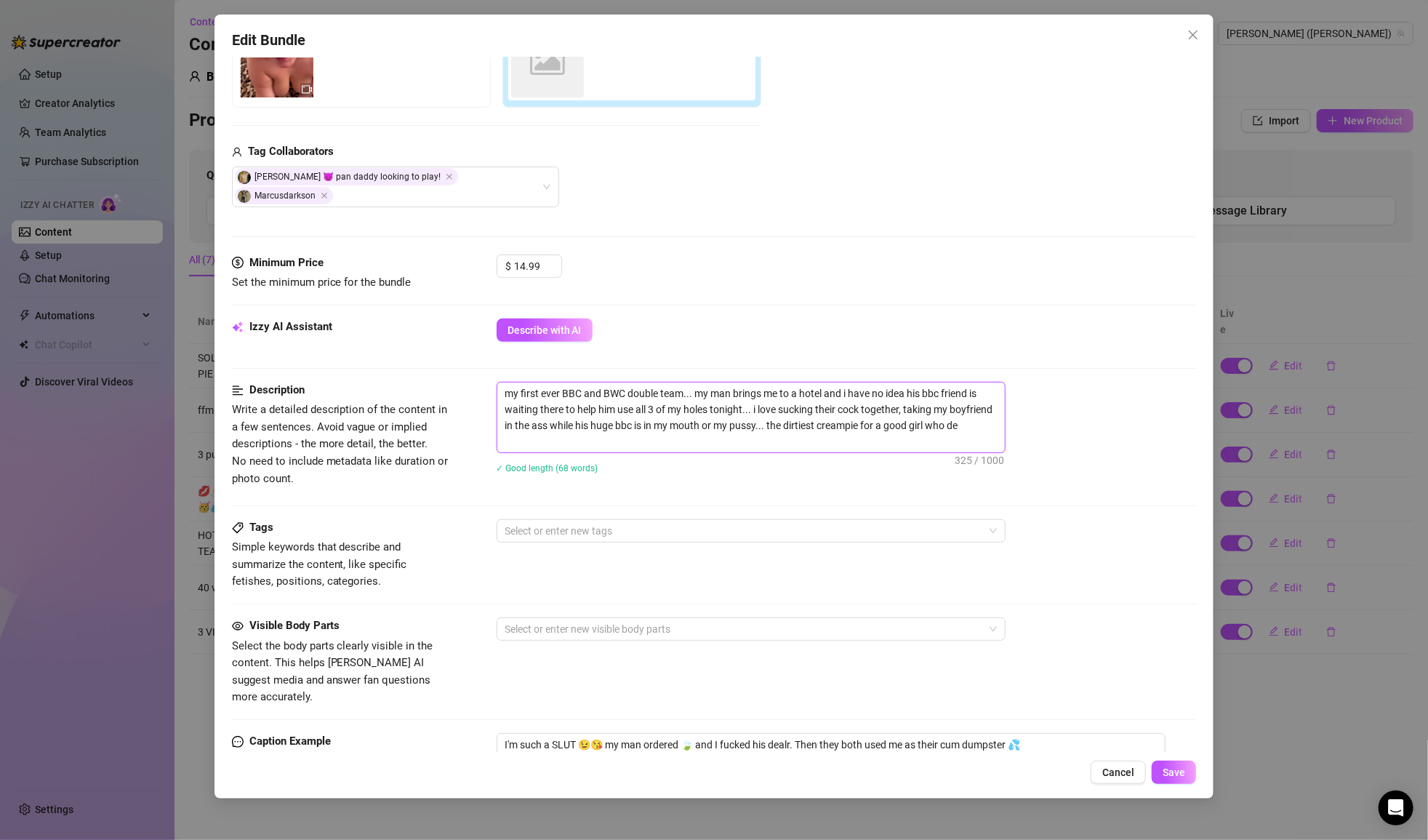
scroll to position [0, 0]
click at [642, 521] on div at bounding box center [744, 531] width 488 height 21
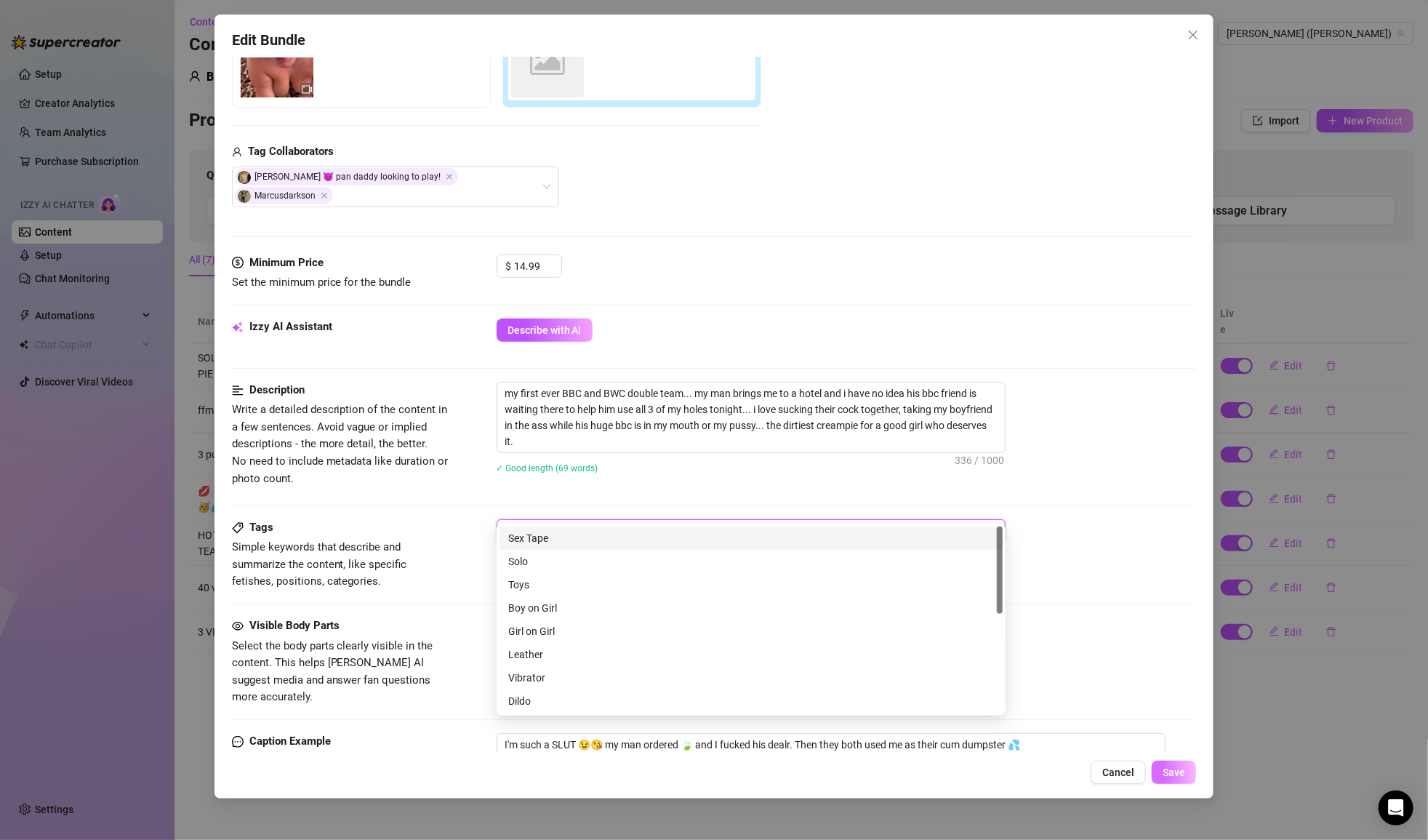
click at [1182, 776] on span "Save" at bounding box center [1173, 773] width 23 height 12
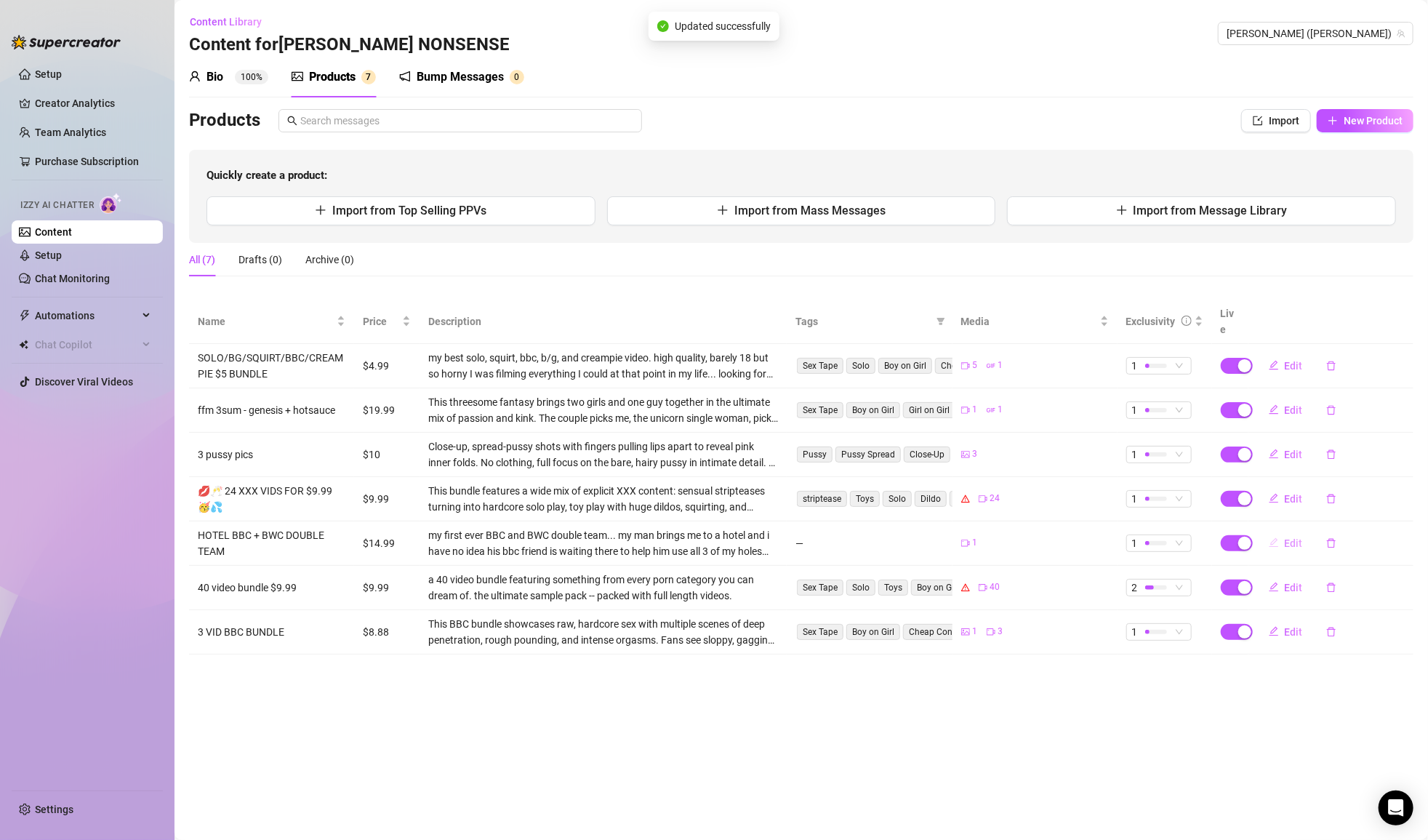
click at [1280, 532] on button "Edit" at bounding box center [1286, 542] width 58 height 23
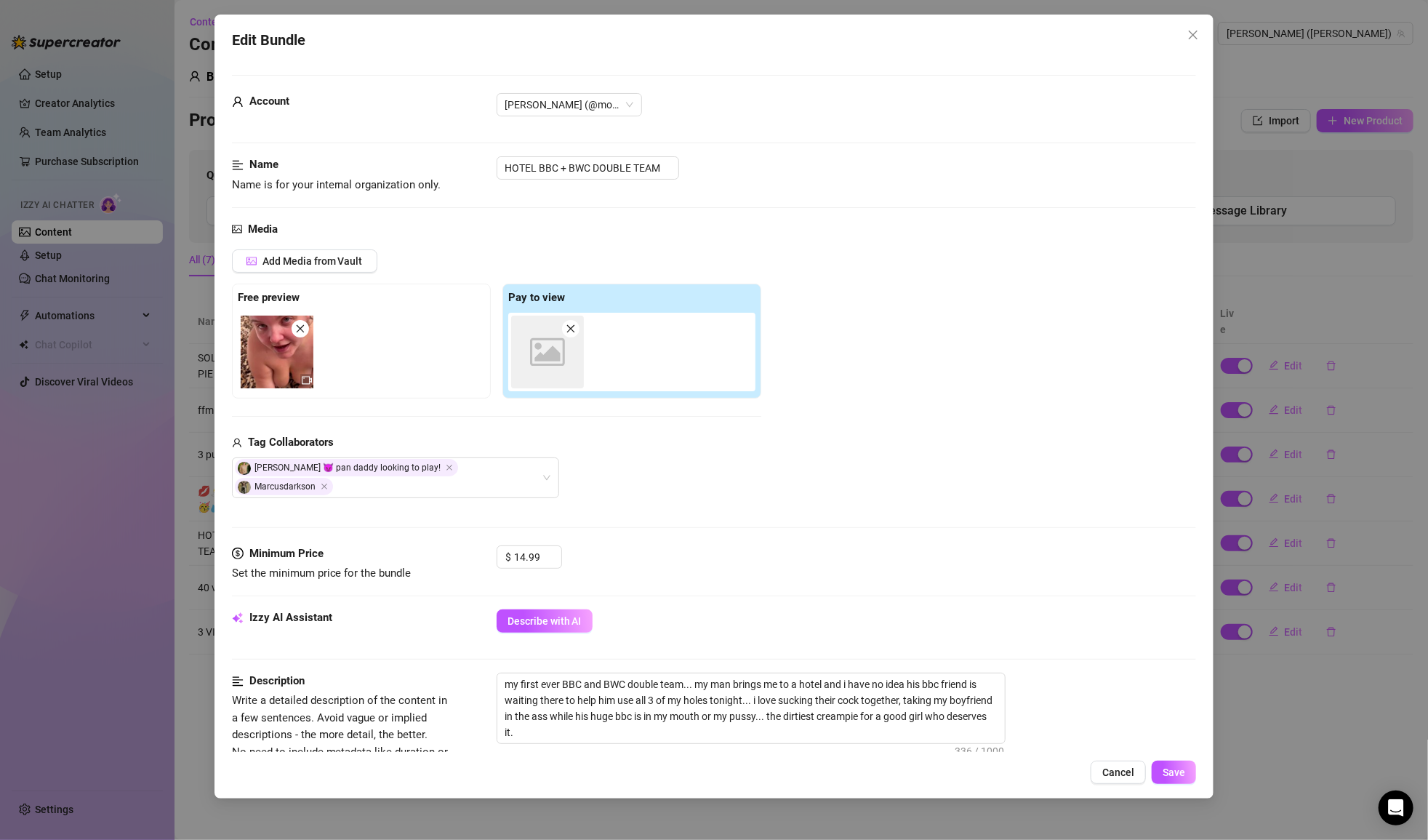
scroll to position [527, 0]
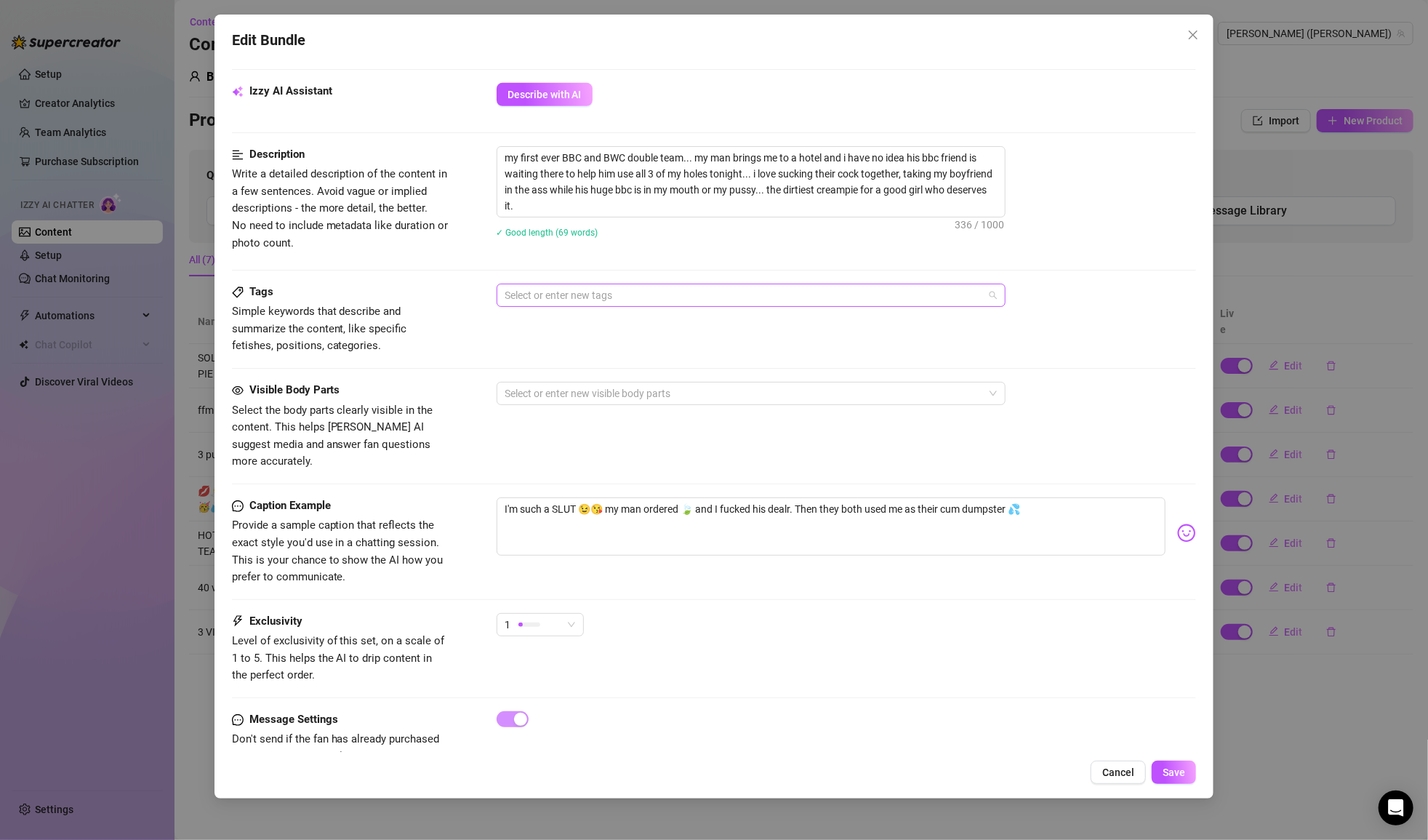
click at [639, 285] on div at bounding box center [744, 295] width 488 height 21
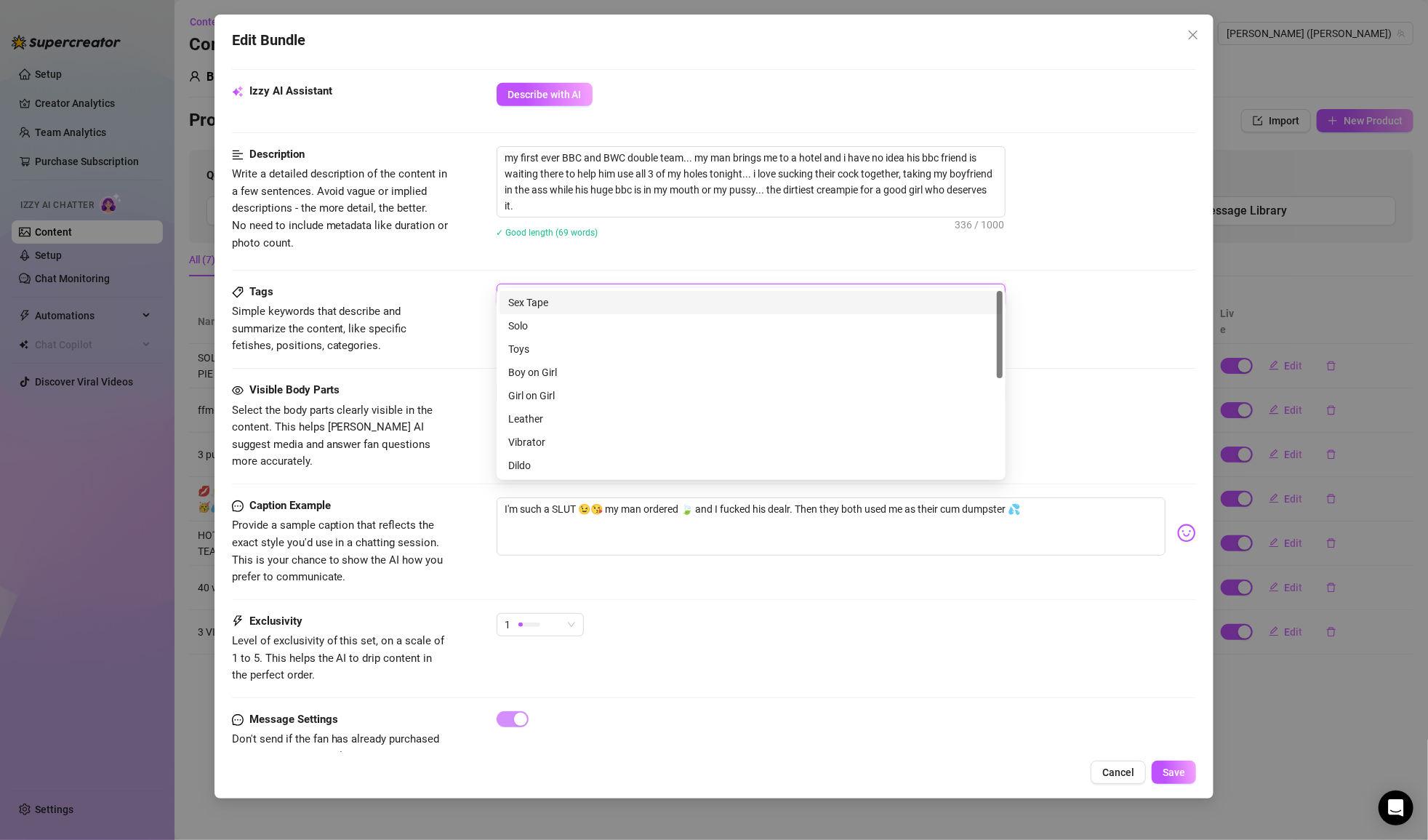
click at [622, 301] on div "Sex Tape" at bounding box center [752, 302] width 486 height 16
click at [576, 373] on div "Boy on Girl" at bounding box center [752, 372] width 486 height 16
click at [556, 421] on div "Oral" at bounding box center [752, 428] width 486 height 16
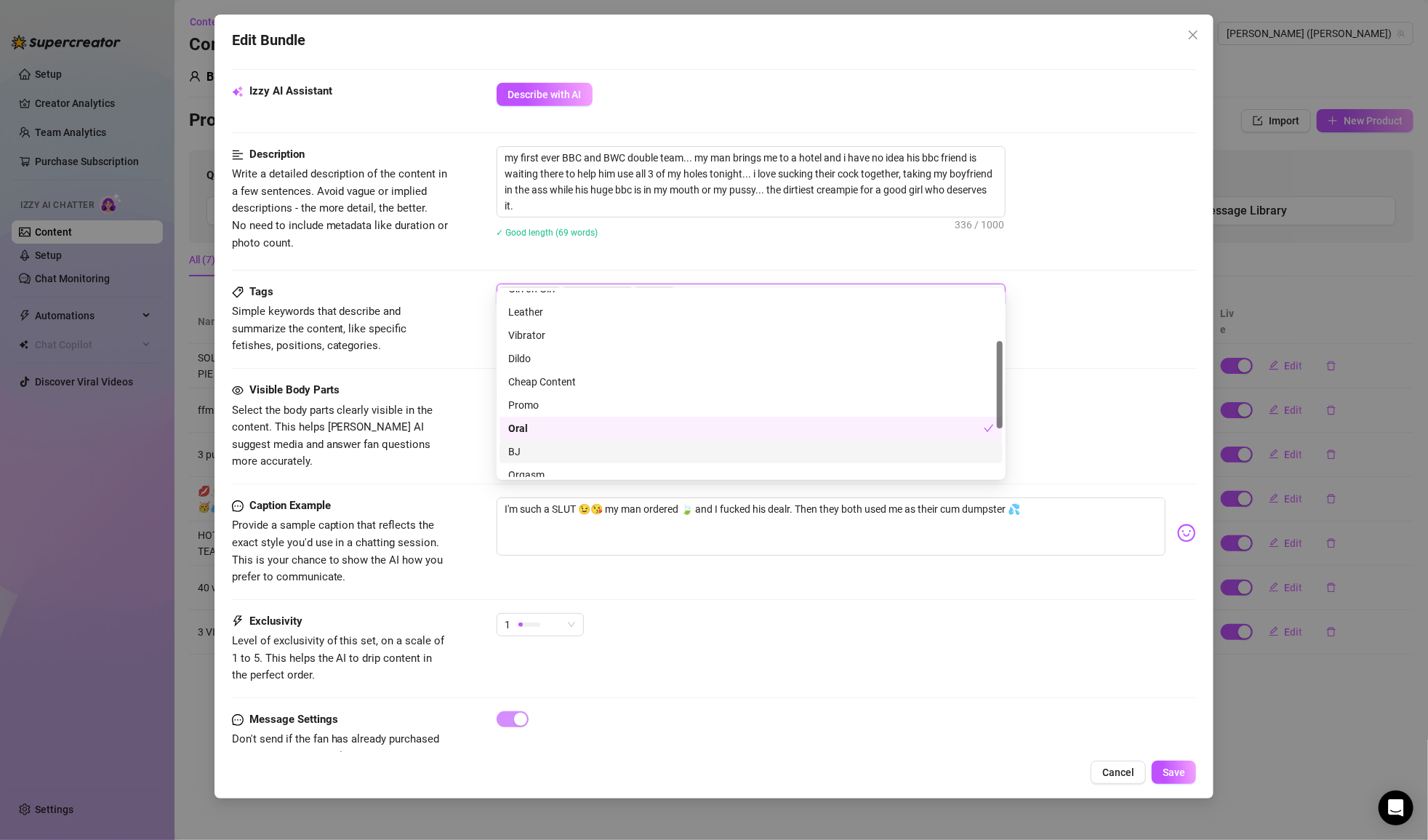
click at [559, 447] on div "BJ" at bounding box center [752, 451] width 486 height 16
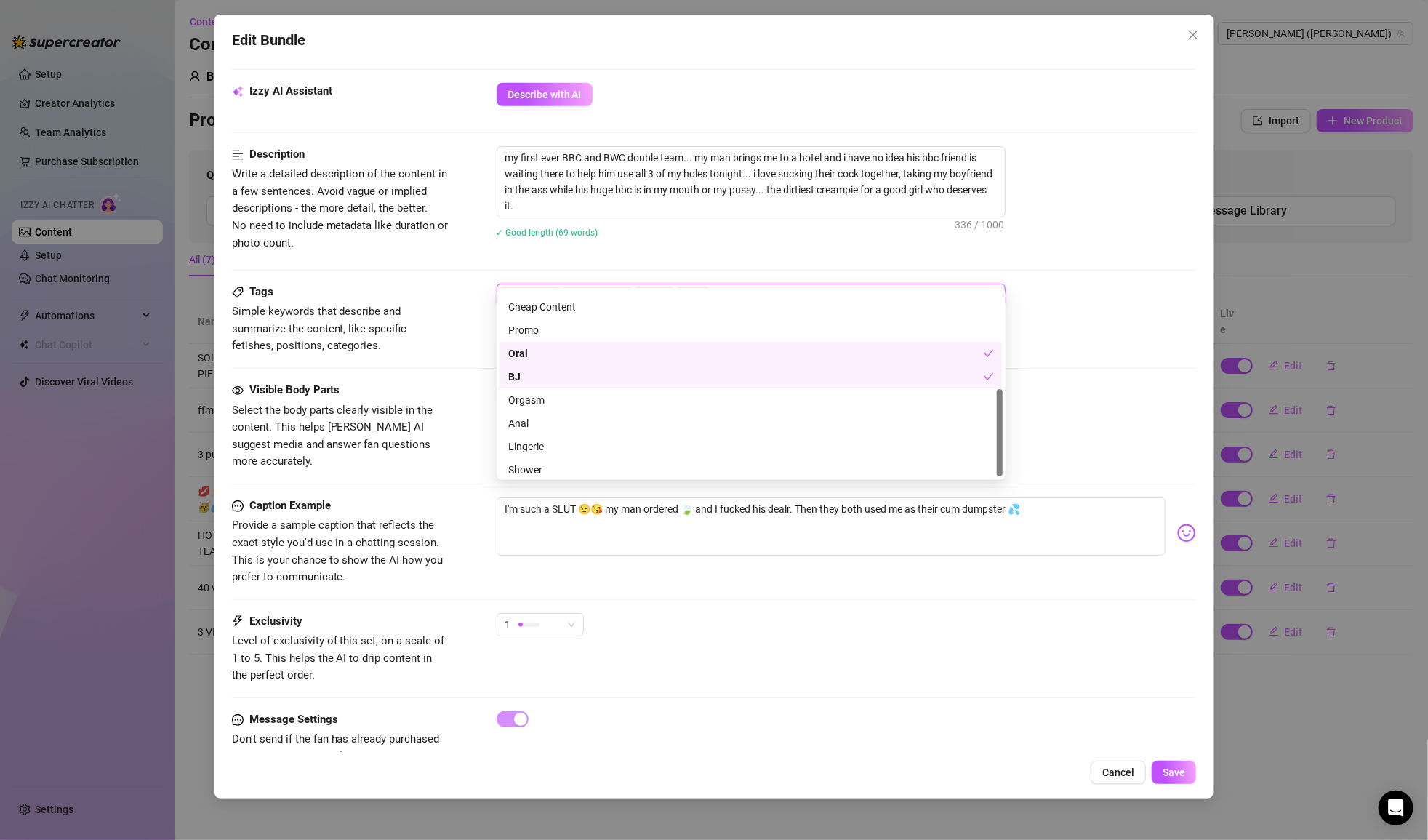
scroll to position [209, 0]
click at [562, 374] on div "Orgasm" at bounding box center [752, 372] width 486 height 16
click at [563, 394] on div "Anal" at bounding box center [752, 396] width 486 height 16
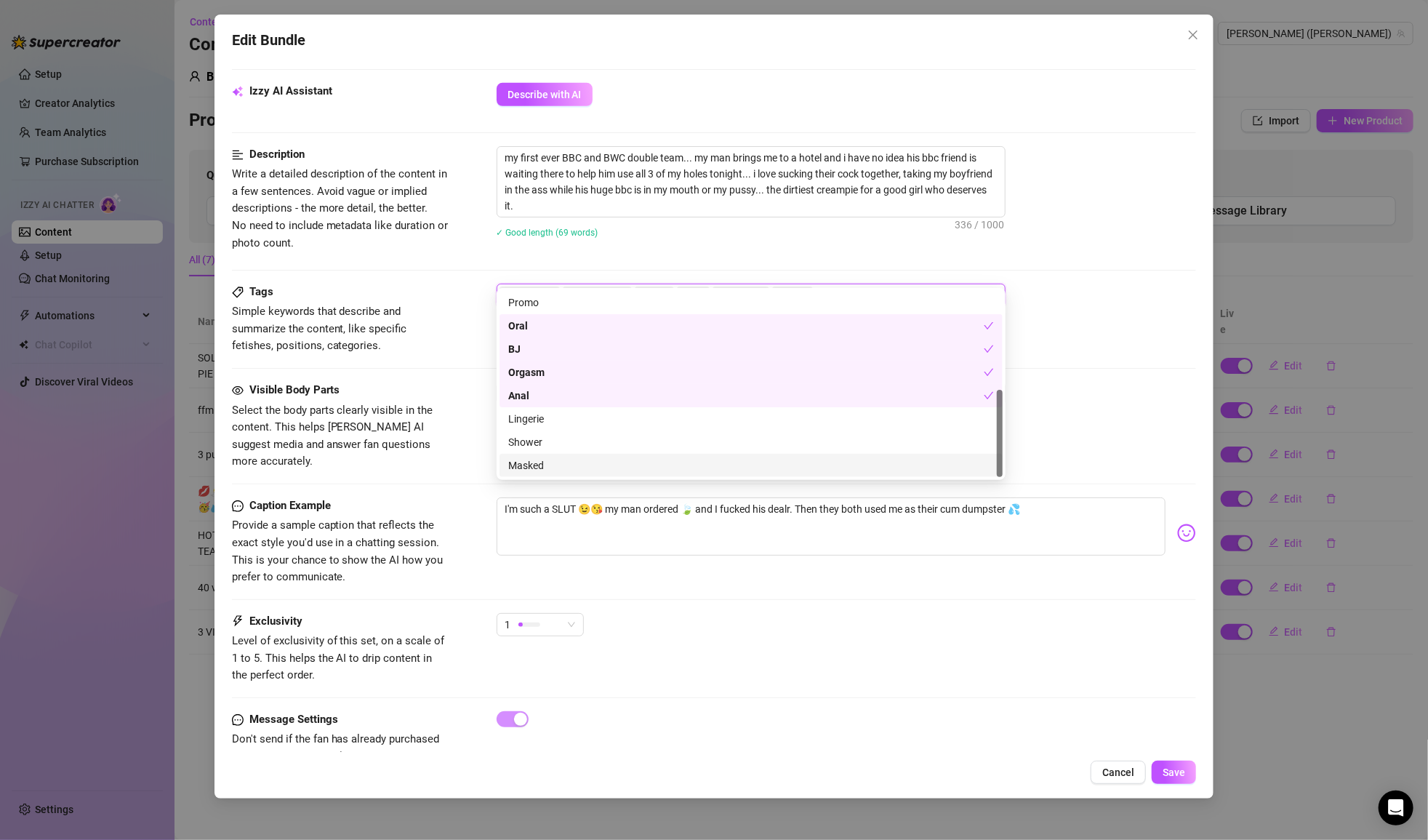
click at [576, 465] on div "Masked" at bounding box center [752, 465] width 486 height 16
click at [1117, 224] on div "✓ Good length (69 words)" at bounding box center [847, 232] width 700 height 16
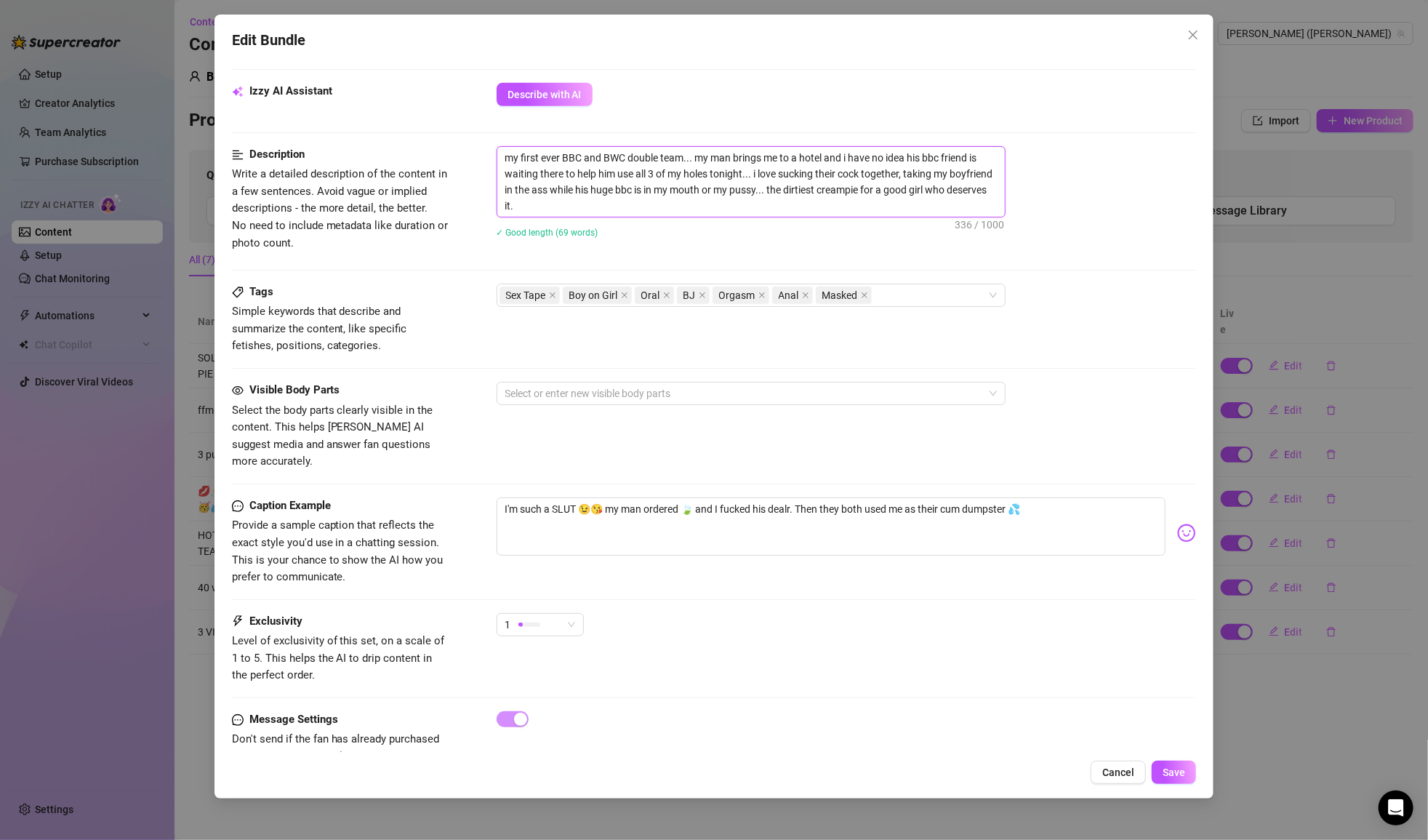
click at [928, 147] on textarea "my first ever BBC and BWC double team... my man brings me to a hotel and i have…" at bounding box center [752, 181] width 508 height 69
click at [969, 147] on textarea "my first ever BBC and BWC double team... my man brings me to a hotel and i have…" at bounding box center [752, 181] width 508 height 69
click at [772, 187] on textarea "my first ever BBC and BWC double team... my man brings me to a hotel and i have…" at bounding box center [752, 181] width 508 height 69
click at [1187, 771] on button "Save" at bounding box center [1173, 772] width 45 height 23
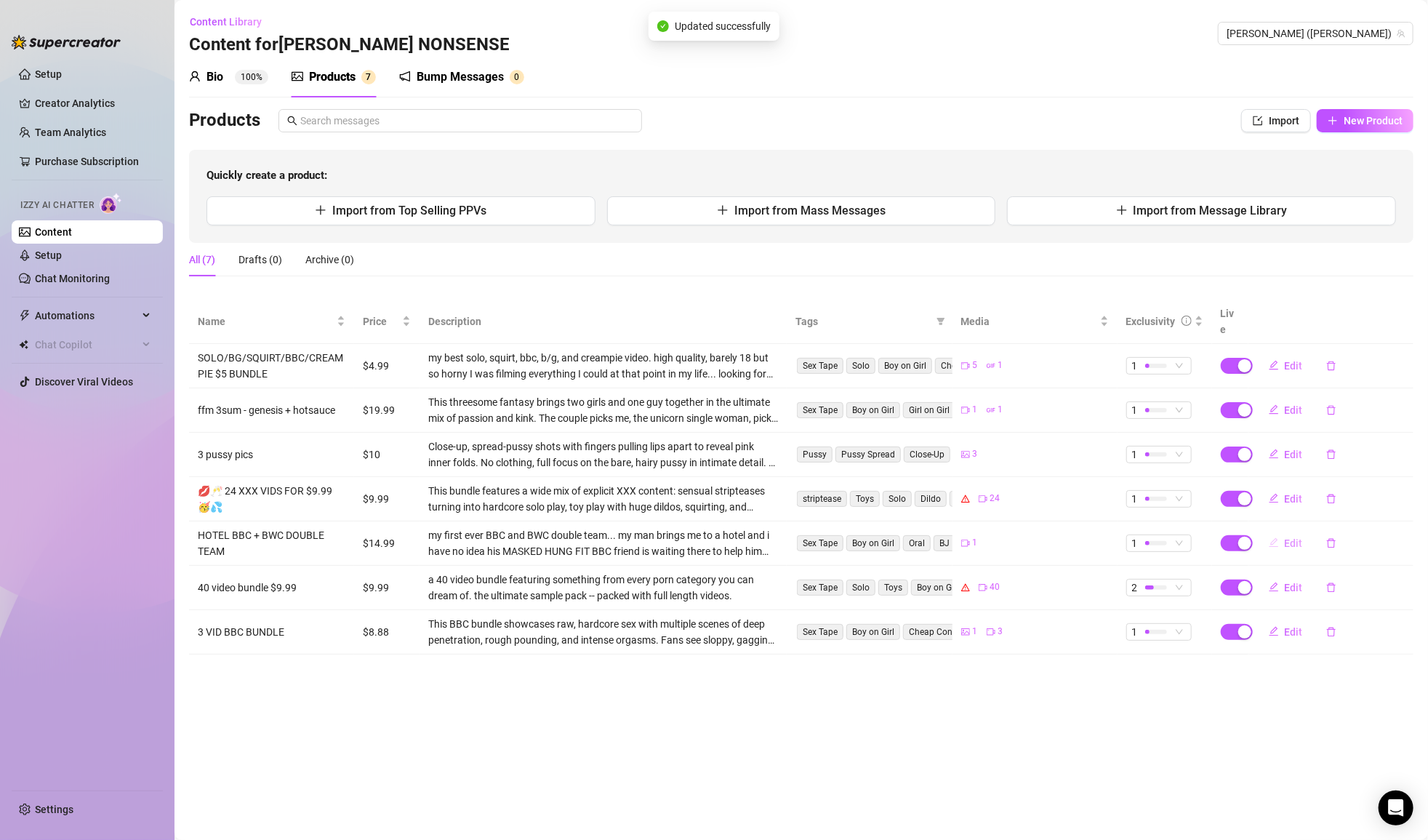
click at [1291, 532] on button "Edit" at bounding box center [1286, 542] width 58 height 23
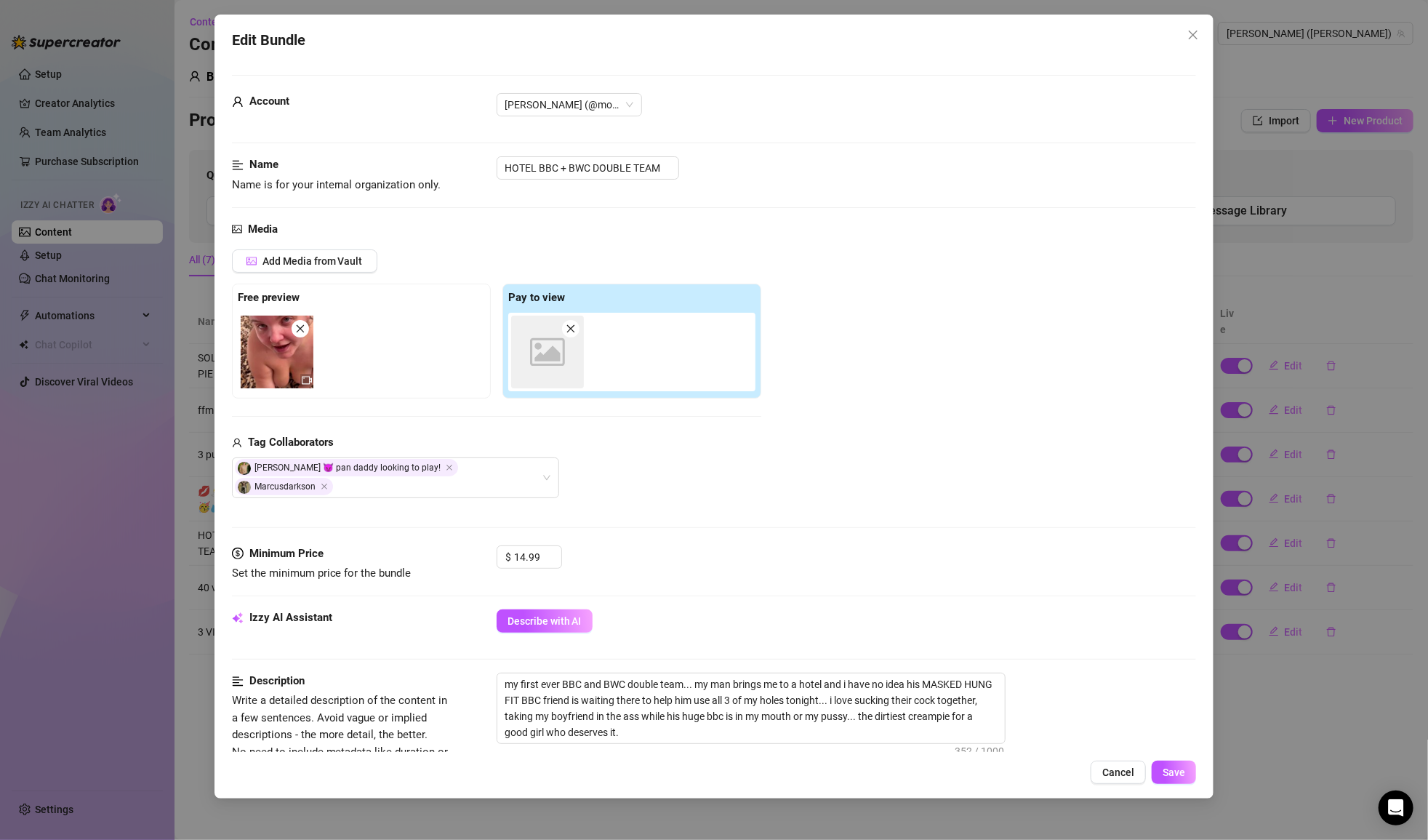
scroll to position [527, 0]
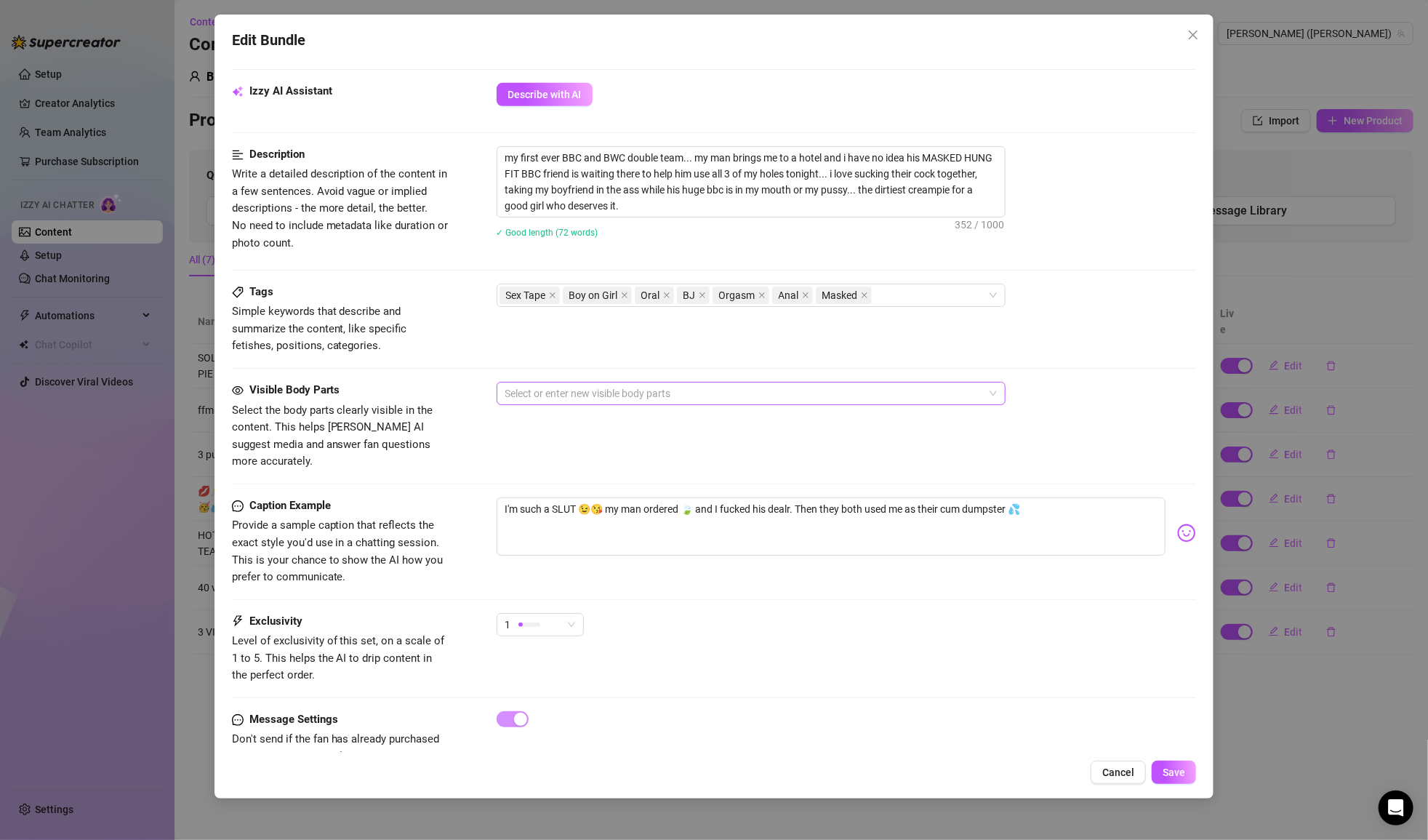
click at [687, 383] on div at bounding box center [744, 393] width 488 height 21
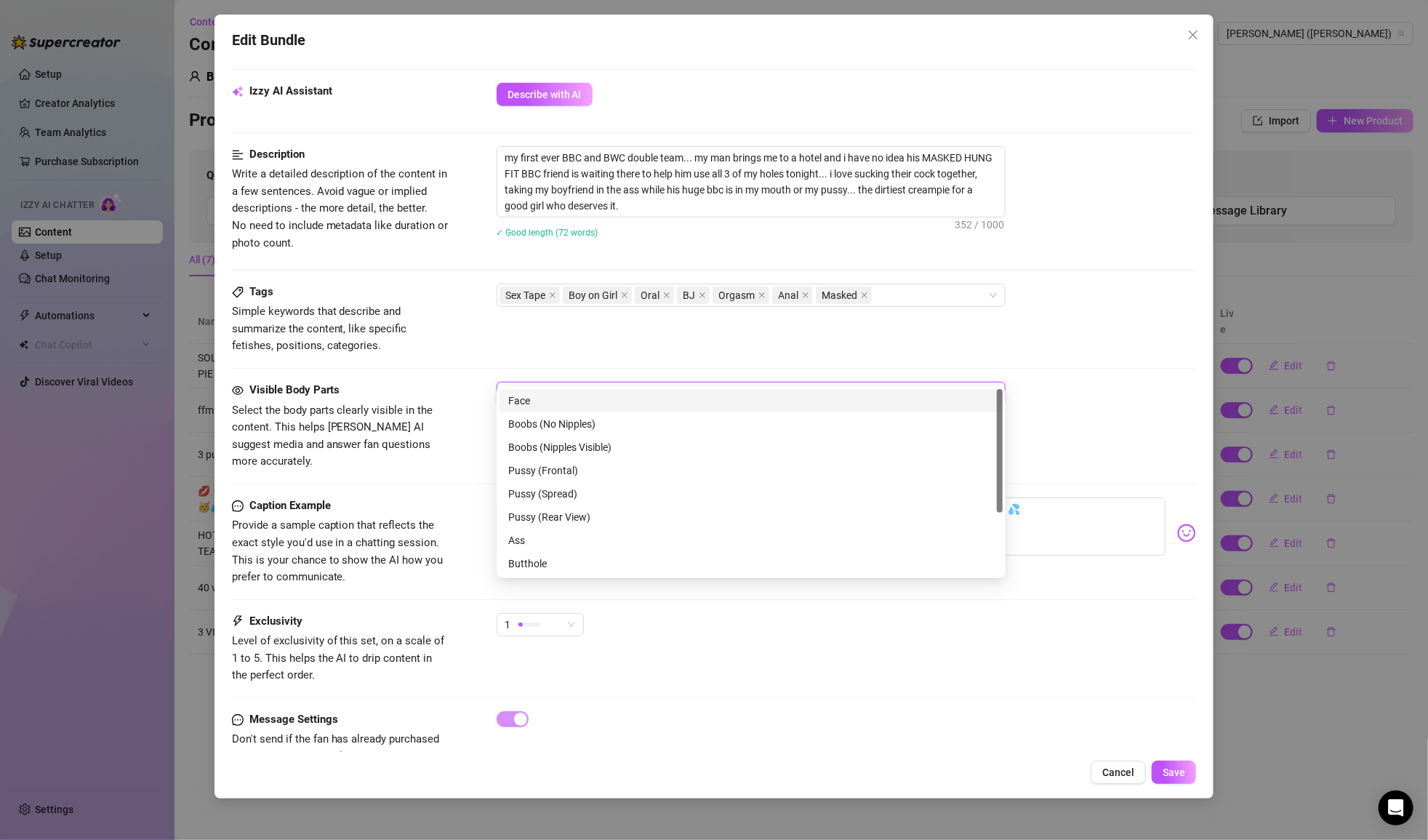
click at [581, 401] on div "Face" at bounding box center [752, 401] width 486 height 16
click at [579, 425] on div "Boobs (No Nipples)" at bounding box center [752, 423] width 486 height 16
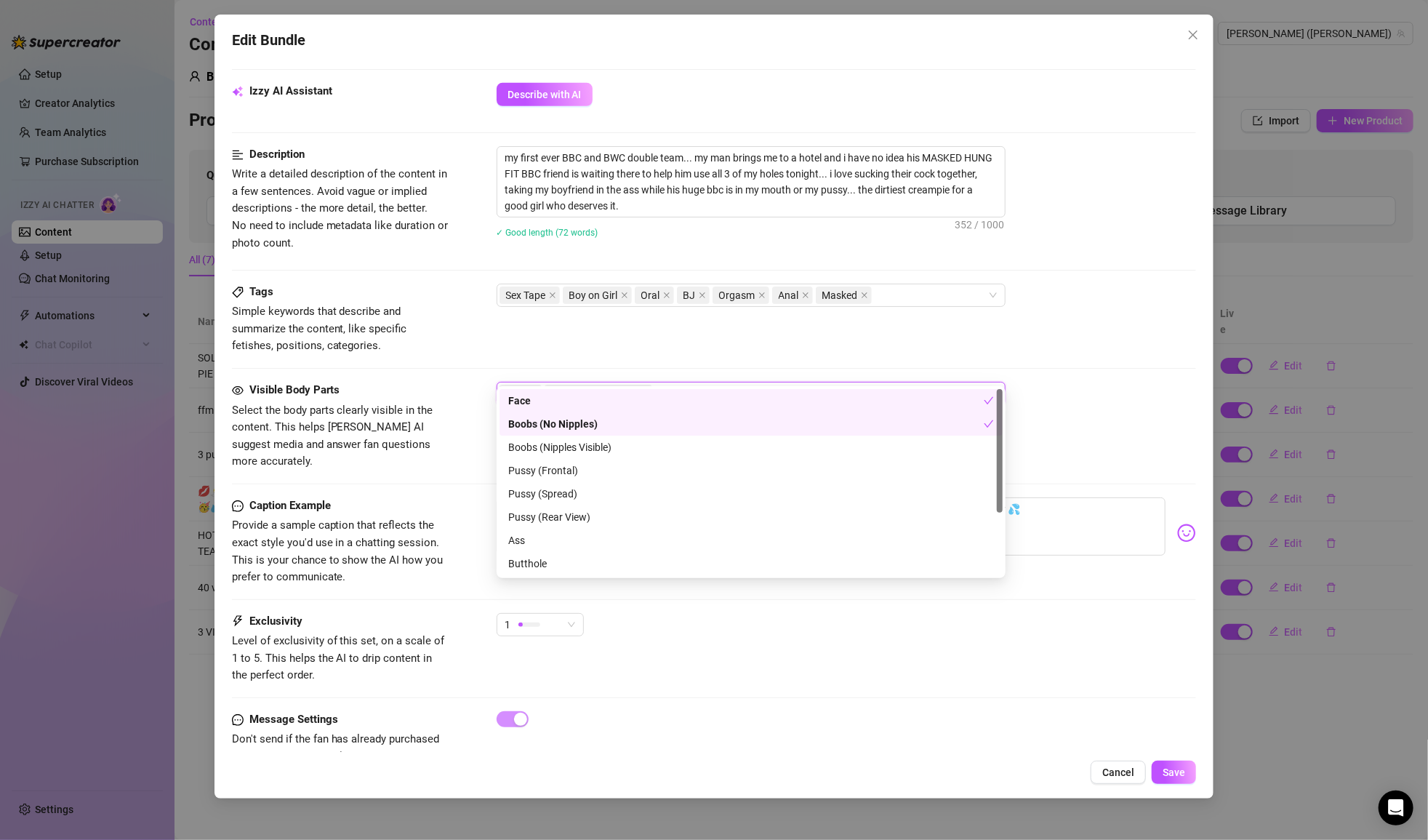
click at [580, 451] on div "Boobs (Nipples Visible)" at bounding box center [752, 447] width 486 height 16
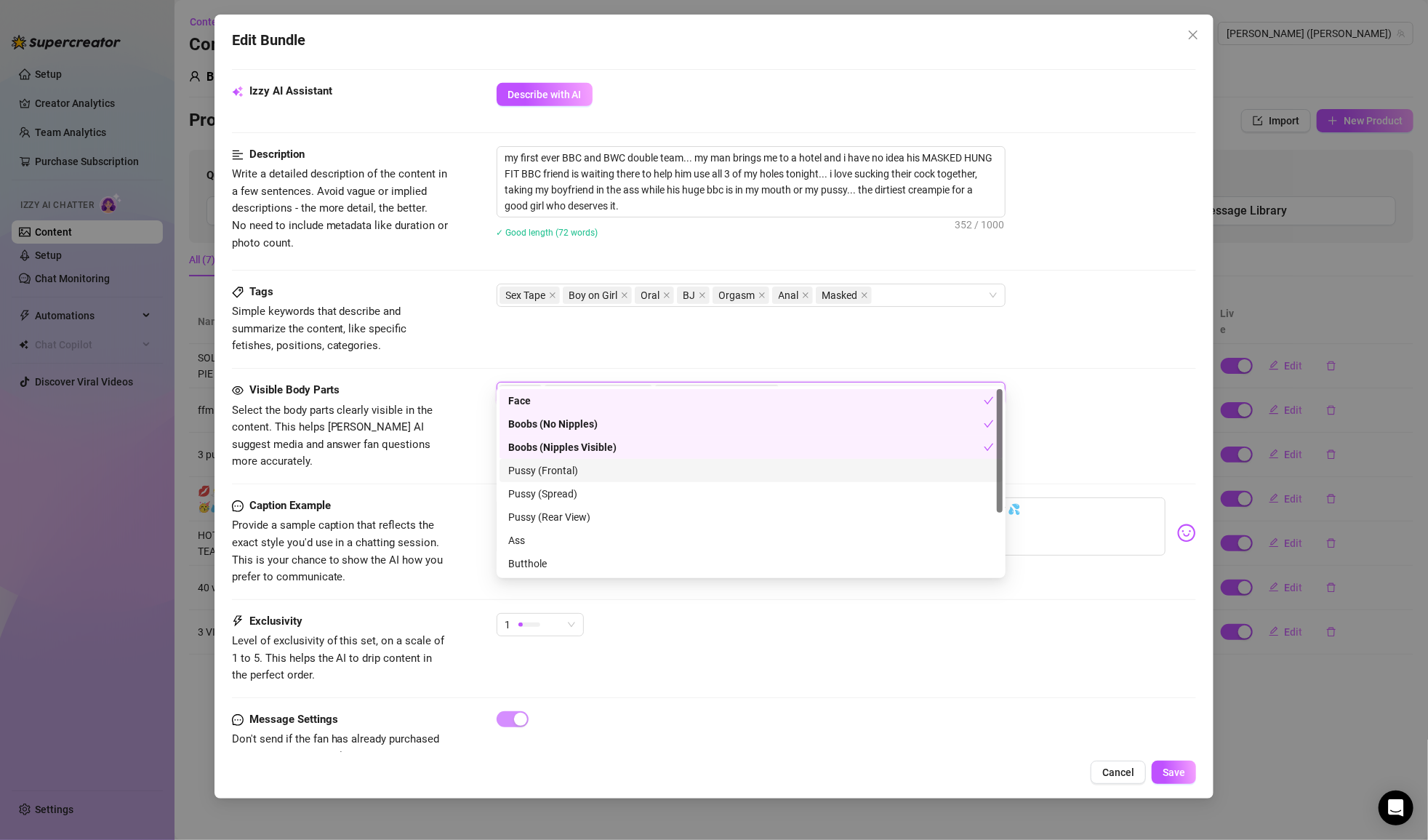
click at [577, 476] on div "Pussy (Frontal)" at bounding box center [752, 470] width 486 height 16
click at [574, 495] on div "Pussy (Spread)" at bounding box center [752, 494] width 486 height 16
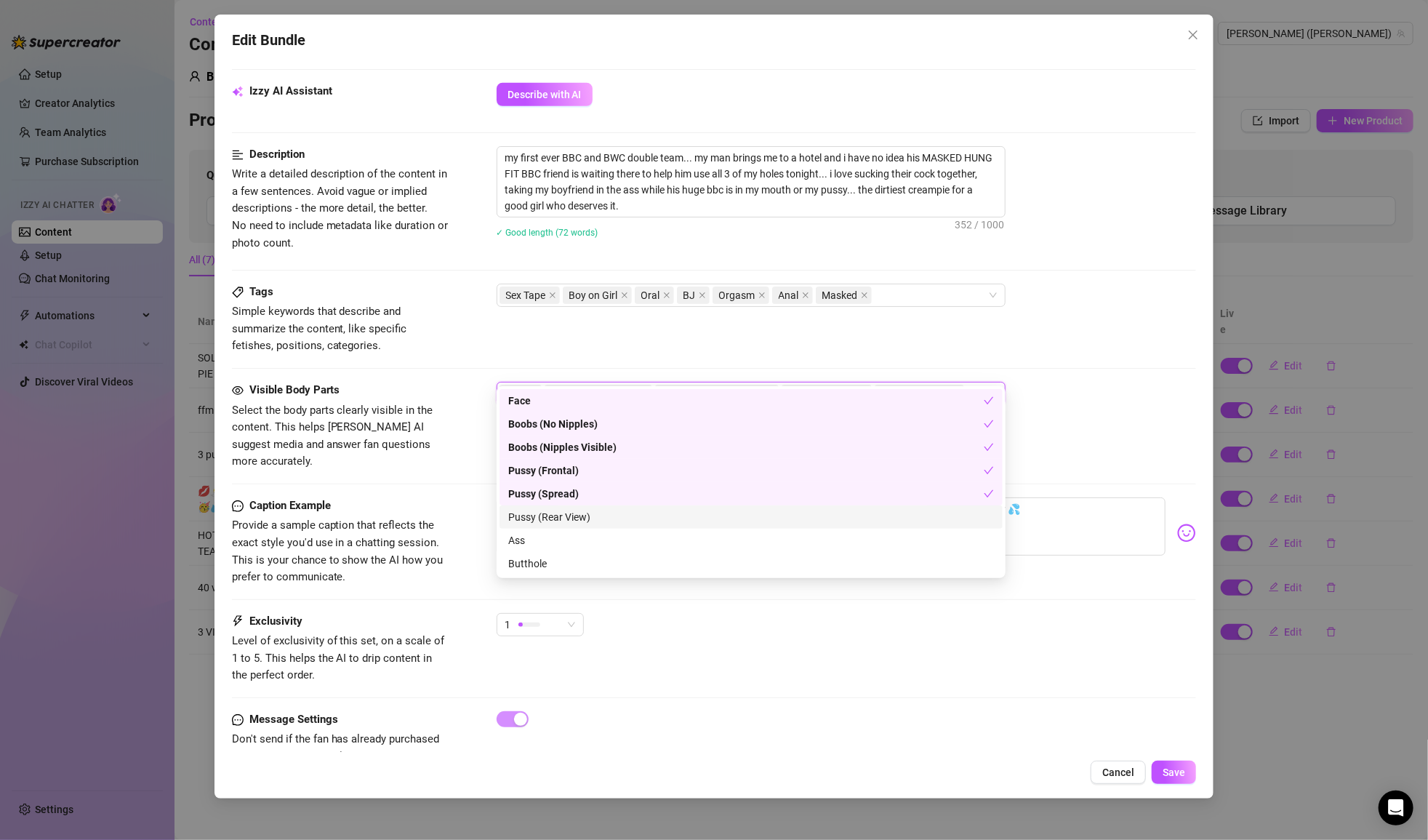
click at [574, 516] on div "Pussy (Rear View)" at bounding box center [752, 517] width 486 height 16
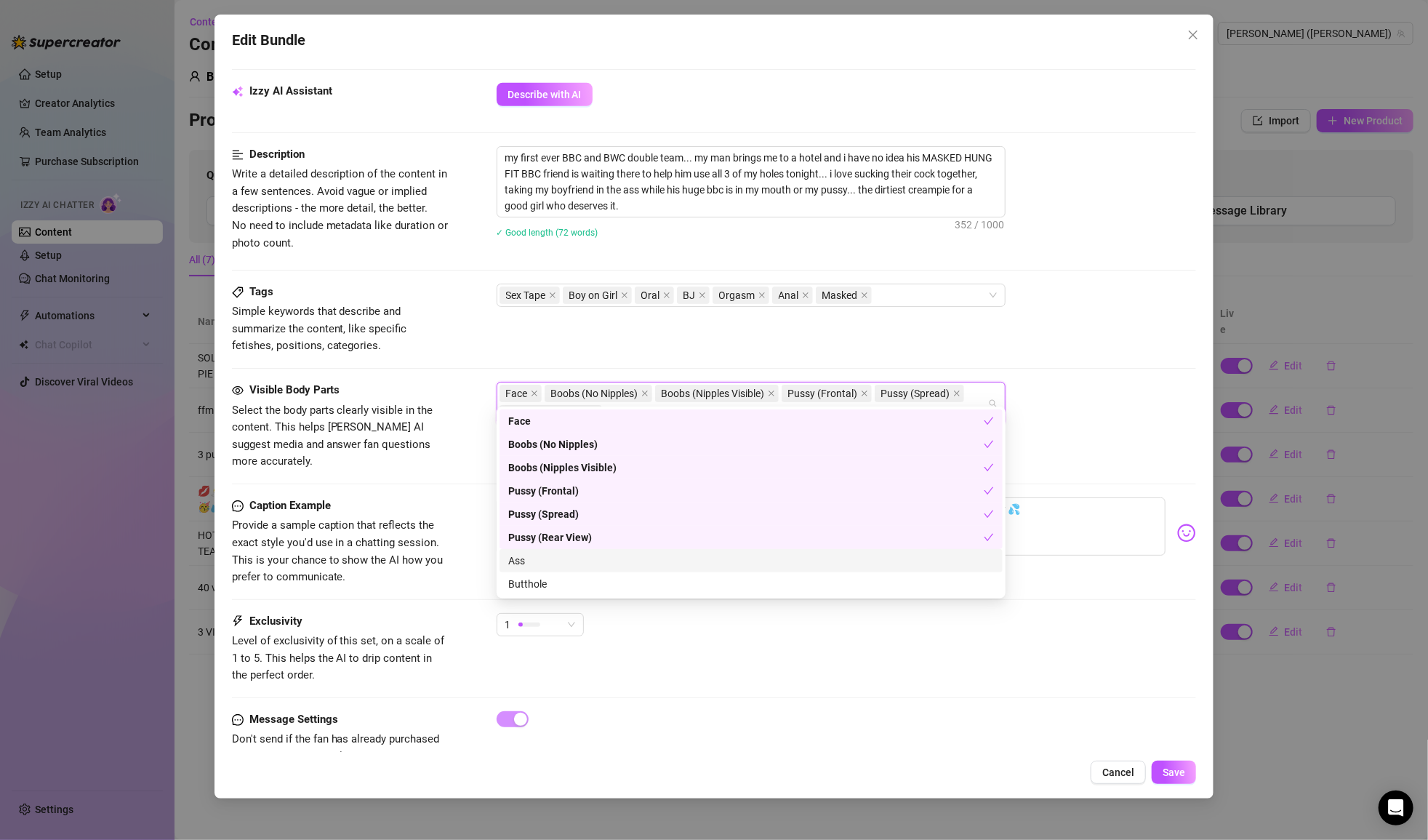
click at [568, 551] on div "Ass" at bounding box center [751, 560] width 503 height 23
click at [565, 584] on div "Butthole" at bounding box center [752, 584] width 486 height 16
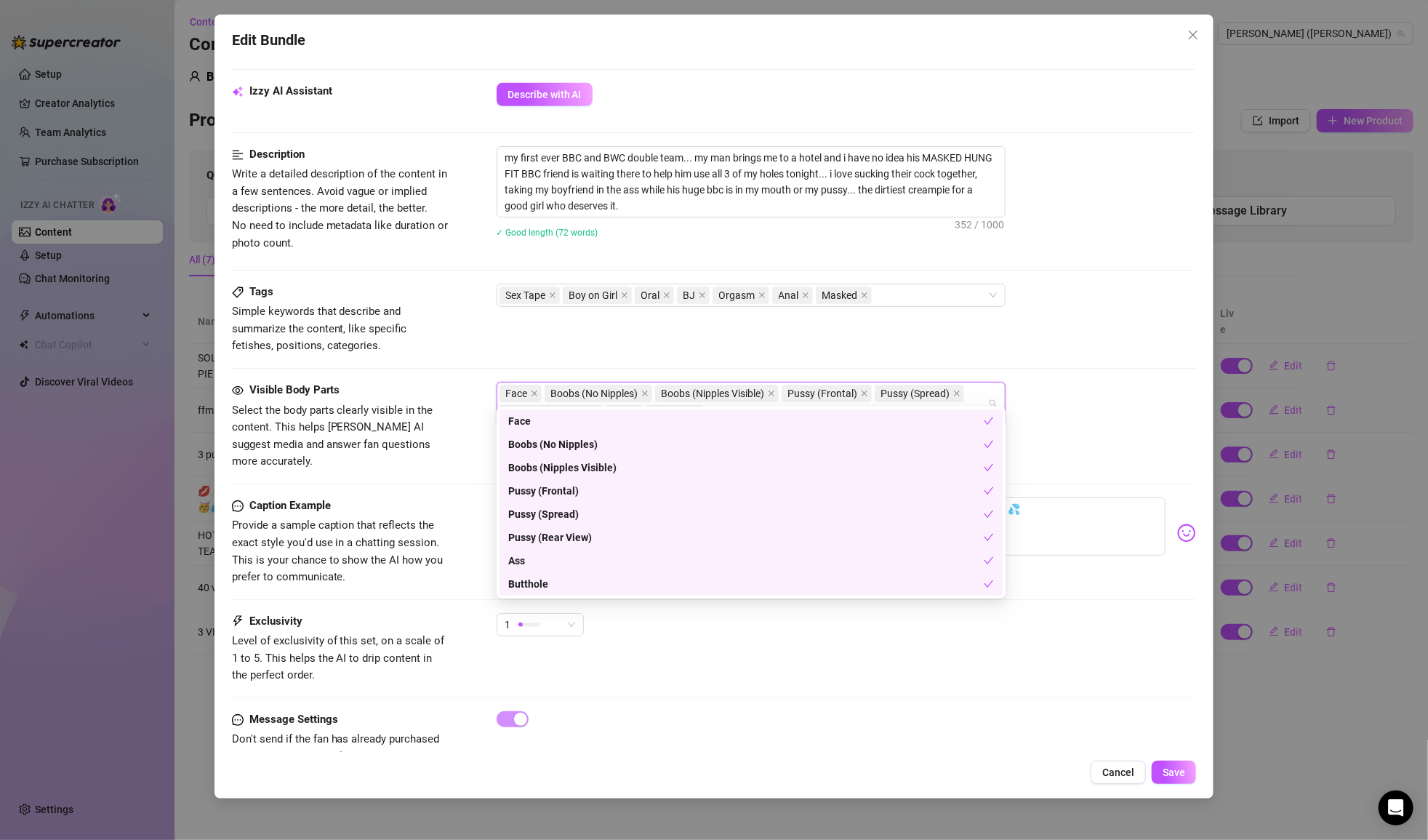
click at [588, 443] on div "Boobs (No Nipples)" at bounding box center [747, 444] width 476 height 16
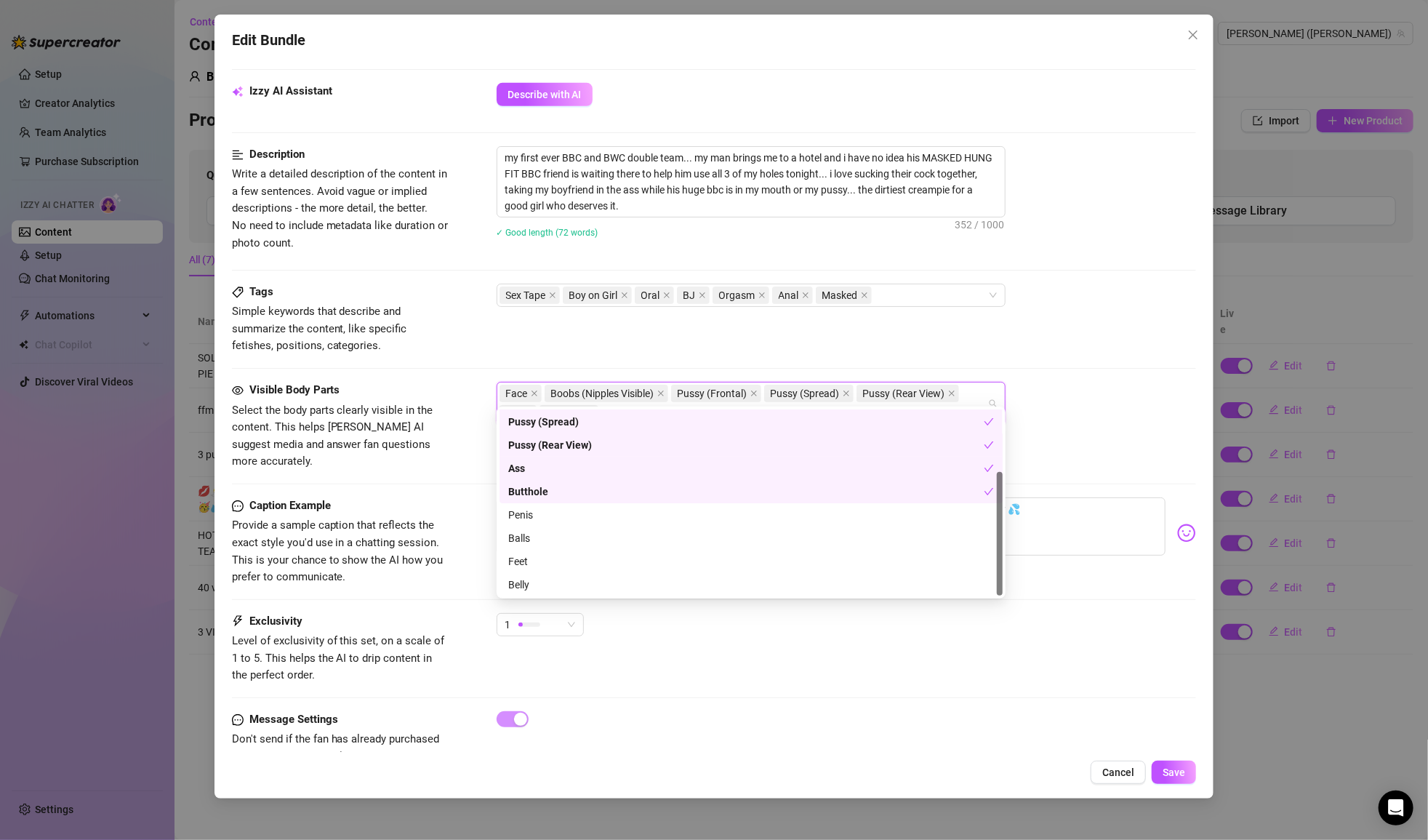
scroll to position [92, 0]
click at [552, 517] on div "Penis" at bounding box center [752, 515] width 486 height 16
click at [552, 540] on div "Balls" at bounding box center [752, 539] width 486 height 16
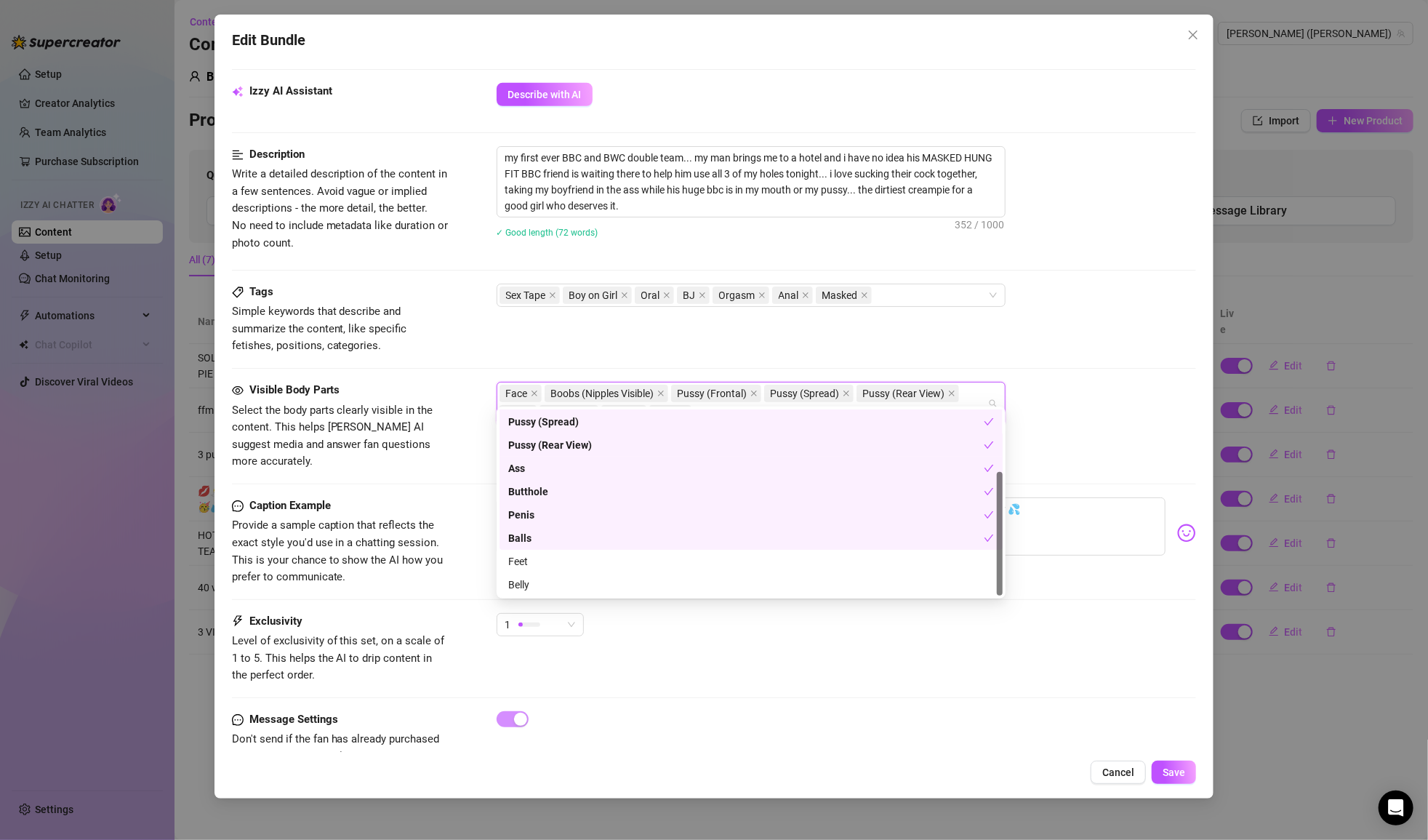
click at [552, 585] on div "Belly" at bounding box center [752, 584] width 486 height 16
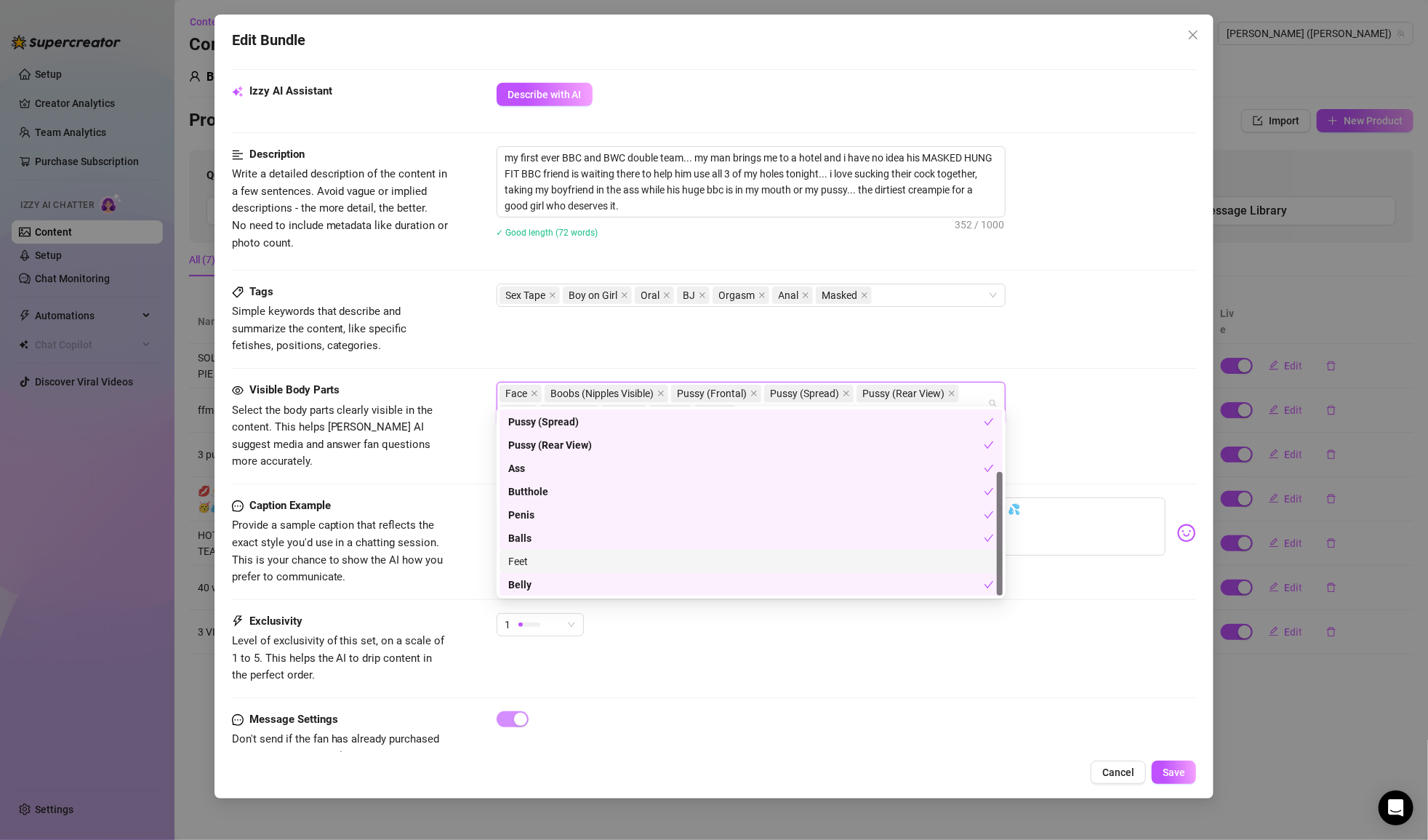
click at [553, 561] on div "Feet" at bounding box center [752, 561] width 486 height 16
click at [1047, 382] on div "Face, Boobs (Nipples Visible), Pussy (Frontal), Pussy (Spread), Pussy (Rear Vie…" at bounding box center [847, 404] width 700 height 44
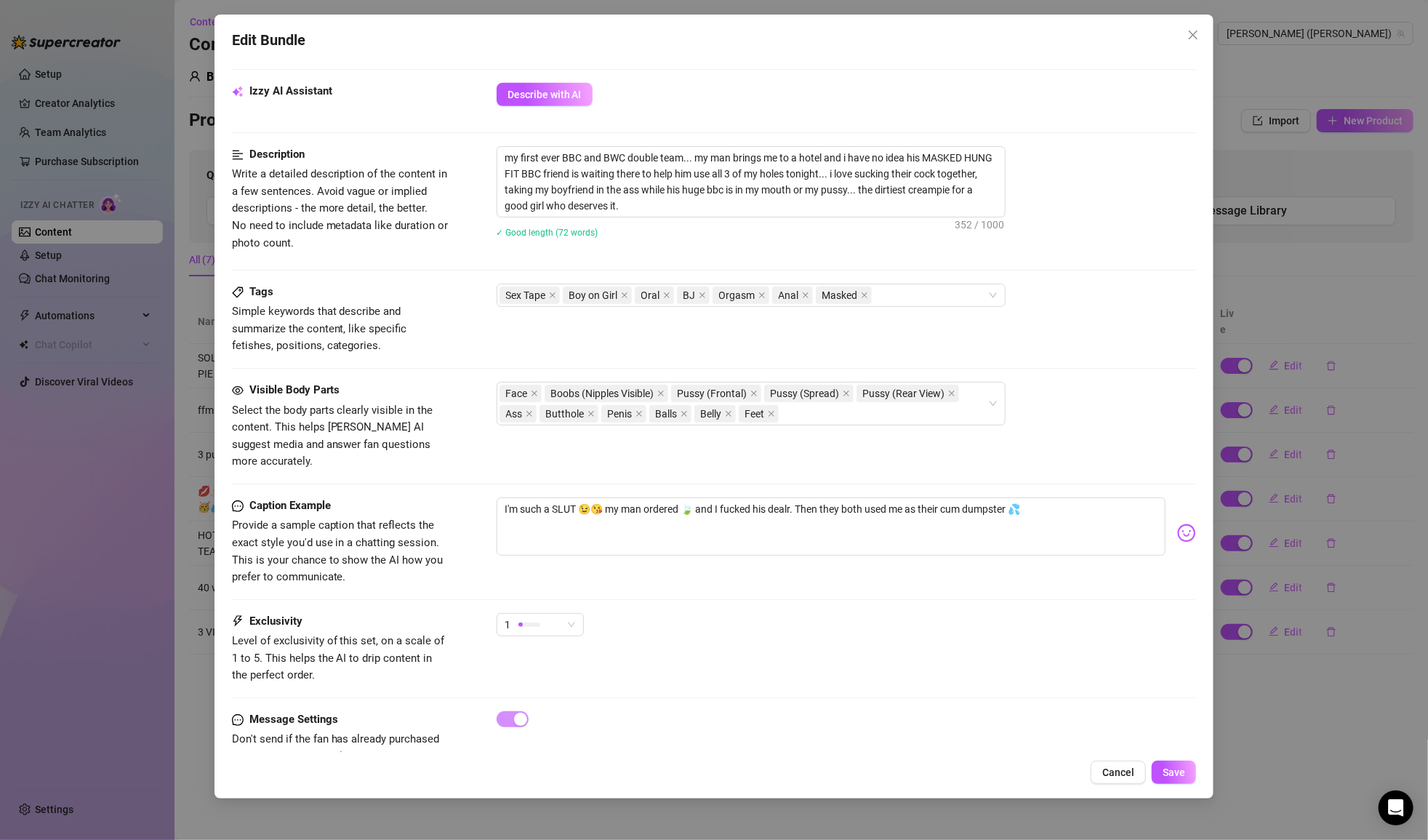
scroll to position [0, 0]
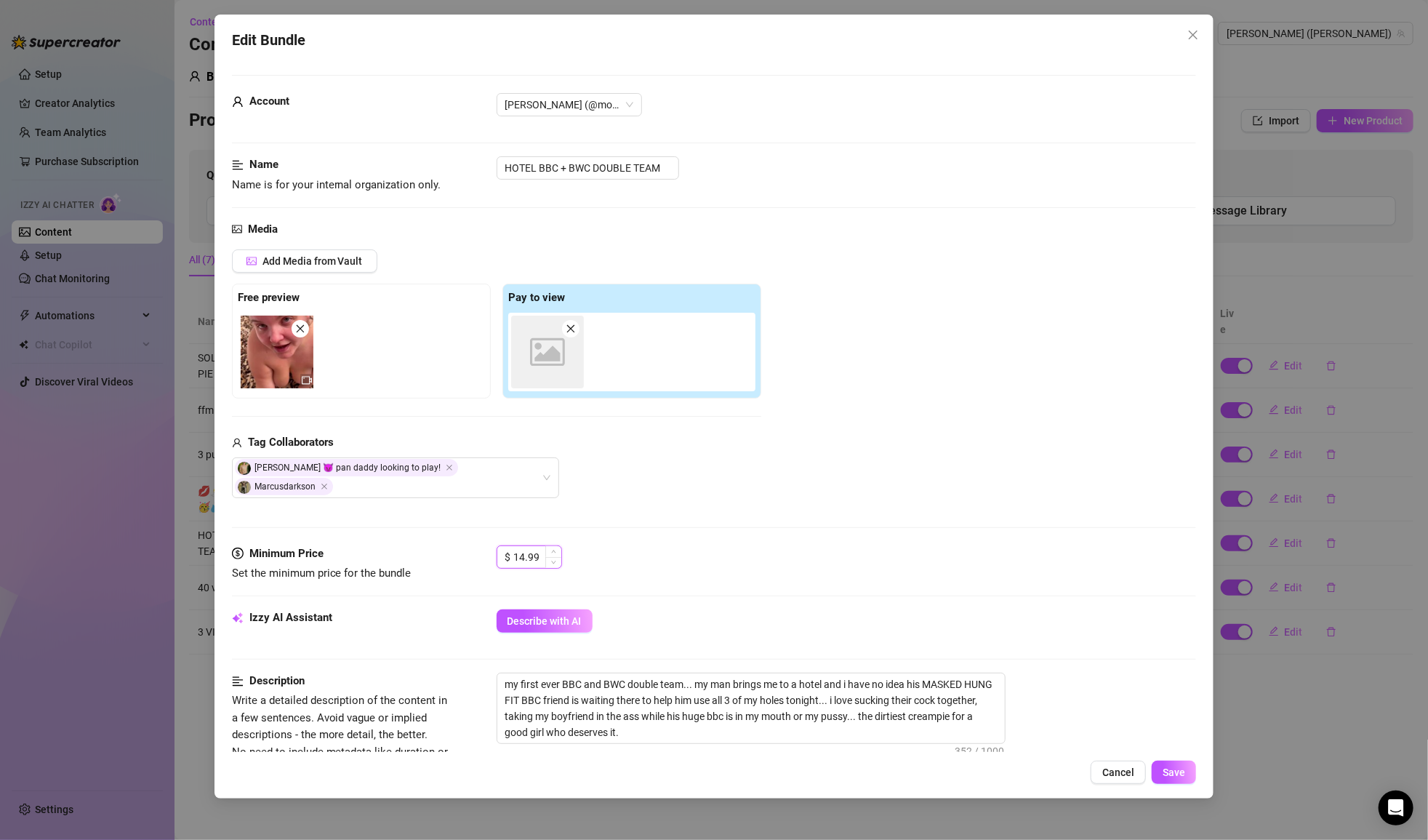
click at [525, 546] on input "14.99" at bounding box center [537, 557] width 48 height 22
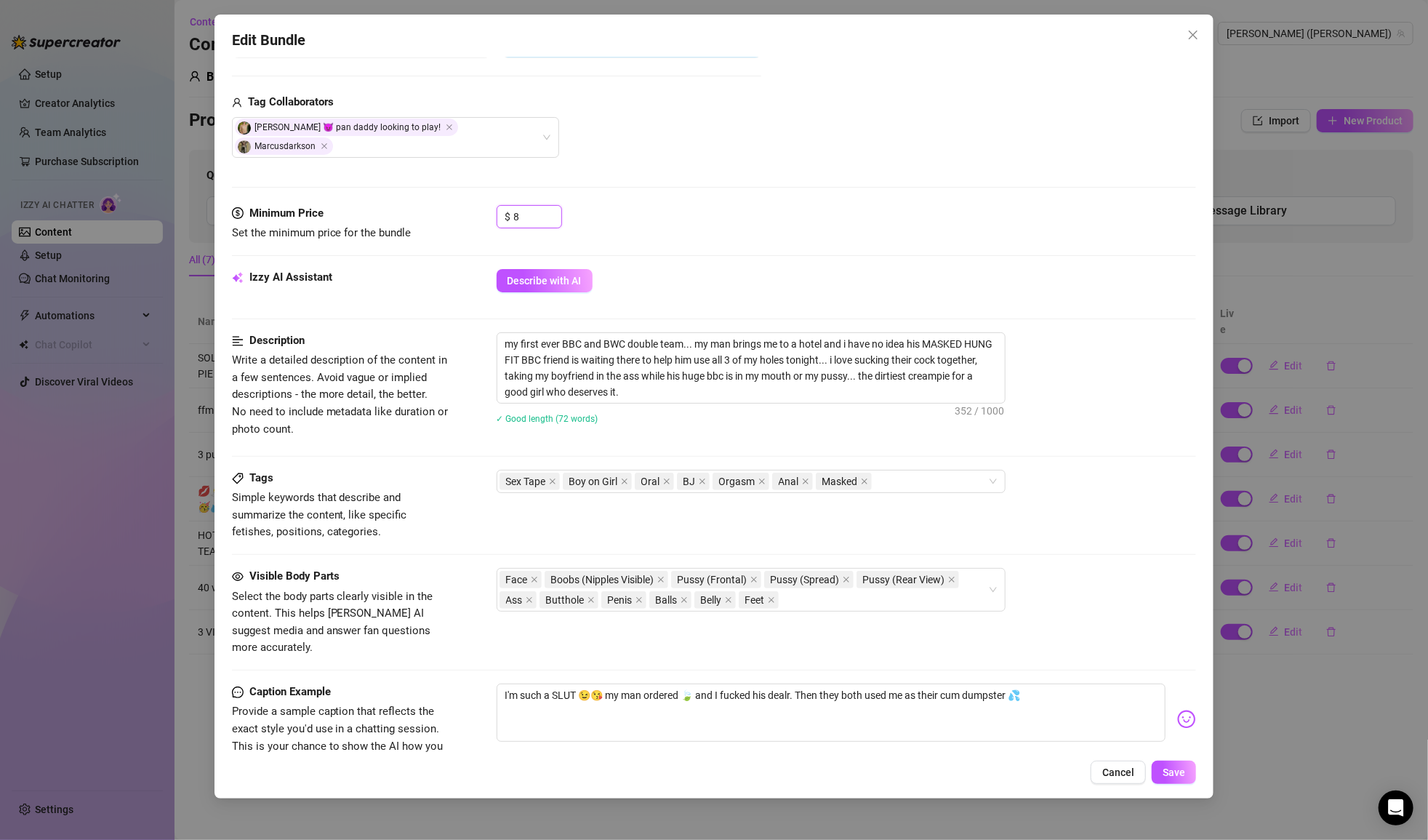
scroll to position [527, 0]
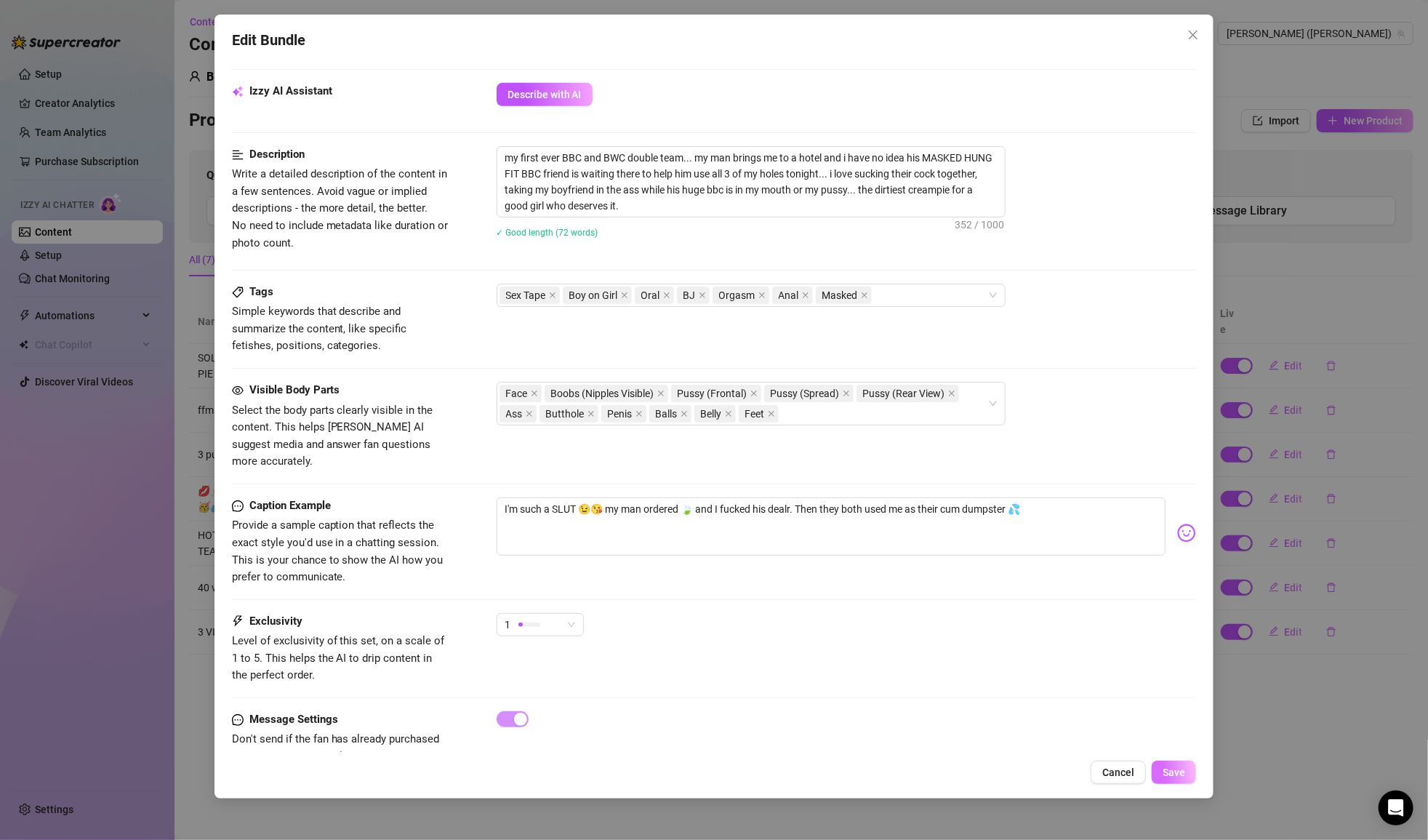
click at [1176, 777] on span "Save" at bounding box center [1173, 773] width 23 height 12
